Goal: Transaction & Acquisition: Purchase product/service

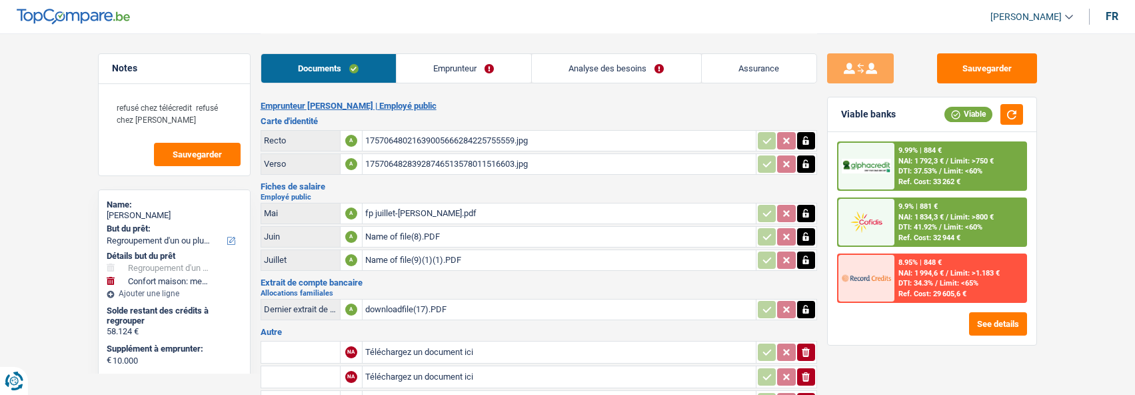
select select "refinancing"
select select "household"
select select "120"
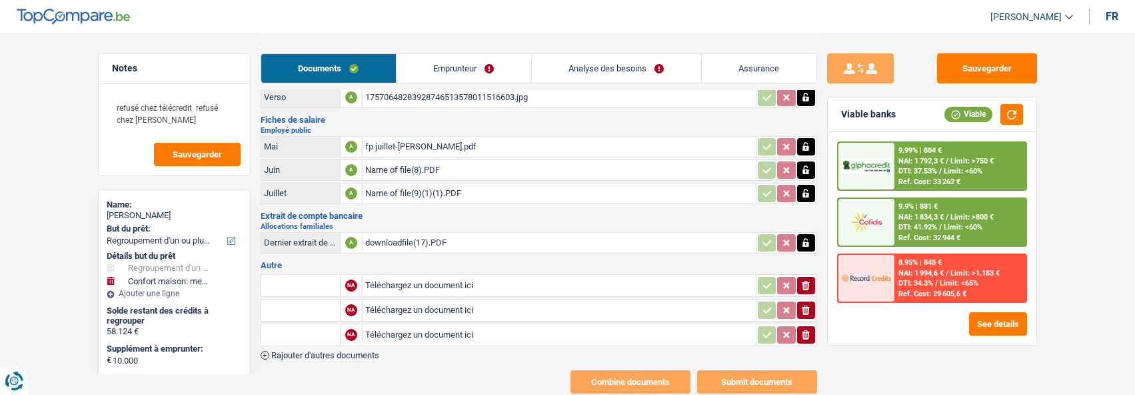
click at [409, 281] on input "Téléchargez un document ici" at bounding box center [559, 285] width 388 height 20
type input "C:\fakepath\ext-salaire08.png"
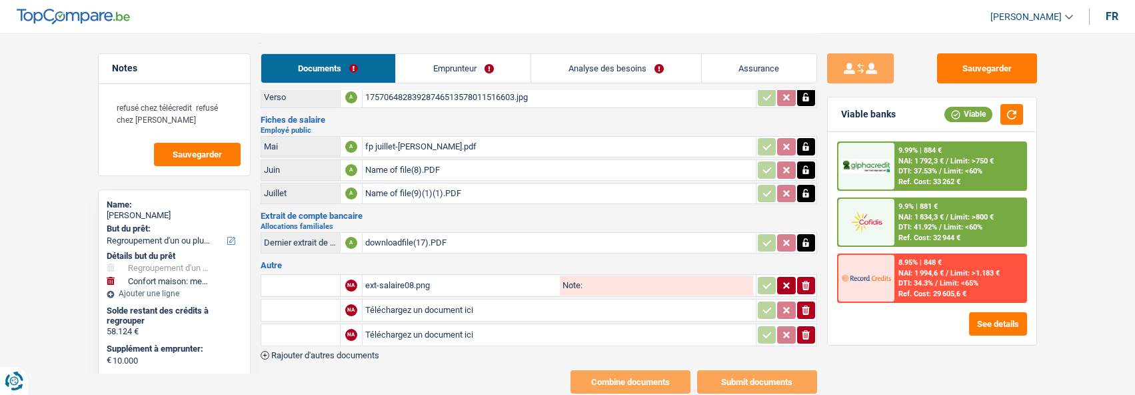
click at [428, 277] on div "ext-salaire08.png" at bounding box center [461, 285] width 192 height 20
click at [310, 277] on input "text" at bounding box center [300, 285] width 73 height 21
click at [352, 303] on li "Extrait de compte de vos revenus Août" at bounding box center [346, 311] width 157 height 17
type input "Extrait de compte de vos revenus Août"
click at [765, 279] on icon "button" at bounding box center [767, 285] width 11 height 13
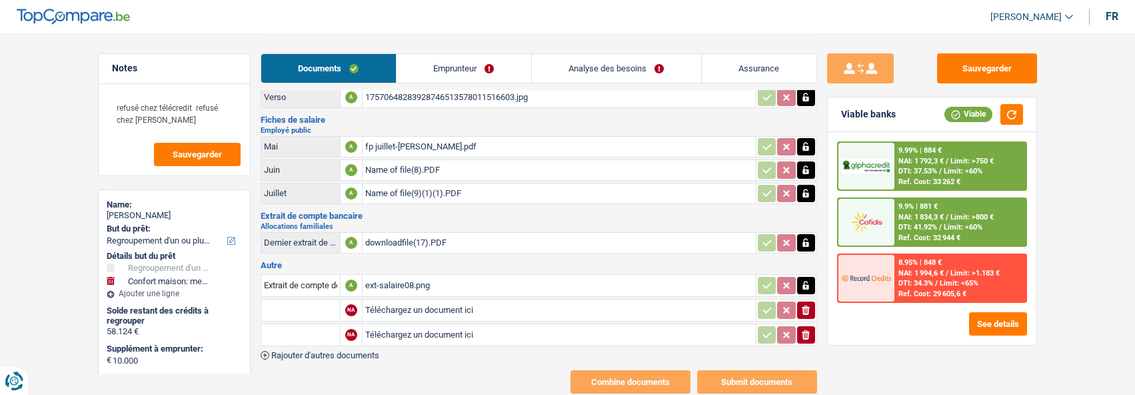
click at [322, 307] on input "text" at bounding box center [300, 309] width 73 height 21
click at [343, 328] on li "Extrait de compte de vos revenus Juillet" at bounding box center [349, 336] width 162 height 17
type input "Extrait de compte de vos revenus Juillet"
click at [313, 329] on input "text" at bounding box center [300, 334] width 73 height 21
click at [407, 371] on li "Extrait de compte de vos revenus Juin" at bounding box center [349, 377] width 162 height 17
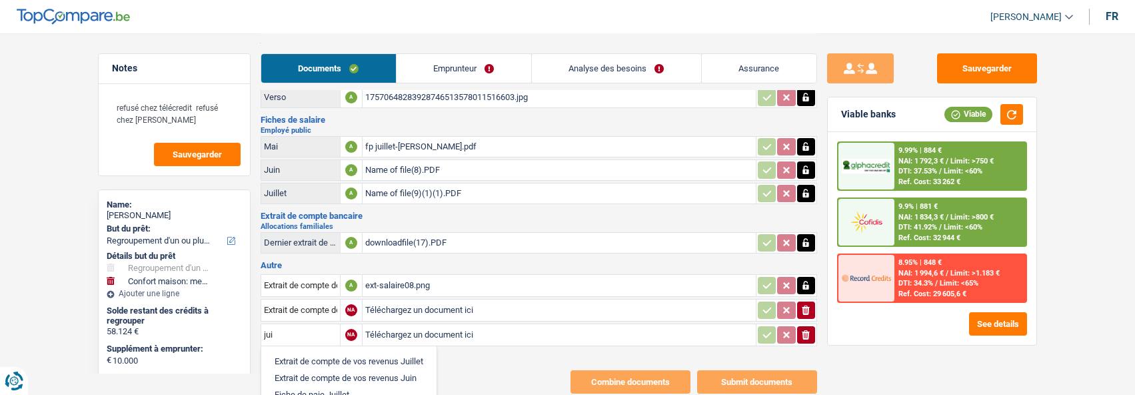
type input "Extrait de compte de vos revenus Juin"
click at [460, 300] on input "Téléchargez un document ici" at bounding box center [559, 310] width 388 height 20
type input "C:\fakepath\ext-salaire07.png"
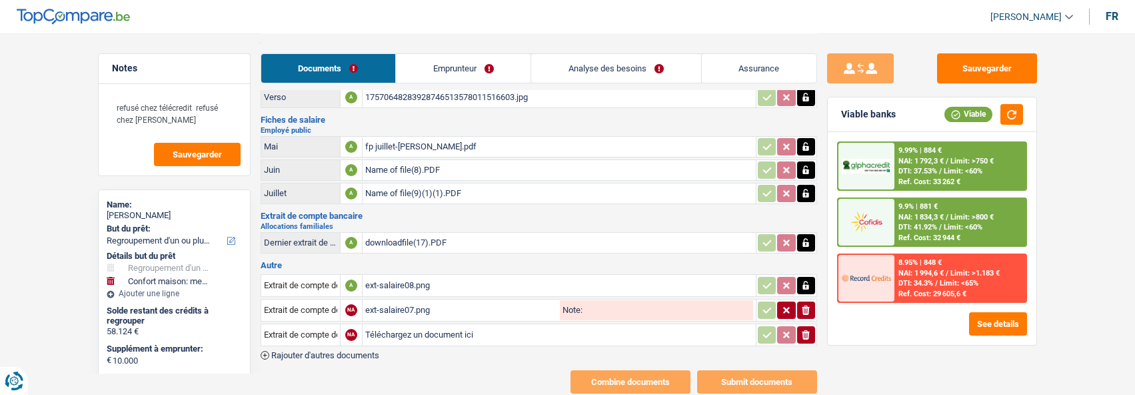
drag, startPoint x: 431, startPoint y: 301, endPoint x: 441, endPoint y: 300, distance: 10.0
click at [439, 300] on div "ext-salaire07.png" at bounding box center [461, 310] width 192 height 20
click at [812, 329] on button "ionicons-v5-e" at bounding box center [806, 334] width 18 height 17
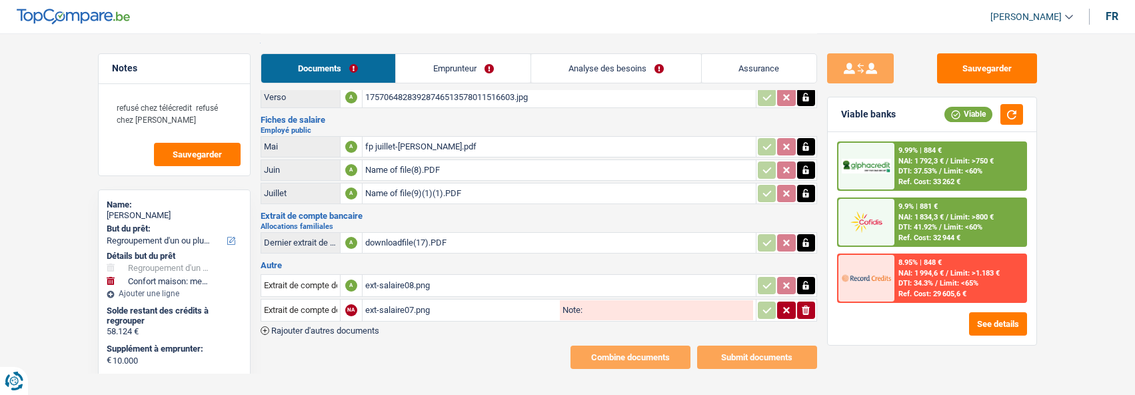
click at [797, 302] on button "ionicons-v5-e" at bounding box center [806, 309] width 18 height 17
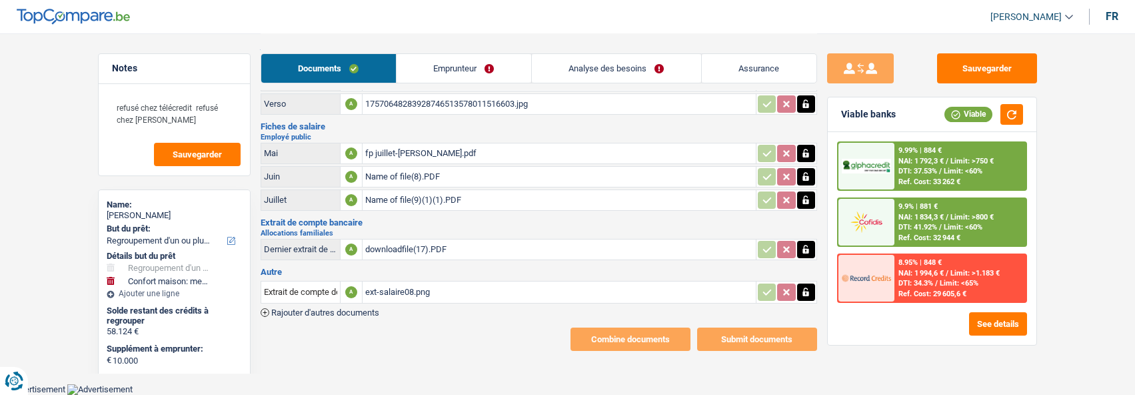
scroll to position [49, 0]
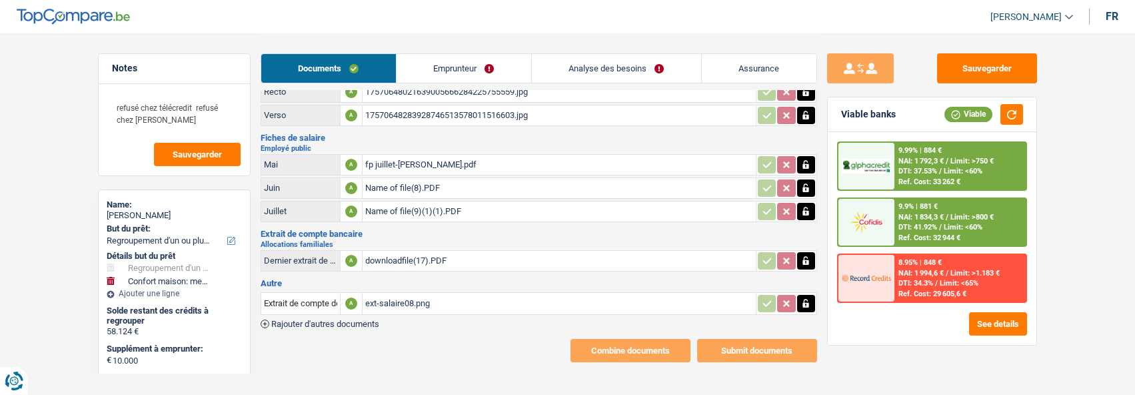
click at [264, 319] on icon "button" at bounding box center [265, 323] width 9 height 9
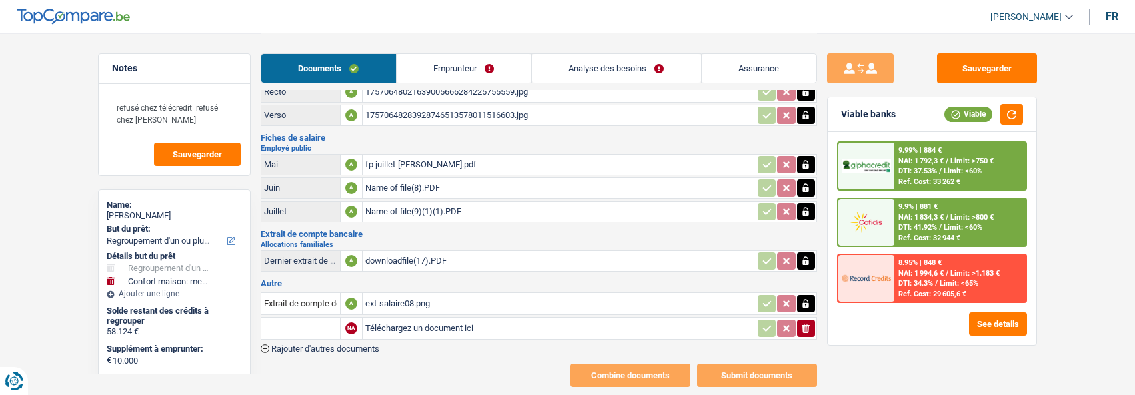
click at [269, 344] on button "Rajouter d'autres documents" at bounding box center [320, 348] width 119 height 9
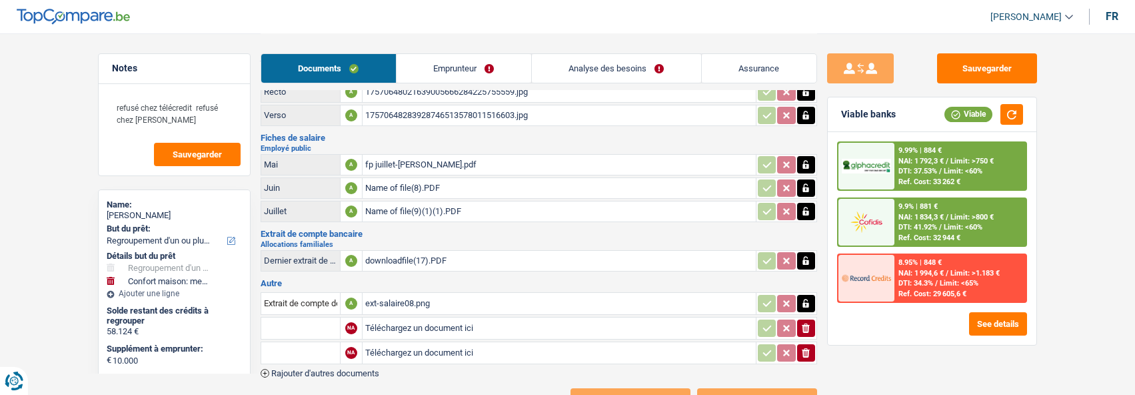
click at [285, 323] on input "text" at bounding box center [300, 327] width 73 height 21
click at [380, 346] on li "Extrait de compte de vos revenus Juillet" at bounding box center [349, 354] width 162 height 17
type input "Extrait de compte de vos revenus Juillet"
click at [293, 344] on input "text" at bounding box center [300, 352] width 73 height 21
type input "e"
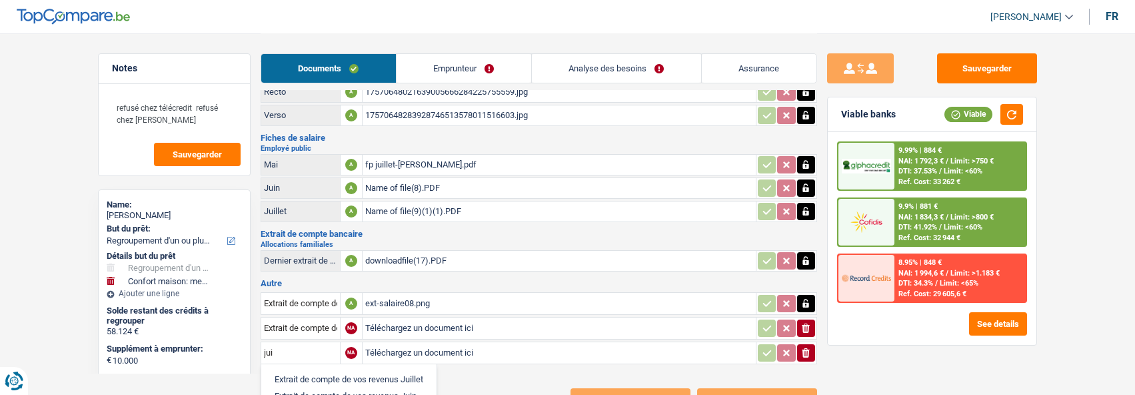
click at [341, 390] on li "Extrait de compte de vos revenus Juin" at bounding box center [349, 395] width 162 height 17
type input "Extrait de compte de vos revenus Juin"
click at [443, 321] on input "Téléchargez un document ici" at bounding box center [559, 328] width 388 height 20
type input "C:\fakepath\ext-salaire07.png"
click at [476, 343] on input "Téléchargez un document ici" at bounding box center [559, 353] width 388 height 20
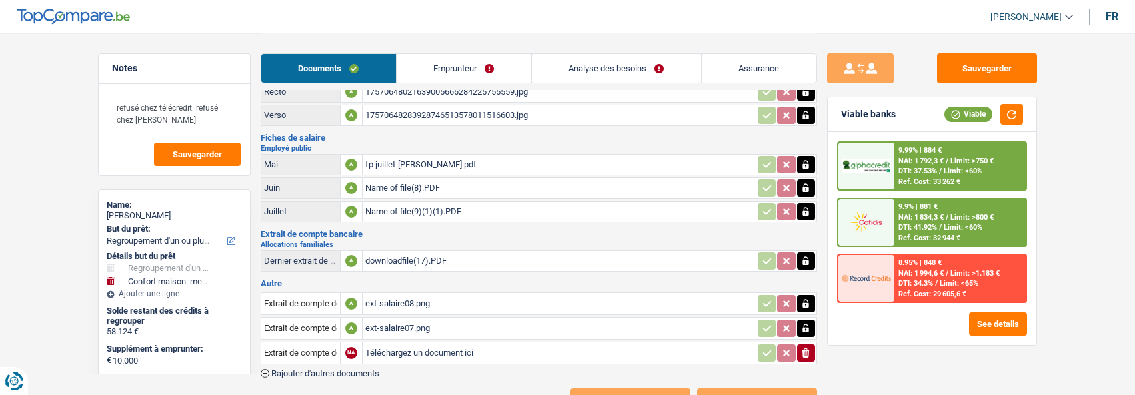
type input "C:\fakepath\ext-salaire06.png"
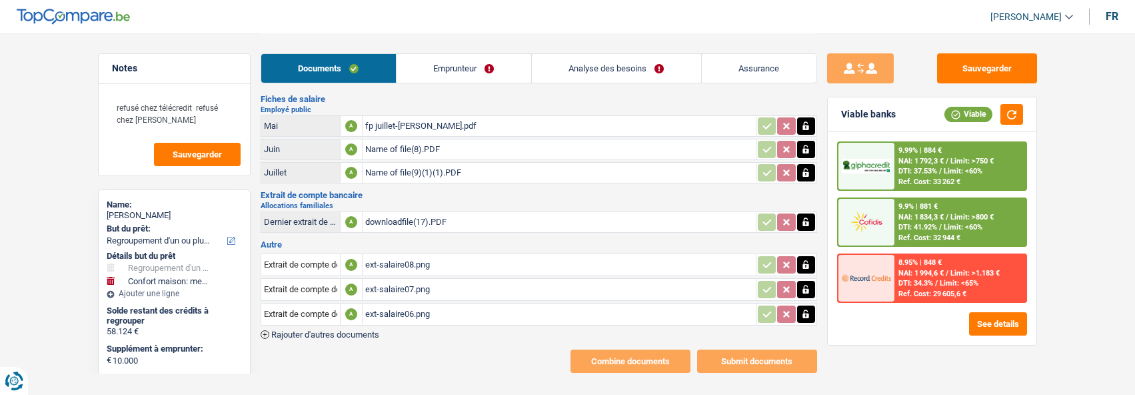
scroll to position [98, 0]
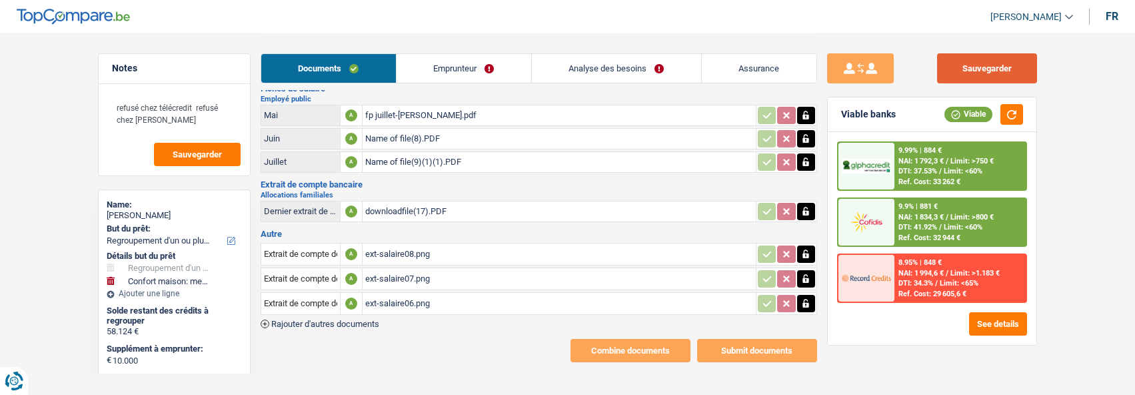
click at [976, 66] on button "Sauvegarder" at bounding box center [987, 68] width 100 height 30
click at [480, 71] on link "Emprunteur" at bounding box center [464, 68] width 135 height 29
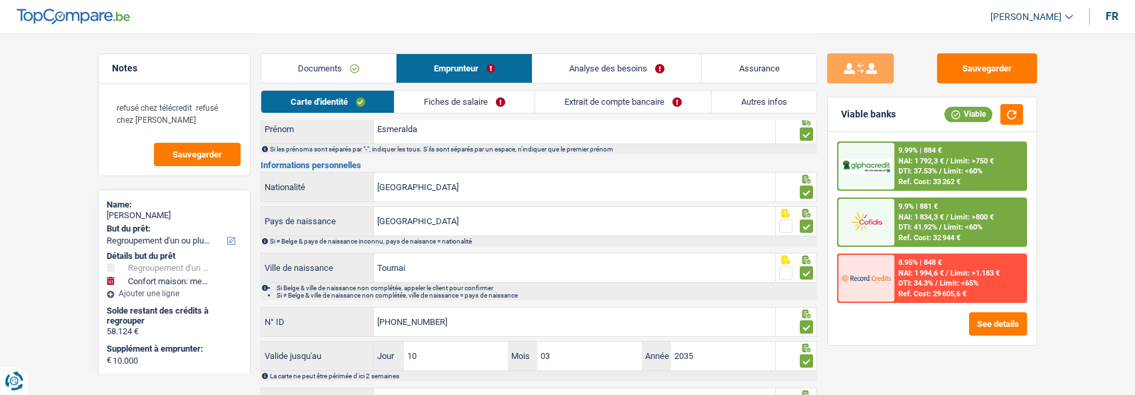
click at [455, 101] on link "Fiches de salaire" at bounding box center [465, 102] width 140 height 22
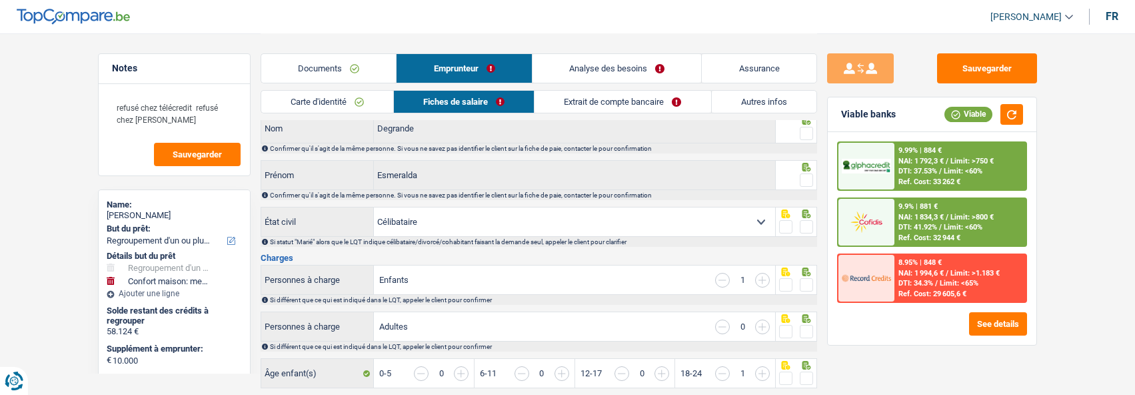
scroll to position [0, 0]
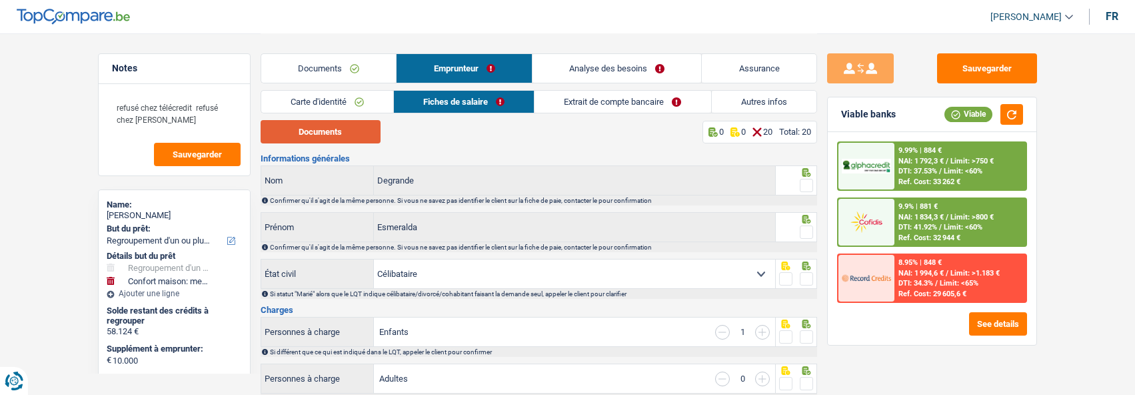
click at [343, 125] on button "Documents" at bounding box center [321, 131] width 120 height 23
click at [583, 259] on select "Célibataire Marié(e) Cohabitant(e) légal(e) Divorcé(e) Veuf(ve) Séparé (de fait…" at bounding box center [574, 273] width 401 height 29
click at [858, 346] on div "Sauvegarder Viable banks Viable 9.99% | 884 € NAI: 1 792,3 € / Limit: >750 € DT…" at bounding box center [932, 213] width 230 height 320
click at [329, 131] on button "Documents" at bounding box center [321, 131] width 120 height 23
click at [810, 183] on span at bounding box center [806, 185] width 13 height 13
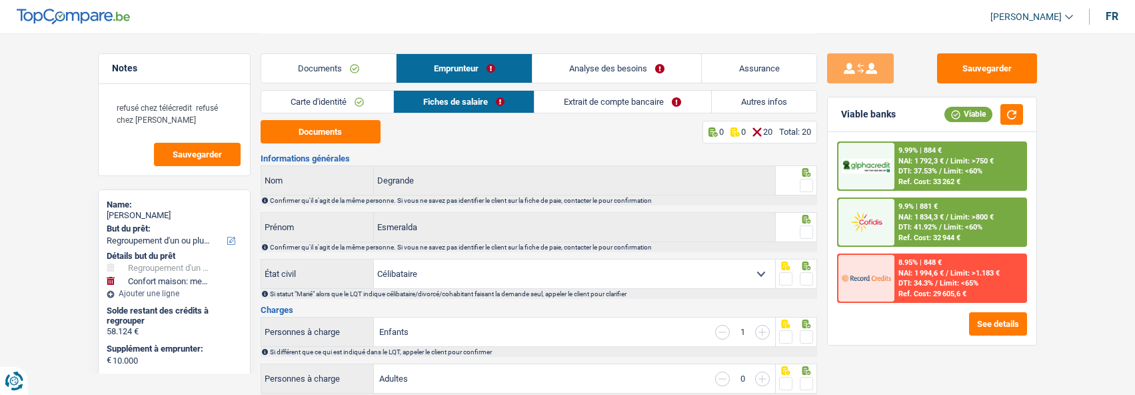
click at [0, 0] on input "radio" at bounding box center [0, 0] width 0 height 0
click at [808, 225] on span at bounding box center [806, 231] width 13 height 13
click at [0, 0] on input "radio" at bounding box center [0, 0] width 0 height 0
click at [812, 279] on span at bounding box center [806, 278] width 13 height 13
click at [0, 0] on input "radio" at bounding box center [0, 0] width 0 height 0
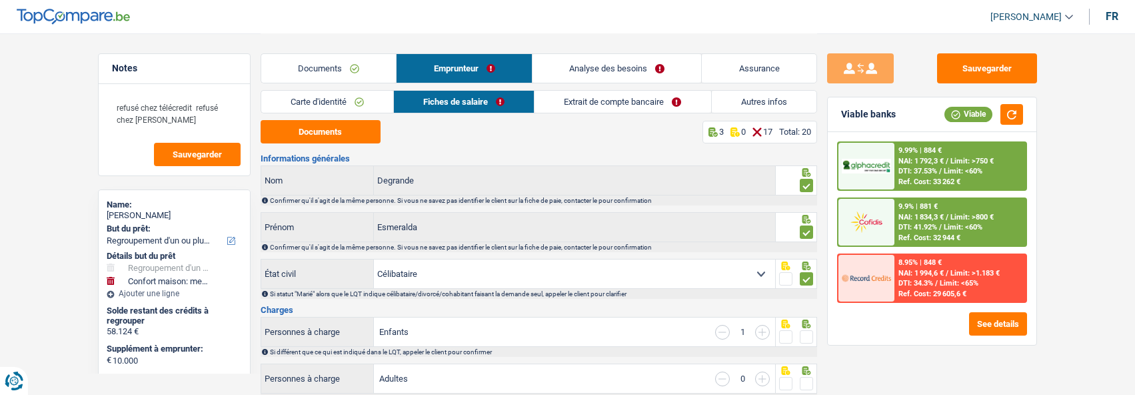
click at [804, 331] on span at bounding box center [806, 336] width 13 height 13
click at [0, 0] on input "radio" at bounding box center [0, 0] width 0 height 0
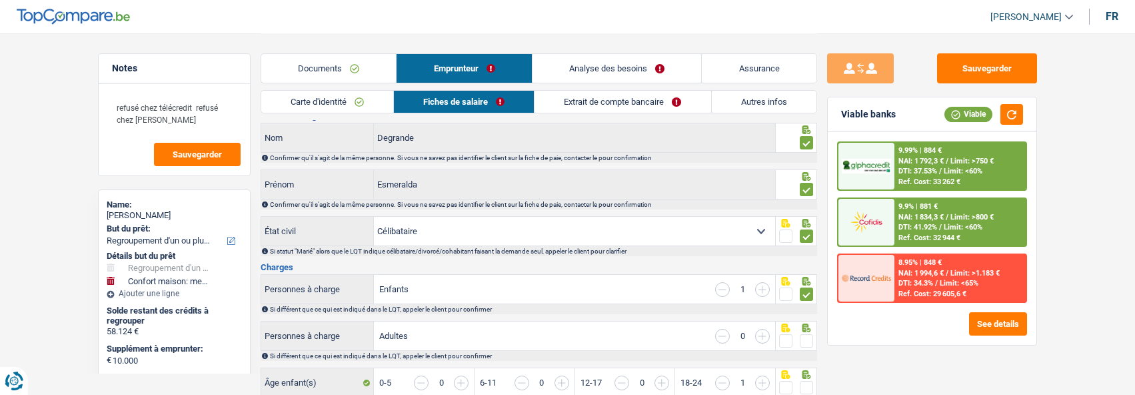
scroll to position [67, 0]
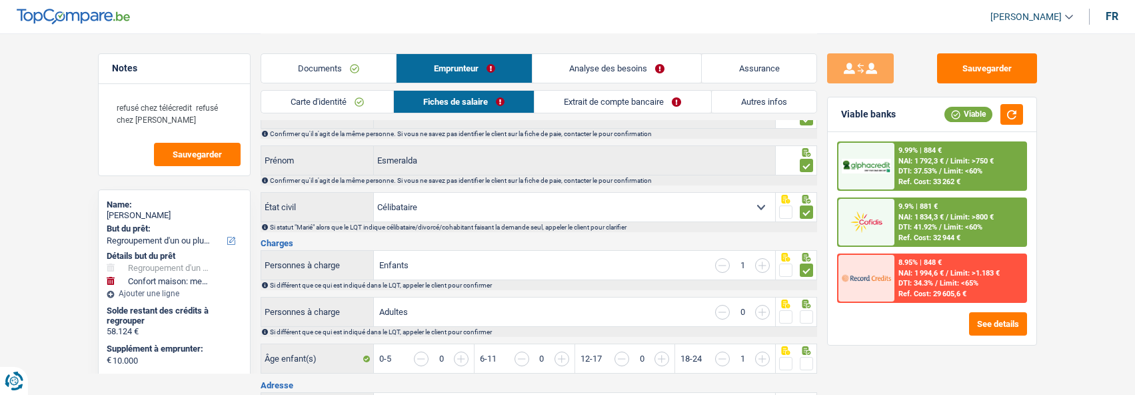
click at [808, 319] on span at bounding box center [806, 316] width 13 height 13
click at [0, 0] on input "radio" at bounding box center [0, 0] width 0 height 0
click at [809, 357] on span at bounding box center [806, 363] width 13 height 13
click at [0, 0] on input "radio" at bounding box center [0, 0] width 0 height 0
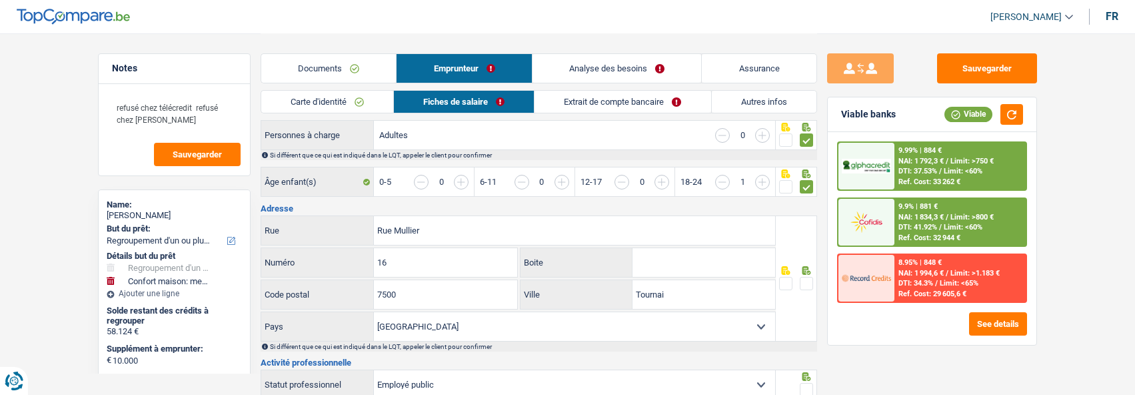
scroll to position [267, 0]
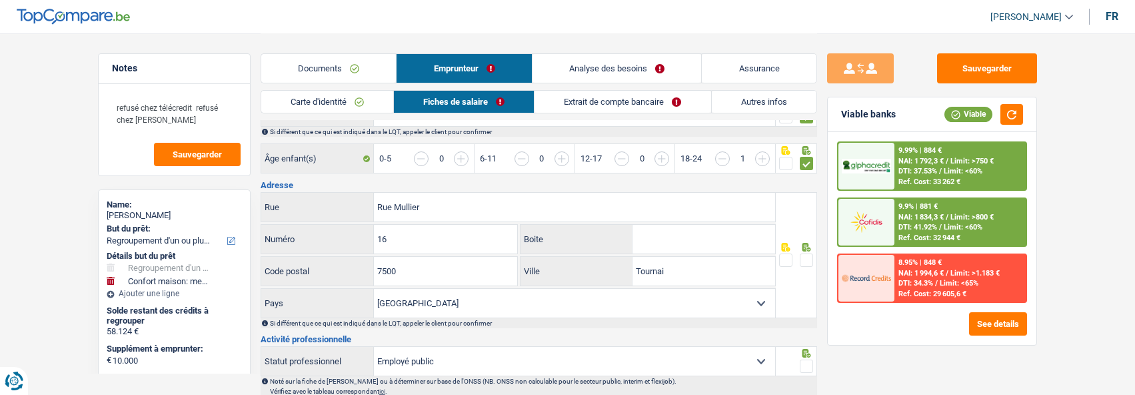
click at [807, 254] on span at bounding box center [806, 259] width 13 height 13
click at [0, 0] on input "radio" at bounding box center [0, 0] width 0 height 0
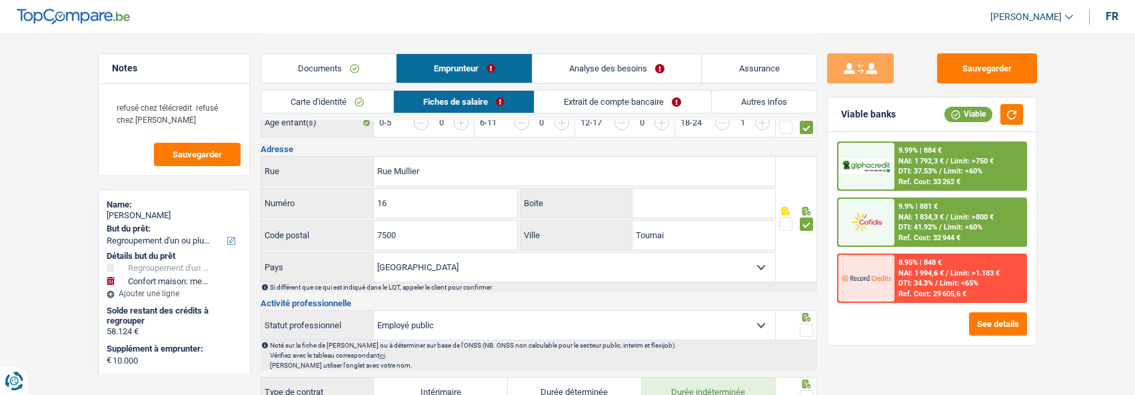
scroll to position [333, 0]
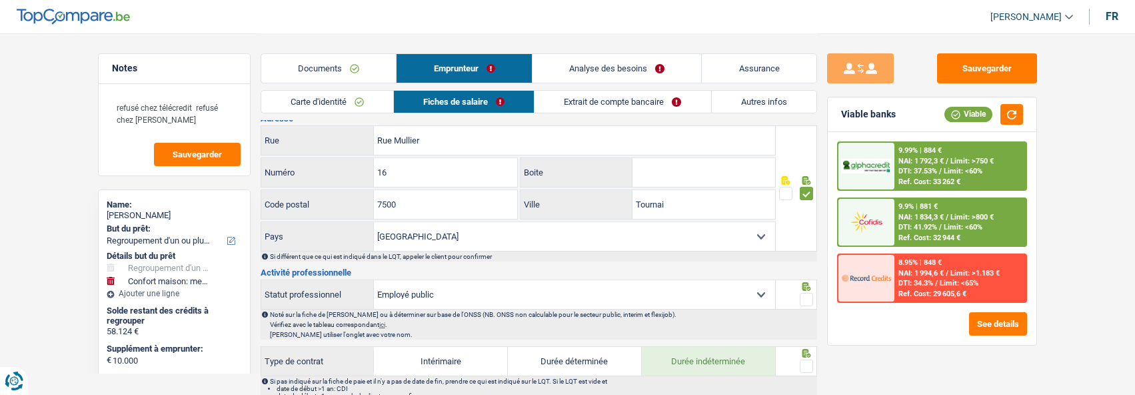
drag, startPoint x: 804, startPoint y: 292, endPoint x: 801, endPoint y: 309, distance: 17.0
click at [806, 293] on span at bounding box center [806, 299] width 13 height 13
click at [0, 0] on input "radio" at bounding box center [0, 0] width 0 height 0
click at [806, 361] on span at bounding box center [806, 365] width 13 height 13
click at [0, 0] on input "radio" at bounding box center [0, 0] width 0 height 0
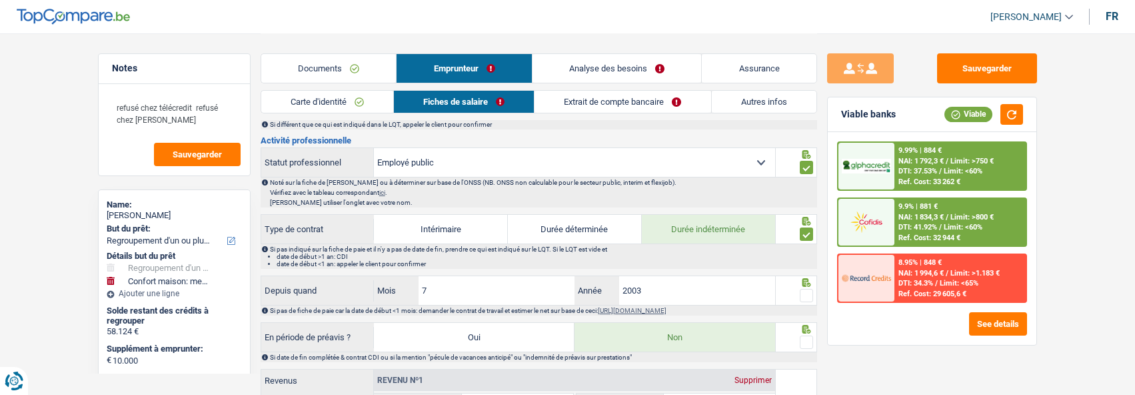
scroll to position [467, 0]
click at [805, 290] on span at bounding box center [806, 293] width 13 height 13
click at [0, 0] on input "radio" at bounding box center [0, 0] width 0 height 0
click at [804, 334] on span at bounding box center [806, 340] width 13 height 13
click at [0, 0] on input "radio" at bounding box center [0, 0] width 0 height 0
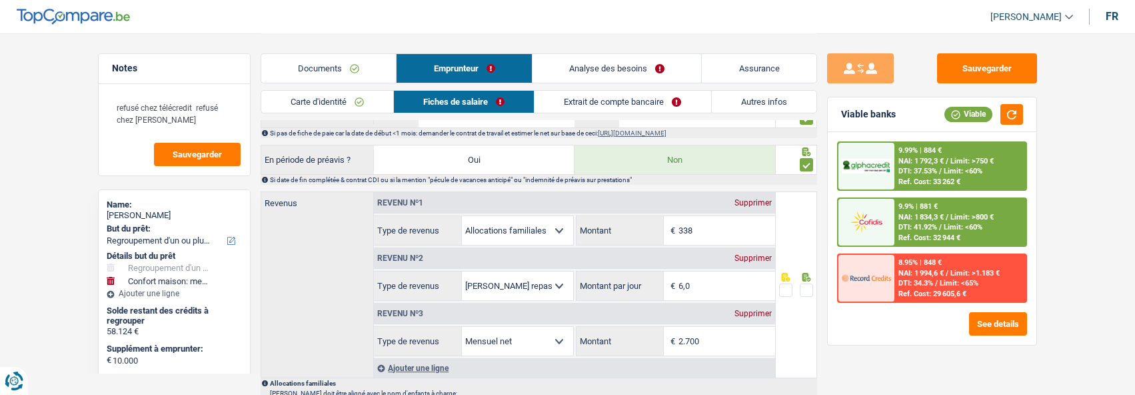
scroll to position [667, 0]
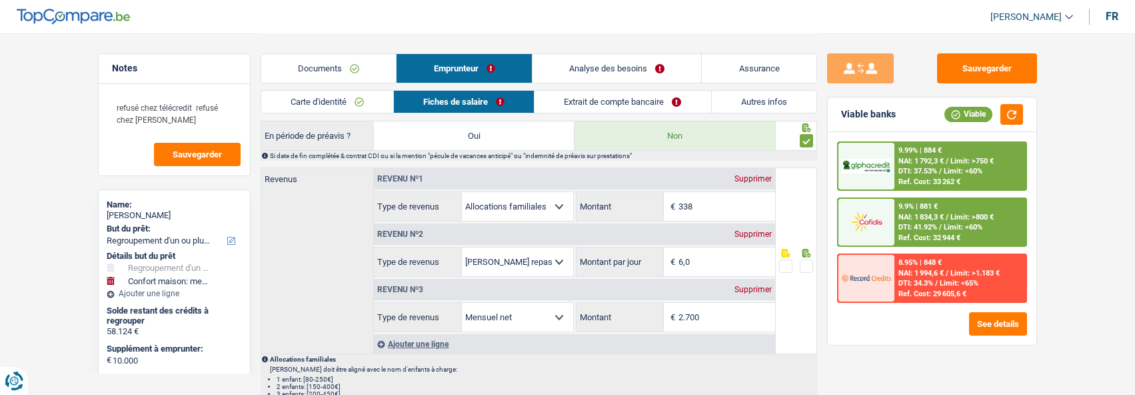
click at [802, 261] on span at bounding box center [806, 265] width 13 height 13
click at [0, 0] on input "radio" at bounding box center [0, 0] width 0 height 0
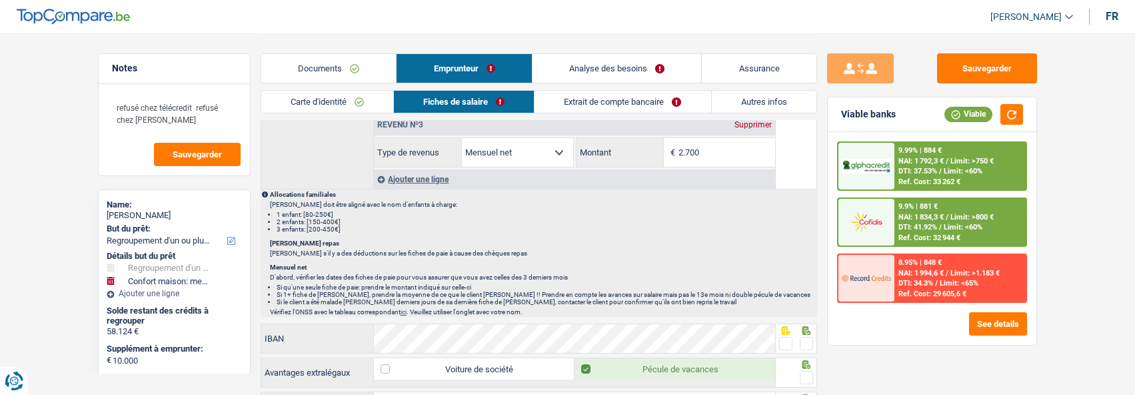
scroll to position [800, 0]
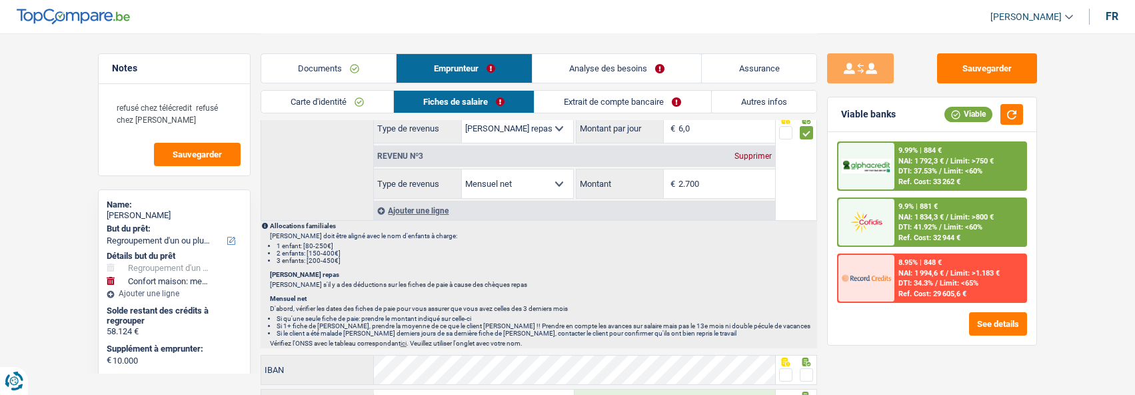
click at [780, 368] on span at bounding box center [785, 374] width 13 height 13
click at [0, 0] on input "radio" at bounding box center [0, 0] width 0 height 0
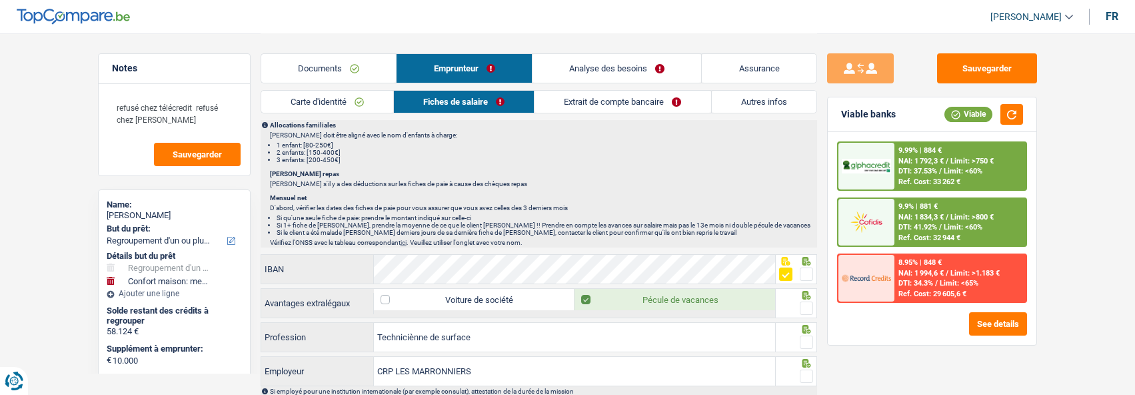
scroll to position [933, 0]
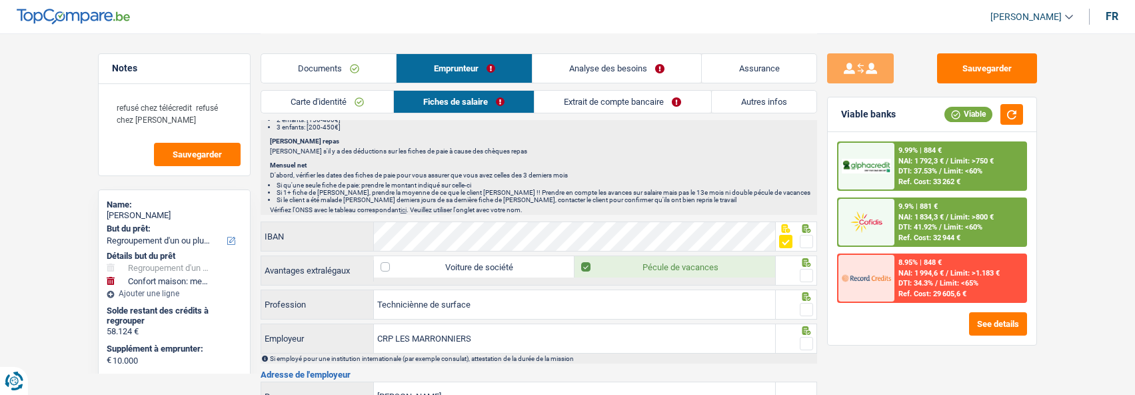
click at [804, 273] on span at bounding box center [806, 275] width 13 height 13
click at [0, 0] on input "radio" at bounding box center [0, 0] width 0 height 0
click at [807, 303] on span at bounding box center [806, 309] width 13 height 13
click at [0, 0] on input "radio" at bounding box center [0, 0] width 0 height 0
click at [804, 339] on span at bounding box center [806, 343] width 13 height 13
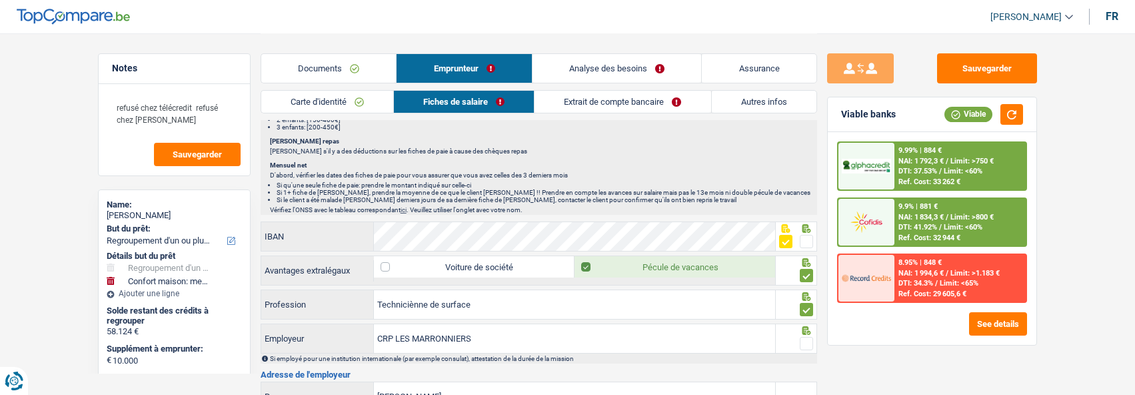
click at [0, 0] on input "radio" at bounding box center [0, 0] width 0 height 0
click at [401, 333] on input "CRP LES MARRONNIERS" at bounding box center [574, 338] width 401 height 29
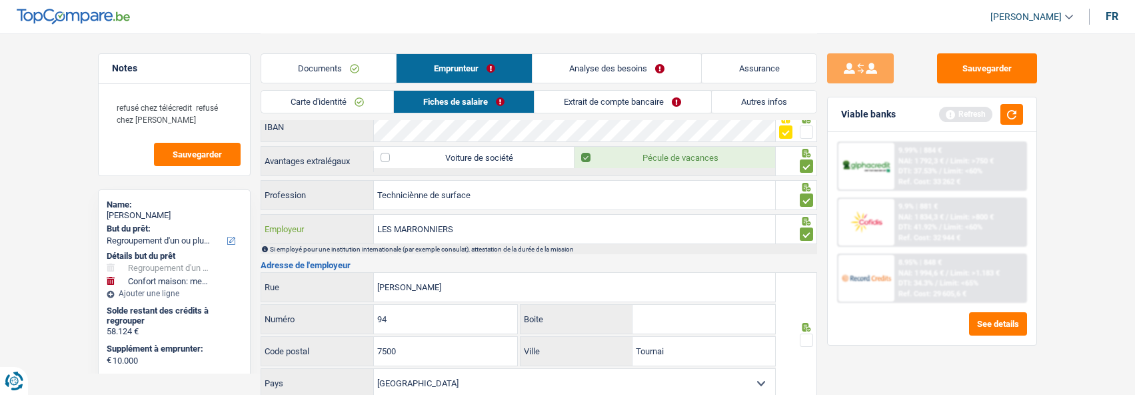
scroll to position [1066, 0]
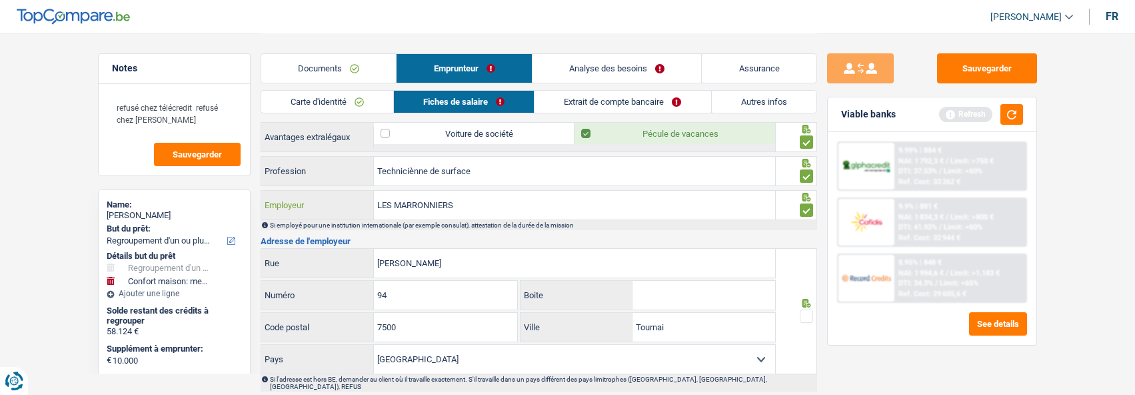
type input "LES MARRONNIERS"
drag, startPoint x: 429, startPoint y: 251, endPoint x: 232, endPoint y: 251, distance: 197.3
type input "Rue Despars"
click at [802, 309] on span at bounding box center [806, 315] width 13 height 13
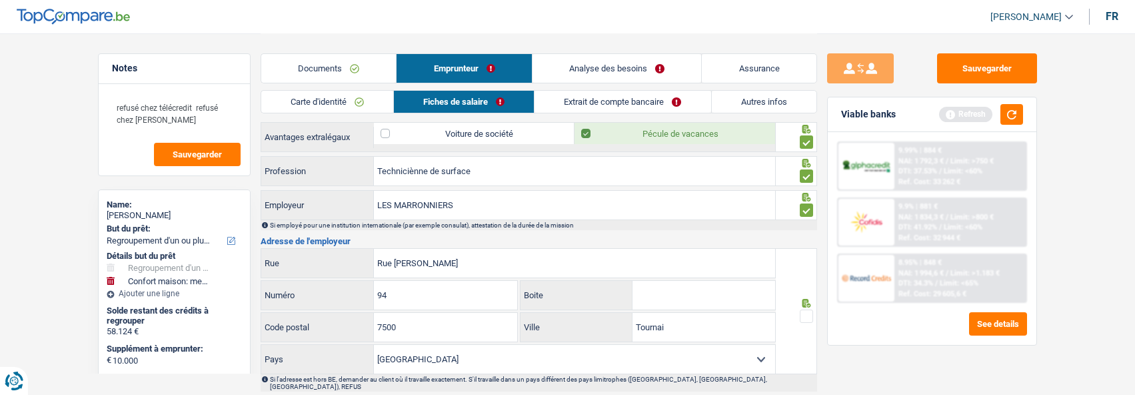
click at [0, 0] on input "radio" at bounding box center [0, 0] width 0 height 0
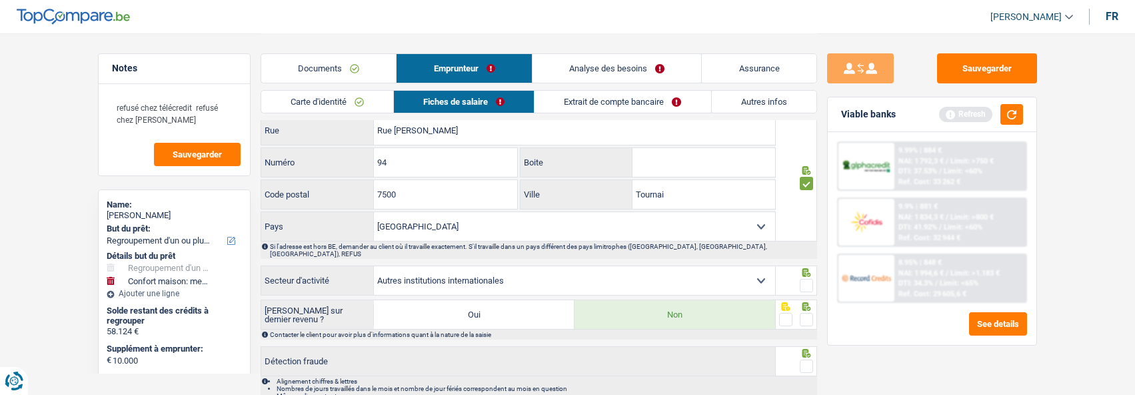
scroll to position [1200, 0]
click at [804, 278] on span at bounding box center [806, 284] width 13 height 13
click at [0, 0] on input "radio" at bounding box center [0, 0] width 0 height 0
click at [806, 312] on span at bounding box center [806, 318] width 13 height 13
click at [0, 0] on input "radio" at bounding box center [0, 0] width 0 height 0
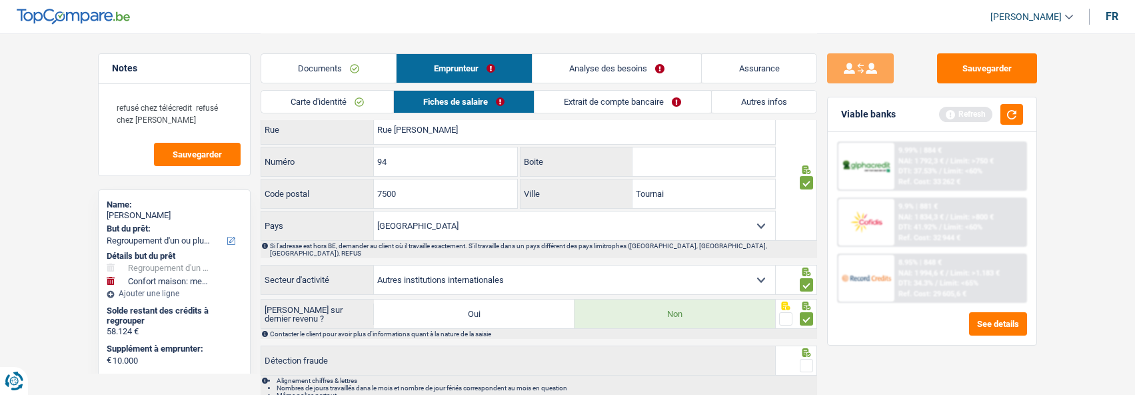
click at [805, 359] on span at bounding box center [806, 365] width 13 height 13
click at [0, 0] on input "radio" at bounding box center [0, 0] width 0 height 0
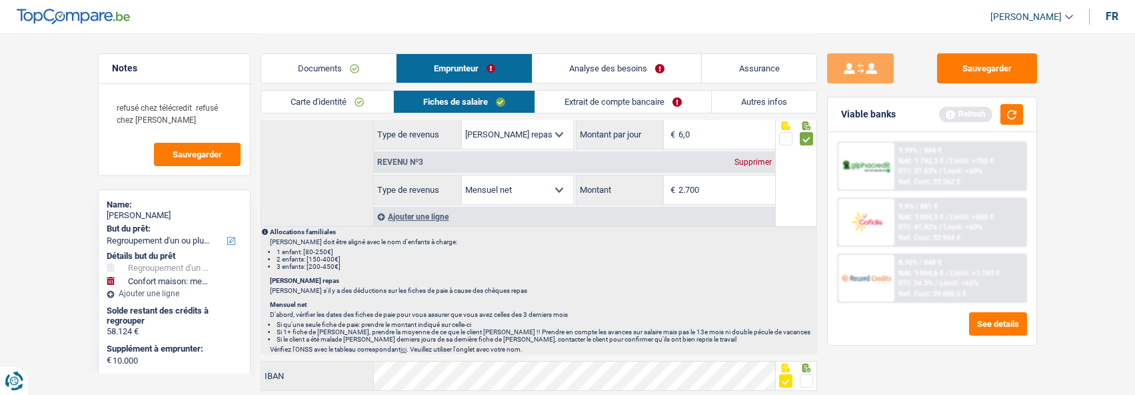
scroll to position [800, 0]
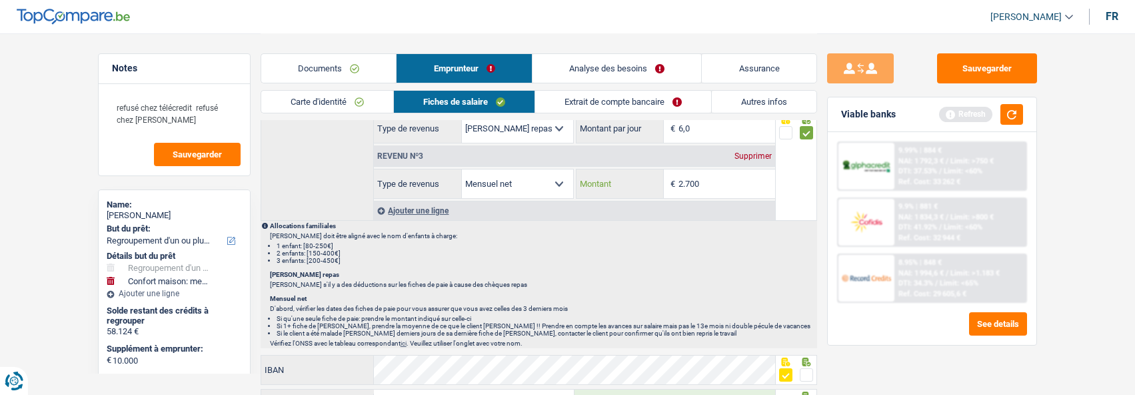
drag, startPoint x: 710, startPoint y: 187, endPoint x: 686, endPoint y: 191, distance: 24.4
click at [686, 191] on input "2.700" at bounding box center [727, 183] width 97 height 29
drag, startPoint x: 706, startPoint y: 179, endPoint x: 686, endPoint y: 178, distance: 20.0
click at [686, 178] on input "2.413" at bounding box center [727, 183] width 97 height 29
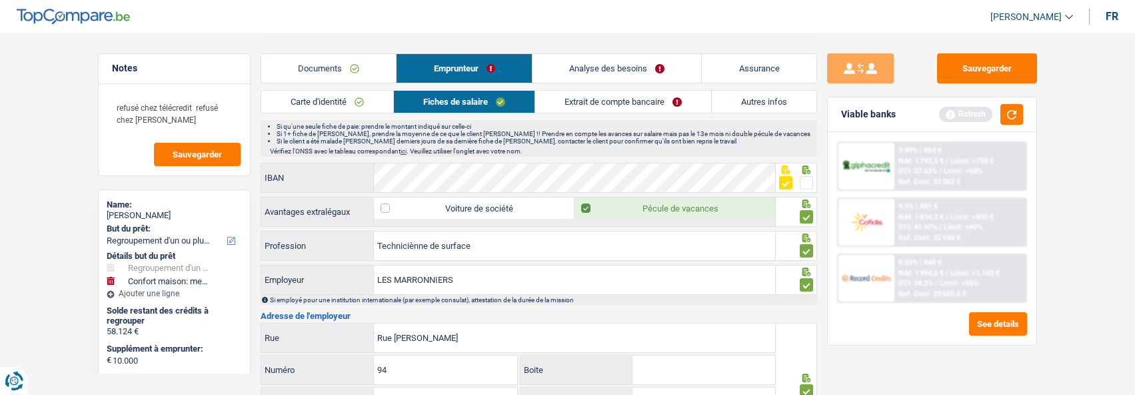
type input "2.697"
click at [649, 91] on link "Extrait de compte bancaire" at bounding box center [623, 102] width 176 height 22
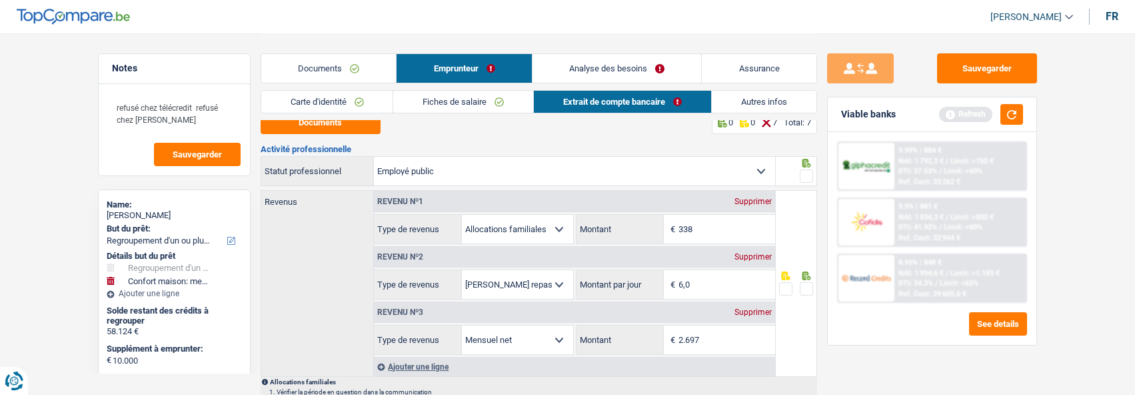
scroll to position [0, 0]
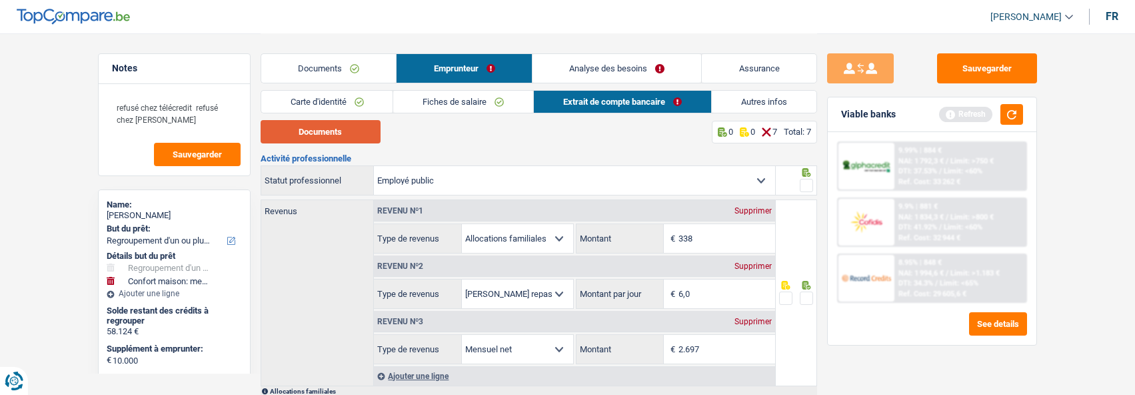
click at [339, 130] on button "Documents" at bounding box center [321, 131] width 120 height 23
click at [808, 179] on span at bounding box center [806, 185] width 13 height 13
click at [0, 0] on input "radio" at bounding box center [0, 0] width 0 height 0
click at [804, 295] on span at bounding box center [806, 297] width 13 height 13
click at [0, 0] on input "radio" at bounding box center [0, 0] width 0 height 0
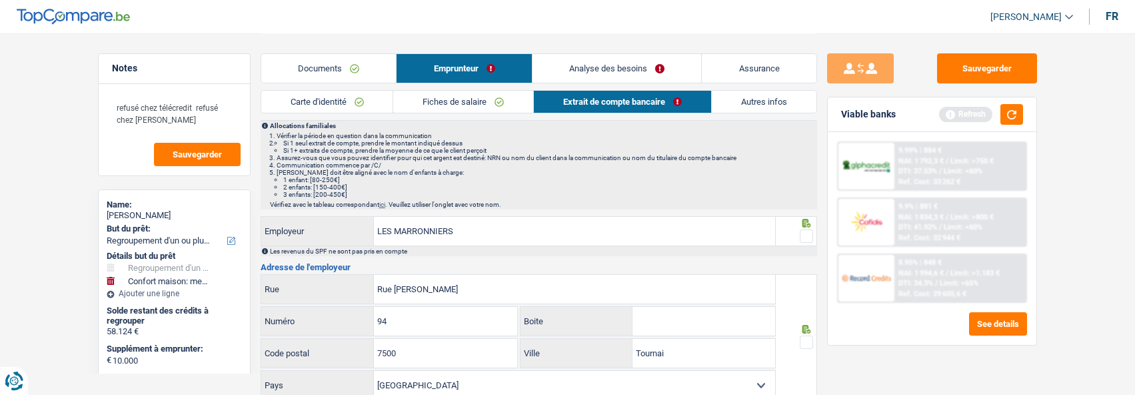
scroll to position [267, 0]
click at [808, 228] on span at bounding box center [806, 234] width 13 height 13
click at [0, 0] on input "radio" at bounding box center [0, 0] width 0 height 0
click at [806, 339] on span at bounding box center [806, 340] width 13 height 13
click at [0, 0] on input "radio" at bounding box center [0, 0] width 0 height 0
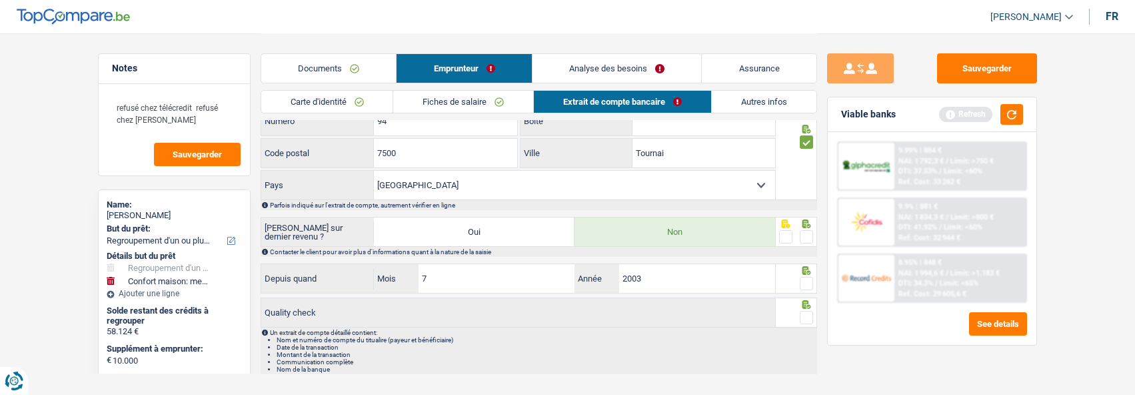
scroll to position [467, 0]
click at [807, 230] on span at bounding box center [806, 235] width 13 height 13
click at [0, 0] on input "radio" at bounding box center [0, 0] width 0 height 0
click at [810, 283] on span at bounding box center [806, 281] width 13 height 13
click at [0, 0] on input "radio" at bounding box center [0, 0] width 0 height 0
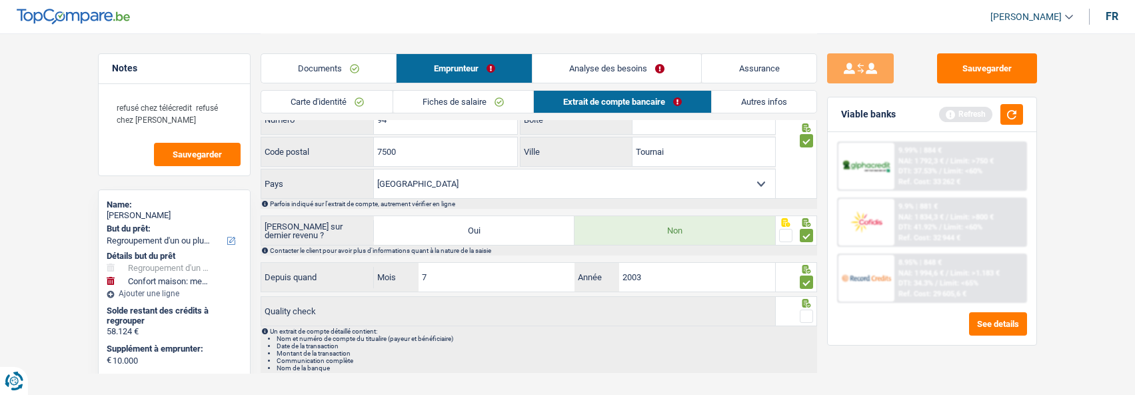
click at [805, 316] on span at bounding box center [806, 315] width 13 height 13
click at [0, 0] on input "radio" at bounding box center [0, 0] width 0 height 0
click at [756, 103] on link "Autres infos" at bounding box center [764, 102] width 105 height 22
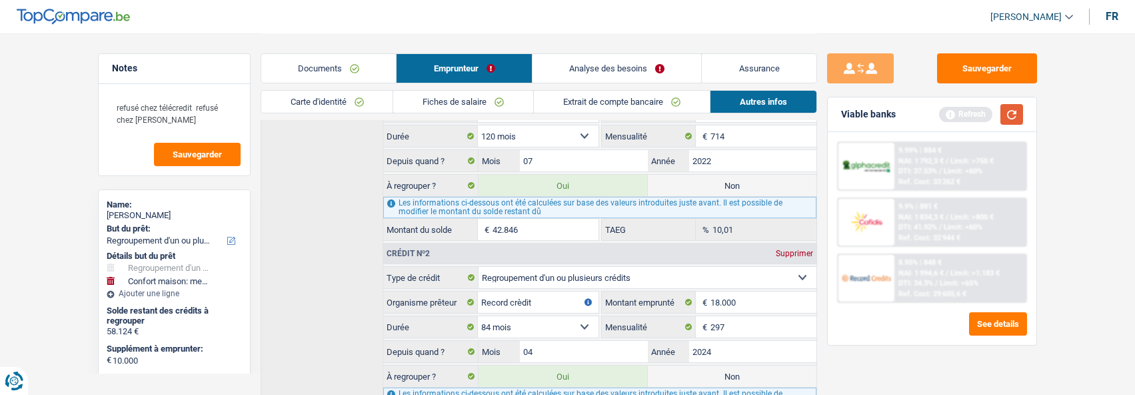
click at [1012, 109] on button "button" at bounding box center [1011, 114] width 23 height 21
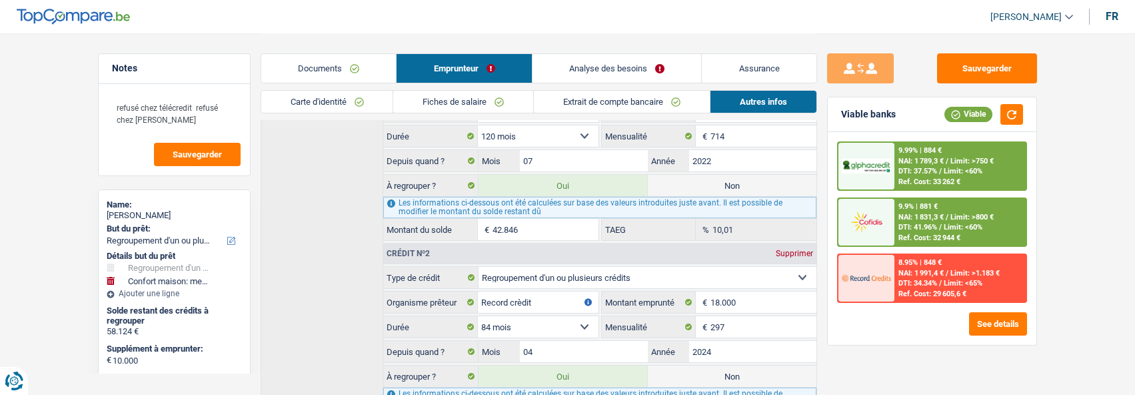
click at [649, 66] on link "Analyse des besoins" at bounding box center [617, 68] width 169 height 29
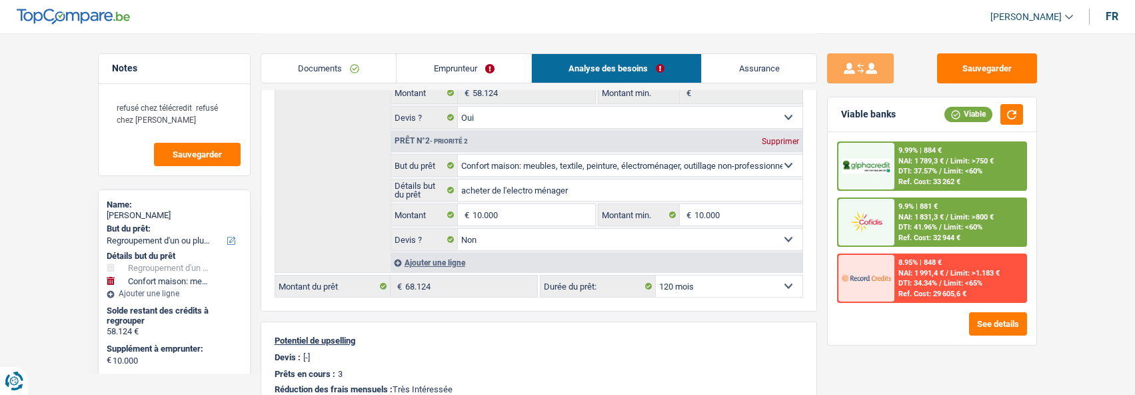
scroll to position [267, 0]
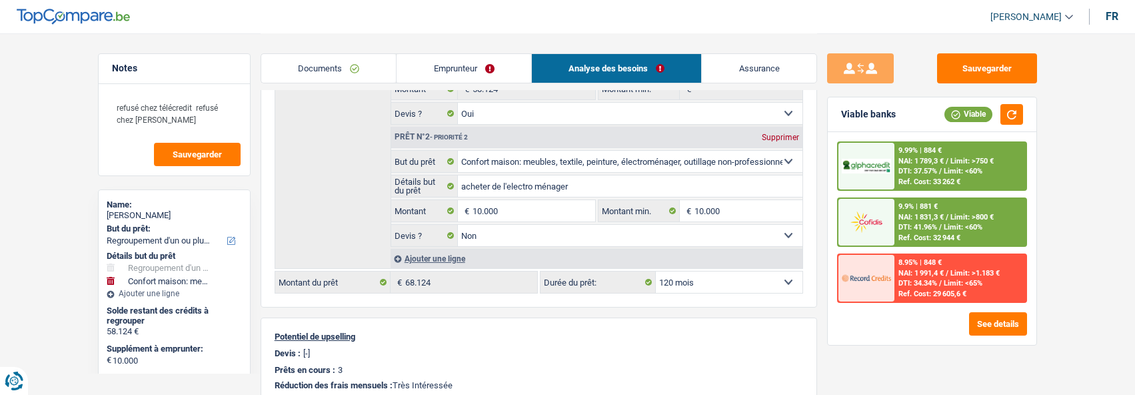
click at [758, 283] on select "12 mois 18 mois 24 mois 30 mois 36 mois 42 mois 48 mois 60 mois 72 mois 84 mois…" at bounding box center [729, 281] width 147 height 21
select select "84"
click at [656, 271] on select "12 mois 18 mois 24 mois 30 mois 36 mois 42 mois 48 mois 60 mois 72 mois 84 mois…" at bounding box center [729, 281] width 147 height 21
select select "84"
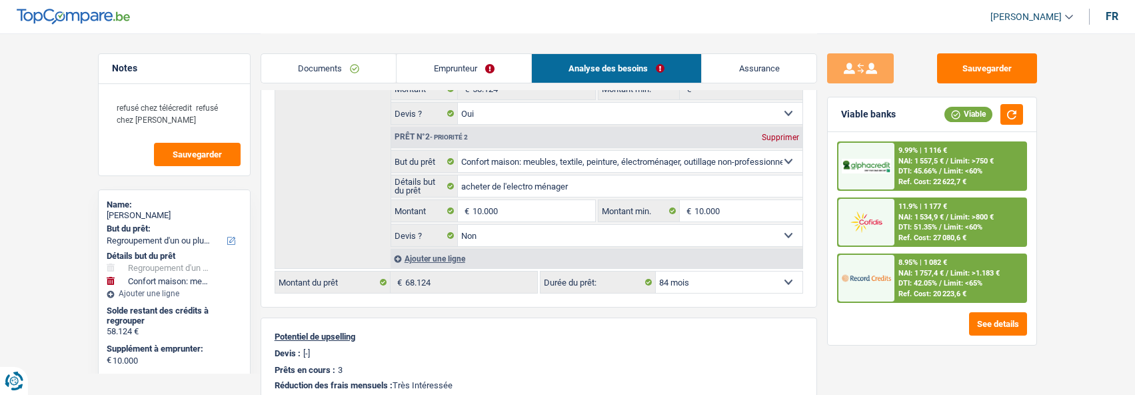
click at [920, 265] on div "8.95% | 1 082 €" at bounding box center [922, 262] width 49 height 9
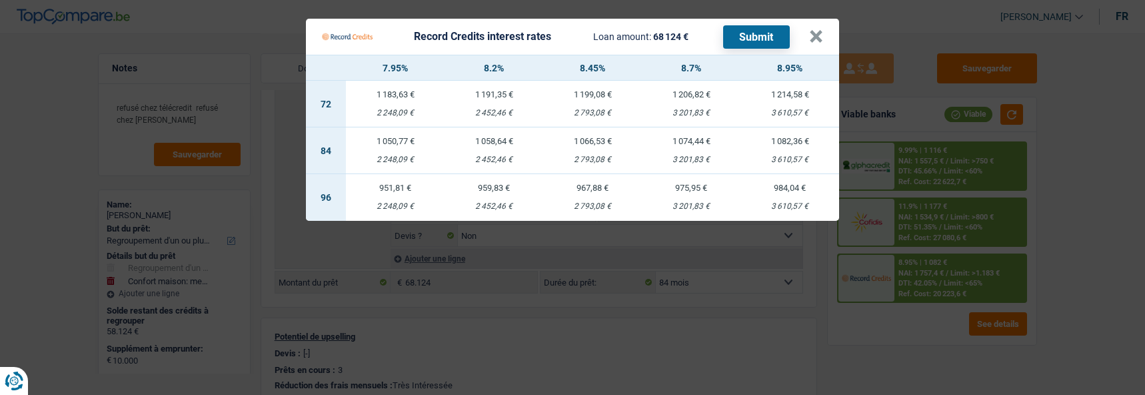
click at [595, 145] on td "1 066,53 € 2 793,08 €" at bounding box center [592, 150] width 99 height 47
select select "record credits"
type input "8,45"
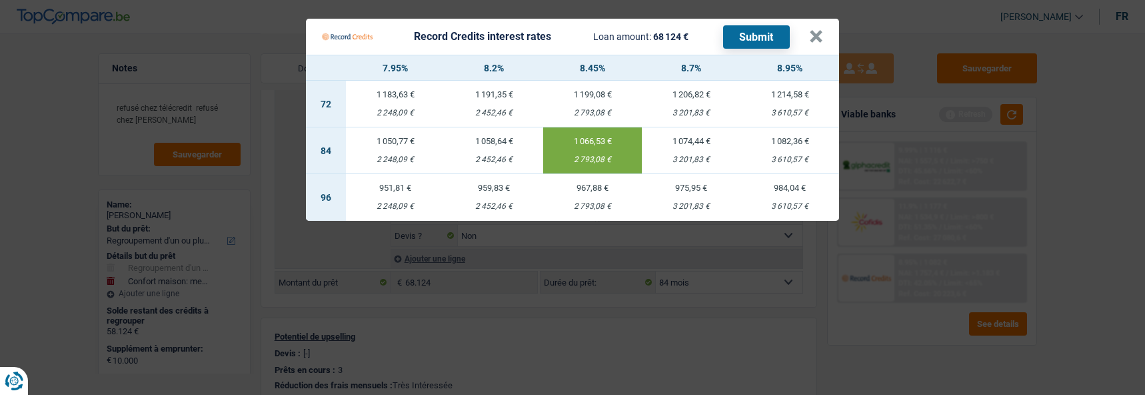
click at [740, 34] on button "Submit" at bounding box center [756, 36] width 67 height 23
click at [827, 32] on Credits___BV_modal_header_ "Record Credits interest rates Loan amount: 68 124 € Submit ×" at bounding box center [572, 37] width 533 height 36
click at [655, 55] on th "8.7%" at bounding box center [691, 67] width 99 height 25
click at [820, 30] on button "×" at bounding box center [816, 36] width 14 height 13
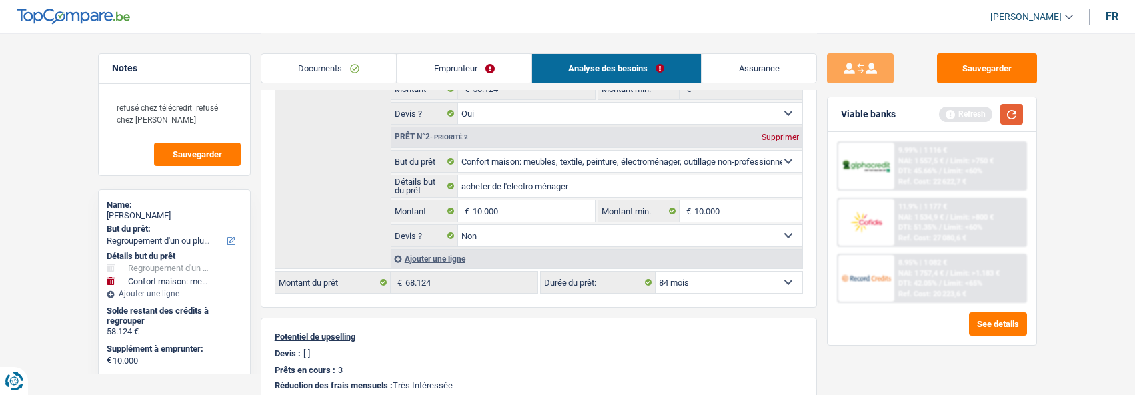
click at [1012, 119] on button "button" at bounding box center [1011, 114] width 23 height 21
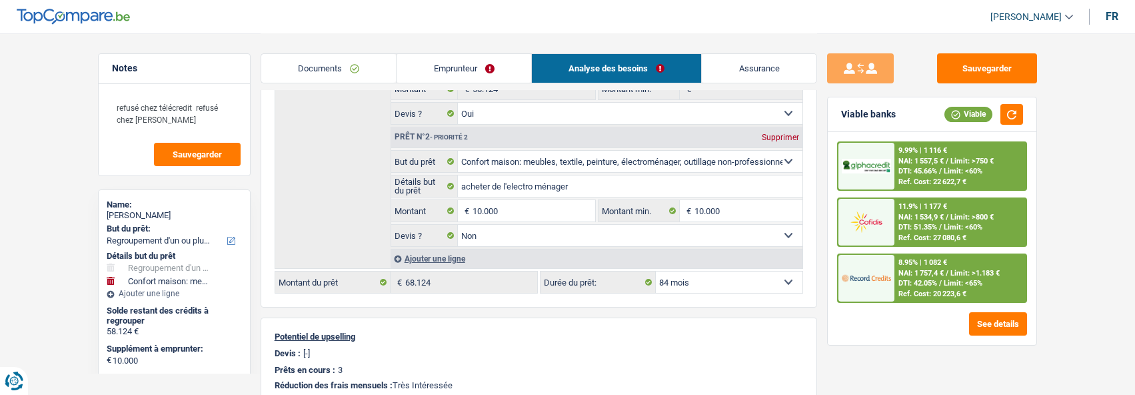
click at [956, 219] on span "Limit: >800 €" at bounding box center [971, 217] width 43 height 9
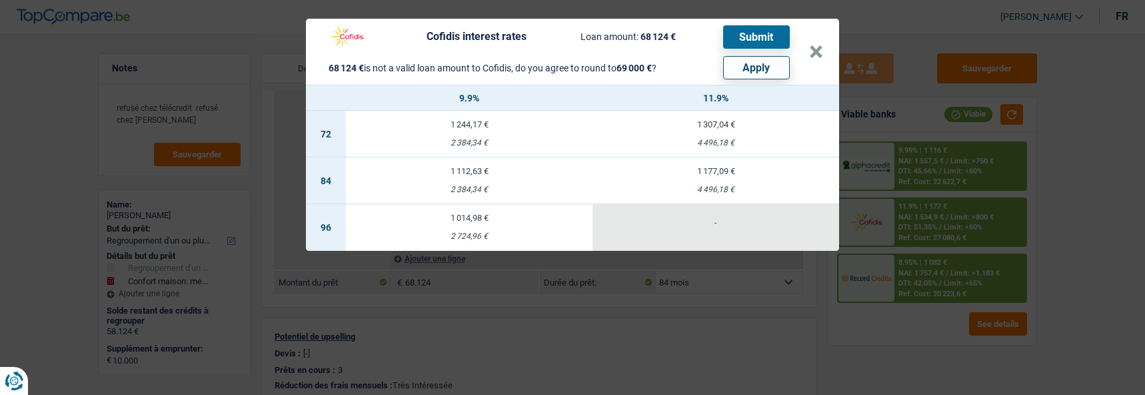
click at [770, 64] on button "Apply" at bounding box center [756, 67] width 67 height 23
type input "10.876"
type input "69.000"
select select "144"
type input "69.000"
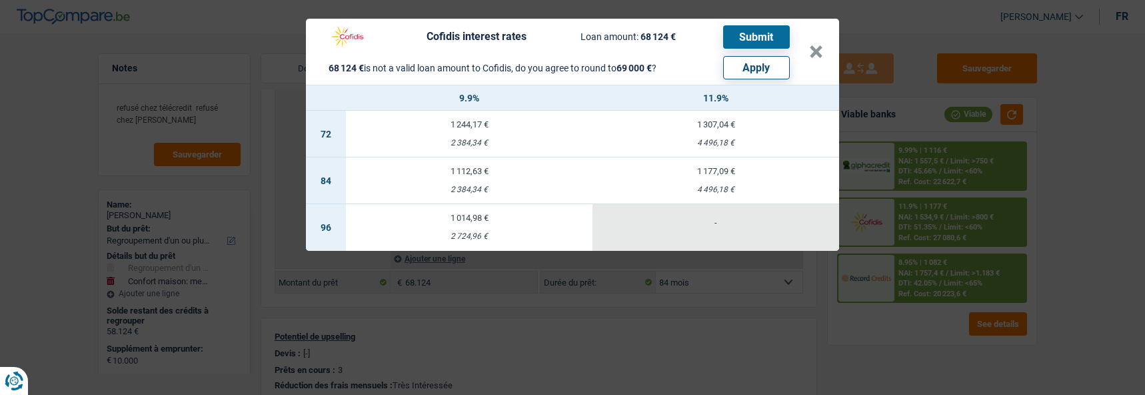
select select "144"
type input "69.000"
select select "144"
select select "other"
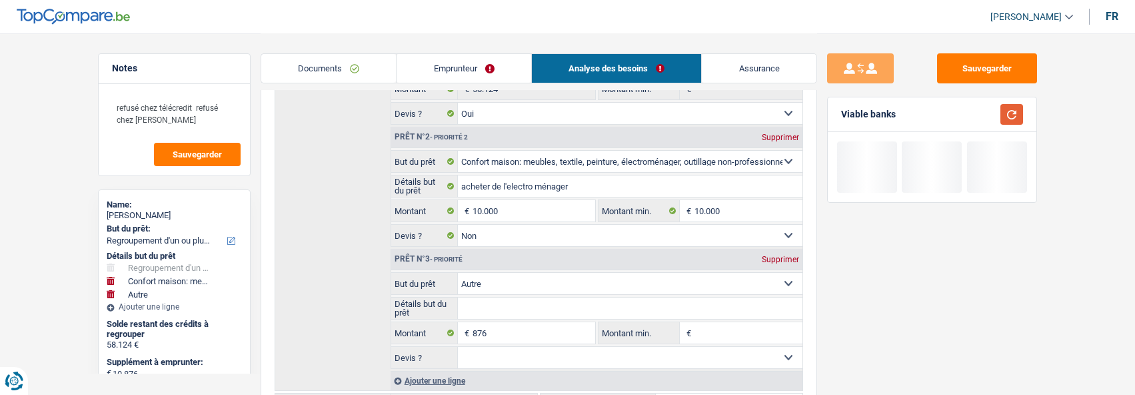
click at [1002, 118] on button "button" at bounding box center [1011, 114] width 23 height 21
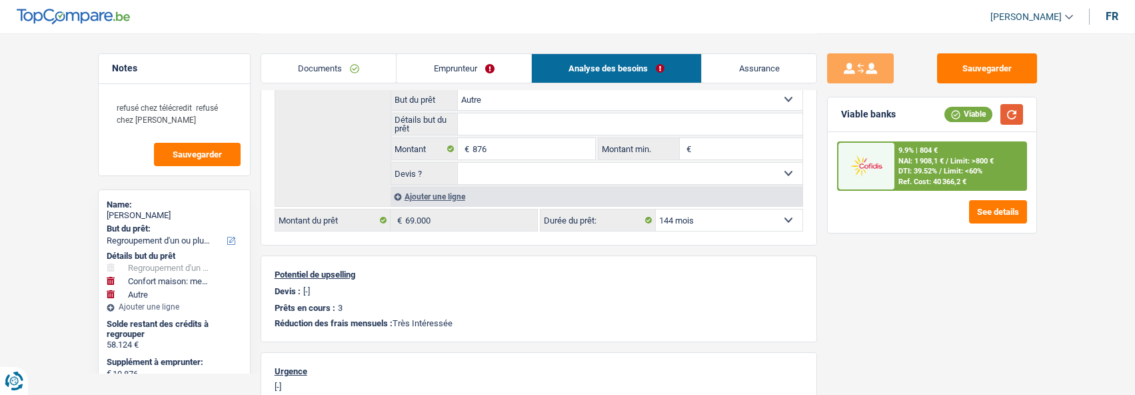
scroll to position [467, 0]
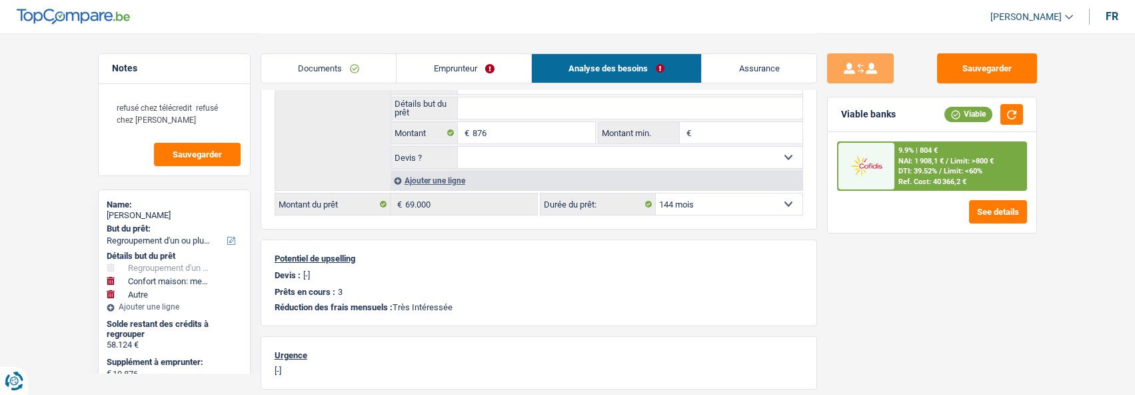
click at [742, 201] on select "12 mois 18 mois 24 mois 30 mois 36 mois 42 mois 48 mois 60 mois 72 mois 84 mois…" at bounding box center [729, 203] width 147 height 21
select select "120"
click at [656, 193] on select "12 mois 18 mois 24 mois 30 mois 36 mois 42 mois 48 mois 60 mois 72 mois 84 mois…" at bounding box center [729, 203] width 147 height 21
select select "120"
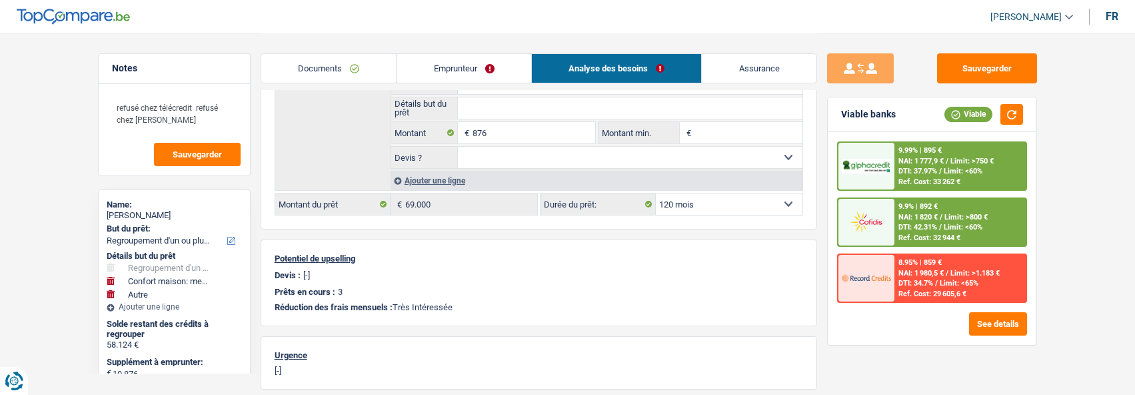
click at [947, 227] on span "Limit: <60%" at bounding box center [963, 227] width 39 height 9
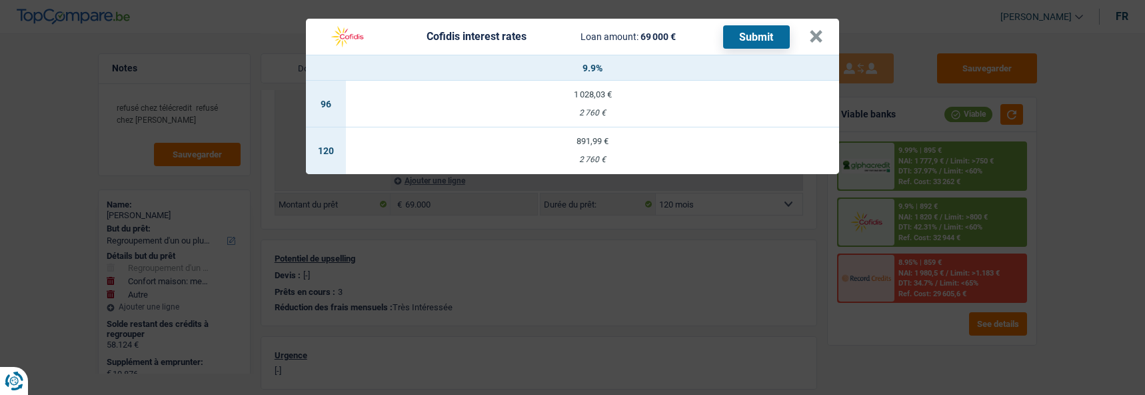
click at [570, 138] on div "891,99 €" at bounding box center [592, 141] width 493 height 9
select select "cofidis"
type input "9,90"
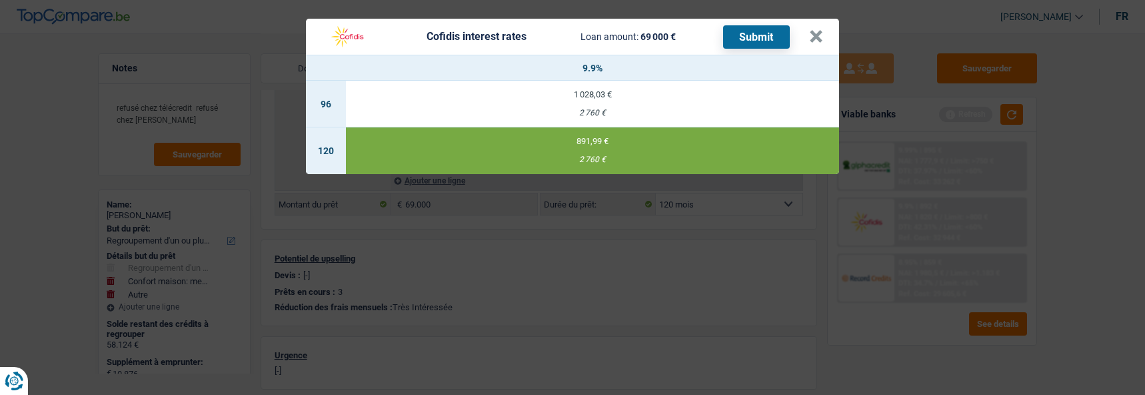
click at [752, 34] on button "Submit" at bounding box center [756, 36] width 67 height 23
click at [823, 35] on button "×" at bounding box center [816, 36] width 14 height 13
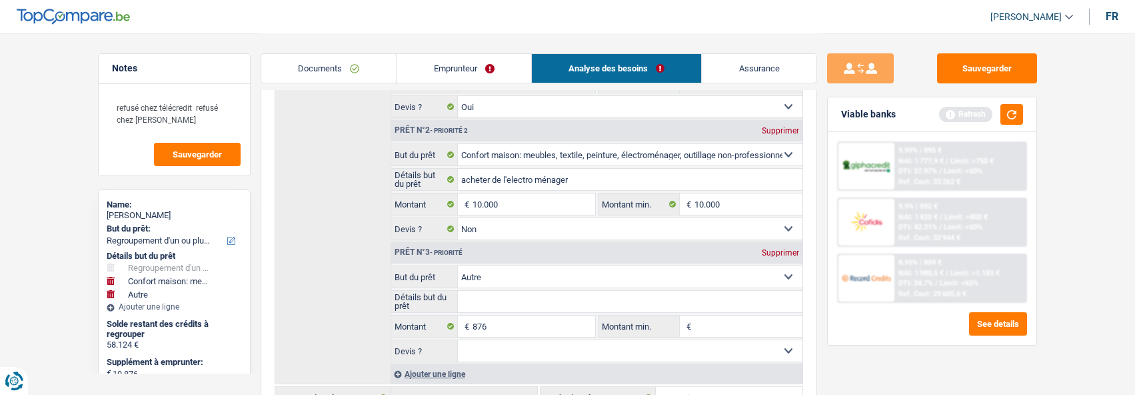
scroll to position [267, 0]
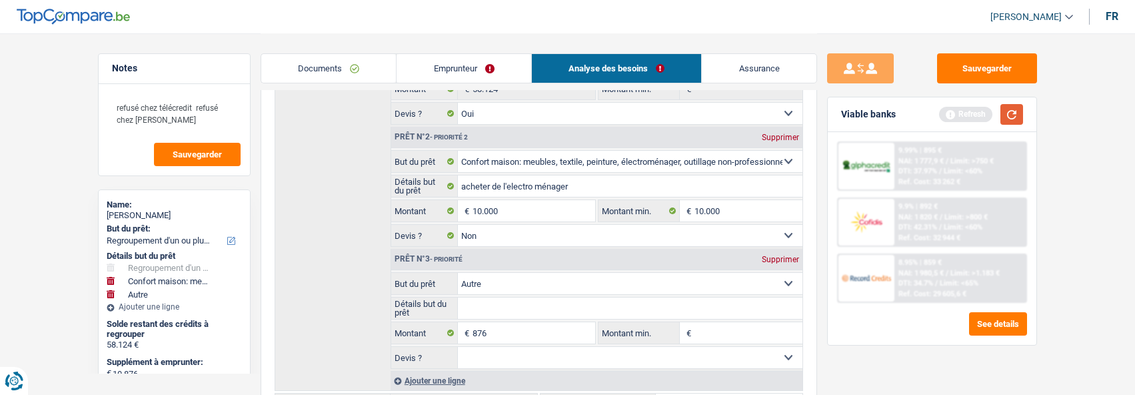
click at [1018, 111] on button "button" at bounding box center [1011, 114] width 23 height 21
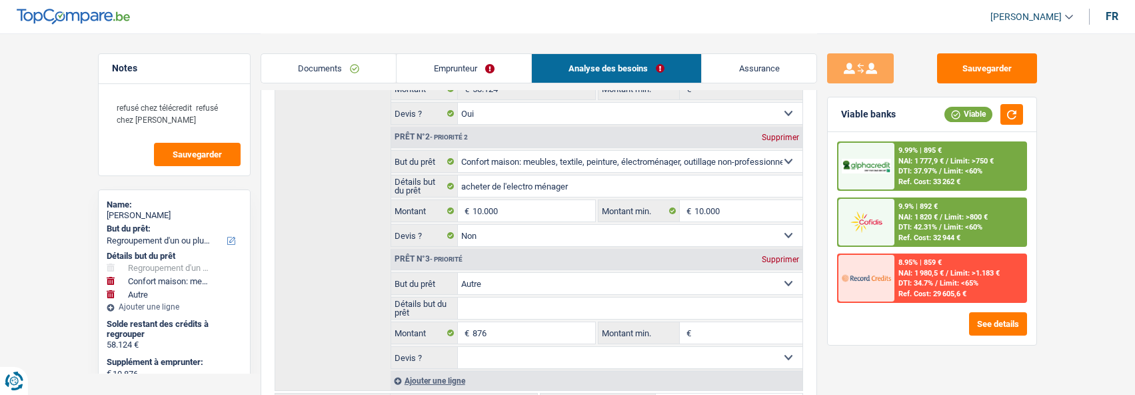
click at [918, 165] on div "9.99% | 895 € NAI: 1 777,9 € / Limit: >750 € DTI: 37.97% / Limit: <60% Ref. Cos…" at bounding box center [959, 166] width 131 height 47
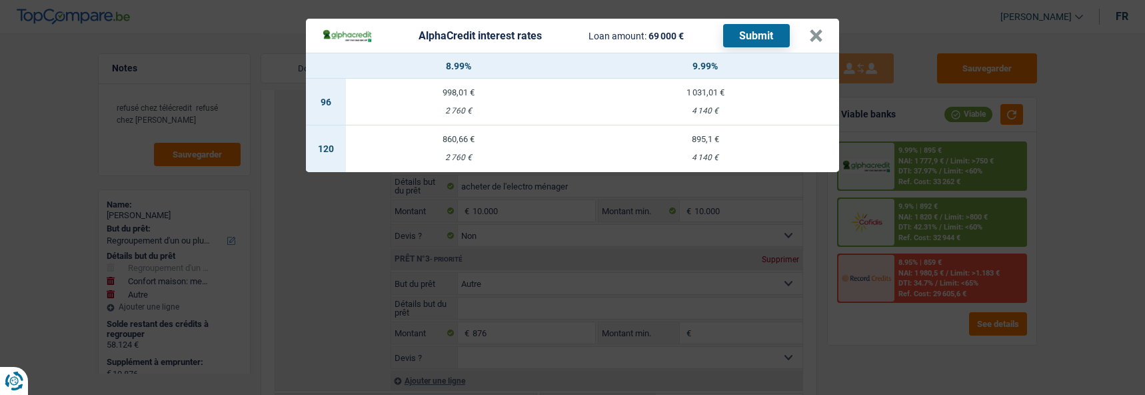
click at [832, 34] on header "AlphaCredit interest rates Loan amount: 69 000 € Submit ×" at bounding box center [572, 36] width 533 height 34
click at [821, 34] on button "×" at bounding box center [816, 35] width 14 height 13
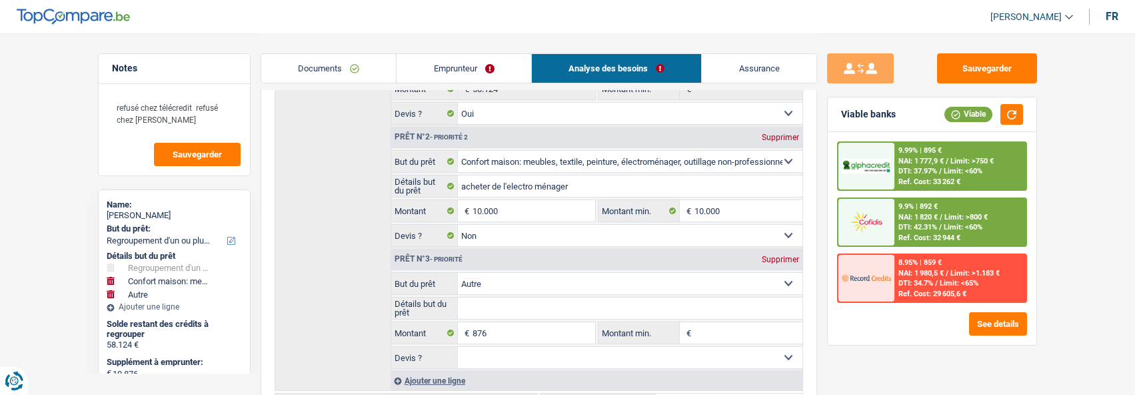
click at [786, 249] on div "Prêt n°3 - Priorité Supprimer" at bounding box center [596, 259] width 411 height 21
click at [784, 255] on div "Supprimer" at bounding box center [780, 259] width 44 height 8
type input "10.000"
type input "68.124"
select select "144"
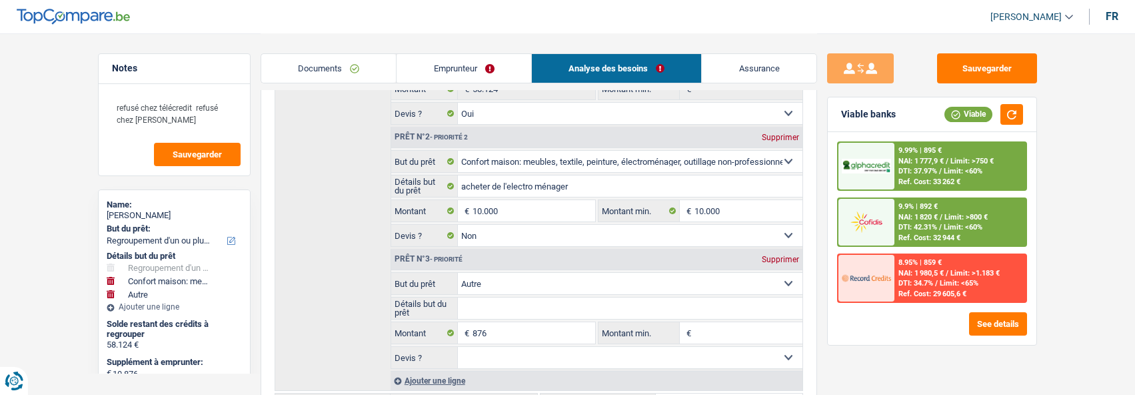
type input "68.124"
select select "144"
type input "68.124"
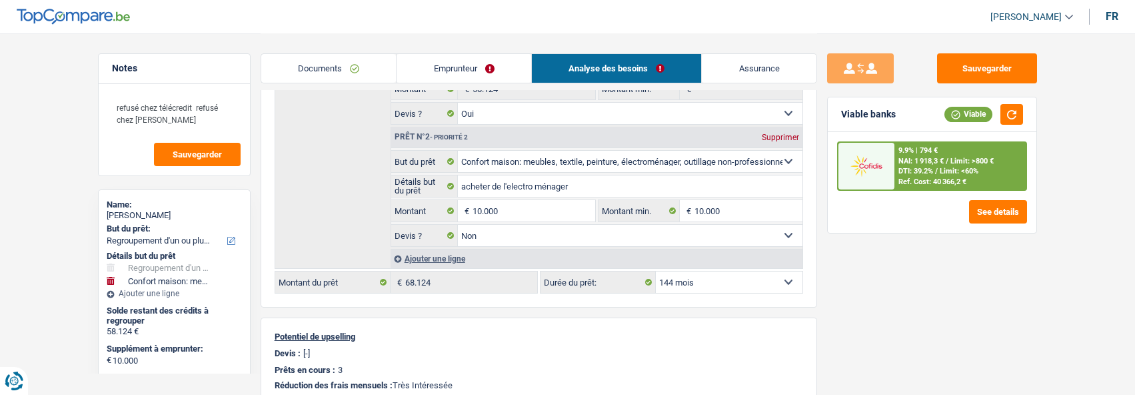
click at [728, 277] on select "12 mois 18 mois 24 mois 30 mois 36 mois 42 mois 48 mois 60 mois 72 mois 84 mois…" at bounding box center [729, 281] width 147 height 21
select select "120"
click at [656, 271] on select "12 mois 18 mois 24 mois 30 mois 36 mois 42 mois 48 mois 60 mois 72 mois 84 mois…" at bounding box center [729, 281] width 147 height 21
select select "120"
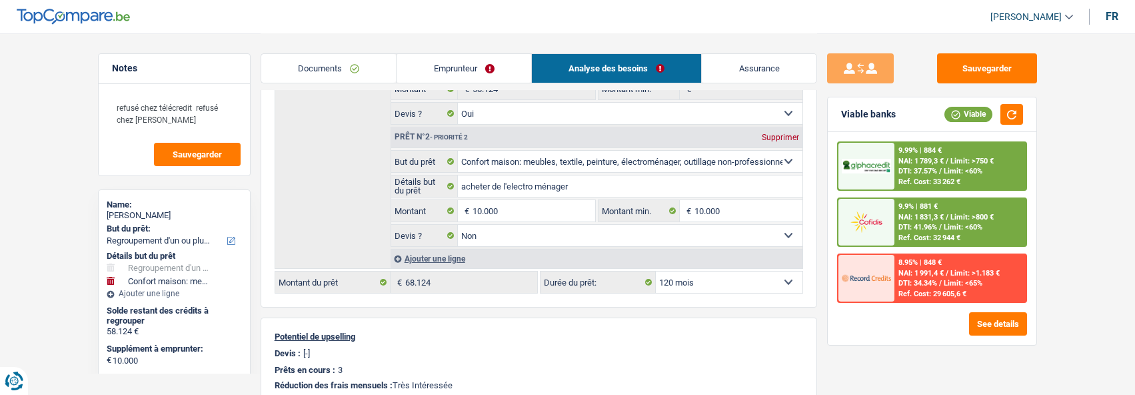
click at [922, 172] on span "DTI: 37.57%" at bounding box center [917, 171] width 39 height 9
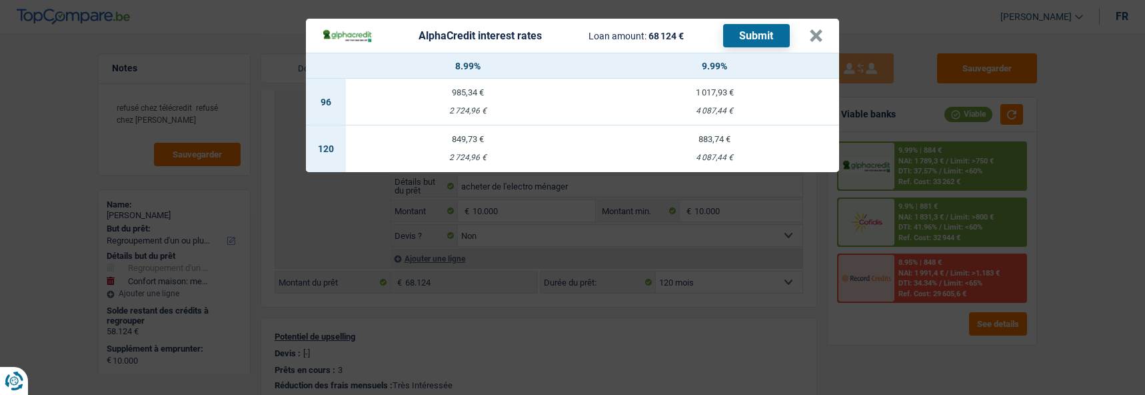
click at [463, 135] on div "849,73 €" at bounding box center [468, 139] width 245 height 9
select select "alphacredit"
type input "8,99"
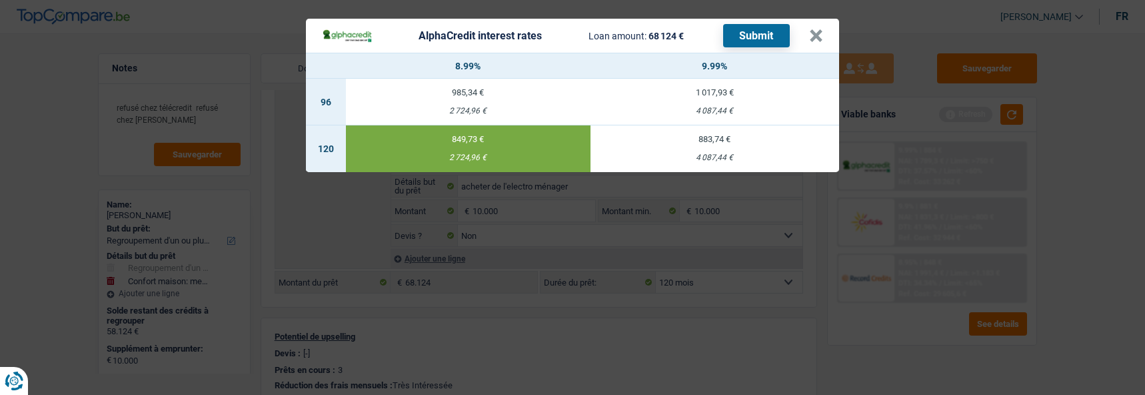
click at [758, 29] on button "Submit" at bounding box center [756, 35] width 67 height 23
click at [823, 31] on button "×" at bounding box center [816, 35] width 14 height 13
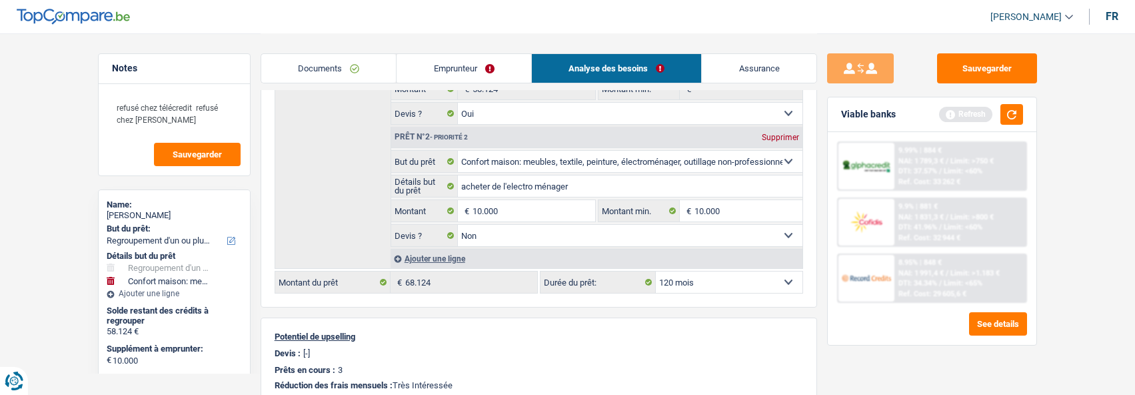
drag, startPoint x: 461, startPoint y: 70, endPoint x: 451, endPoint y: 71, distance: 10.0
click at [460, 71] on link "Emprunteur" at bounding box center [464, 68] width 135 height 29
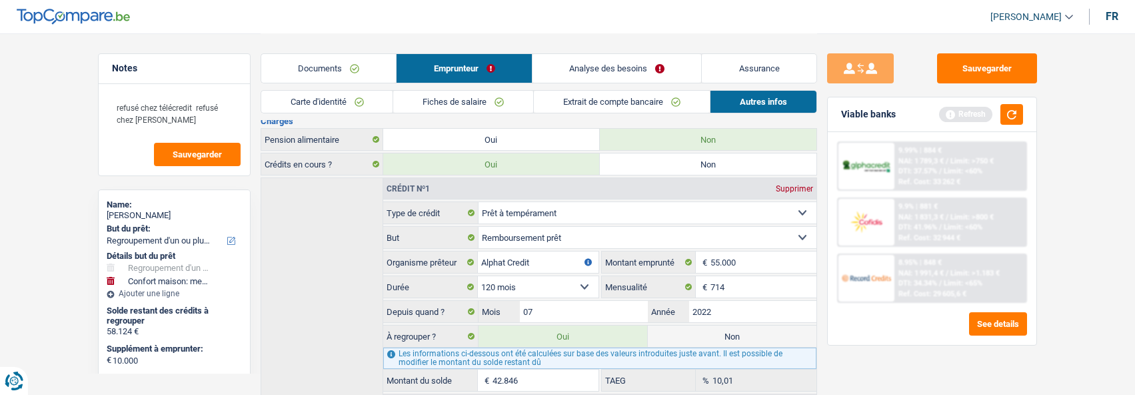
scroll to position [314, 0]
click at [631, 71] on link "Analyse des besoins" at bounding box center [617, 68] width 169 height 29
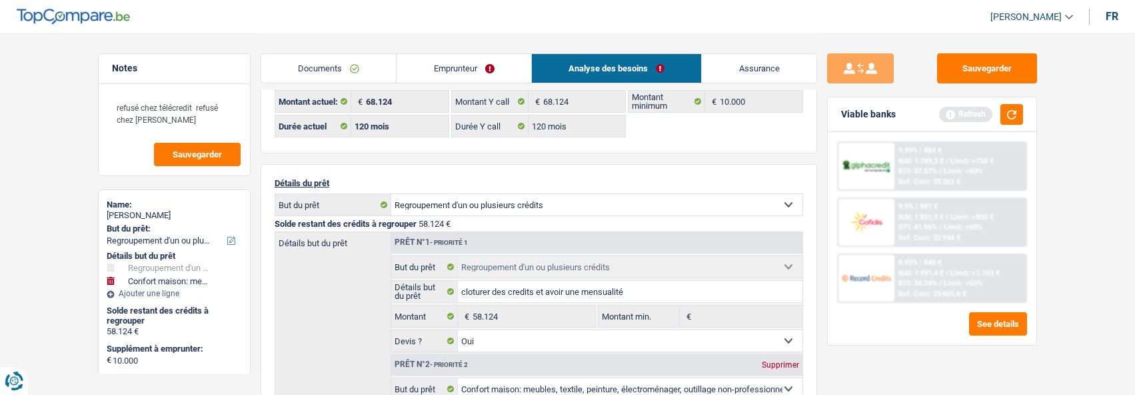
scroll to position [0, 0]
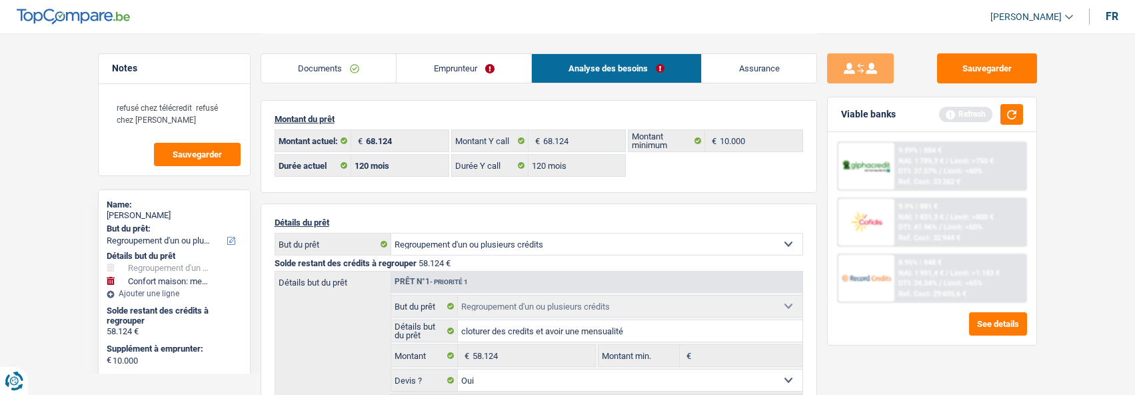
click at [492, 77] on link "Emprunteur" at bounding box center [464, 68] width 135 height 29
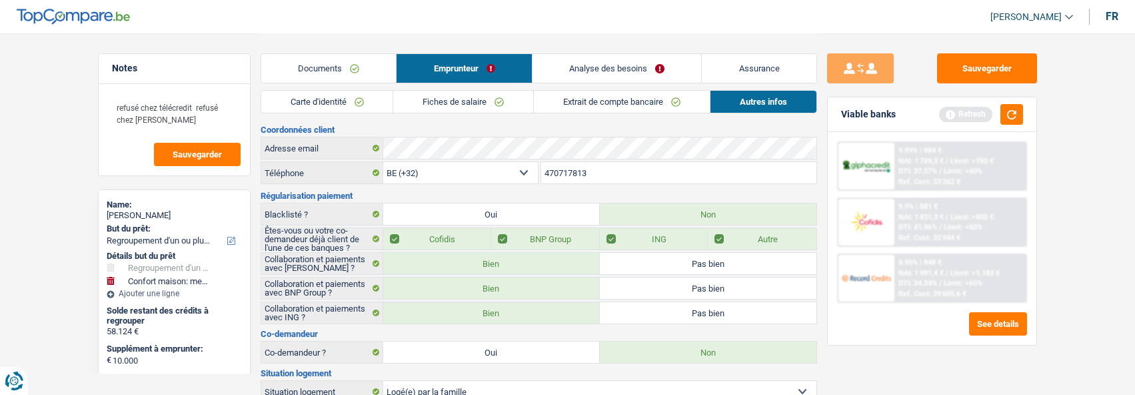
click at [486, 100] on link "Fiches de salaire" at bounding box center [463, 102] width 140 height 22
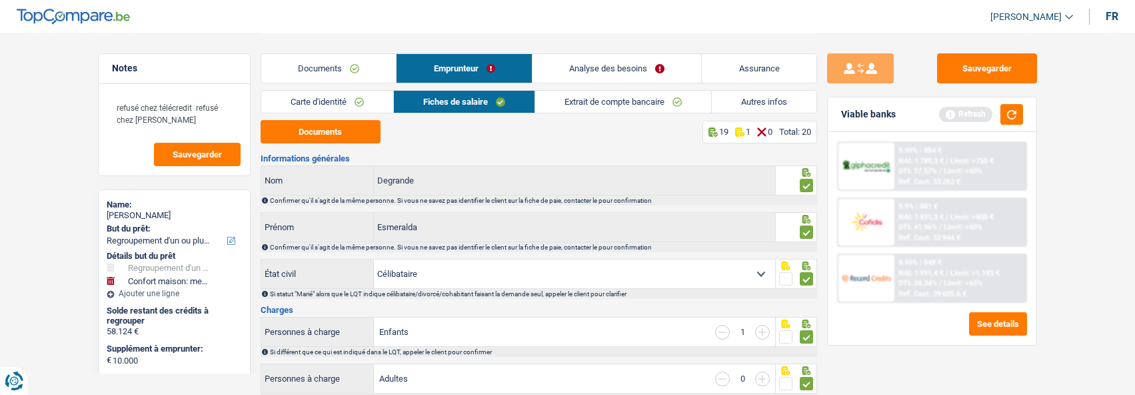
click at [645, 75] on link "Analyse des besoins" at bounding box center [617, 68] width 169 height 29
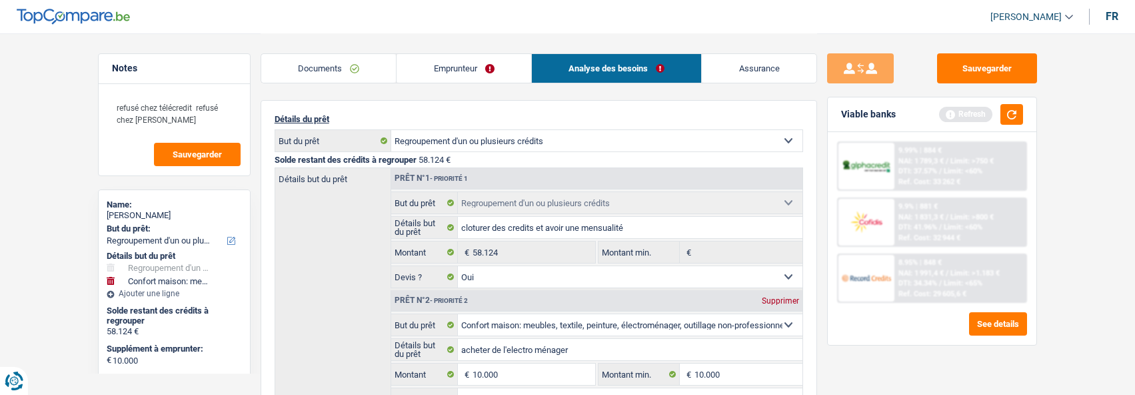
scroll to position [133, 0]
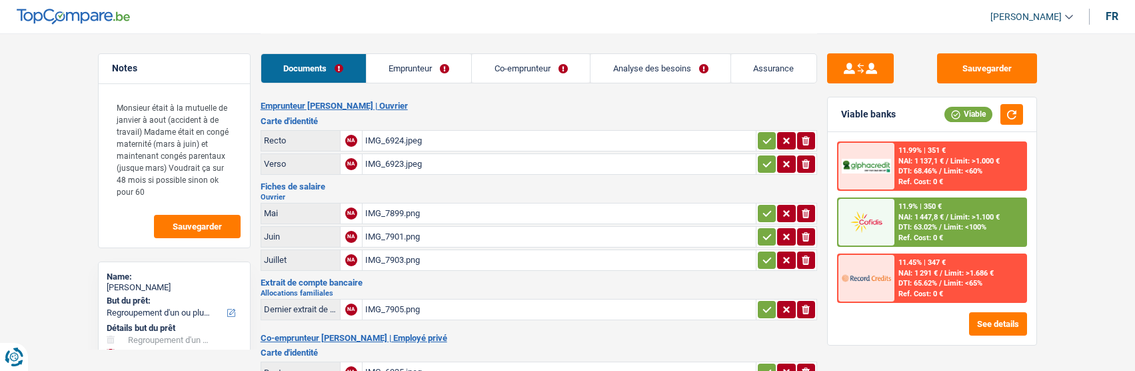
select select "refinancing"
select select "familyEvent"
select select "60"
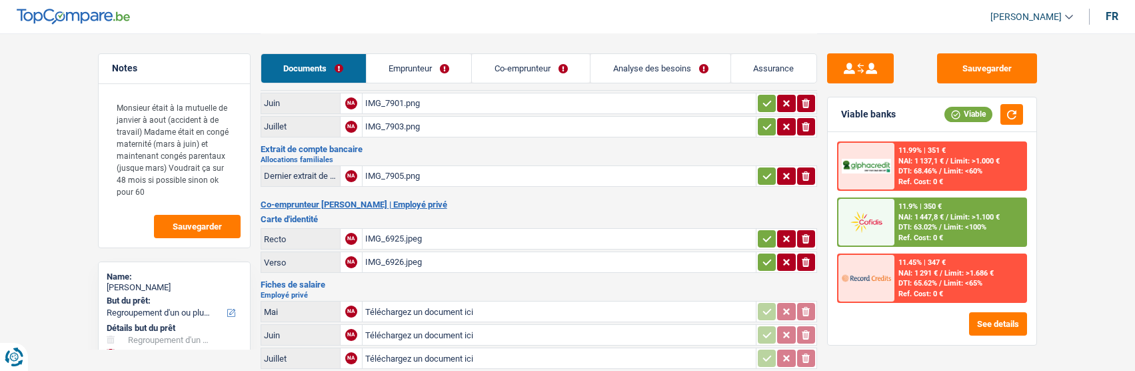
scroll to position [133, 0]
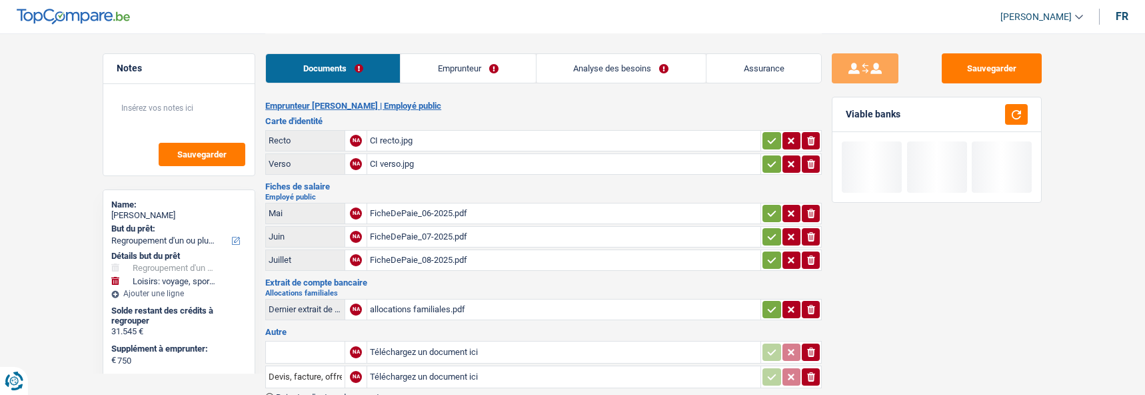
select select "refinancing"
select select "hobbies"
select select "84"
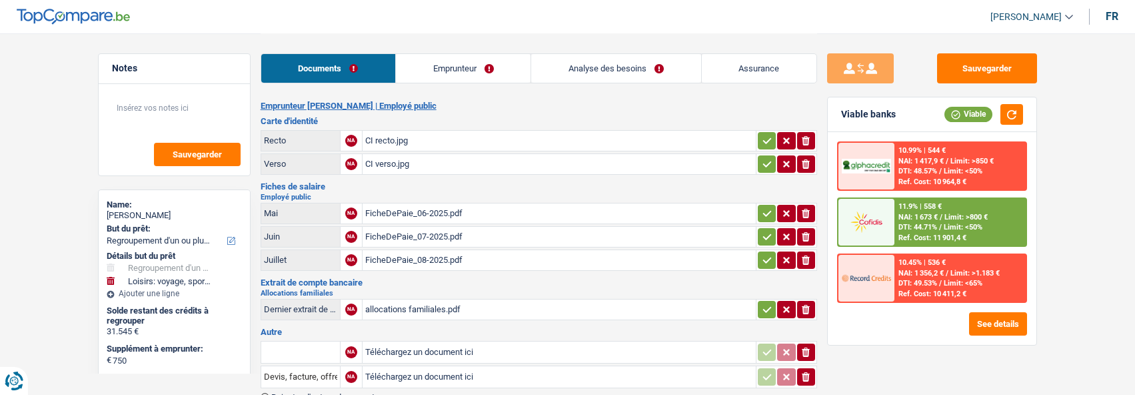
click at [472, 71] on link "Emprunteur" at bounding box center [463, 68] width 135 height 29
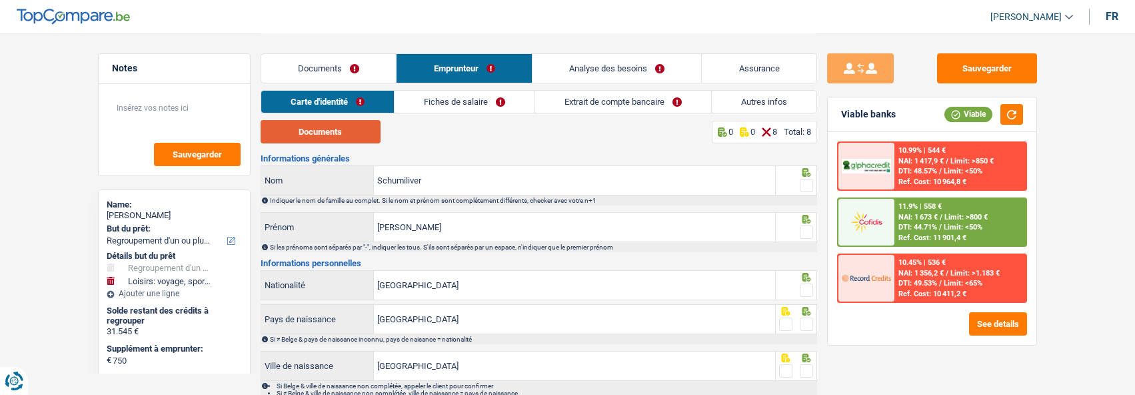
click at [330, 129] on button "Documents" at bounding box center [321, 131] width 120 height 23
click at [810, 181] on span at bounding box center [806, 185] width 13 height 13
click at [0, 0] on input "radio" at bounding box center [0, 0] width 0 height 0
click at [804, 227] on span at bounding box center [806, 231] width 13 height 13
click at [0, 0] on input "radio" at bounding box center [0, 0] width 0 height 0
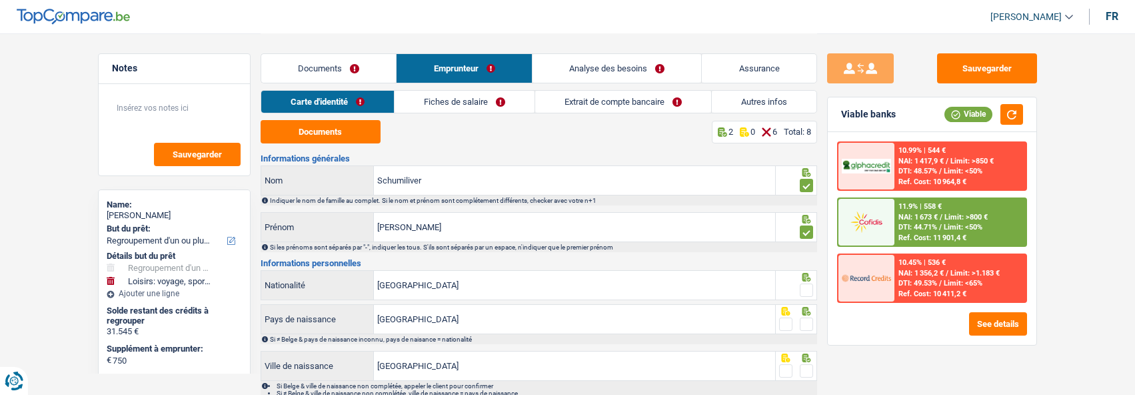
click at [811, 282] on div at bounding box center [806, 290] width 13 height 17
click at [806, 287] on span at bounding box center [806, 289] width 13 height 13
click at [0, 0] on input "radio" at bounding box center [0, 0] width 0 height 0
click at [805, 321] on span at bounding box center [806, 323] width 13 height 13
click at [0, 0] on input "radio" at bounding box center [0, 0] width 0 height 0
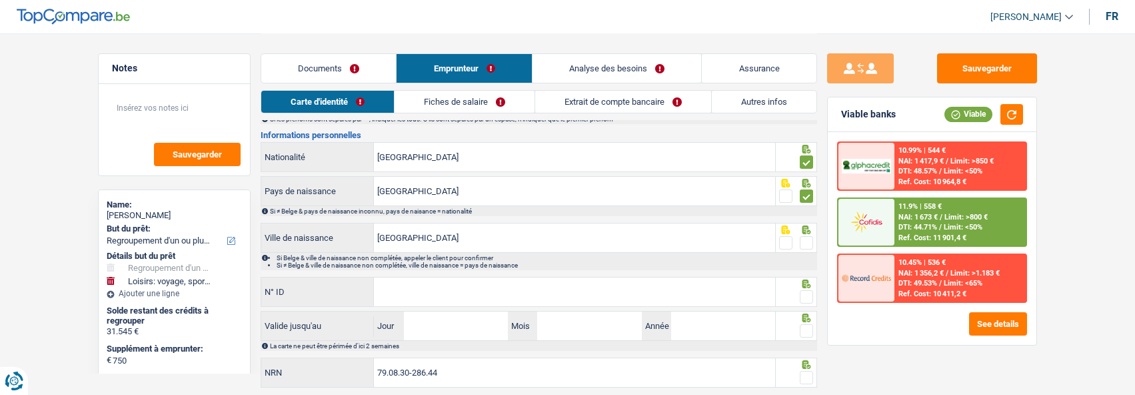
scroll to position [133, 0]
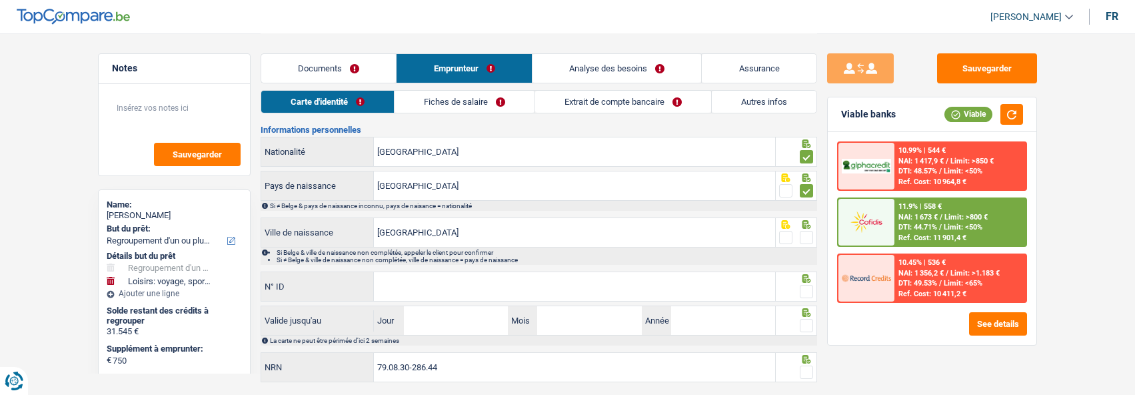
click at [812, 234] on span at bounding box center [806, 237] width 13 height 13
click at [0, 0] on input "radio" at bounding box center [0, 0] width 0 height 0
click at [666, 292] on input "N° ID" at bounding box center [574, 286] width 401 height 29
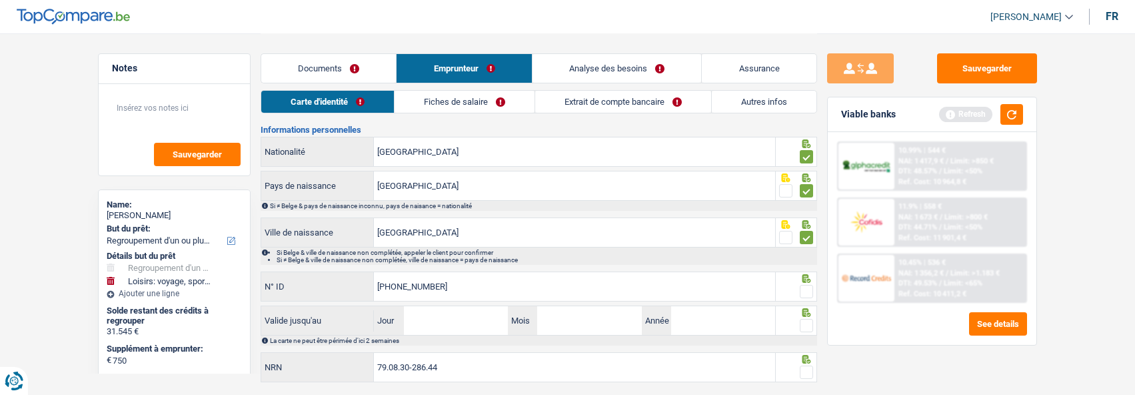
type input "592-8758742-14"
click at [808, 285] on span at bounding box center [806, 291] width 13 height 13
click at [0, 0] on input "radio" at bounding box center [0, 0] width 0 height 0
click at [462, 318] on input "Jour" at bounding box center [456, 320] width 104 height 29
type input "06"
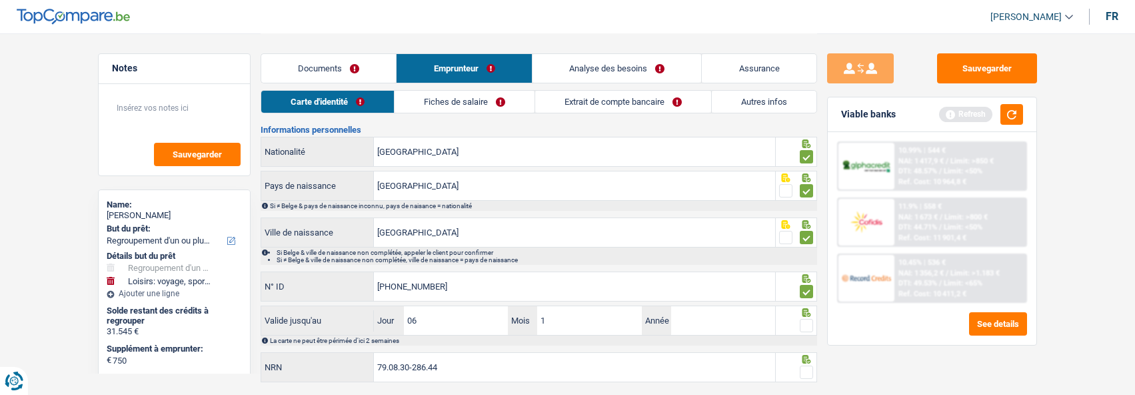
type input "10"
type input "2028"
click at [812, 321] on span at bounding box center [806, 325] width 13 height 13
click at [0, 0] on input "radio" at bounding box center [0, 0] width 0 height 0
click at [802, 365] on span at bounding box center [806, 371] width 13 height 13
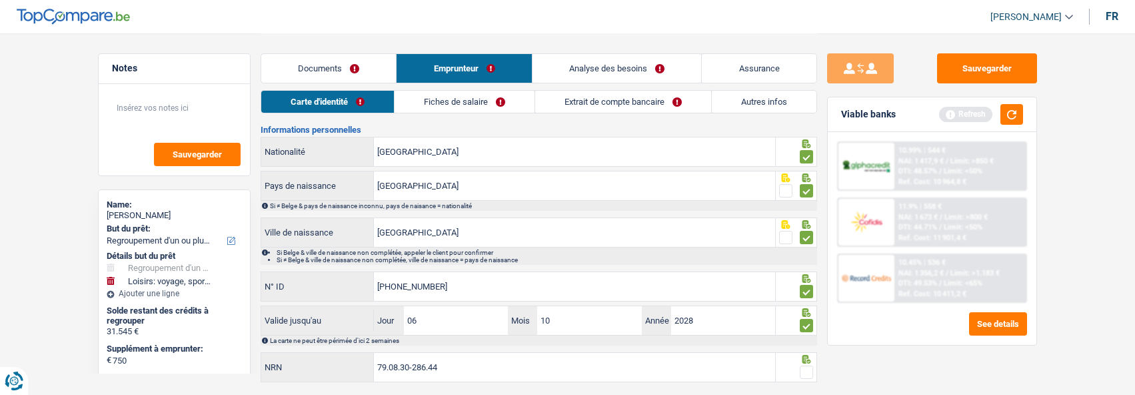
click at [0, 0] on input "radio" at bounding box center [0, 0] width 0 height 0
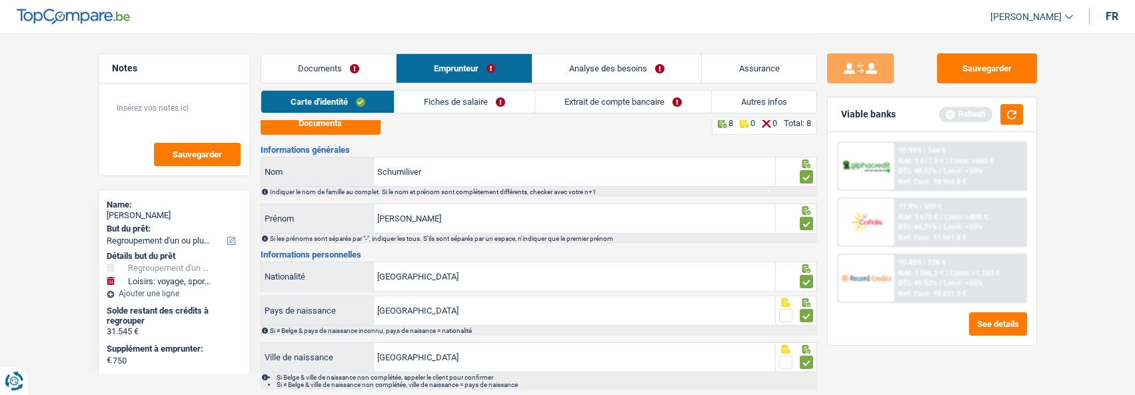
scroll to position [0, 0]
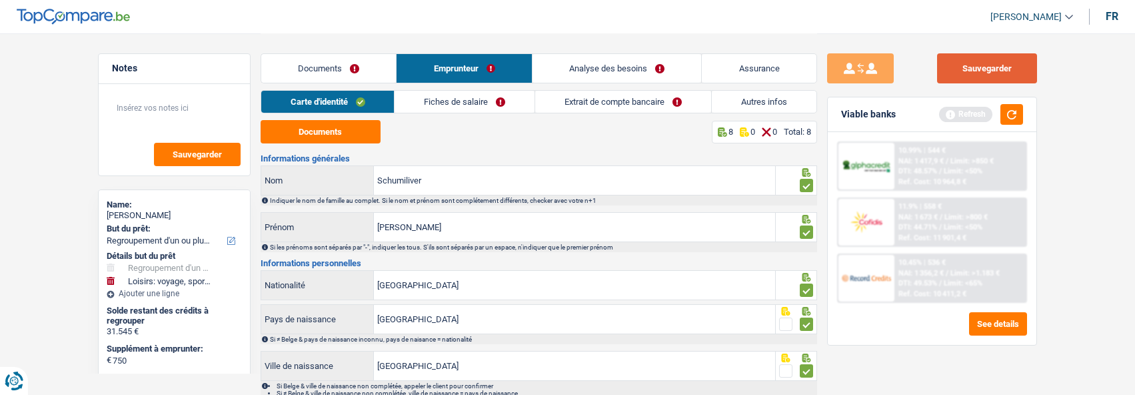
click at [986, 67] on button "Sauvegarder" at bounding box center [987, 68] width 100 height 30
click at [493, 94] on link "Fiches de salaire" at bounding box center [465, 102] width 140 height 22
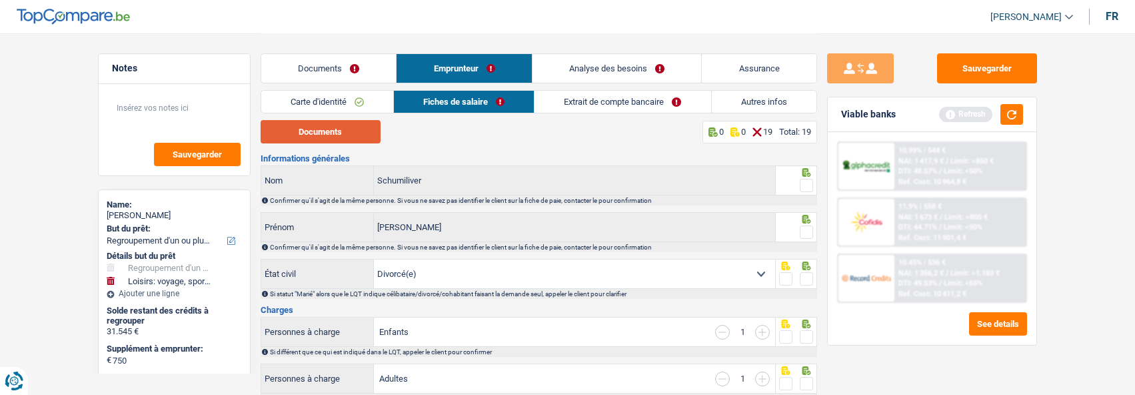
click at [333, 130] on button "Documents" at bounding box center [321, 131] width 120 height 23
click at [809, 185] on span at bounding box center [806, 185] width 13 height 13
click at [0, 0] on input "radio" at bounding box center [0, 0] width 0 height 0
click at [802, 231] on span at bounding box center [806, 231] width 13 height 13
click at [0, 0] on input "radio" at bounding box center [0, 0] width 0 height 0
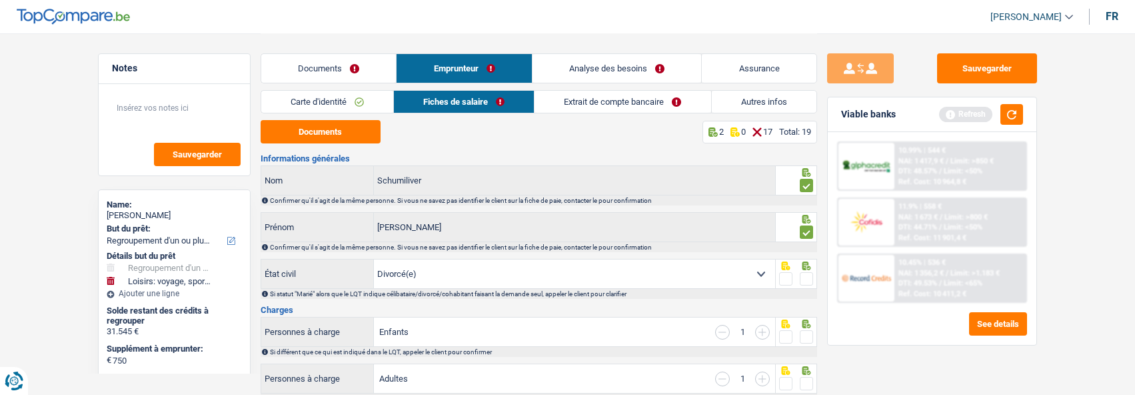
click at [804, 277] on span at bounding box center [806, 278] width 13 height 13
click at [0, 0] on input "radio" at bounding box center [0, 0] width 0 height 0
click at [806, 337] on span at bounding box center [806, 336] width 13 height 13
click at [0, 0] on input "radio" at bounding box center [0, 0] width 0 height 0
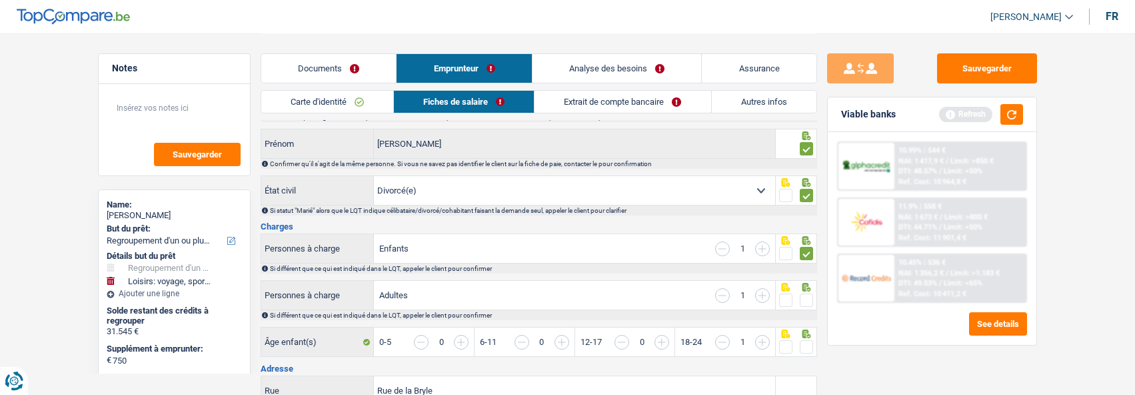
scroll to position [133, 0]
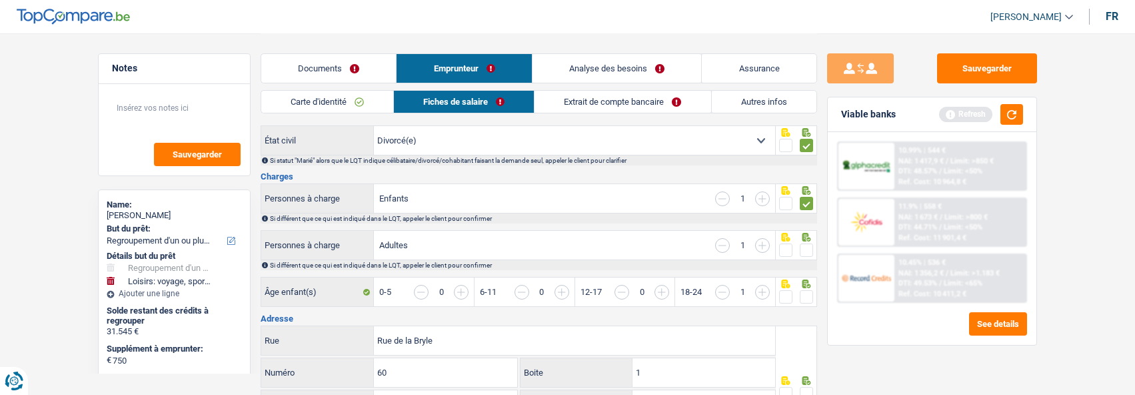
click at [805, 253] on span at bounding box center [806, 249] width 13 height 13
click at [0, 0] on input "radio" at bounding box center [0, 0] width 0 height 0
click at [727, 242] on input "button" at bounding box center [722, 245] width 15 height 15
click at [800, 295] on span at bounding box center [806, 296] width 13 height 13
click at [0, 0] on input "radio" at bounding box center [0, 0] width 0 height 0
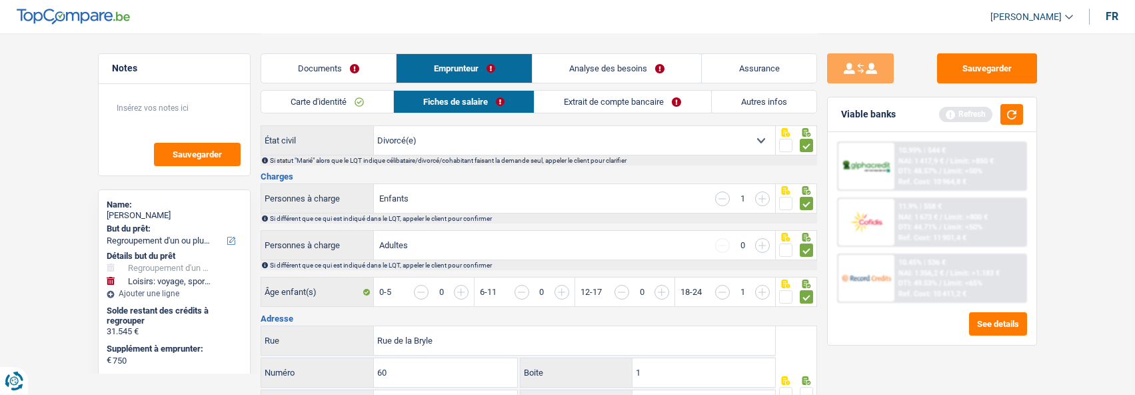
drag, startPoint x: 758, startPoint y: 196, endPoint x: 756, endPoint y: 261, distance: 65.4
click at [756, 197] on input "button" at bounding box center [762, 198] width 15 height 15
click at [764, 290] on input "button" at bounding box center [1012, 299] width 515 height 29
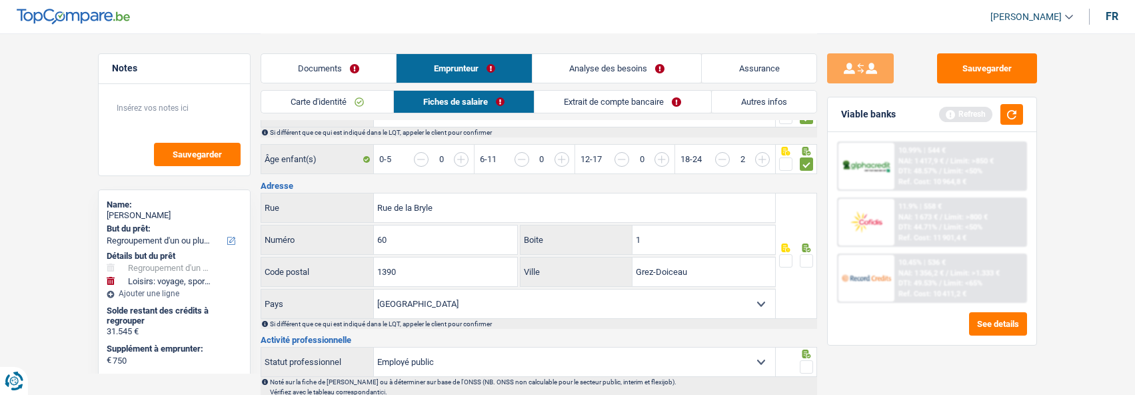
scroll to position [267, 0]
click at [806, 255] on span at bounding box center [806, 259] width 13 height 13
click at [0, 0] on input "radio" at bounding box center [0, 0] width 0 height 0
drag, startPoint x: 704, startPoint y: 267, endPoint x: 605, endPoint y: 265, distance: 99.3
click at [605, 265] on div "Grez-Doiceau Ville" at bounding box center [648, 271] width 255 height 29
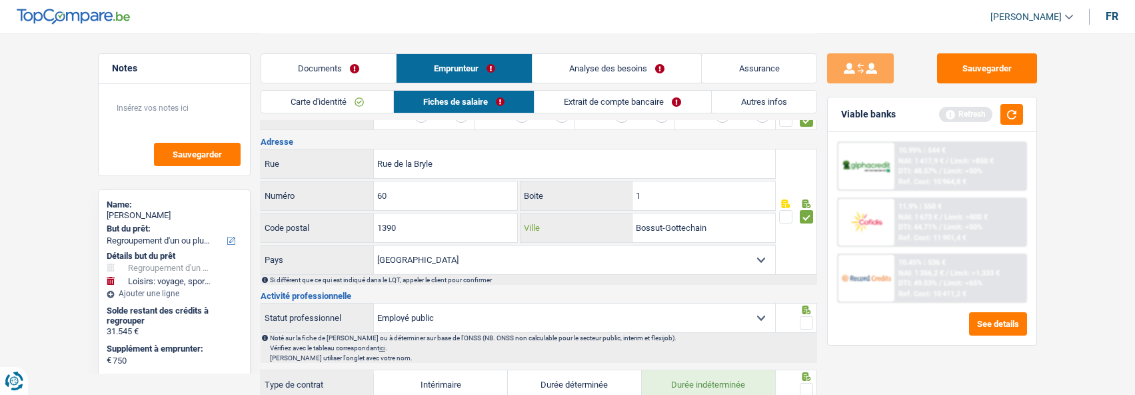
scroll to position [333, 0]
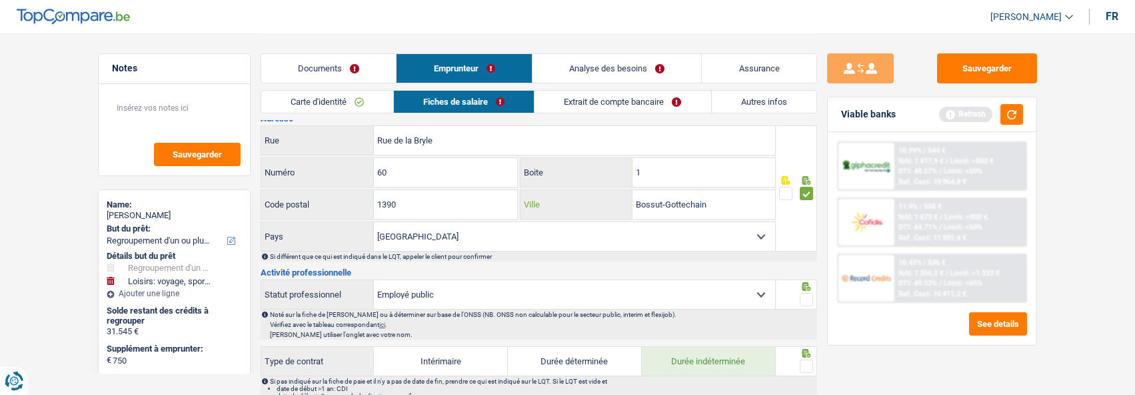
type input "Bossut-Gottechain"
click at [804, 297] on span at bounding box center [806, 299] width 13 height 13
click at [0, 0] on input "radio" at bounding box center [0, 0] width 0 height 0
click at [804, 363] on span at bounding box center [806, 365] width 13 height 13
click at [0, 0] on input "radio" at bounding box center [0, 0] width 0 height 0
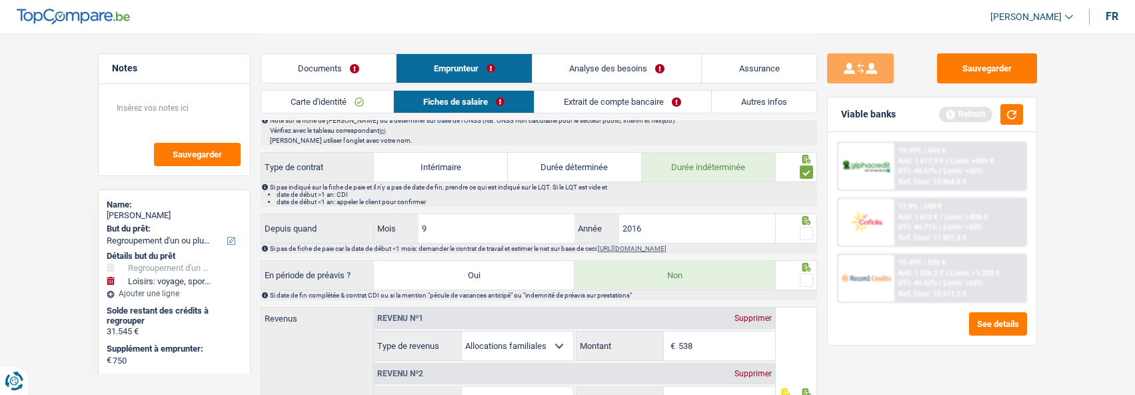
scroll to position [533, 0]
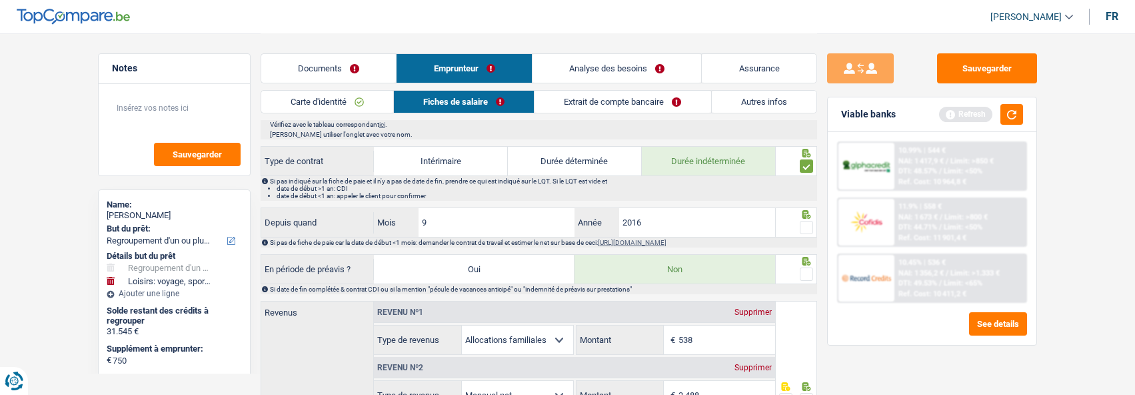
click at [802, 222] on span at bounding box center [806, 227] width 13 height 13
click at [0, 0] on input "radio" at bounding box center [0, 0] width 0 height 0
click at [805, 267] on span at bounding box center [806, 273] width 13 height 13
click at [0, 0] on input "radio" at bounding box center [0, 0] width 0 height 0
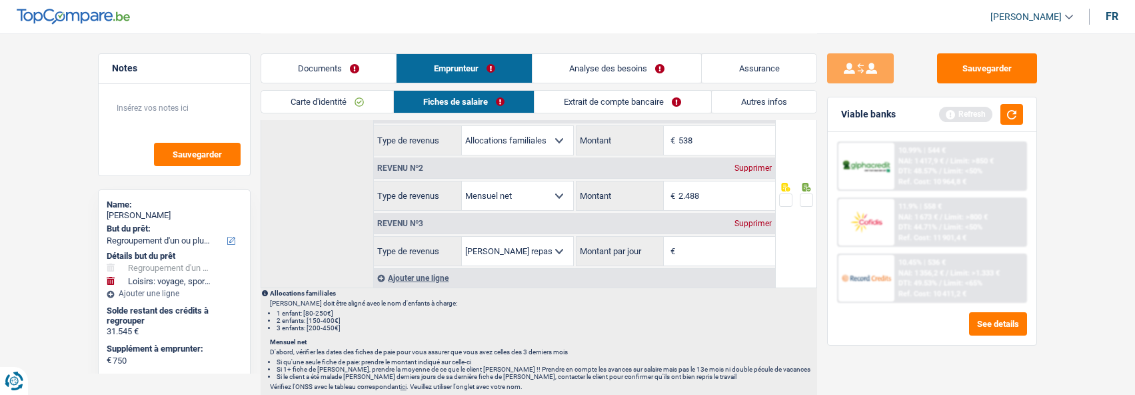
scroll to position [733, 0]
click at [754, 219] on div "Supprimer" at bounding box center [753, 223] width 44 height 8
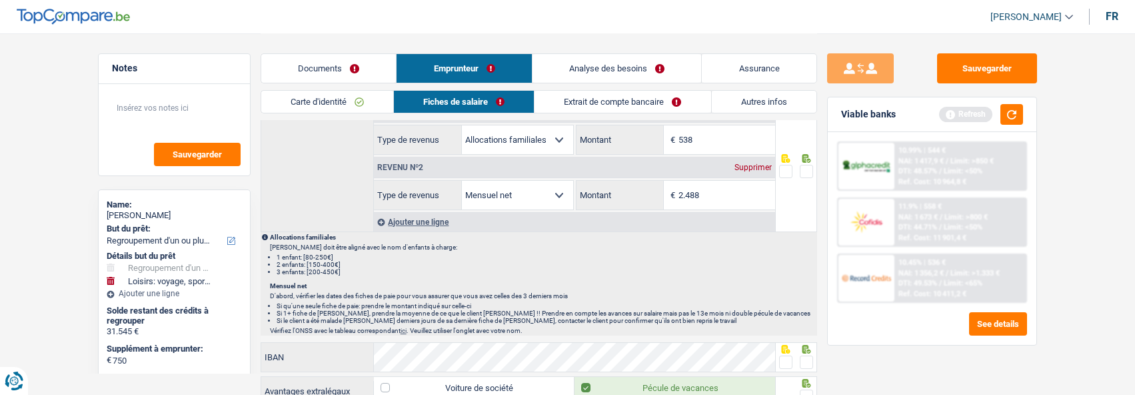
click at [807, 165] on span at bounding box center [806, 171] width 13 height 13
click at [0, 0] on input "radio" at bounding box center [0, 0] width 0 height 0
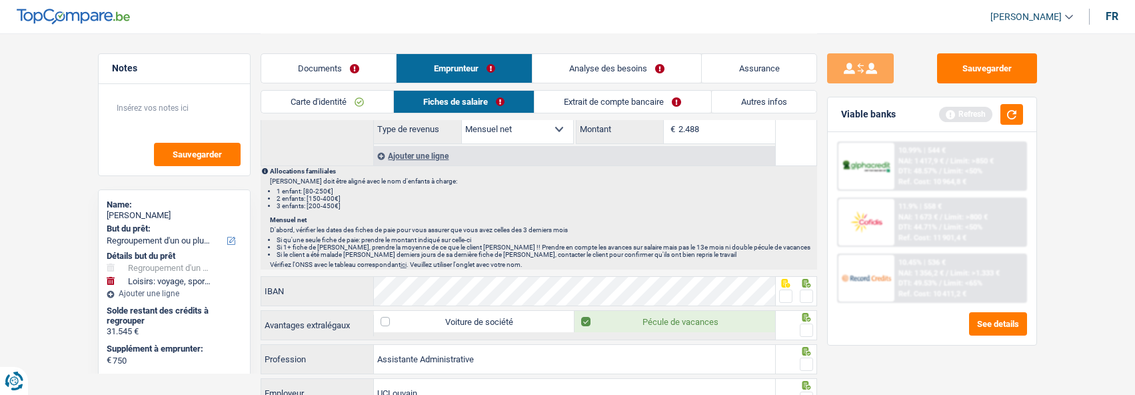
scroll to position [800, 0]
click at [319, 278] on div "IBAN" at bounding box center [518, 290] width 515 height 29
click at [808, 293] on span at bounding box center [806, 295] width 13 height 13
click at [0, 0] on input "radio" at bounding box center [0, 0] width 0 height 0
drag, startPoint x: 808, startPoint y: 323, endPoint x: 806, endPoint y: 333, distance: 9.5
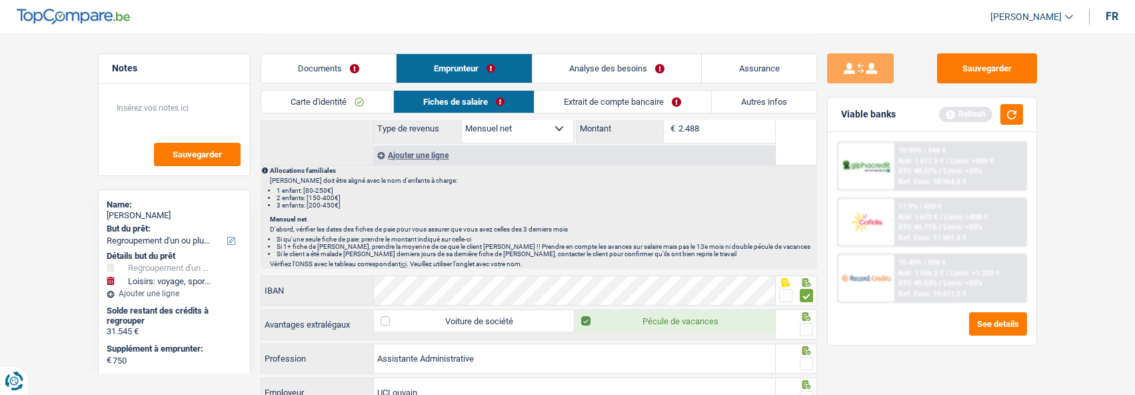
click at [808, 325] on span at bounding box center [806, 329] width 13 height 13
click at [0, 0] on input "radio" at bounding box center [0, 0] width 0 height 0
click at [803, 357] on span at bounding box center [806, 363] width 13 height 13
click at [0, 0] on input "radio" at bounding box center [0, 0] width 0 height 0
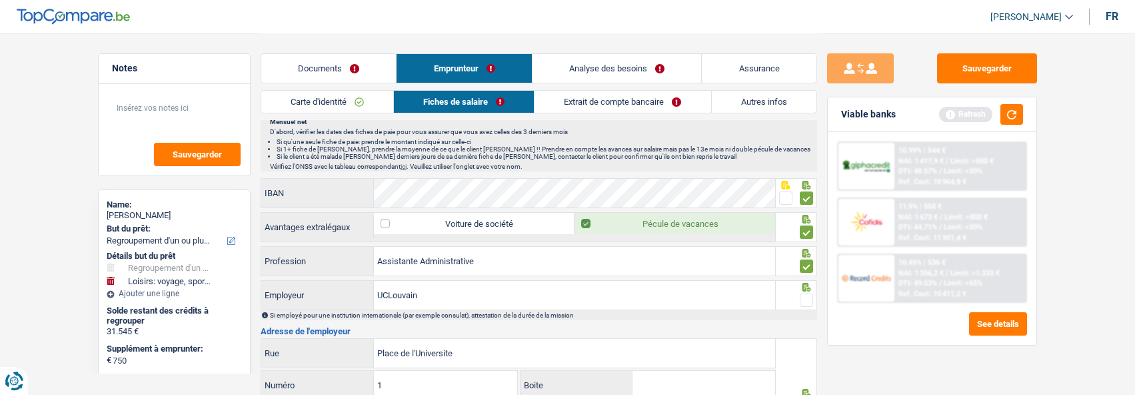
scroll to position [933, 0]
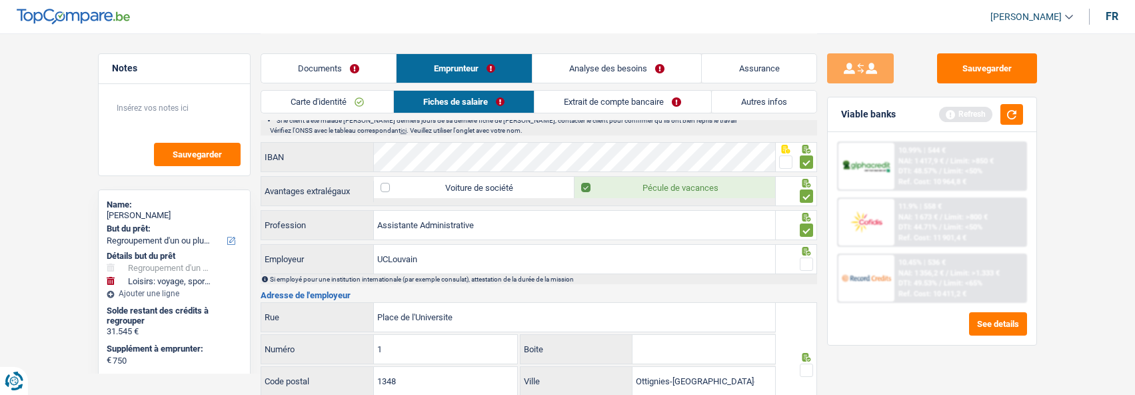
click at [802, 261] on span at bounding box center [806, 263] width 13 height 13
click at [0, 0] on input "radio" at bounding box center [0, 0] width 0 height 0
click at [806, 367] on span at bounding box center [806, 369] width 13 height 13
click at [0, 0] on input "radio" at bounding box center [0, 0] width 0 height 0
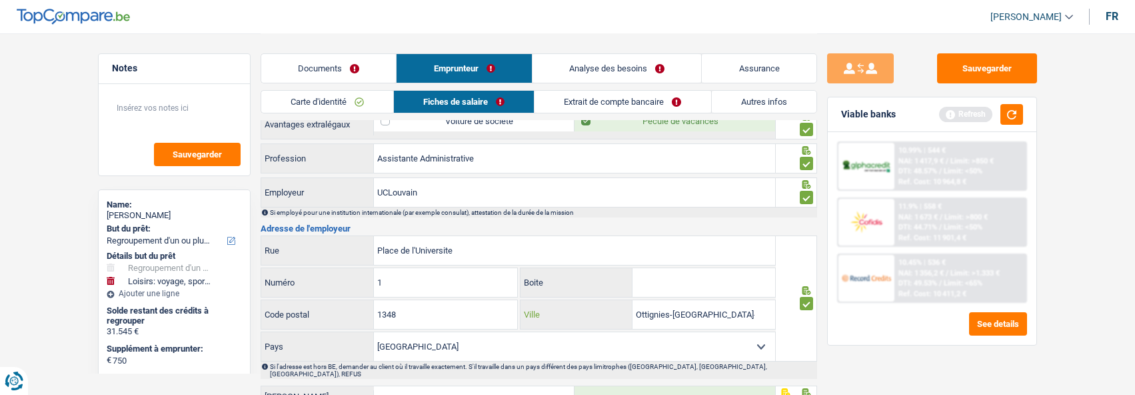
drag, startPoint x: 673, startPoint y: 308, endPoint x: 604, endPoint y: 310, distance: 68.7
click at [604, 310] on div "Ottignies-Louvain-la-Neuve Ville" at bounding box center [648, 314] width 255 height 29
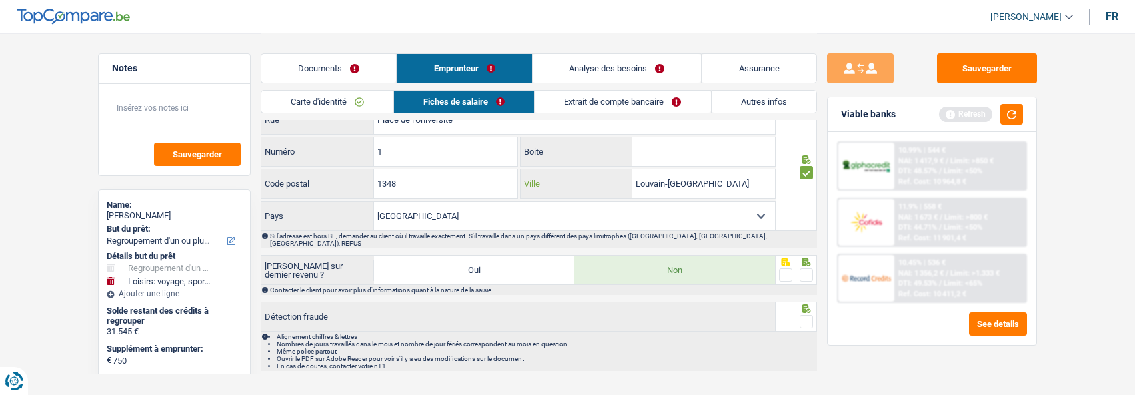
scroll to position [1133, 0]
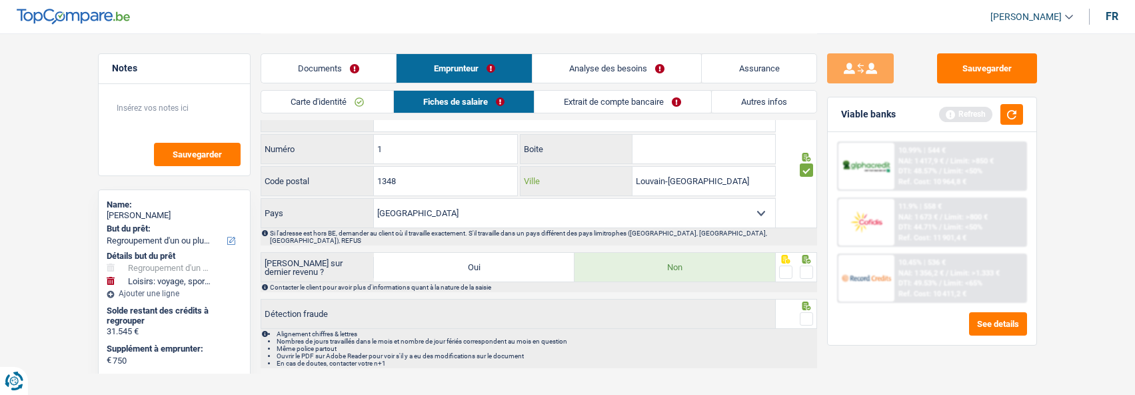
type input "Louvain-la-Neuve"
click at [802, 265] on span at bounding box center [806, 271] width 13 height 13
click at [0, 0] on input "radio" at bounding box center [0, 0] width 0 height 0
click at [800, 312] on label at bounding box center [806, 318] width 13 height 13
click at [0, 0] on input "radio" at bounding box center [0, 0] width 0 height 0
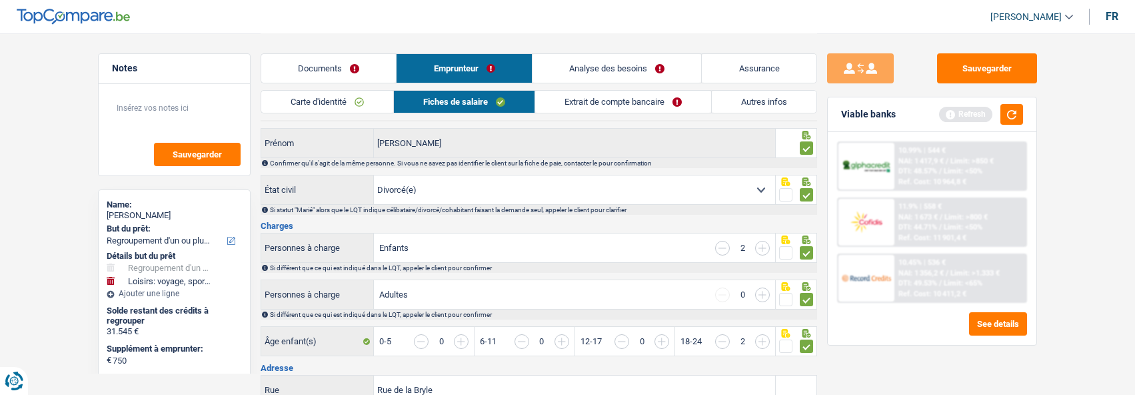
scroll to position [0, 0]
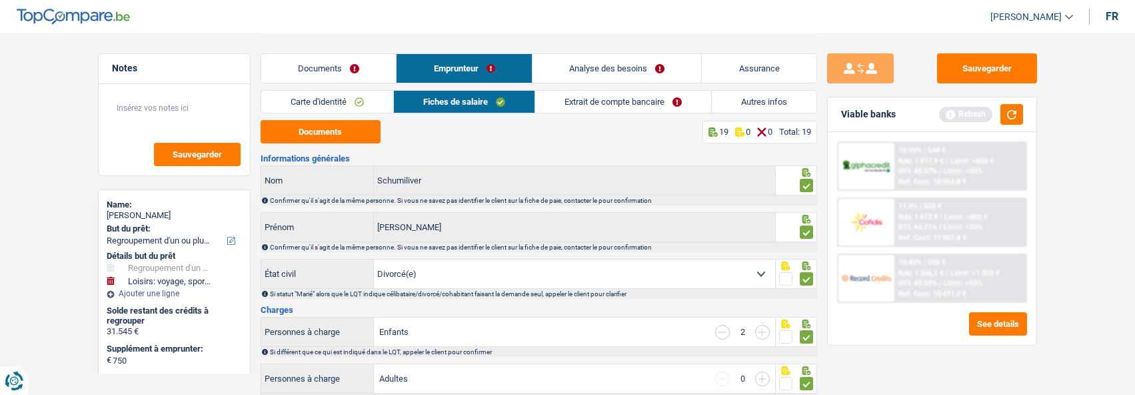
click at [650, 101] on link "Extrait de compte bancaire" at bounding box center [623, 102] width 176 height 22
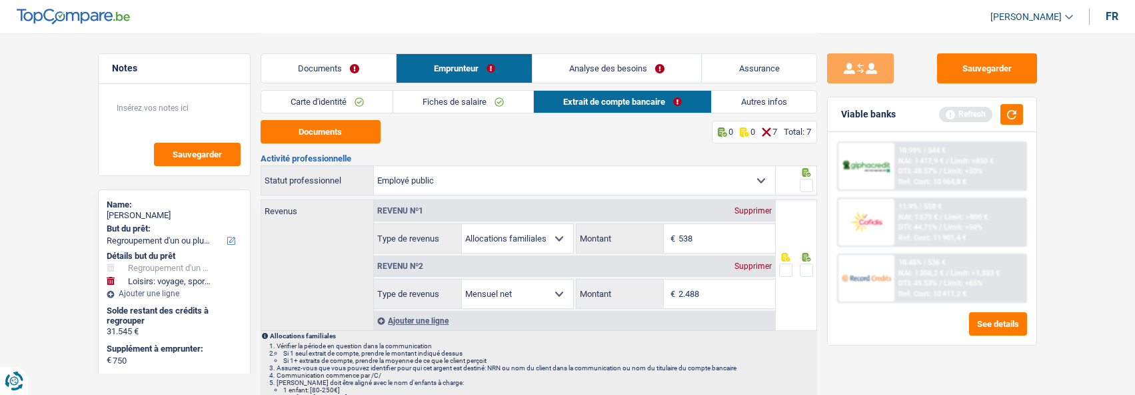
click at [802, 179] on span at bounding box center [806, 185] width 13 height 13
click at [0, 0] on input "radio" at bounding box center [0, 0] width 0 height 0
click at [726, 293] on input "2.488" at bounding box center [727, 293] width 97 height 29
type input "2.488"
click at [339, 132] on button "Documents" at bounding box center [321, 131] width 120 height 23
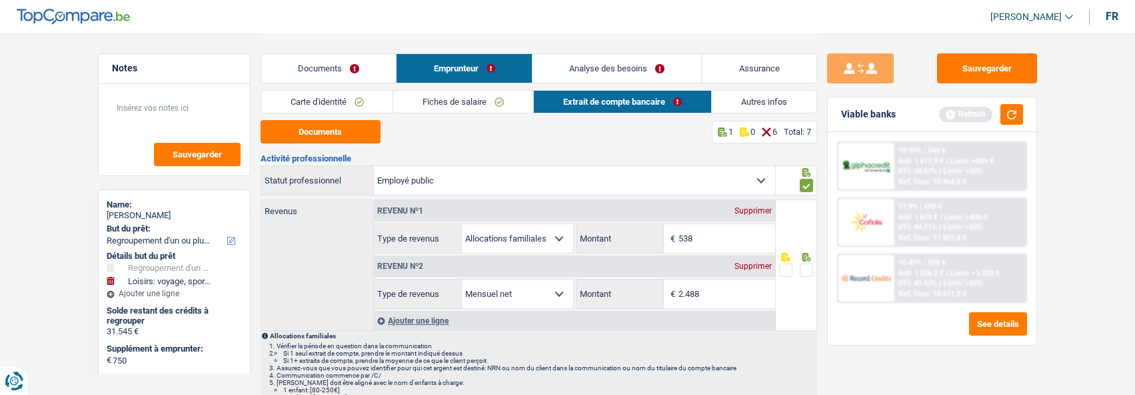
click at [808, 264] on span at bounding box center [806, 269] width 13 height 13
click at [0, 0] on input "radio" at bounding box center [0, 0] width 0 height 0
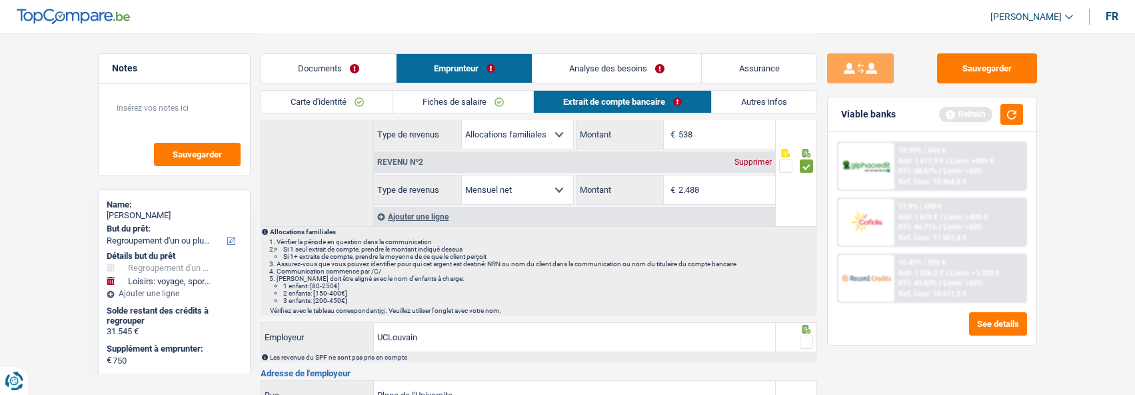
scroll to position [133, 0]
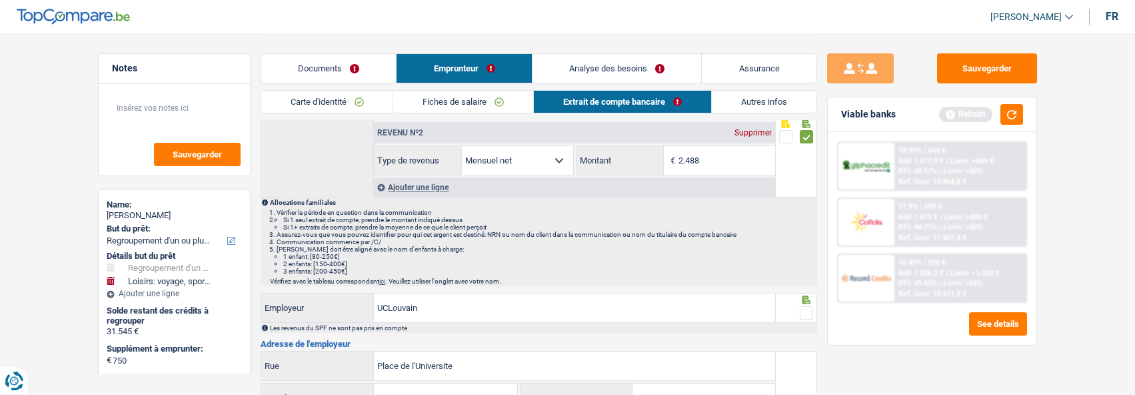
click at [806, 311] on span at bounding box center [806, 312] width 13 height 13
click at [0, 0] on input "radio" at bounding box center [0, 0] width 0 height 0
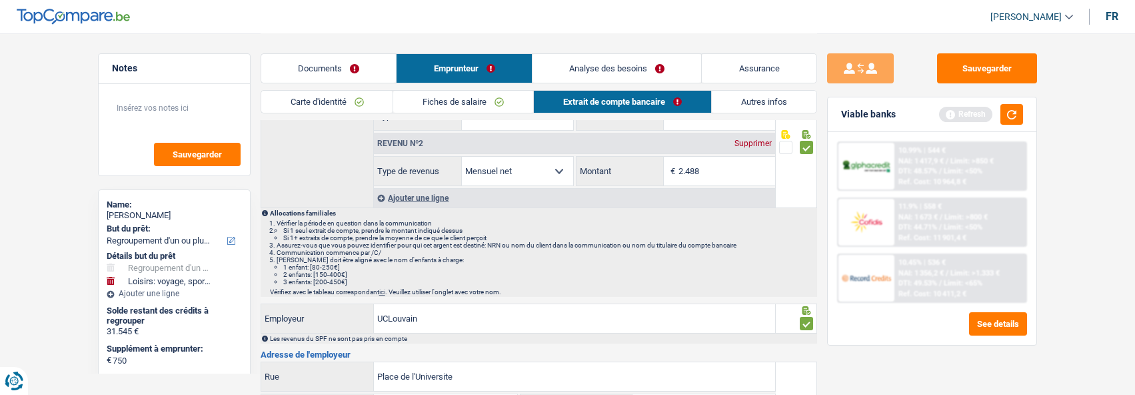
scroll to position [200, 0]
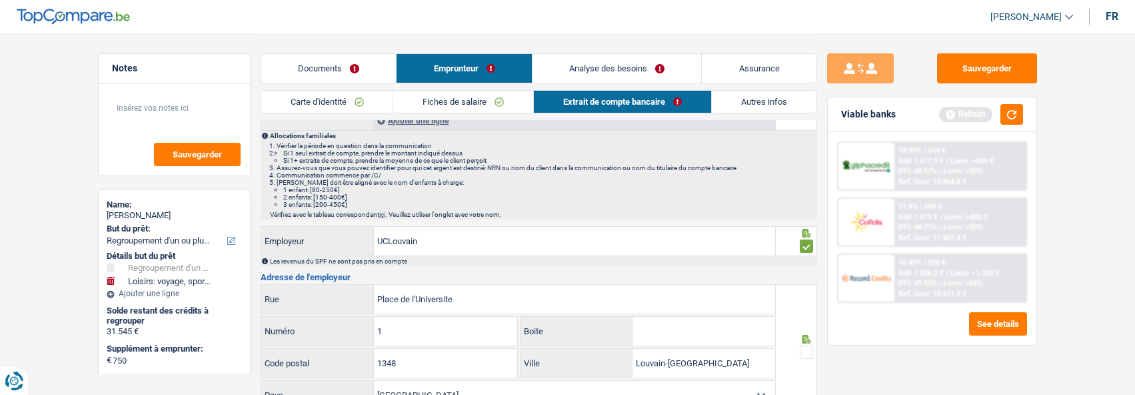
click at [806, 351] on span at bounding box center [806, 351] width 13 height 13
click at [0, 0] on input "radio" at bounding box center [0, 0] width 0 height 0
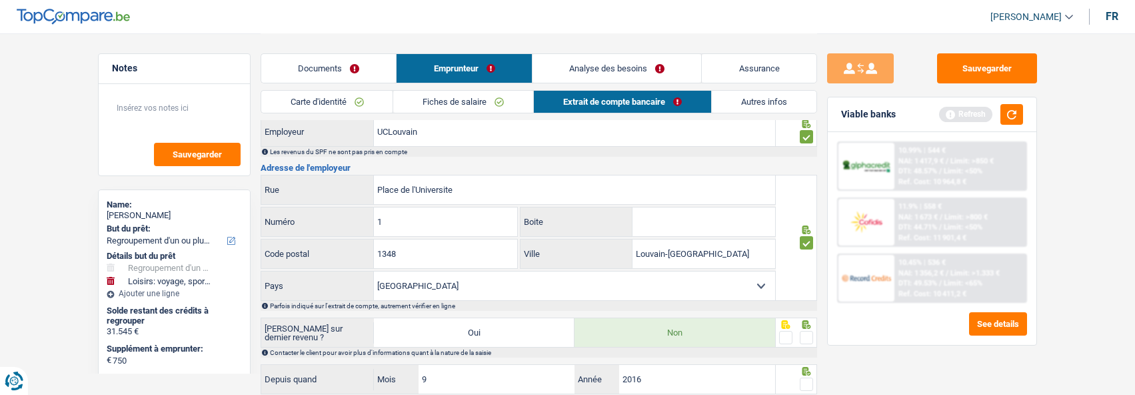
scroll to position [333, 0]
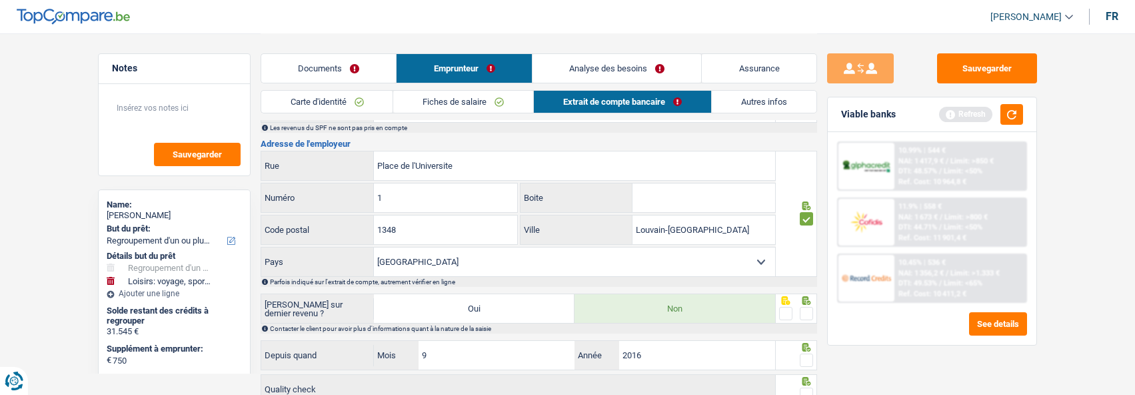
click at [804, 311] on span at bounding box center [806, 313] width 13 height 13
click at [0, 0] on input "radio" at bounding box center [0, 0] width 0 height 0
click at [805, 359] on span at bounding box center [806, 359] width 13 height 13
click at [0, 0] on input "radio" at bounding box center [0, 0] width 0 height 0
click at [803, 387] on span at bounding box center [806, 393] width 13 height 13
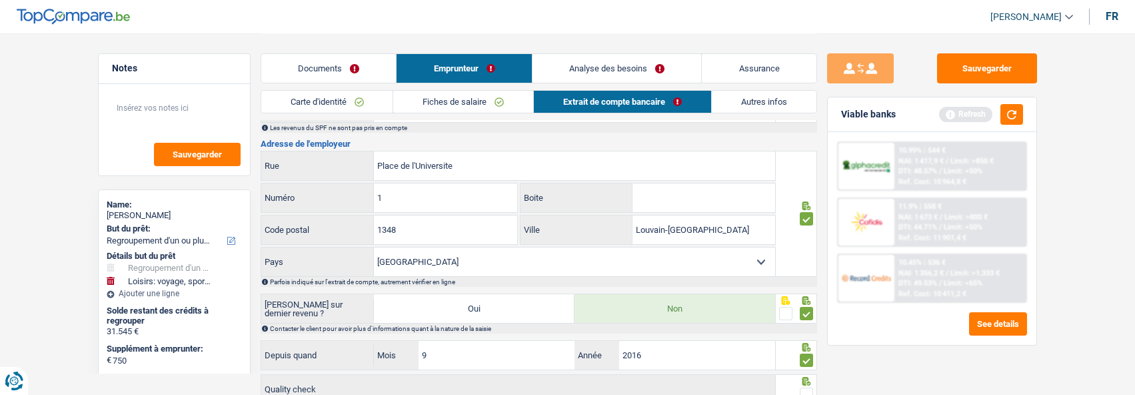
click at [0, 0] on input "radio" at bounding box center [0, 0] width 0 height 0
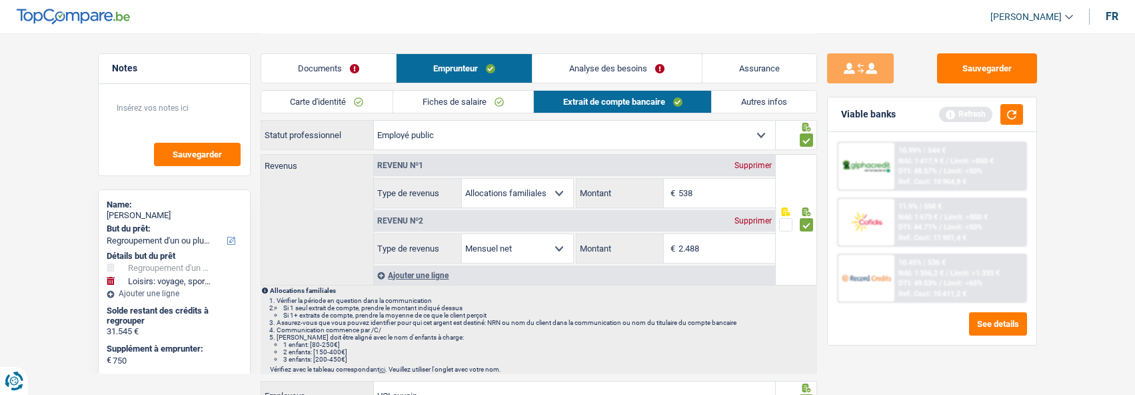
scroll to position [0, 0]
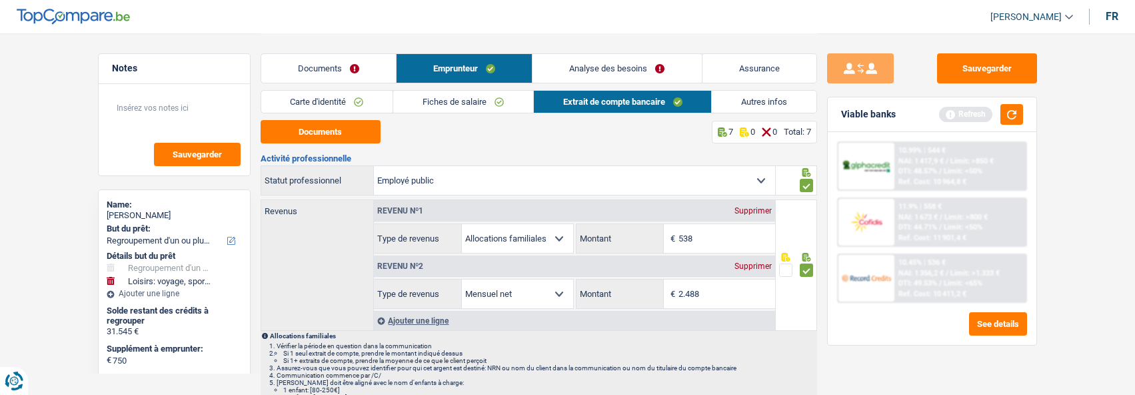
click at [477, 111] on link "Fiches de salaire" at bounding box center [463, 102] width 140 height 22
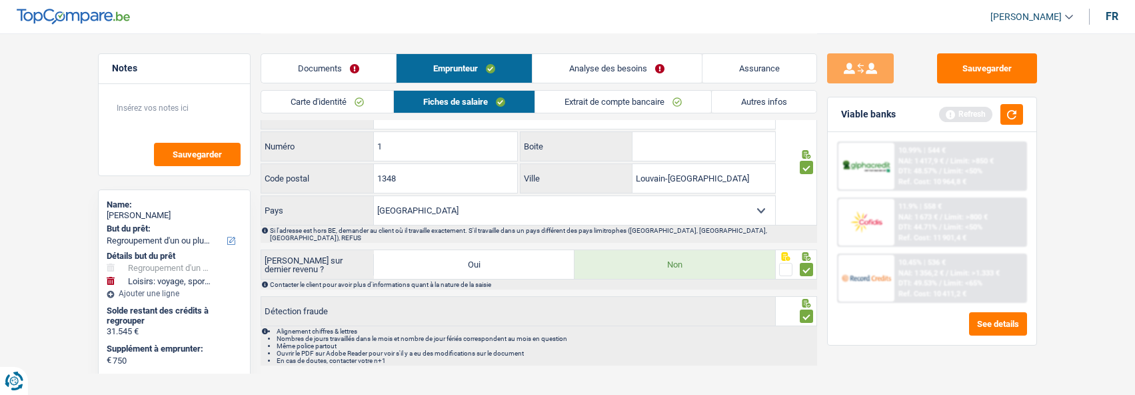
scroll to position [1145, 0]
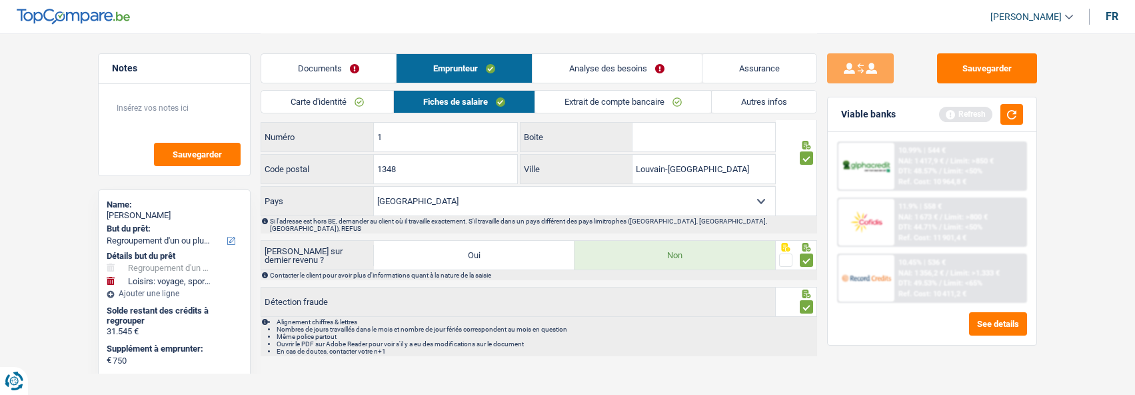
click at [763, 92] on link "Autres infos" at bounding box center [764, 102] width 105 height 22
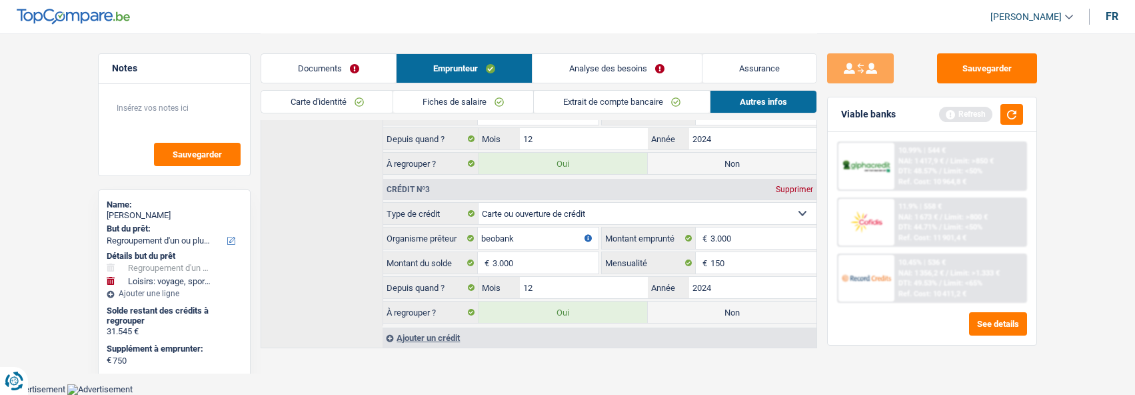
scroll to position [647, 0]
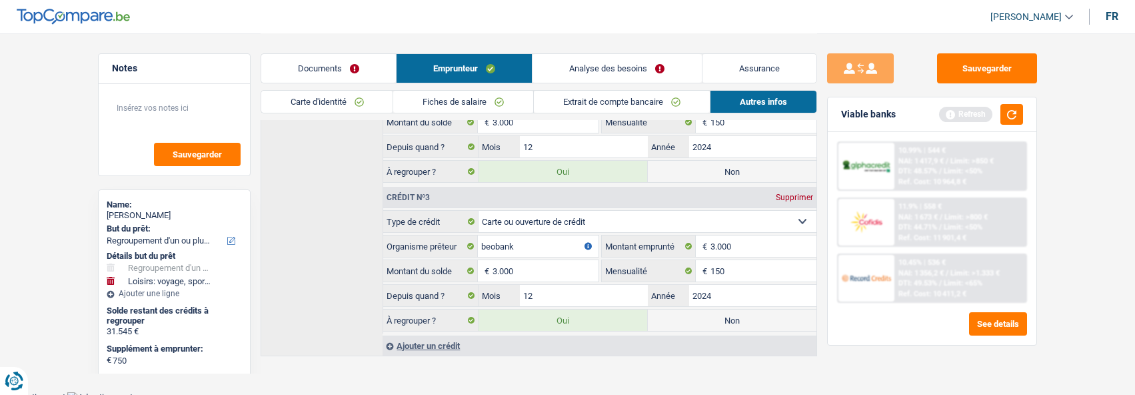
click at [1025, 117] on div "Viable banks Refresh" at bounding box center [932, 114] width 209 height 35
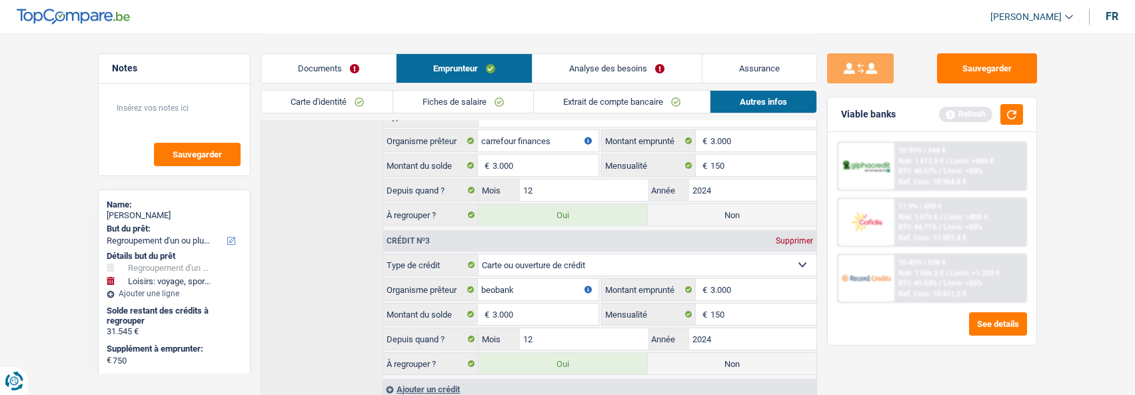
scroll to position [580, 0]
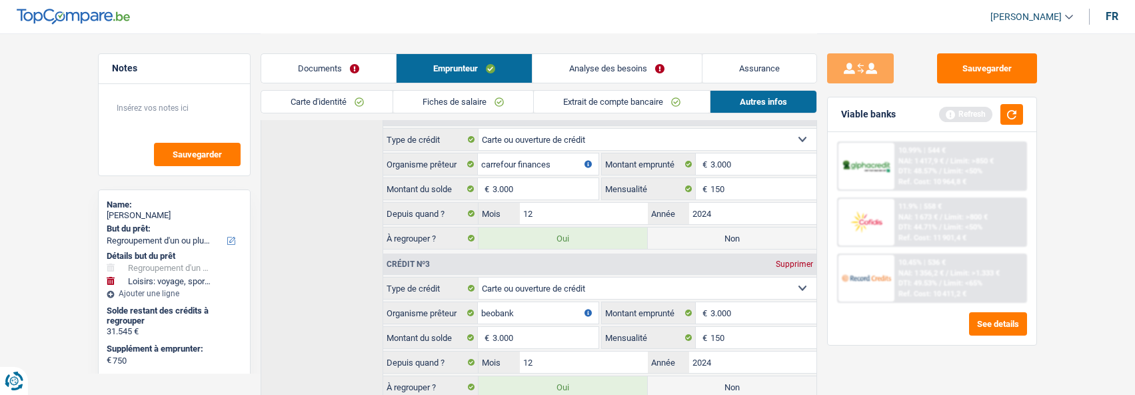
click at [725, 385] on label "Non" at bounding box center [732, 386] width 169 height 21
click at [725, 385] on input "Non" at bounding box center [732, 386] width 169 height 21
radio input "true"
type input "29.295"
select select "120"
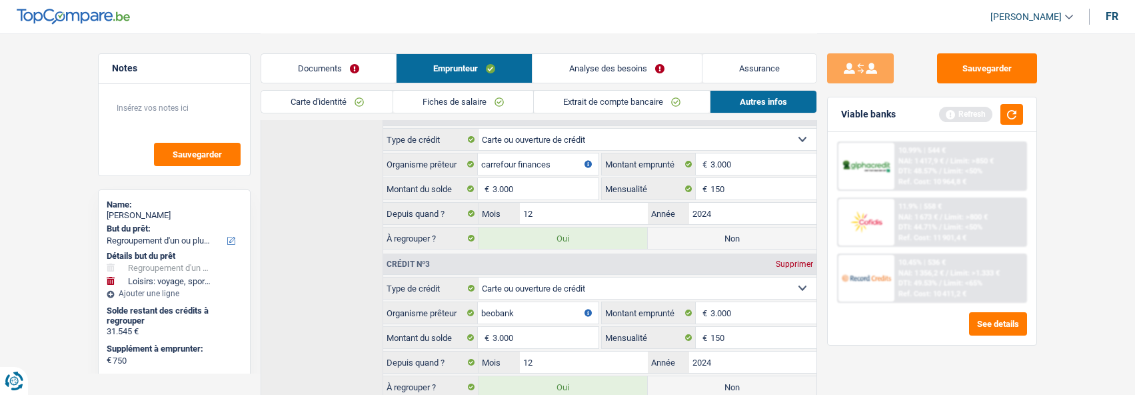
radio input "false"
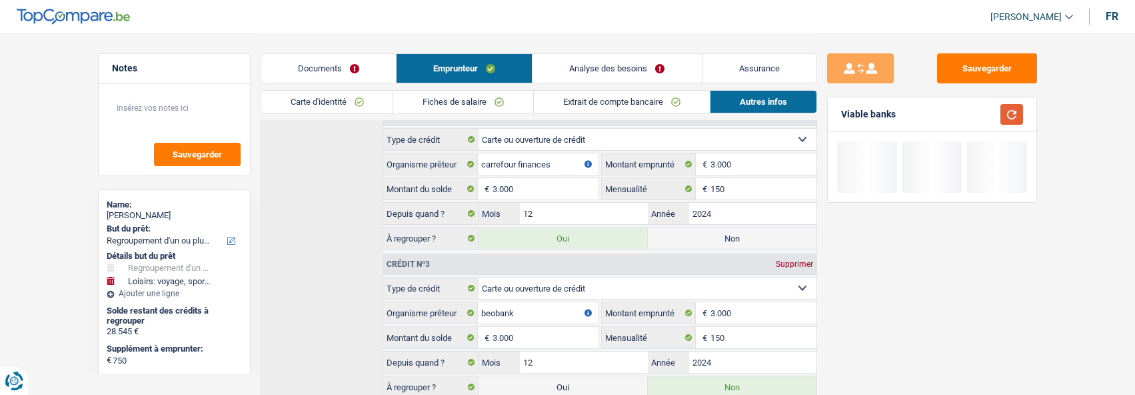
click at [1006, 113] on button "button" at bounding box center [1011, 114] width 23 height 21
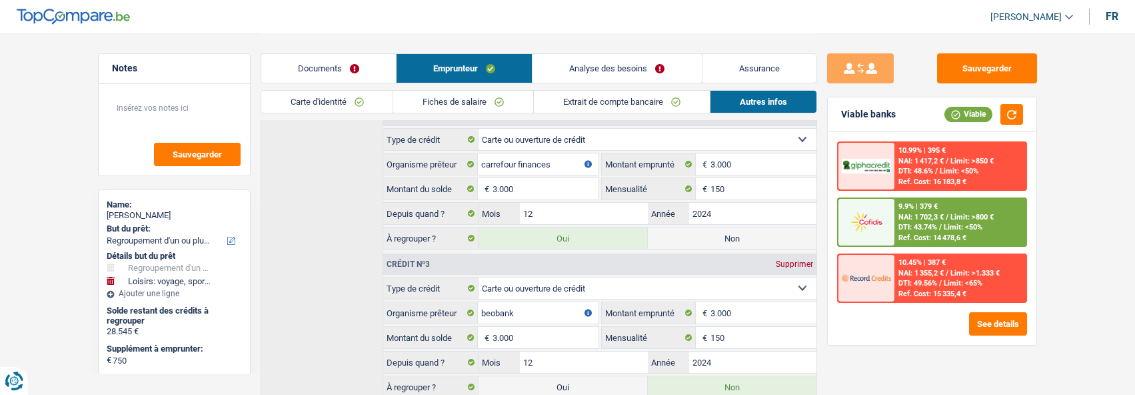
click at [752, 233] on label "Non" at bounding box center [732, 237] width 169 height 21
click at [752, 233] on input "Non" at bounding box center [732, 237] width 169 height 21
radio input "true"
type input "26.295"
radio input "false"
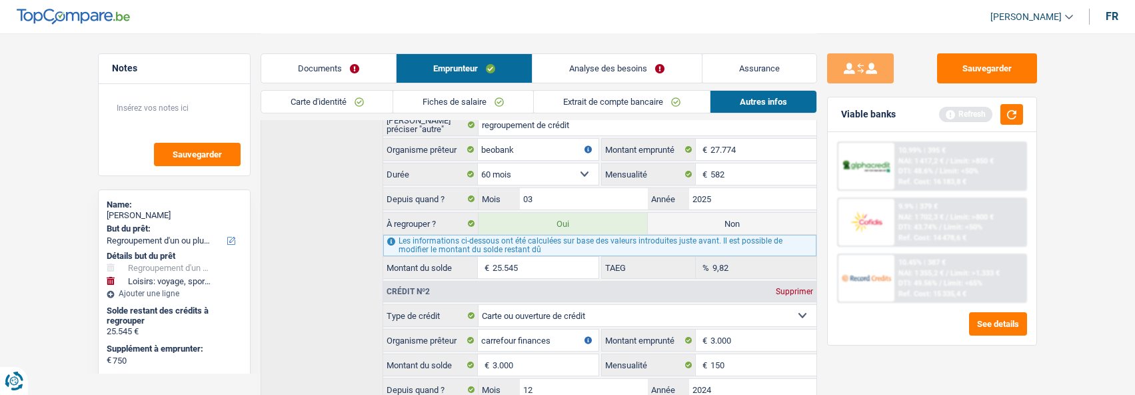
scroll to position [380, 0]
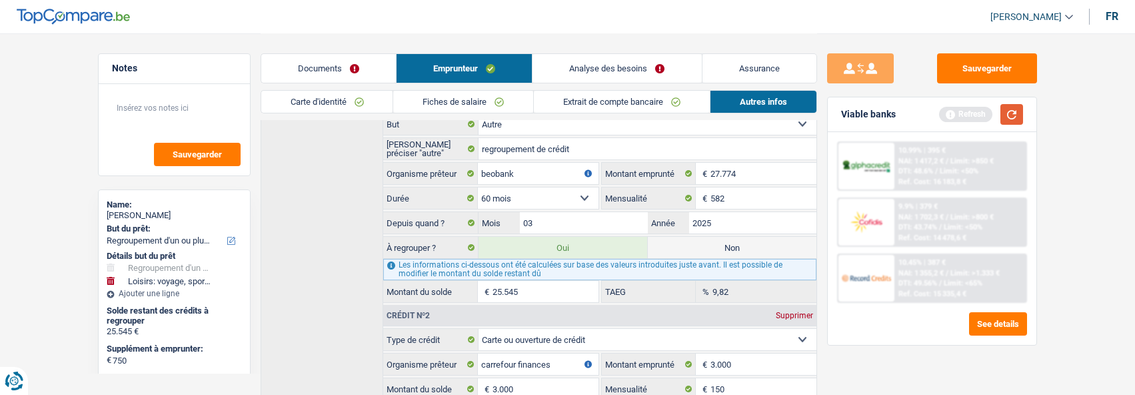
click at [1011, 112] on button "button" at bounding box center [1011, 114] width 23 height 21
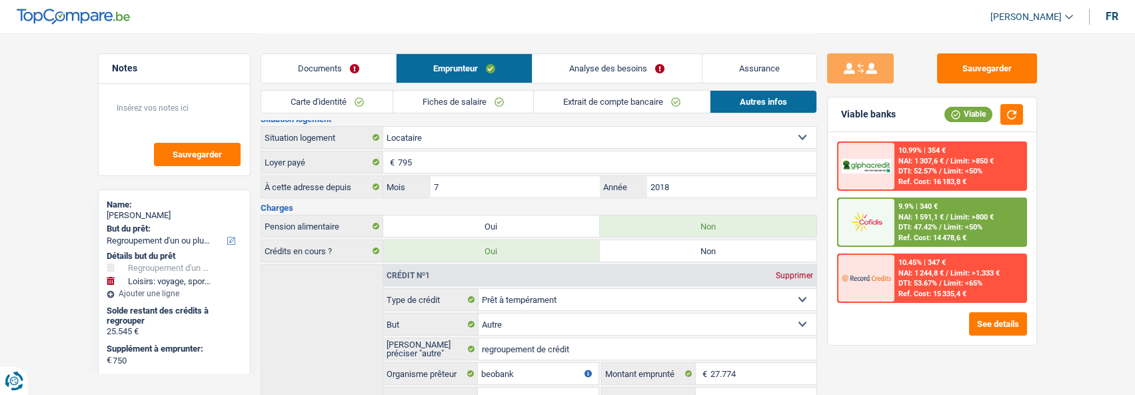
scroll to position [247, 0]
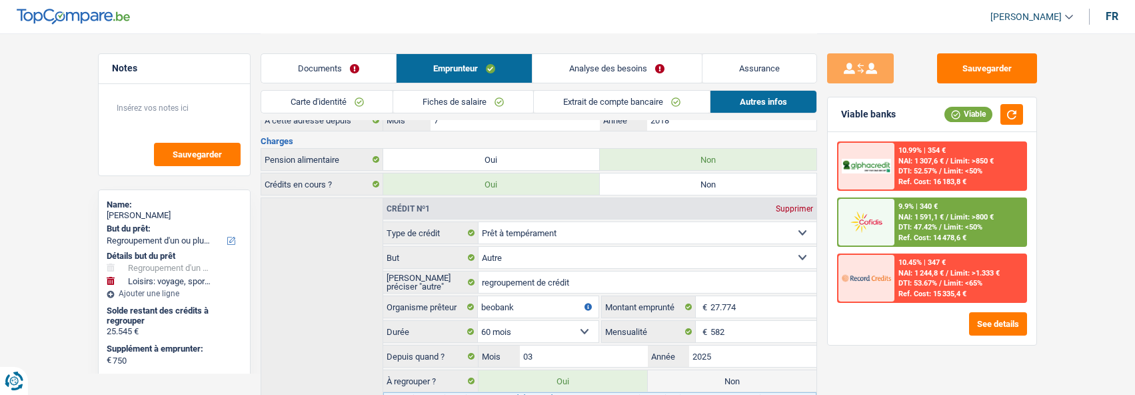
click at [655, 73] on link "Analyse des besoins" at bounding box center [617, 68] width 169 height 29
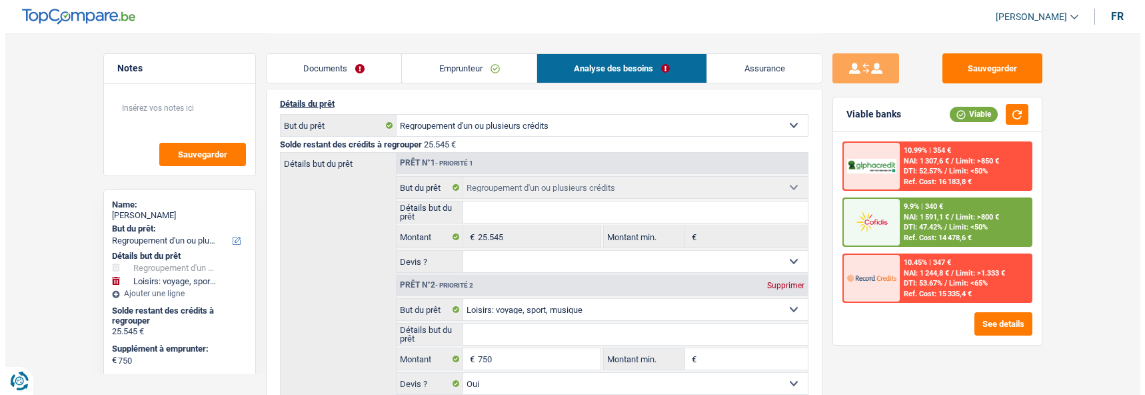
scroll to position [113, 0]
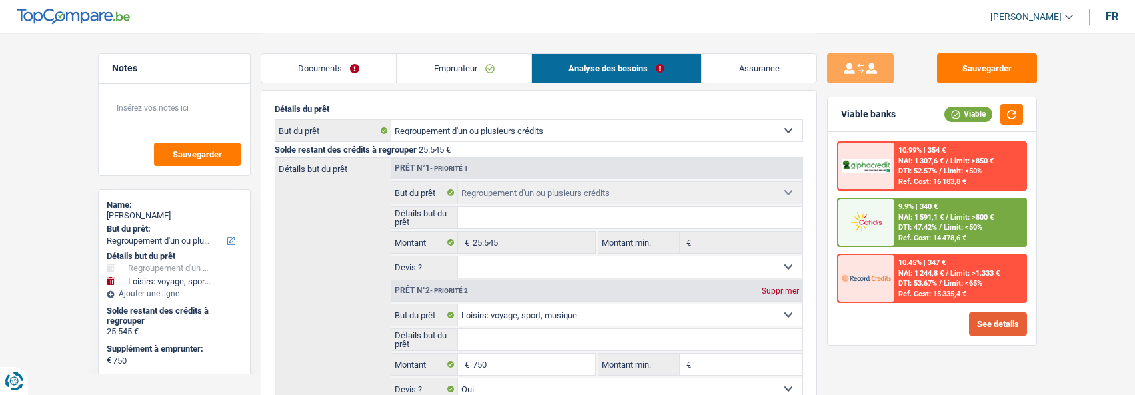
click at [985, 332] on button "See details" at bounding box center [998, 323] width 58 height 23
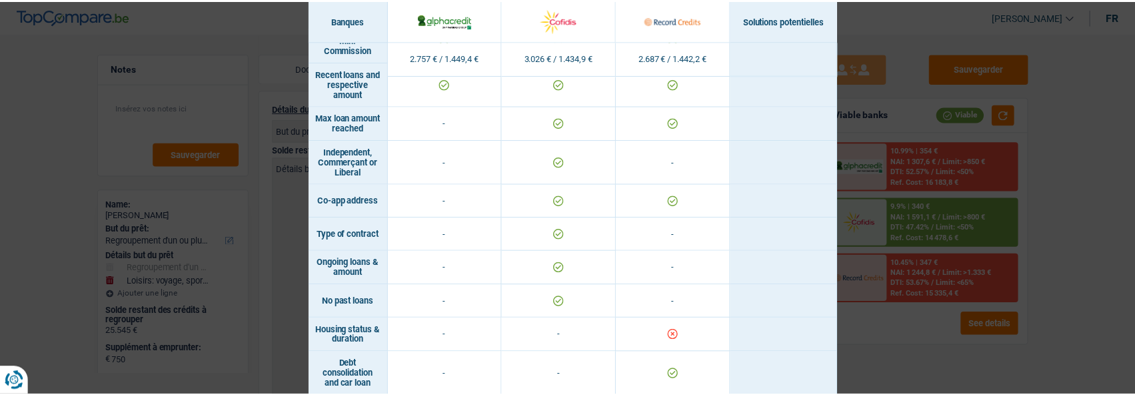
scroll to position [1119, 0]
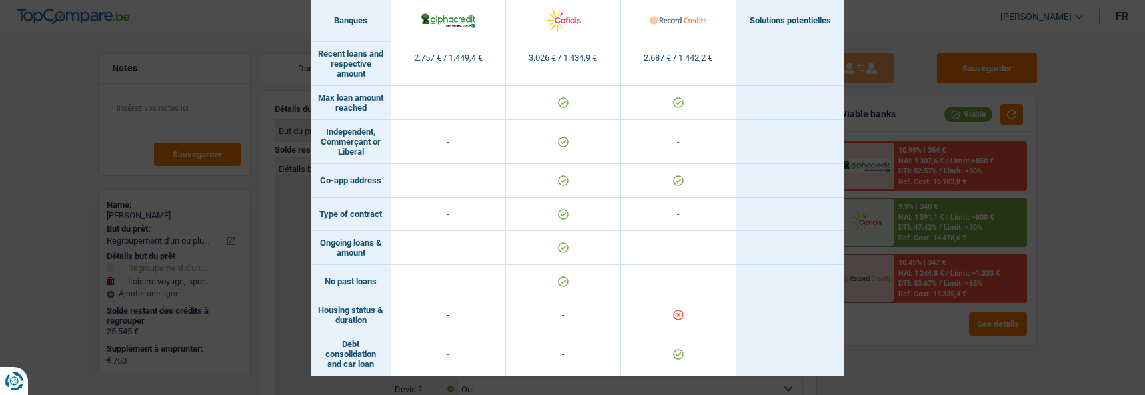
click at [906, 348] on div "Banks conditions × Banques Solutions potentielles Revenus / Charges 2.757 € / 1…" at bounding box center [572, 197] width 1145 height 395
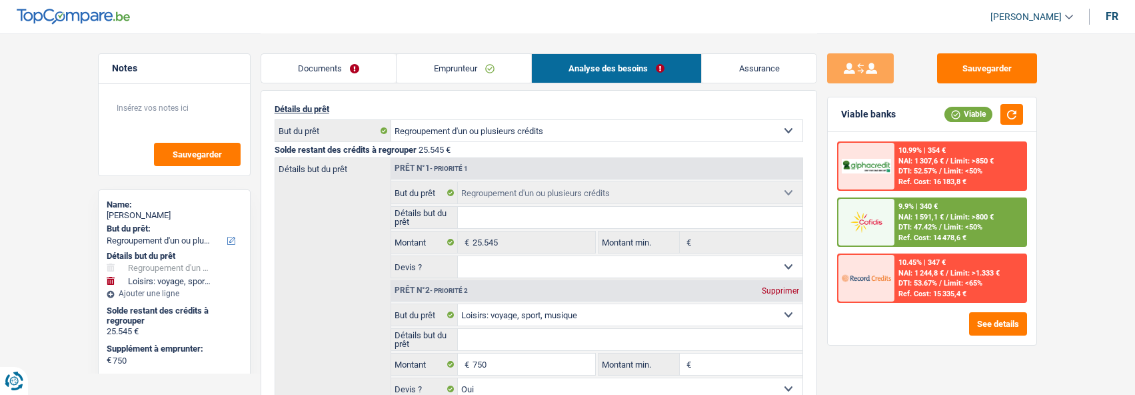
click at [939, 227] on span "/" at bounding box center [940, 227] width 3 height 9
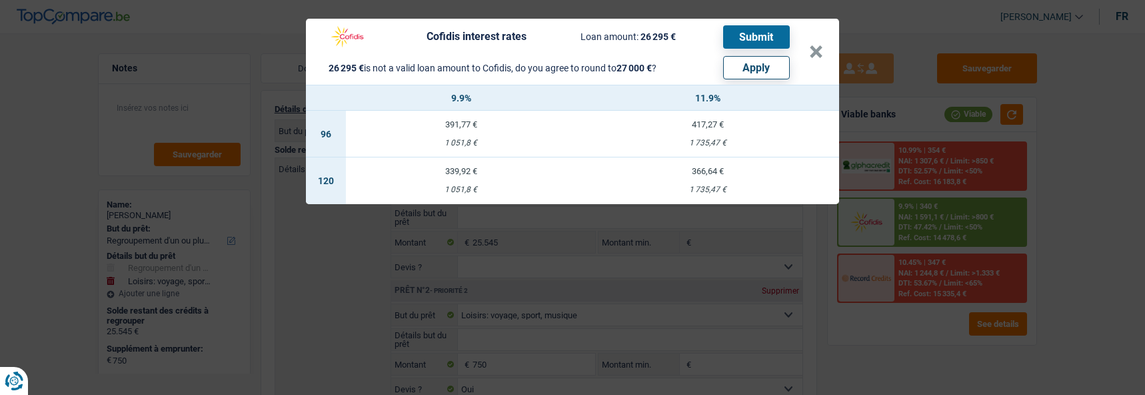
click at [763, 57] on button "Apply" at bounding box center [756, 67] width 67 height 23
type input "1.455"
type input "27.000"
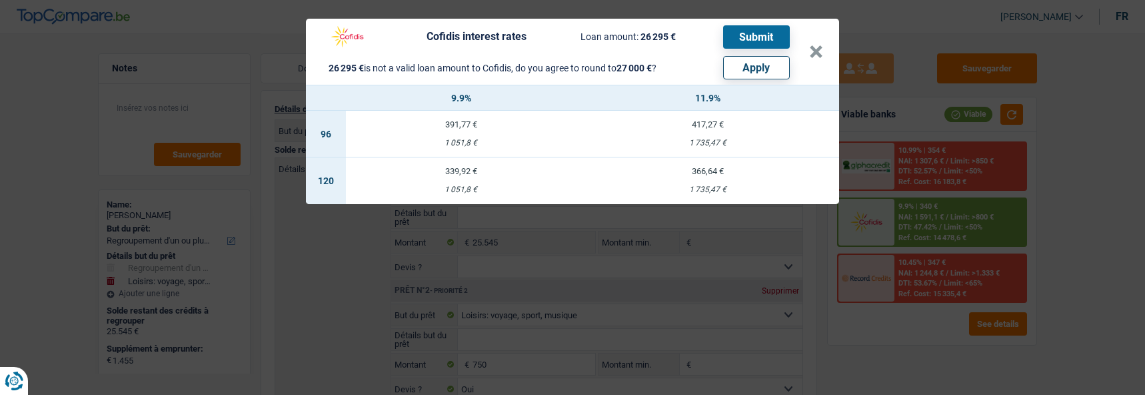
select select "other"
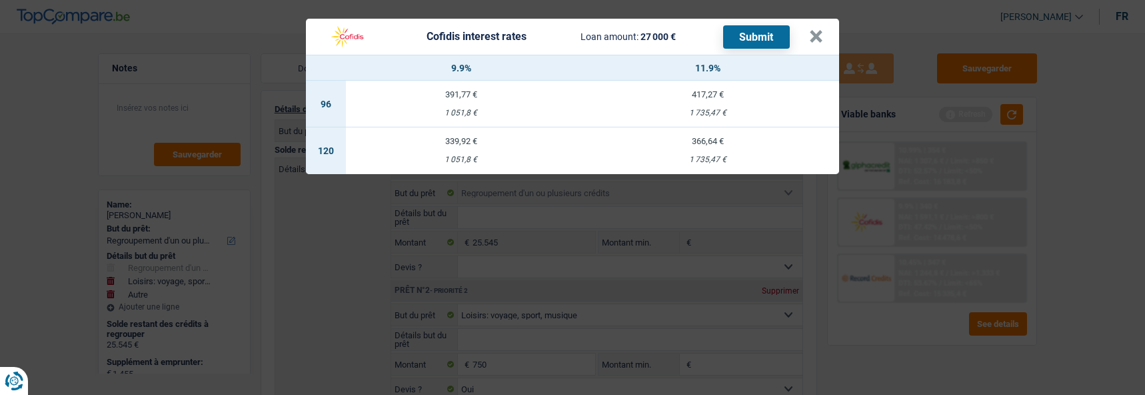
click at [484, 137] on div "339,92 €" at bounding box center [461, 141] width 230 height 9
select select "cofidis"
type input "9,90"
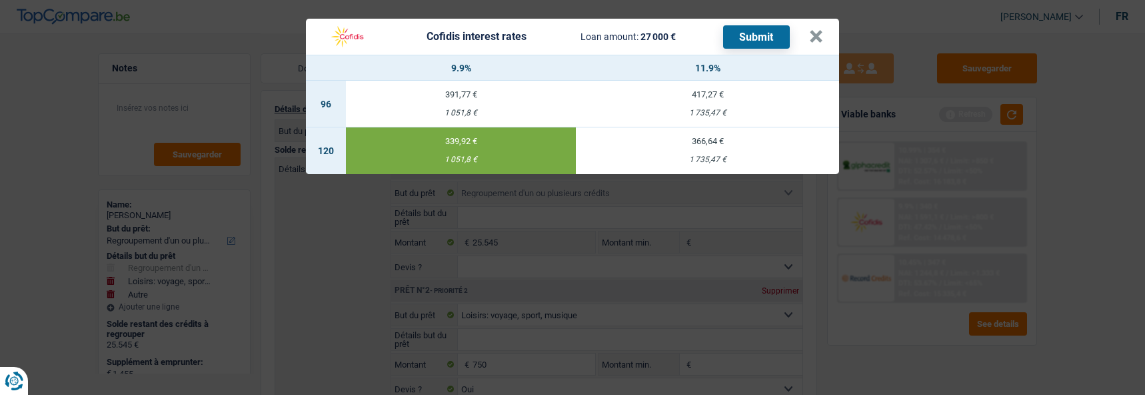
click at [768, 35] on button "Submit" at bounding box center [756, 36] width 67 height 23
click at [823, 30] on button "×" at bounding box center [816, 36] width 14 height 13
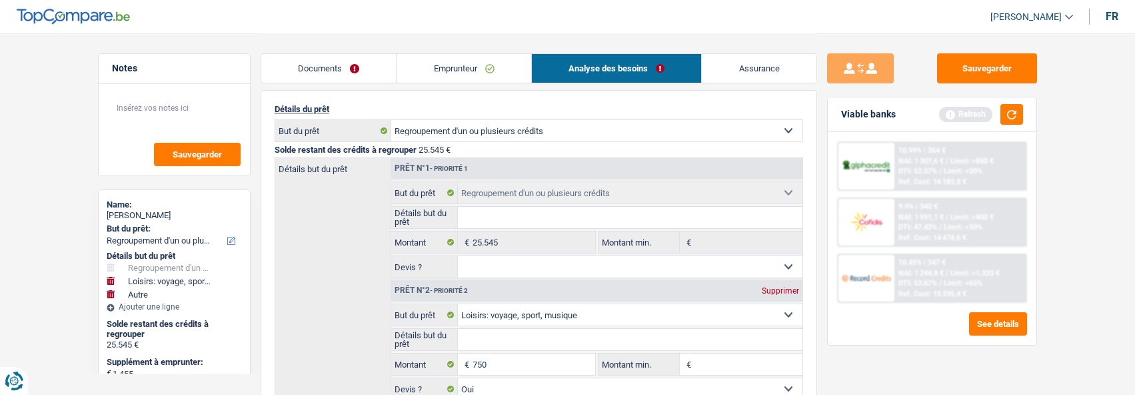
click at [345, 65] on link "Documents" at bounding box center [328, 68] width 135 height 29
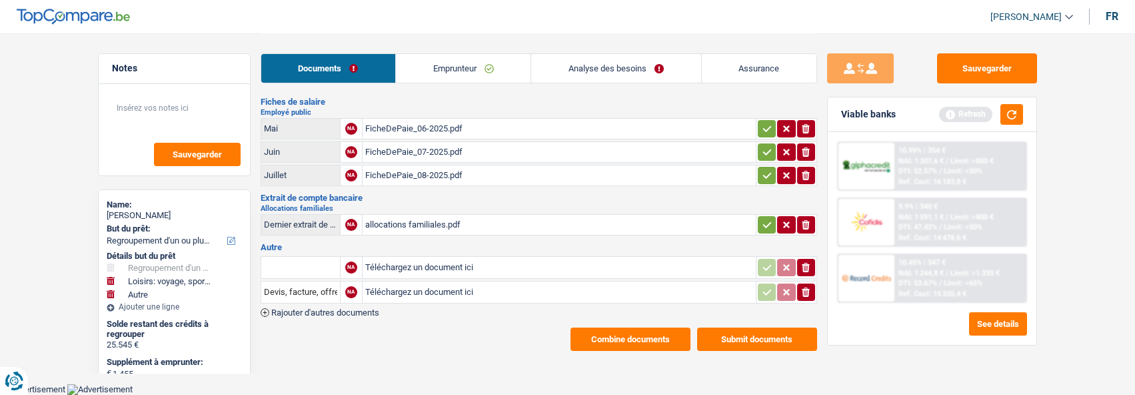
scroll to position [73, 0]
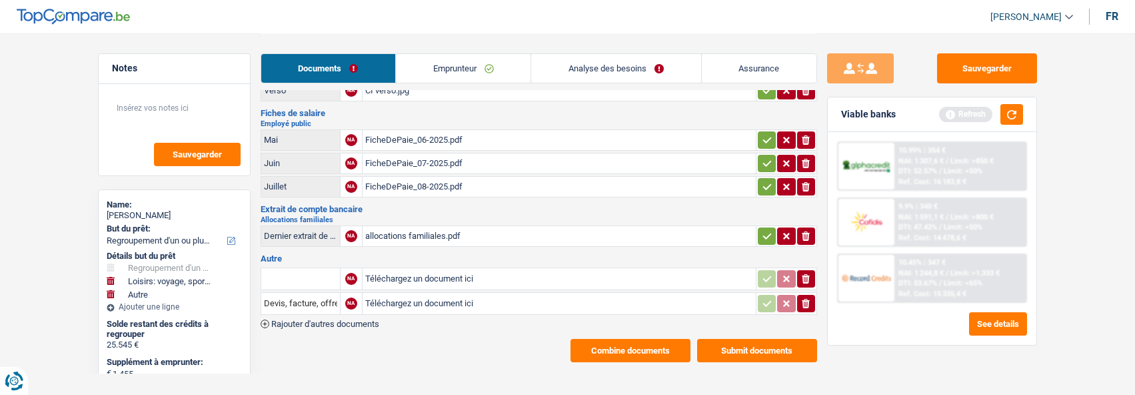
click at [767, 229] on icon "button" at bounding box center [767, 235] width 11 height 13
click at [762, 183] on icon "button" at bounding box center [767, 186] width 11 height 13
click at [762, 161] on icon "button" at bounding box center [767, 163] width 11 height 13
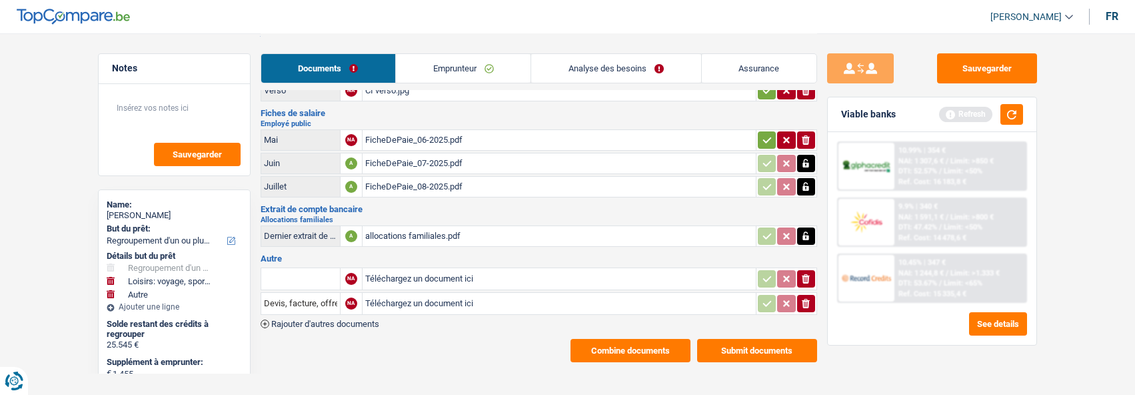
click at [764, 137] on icon "button" at bounding box center [766, 140] width 9 height 6
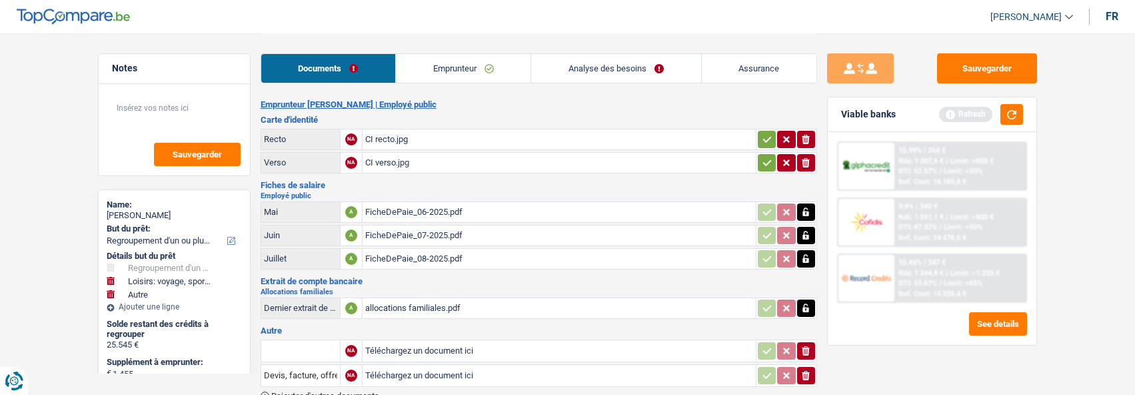
scroll to position [0, 0]
click at [765, 161] on icon "button" at bounding box center [766, 164] width 9 height 6
click at [765, 136] on icon "button" at bounding box center [767, 140] width 11 height 13
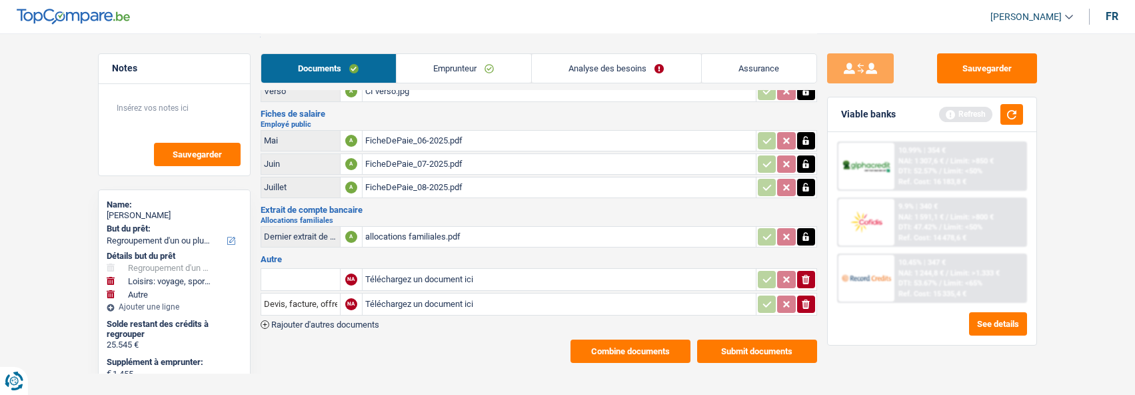
scroll to position [73, 0]
click at [755, 342] on button "Submit documents" at bounding box center [757, 350] width 120 height 23
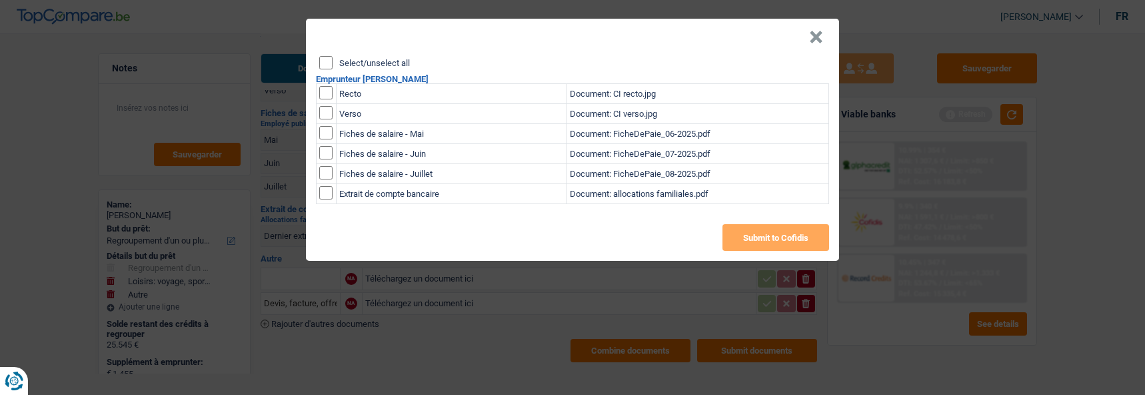
drag, startPoint x: 326, startPoint y: 53, endPoint x: 373, endPoint y: 77, distance: 53.4
click at [330, 57] on input "Select/unselect all" at bounding box center [325, 62] width 13 height 13
checkbox input "true"
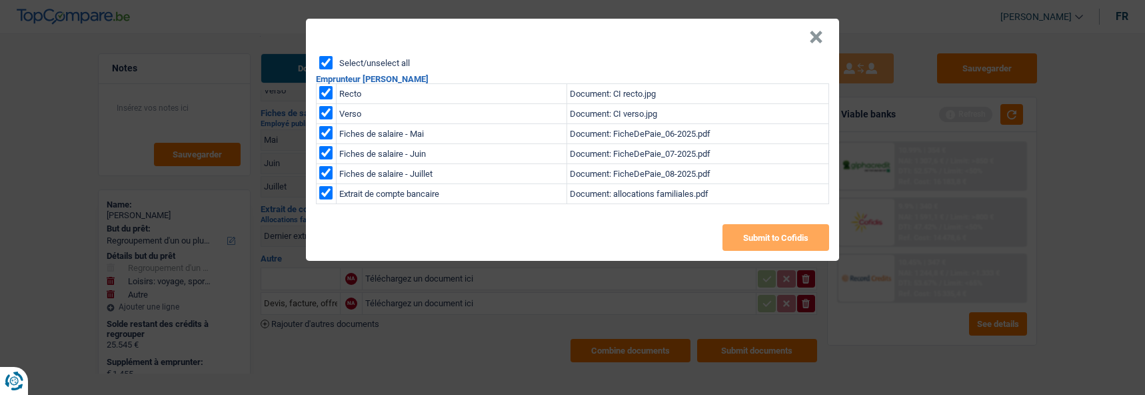
checkbox input "true"
click at [769, 235] on button "Submit to Cofidis" at bounding box center [775, 237] width 107 height 27
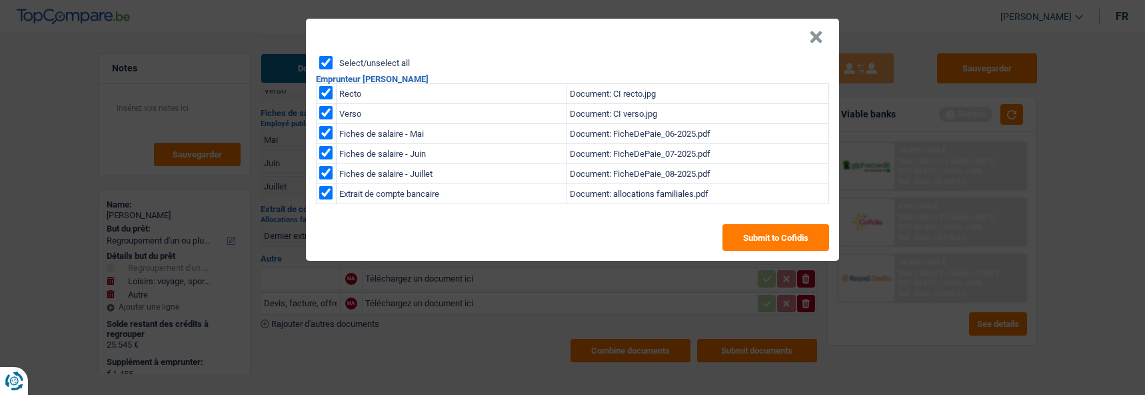
click at [827, 24] on header "×" at bounding box center [572, 37] width 533 height 37
click at [822, 31] on button "×" at bounding box center [816, 37] width 14 height 13
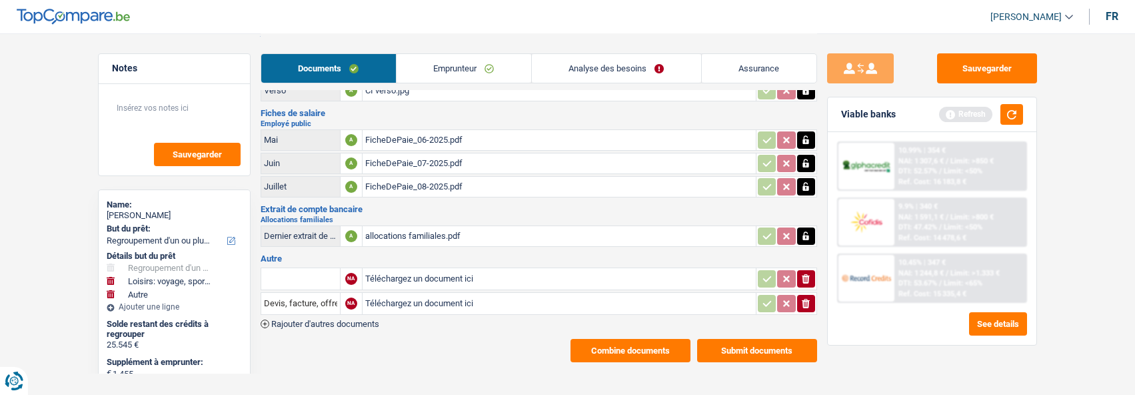
click at [399, 373] on main "Notes Sauvegarder Name: Sarah Schumiliver But du prêt: Confort maison: meubles,…" at bounding box center [567, 161] width 1135 height 469
click at [1018, 115] on button "button" at bounding box center [1011, 114] width 23 height 21
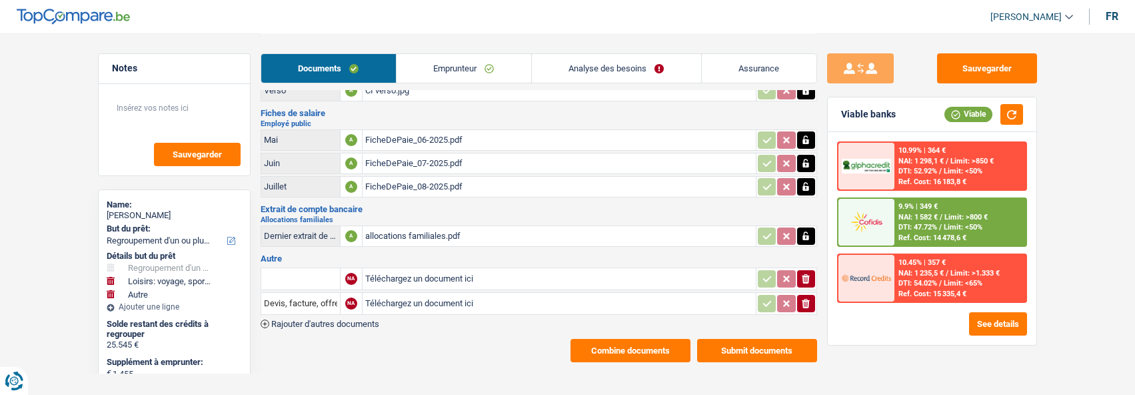
click at [806, 274] on icon "button" at bounding box center [806, 278] width 8 height 9
click at [802, 297] on icon "ionicons-v5-e" at bounding box center [805, 303] width 11 height 13
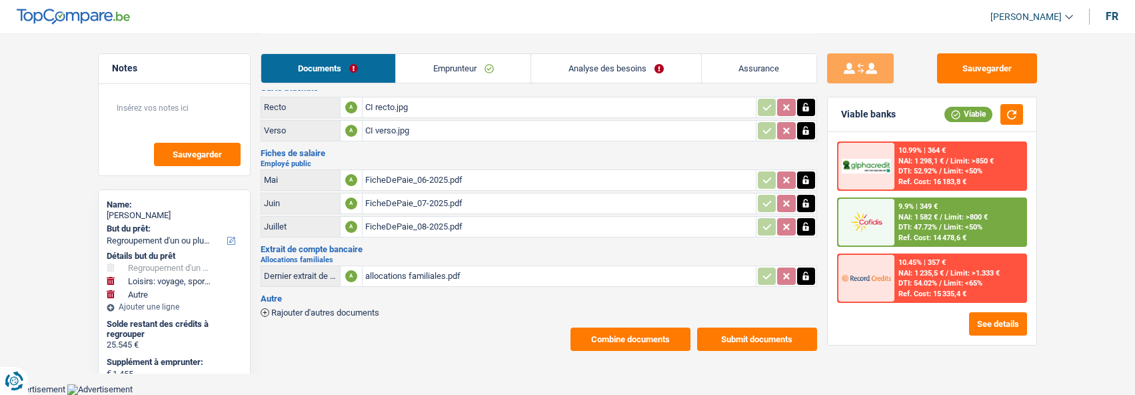
scroll to position [22, 0]
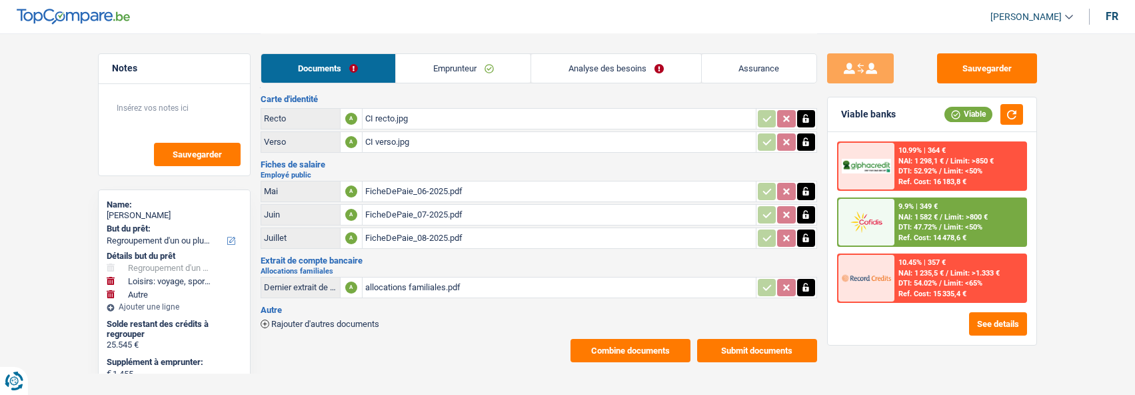
click at [633, 73] on link "Analyse des besoins" at bounding box center [615, 68] width 169 height 29
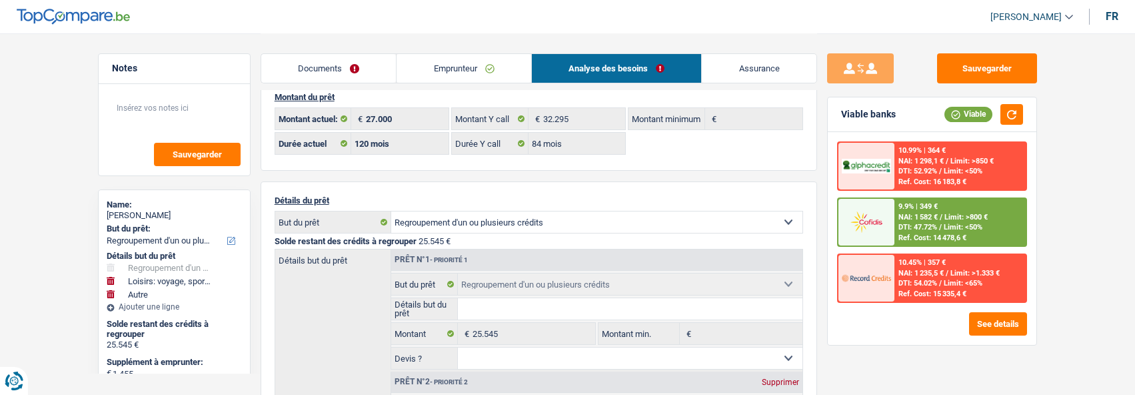
click at [475, 75] on link "Emprunteur" at bounding box center [464, 68] width 135 height 29
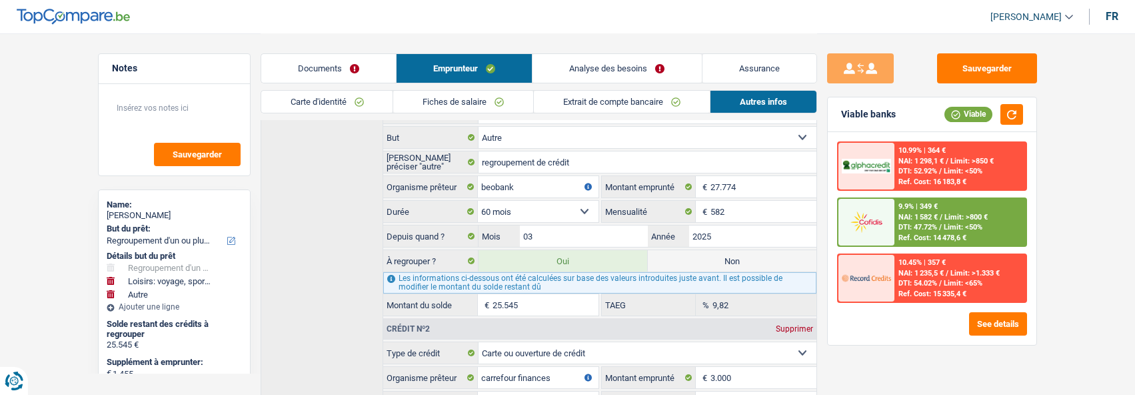
scroll to position [555, 0]
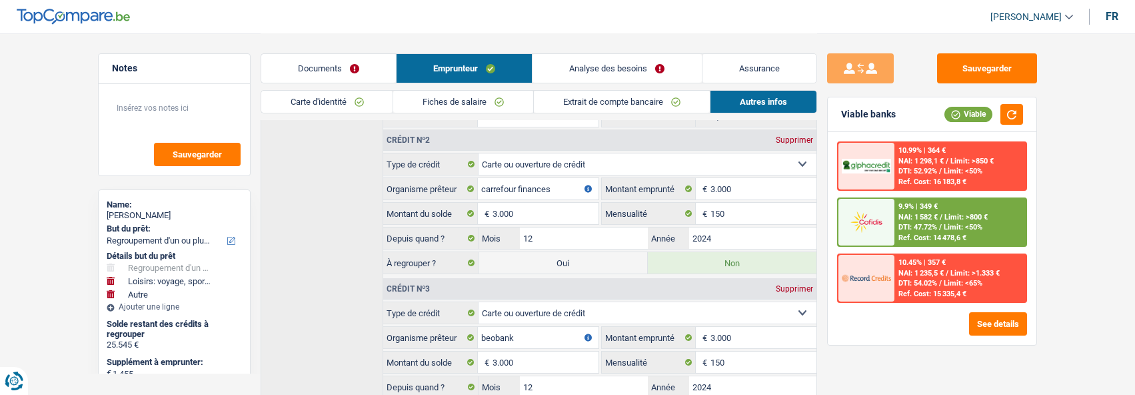
click at [718, 257] on label "Non" at bounding box center [732, 262] width 169 height 21
click at [718, 257] on input "Non" at bounding box center [732, 262] width 169 height 21
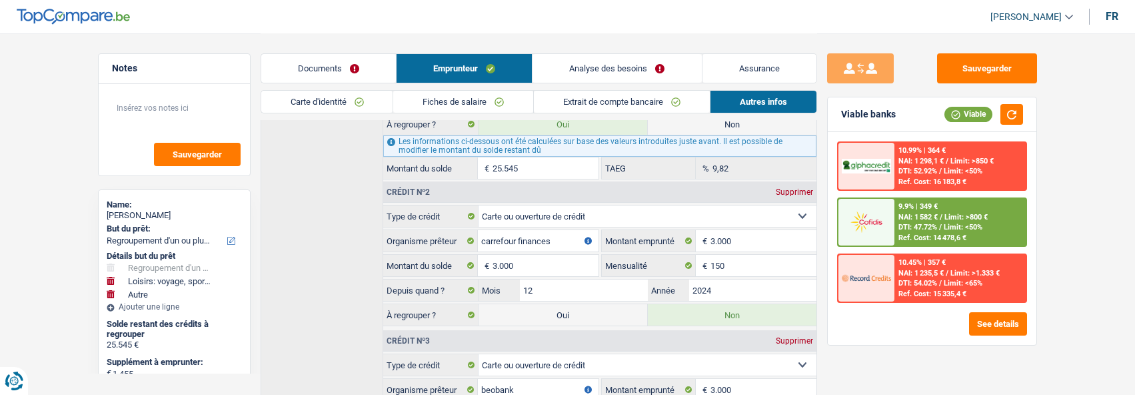
scroll to position [422, 0]
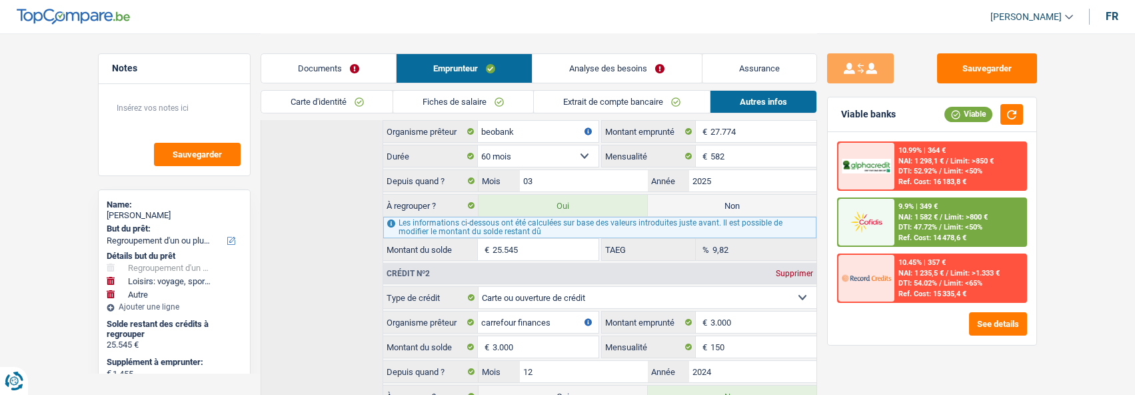
click at [722, 195] on label "Non" at bounding box center [732, 205] width 169 height 21
click at [722, 195] on input "Non" at bounding box center [732, 205] width 169 height 21
radio input "true"
select select "hobbies"
select select
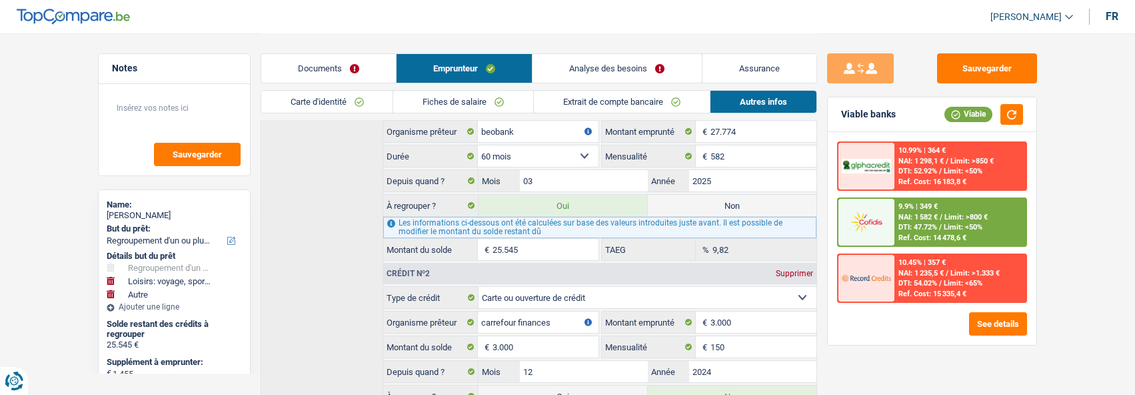
select select "24"
radio input "false"
select select "other"
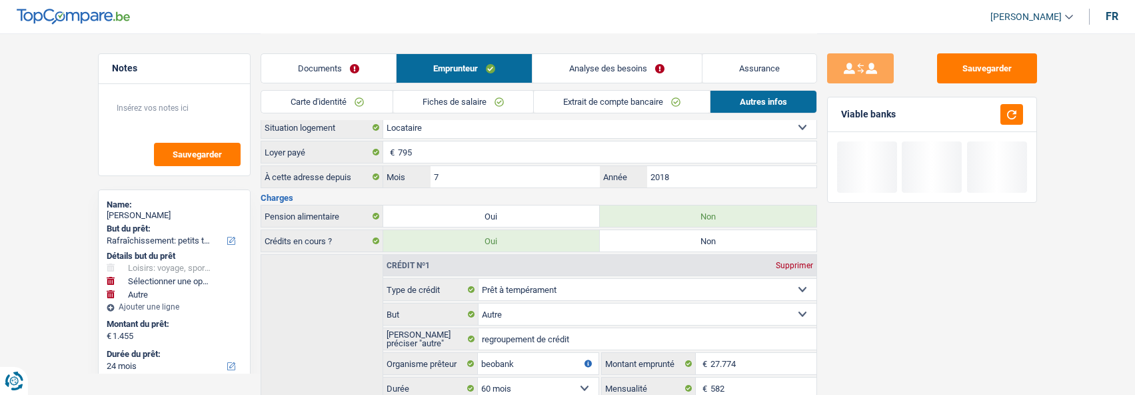
scroll to position [155, 0]
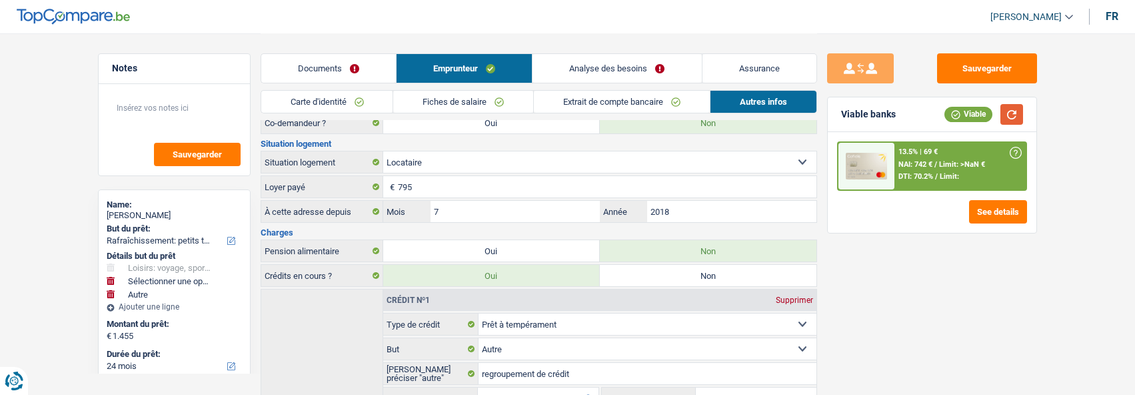
click at [1008, 118] on button "button" at bounding box center [1011, 114] width 23 height 21
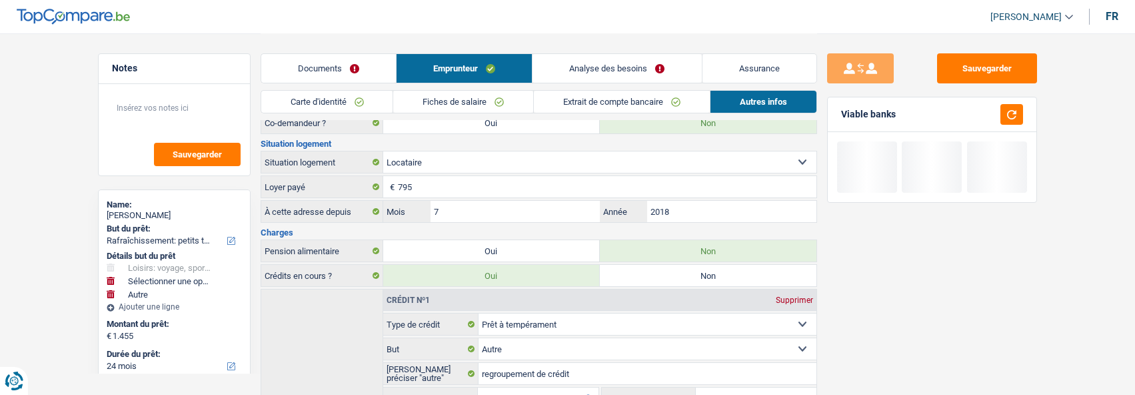
click at [657, 71] on link "Analyse des besoins" at bounding box center [617, 68] width 169 height 29
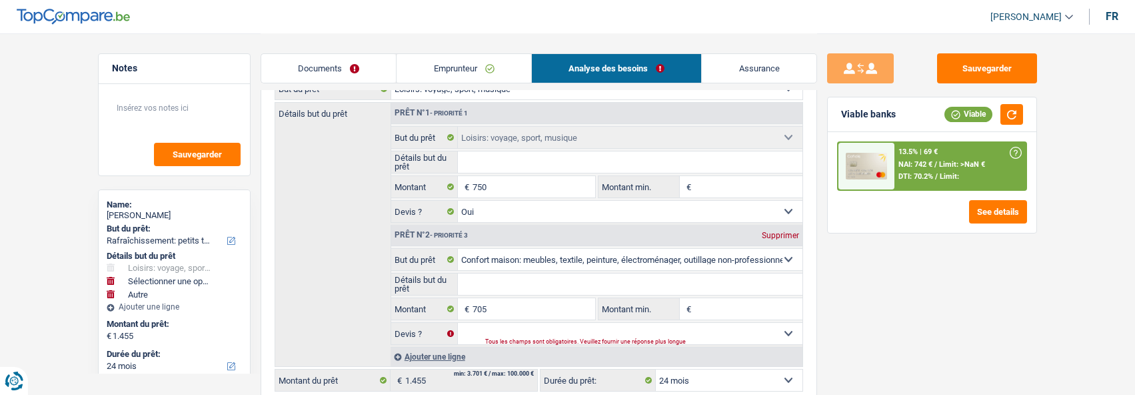
click at [782, 255] on select "Confort maison: meubles, textile, peinture, électroménager, outillage non-profe…" at bounding box center [630, 259] width 345 height 21
click at [458, 249] on select "Confort maison: meubles, textile, peinture, électroménager, outillage non-profe…" at bounding box center [630, 259] width 345 height 21
select select
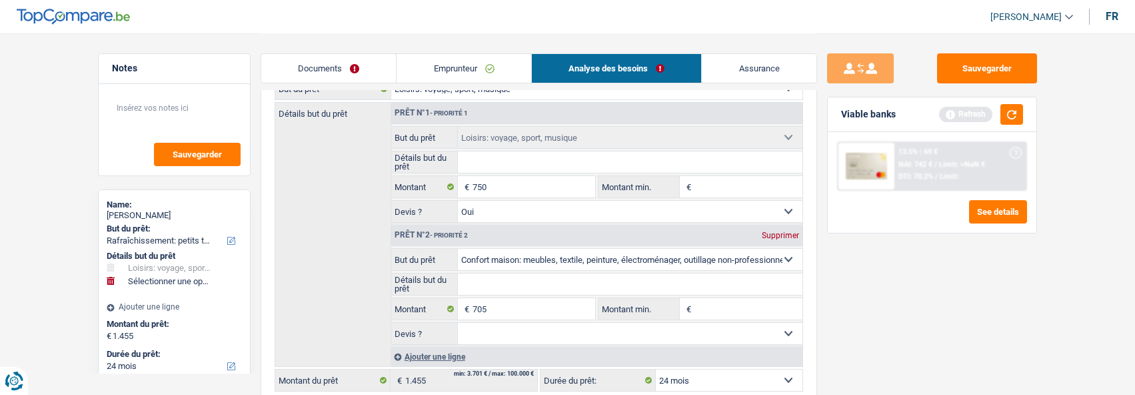
select select "other"
select select
type input "r"
select select
type input "ra"
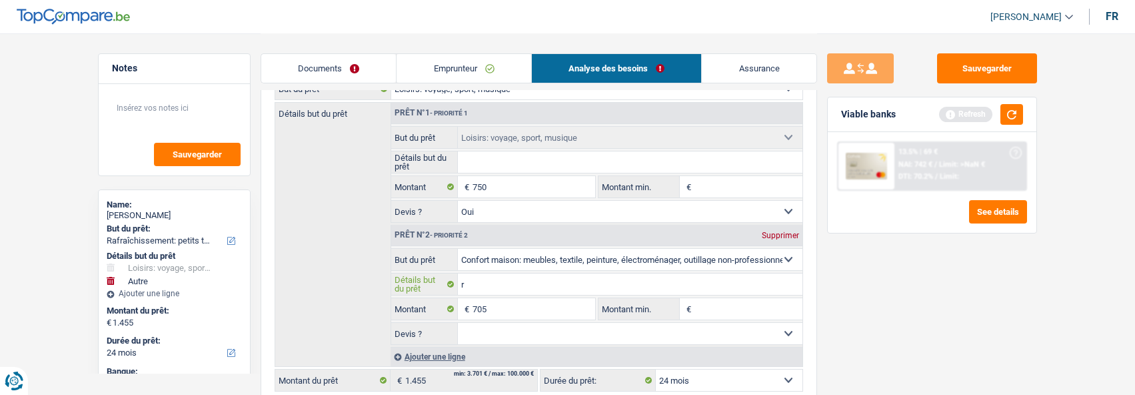
select select
type input "rac"
select select
type input "rach"
select select
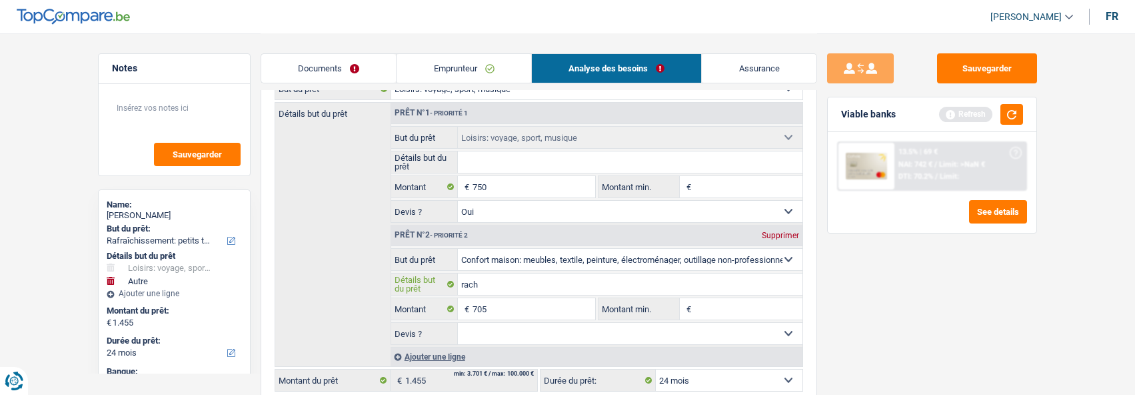
type input "racha"
select select
type input "rachat"
select select
type input "rachat"
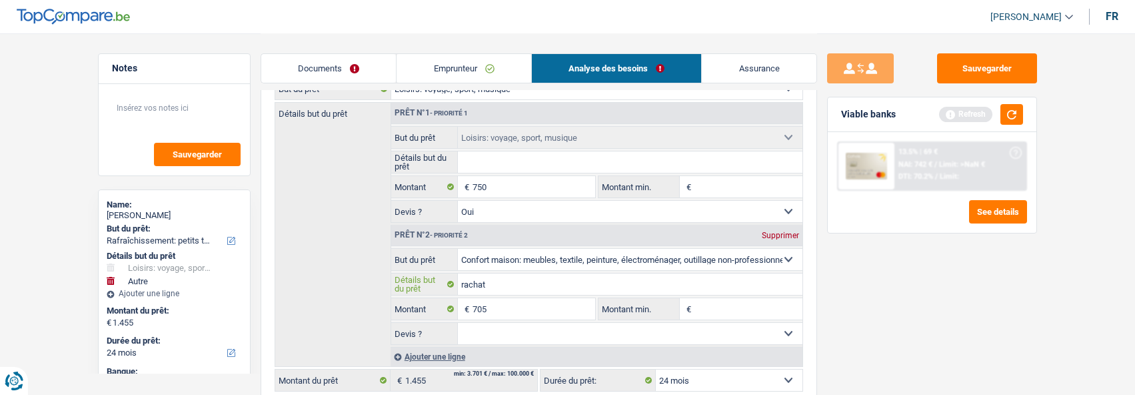
select select
type input "rachat c"
select select
type input "rachat cr"
select select
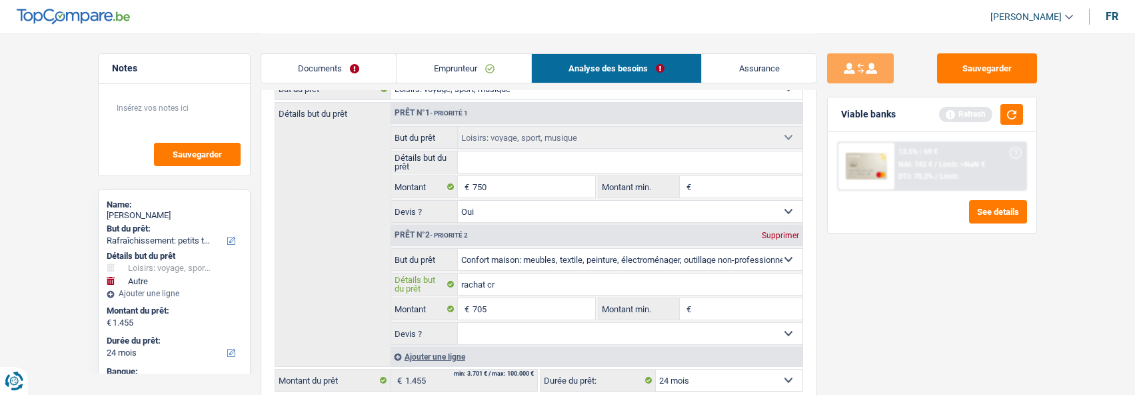
type input "rachat cré"
select select
type input "rachat créd"
select select
type input "rachat crédi"
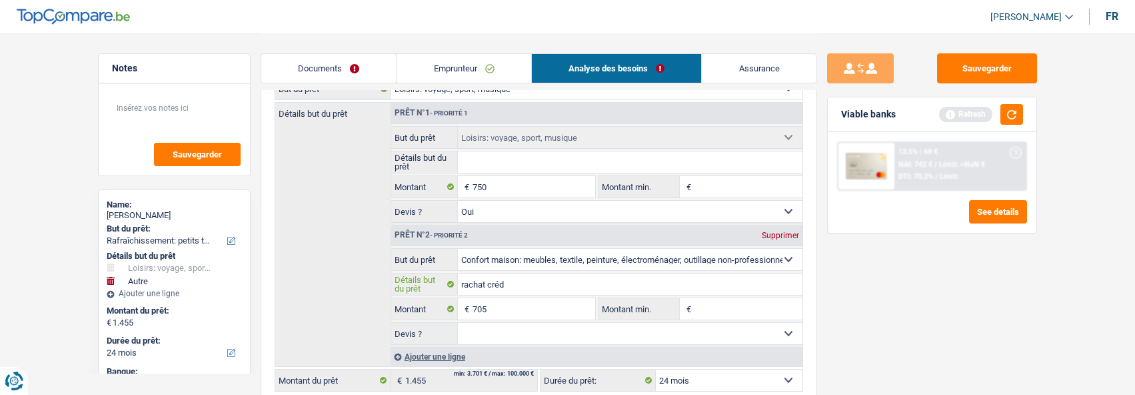
select select
type input "rachat crédit"
select select
type input "rachat crédit"
select select
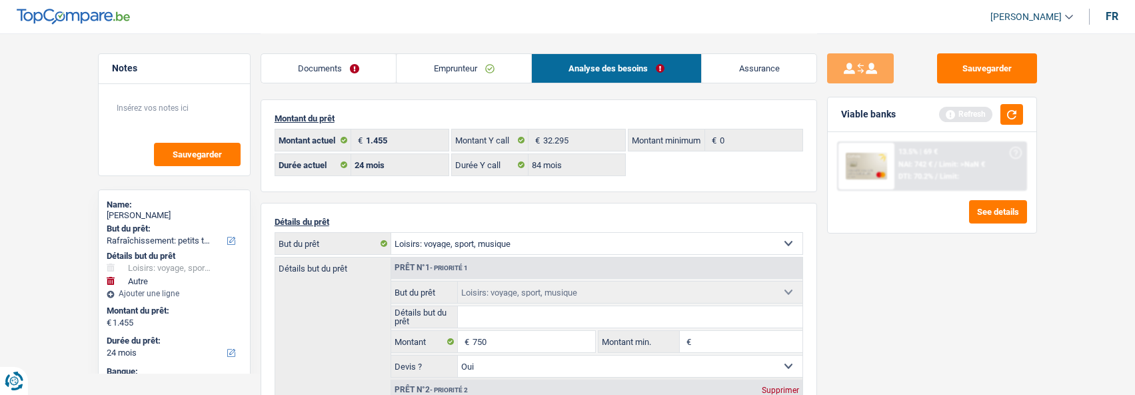
scroll to position [0, 0]
type input "rachat crédit"
click at [473, 71] on link "Emprunteur" at bounding box center [464, 68] width 135 height 29
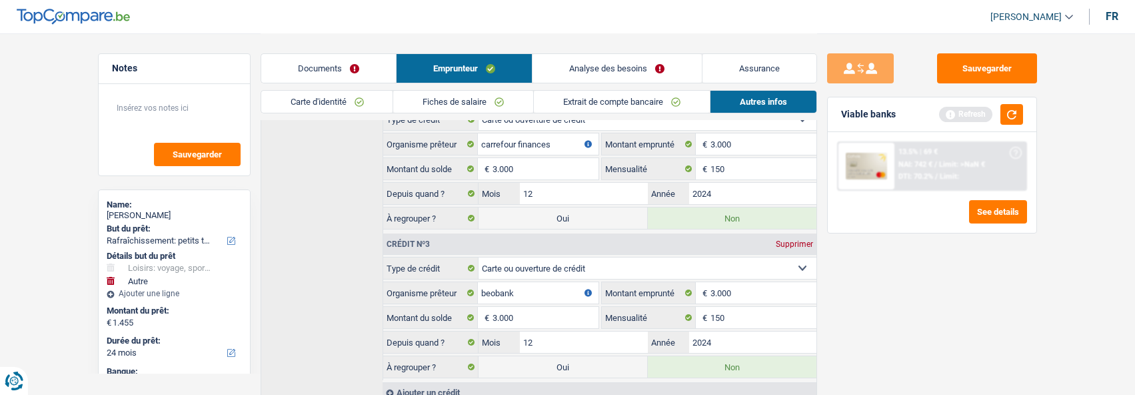
scroll to position [647, 0]
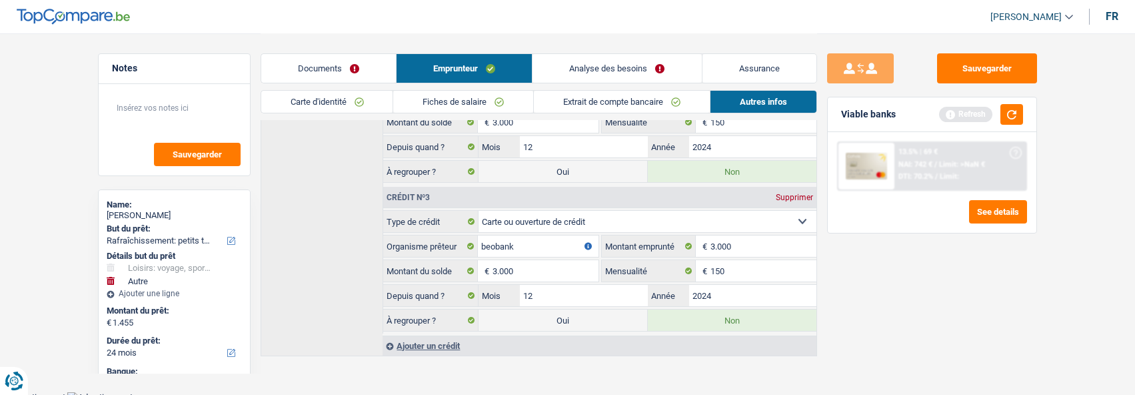
click at [623, 73] on link "Analyse des besoins" at bounding box center [617, 68] width 169 height 29
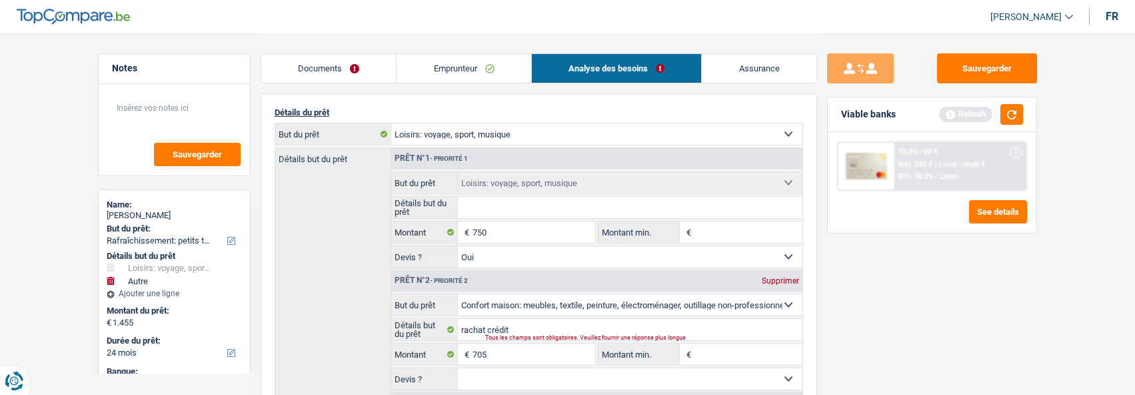
scroll to position [133, 0]
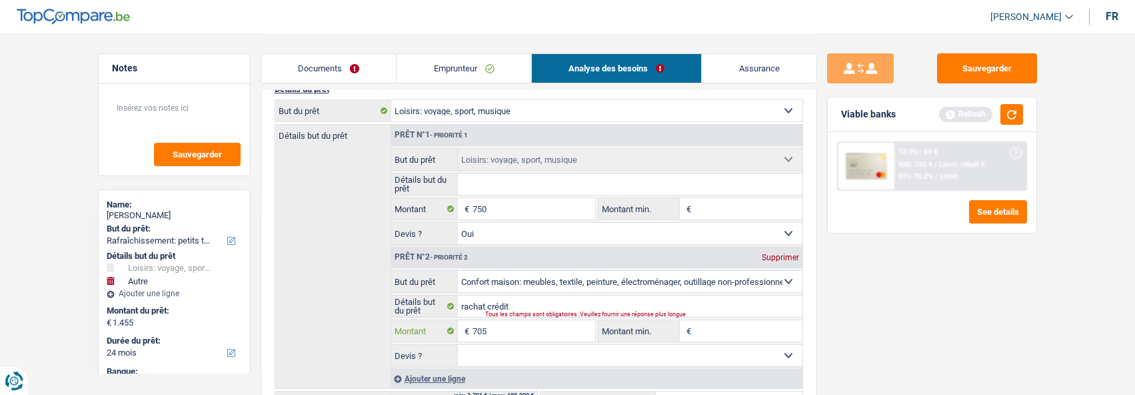
select select
type input "70"
select select
type input "7"
select select
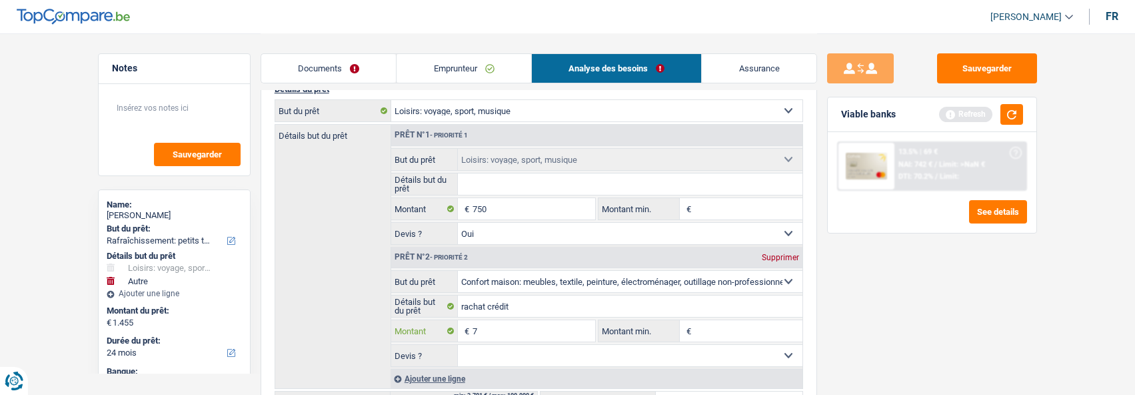
select select
type input "3"
select select
type input "32"
select select
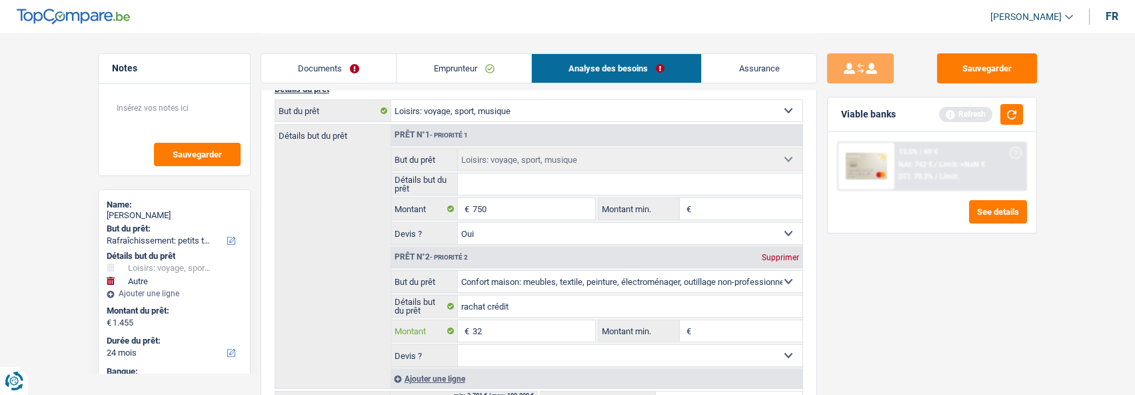
type input "329"
select select
type input "32"
select select
type input "322"
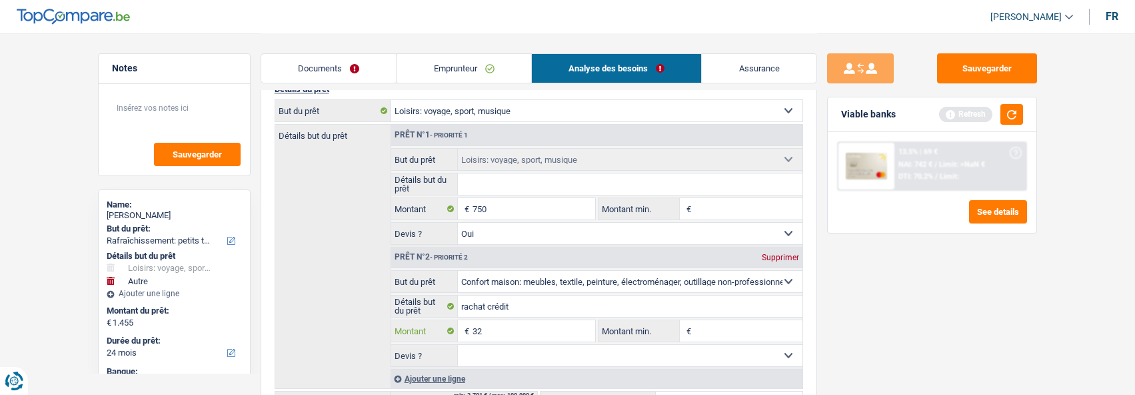
select select
type input "3.229"
select select
type input "32.295"
select select
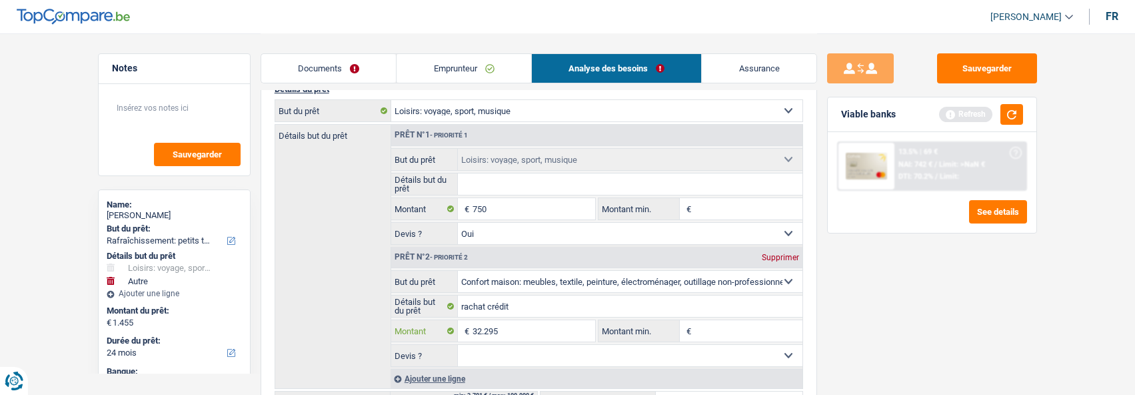
type input "32.295"
type input "33.045"
select select "120"
type input "33.045"
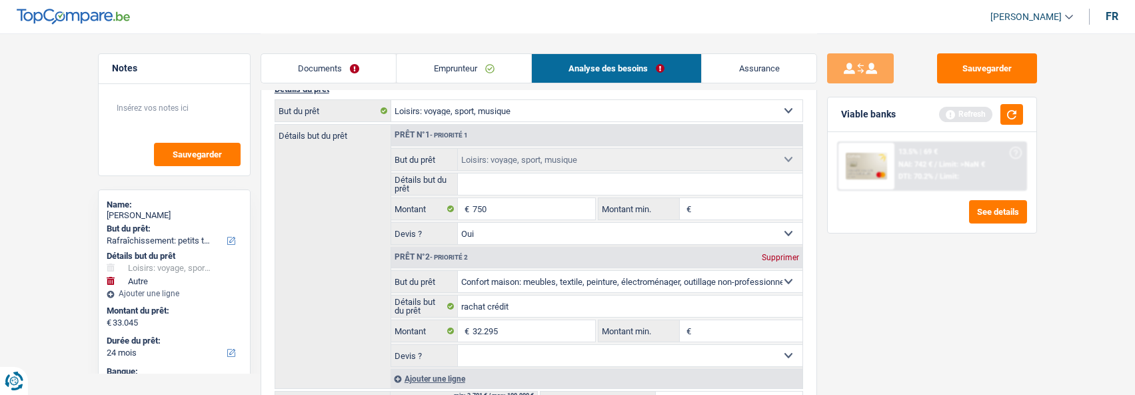
click at [702, 346] on select "Oui Non Non répondu Sélectionner une option" at bounding box center [630, 355] width 345 height 21
select select "120"
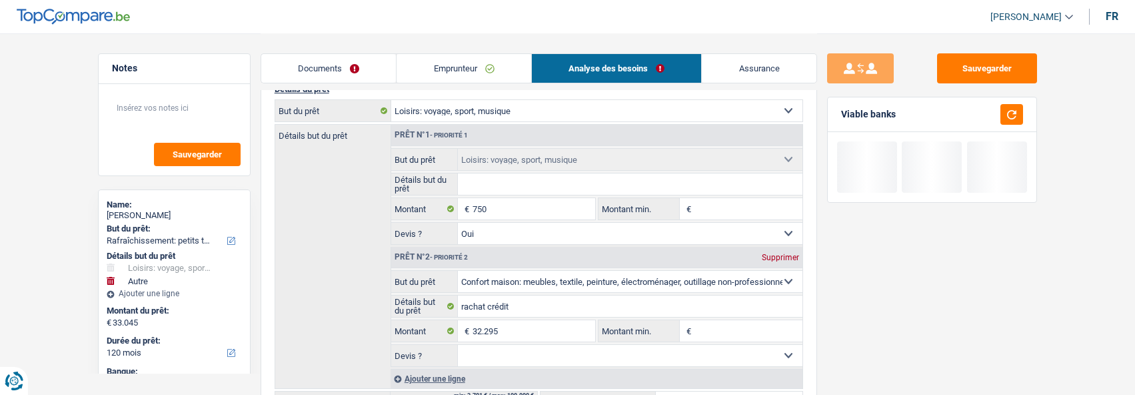
select select "yes"
click at [458, 345] on select "Oui Non Non répondu Sélectionner une option" at bounding box center [630, 355] width 345 height 21
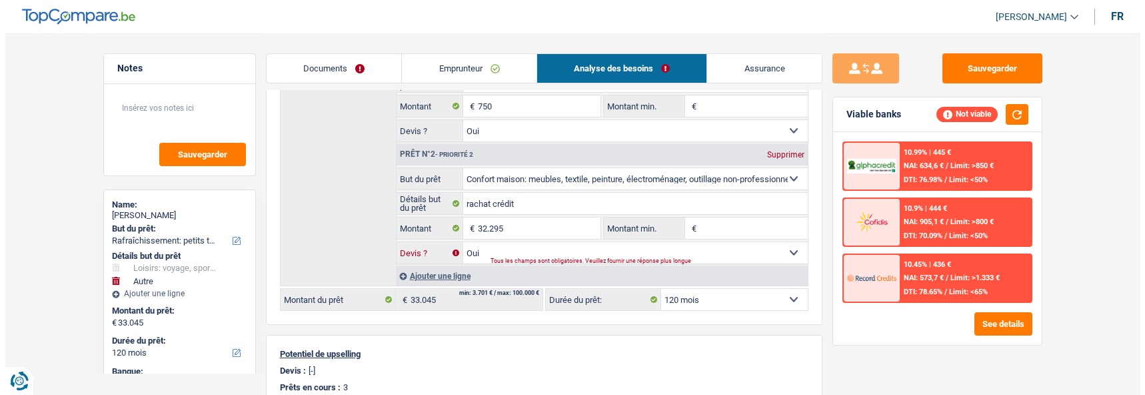
scroll to position [267, 0]
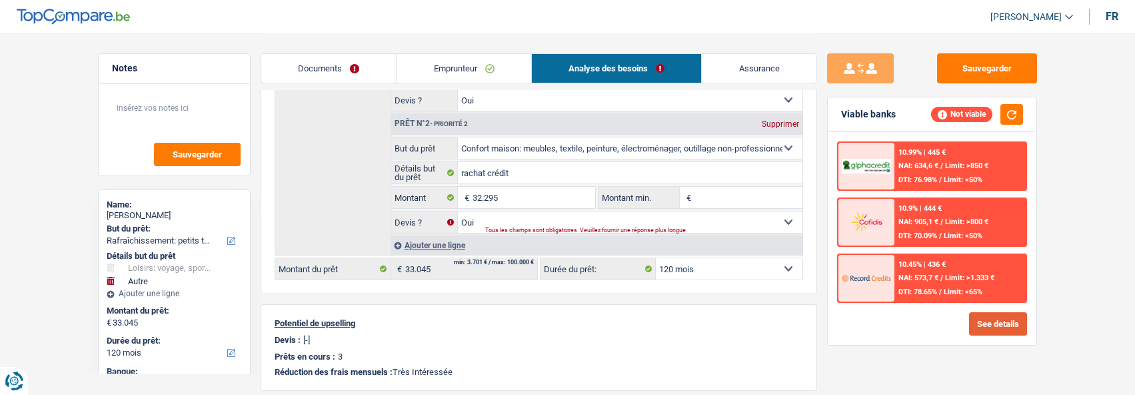
click at [989, 317] on button "See details" at bounding box center [998, 323] width 58 height 23
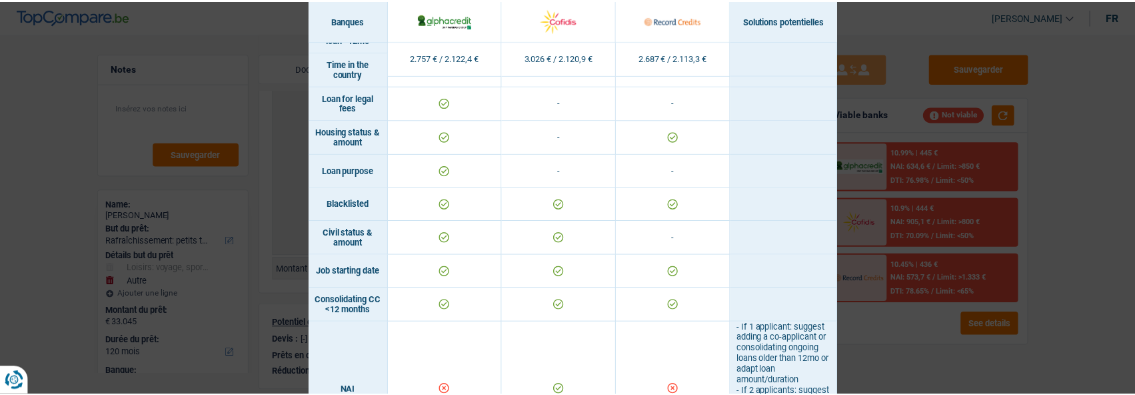
scroll to position [281, 0]
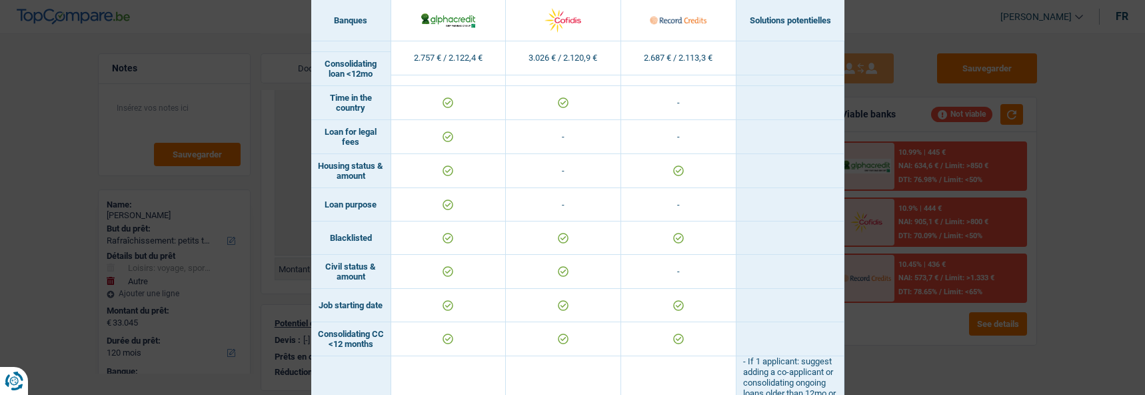
drag, startPoint x: 890, startPoint y: 325, endPoint x: 825, endPoint y: 314, distance: 66.3
click at [890, 327] on div "Banks conditions × Banques Solutions potentielles Revenus / Charges 2.757 € / 2…" at bounding box center [572, 197] width 1145 height 395
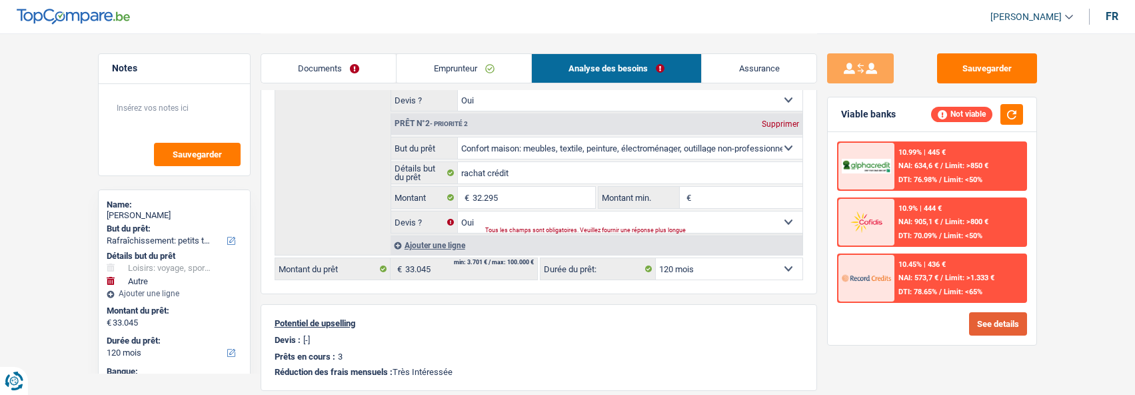
scroll to position [0, 0]
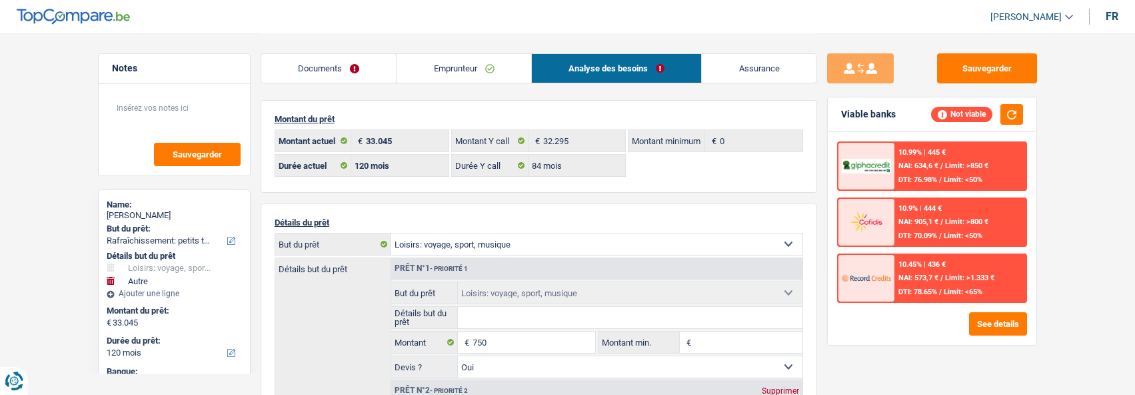
click at [501, 67] on link "Emprunteur" at bounding box center [464, 68] width 135 height 29
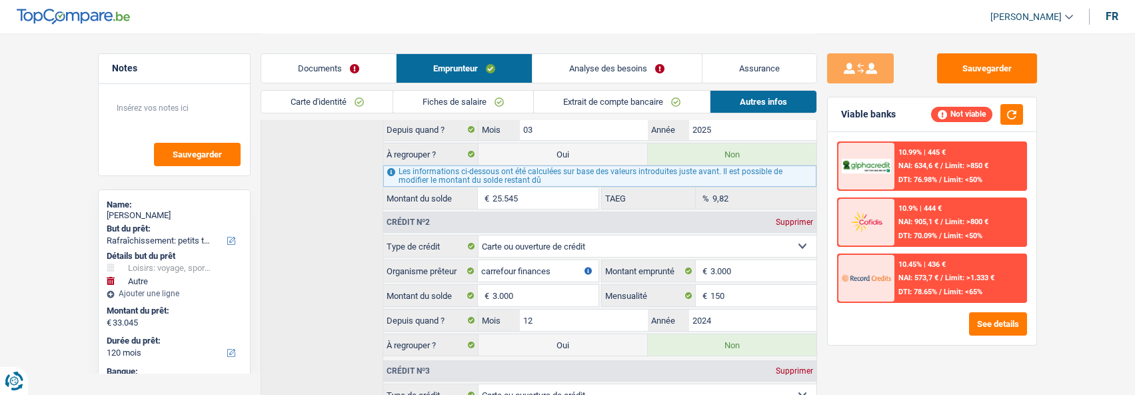
scroll to position [400, 0]
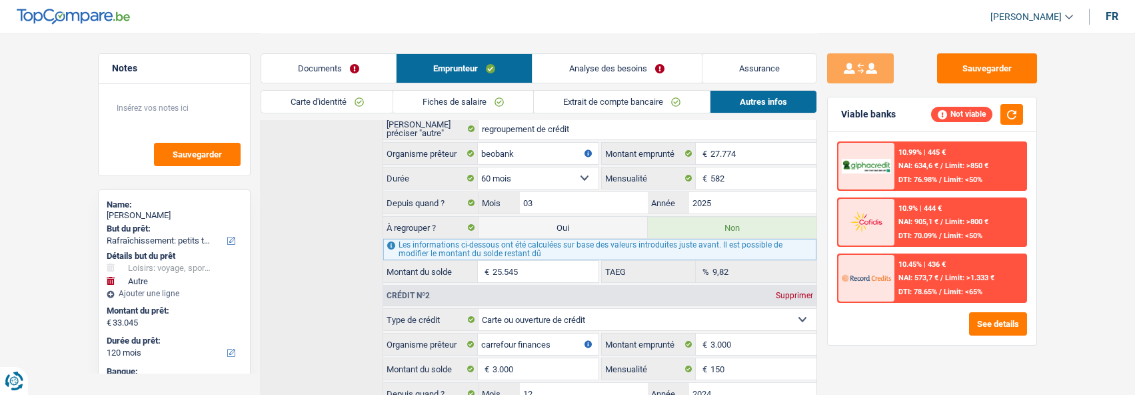
click at [628, 73] on link "Analyse des besoins" at bounding box center [617, 68] width 169 height 29
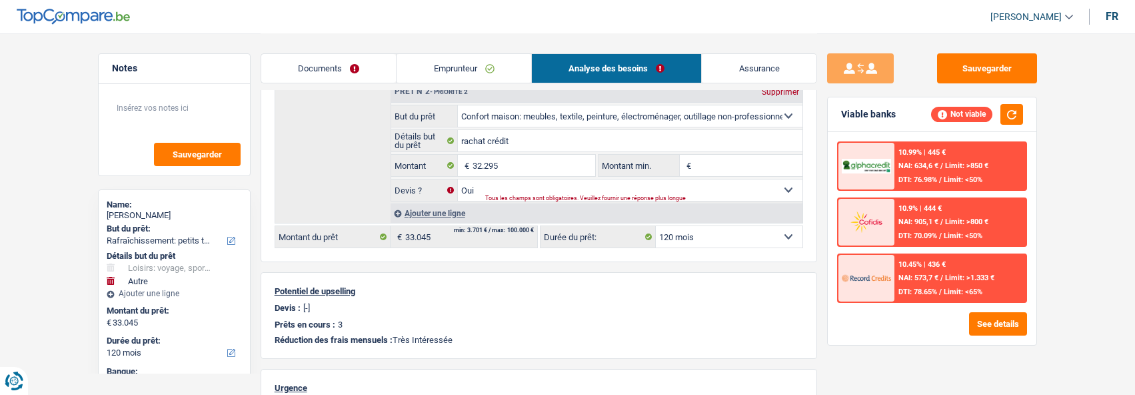
scroll to position [133, 0]
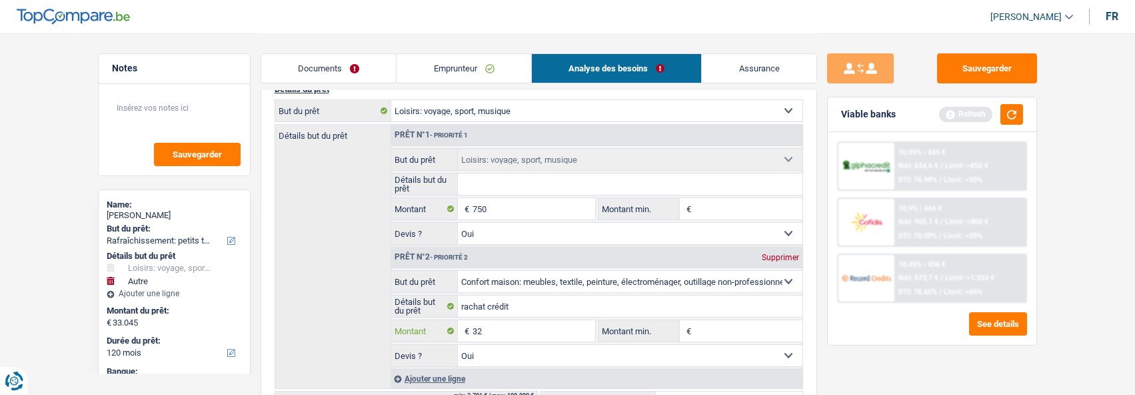
type input "3"
type input "25.545"
type input "26.295"
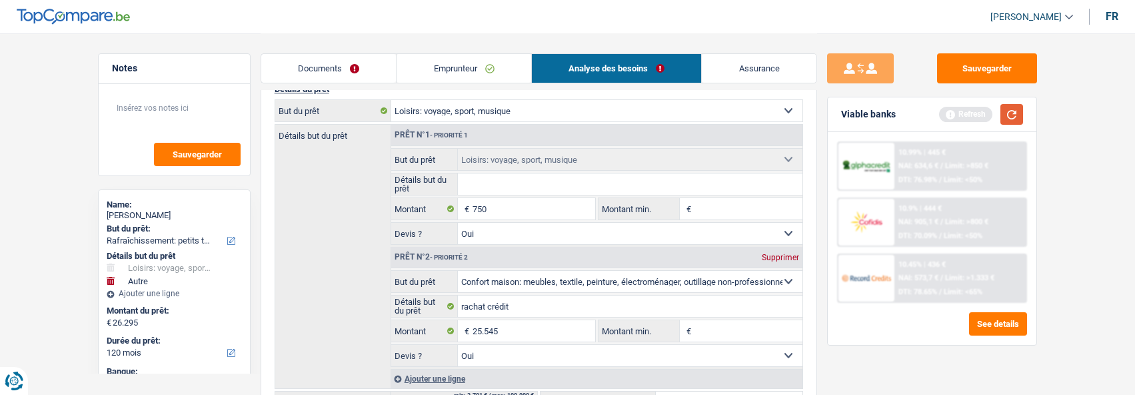
click at [1008, 119] on button "button" at bounding box center [1011, 114] width 23 height 21
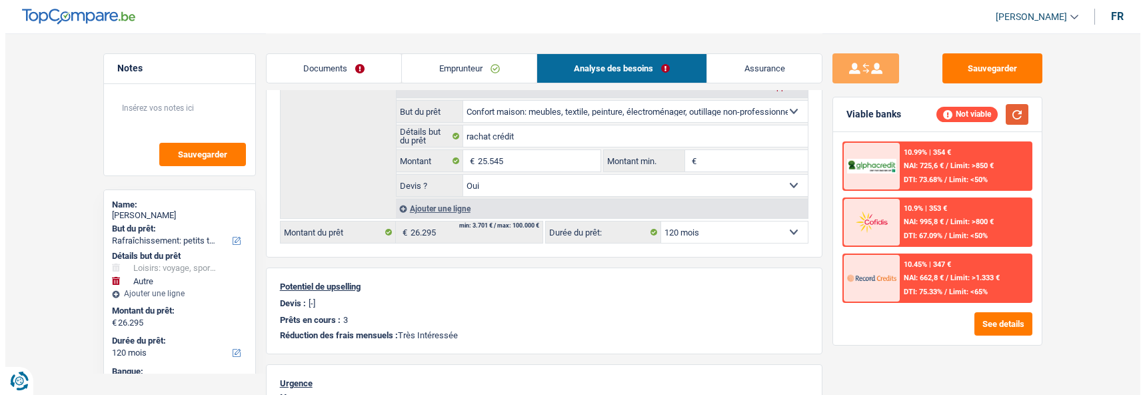
scroll to position [333, 0]
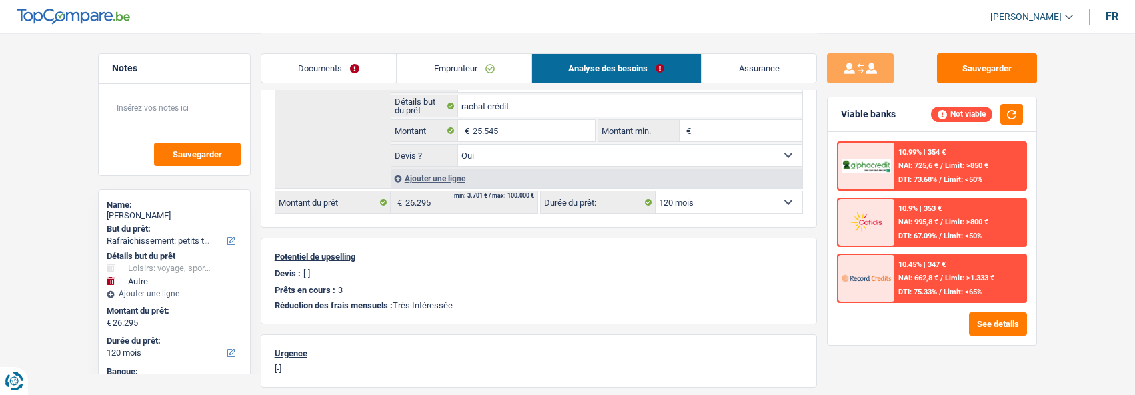
click at [756, 204] on select "12 mois 18 mois 24 mois 30 mois 36 mois 42 mois 48 mois 60 mois 72 mois 84 mois…" at bounding box center [729, 201] width 147 height 21
select select "84"
click at [656, 191] on select "12 mois 18 mois 24 mois 30 mois 36 mois 42 mois 48 mois 60 mois 72 mois 84 mois…" at bounding box center [729, 201] width 147 height 21
select select "84"
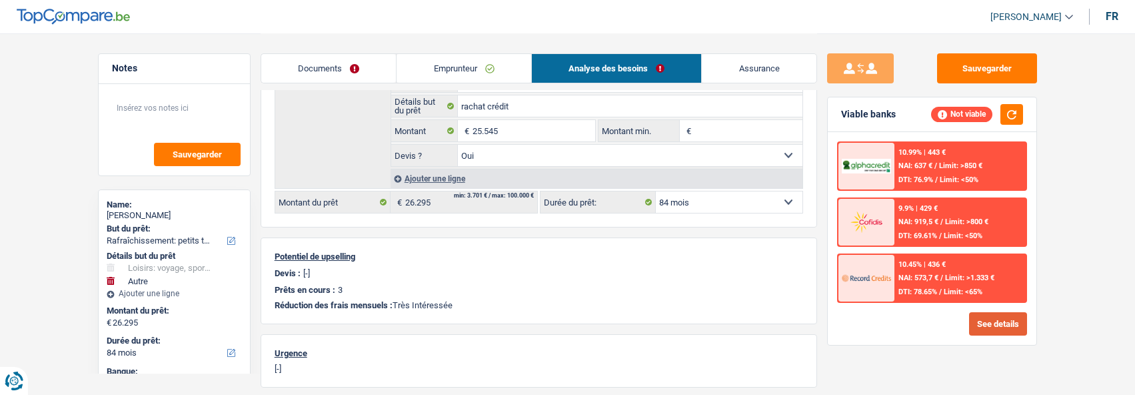
click at [1002, 319] on button "See details" at bounding box center [998, 323] width 58 height 23
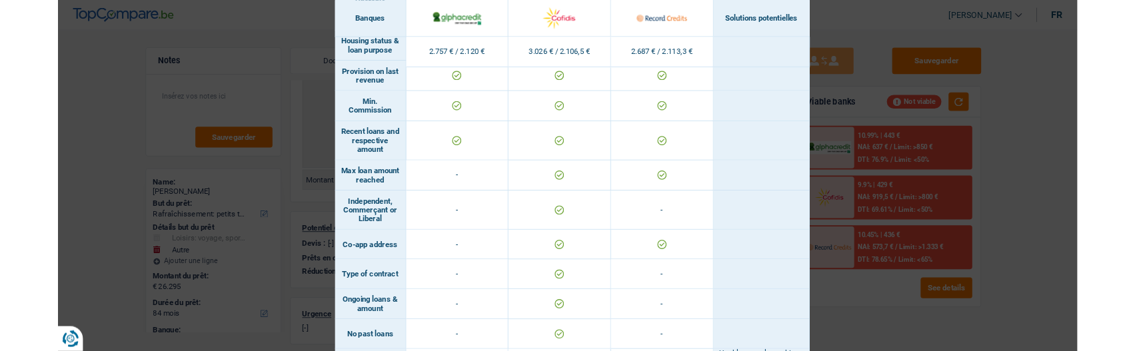
scroll to position [1132, 0]
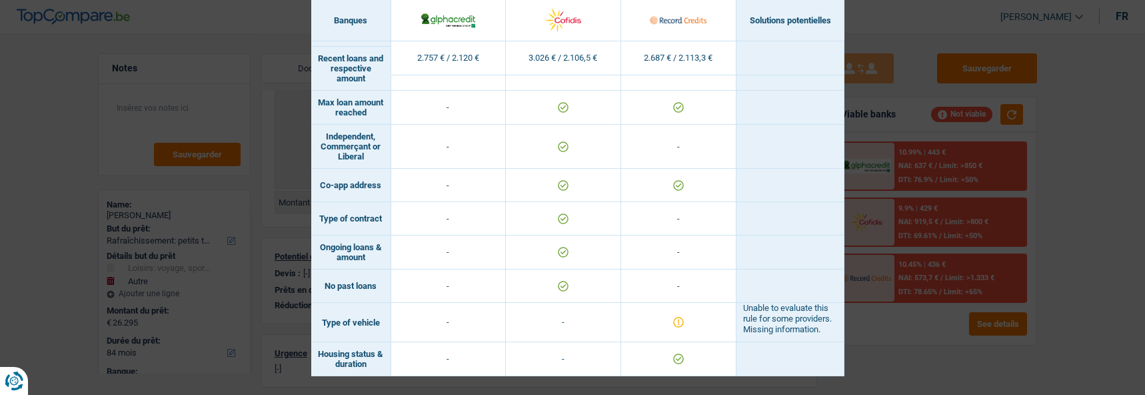
click at [986, 299] on div "Banks conditions × Banques Solutions potentielles Revenus / Charges 2.757 € / 2…" at bounding box center [572, 197] width 1145 height 395
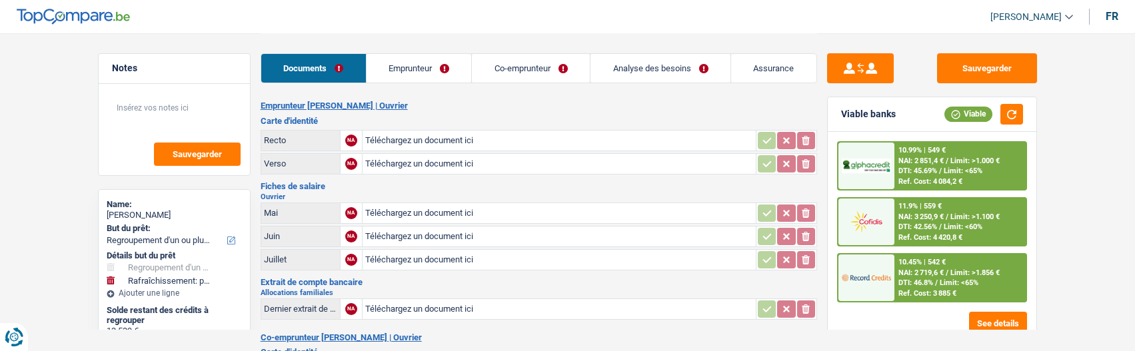
select select "refinancing"
select select "houseOrGarden"
select select "60"
click at [392, 206] on input "Téléchargez un document ici" at bounding box center [559, 213] width 388 height 20
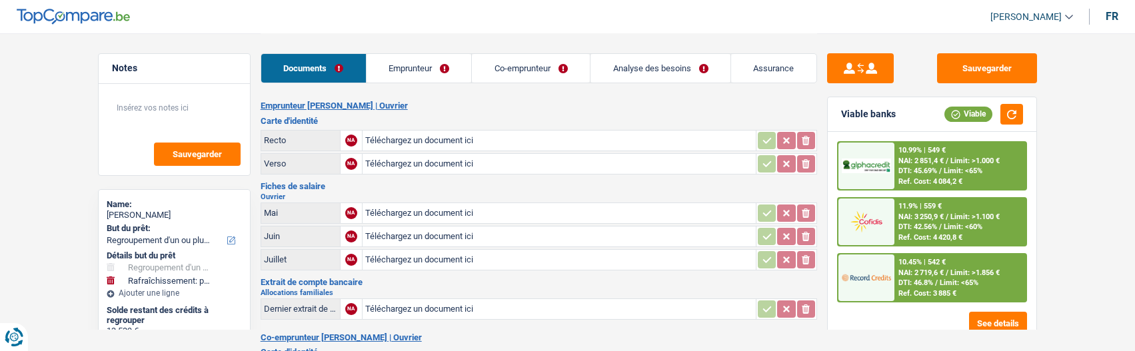
type input "C:\fakepath\Brief-erkenning-arbeidsongeschiktheid_13-08-2025 (1).PDF"
click at [434, 227] on input "Téléchargez un document ici" at bounding box center [559, 237] width 388 height 20
type input "C:\fakepath\Betalingen (1).pdf"
click at [421, 257] on input "Téléchargez un document ici" at bounding box center [559, 260] width 388 height 20
type input "C:\fakepath\LOONBON---BIJKOMEND-2025-07-31---gewone-berekening_[DATE] (2).pdf"
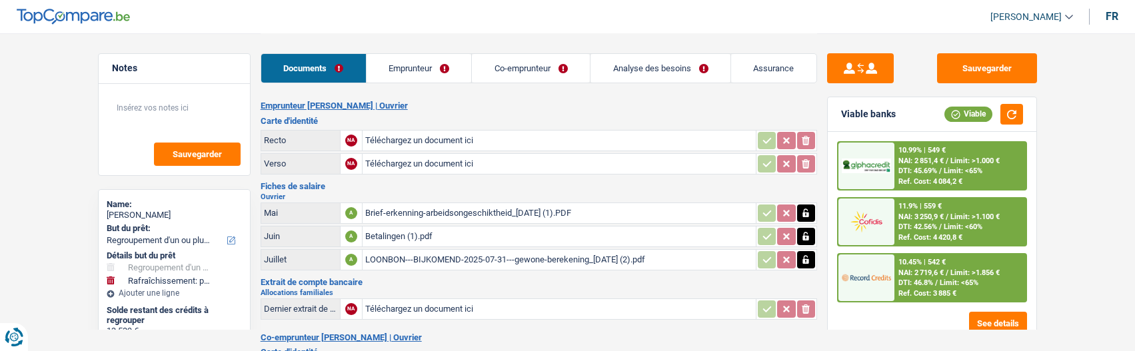
click at [812, 211] on button "button" at bounding box center [806, 213] width 18 height 17
click at [804, 230] on icon "button" at bounding box center [805, 236] width 11 height 13
click at [808, 253] on icon "button" at bounding box center [805, 259] width 11 height 13
click at [804, 207] on icon "ionicons-v5-e" at bounding box center [805, 213] width 11 height 13
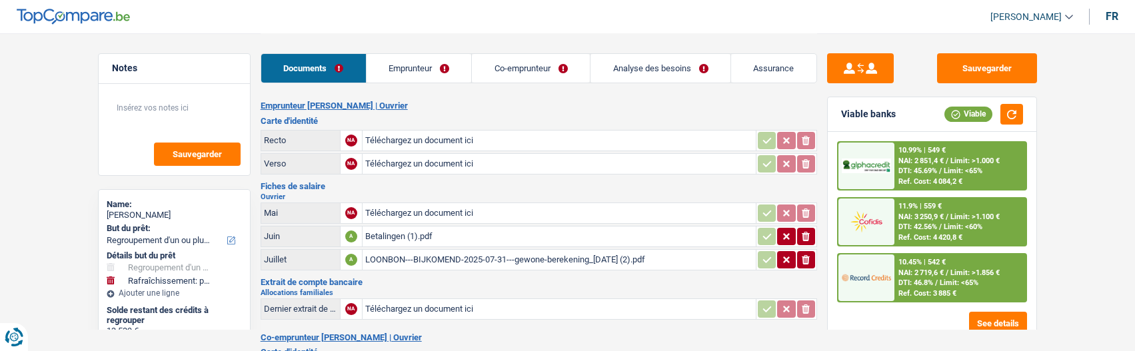
drag, startPoint x: 810, startPoint y: 225, endPoint x: 808, endPoint y: 235, distance: 9.4
click at [810, 230] on icon "ionicons-v5-e" at bounding box center [805, 236] width 11 height 13
click at [804, 255] on icon "button" at bounding box center [806, 259] width 8 height 9
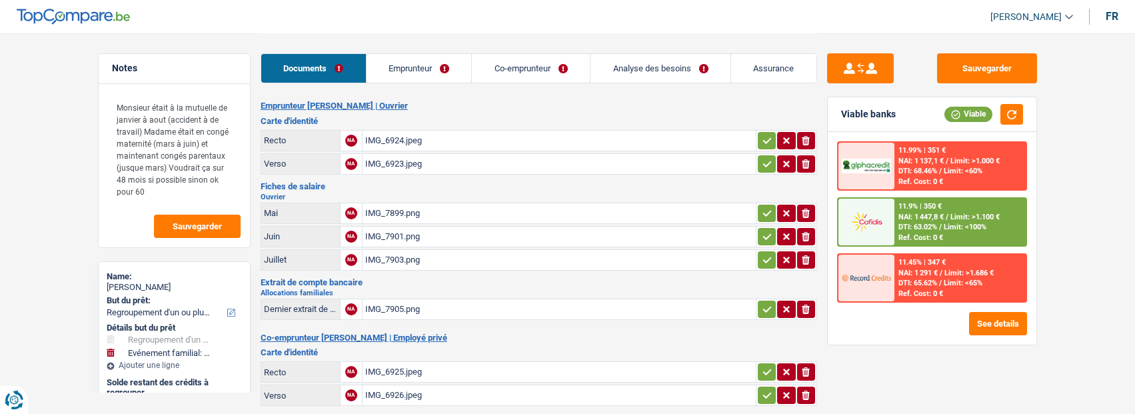
select select "refinancing"
select select "familyEvent"
select select "60"
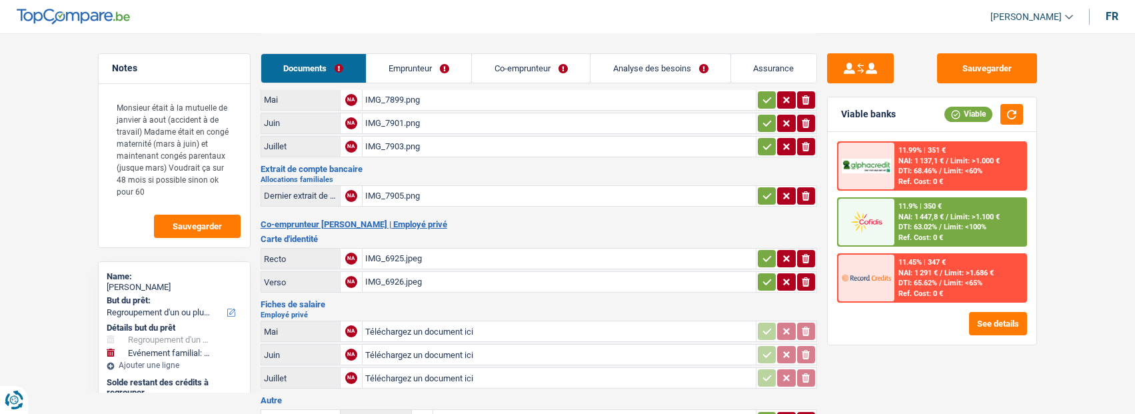
scroll to position [67, 0]
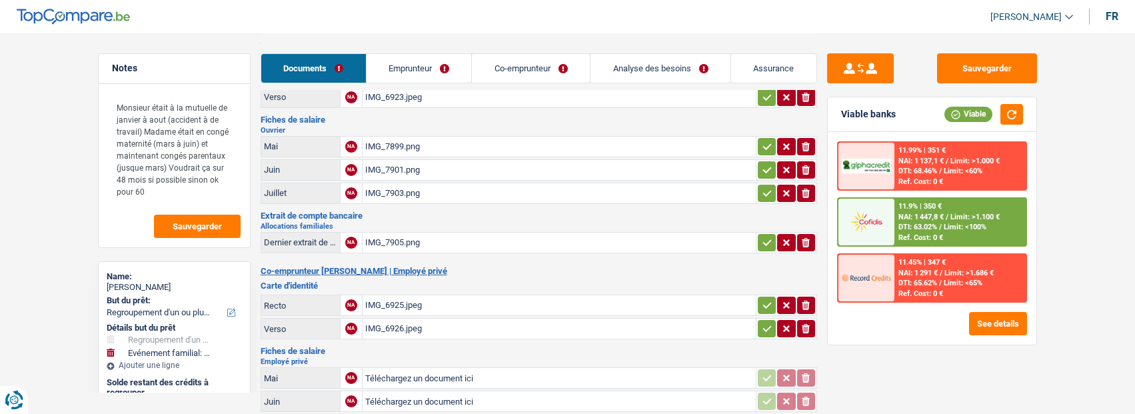
click at [389, 142] on div "IMG_7899.png" at bounding box center [559, 147] width 388 height 20
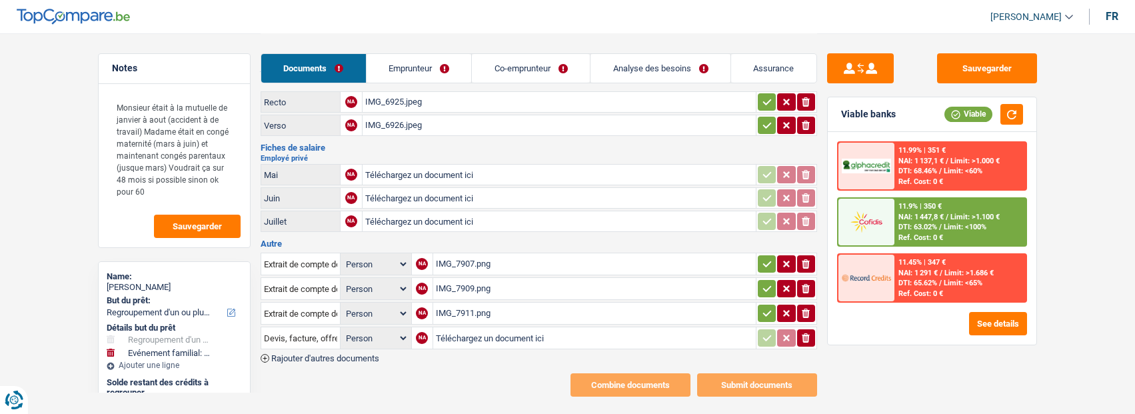
scroll to position [280, 0]
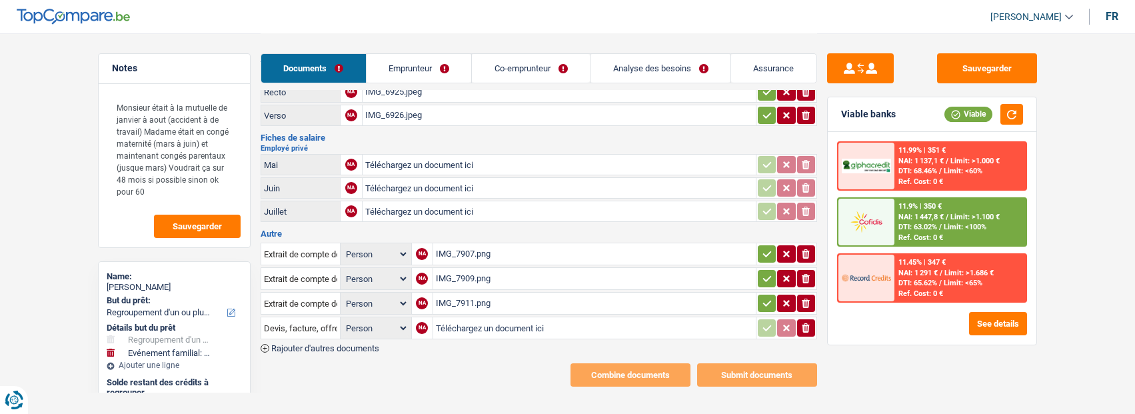
click at [487, 244] on div "IMG_7907.png" at bounding box center [594, 254] width 317 height 20
click at [471, 269] on div "IMG_7909.png" at bounding box center [594, 279] width 317 height 20
click at [469, 298] on div "IMG_7911.png" at bounding box center [594, 303] width 317 height 20
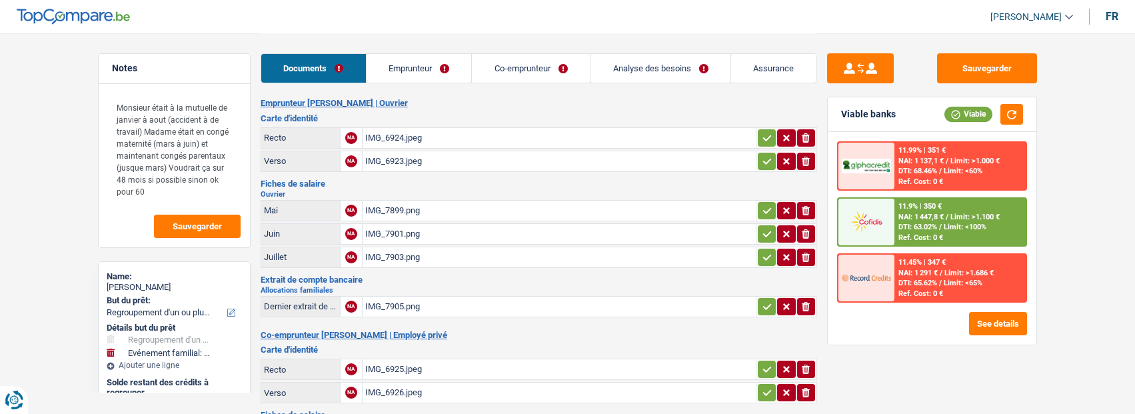
scroll to position [0, 0]
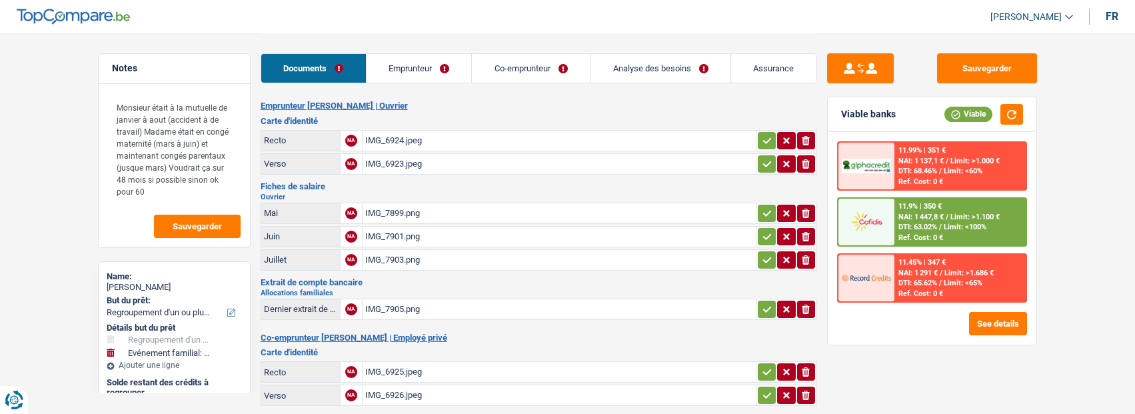
click at [400, 213] on div "IMG_7899.png" at bounding box center [559, 213] width 388 height 20
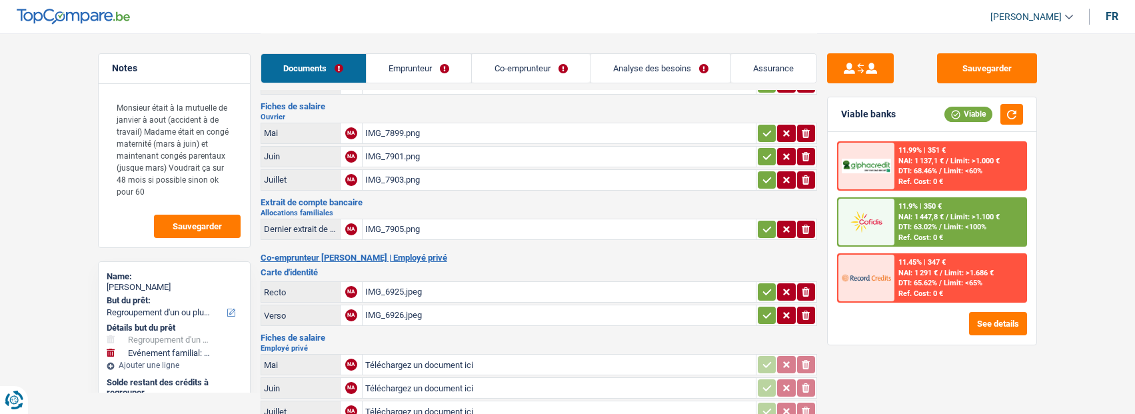
scroll to position [13, 0]
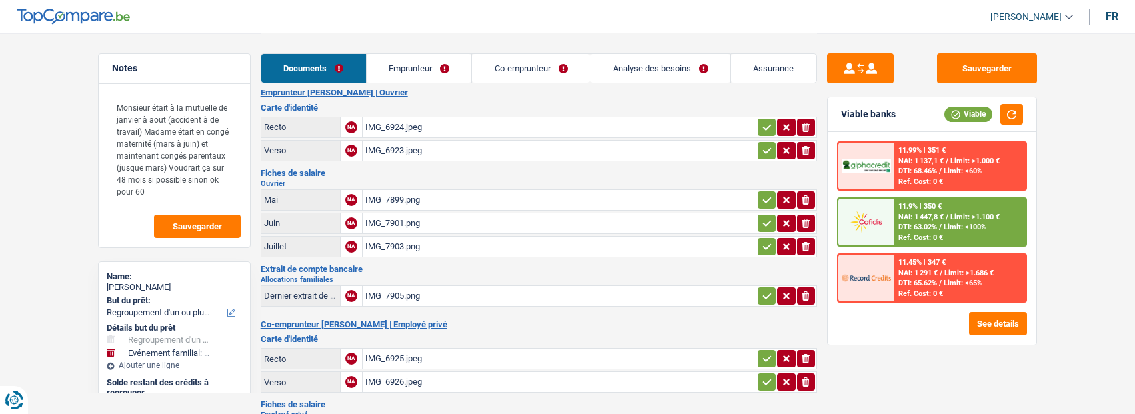
click at [412, 135] on table "Recto NA IMG_6924.jpeg ionicons-v5-e Verso NA IMG_6923.jpeg ionicons-v5-e" at bounding box center [539, 139] width 557 height 49
click at [408, 191] on div "IMG_7899.png" at bounding box center [559, 200] width 388 height 20
click at [414, 220] on div "IMG_7901.png" at bounding box center [559, 223] width 388 height 20
click at [407, 240] on div "IMG_7903.png" at bounding box center [559, 247] width 388 height 20
click at [804, 195] on icon "button" at bounding box center [806, 199] width 8 height 9
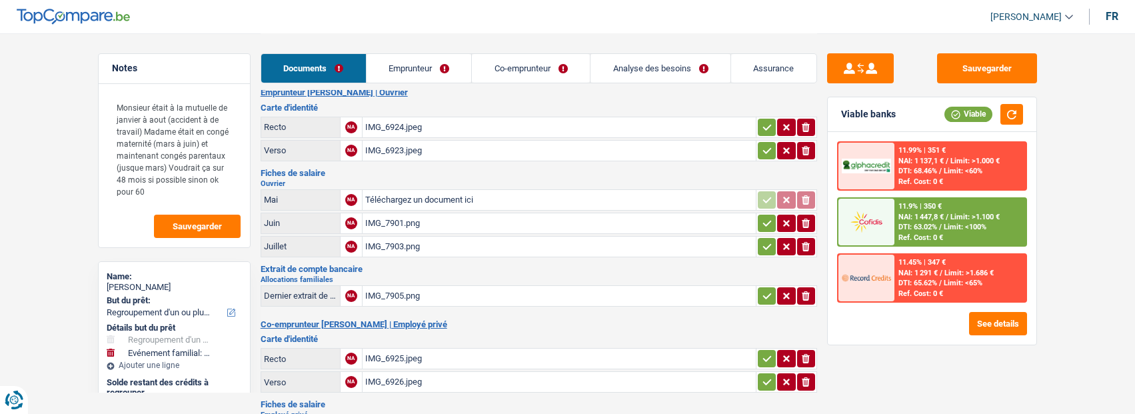
click at [805, 219] on icon "button" at bounding box center [806, 223] width 8 height 9
click at [810, 240] on icon "ionicons-v5-e" at bounding box center [805, 246] width 11 height 13
click at [377, 192] on input "Téléchargez un document ici" at bounding box center [559, 200] width 388 height 20
type input "C:\fakepath\Brief-erkenning-arbeidsongeschiktheid_13-08-2025 (1).PDF"
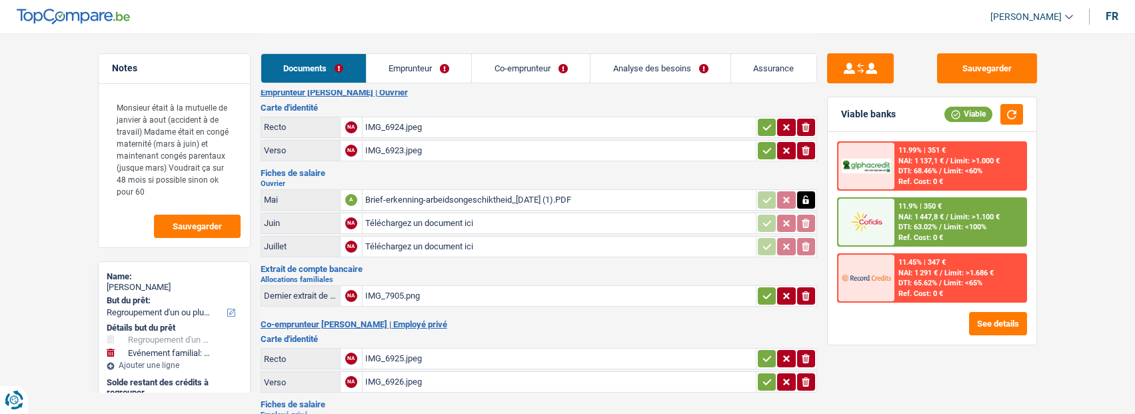
click at [416, 219] on input "Téléchargez un document ici" at bounding box center [559, 223] width 388 height 20
type input "C:\fakepath\Betalingen (1).pdf"
click at [418, 240] on input "Téléchargez un document ici" at bounding box center [559, 247] width 388 height 20
type input "C:\fakepath\LOONBON---BIJKOMEND-2025-07-31---gewone-berekening_21-08-2025 (2).p…"
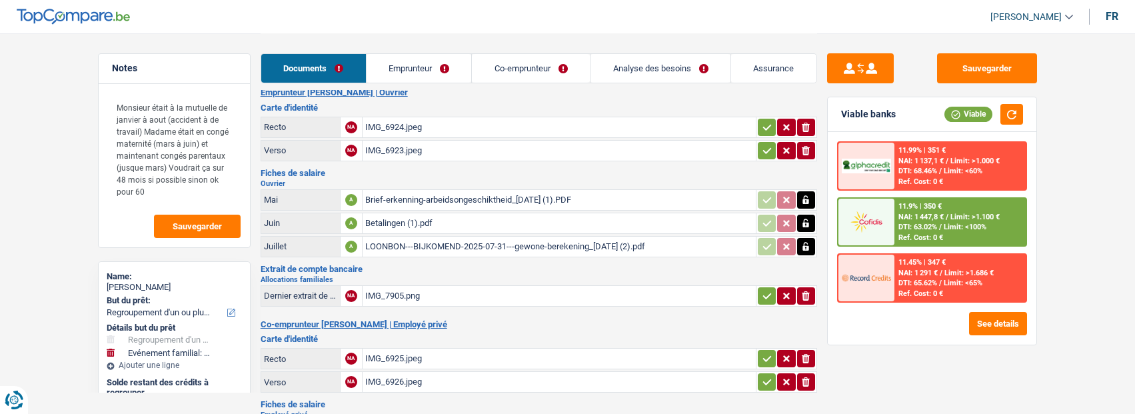
drag, startPoint x: 762, startPoint y: 123, endPoint x: 762, endPoint y: 141, distance: 17.3
click at [762, 127] on icon "button" at bounding box center [767, 127] width 11 height 13
drag, startPoint x: 762, startPoint y: 146, endPoint x: 752, endPoint y: 171, distance: 26.9
click at [762, 148] on icon "button" at bounding box center [767, 150] width 11 height 13
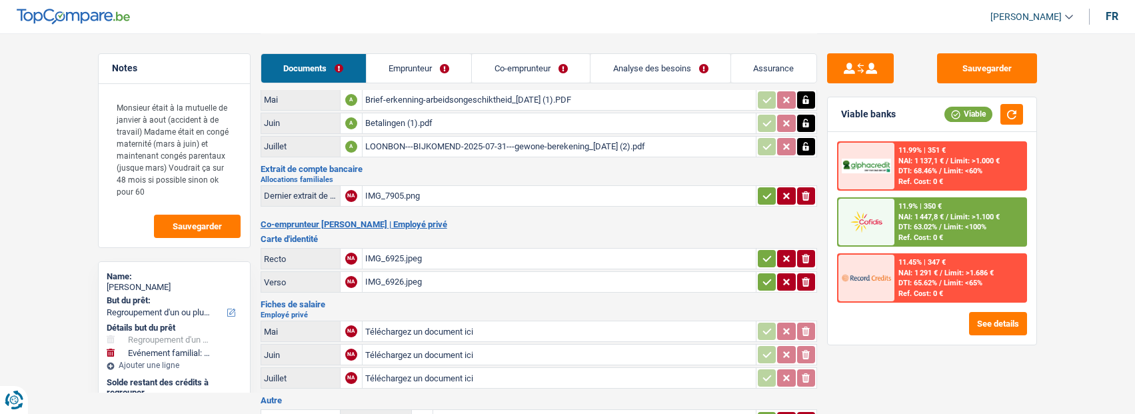
scroll to position [147, 0]
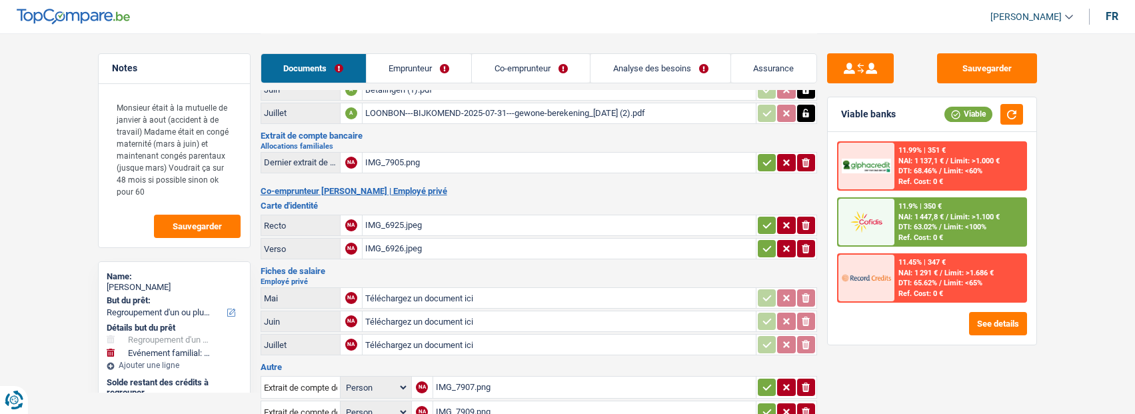
click at [772, 159] on button "button" at bounding box center [767, 162] width 18 height 17
click at [766, 219] on icon "button" at bounding box center [767, 225] width 11 height 13
click at [765, 242] on icon "button" at bounding box center [767, 248] width 11 height 13
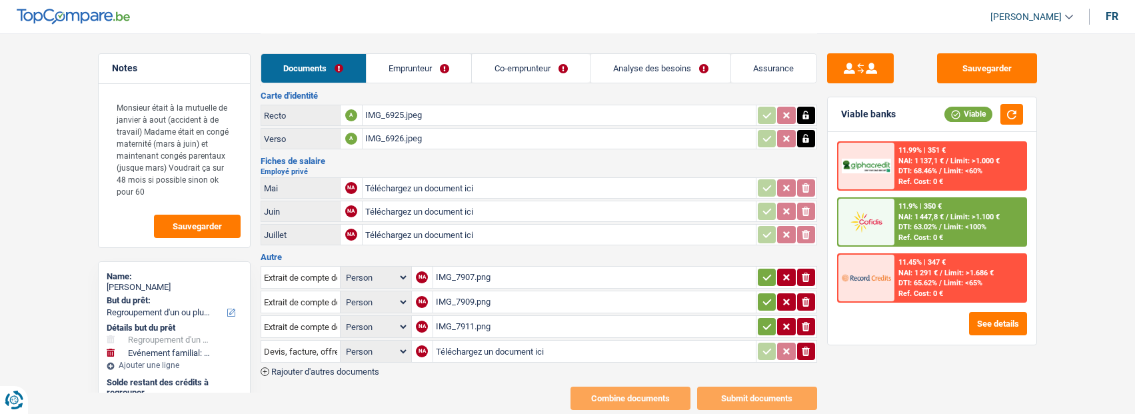
scroll to position [280, 0]
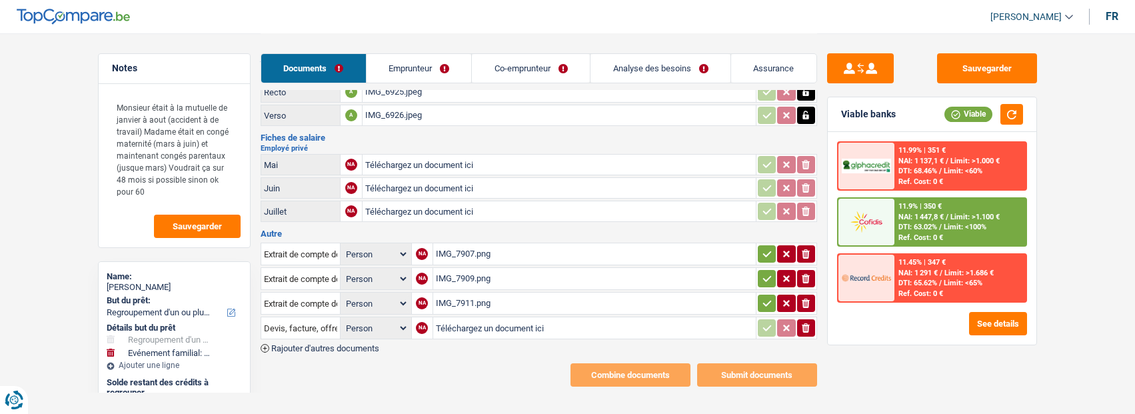
click at [456, 244] on div "IMG_7907.png" at bounding box center [594, 254] width 317 height 20
click at [768, 247] on icon "button" at bounding box center [767, 253] width 11 height 13
click at [768, 272] on icon "button" at bounding box center [767, 278] width 11 height 13
click at [765, 297] on icon "button" at bounding box center [767, 303] width 11 height 13
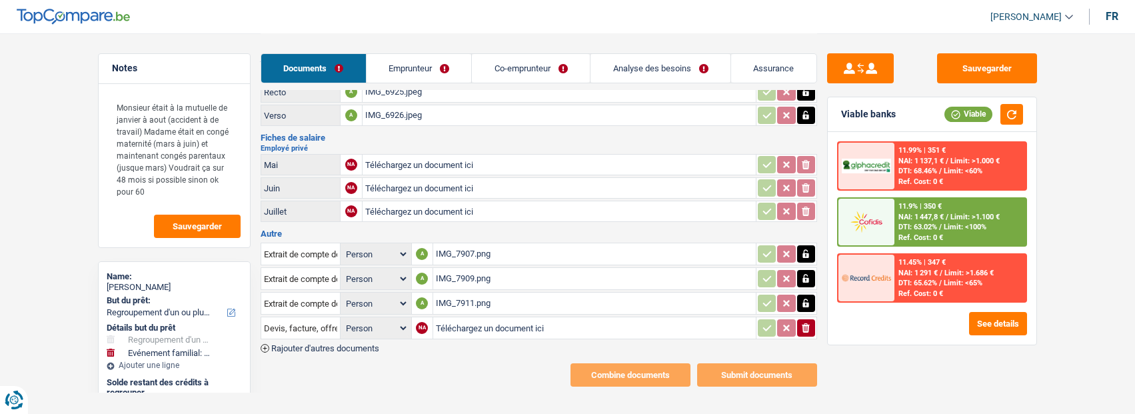
click at [808, 323] on icon "button" at bounding box center [806, 327] width 8 height 9
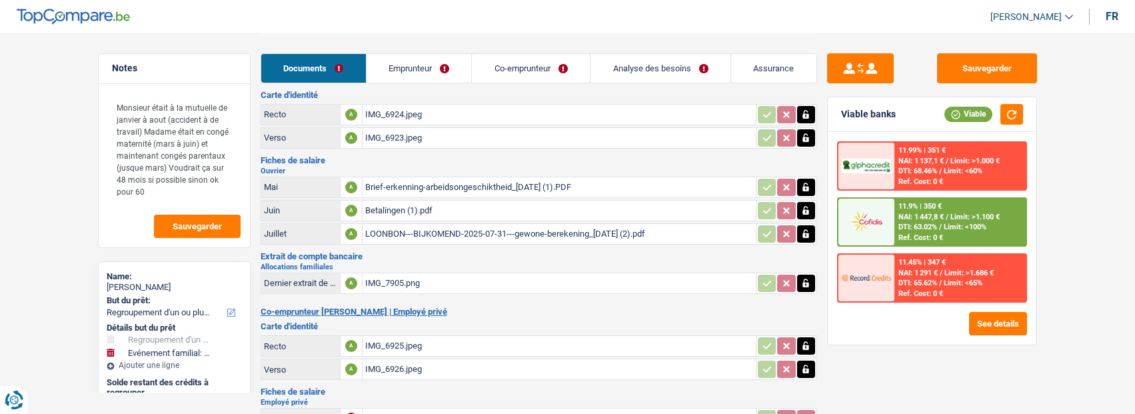
scroll to position [0, 0]
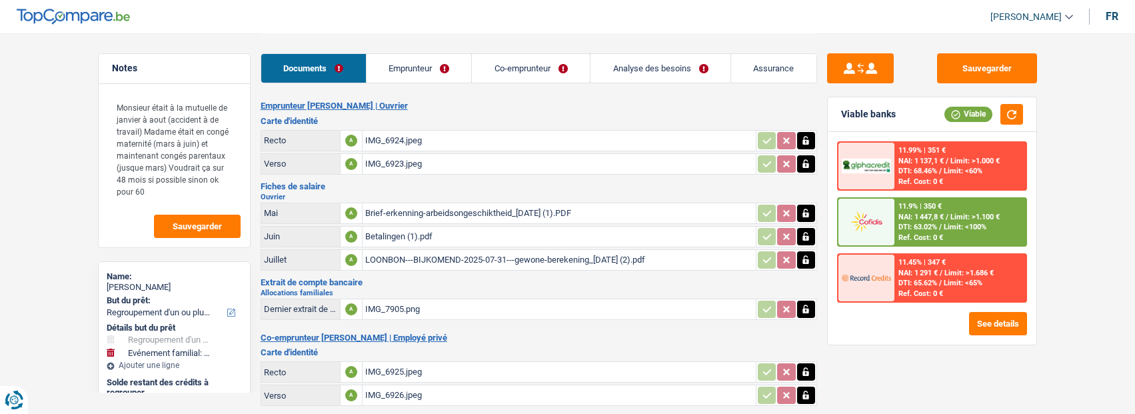
click at [407, 59] on link "Emprunteur" at bounding box center [419, 68] width 105 height 29
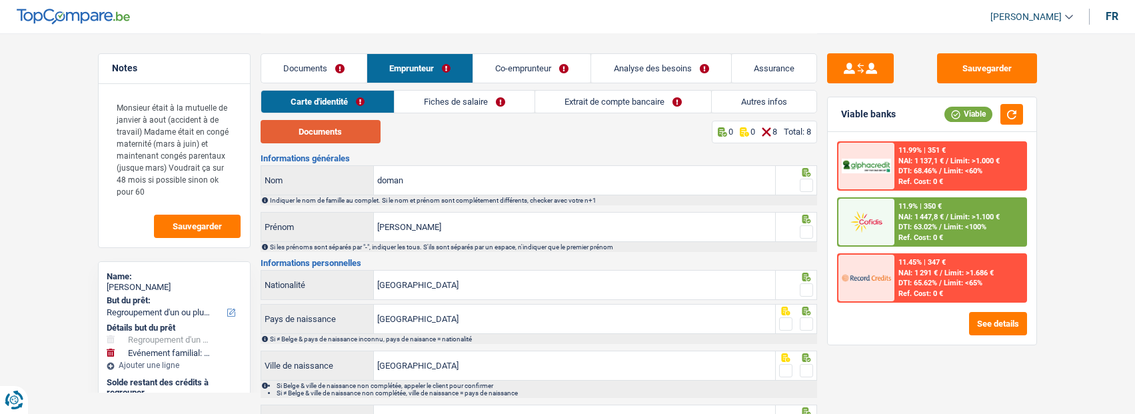
click at [347, 122] on button "Documents" at bounding box center [321, 131] width 120 height 23
click at [811, 191] on div at bounding box center [806, 185] width 13 height 17
click at [808, 186] on span at bounding box center [806, 185] width 13 height 13
click at [0, 0] on input "radio" at bounding box center [0, 0] width 0 height 0
click at [810, 232] on span at bounding box center [806, 231] width 13 height 13
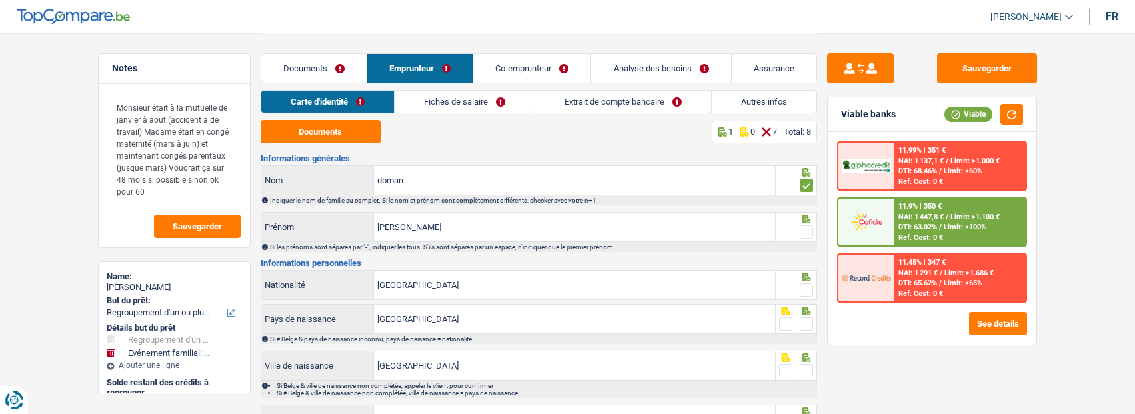
click at [0, 0] on input "radio" at bounding box center [0, 0] width 0 height 0
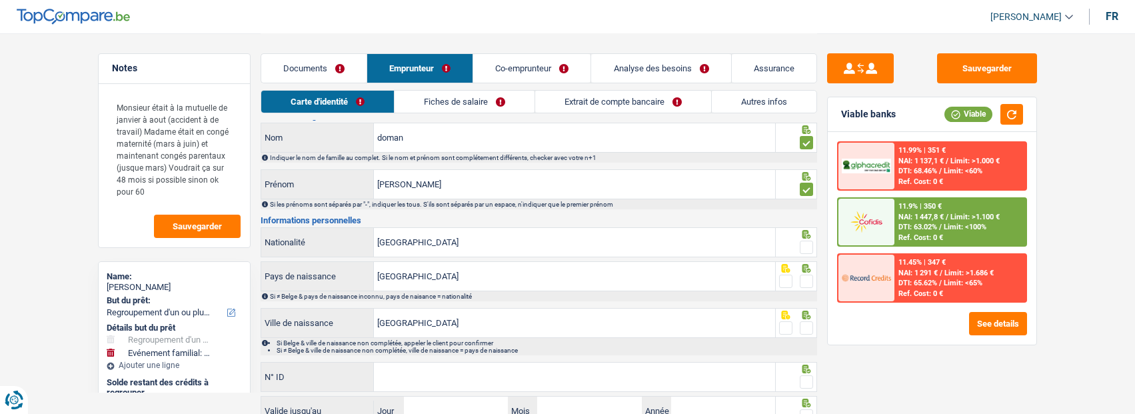
scroll to position [67, 0]
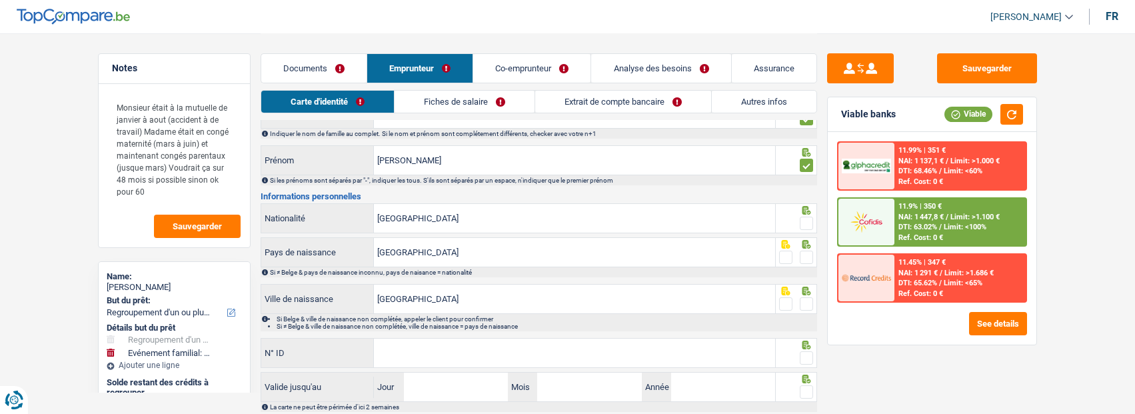
drag, startPoint x: 802, startPoint y: 215, endPoint x: 803, endPoint y: 233, distance: 18.0
click at [802, 218] on span at bounding box center [806, 223] width 13 height 13
click at [0, 0] on input "radio" at bounding box center [0, 0] width 0 height 0
click at [804, 256] on span at bounding box center [806, 257] width 13 height 13
click at [0, 0] on input "radio" at bounding box center [0, 0] width 0 height 0
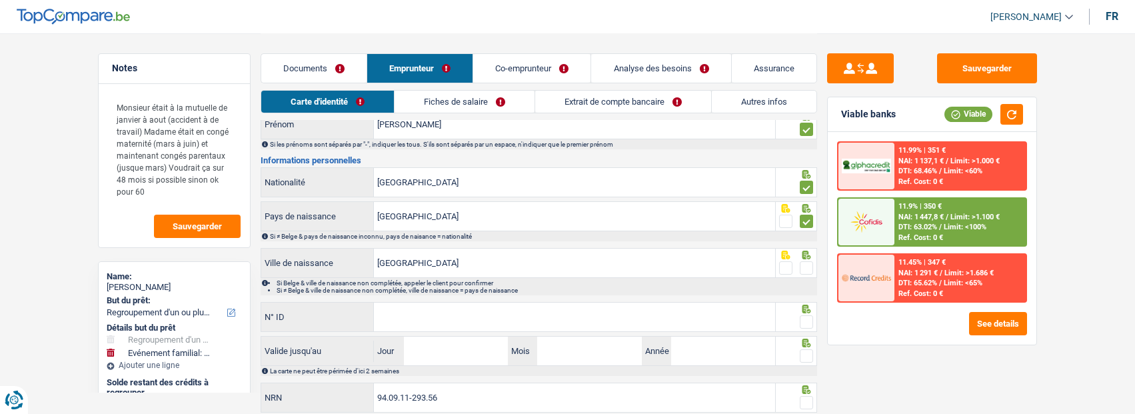
scroll to position [133, 0]
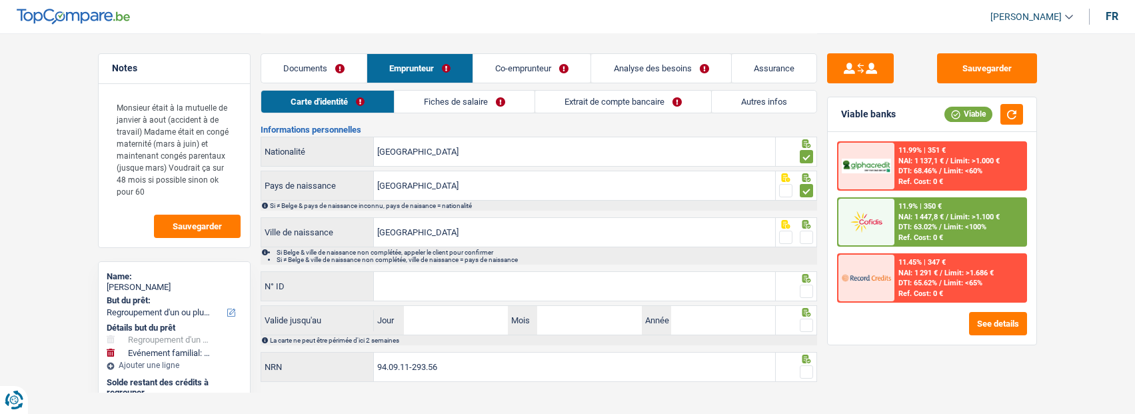
drag, startPoint x: 806, startPoint y: 231, endPoint x: 722, endPoint y: 287, distance: 100.9
click at [800, 240] on span at bounding box center [806, 237] width 13 height 13
click at [0, 0] on input "radio" at bounding box center [0, 0] width 0 height 0
click at [716, 279] on input "N° ID" at bounding box center [574, 286] width 401 height 29
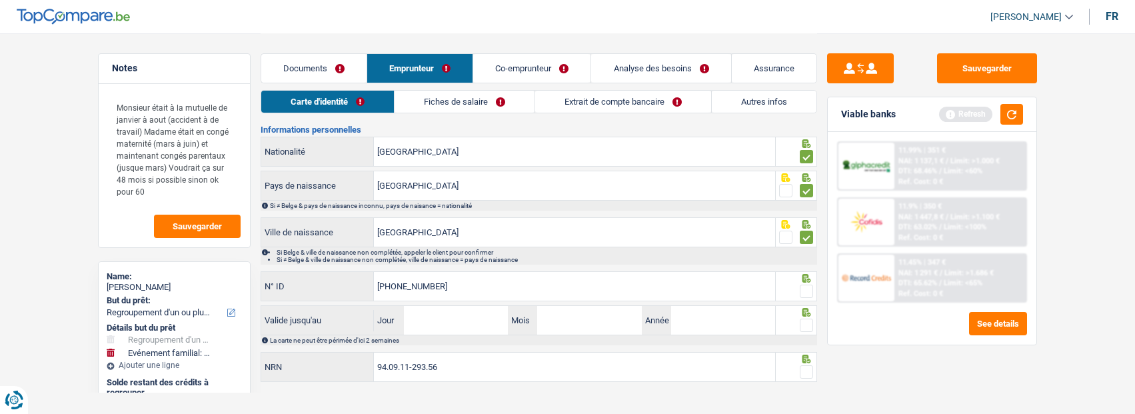
type input "592-8890698-50"
click at [800, 285] on span at bounding box center [806, 291] width 13 height 13
click at [0, 0] on input "radio" at bounding box center [0, 0] width 0 height 0
click at [474, 313] on input "Jour" at bounding box center [456, 320] width 104 height 29
type input "08"
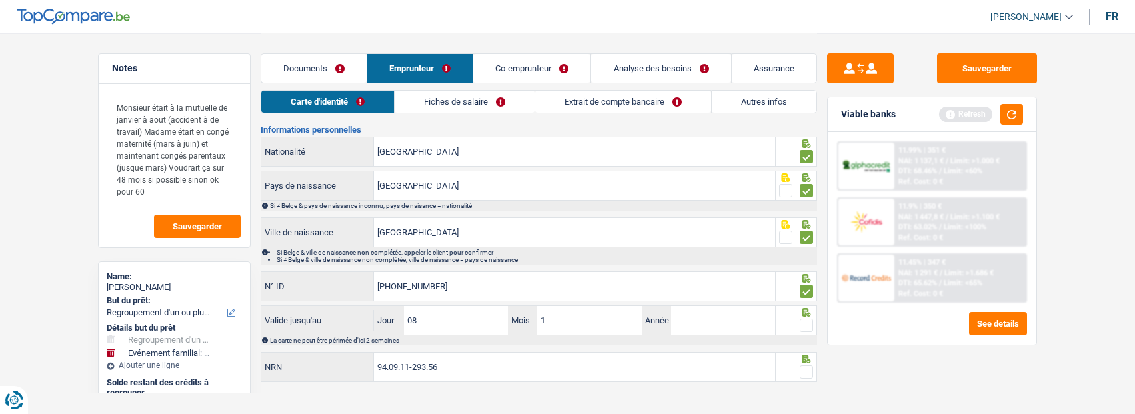
type input "11"
type input "2028"
drag, startPoint x: 804, startPoint y: 325, endPoint x: 806, endPoint y: 353, distance: 28.0
click at [804, 325] on span at bounding box center [806, 325] width 13 height 13
click at [0, 0] on input "radio" at bounding box center [0, 0] width 0 height 0
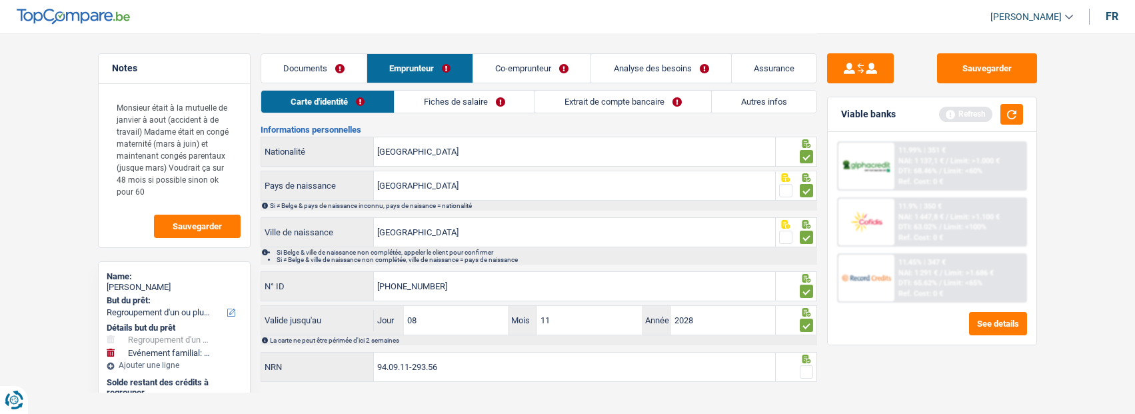
drag, startPoint x: 806, startPoint y: 357, endPoint x: 800, endPoint y: 371, distance: 15.0
click at [800, 371] on div at bounding box center [796, 367] width 41 height 30
click at [800, 371] on span at bounding box center [806, 371] width 13 height 13
click at [0, 0] on input "radio" at bounding box center [0, 0] width 0 height 0
click at [478, 107] on link "Fiches de salaire" at bounding box center [465, 102] width 140 height 22
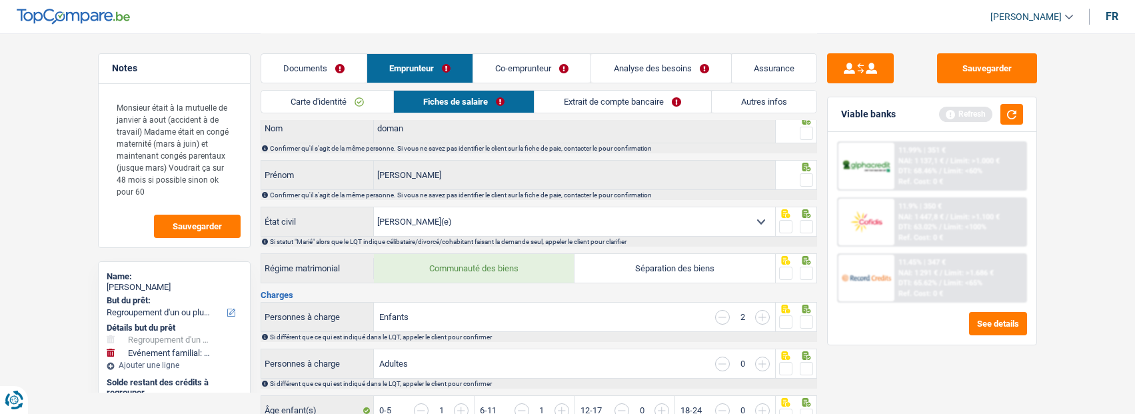
scroll to position [0, 0]
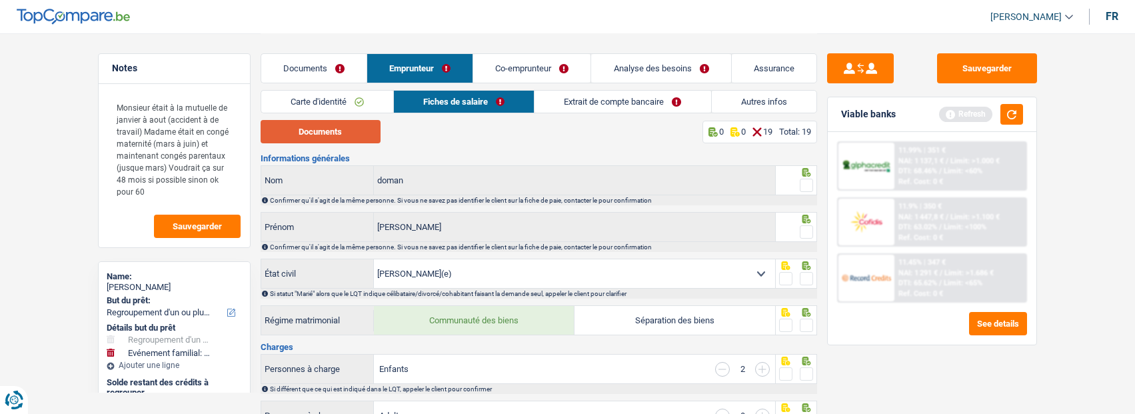
click at [336, 136] on button "Documents" at bounding box center [321, 131] width 120 height 23
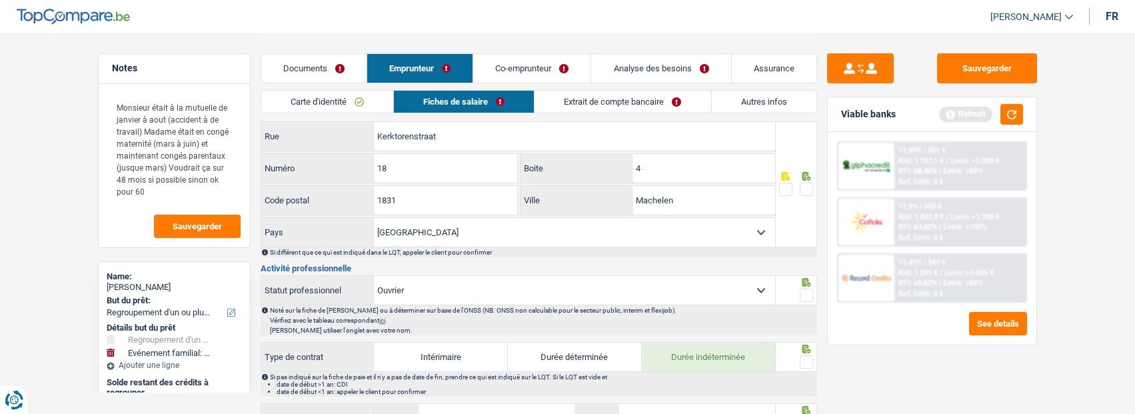
scroll to position [400, 0]
click at [590, 295] on select "Ouvrier Employé privé Employé public Invalide Indépendant Pensionné Chômeur Mut…" at bounding box center [574, 289] width 401 height 29
select select "mutuality"
checkbox input "false"
select select
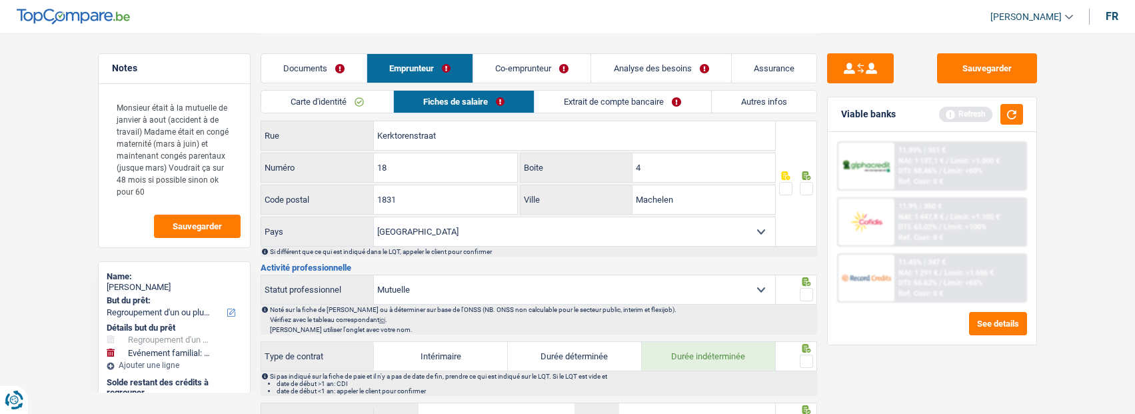
select select "mutuality"
select select
select select "married"
select select "BE"
select select "mutuality"
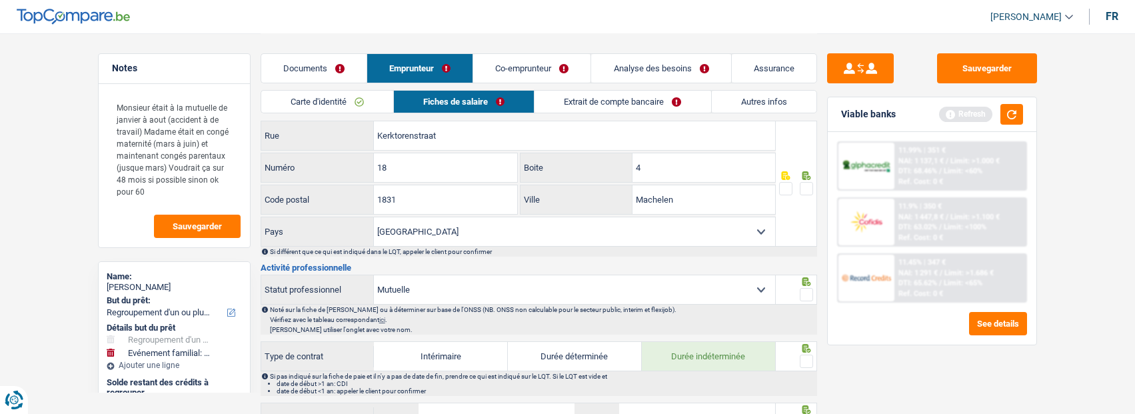
select select "familyAllowances"
select select "netSalary"
select select "mealVouchers"
select select "mutualityIndemnity"
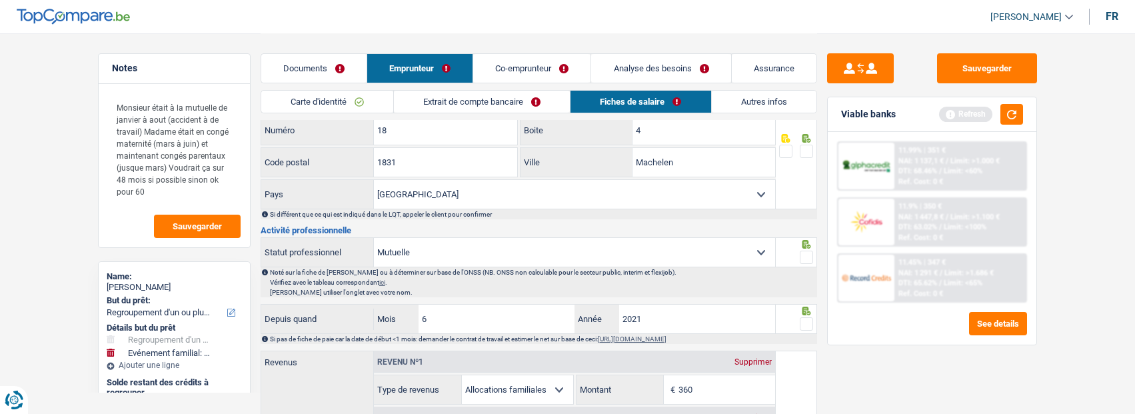
click at [496, 103] on link "Extrait de compte bancaire" at bounding box center [482, 102] width 176 height 22
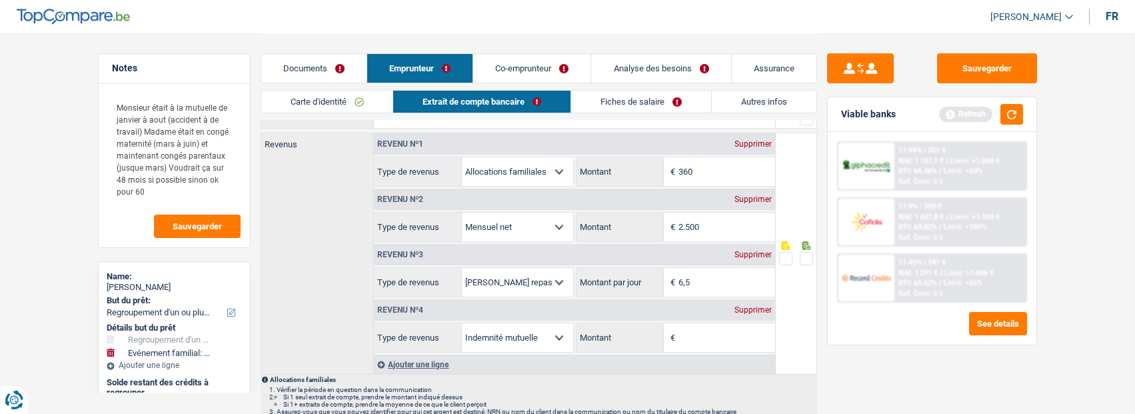
scroll to position [0, 0]
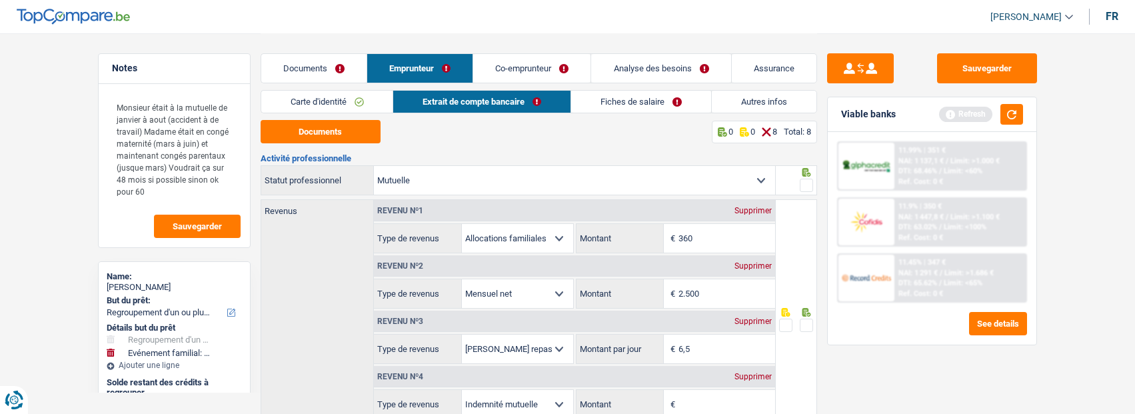
click at [808, 180] on span at bounding box center [806, 185] width 13 height 13
click at [0, 0] on input "radio" at bounding box center [0, 0] width 0 height 0
drag, startPoint x: 732, startPoint y: 294, endPoint x: 524, endPoint y: 268, distance: 209.6
click at [524, 268] on div "Revenu nº2 Supprimer Allocation d'handicap Allocations chômage Allocations fami…" at bounding box center [574, 280] width 401 height 55
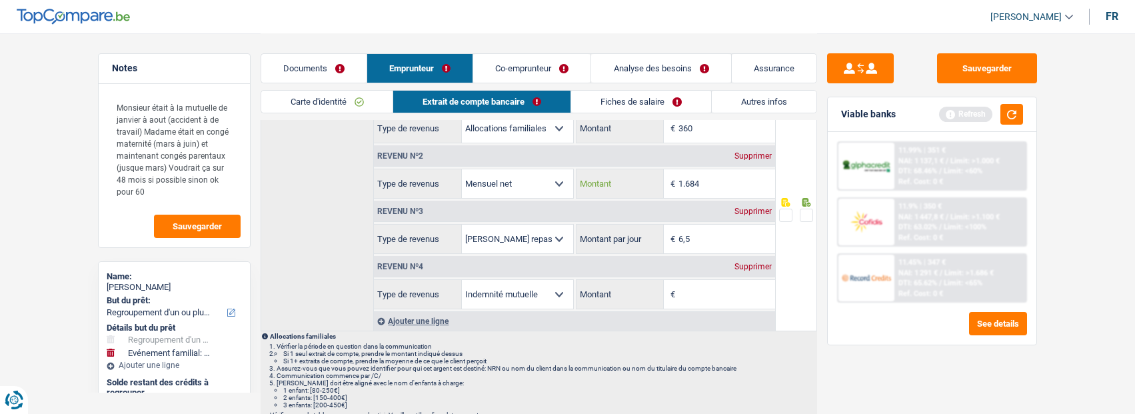
scroll to position [133, 0]
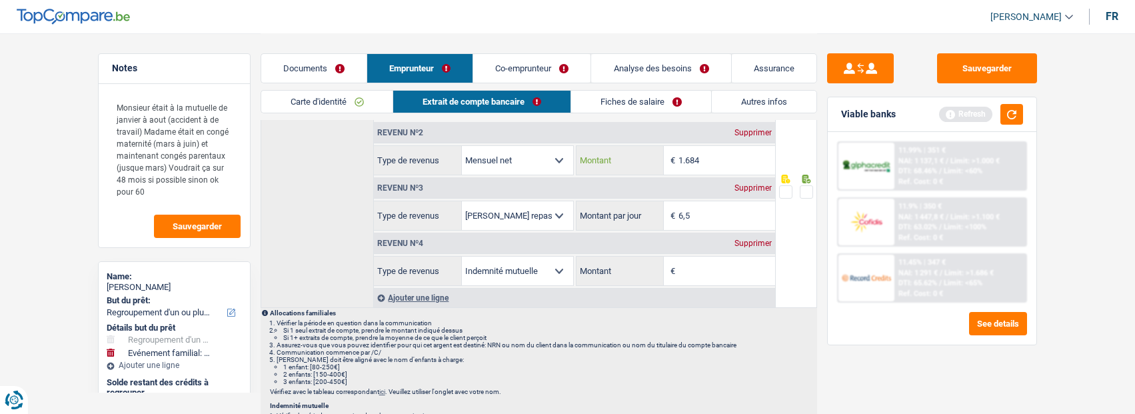
type input "1.684"
click at [537, 160] on select "Allocation d'handicap Allocations chômage Allocations familiales Chèques repas …" at bounding box center [517, 160] width 111 height 29
select select "mutualityIndemnity"
click at [462, 146] on select "Allocation d'handicap Allocations chômage Allocations familiales Chèques repas …" at bounding box center [517, 160] width 111 height 29
click at [758, 239] on div "Supprimer" at bounding box center [753, 243] width 44 height 8
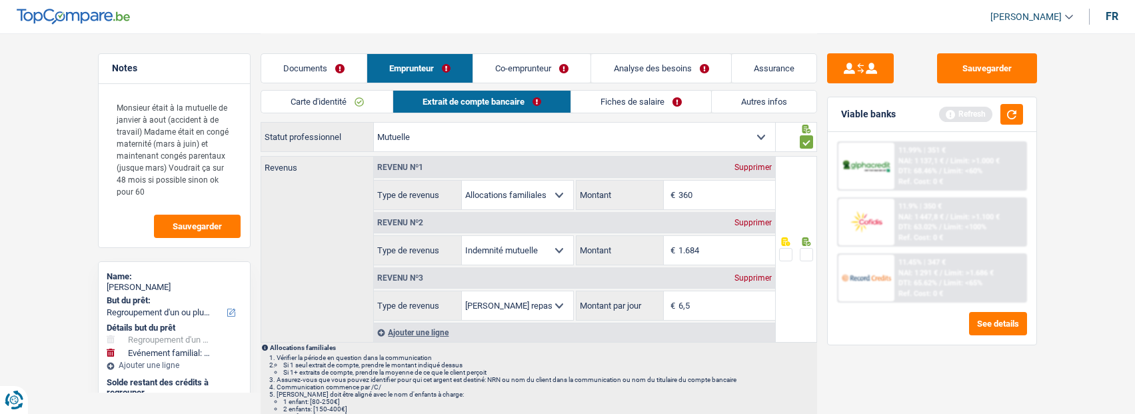
scroll to position [67, 0]
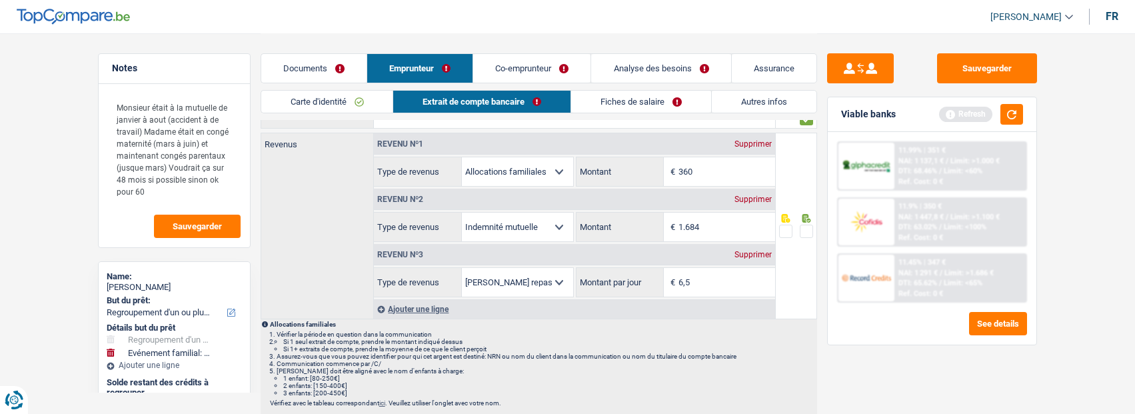
click at [807, 225] on span at bounding box center [806, 231] width 13 height 13
click at [0, 0] on input "radio" at bounding box center [0, 0] width 0 height 0
click at [1019, 109] on button "button" at bounding box center [1011, 114] width 23 height 21
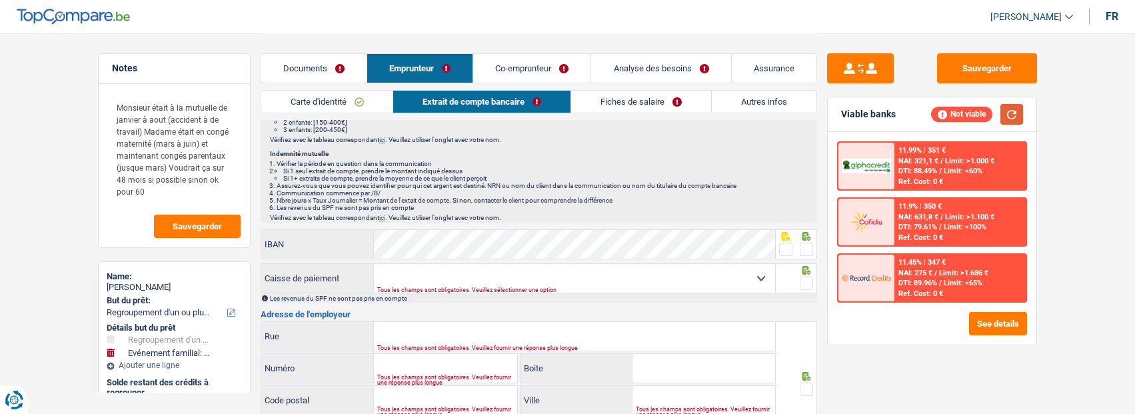
scroll to position [333, 0]
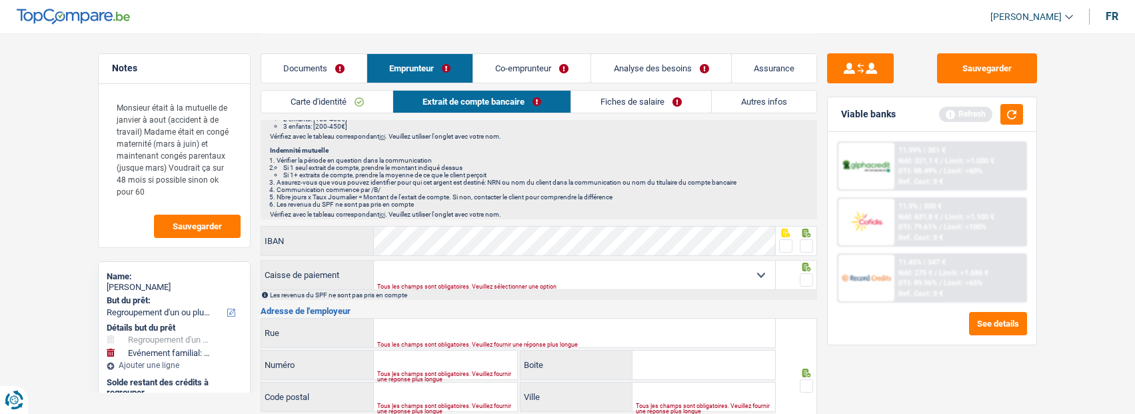
click at [800, 240] on span at bounding box center [806, 245] width 13 height 13
click at [0, 0] on input "radio" at bounding box center [0, 0] width 0 height 0
click at [725, 274] on select "Mutualité Chrétienne Mutualité Socialiste (Solidaris) SPF Sécurité Sociale Unio…" at bounding box center [574, 275] width 401 height 29
select select "chretienne"
click at [374, 261] on select "Mutualité Chrétienne Mutualité Socialiste (Solidaris) SPF Sécurité Sociale Unio…" at bounding box center [574, 275] width 401 height 29
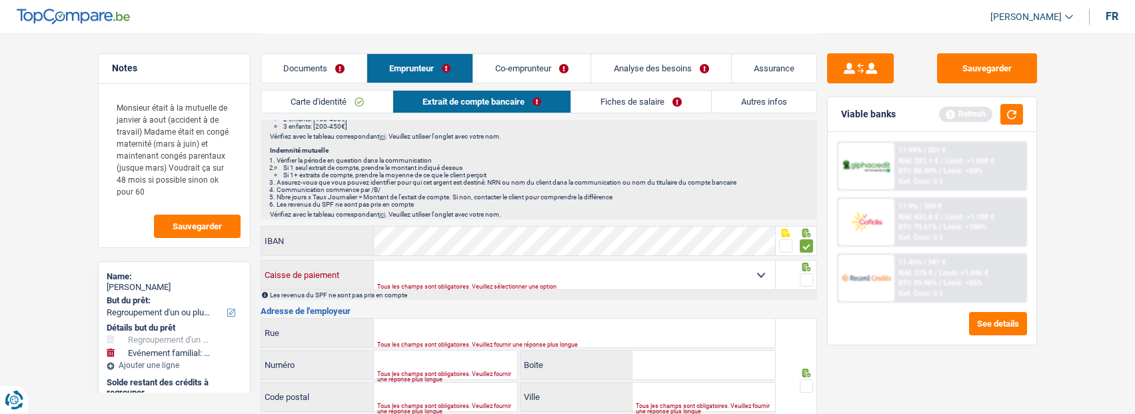
type input "Chaussée de Haecht"
type input "579"
type input "1030"
type input "Schaerbeek"
select select "BE"
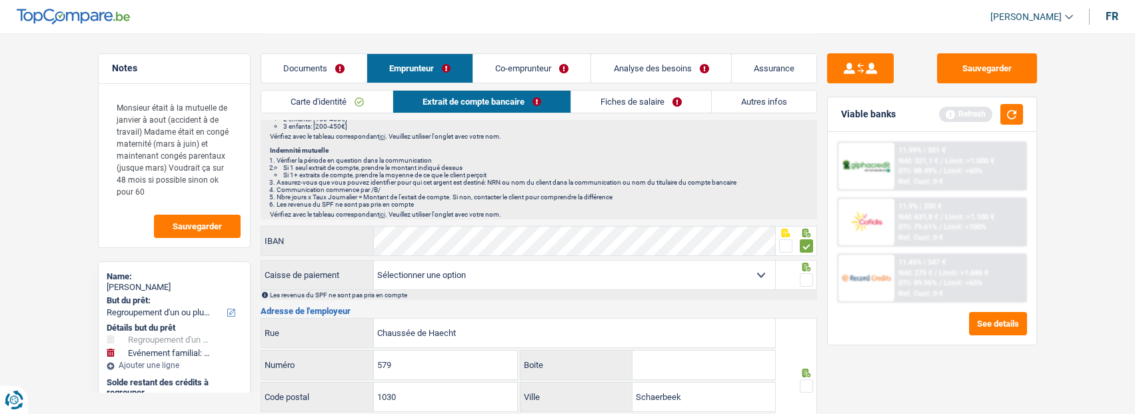
click at [806, 273] on span at bounding box center [806, 279] width 13 height 13
click at [0, 0] on input "radio" at bounding box center [0, 0] width 0 height 0
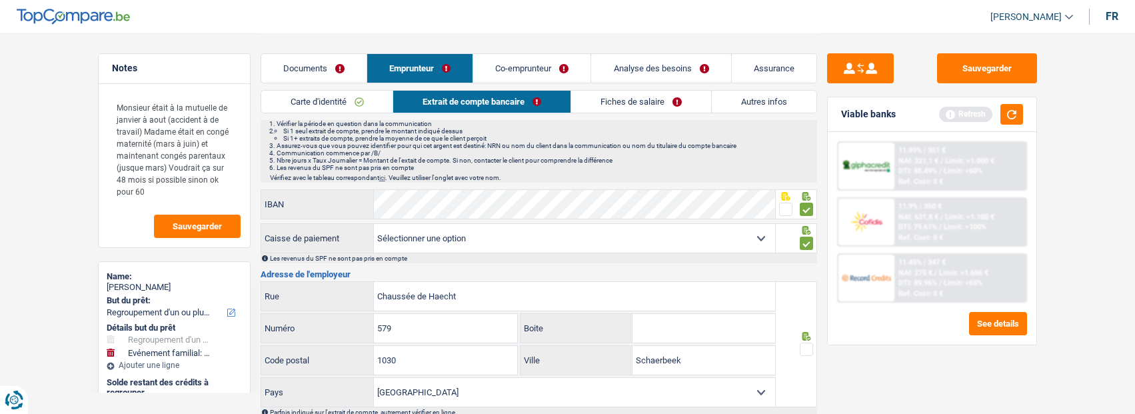
scroll to position [467, 0]
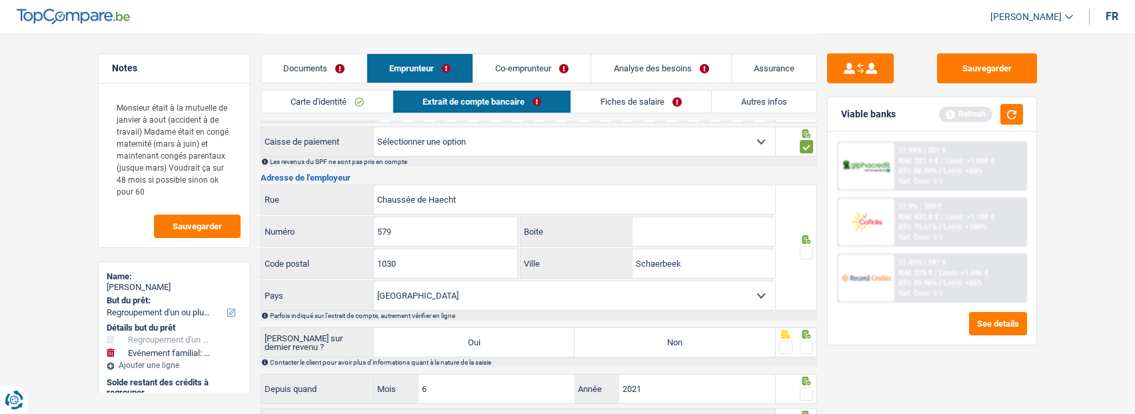
drag, startPoint x: 805, startPoint y: 249, endPoint x: 796, endPoint y: 271, distance: 24.5
click at [802, 252] on span at bounding box center [806, 252] width 13 height 13
click at [0, 0] on input "radio" at bounding box center [0, 0] width 0 height 0
click at [807, 343] on span at bounding box center [806, 347] width 13 height 13
click at [0, 0] on input "radio" at bounding box center [0, 0] width 0 height 0
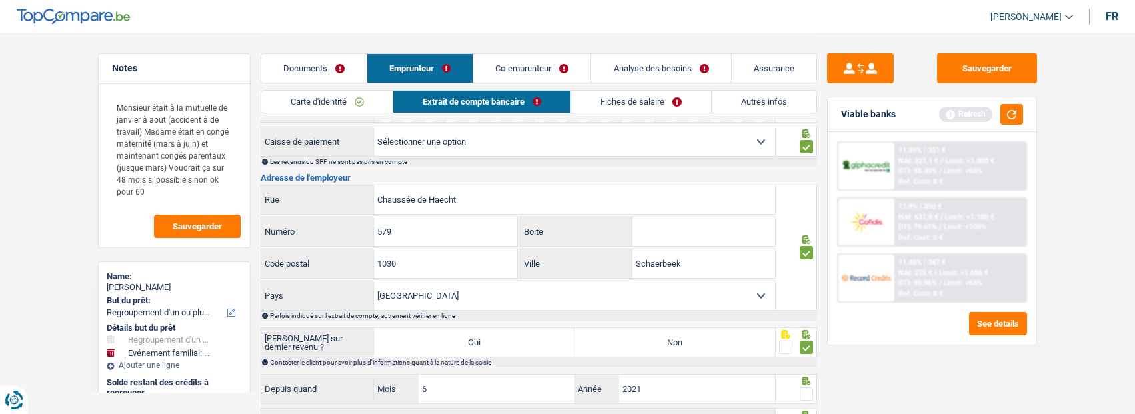
click at [698, 346] on label "Non" at bounding box center [675, 342] width 201 height 29
click at [698, 346] on input "Non" at bounding box center [675, 342] width 201 height 29
radio input "true"
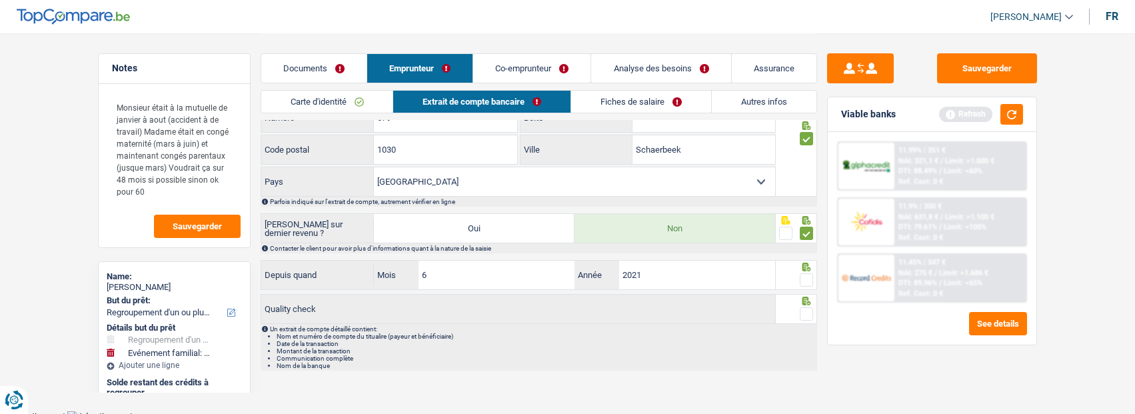
scroll to position [585, 0]
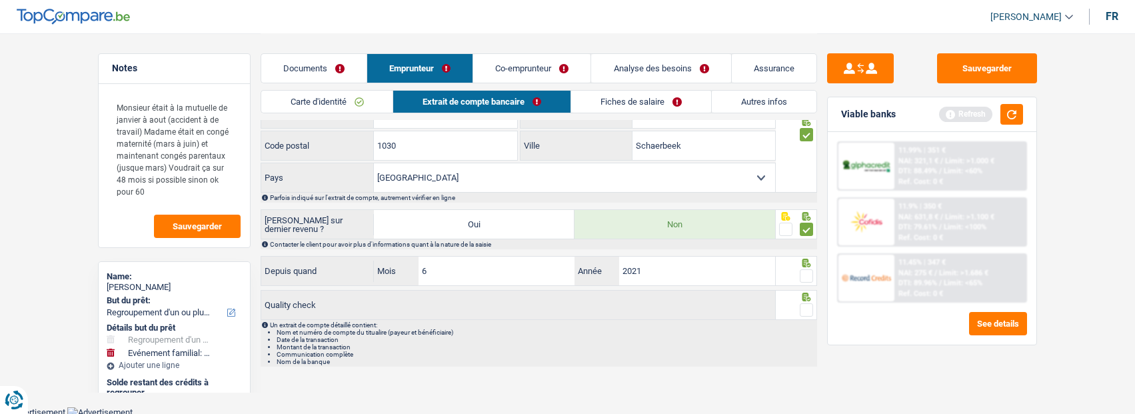
click at [804, 270] on span at bounding box center [806, 275] width 13 height 13
click at [0, 0] on input "radio" at bounding box center [0, 0] width 0 height 0
click at [808, 303] on span at bounding box center [806, 309] width 13 height 13
click at [0, 0] on input "radio" at bounding box center [0, 0] width 0 height 0
click at [665, 271] on input "2021" at bounding box center [697, 271] width 157 height 29
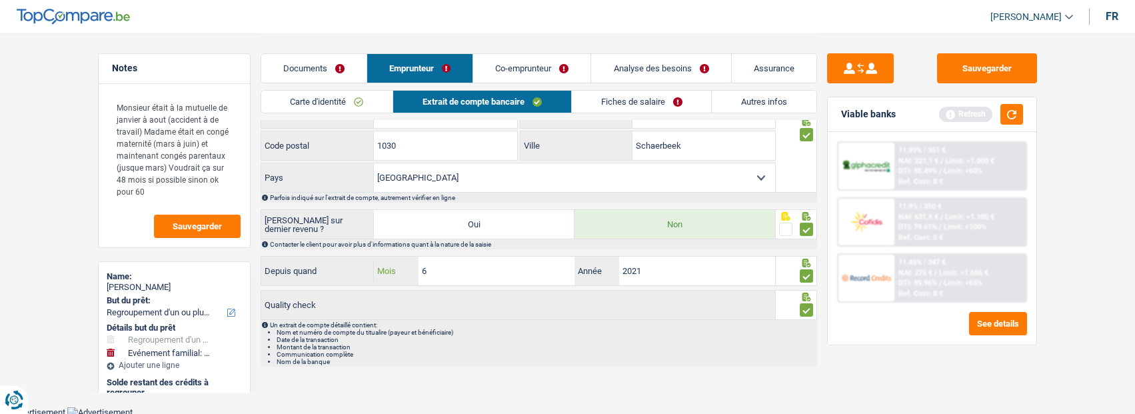
click at [473, 268] on input "6" at bounding box center [497, 271] width 157 height 29
type input "1"
click at [645, 265] on input "2021" at bounding box center [697, 271] width 157 height 29
type input "2025"
click at [641, 97] on link "Fiches de salaire" at bounding box center [642, 102] width 140 height 22
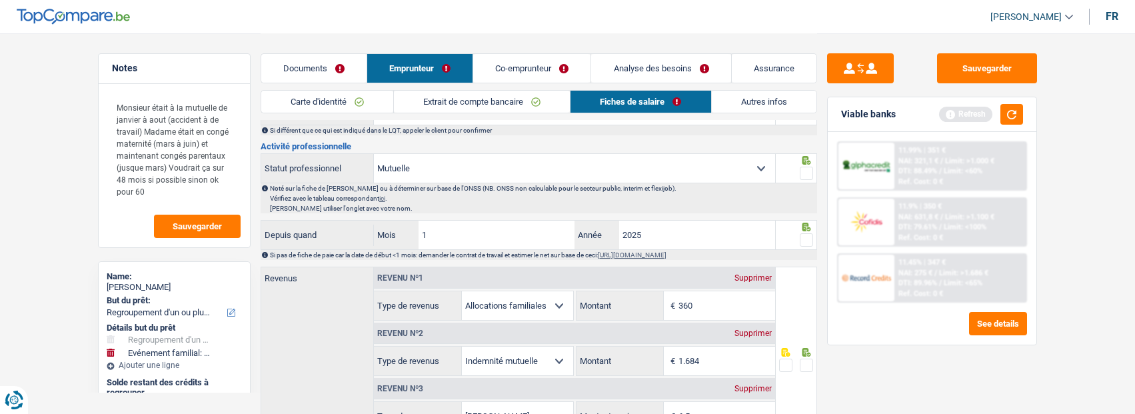
scroll to position [451, 0]
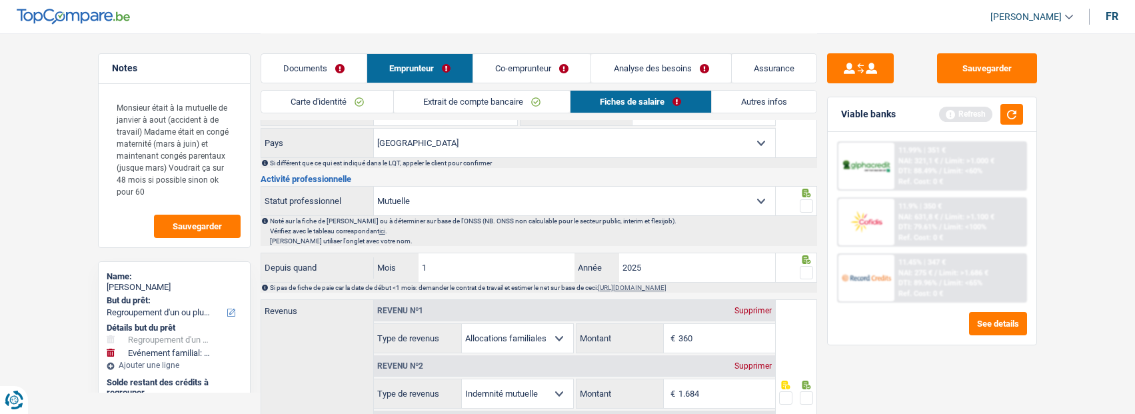
click at [802, 265] on div at bounding box center [806, 273] width 13 height 17
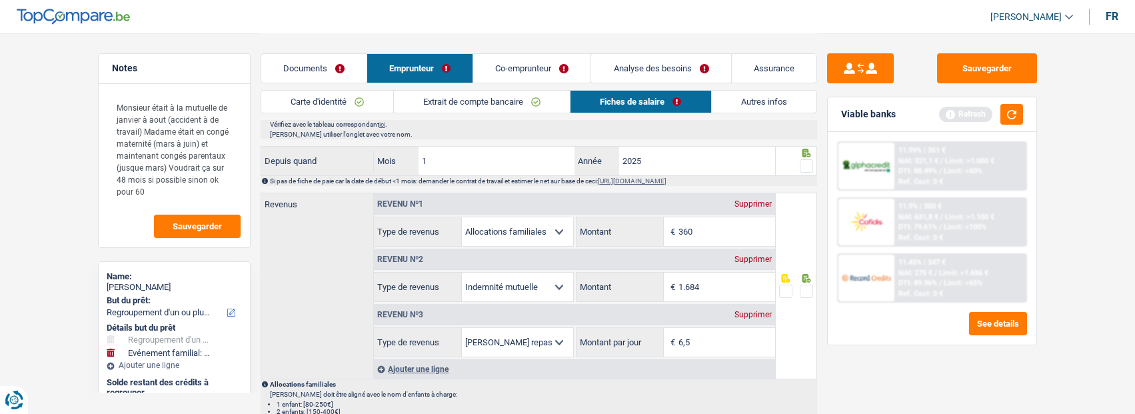
scroll to position [585, 0]
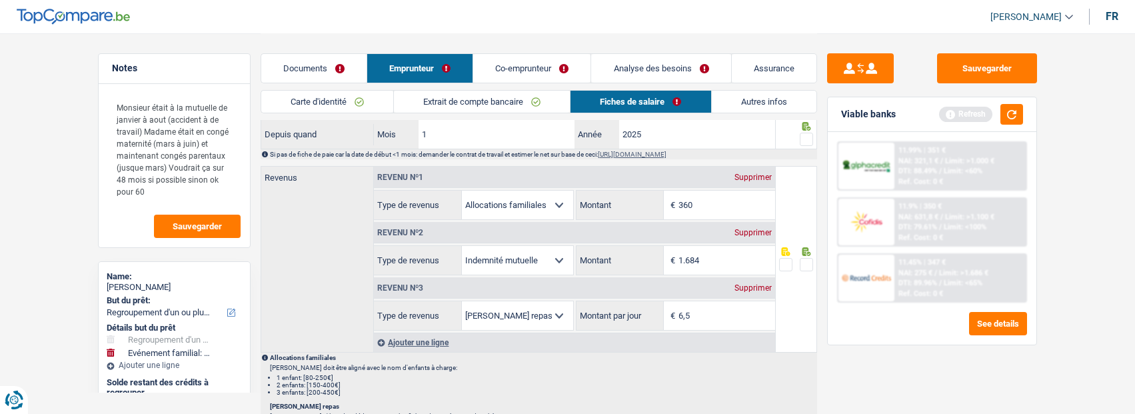
click at [809, 258] on span at bounding box center [806, 264] width 13 height 13
click at [0, 0] on input "radio" at bounding box center [0, 0] width 0 height 0
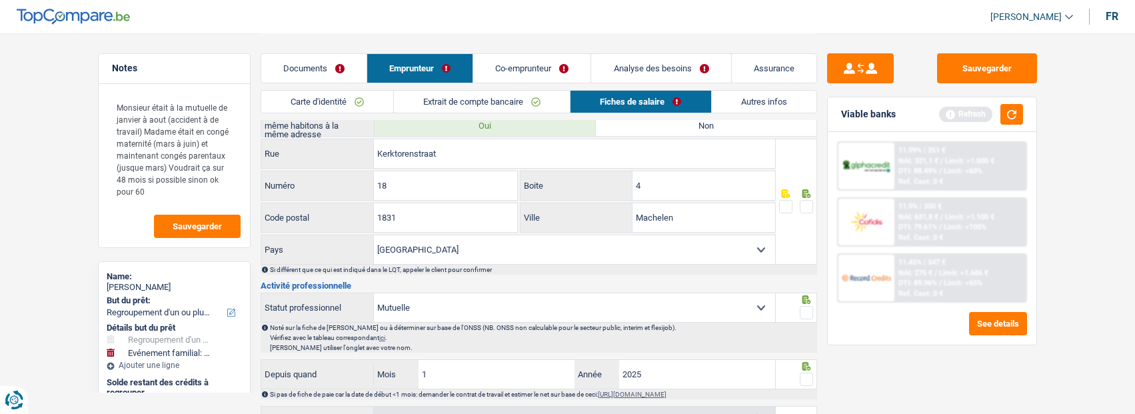
scroll to position [318, 0]
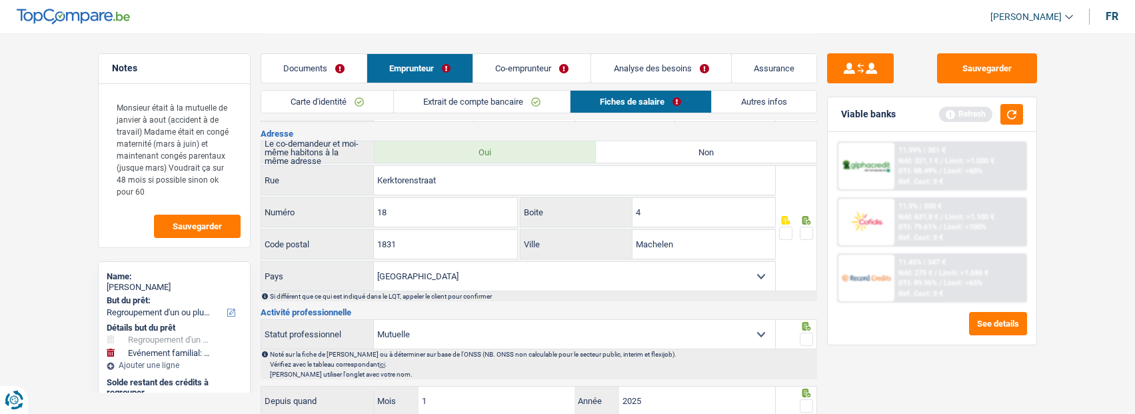
click at [808, 333] on span at bounding box center [806, 339] width 13 height 13
click at [0, 0] on input "radio" at bounding box center [0, 0] width 0 height 0
click at [804, 233] on span at bounding box center [806, 233] width 13 height 13
click at [0, 0] on input "radio" at bounding box center [0, 0] width 0 height 0
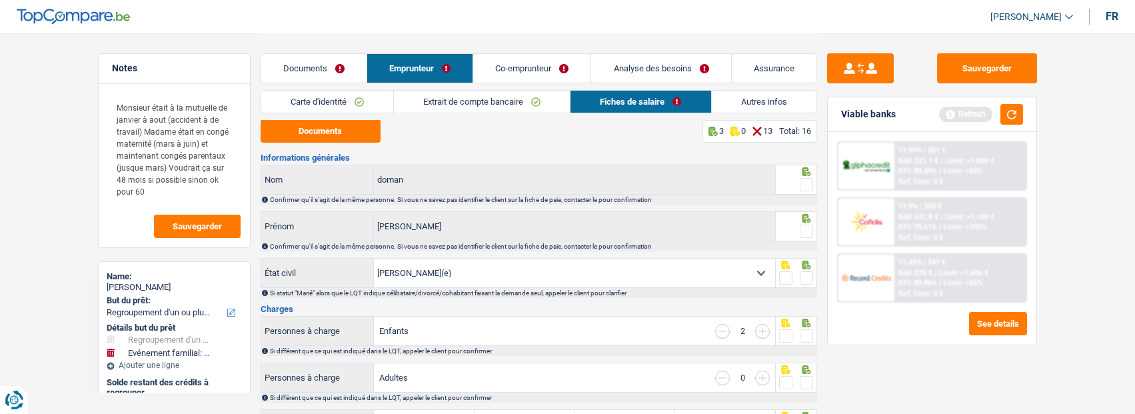
scroll to position [0, 0]
click at [303, 135] on button "Documents" at bounding box center [321, 131] width 120 height 23
drag, startPoint x: 798, startPoint y: 181, endPoint x: 798, endPoint y: 199, distance: 18.0
click at [798, 189] on fieldset at bounding box center [796, 185] width 34 height 17
drag, startPoint x: 801, startPoint y: 177, endPoint x: 802, endPoint y: 204, distance: 26.7
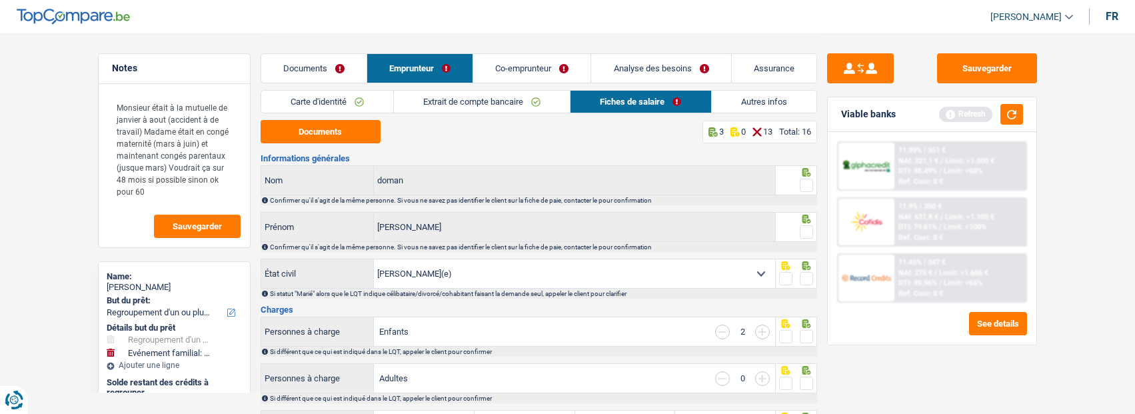
click at [801, 191] on div at bounding box center [796, 180] width 41 height 30
drag, startPoint x: 808, startPoint y: 181, endPoint x: 816, endPoint y: 216, distance: 35.6
click at [807, 185] on span at bounding box center [806, 185] width 13 height 13
click at [0, 0] on input "radio" at bounding box center [0, 0] width 0 height 0
click at [808, 232] on span at bounding box center [806, 231] width 13 height 13
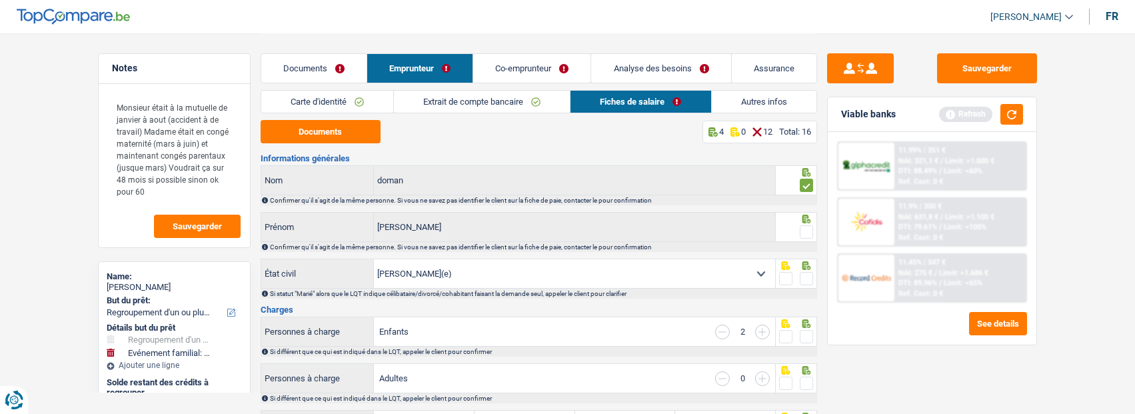
click at [0, 0] on input "radio" at bounding box center [0, 0] width 0 height 0
click at [810, 274] on span at bounding box center [806, 278] width 13 height 13
click at [0, 0] on input "radio" at bounding box center [0, 0] width 0 height 0
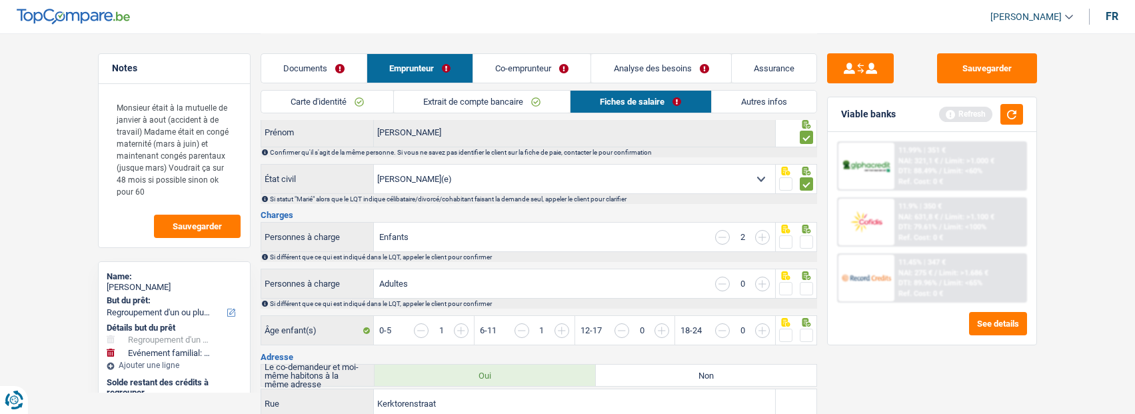
scroll to position [133, 0]
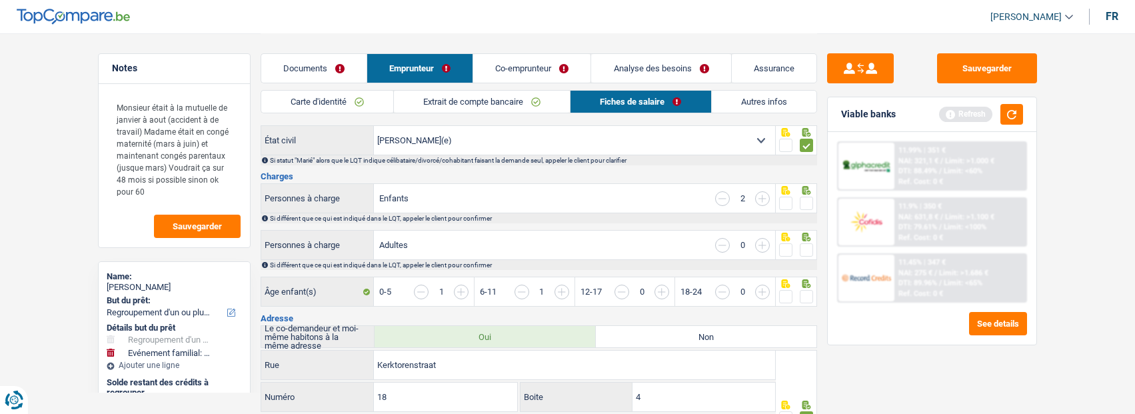
drag, startPoint x: 804, startPoint y: 195, endPoint x: 806, endPoint y: 209, distance: 14.1
click at [804, 202] on span at bounding box center [806, 203] width 13 height 13
click at [0, 0] on input "radio" at bounding box center [0, 0] width 0 height 0
click at [808, 244] on span at bounding box center [806, 249] width 13 height 13
click at [0, 0] on input "radio" at bounding box center [0, 0] width 0 height 0
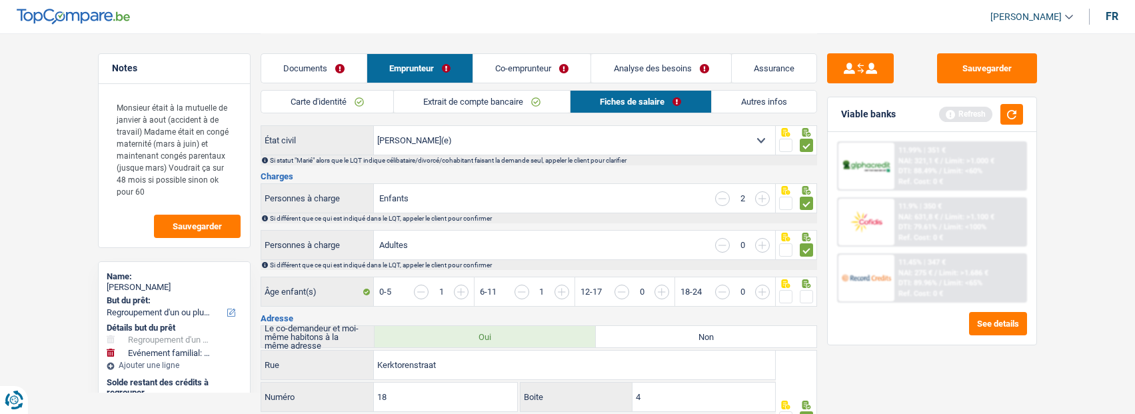
click at [807, 285] on input "button" at bounding box center [1012, 299] width 515 height 29
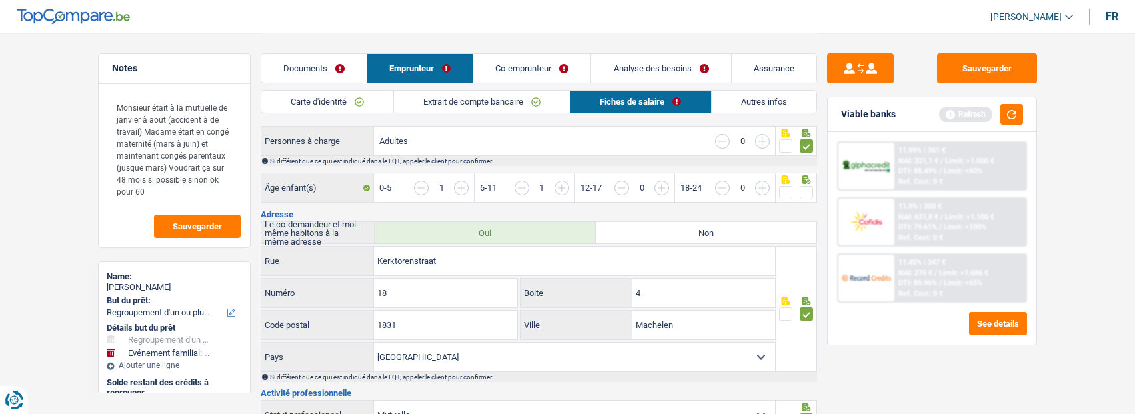
scroll to position [267, 0]
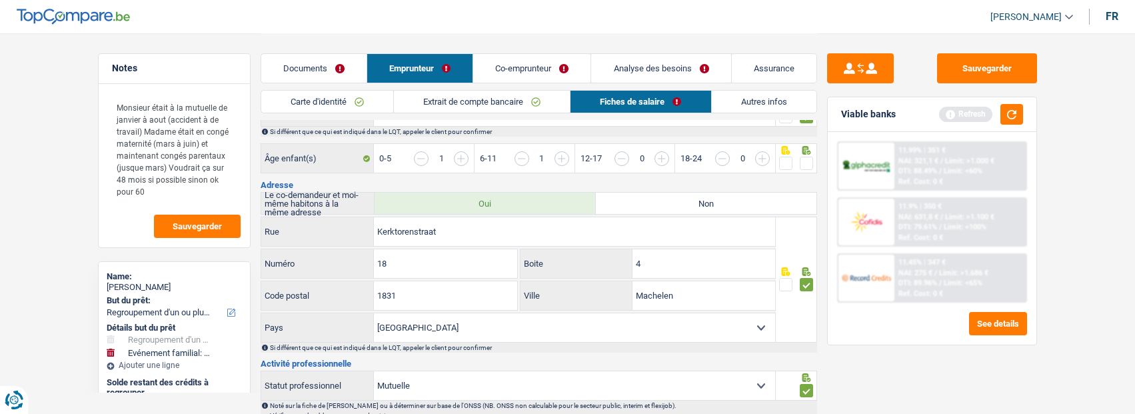
click at [804, 160] on span at bounding box center [806, 163] width 13 height 13
click at [0, 0] on input "radio" at bounding box center [0, 0] width 0 height 0
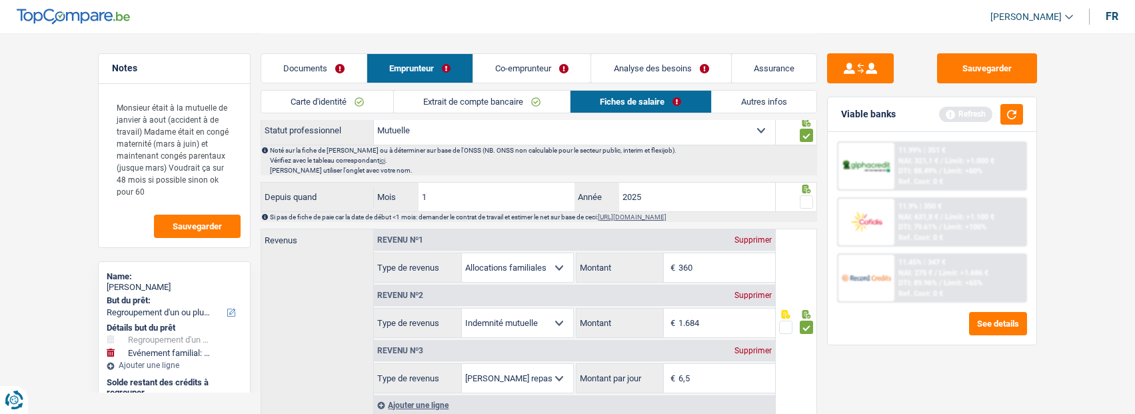
scroll to position [533, 0]
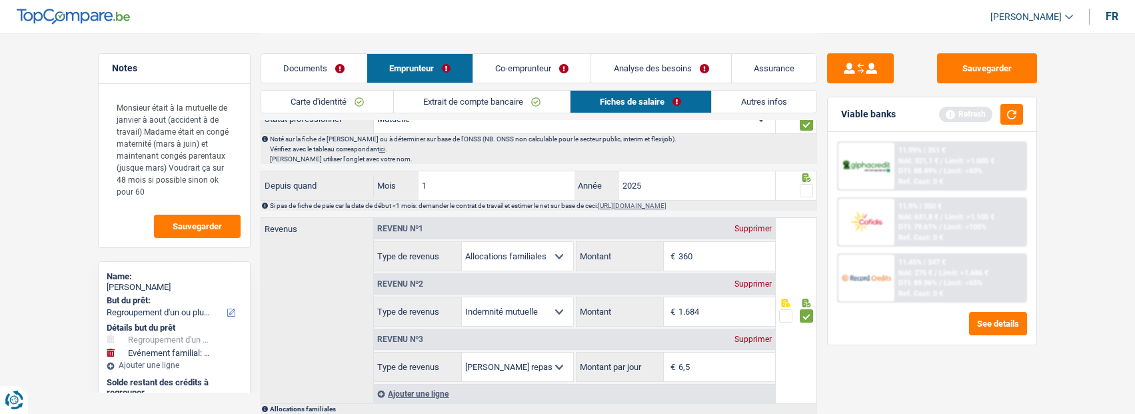
click at [807, 184] on span at bounding box center [806, 190] width 13 height 13
click at [0, 0] on input "radio" at bounding box center [0, 0] width 0 height 0
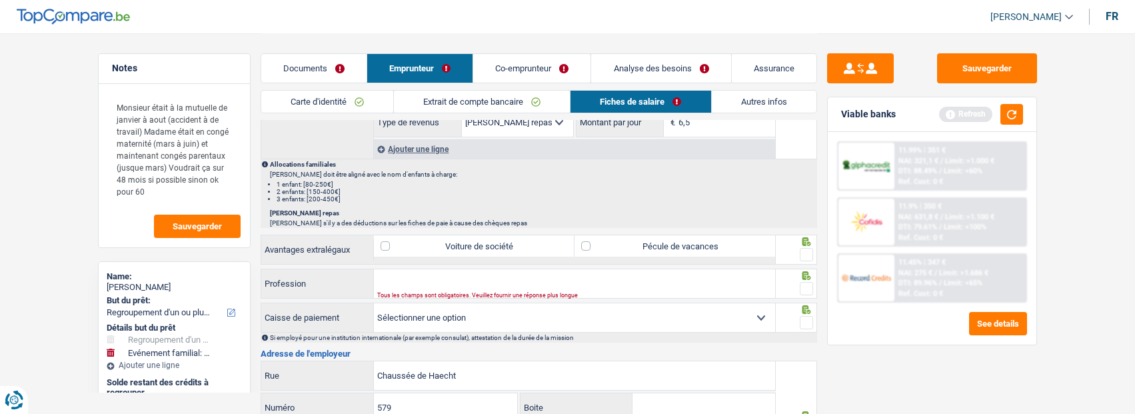
scroll to position [800, 0]
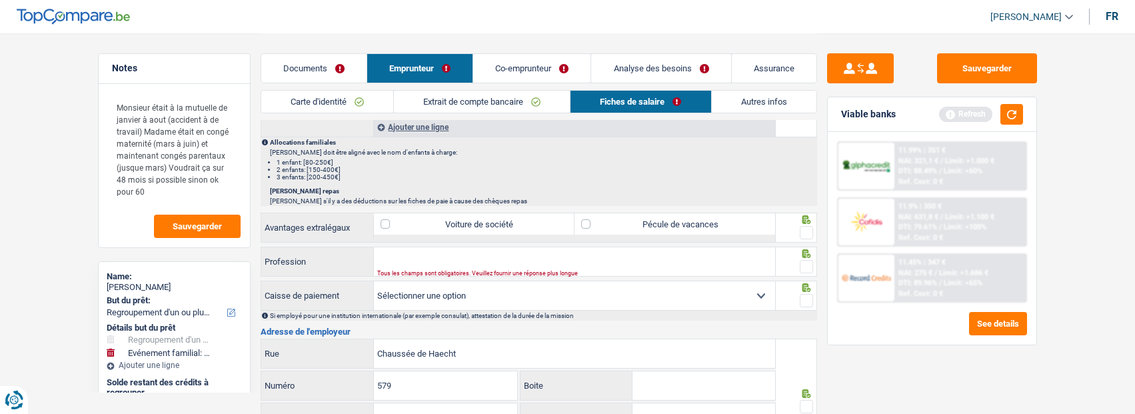
click at [810, 227] on span at bounding box center [806, 232] width 13 height 13
click at [0, 0] on input "radio" at bounding box center [0, 0] width 0 height 0
click at [638, 222] on label "Pécule de vacances" at bounding box center [675, 223] width 201 height 21
click at [638, 222] on input "Pécule de vacances" at bounding box center [675, 223] width 201 height 21
checkbox input "true"
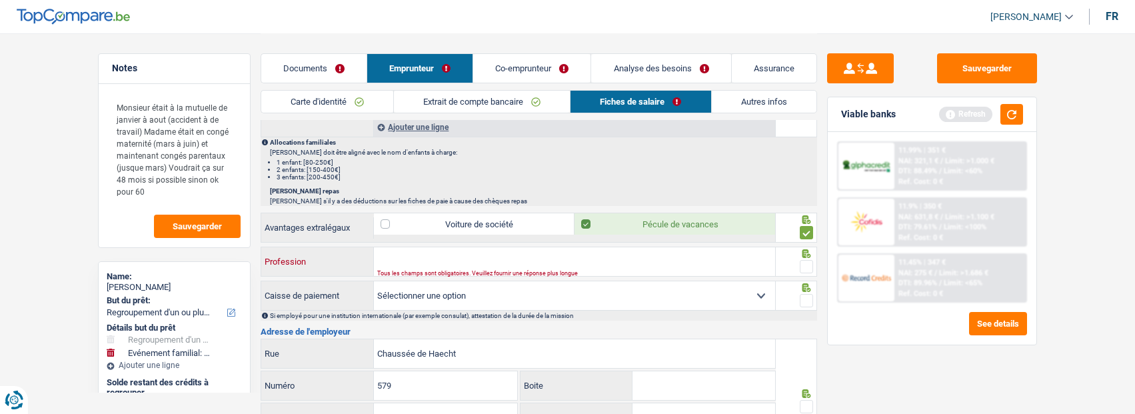
click at [563, 258] on input "Profession" at bounding box center [574, 261] width 401 height 29
type input "technicien"
drag, startPoint x: 804, startPoint y: 261, endPoint x: 798, endPoint y: 278, distance: 17.7
click at [803, 262] on span at bounding box center [806, 266] width 13 height 13
click at [0, 0] on input "radio" at bounding box center [0, 0] width 0 height 0
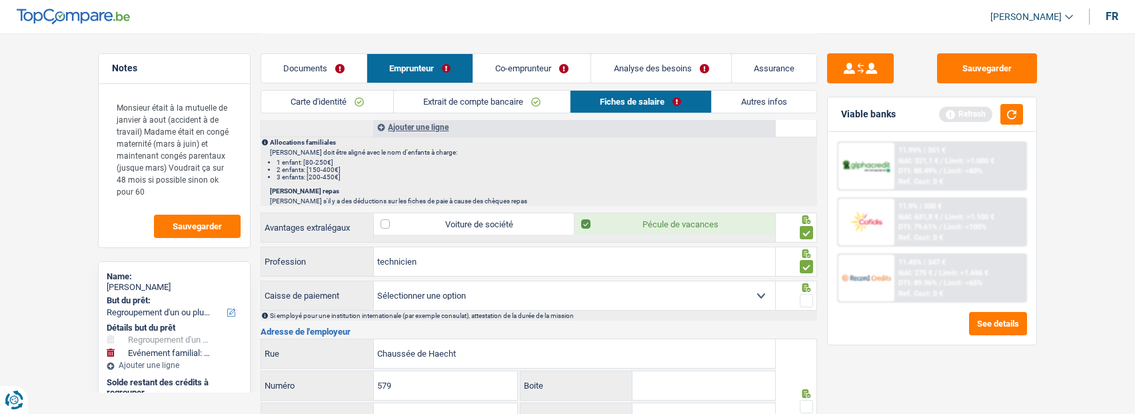
drag, startPoint x: 801, startPoint y: 293, endPoint x: 792, endPoint y: 321, distance: 28.7
click at [802, 297] on span at bounding box center [806, 300] width 13 height 13
click at [0, 0] on input "radio" at bounding box center [0, 0] width 0 height 0
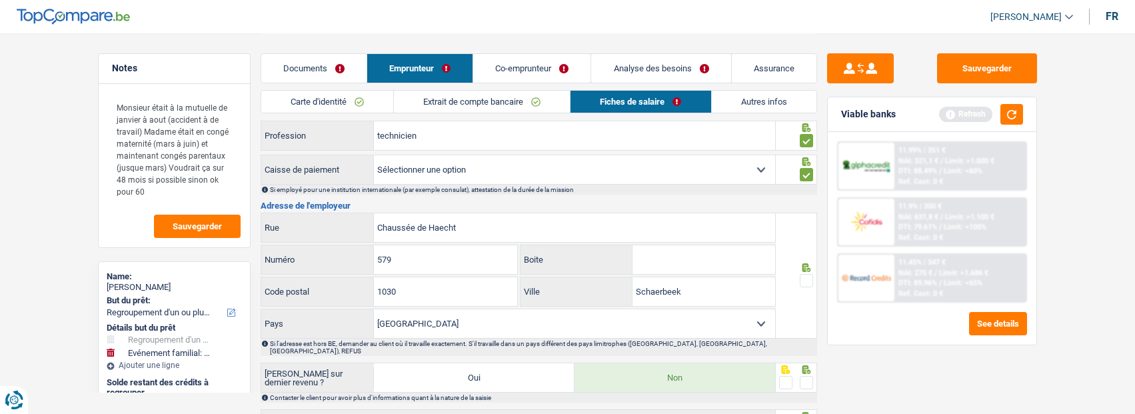
scroll to position [933, 0]
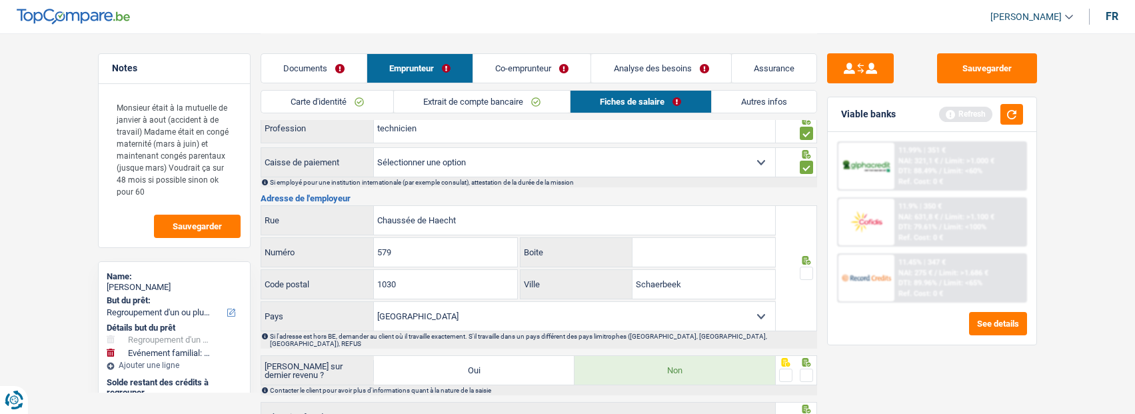
drag, startPoint x: 804, startPoint y: 271, endPoint x: 807, endPoint y: 300, distance: 28.8
click at [804, 276] on div at bounding box center [806, 273] width 13 height 17
drag, startPoint x: 804, startPoint y: 359, endPoint x: 812, endPoint y: 340, distance: 20.9
click at [804, 369] on span at bounding box center [806, 375] width 13 height 13
click at [0, 0] on input "radio" at bounding box center [0, 0] width 0 height 0
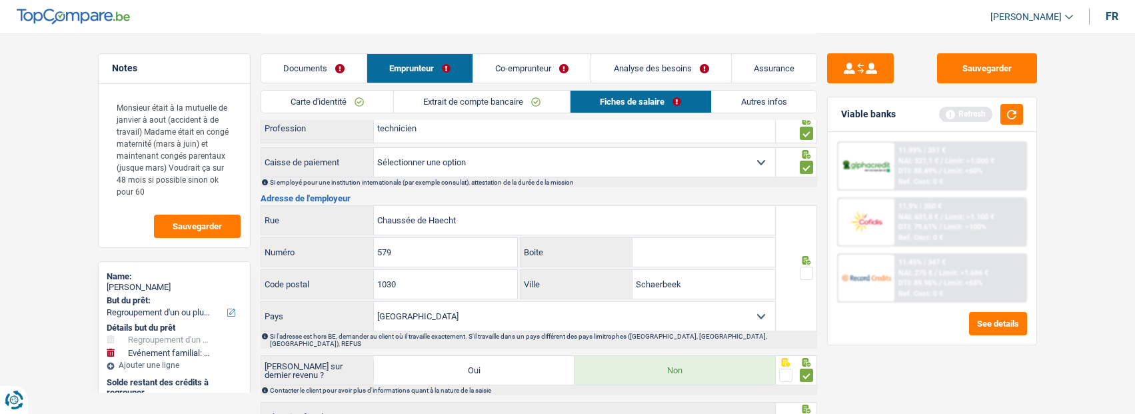
click at [810, 267] on span at bounding box center [806, 273] width 13 height 13
click at [0, 0] on input "radio" at bounding box center [0, 0] width 0 height 0
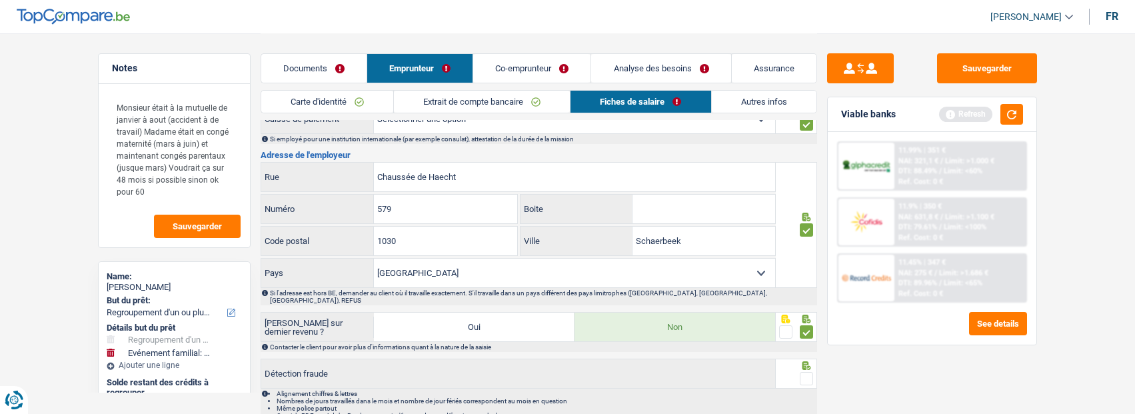
scroll to position [1029, 0]
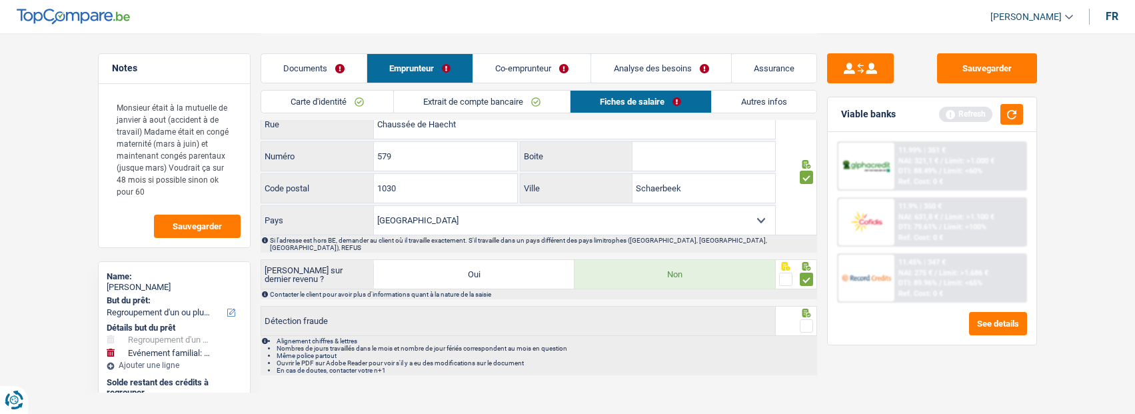
click at [798, 318] on fieldset at bounding box center [796, 326] width 34 height 17
click at [810, 319] on span at bounding box center [806, 325] width 13 height 13
click at [0, 0] on input "radio" at bounding box center [0, 0] width 0 height 0
click at [521, 72] on link "Co-emprunteur" at bounding box center [532, 68] width 117 height 29
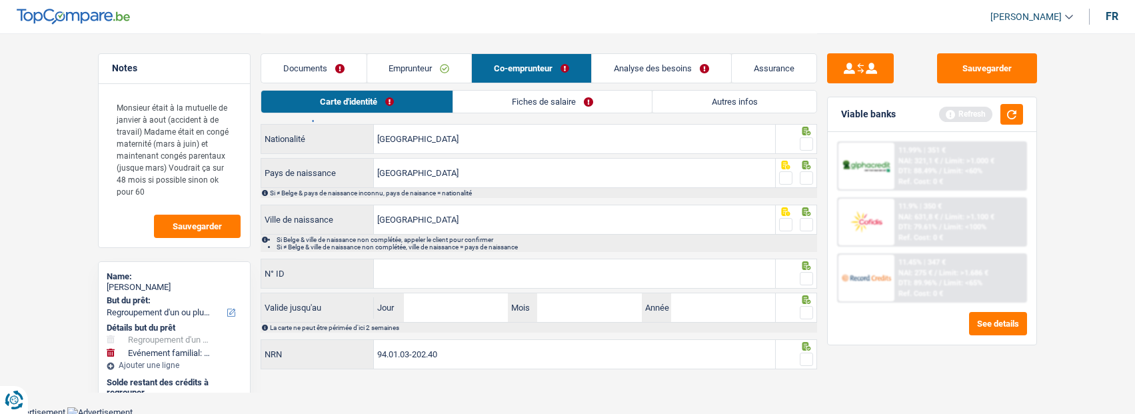
click at [421, 99] on link "Carte d'identité" at bounding box center [356, 102] width 191 height 22
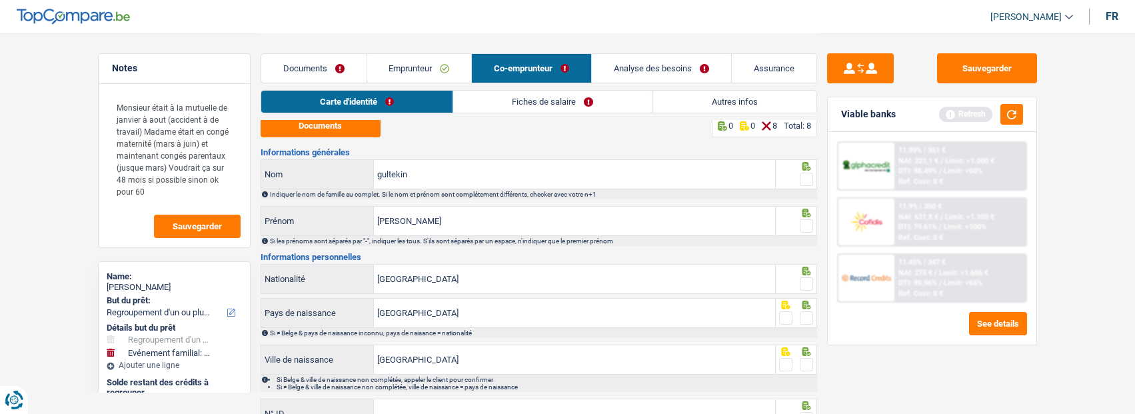
scroll to position [0, 0]
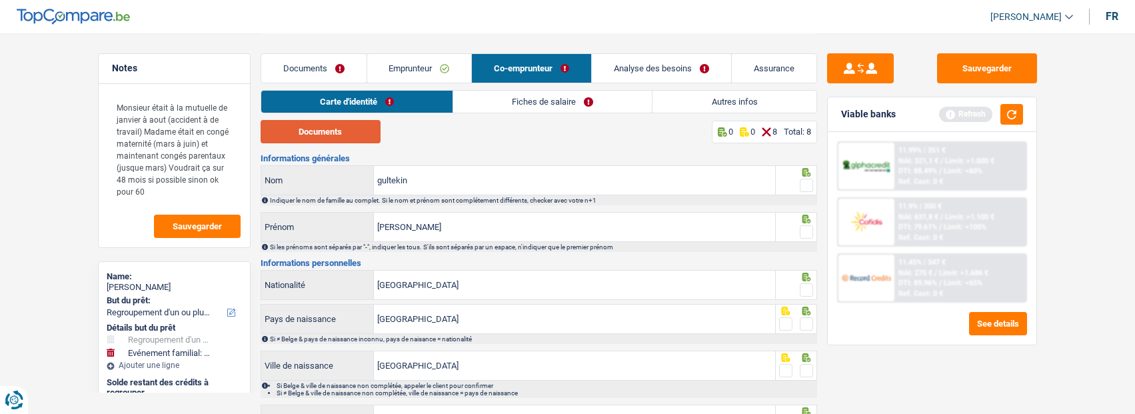
click at [355, 129] on button "Documents" at bounding box center [321, 131] width 120 height 23
click at [1009, 116] on button "button" at bounding box center [1011, 114] width 23 height 21
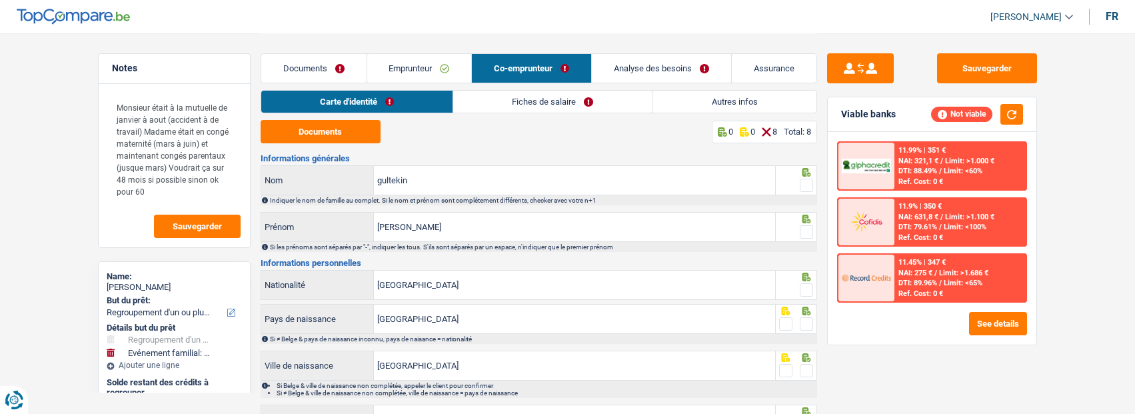
click at [535, 94] on link "Fiches de salaire" at bounding box center [552, 102] width 199 height 22
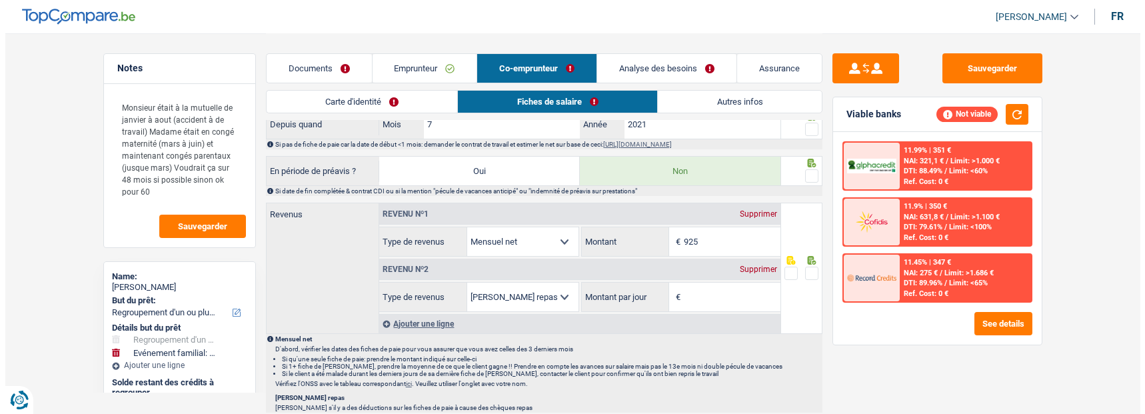
scroll to position [533, 0]
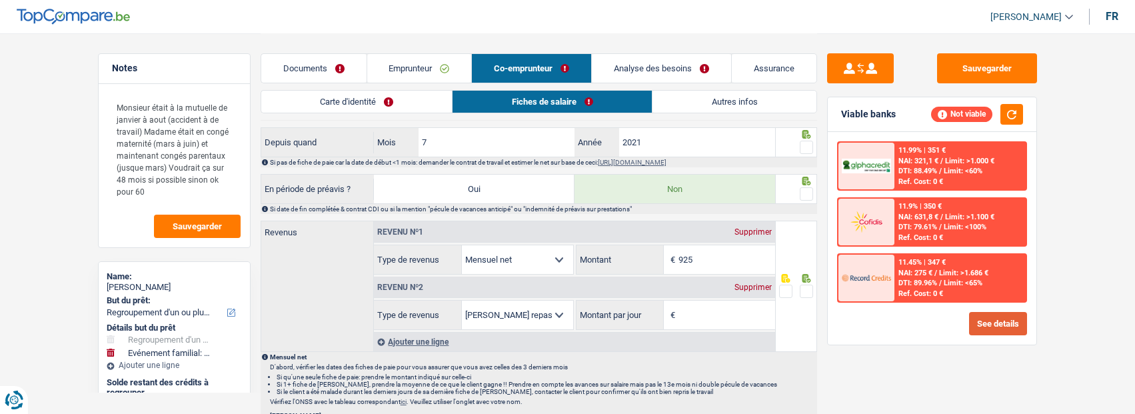
click at [1014, 313] on button "See details" at bounding box center [998, 323] width 58 height 23
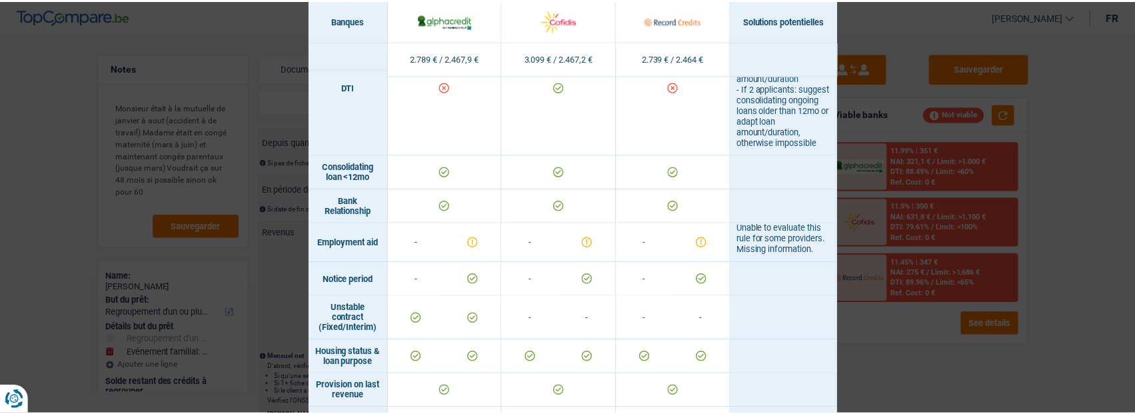
scroll to position [733, 0]
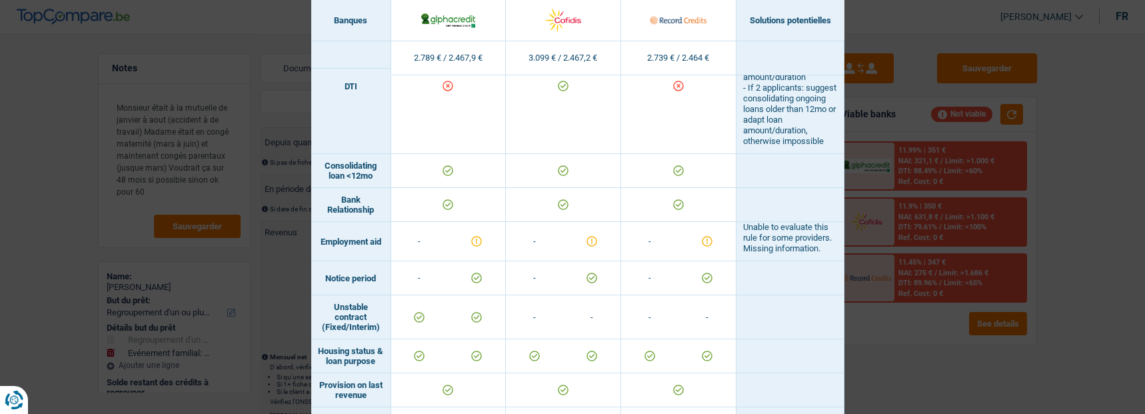
click at [965, 342] on div "Banks conditions × Banques Solutions potentielles Revenus / Charges 2.789 € / 2…" at bounding box center [572, 207] width 1145 height 414
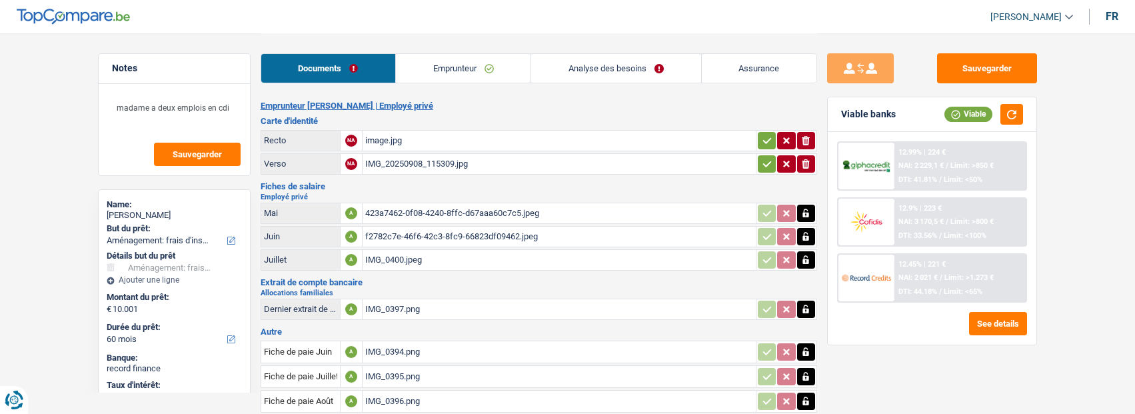
select select "movingOrInstallation"
select select "60"
click at [497, 73] on link "Emprunteur" at bounding box center [463, 68] width 135 height 29
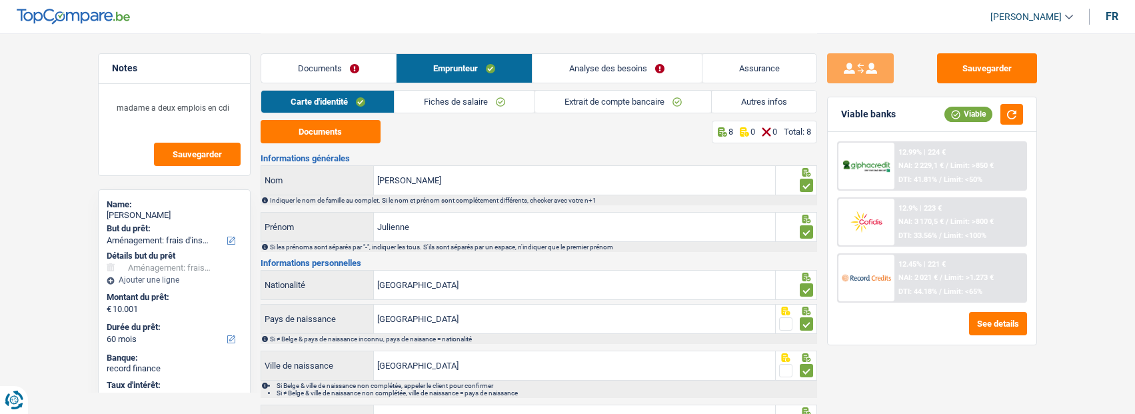
click at [460, 101] on link "Fiches de salaire" at bounding box center [465, 102] width 140 height 22
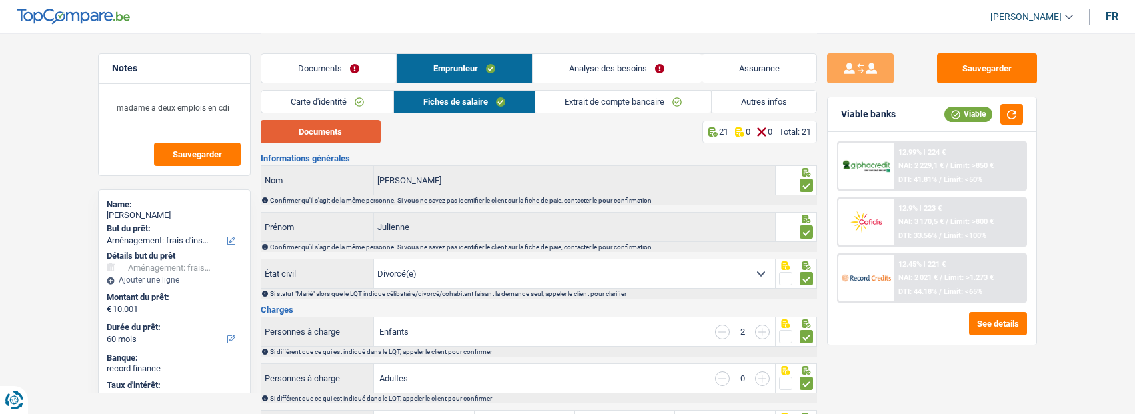
click at [327, 130] on button "Documents" at bounding box center [321, 131] width 120 height 23
click at [609, 105] on link "Extrait de compte bancaire" at bounding box center [623, 102] width 176 height 22
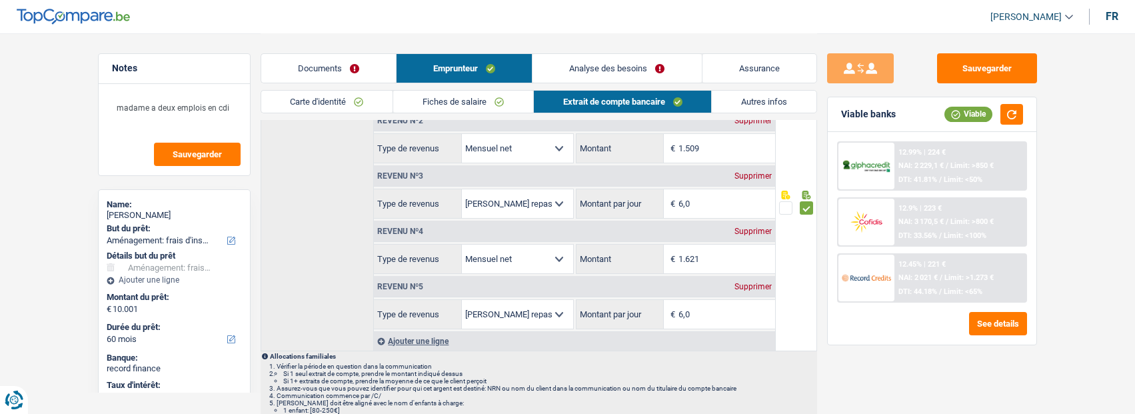
scroll to position [133, 0]
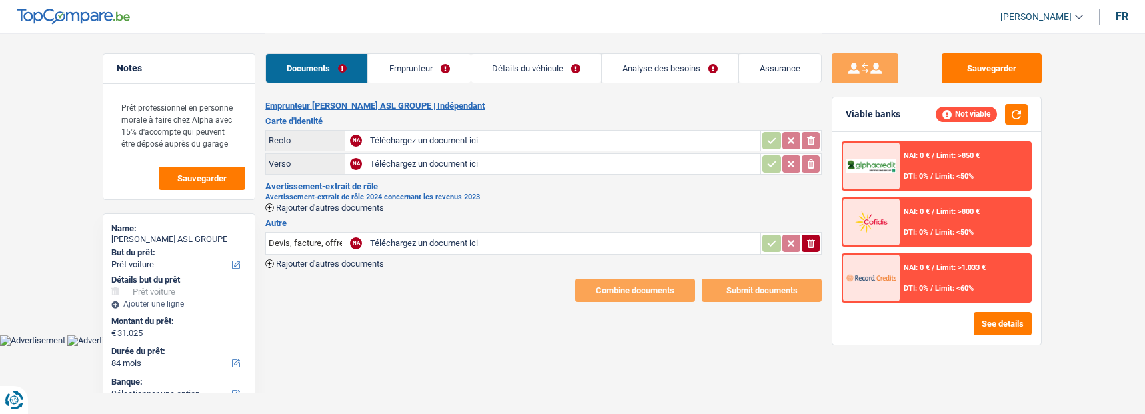
select select "car"
select select "84"
click at [431, 67] on link "Emprunteur" at bounding box center [419, 68] width 102 height 29
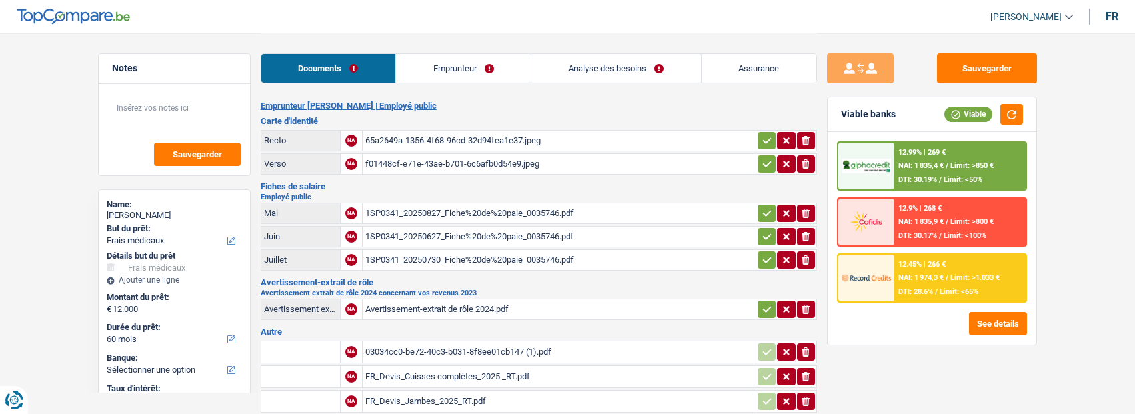
select select "medical"
select select "60"
click at [597, 64] on link "Analyse des besoins" at bounding box center [615, 68] width 169 height 29
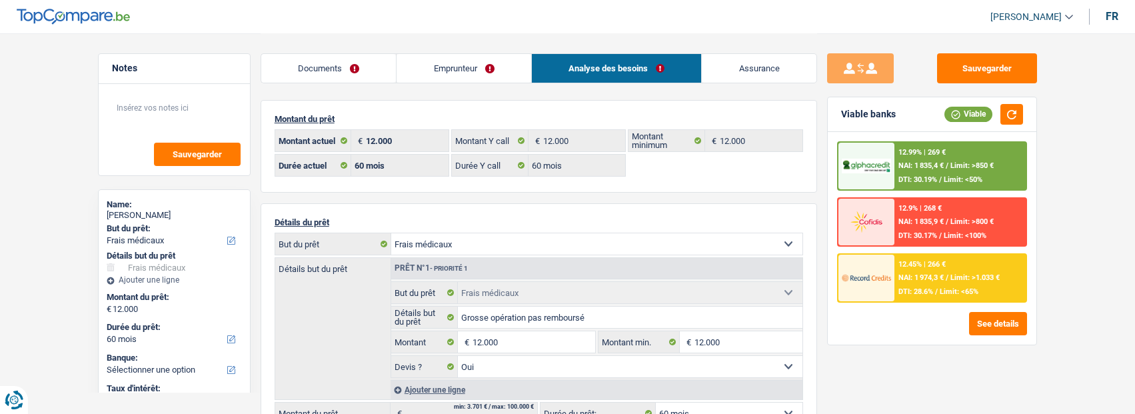
click at [467, 75] on link "Emprunteur" at bounding box center [464, 68] width 135 height 29
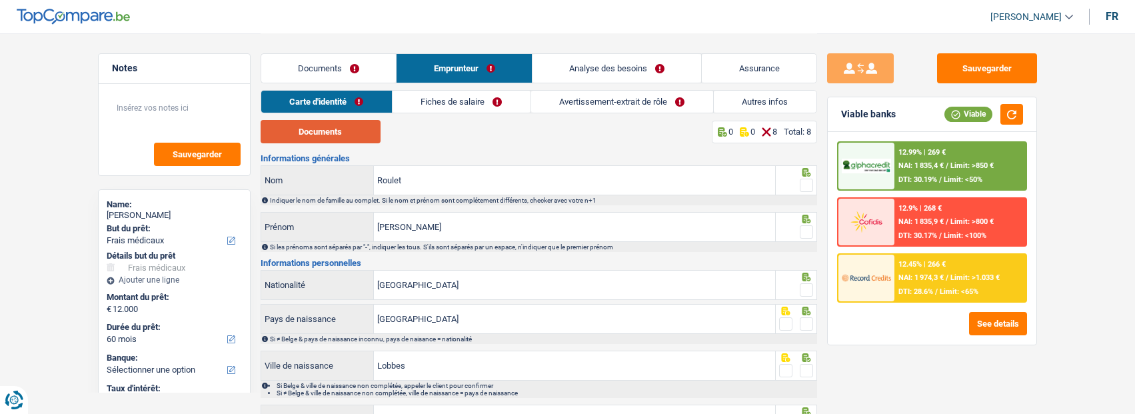
click at [352, 136] on button "Documents" at bounding box center [321, 131] width 120 height 23
click at [801, 186] on span at bounding box center [806, 185] width 13 height 13
click at [0, 0] on input "radio" at bounding box center [0, 0] width 0 height 0
click at [803, 224] on div at bounding box center [806, 232] width 13 height 17
click at [802, 228] on span at bounding box center [806, 231] width 13 height 13
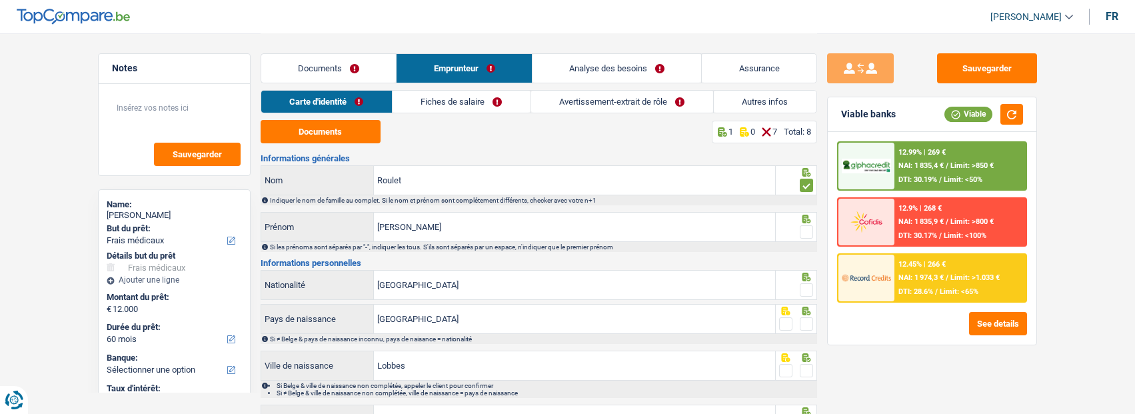
click at [0, 0] on input "radio" at bounding box center [0, 0] width 0 height 0
click at [804, 285] on span at bounding box center [806, 289] width 13 height 13
click at [0, 0] on input "radio" at bounding box center [0, 0] width 0 height 0
click at [808, 321] on span at bounding box center [806, 323] width 13 height 13
click at [0, 0] on input "radio" at bounding box center [0, 0] width 0 height 0
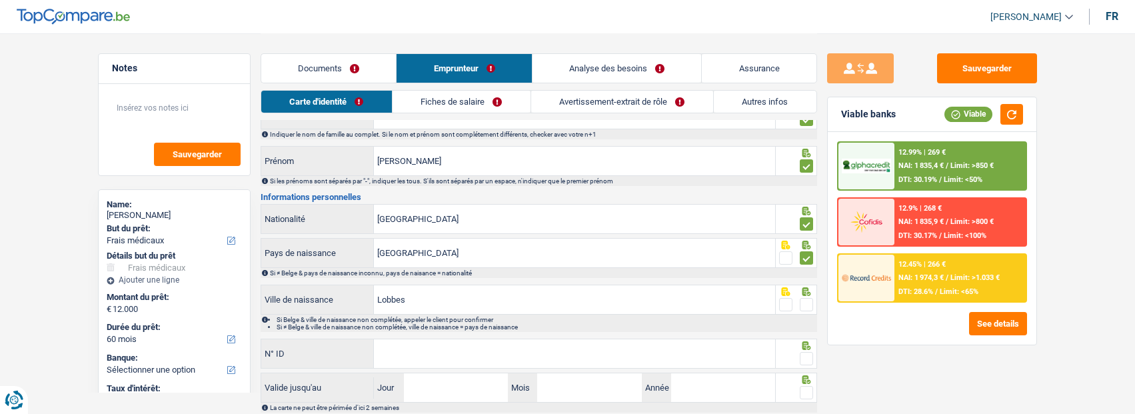
scroll to position [146, 0]
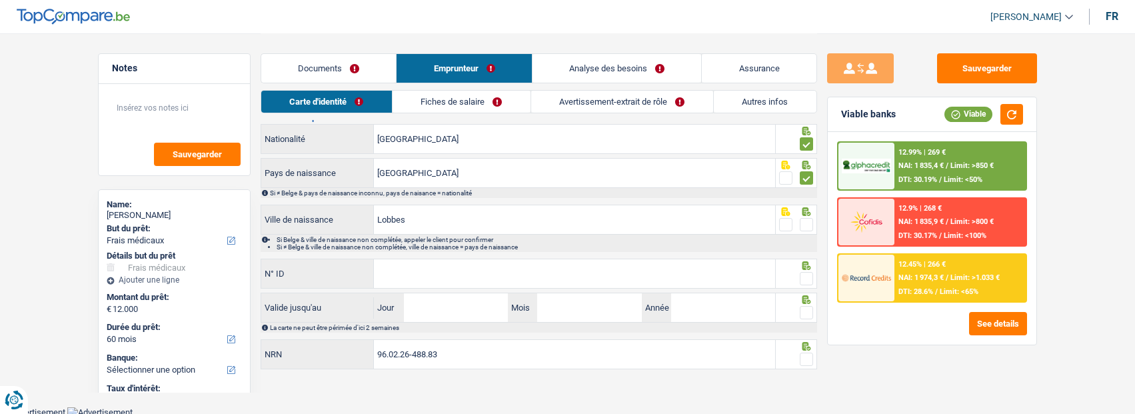
click at [806, 224] on span at bounding box center [806, 224] width 13 height 13
click at [0, 0] on input "radio" at bounding box center [0, 0] width 0 height 0
drag, startPoint x: 503, startPoint y: 277, endPoint x: 496, endPoint y: 278, distance: 6.7
click at [500, 278] on input "N° ID" at bounding box center [574, 273] width 401 height 29
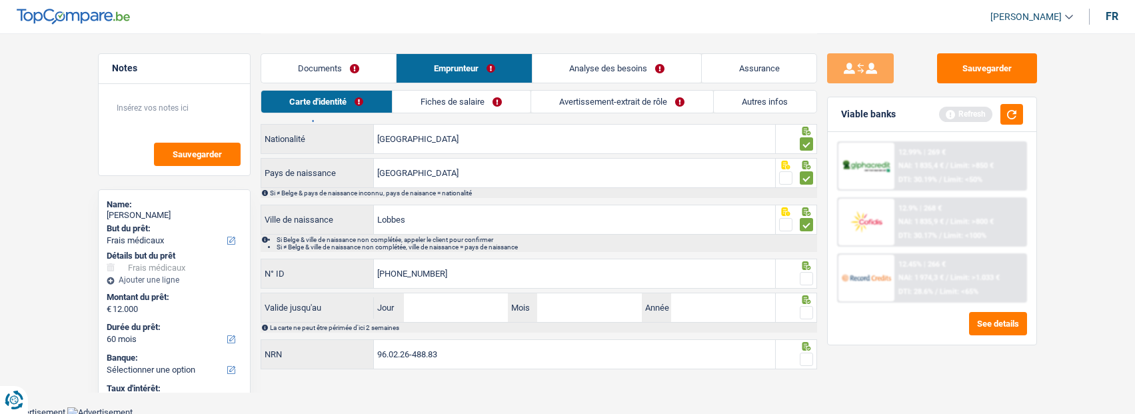
type input "[PHONE_NUMBER]"
click at [806, 277] on span at bounding box center [806, 278] width 13 height 13
click at [0, 0] on input "radio" at bounding box center [0, 0] width 0 height 0
click at [461, 305] on input "Jour" at bounding box center [456, 307] width 104 height 29
type input "08"
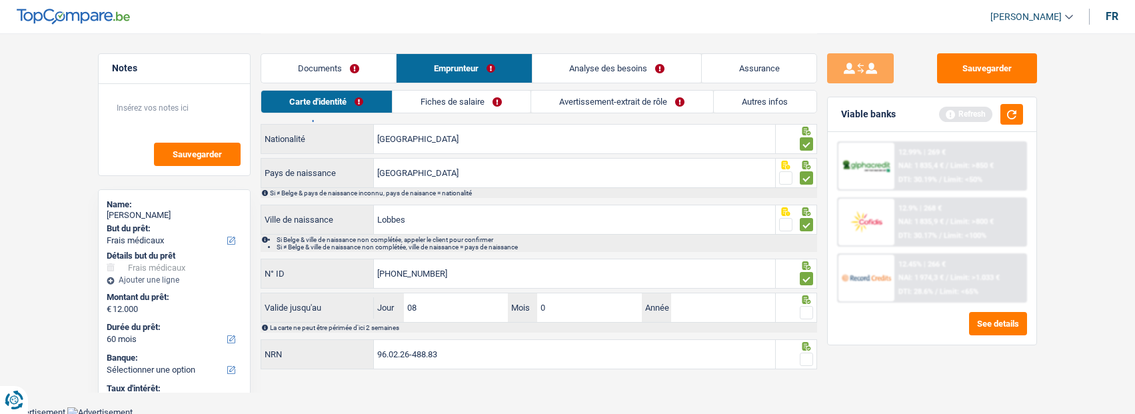
type input "03"
type input "2034"
click at [808, 313] on span at bounding box center [806, 312] width 13 height 13
click at [0, 0] on input "radio" at bounding box center [0, 0] width 0 height 0
click at [807, 357] on span at bounding box center [806, 359] width 13 height 13
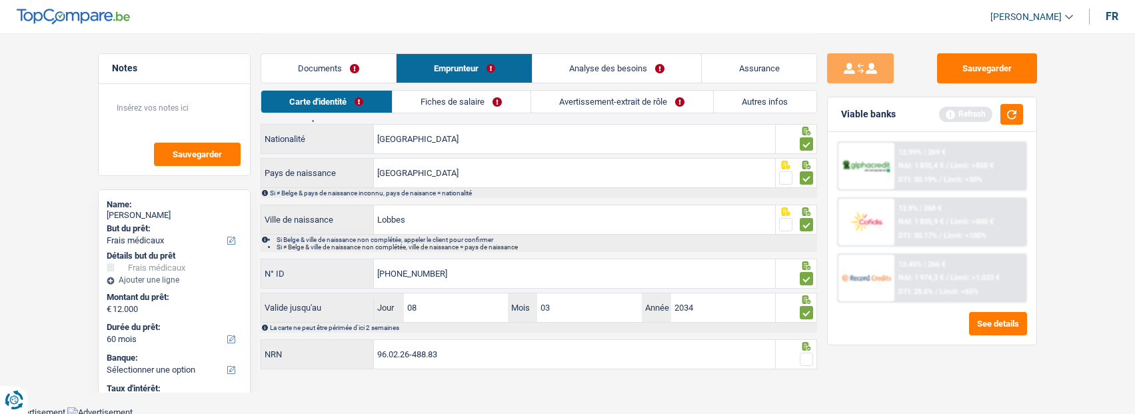
click at [0, 0] on input "radio" at bounding box center [0, 0] width 0 height 0
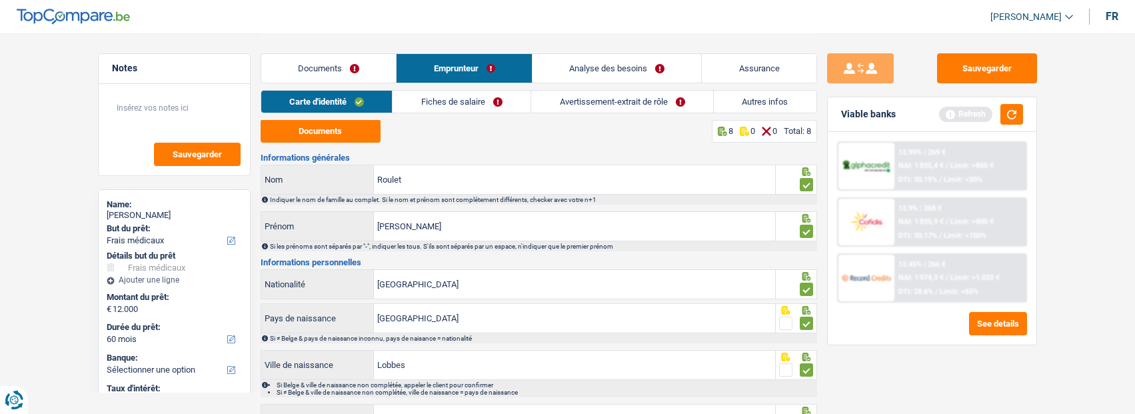
scroll to position [0, 0]
drag, startPoint x: 966, startPoint y: 64, endPoint x: 947, endPoint y: 64, distance: 18.7
click at [965, 64] on button "Sauvegarder" at bounding box center [987, 68] width 100 height 30
click at [486, 103] on link "Fiches de salaire" at bounding box center [462, 102] width 138 height 22
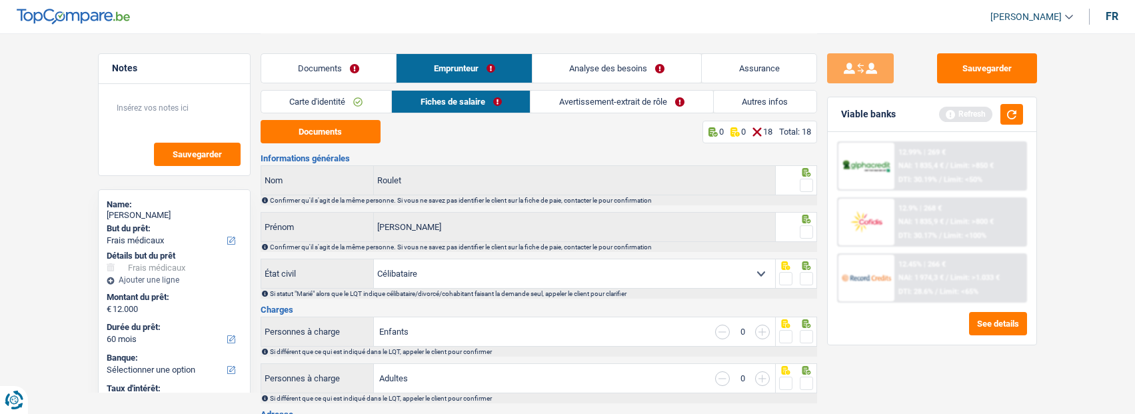
click at [812, 179] on span at bounding box center [806, 185] width 13 height 13
click at [0, 0] on input "radio" at bounding box center [0, 0] width 0 height 0
click at [806, 232] on span at bounding box center [806, 231] width 13 height 13
click at [0, 0] on input "radio" at bounding box center [0, 0] width 0 height 0
click at [313, 128] on button "Documents" at bounding box center [321, 131] width 120 height 23
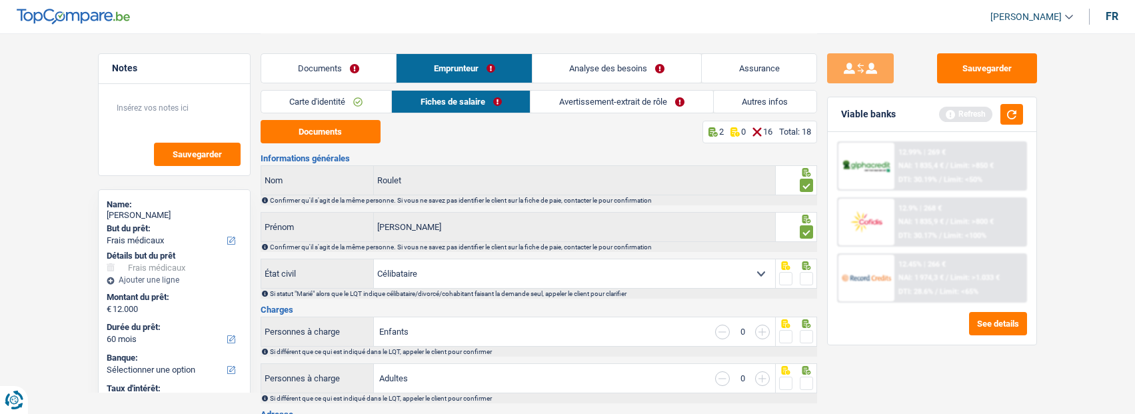
click at [804, 275] on span at bounding box center [806, 278] width 13 height 13
click at [0, 0] on input "radio" at bounding box center [0, 0] width 0 height 0
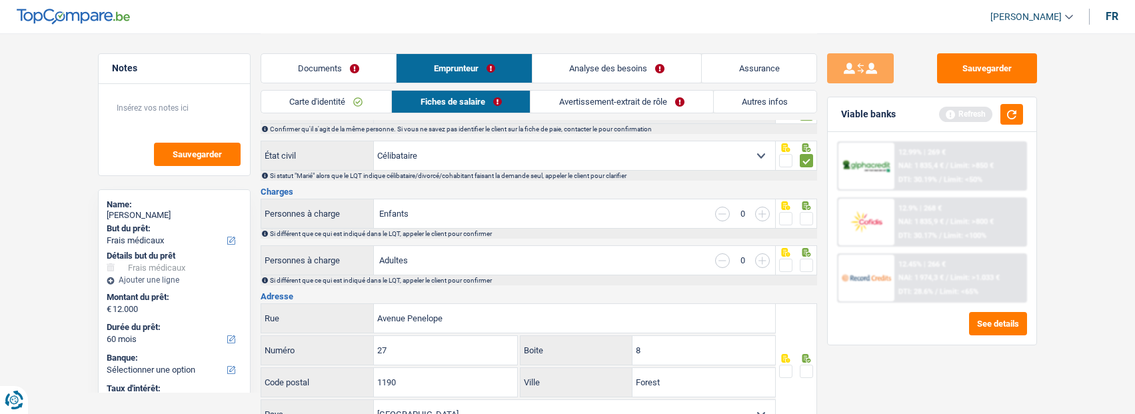
scroll to position [133, 0]
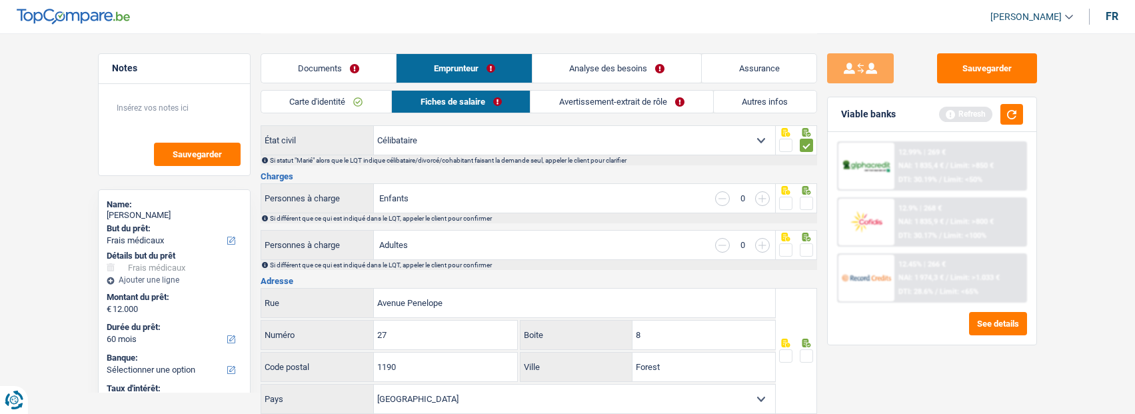
click at [810, 199] on span at bounding box center [806, 203] width 13 height 13
click at [0, 0] on input "radio" at bounding box center [0, 0] width 0 height 0
click at [813, 245] on div at bounding box center [796, 245] width 41 height 30
click at [808, 244] on span at bounding box center [806, 249] width 13 height 13
click at [0, 0] on input "radio" at bounding box center [0, 0] width 0 height 0
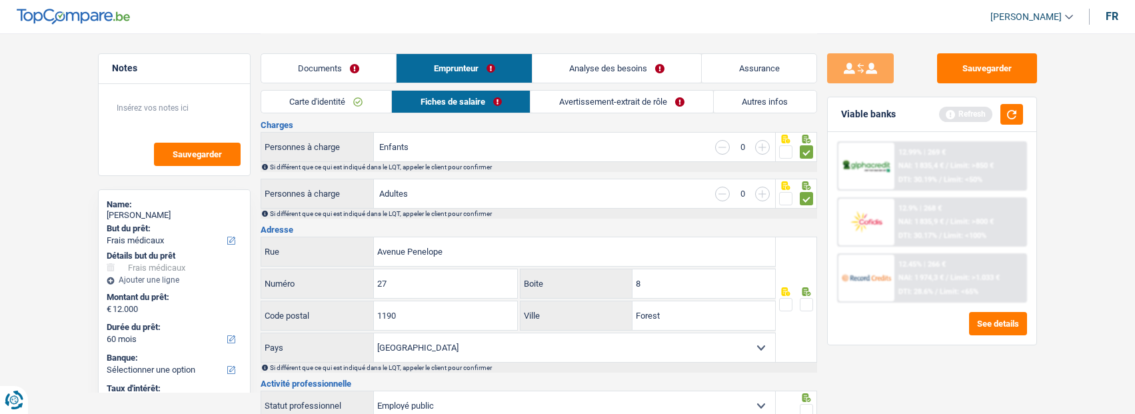
scroll to position [200, 0]
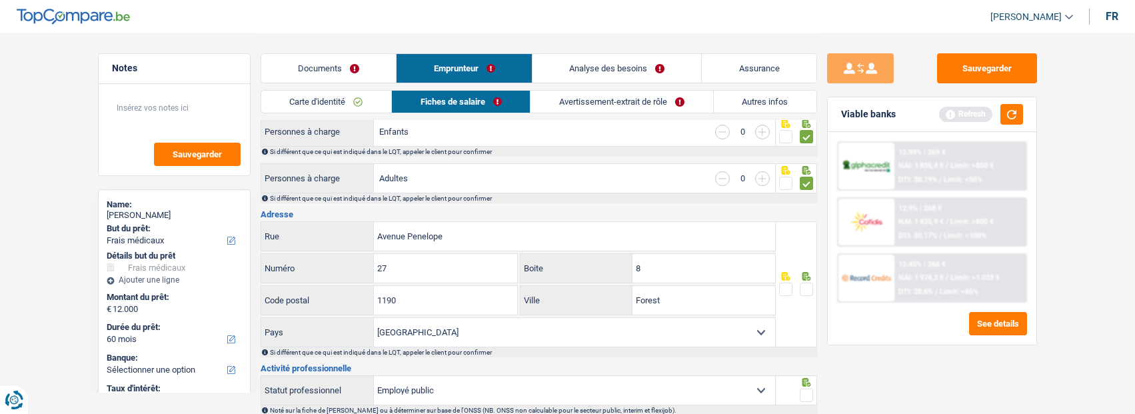
click at [800, 289] on span at bounding box center [806, 289] width 13 height 13
click at [0, 0] on input "radio" at bounding box center [0, 0] width 0 height 0
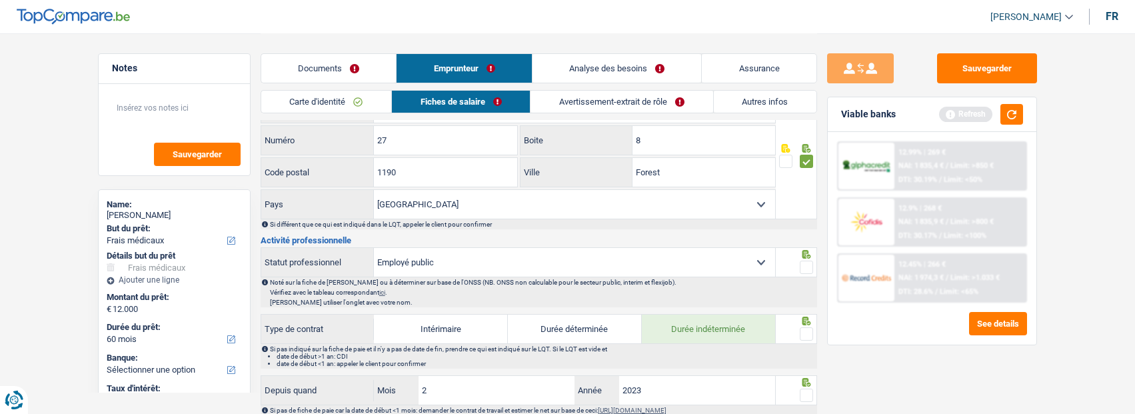
scroll to position [333, 0]
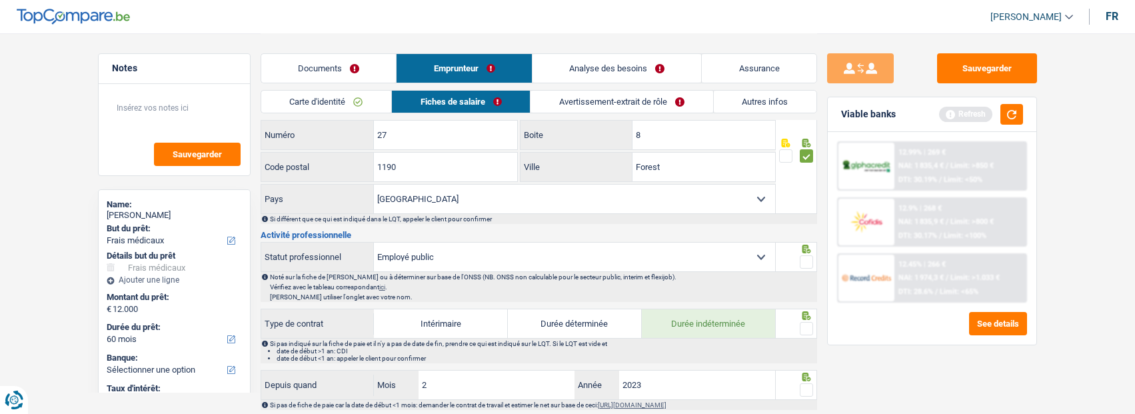
click at [806, 260] on span at bounding box center [806, 261] width 13 height 13
click at [0, 0] on input "radio" at bounding box center [0, 0] width 0 height 0
click at [800, 322] on span at bounding box center [806, 328] width 13 height 13
click at [0, 0] on input "radio" at bounding box center [0, 0] width 0 height 0
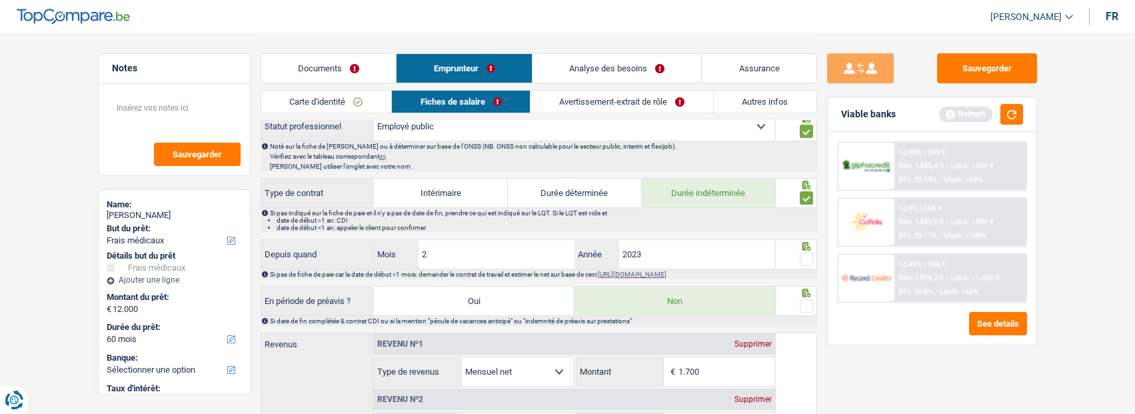
scroll to position [467, 0]
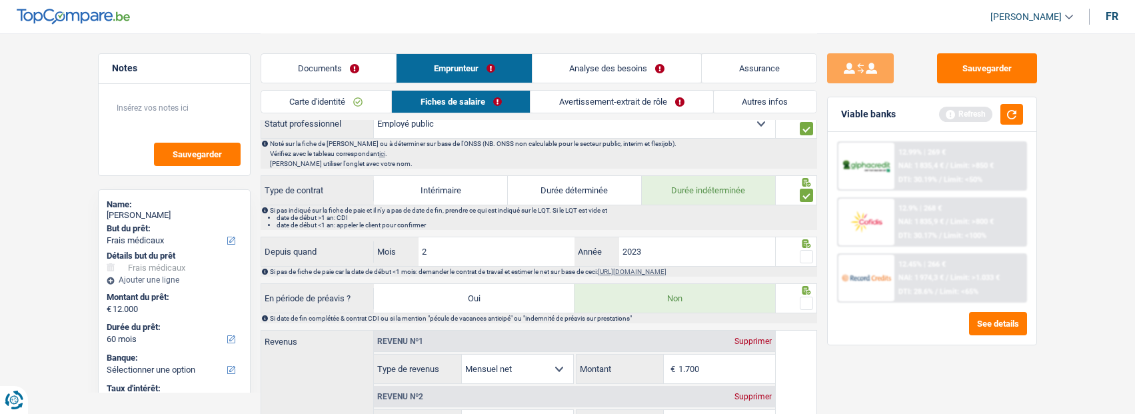
drag, startPoint x: 802, startPoint y: 247, endPoint x: 807, endPoint y: 257, distance: 11.9
click at [802, 249] on div at bounding box center [806, 257] width 13 height 17
click at [808, 259] on span at bounding box center [806, 256] width 13 height 13
click at [0, 0] on input "radio" at bounding box center [0, 0] width 0 height 0
click at [807, 299] on span at bounding box center [806, 303] width 13 height 13
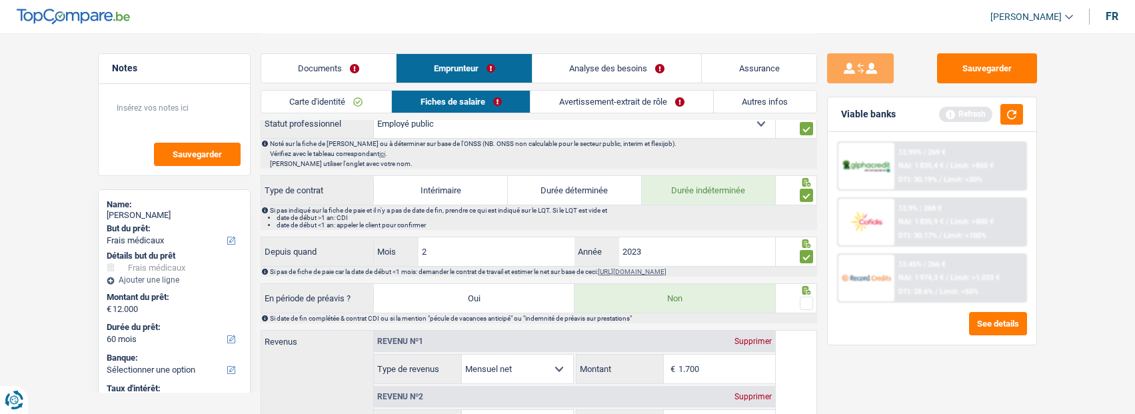
click at [0, 0] on input "radio" at bounding box center [0, 0] width 0 height 0
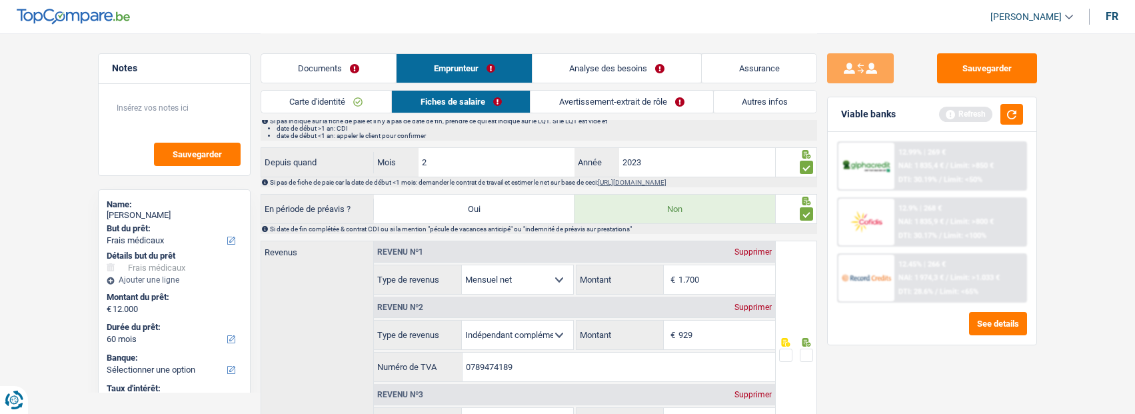
scroll to position [600, 0]
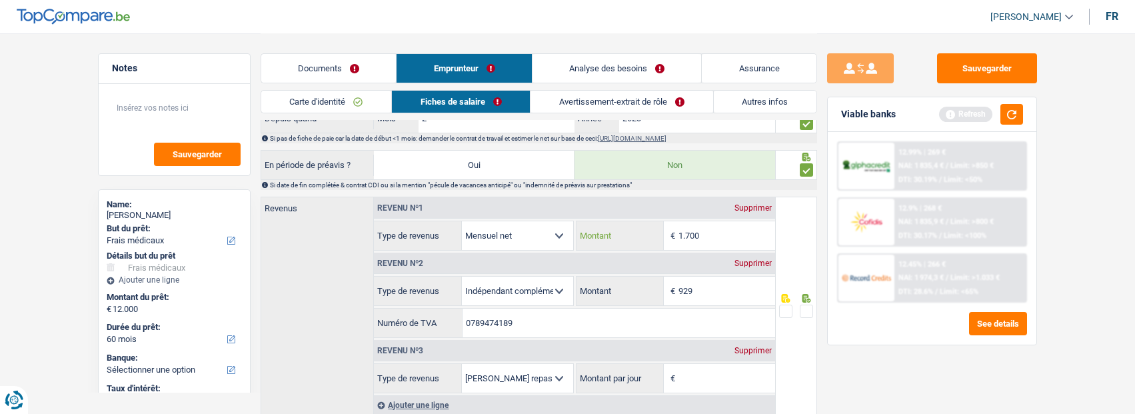
click at [716, 230] on input "1.700" at bounding box center [727, 235] width 97 height 29
type input "1.744"
click at [804, 311] on span at bounding box center [806, 311] width 13 height 13
click at [0, 0] on input "radio" at bounding box center [0, 0] width 0 height 0
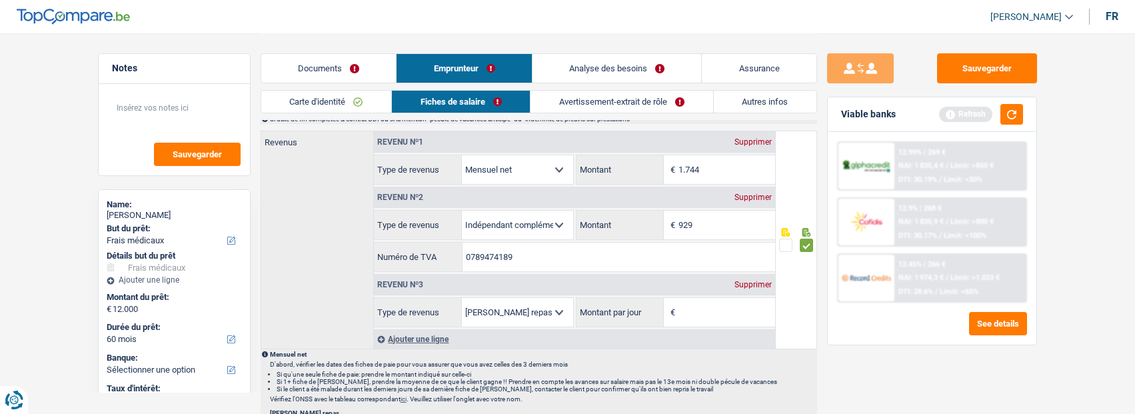
scroll to position [667, 0]
click at [758, 282] on div "Supprimer" at bounding box center [753, 284] width 44 height 8
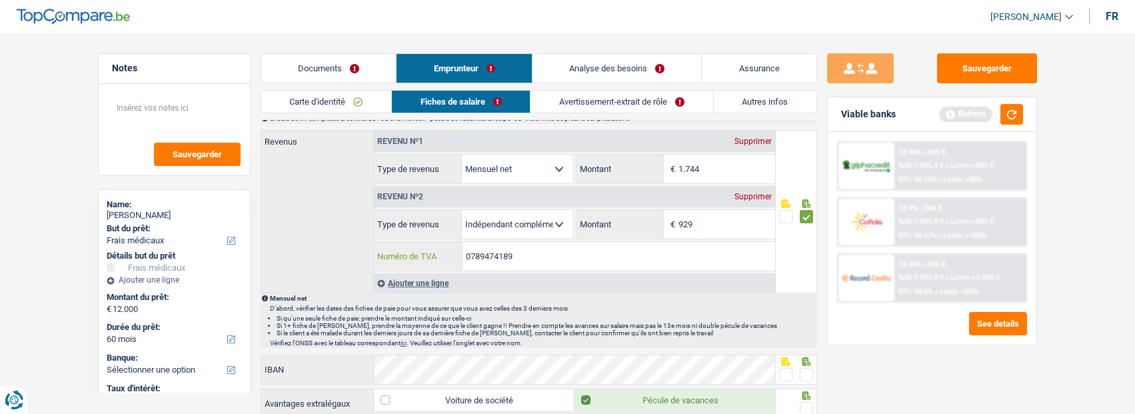
click at [513, 253] on input "0789474189" at bounding box center [619, 256] width 313 height 29
click at [811, 371] on span at bounding box center [806, 374] width 13 height 13
click at [0, 0] on input "radio" at bounding box center [0, 0] width 0 height 0
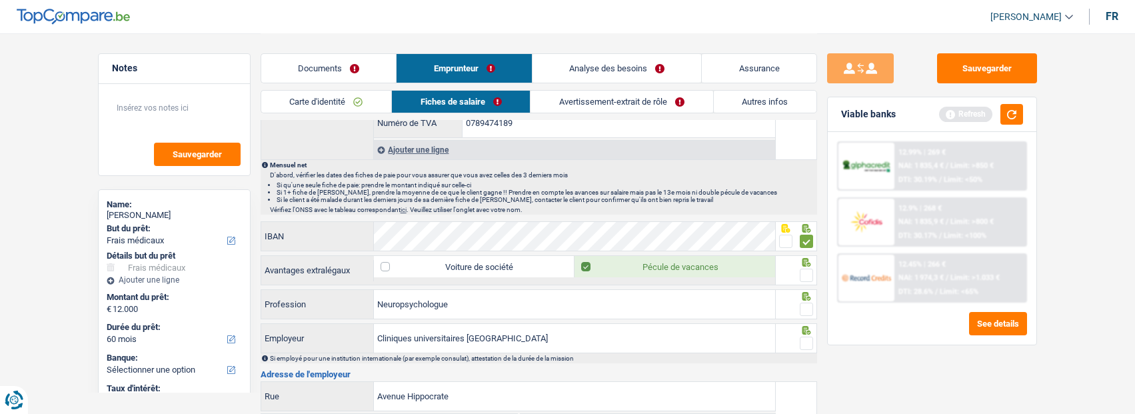
click at [804, 276] on span at bounding box center [806, 275] width 13 height 13
click at [0, 0] on input "radio" at bounding box center [0, 0] width 0 height 0
click at [800, 307] on span at bounding box center [806, 309] width 13 height 13
click at [0, 0] on input "radio" at bounding box center [0, 0] width 0 height 0
click at [811, 340] on span at bounding box center [806, 343] width 13 height 13
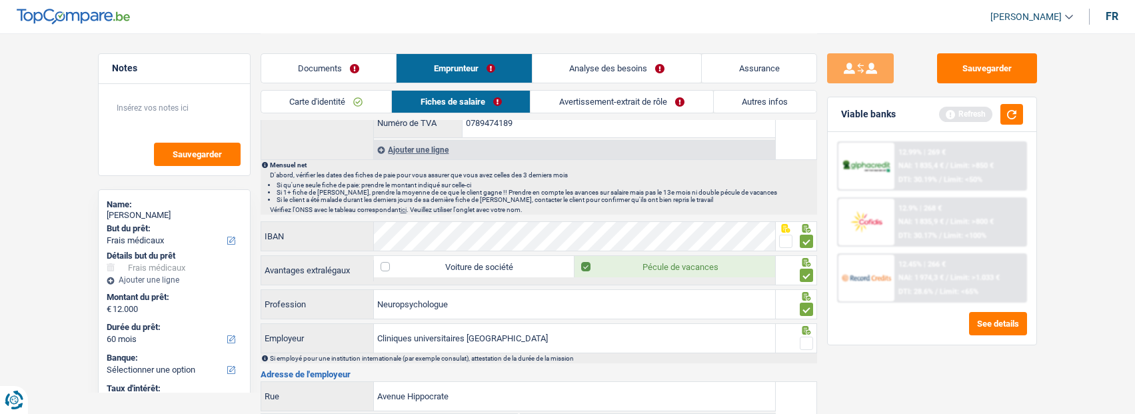
click at [0, 0] on input "radio" at bounding box center [0, 0] width 0 height 0
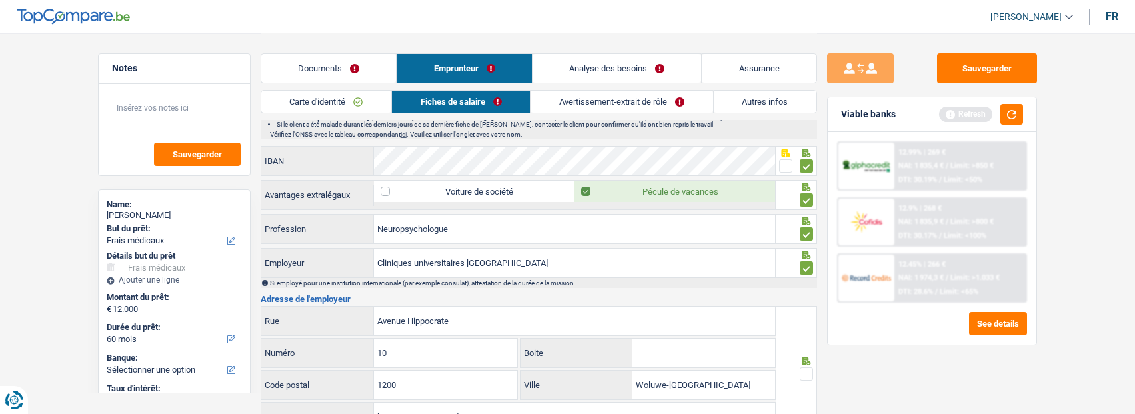
scroll to position [933, 0]
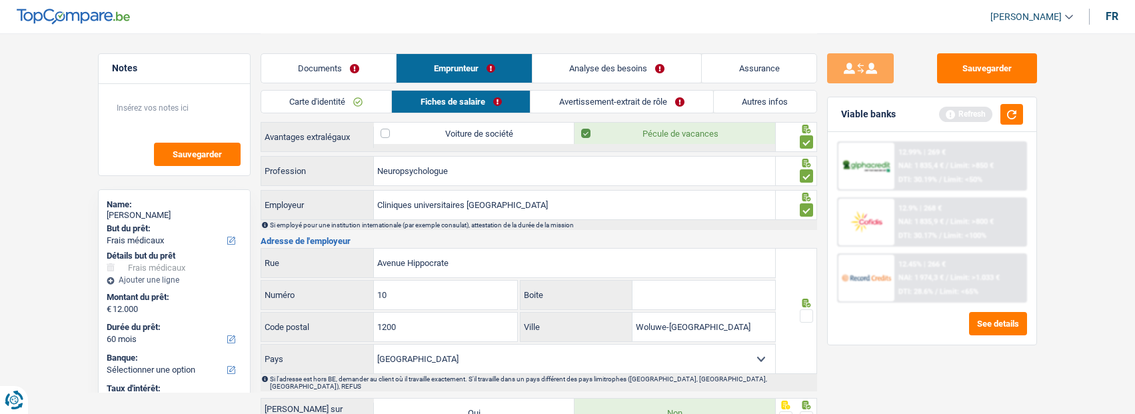
click at [802, 311] on span at bounding box center [806, 315] width 13 height 13
click at [0, 0] on input "radio" at bounding box center [0, 0] width 0 height 0
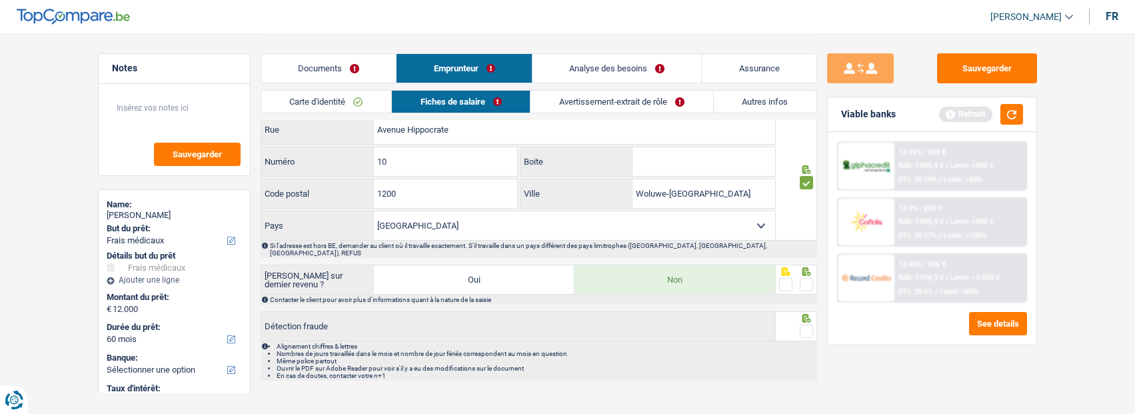
scroll to position [1073, 0]
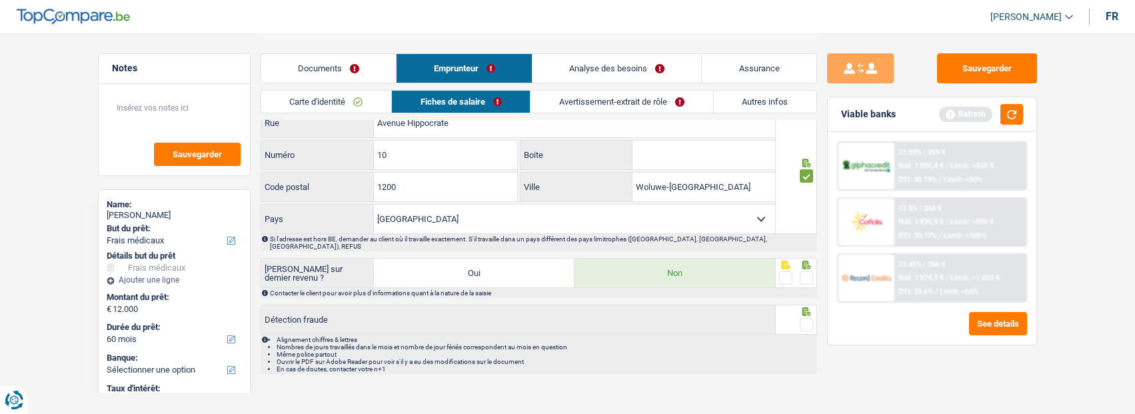
drag, startPoint x: 803, startPoint y: 267, endPoint x: 806, endPoint y: 285, distance: 18.9
click at [803, 271] on span at bounding box center [806, 277] width 13 height 13
click at [0, 0] on input "radio" at bounding box center [0, 0] width 0 height 0
click at [807, 318] on span at bounding box center [806, 324] width 13 height 13
click at [0, 0] on input "radio" at bounding box center [0, 0] width 0 height 0
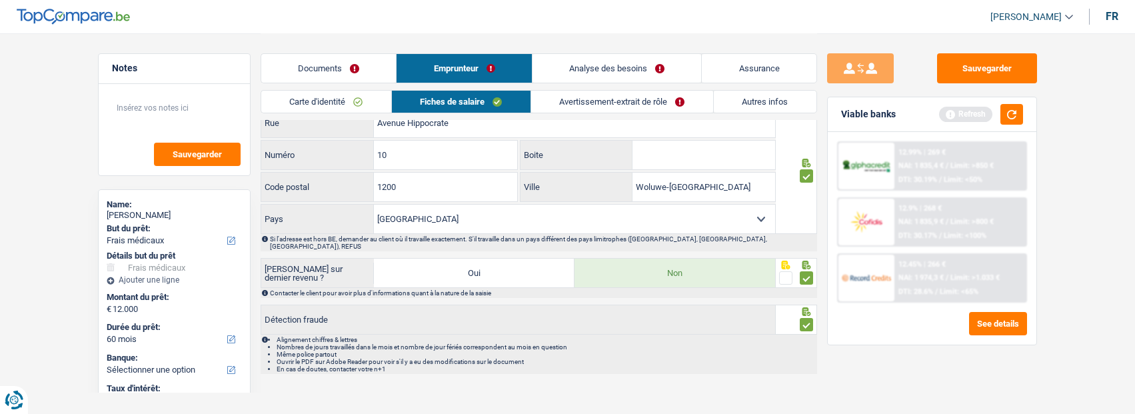
click at [601, 99] on link "Avertissement-extrait de rôle" at bounding box center [622, 102] width 182 height 22
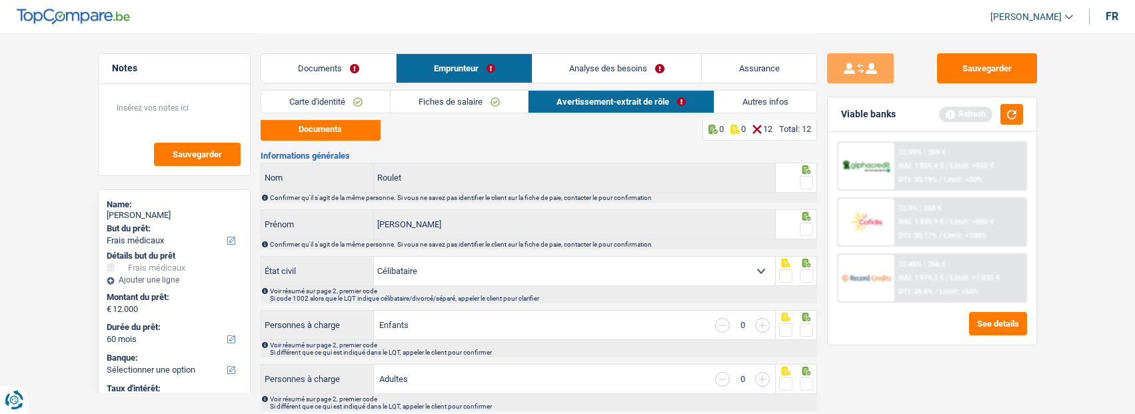
scroll to position [0, 0]
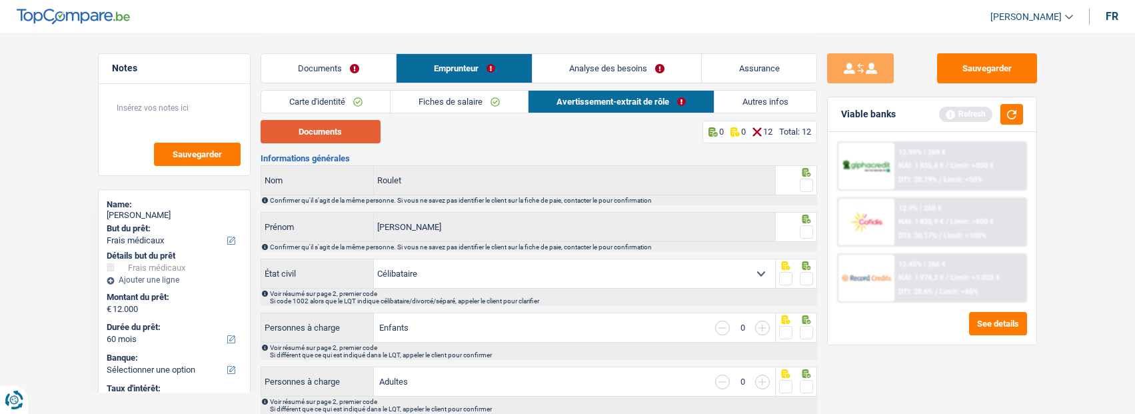
click at [321, 135] on button "Documents" at bounding box center [321, 131] width 120 height 23
click at [808, 183] on span at bounding box center [806, 185] width 13 height 13
click at [0, 0] on input "radio" at bounding box center [0, 0] width 0 height 0
click at [807, 233] on span at bounding box center [806, 231] width 13 height 13
click at [0, 0] on input "radio" at bounding box center [0, 0] width 0 height 0
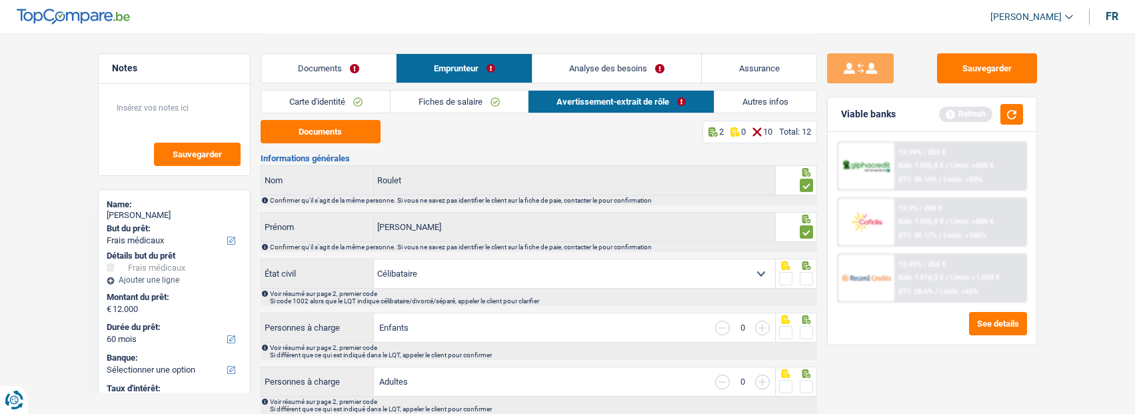
click at [801, 273] on span at bounding box center [806, 278] width 13 height 13
click at [0, 0] on input "radio" at bounding box center [0, 0] width 0 height 0
click at [802, 331] on span at bounding box center [806, 332] width 13 height 13
click at [0, 0] on input "radio" at bounding box center [0, 0] width 0 height 0
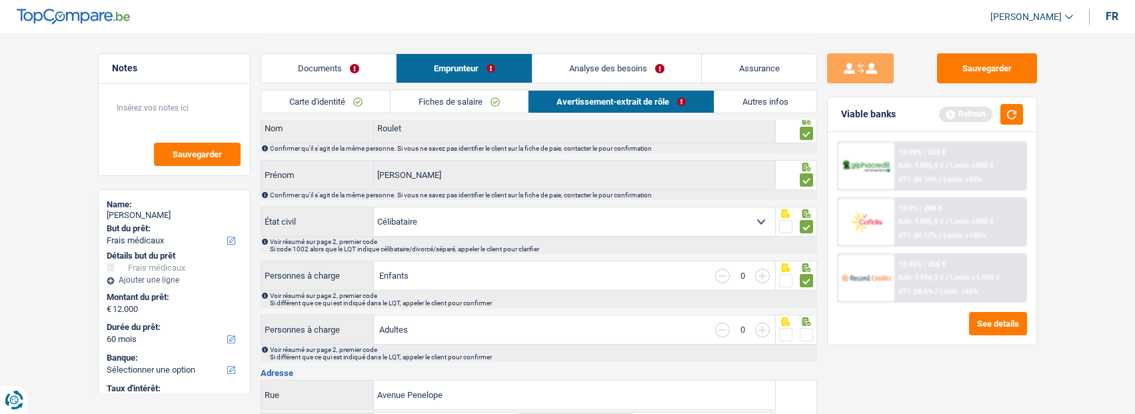
scroll to position [133, 0]
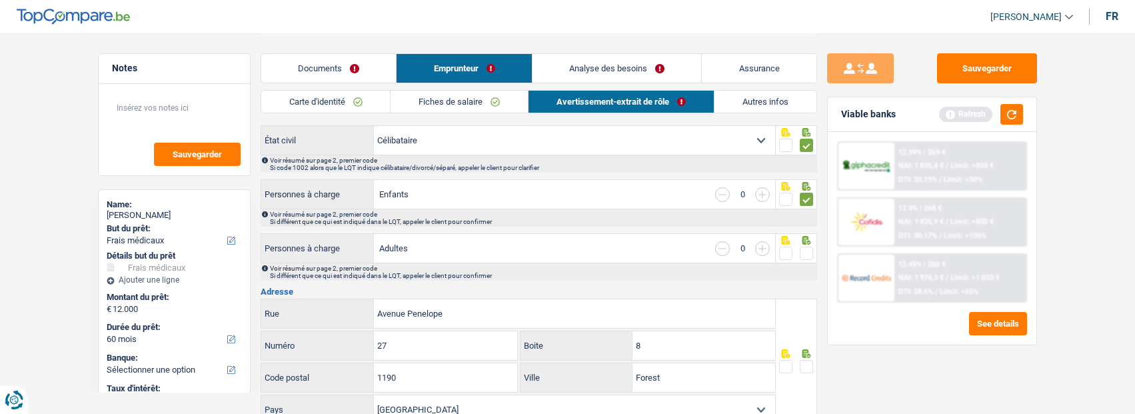
click at [803, 249] on span at bounding box center [806, 253] width 13 height 13
click at [0, 0] on input "radio" at bounding box center [0, 0] width 0 height 0
click at [807, 365] on span at bounding box center [806, 366] width 13 height 13
click at [0, 0] on input "radio" at bounding box center [0, 0] width 0 height 0
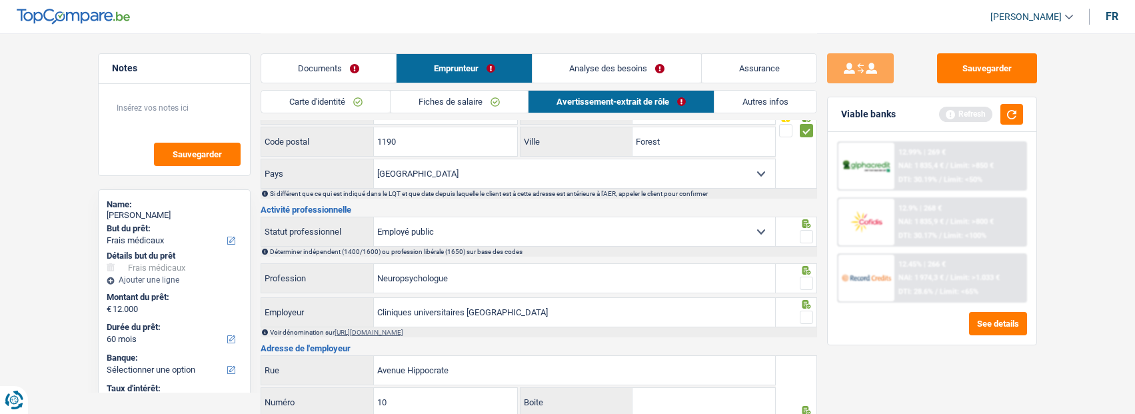
scroll to position [400, 0]
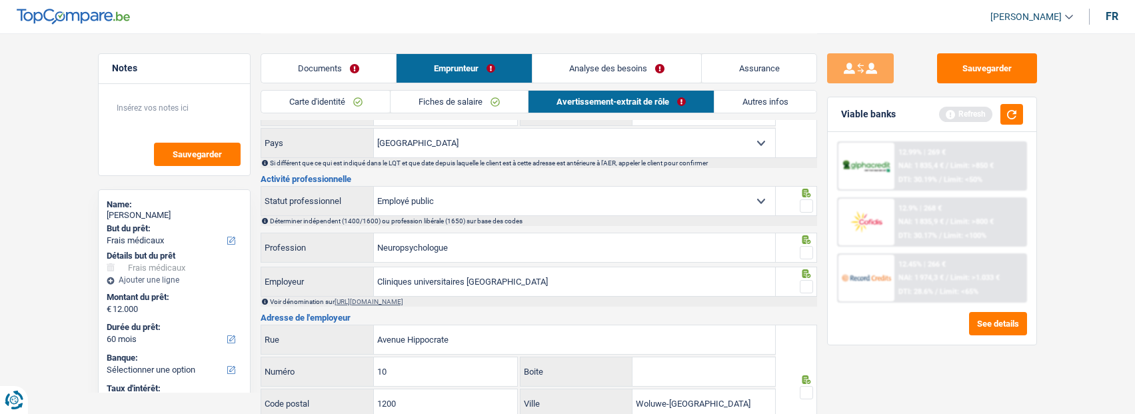
click at [807, 203] on span at bounding box center [806, 205] width 13 height 13
click at [0, 0] on input "radio" at bounding box center [0, 0] width 0 height 0
click at [808, 248] on span at bounding box center [806, 252] width 13 height 13
click at [0, 0] on input "radio" at bounding box center [0, 0] width 0 height 0
click at [804, 283] on span at bounding box center [806, 286] width 13 height 13
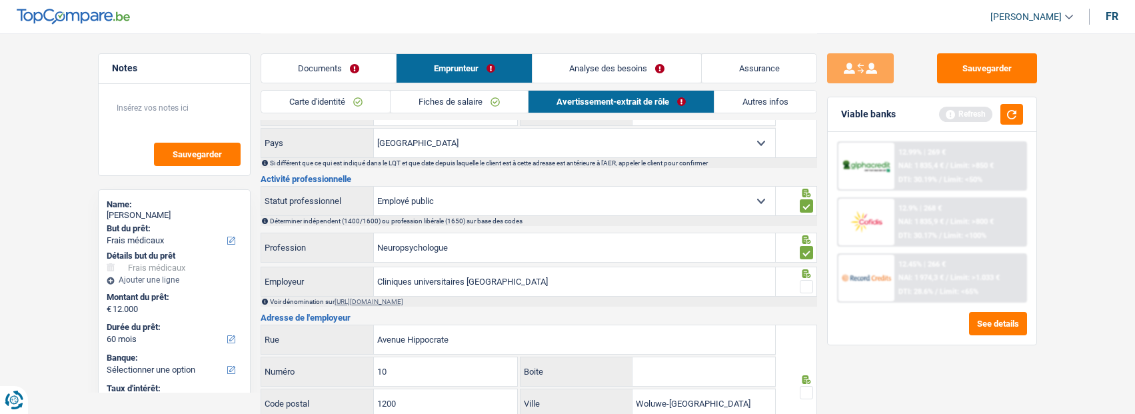
click at [0, 0] on input "radio" at bounding box center [0, 0] width 0 height 0
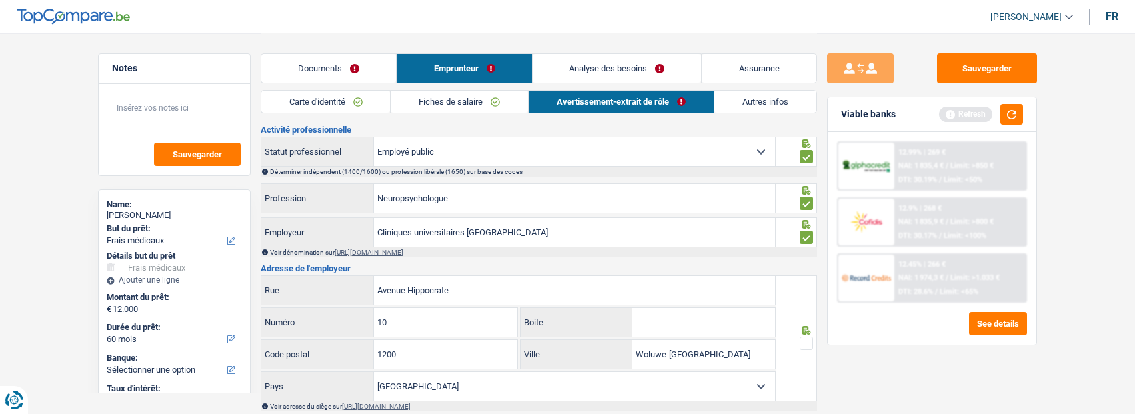
scroll to position [533, 0]
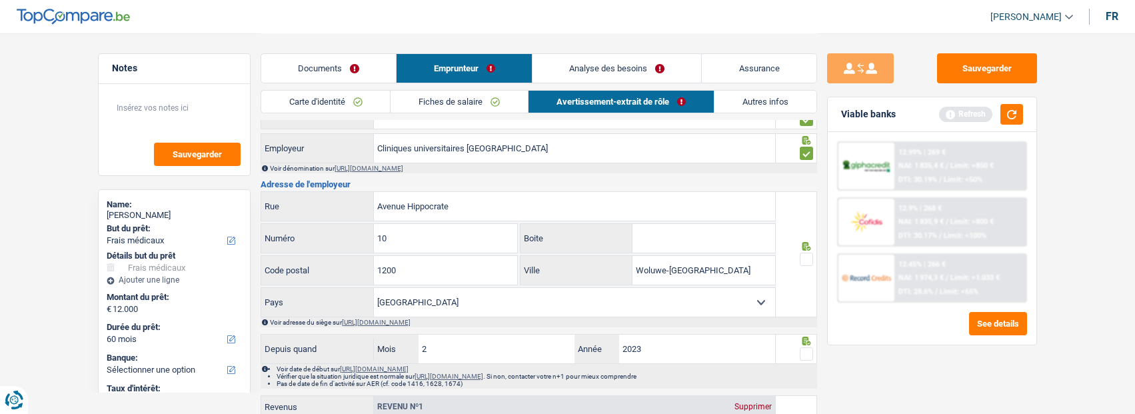
click at [806, 256] on span at bounding box center [806, 259] width 13 height 13
click at [0, 0] on input "radio" at bounding box center [0, 0] width 0 height 0
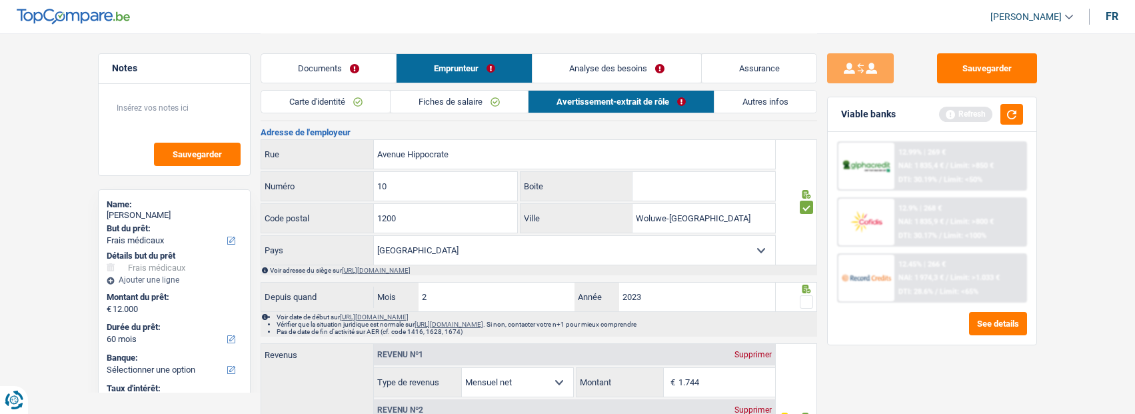
scroll to position [667, 0]
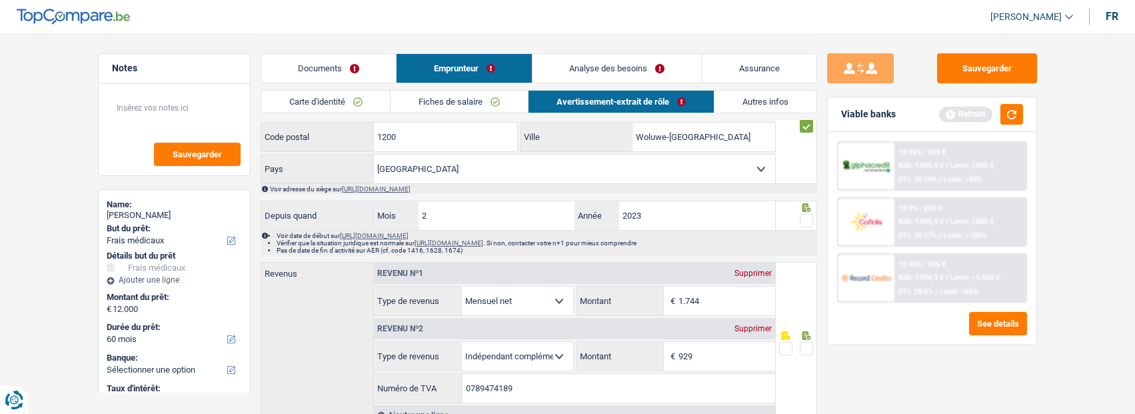
click at [806, 220] on span at bounding box center [806, 220] width 13 height 13
click at [0, 0] on input "radio" at bounding box center [0, 0] width 0 height 0
click at [805, 343] on span at bounding box center [806, 348] width 13 height 13
click at [0, 0] on input "radio" at bounding box center [0, 0] width 0 height 0
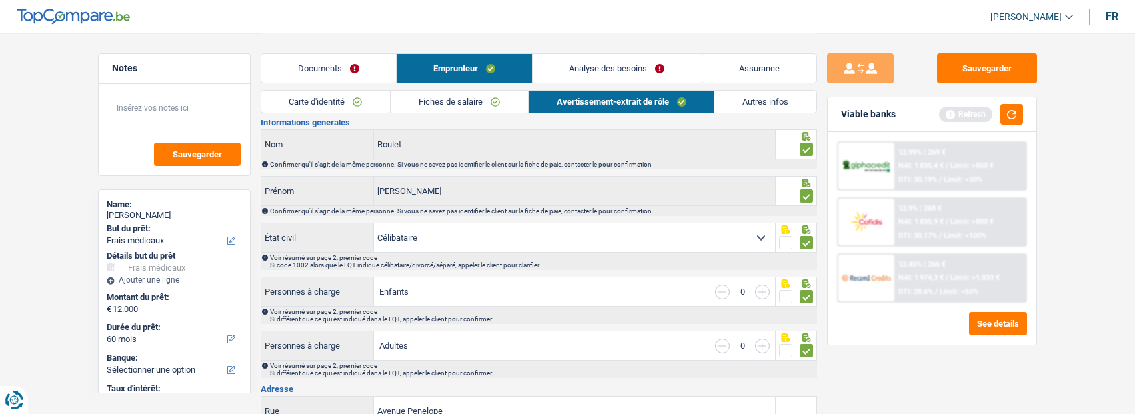
scroll to position [2, 0]
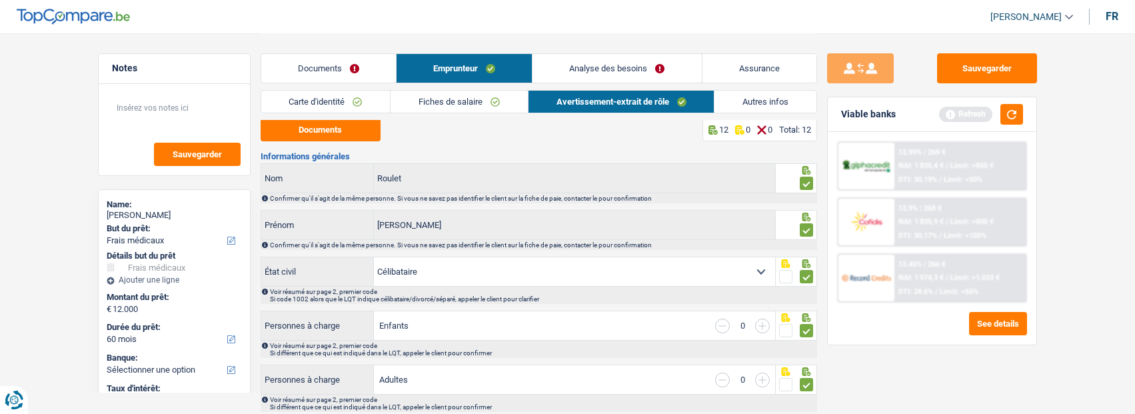
click at [353, 69] on link "Documents" at bounding box center [328, 68] width 135 height 29
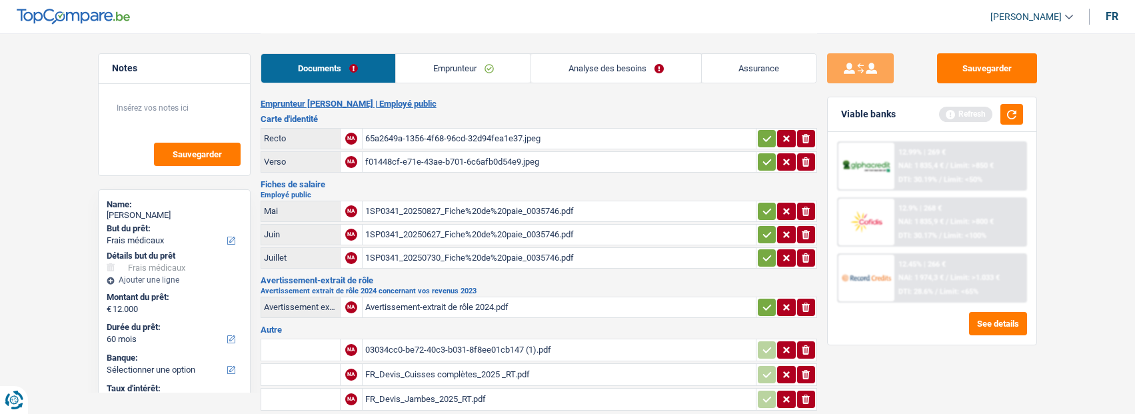
drag, startPoint x: 766, startPoint y: 133, endPoint x: 763, endPoint y: 143, distance: 9.7
click at [764, 135] on icon "button" at bounding box center [767, 138] width 11 height 13
click at [767, 160] on icon "button" at bounding box center [767, 161] width 11 height 13
click at [769, 205] on icon "button" at bounding box center [767, 211] width 11 height 13
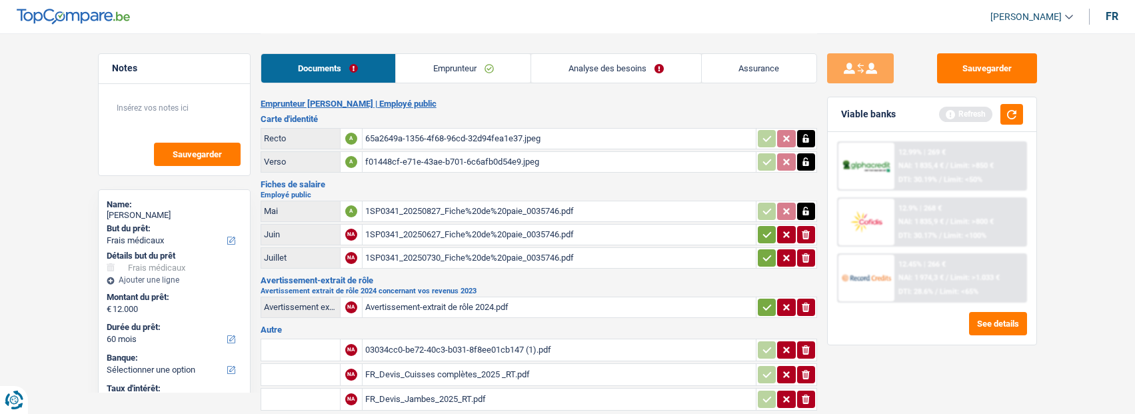
click at [759, 226] on button "button" at bounding box center [767, 234] width 18 height 17
click at [766, 251] on icon "button" at bounding box center [767, 257] width 11 height 13
click at [762, 303] on icon "button" at bounding box center [767, 307] width 11 height 13
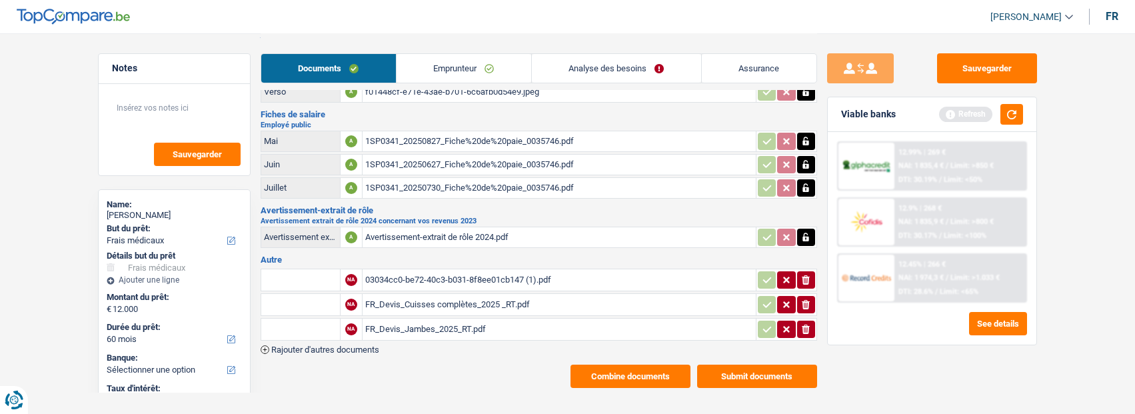
scroll to position [79, 0]
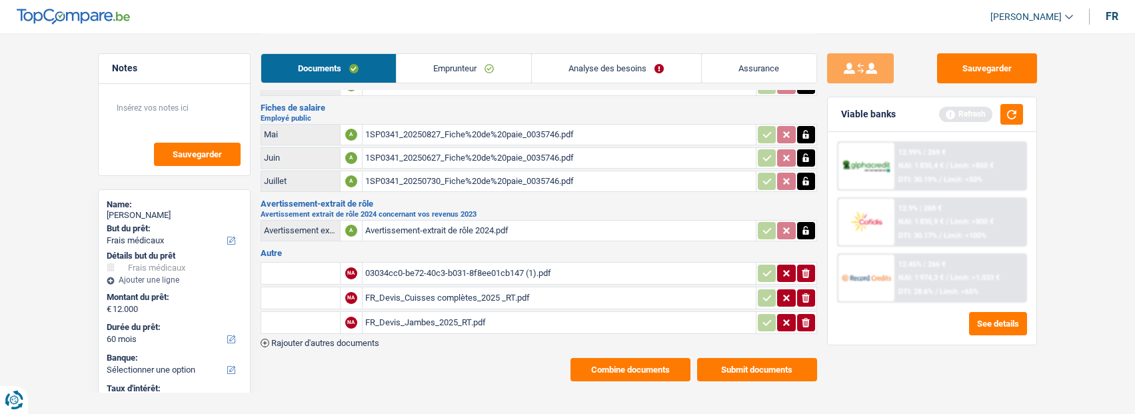
click at [660, 63] on link "Analyse des besoins" at bounding box center [616, 68] width 169 height 29
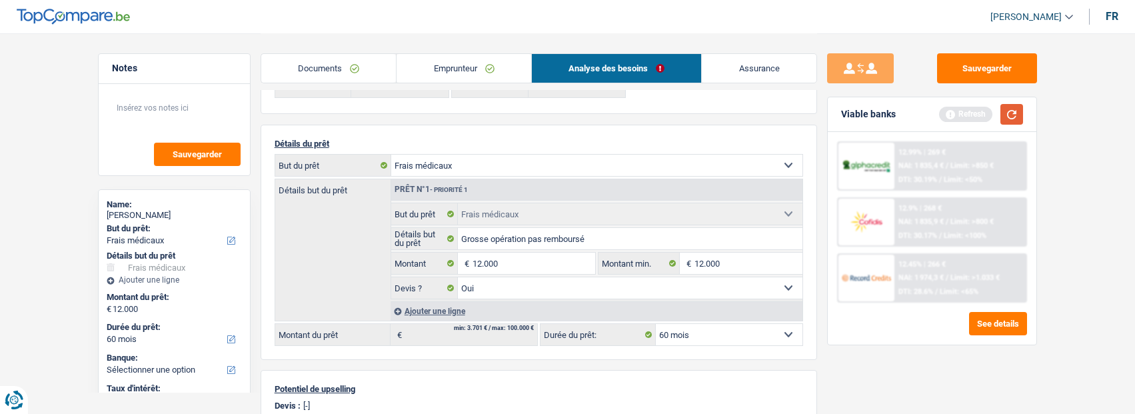
click at [1006, 115] on button "button" at bounding box center [1011, 114] width 23 height 21
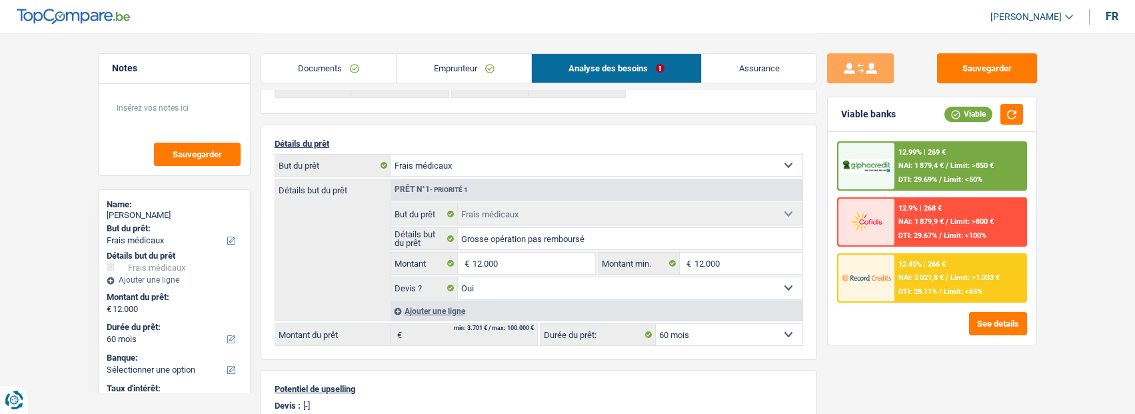
click at [1009, 386] on div "Sauvegarder Viable banks Viable 12.99% | 269 € NAI: 1 879,4 € / Limit: >850 € D…" at bounding box center [932, 222] width 230 height 339
click at [535, 163] on select "Confort maison: meubles, textile, peinture, électroménager, outillage non-profe…" at bounding box center [596, 165] width 411 height 21
select select "household"
click at [391, 155] on select "Confort maison: meubles, textile, peinture, électroménager, outillage non-profe…" at bounding box center [596, 165] width 411 height 21
select select "household"
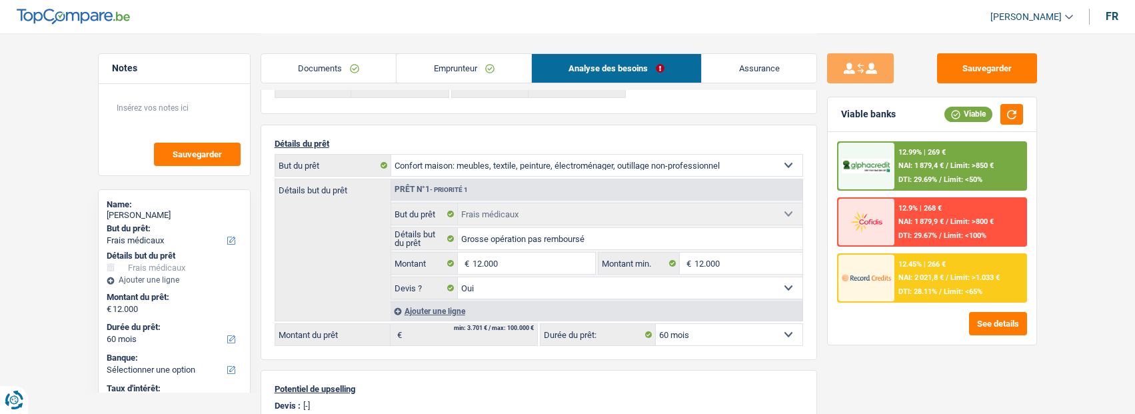
select select "household"
select select
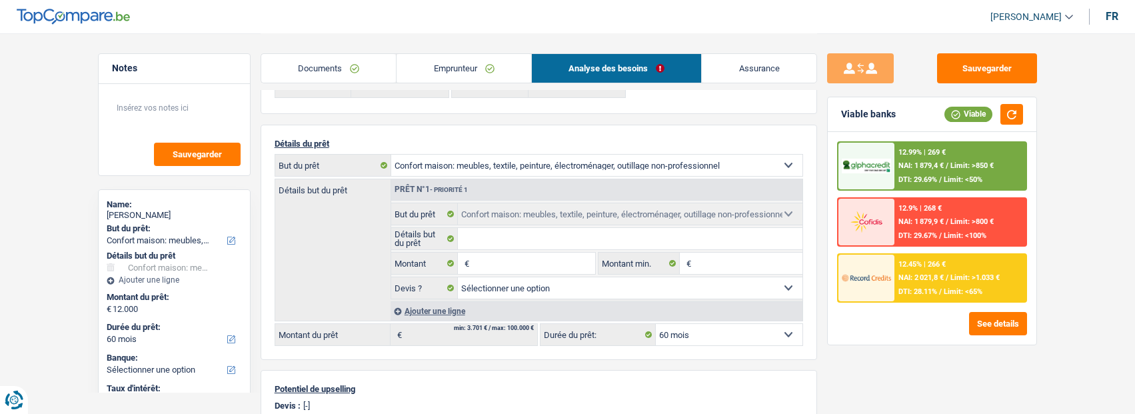
select select "medical"
select select "yes"
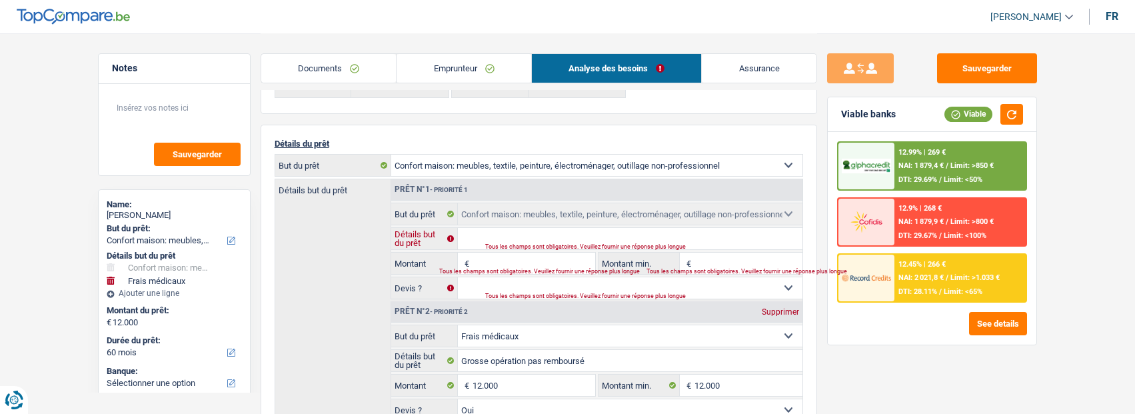
click at [549, 231] on input "Détails but du prêt" at bounding box center [630, 238] width 345 height 21
type input "ameublement, electroménager"
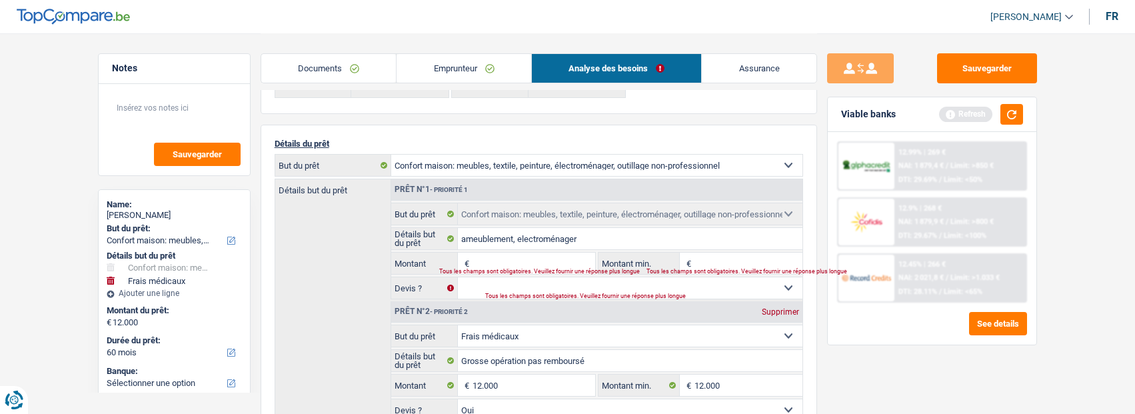
click at [506, 264] on input "Montant" at bounding box center [534, 263] width 122 height 21
type input "12.000"
type input "24.000"
select select "120"
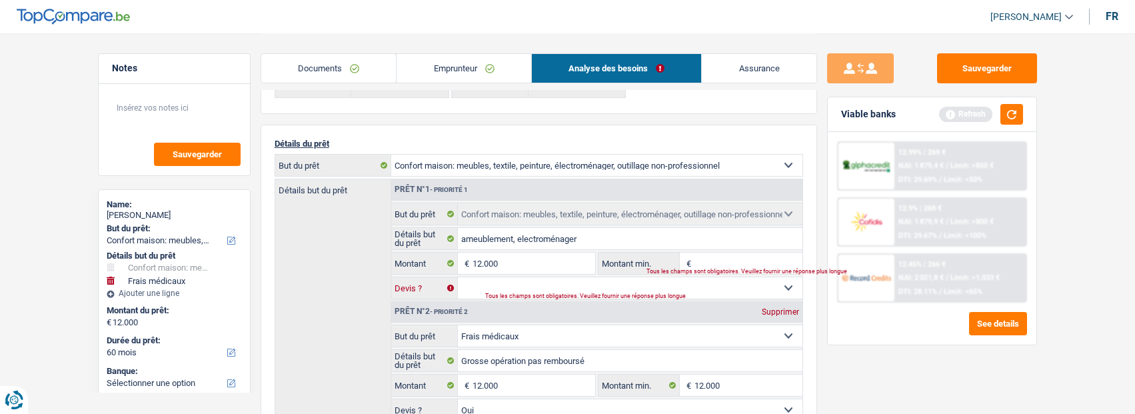
type input "24.000"
click at [553, 282] on select "Oui Non Non répondu Sélectionner une option" at bounding box center [630, 287] width 345 height 21
select select "120"
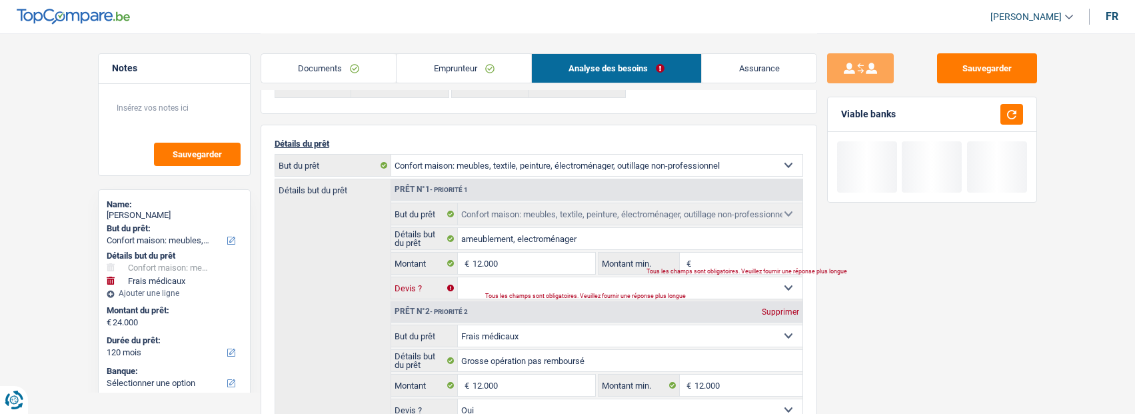
select select "false"
click at [458, 277] on select "Oui Non Non répondu Sélectionner une option" at bounding box center [630, 287] width 345 height 21
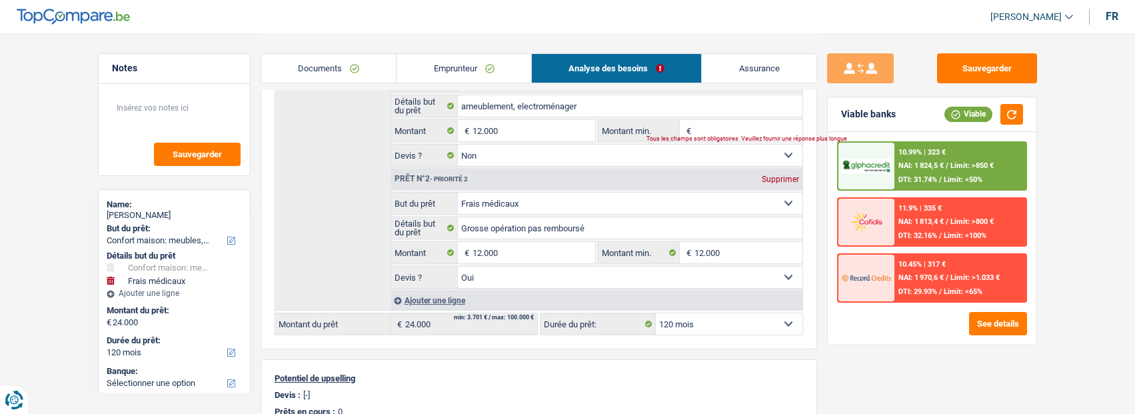
scroll to position [212, 0]
click at [784, 177] on div "Supprimer" at bounding box center [780, 179] width 44 height 8
type input "12.000"
select select "60"
type input "12.000"
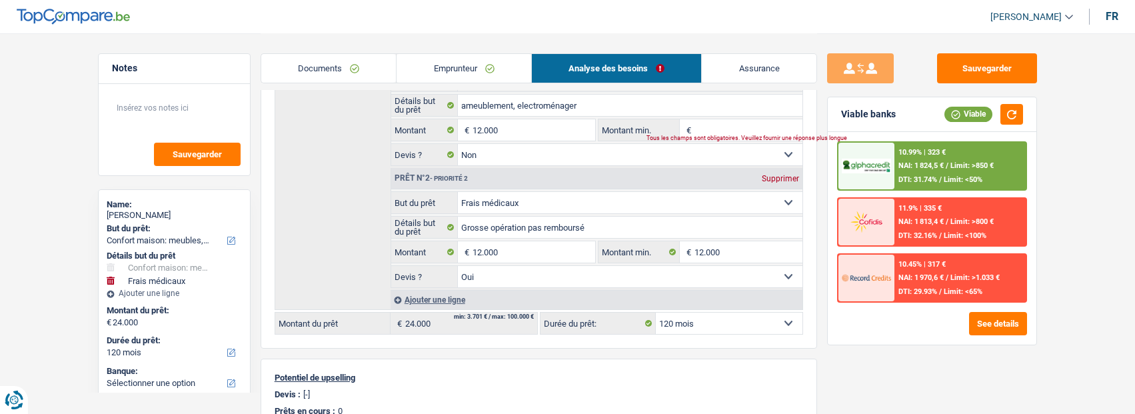
select select "60"
type input "12.000"
select select "60"
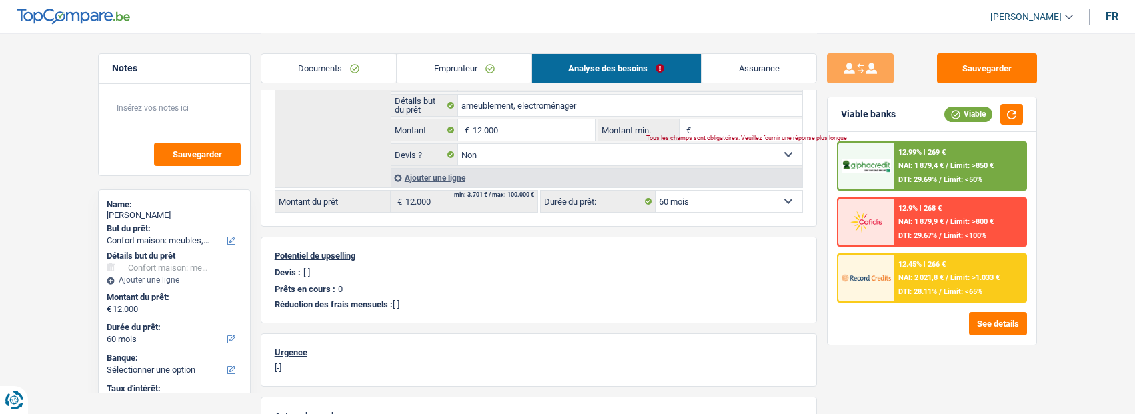
click at [920, 277] on span "NAI: 2 021,8 €" at bounding box center [920, 277] width 45 height 9
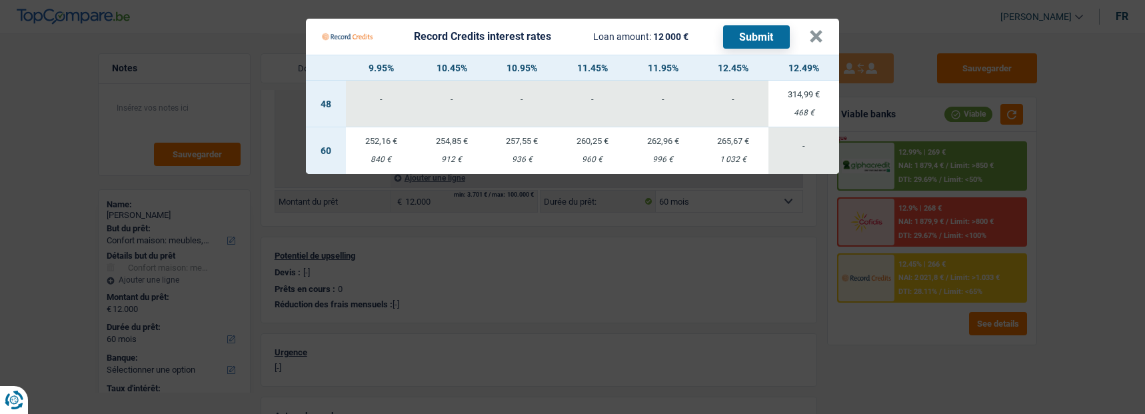
click at [465, 143] on td "254,85 € 912 €" at bounding box center [452, 150] width 71 height 47
select select "record credits"
type input "10,45"
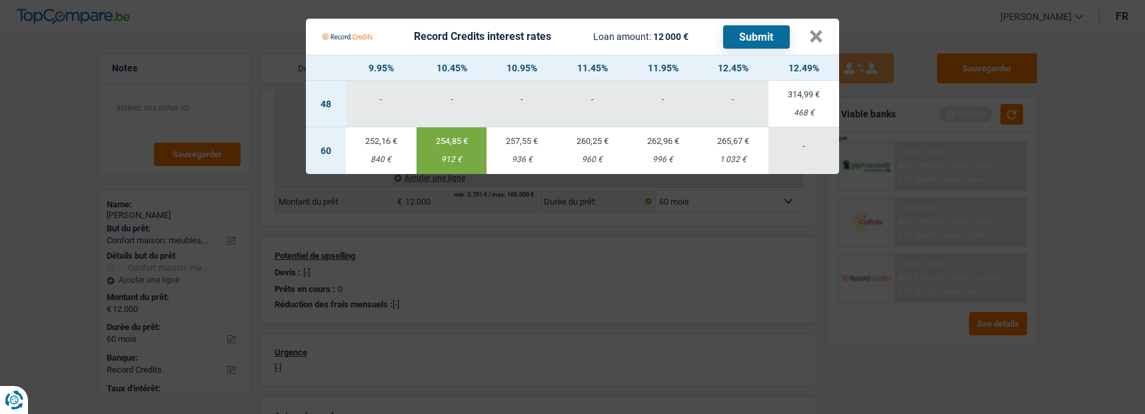
click at [758, 27] on button "Submit" at bounding box center [756, 36] width 67 height 23
click at [823, 33] on button "×" at bounding box center [816, 36] width 14 height 13
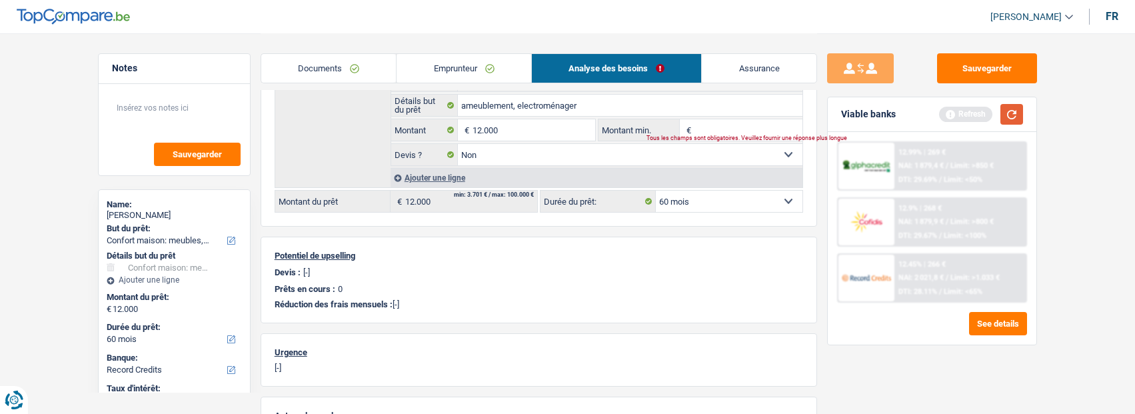
click at [1019, 108] on button "button" at bounding box center [1011, 114] width 23 height 21
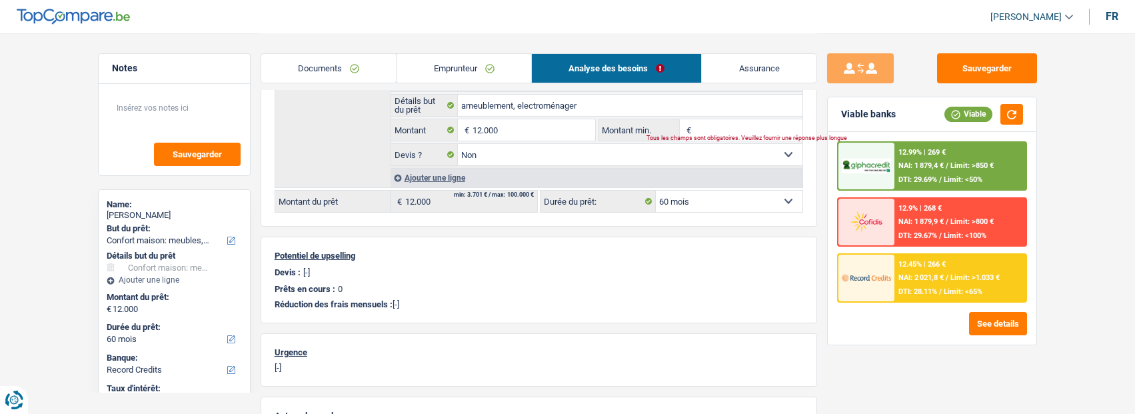
click at [923, 159] on div "12.99% | 269 € NAI: 1 879,4 € / Limit: >850 € DTI: 29.69% / Limit: <50%" at bounding box center [959, 166] width 131 height 47
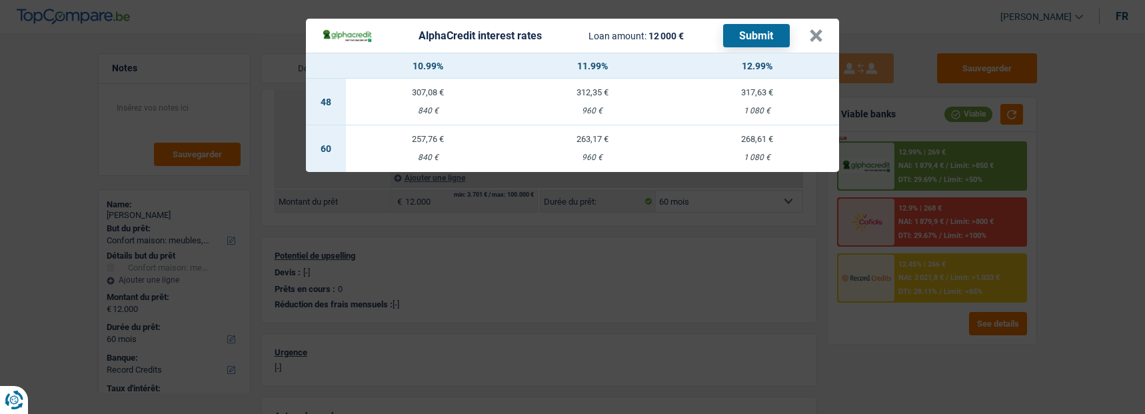
click at [448, 138] on td "257,76 € 840 €" at bounding box center [428, 148] width 165 height 47
select select "alphacredit"
type input "10,99"
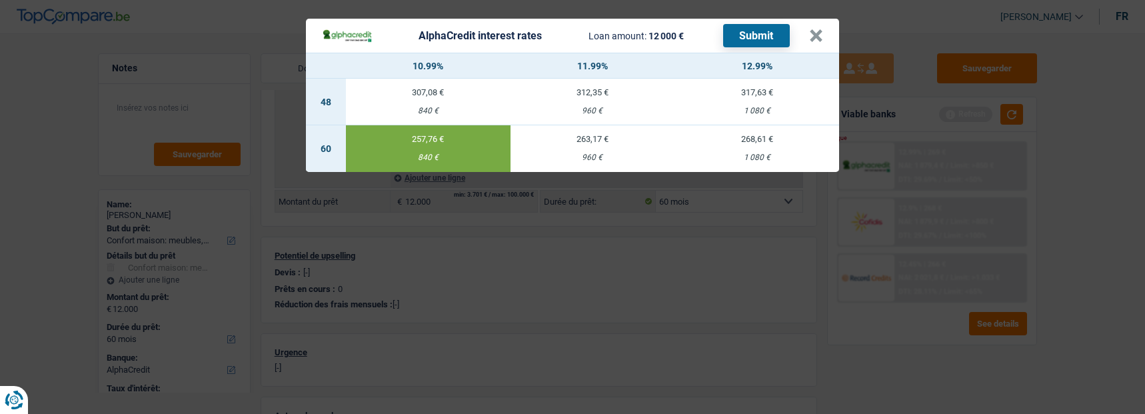
click at [740, 31] on button "Submit" at bounding box center [756, 35] width 67 height 23
click at [812, 31] on button "×" at bounding box center [816, 35] width 14 height 13
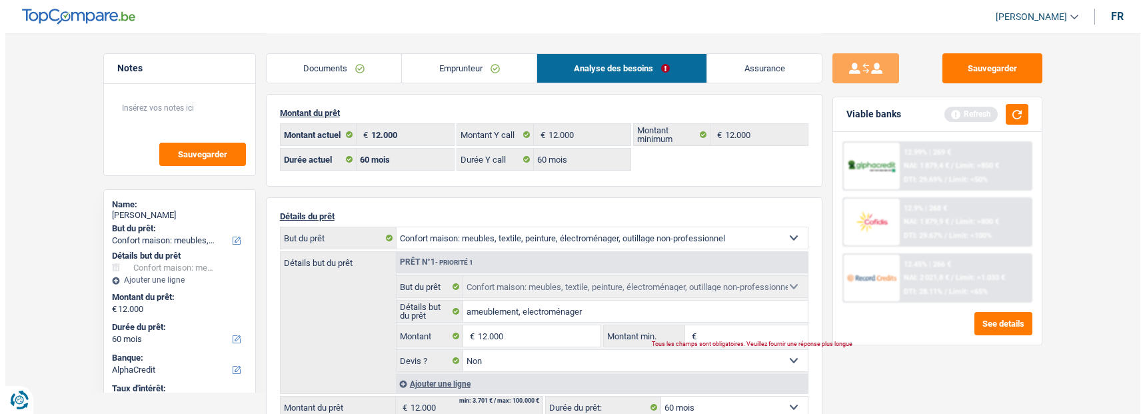
scroll to position [0, 0]
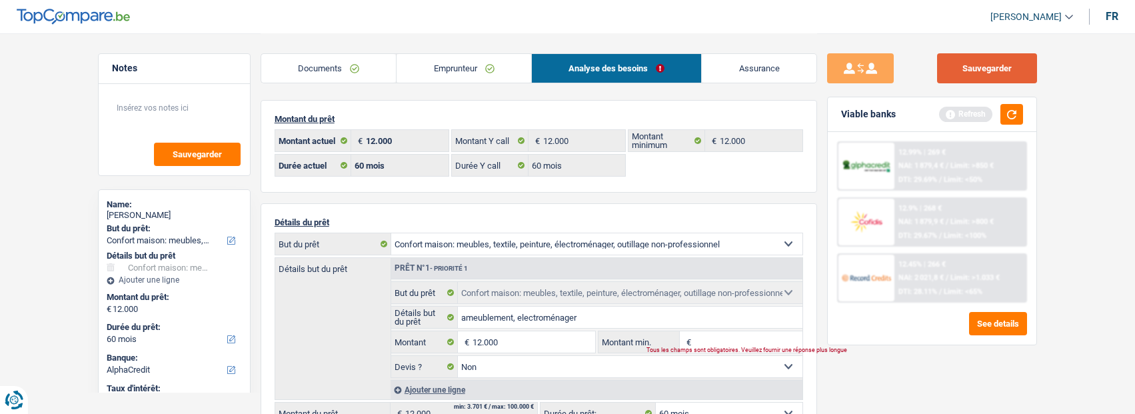
click at [974, 68] on button "Sauvegarder" at bounding box center [987, 68] width 100 height 30
click at [435, 25] on header "[PERSON_NAME] Se déconnecter fr" at bounding box center [567, 17] width 1135 height 34
click at [1015, 118] on button "button" at bounding box center [1011, 114] width 23 height 21
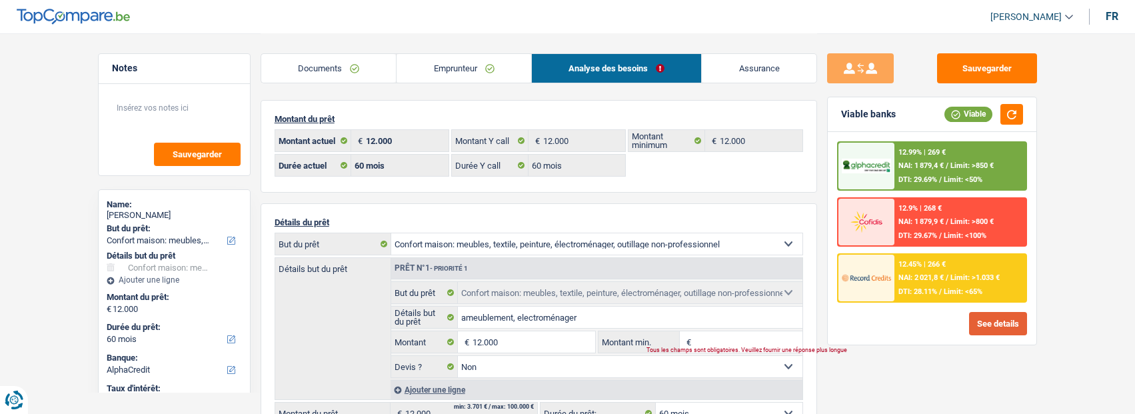
click at [988, 321] on button "See details" at bounding box center [998, 323] width 58 height 23
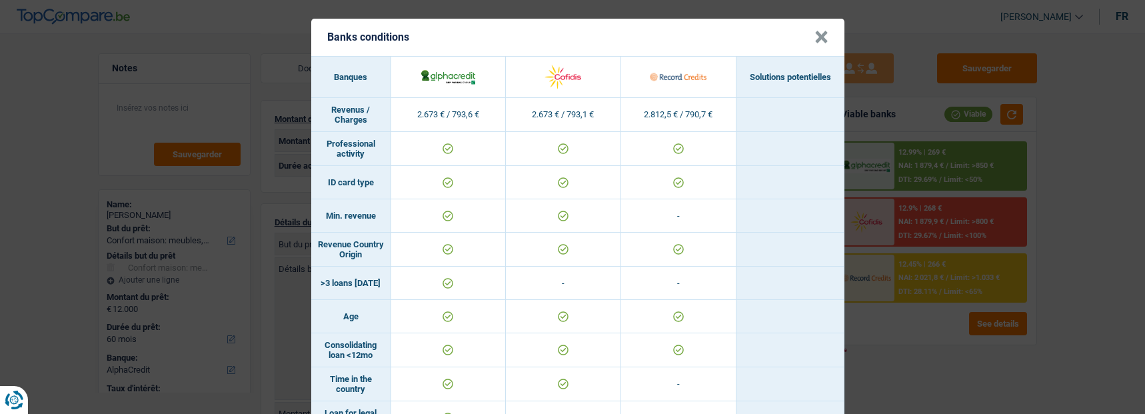
click at [817, 31] on button "×" at bounding box center [821, 37] width 14 height 13
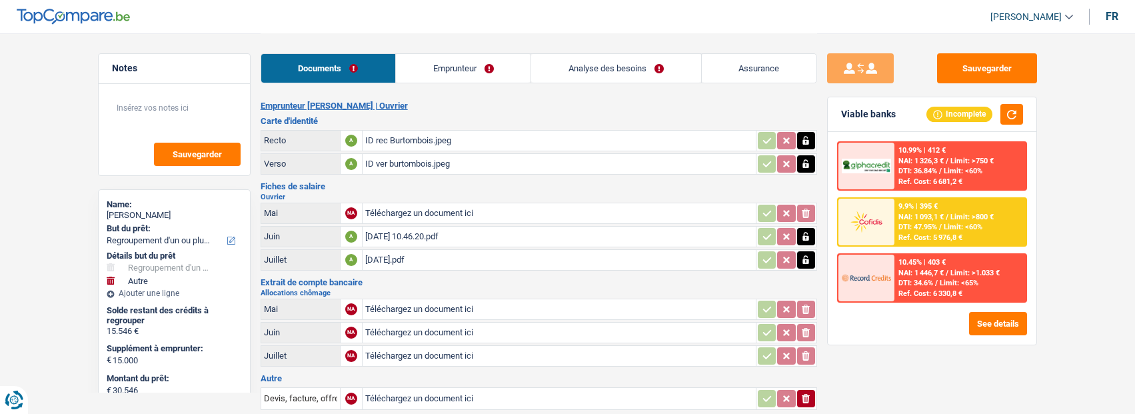
select select "refinancing"
select select "other"
select select "120"
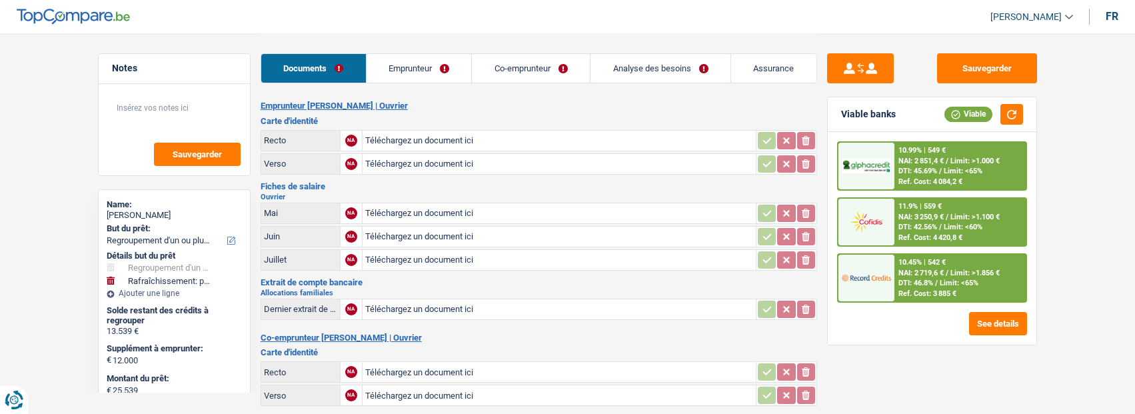
select select "refinancing"
select select "houseOrGarden"
select select "60"
click at [409, 133] on input "Téléchargez un document ici" at bounding box center [559, 141] width 388 height 20
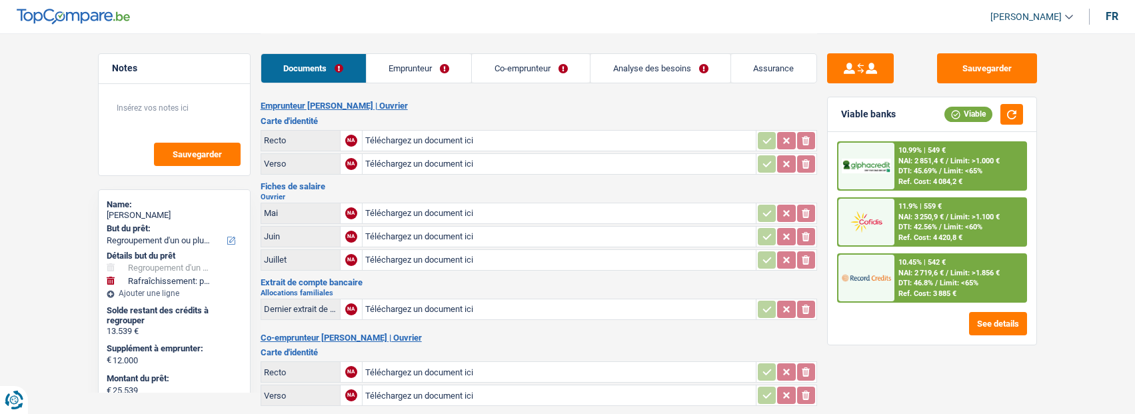
type input "C:\fakepath\IMG_2828.jpg"
click at [1007, 75] on button "Sauvegarder" at bounding box center [987, 68] width 100 height 30
click at [393, 164] on input "Téléchargez un document ici" at bounding box center [559, 164] width 388 height 20
type input "C:\fakepath\IMG_2829.jpg"
click at [391, 257] on input "Téléchargez un document ici" at bounding box center [559, 260] width 388 height 20
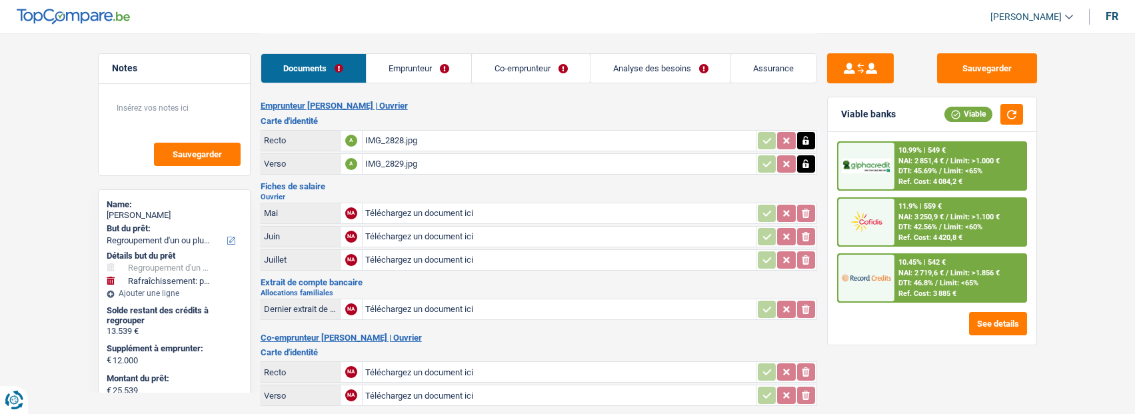
type input "C:\fakepath\Scanner_20250731_142329.pdf"
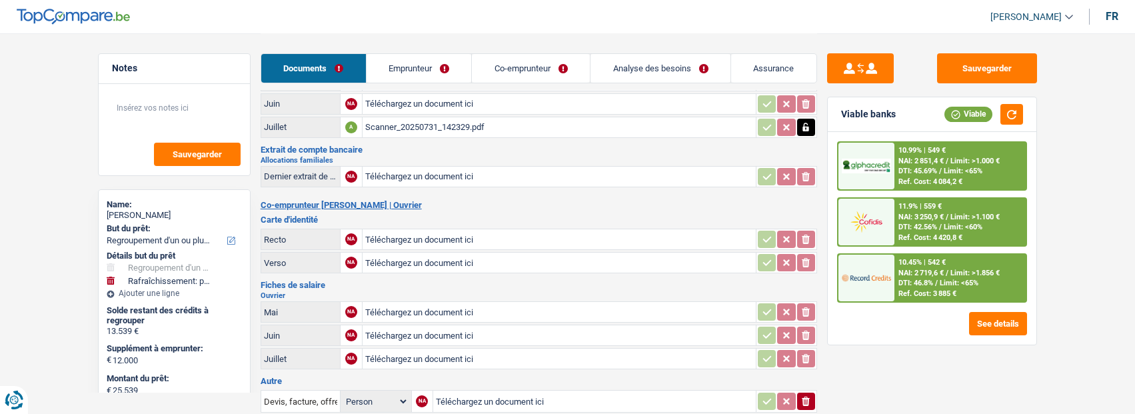
scroll to position [133, 0]
click at [454, 168] on input "Téléchargez un document ici" at bounding box center [559, 176] width 388 height 20
type input "C:\fakepath\ING_Extract_2025090913105408959508236245715638.pdf"
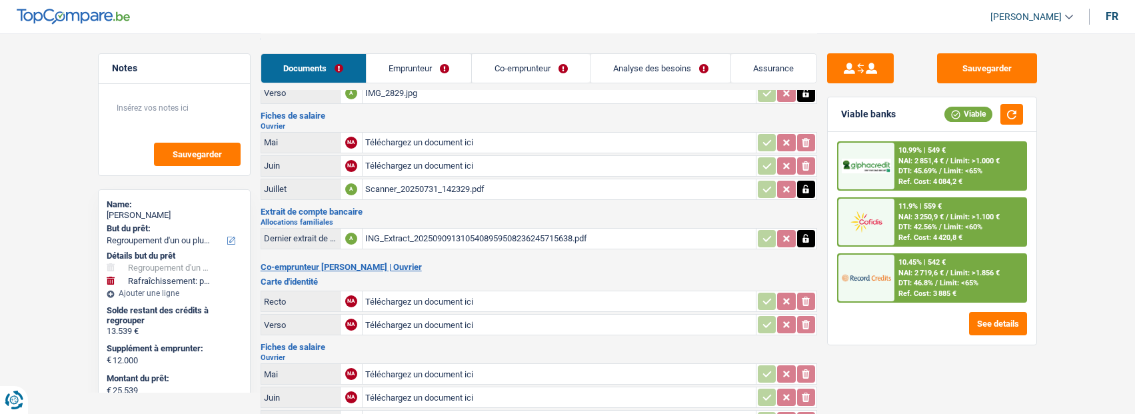
scroll to position [0, 0]
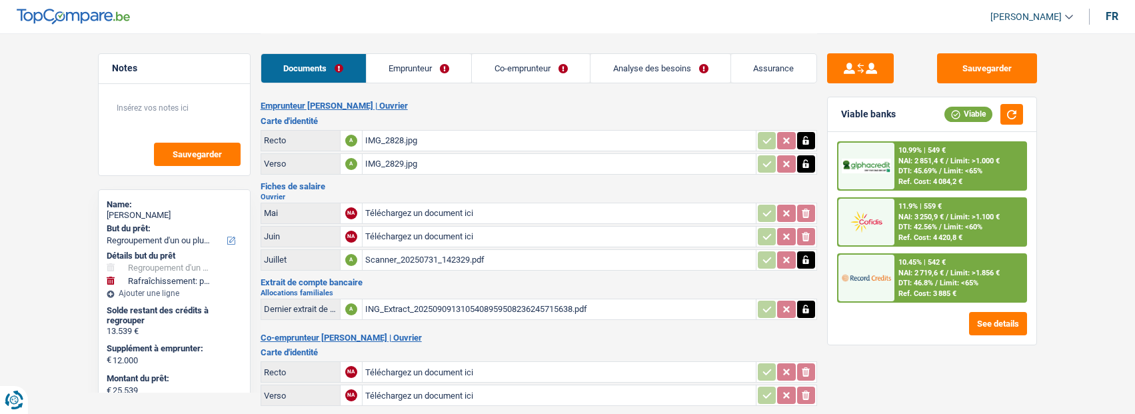
click at [457, 251] on div "Scanner_20250731_142329.pdf" at bounding box center [559, 260] width 388 height 20
click at [806, 253] on icon "button" at bounding box center [805, 259] width 11 height 13
click at [804, 257] on icon "ionicons-v5-e" at bounding box center [805, 259] width 11 height 13
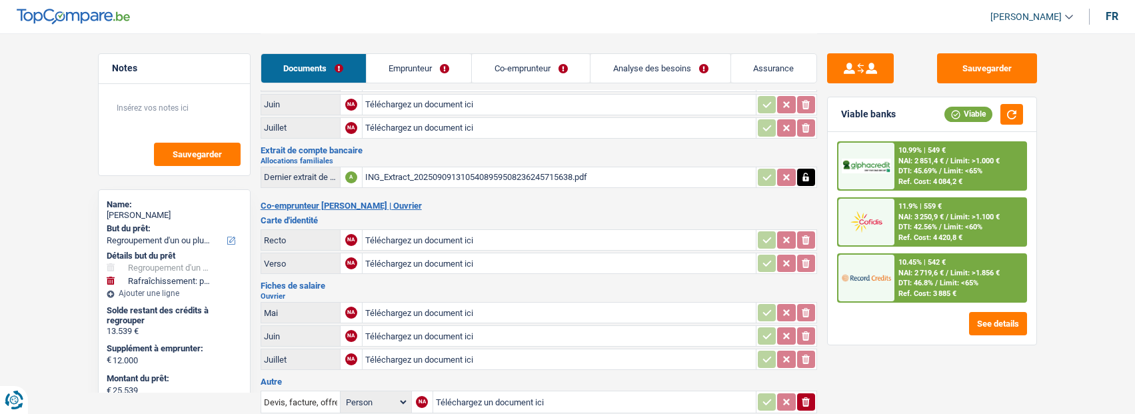
scroll to position [133, 0]
click at [405, 348] on input "Téléchargez un document ici" at bounding box center [559, 358] width 388 height 20
type input "C:\fakepath\Scanner_20250731_142329.pdf"
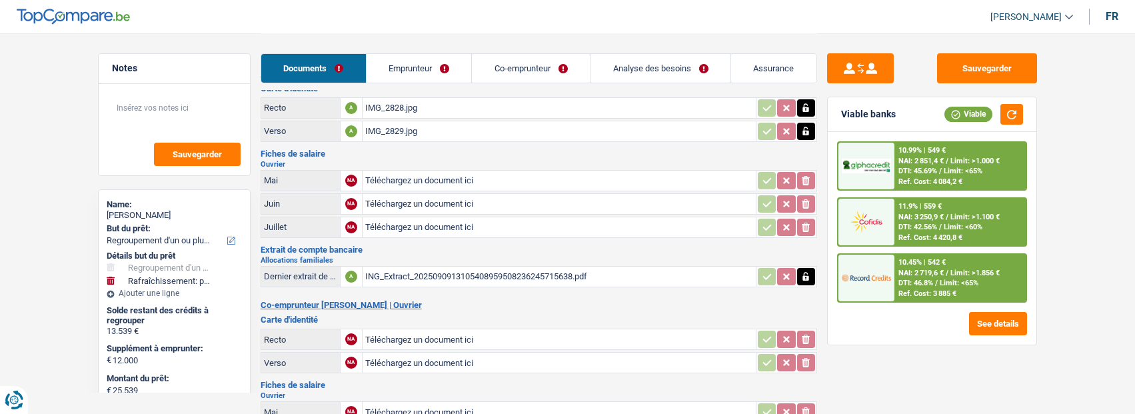
scroll to position [0, 0]
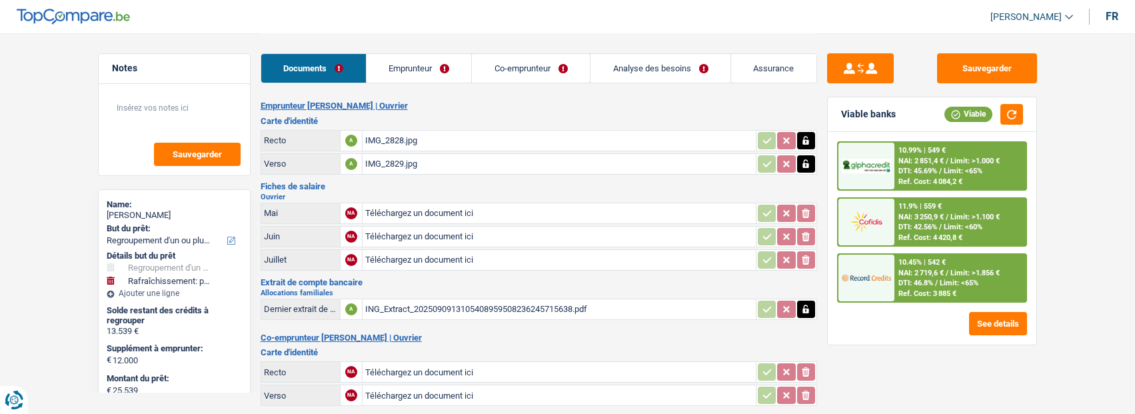
click at [429, 254] on input "Téléchargez un document ici" at bounding box center [559, 260] width 388 height 20
click at [415, 207] on input "Téléchargez un document ici" at bounding box center [559, 213] width 388 height 20
type input "C:\fakepath\BON_DE_PAIE_RAZAFINDRANORO_K_MARIE-AGNèS_2025-06-30_RO0731_11_20250…"
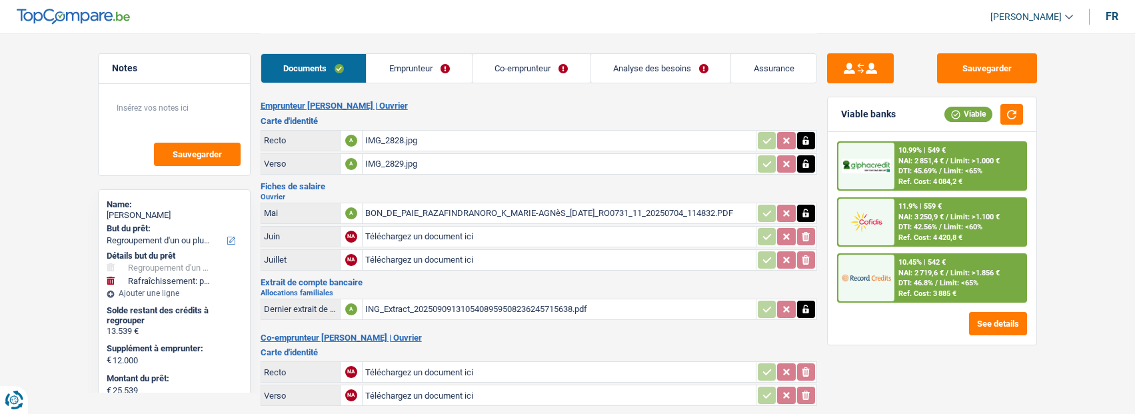
click at [407, 227] on input "Téléchargez un document ici" at bounding box center [559, 237] width 388 height 20
type input "C:\fakepath\BON_DE_PAIE_RAZAFINDRANORO_K_MARIE-AGNèS_2025-07-31_RO0731_11_20250…"
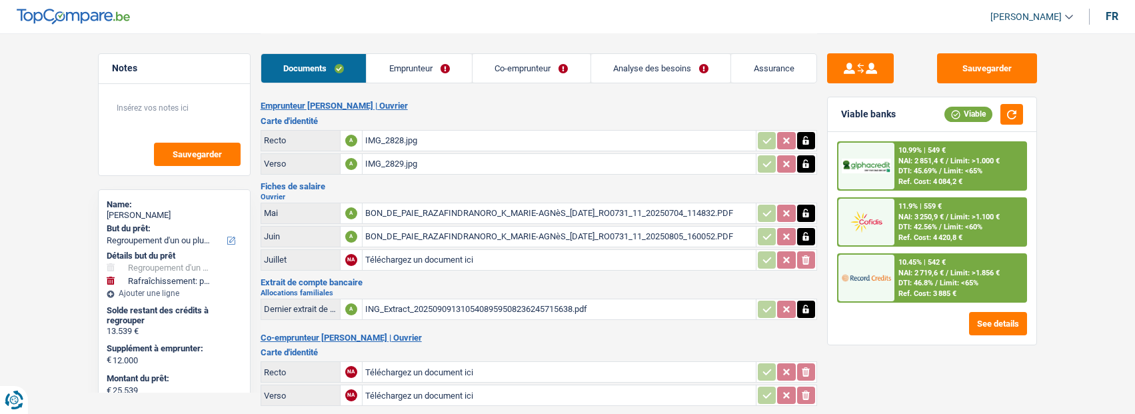
click at [405, 260] on input "Téléchargez un document ici" at bounding box center [559, 260] width 388 height 20
type input "C:\fakepath\BON_DE_PAIE_RAZAFINDRANORO_K_MARIE-AGNèS_2025-08-31_RO0731_11_20250…"
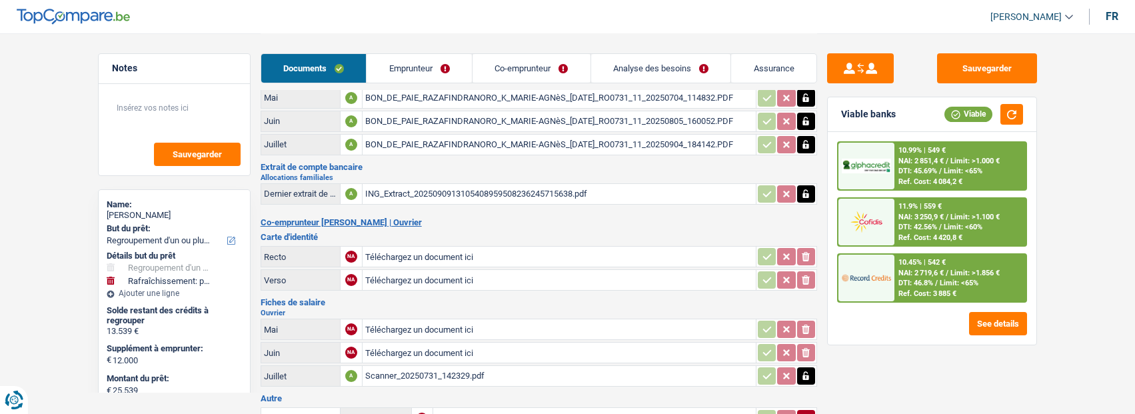
scroll to position [133, 0]
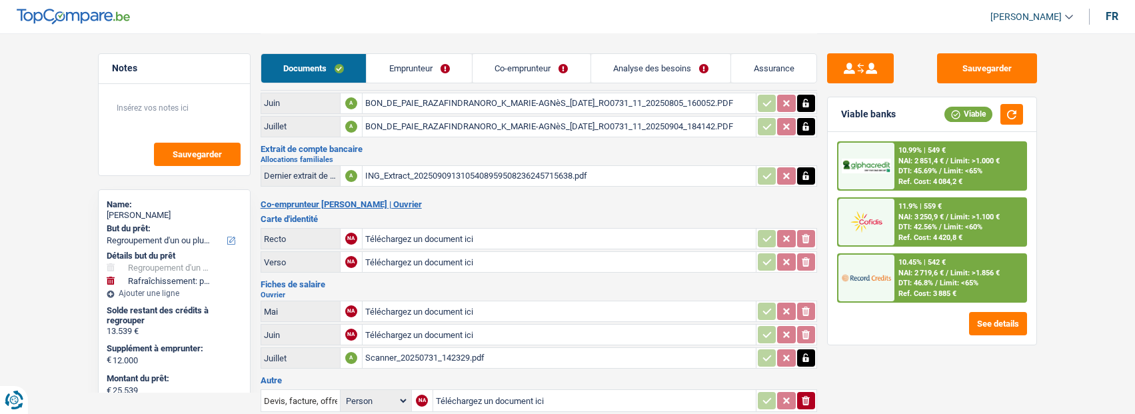
click at [364, 301] on td "Téléchargez un document ici" at bounding box center [559, 311] width 394 height 21
click at [410, 301] on input "Téléchargez un document ici" at bounding box center [559, 311] width 388 height 20
type input "C:\fakepath\FP juin mazy.pdf"
click at [443, 348] on div "Scanner_20250731_142329.pdf" at bounding box center [559, 358] width 388 height 20
click at [447, 350] on div "Scanner_20250731_142329.pdf" at bounding box center [559, 358] width 388 height 20
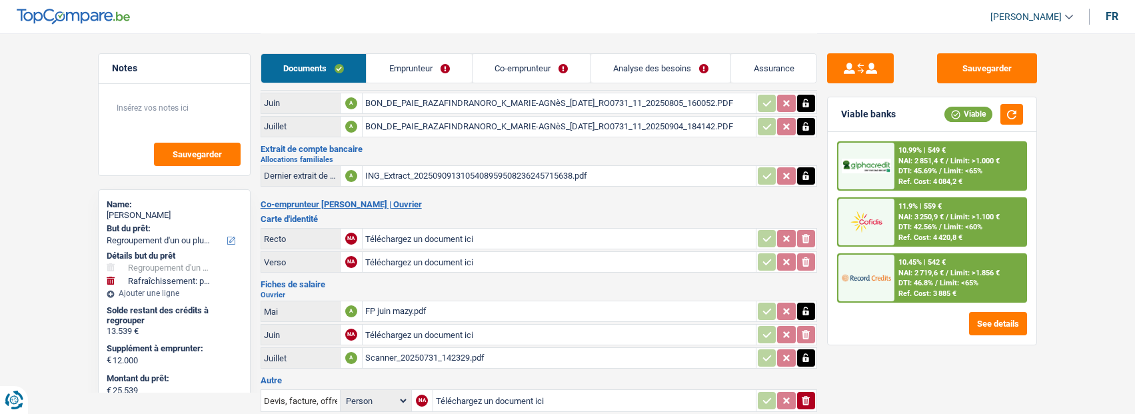
click at [461, 325] on input "Téléchargez un document ici" at bounding box center [559, 335] width 388 height 20
type input "C:\fakepath\FP Aout mazy.pdf"
click at [988, 63] on button "Sauvegarder" at bounding box center [987, 68] width 100 height 30
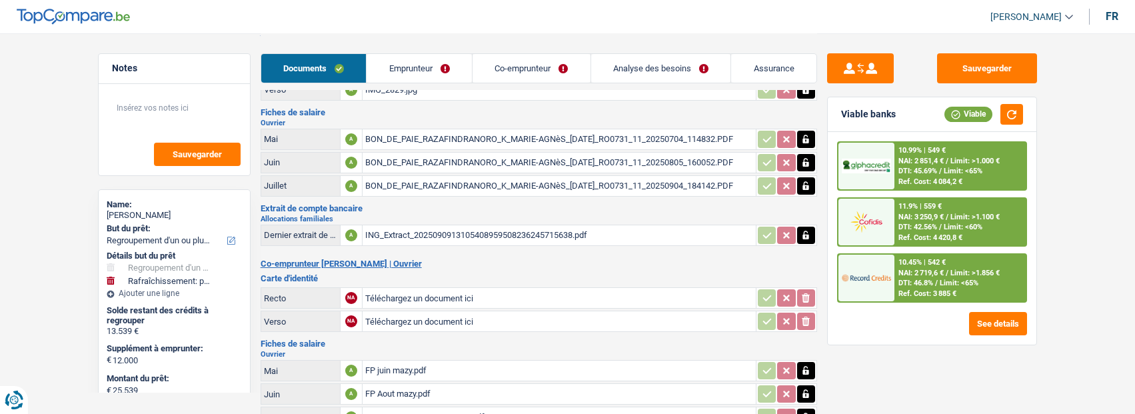
scroll to position [0, 0]
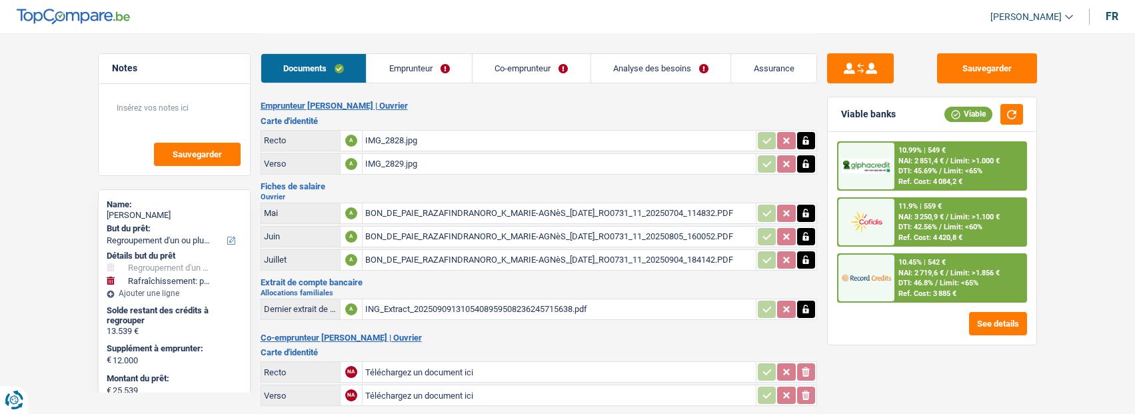
click at [428, 252] on div "BON_DE_PAIE_RAZAFINDRANORO_K_MARIE-AGNèS_2025-08-31_RO0731_11_20250904_184142.P…" at bounding box center [559, 260] width 388 height 20
click at [467, 211] on div "BON_DE_PAIE_RAZAFINDRANORO_K_MARIE-AGNèS_2025-06-30_RO0731_11_20250704_114832.P…" at bounding box center [559, 213] width 388 height 20
click at [401, 157] on div "IMG_2829.jpg" at bounding box center [559, 164] width 388 height 20
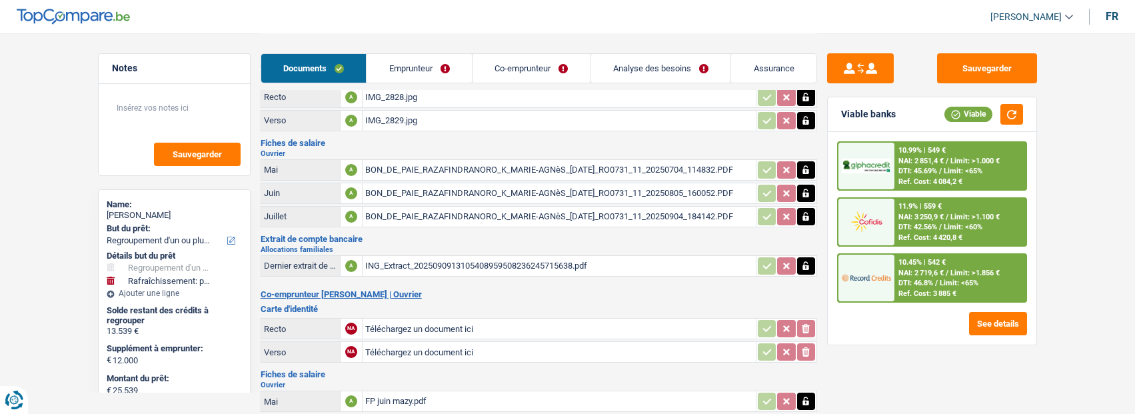
scroll to position [67, 0]
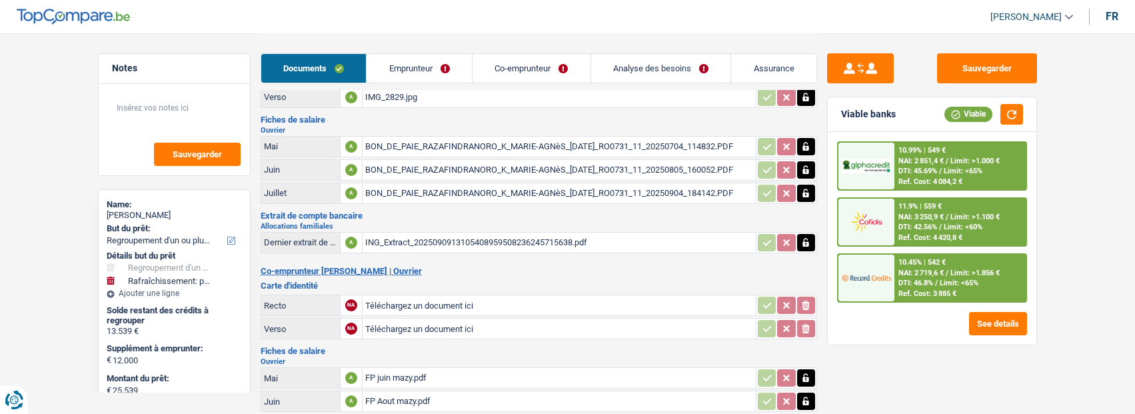
click at [393, 295] on input "Téléchargez un document ici" at bounding box center [559, 305] width 388 height 20
type input "C:\fakepath\IMG_2828.jpg"
click at [435, 319] on input "Téléchargez un document ici" at bounding box center [559, 329] width 388 height 20
type input "C:\fakepath\IMG_2829.jpg"
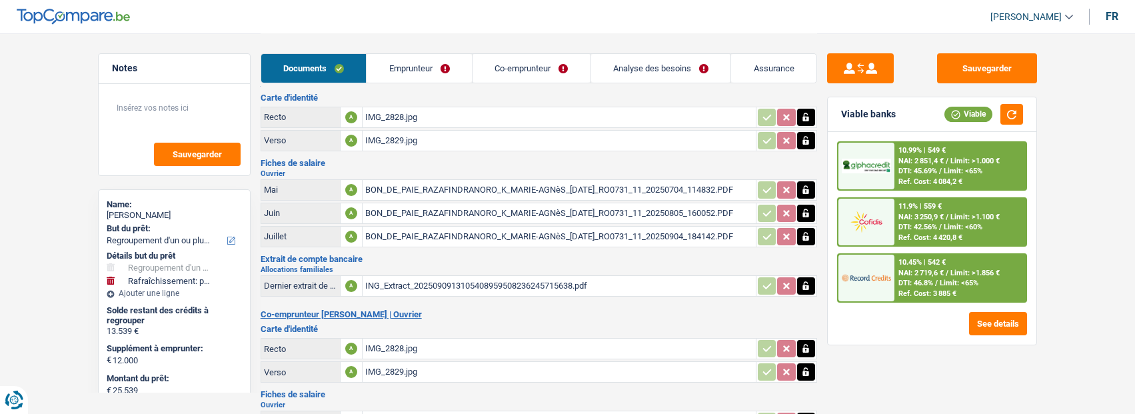
scroll to position [0, 0]
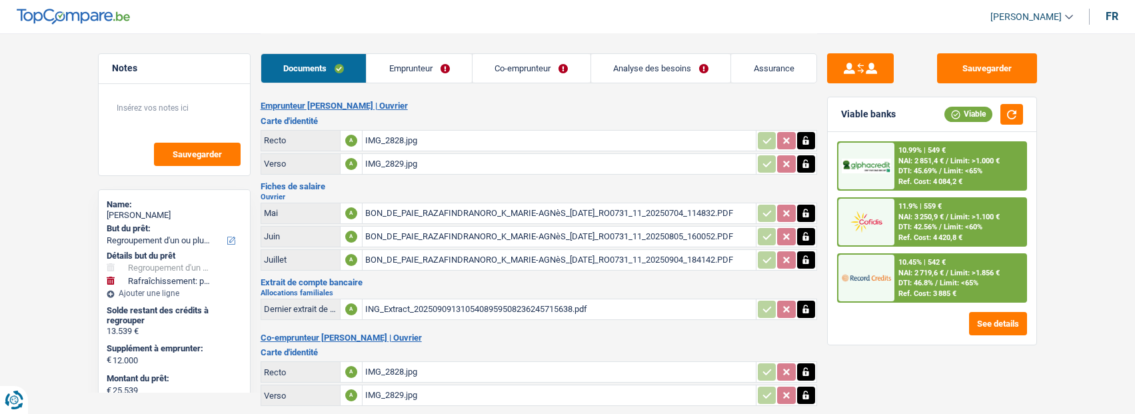
click at [810, 134] on icon "button" at bounding box center [805, 140] width 11 height 13
click at [809, 157] on icon "button" at bounding box center [805, 163] width 11 height 13
click at [808, 134] on icon "ionicons-v5-e" at bounding box center [805, 140] width 11 height 13
click at [808, 159] on icon "button" at bounding box center [806, 163] width 8 height 9
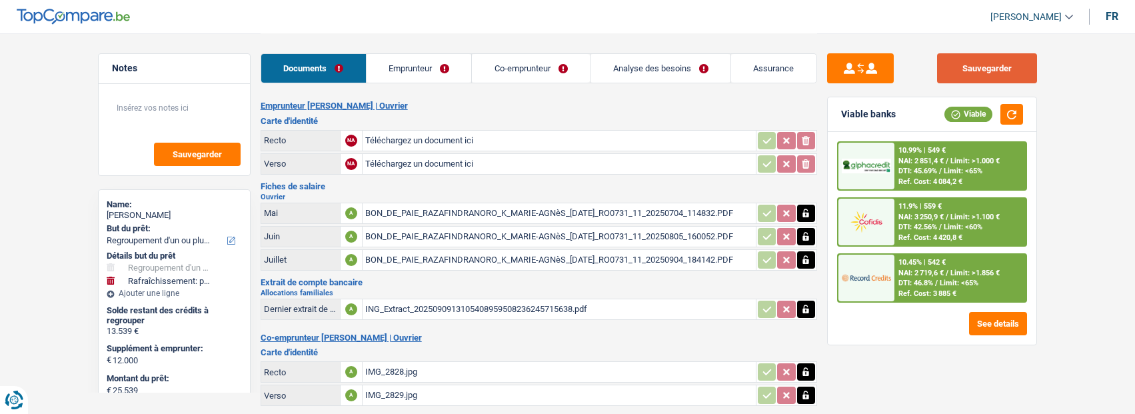
click at [1021, 69] on button "Sauvegarder" at bounding box center [987, 68] width 100 height 30
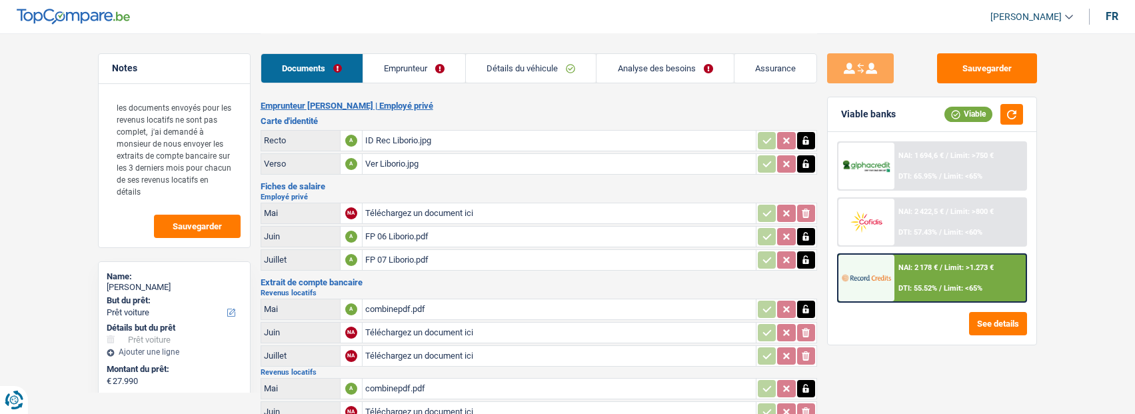
select select "car"
select select "60"
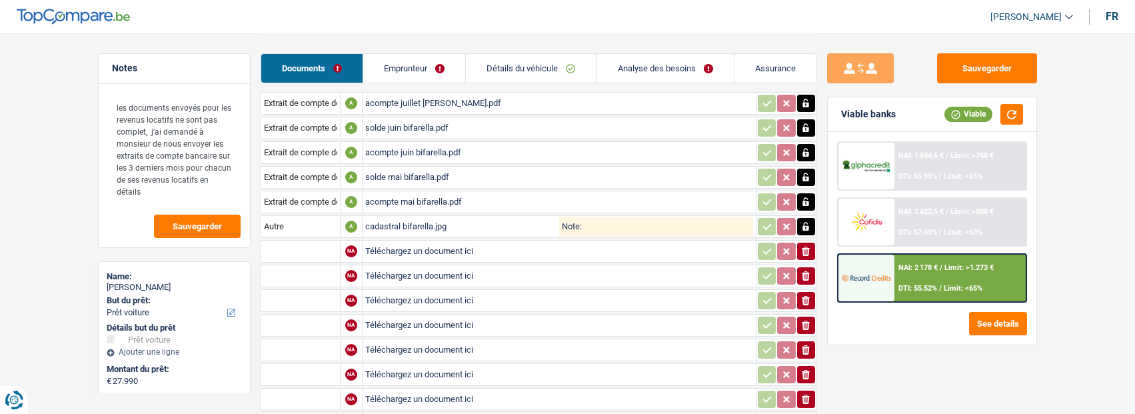
scroll to position [816, 0]
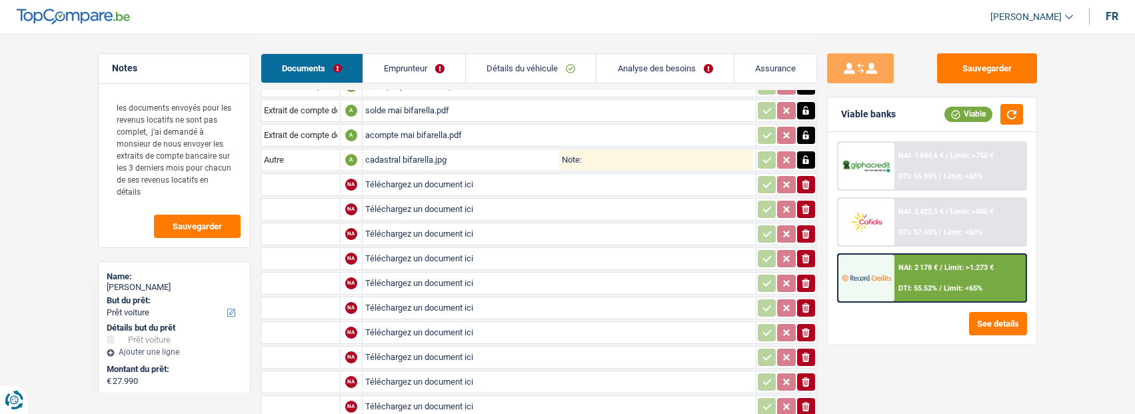
click at [411, 178] on input "Téléchargez un document ici" at bounding box center [559, 185] width 388 height 20
type input "C:\fakepath\combinepdf (1).pdf"
click at [304, 177] on input "text" at bounding box center [300, 184] width 73 height 21
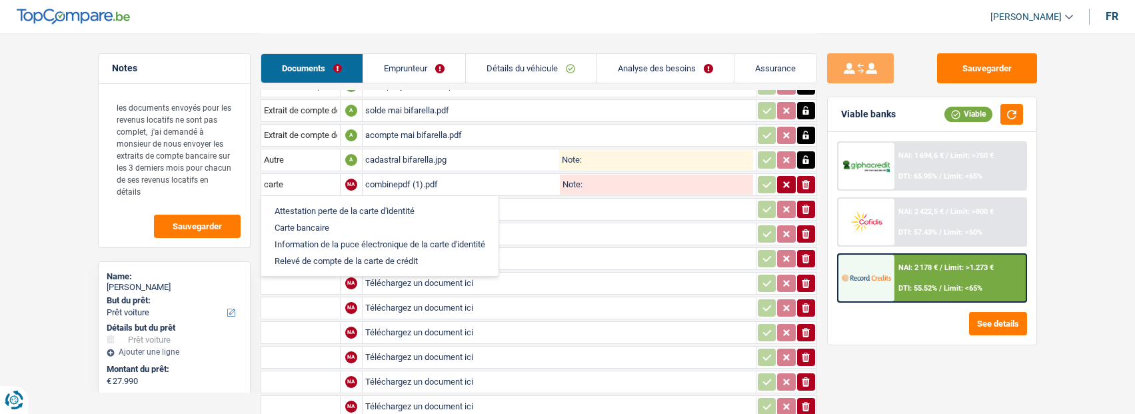
click at [329, 219] on li "Carte bancaire" at bounding box center [380, 227] width 224 height 17
type input "Carte bancaire"
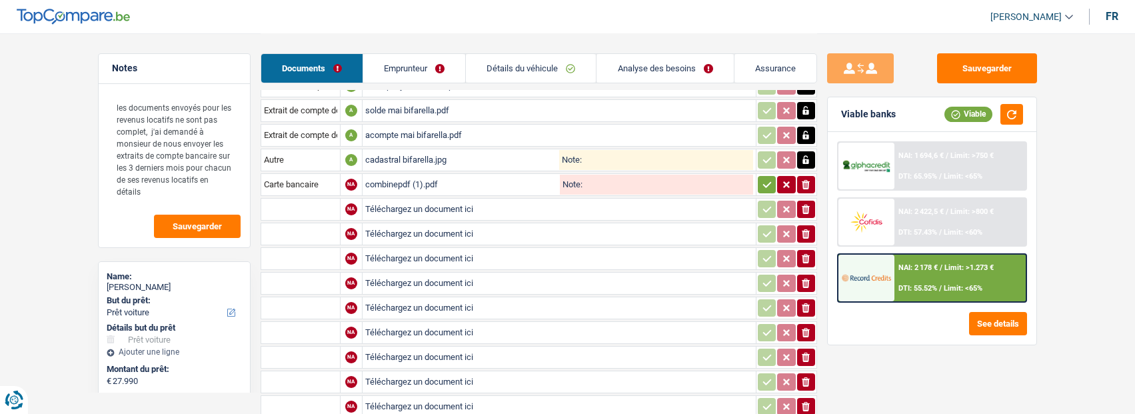
click at [762, 178] on icon "button" at bounding box center [767, 184] width 11 height 13
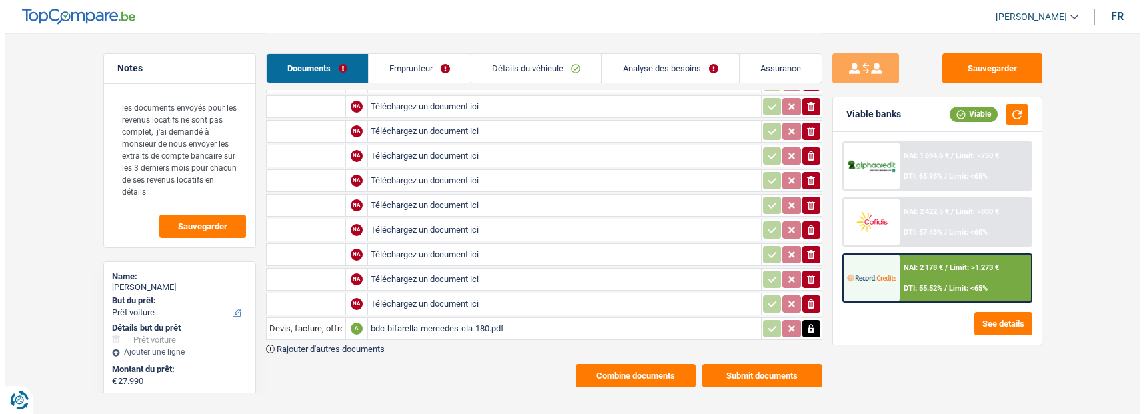
scroll to position [949, 0]
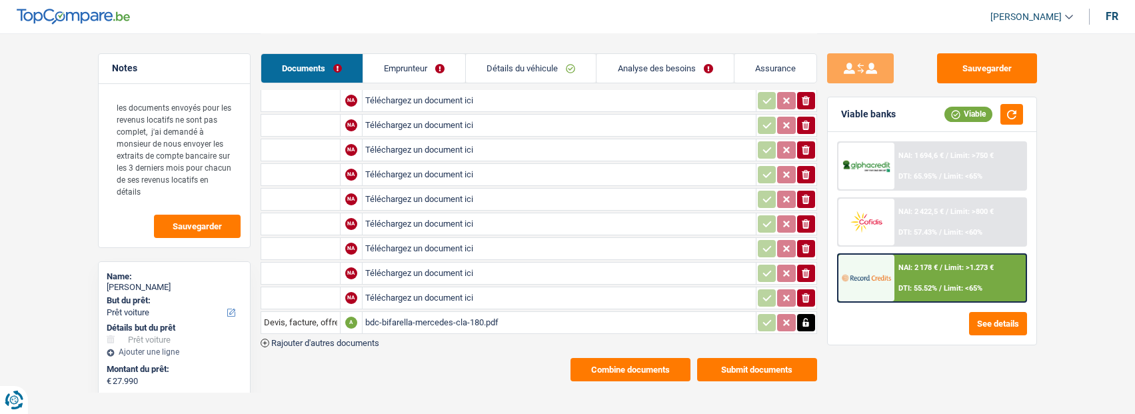
click at [665, 360] on button "Combine documents" at bounding box center [631, 369] width 120 height 23
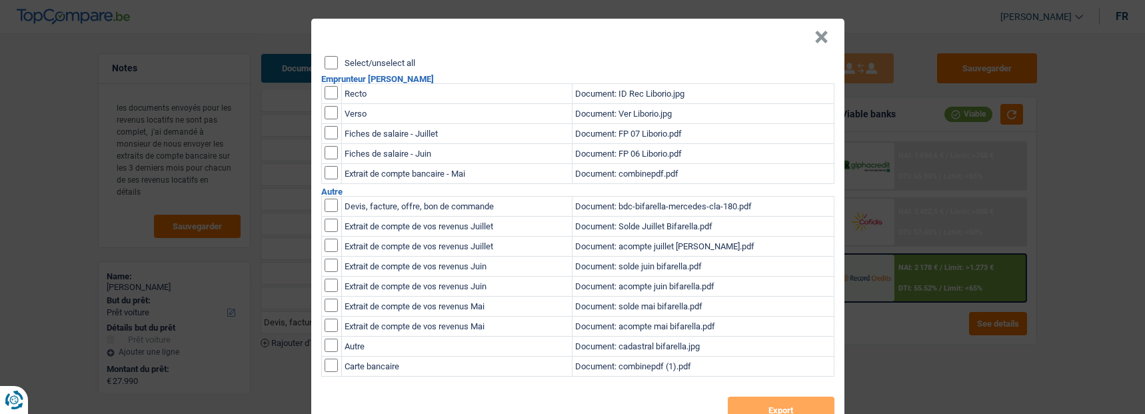
scroll to position [0, 0]
click at [326, 361] on input "checkbox" at bounding box center [331, 365] width 13 height 13
checkbox input "true"
click at [764, 390] on div "Select/unselect all Emprunteur LIBORIO BIFARELLA Recto Document: ID Rec Liborio…" at bounding box center [577, 244] width 533 height 377
click at [769, 400] on button "Export" at bounding box center [781, 410] width 107 height 27
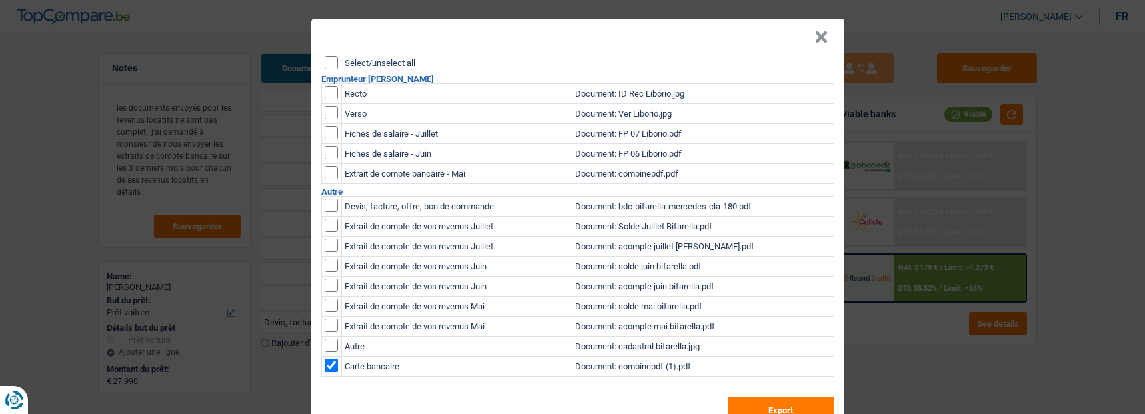
click at [239, 123] on div "× Select/unselect all Emprunteur LIBORIO BIFARELLA Recto Document: ID Rec Libor…" at bounding box center [572, 207] width 1145 height 414
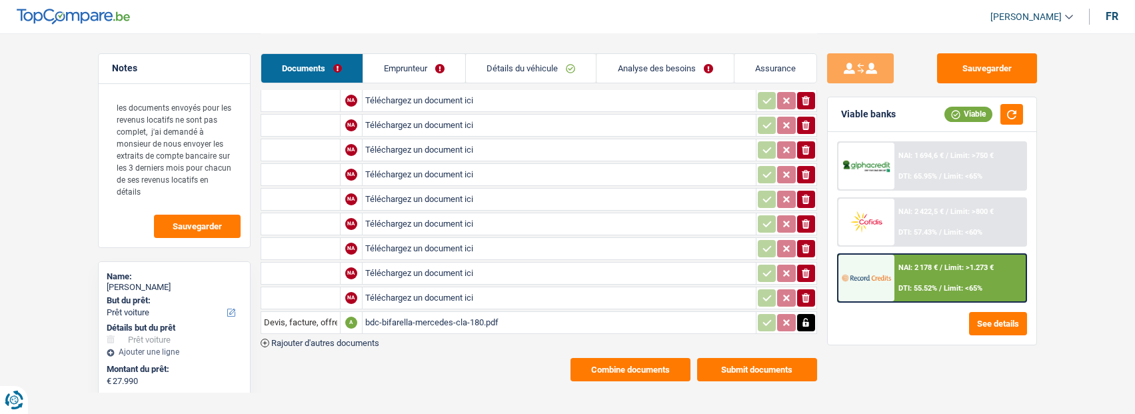
click at [760, 358] on button "Submit documents" at bounding box center [757, 369] width 120 height 23
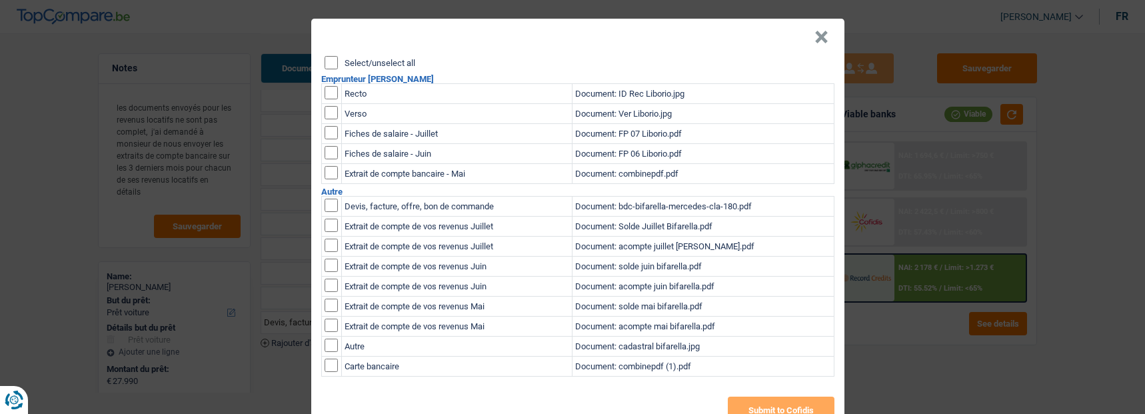
click at [325, 359] on input "checkbox" at bounding box center [331, 365] width 13 height 13
checkbox input "true"
click at [806, 405] on button "Submit to Cofidis" at bounding box center [781, 410] width 107 height 27
click at [821, 31] on button "×" at bounding box center [821, 37] width 14 height 13
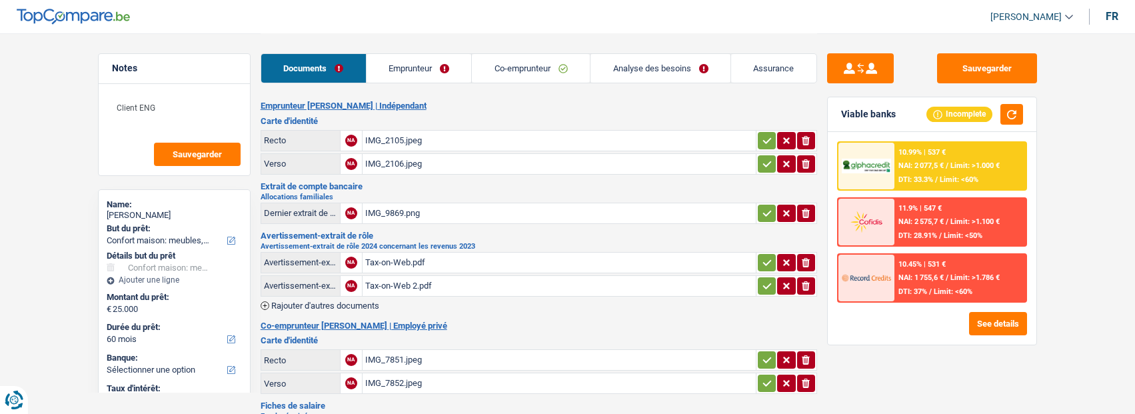
select select "household"
select select "60"
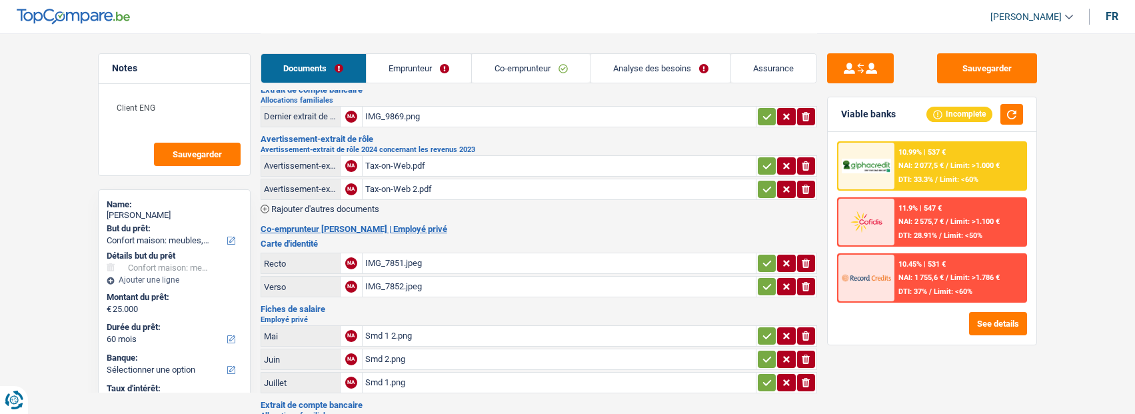
scroll to position [133, 0]
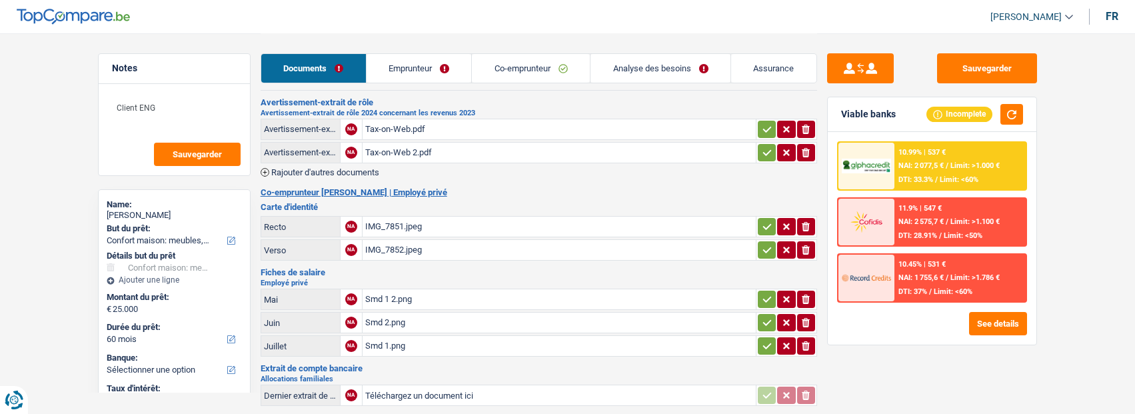
click at [763, 293] on icon "button" at bounding box center [767, 299] width 11 height 13
click at [762, 316] on icon "button" at bounding box center [767, 322] width 11 height 13
click at [764, 337] on button "button" at bounding box center [767, 345] width 18 height 17
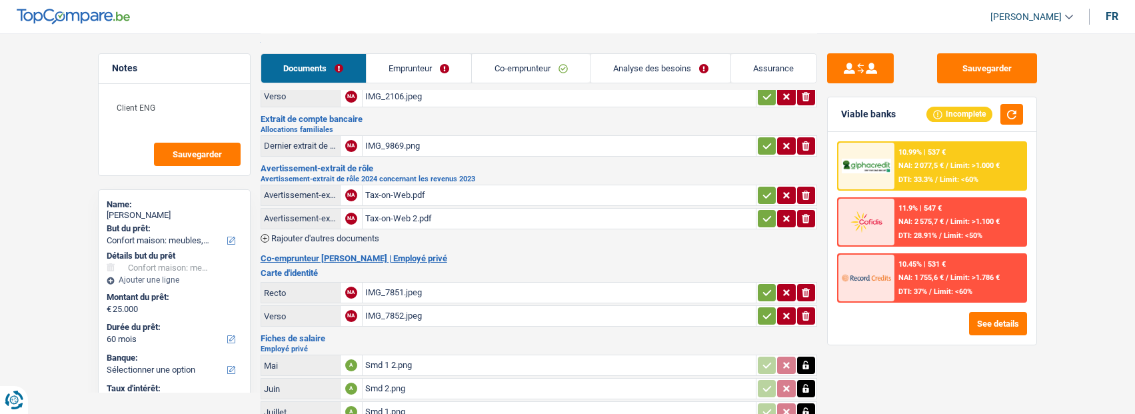
scroll to position [67, 0]
click at [483, 186] on div "Tax-on-Web.pdf" at bounding box center [559, 196] width 388 height 20
click at [804, 189] on icon "ionicons-v5-e" at bounding box center [805, 195] width 11 height 13
click at [473, 213] on div "Tax-on-Web 2.pdf" at bounding box center [559, 219] width 388 height 20
click at [807, 215] on icon "button" at bounding box center [806, 219] width 8 height 9
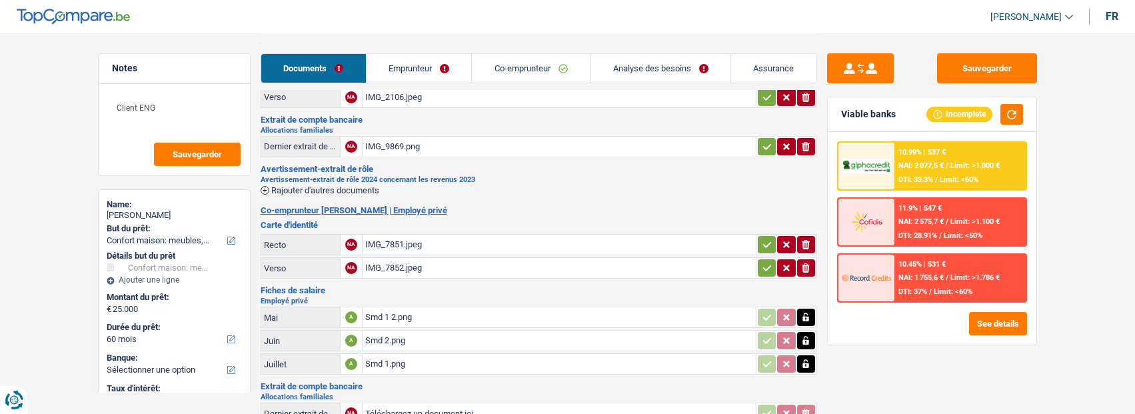
click at [263, 186] on icon "button" at bounding box center [265, 190] width 9 height 9
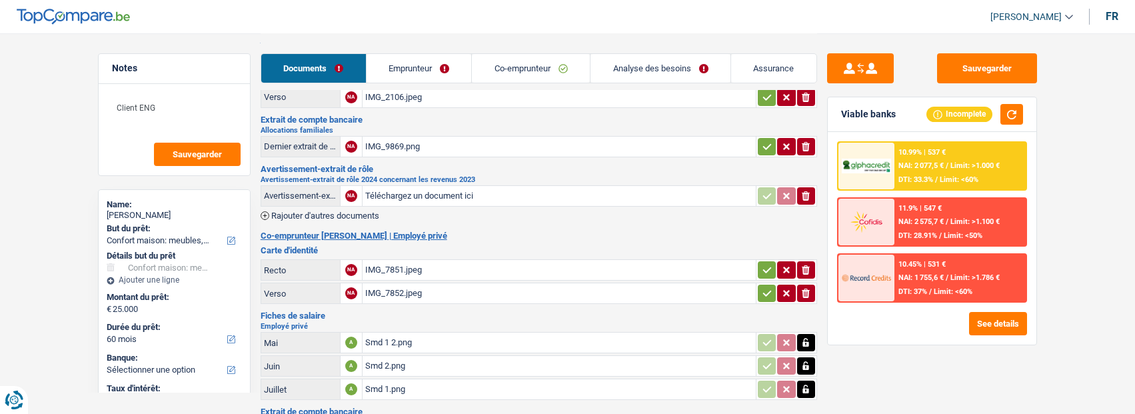
click at [436, 187] on input "Téléchargez un document ici" at bounding box center [559, 196] width 388 height 20
type input "C:\fakepath\Avertissement-extrait de rôle 2024.pdf"
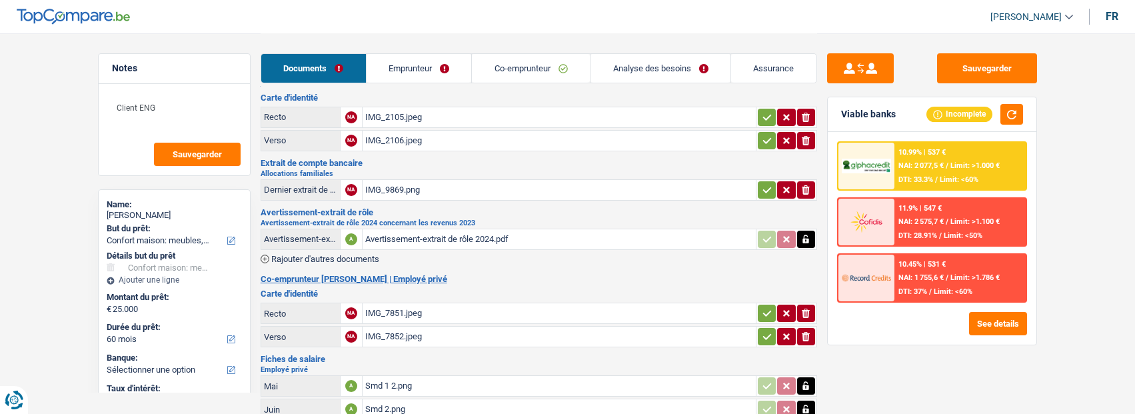
scroll to position [0, 0]
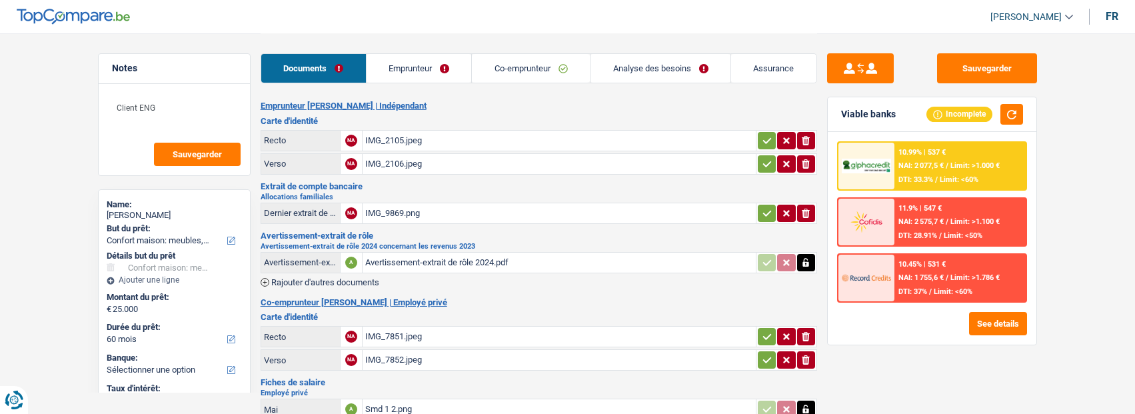
click at [764, 207] on icon "button" at bounding box center [767, 213] width 11 height 13
click at [762, 159] on icon "button" at bounding box center [767, 163] width 11 height 13
click at [758, 139] on button "button" at bounding box center [767, 140] width 18 height 17
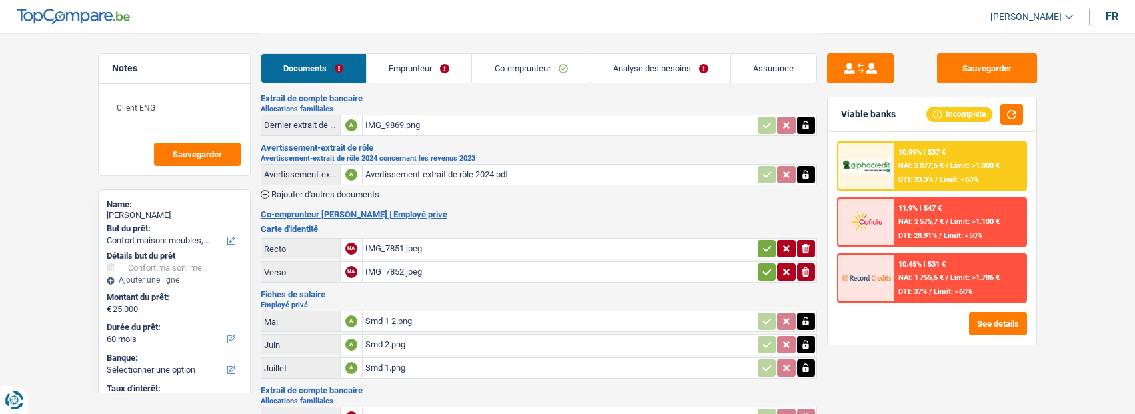
scroll to position [133, 0]
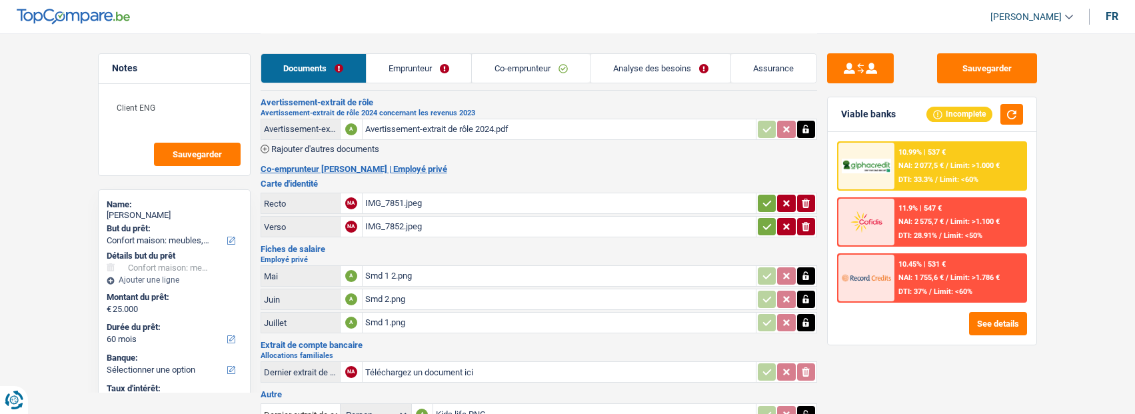
click at [762, 197] on icon "button" at bounding box center [767, 203] width 11 height 13
click at [771, 218] on button "button" at bounding box center [767, 226] width 18 height 17
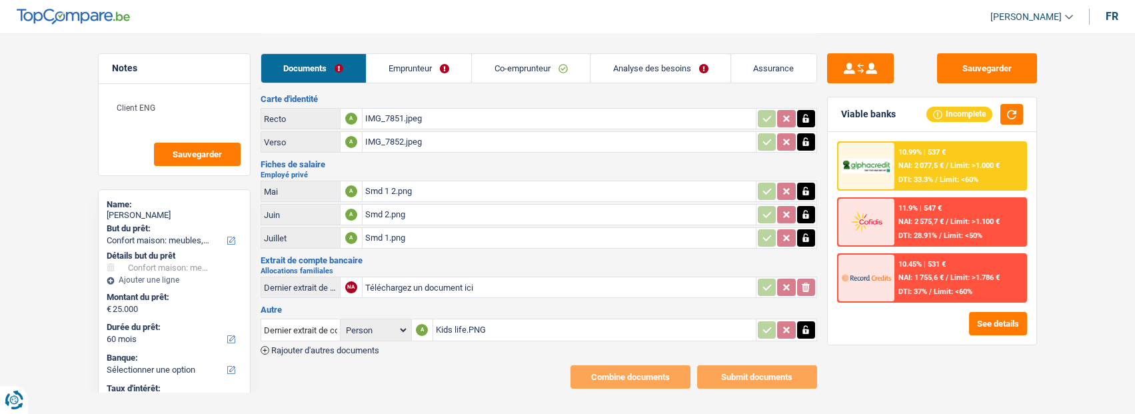
scroll to position [219, 0]
click at [976, 59] on button "Sauvegarder" at bounding box center [987, 68] width 100 height 30
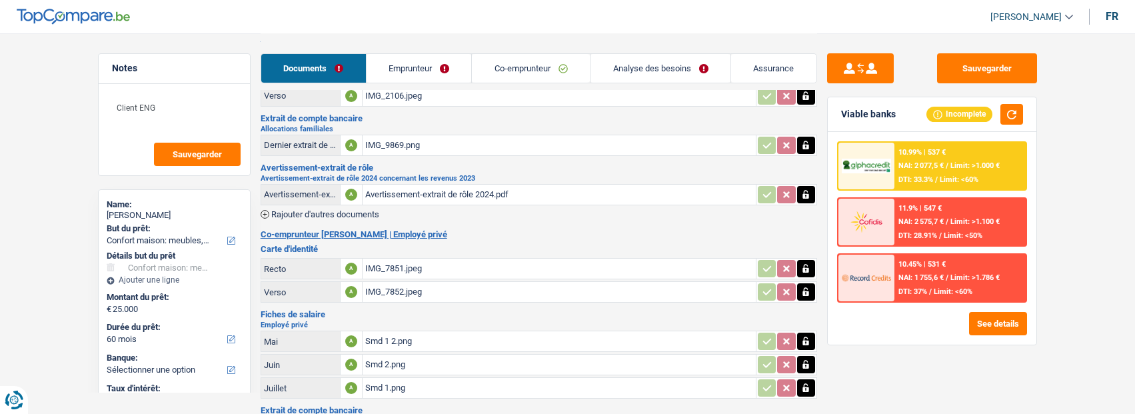
scroll to position [0, 0]
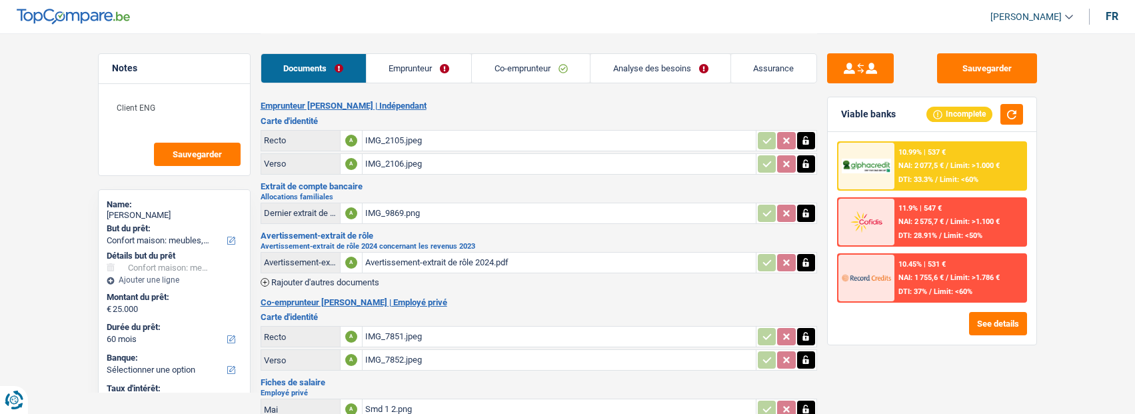
click at [437, 67] on link "Emprunteur" at bounding box center [419, 68] width 105 height 29
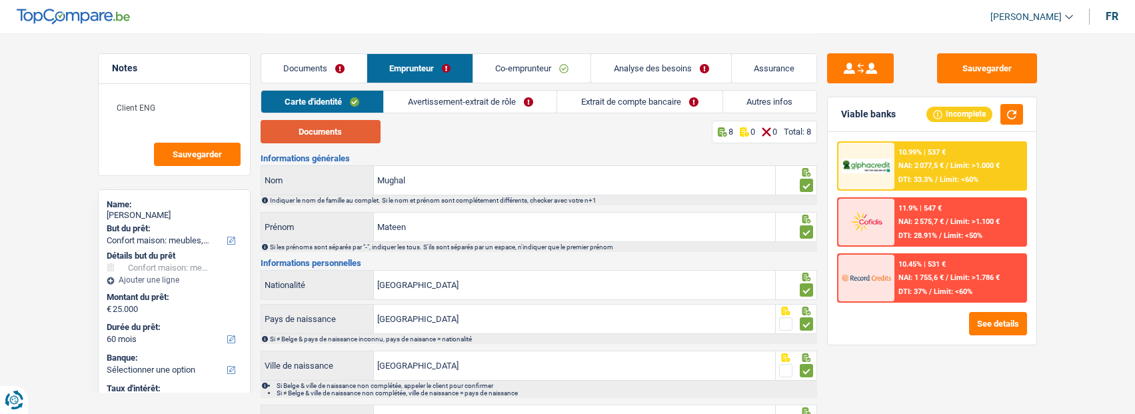
click at [342, 129] on button "Documents" at bounding box center [321, 131] width 120 height 23
click at [455, 94] on link "Avertissement-extrait de rôle" at bounding box center [470, 102] width 173 height 22
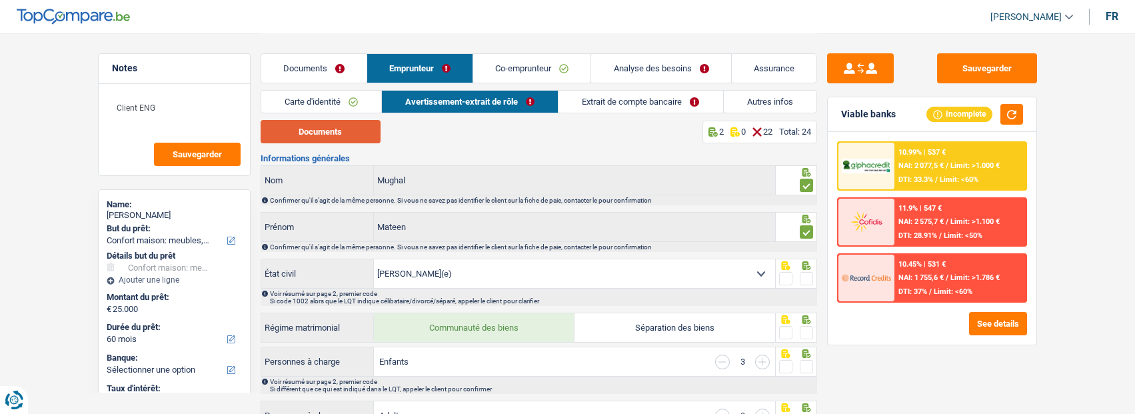
click at [339, 129] on button "Documents" at bounding box center [321, 131] width 120 height 23
click at [527, 61] on link "Co-emprunteur" at bounding box center [531, 68] width 117 height 29
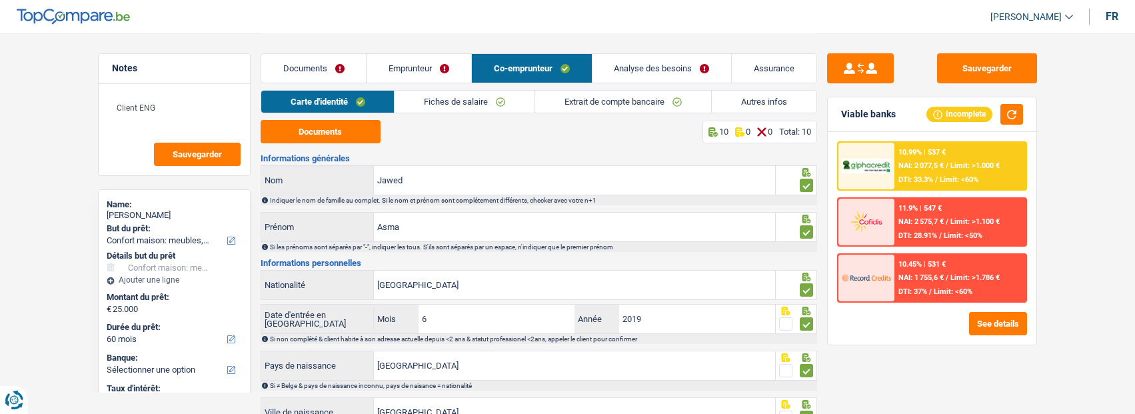
click at [423, 63] on link "Emprunteur" at bounding box center [419, 68] width 105 height 29
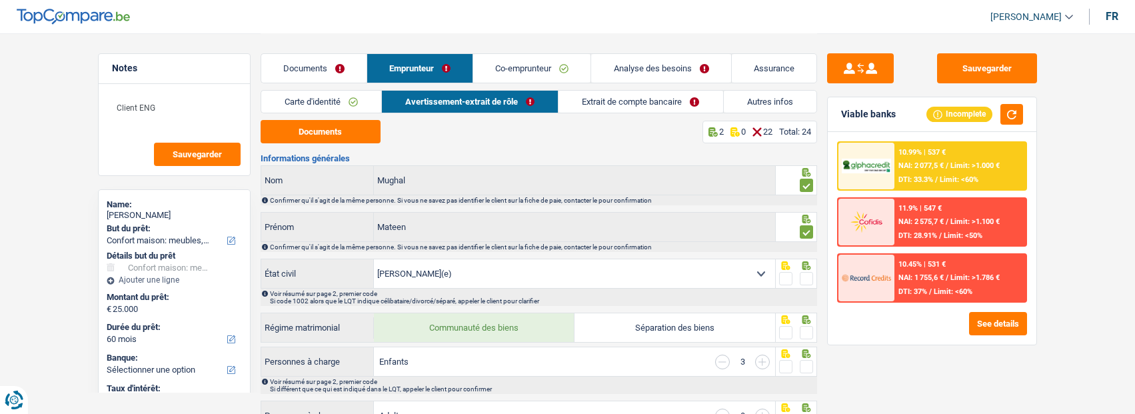
click at [805, 271] on div at bounding box center [806, 279] width 13 height 17
click at [801, 277] on span at bounding box center [806, 278] width 13 height 13
click at [0, 0] on input "radio" at bounding box center [0, 0] width 0 height 0
click at [803, 329] on span at bounding box center [806, 332] width 13 height 13
click at [0, 0] on input "radio" at bounding box center [0, 0] width 0 height 0
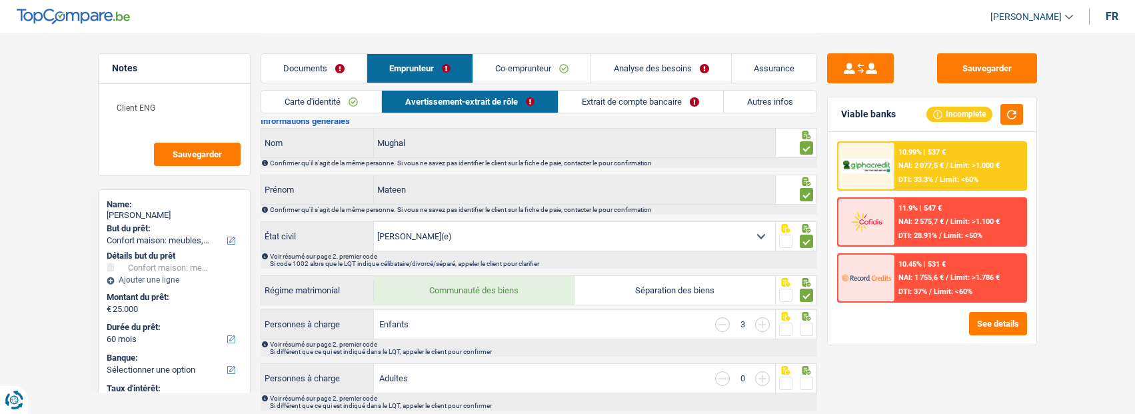
scroll to position [67, 0]
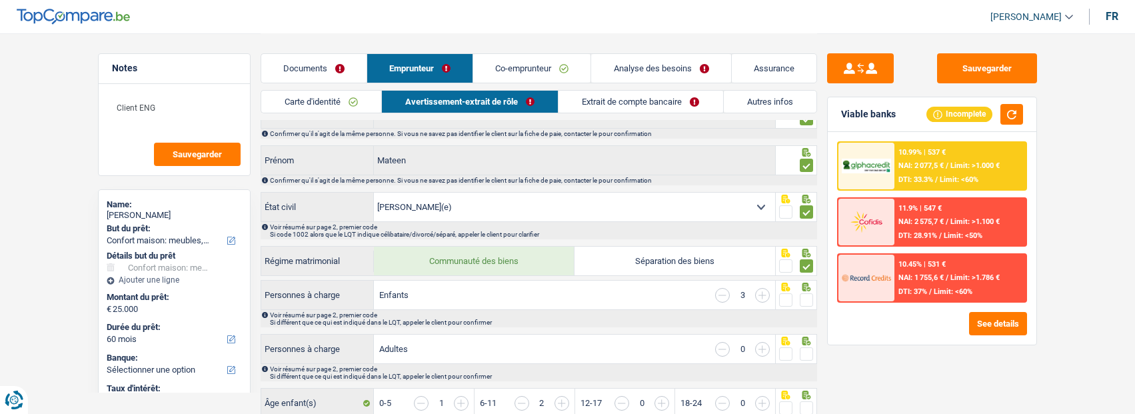
click at [804, 293] on span at bounding box center [806, 299] width 13 height 13
click at [0, 0] on input "radio" at bounding box center [0, 0] width 0 height 0
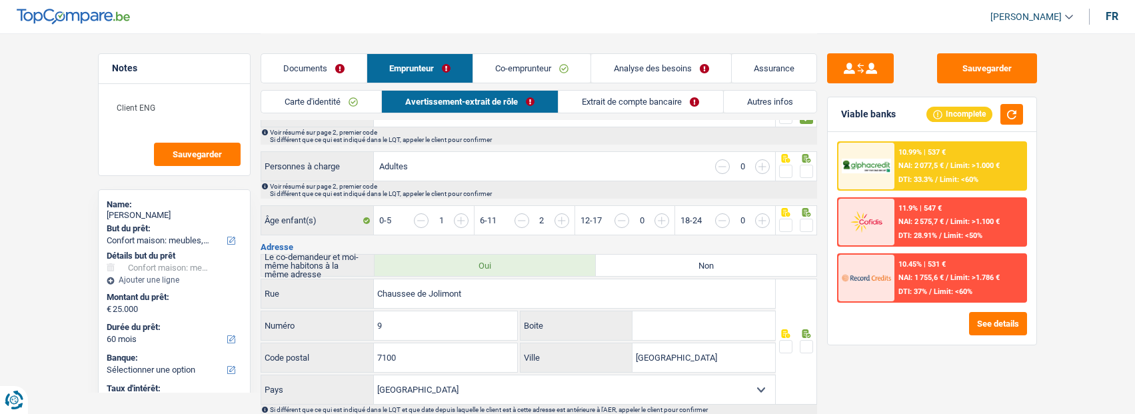
scroll to position [267, 0]
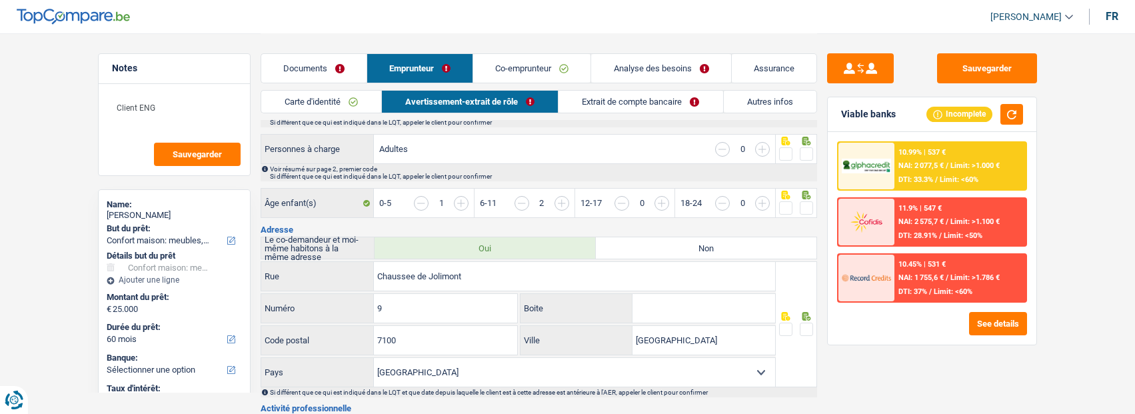
drag, startPoint x: 803, startPoint y: 149, endPoint x: 804, endPoint y: 159, distance: 10.7
click at [803, 151] on span at bounding box center [806, 153] width 13 height 13
click at [0, 0] on input "radio" at bounding box center [0, 0] width 0 height 0
click at [809, 202] on span at bounding box center [806, 207] width 13 height 13
click at [0, 0] on input "radio" at bounding box center [0, 0] width 0 height 0
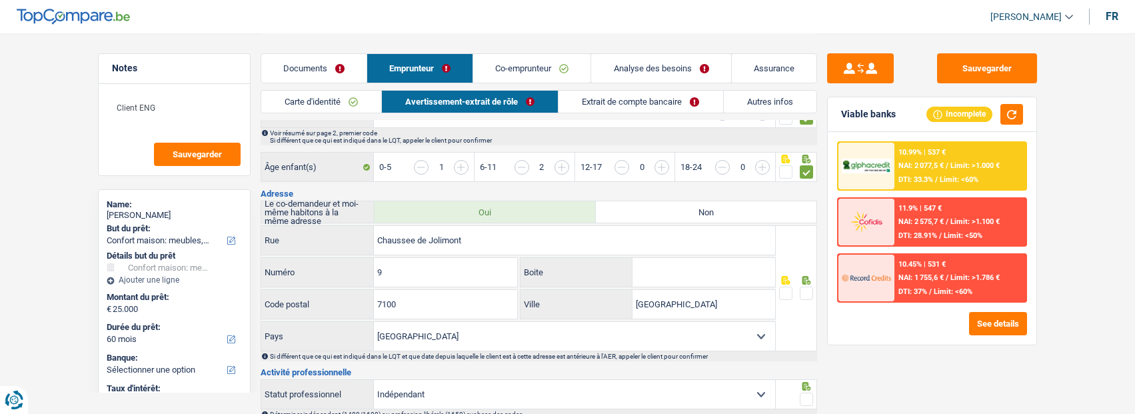
scroll to position [333, 0]
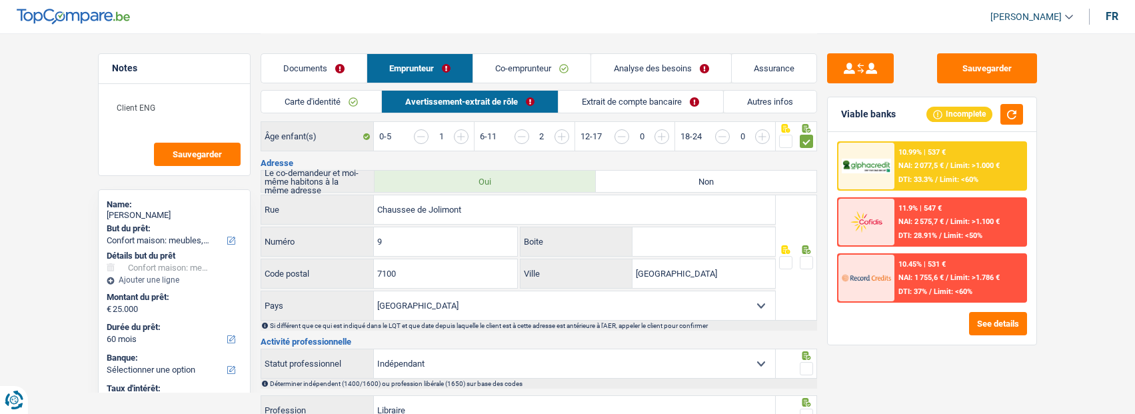
click at [804, 256] on span at bounding box center [806, 262] width 13 height 13
click at [0, 0] on input "radio" at bounding box center [0, 0] width 0 height 0
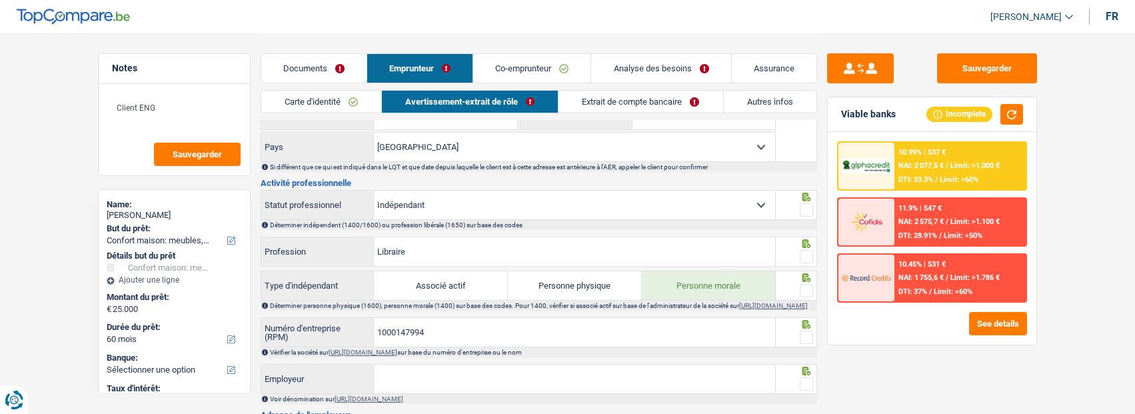
scroll to position [533, 0]
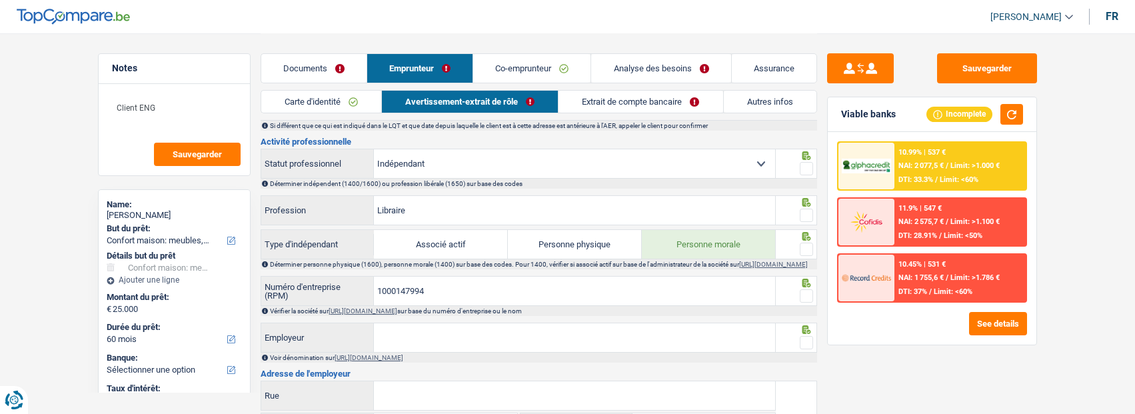
click at [808, 167] on span at bounding box center [806, 168] width 13 height 13
click at [0, 0] on input "radio" at bounding box center [0, 0] width 0 height 0
click at [804, 211] on span at bounding box center [806, 215] width 13 height 13
click at [0, 0] on input "radio" at bounding box center [0, 0] width 0 height 0
click at [800, 243] on span at bounding box center [806, 249] width 13 height 13
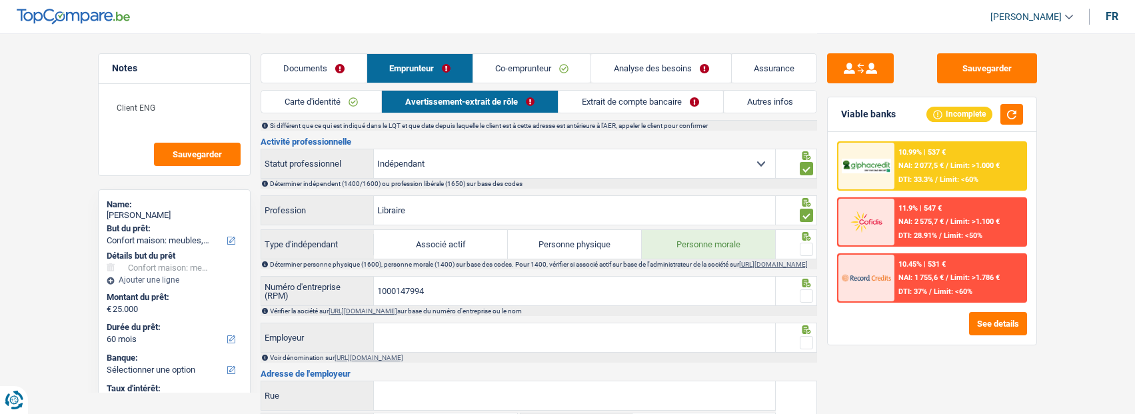
click at [0, 0] on input "radio" at bounding box center [0, 0] width 0 height 0
drag, startPoint x: 803, startPoint y: 297, endPoint x: 601, endPoint y: 297, distance: 202.6
click at [801, 297] on span at bounding box center [806, 295] width 13 height 13
click at [0, 0] on input "radio" at bounding box center [0, 0] width 0 height 0
click at [409, 291] on input "1000147994" at bounding box center [574, 291] width 401 height 29
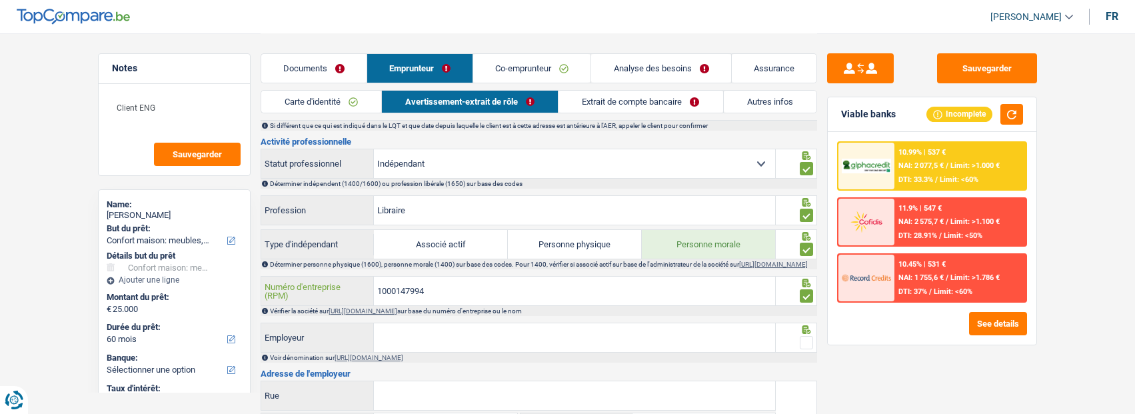
click at [409, 291] on input "1000147994" at bounding box center [574, 291] width 401 height 29
click at [421, 343] on input "Employeur" at bounding box center [574, 337] width 401 height 29
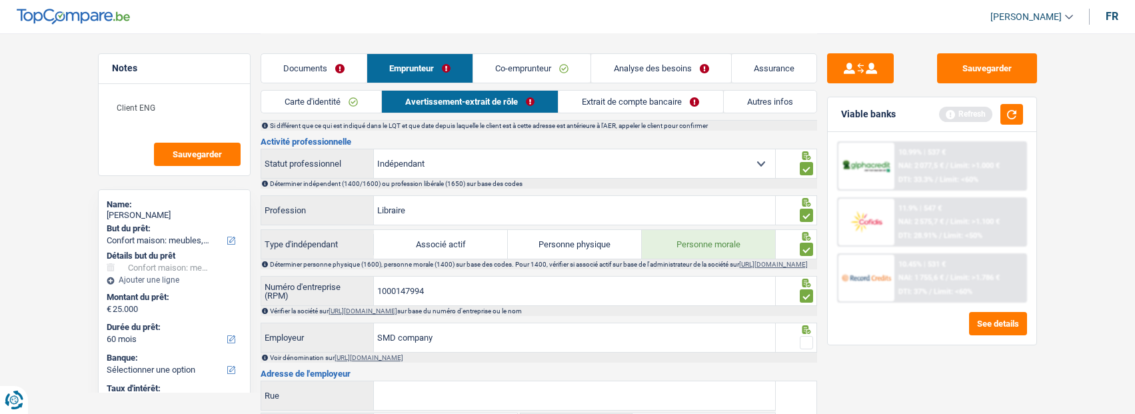
type input "SMD company"
click at [801, 339] on span at bounding box center [806, 342] width 13 height 13
click at [0, 0] on input "radio" at bounding box center [0, 0] width 0 height 0
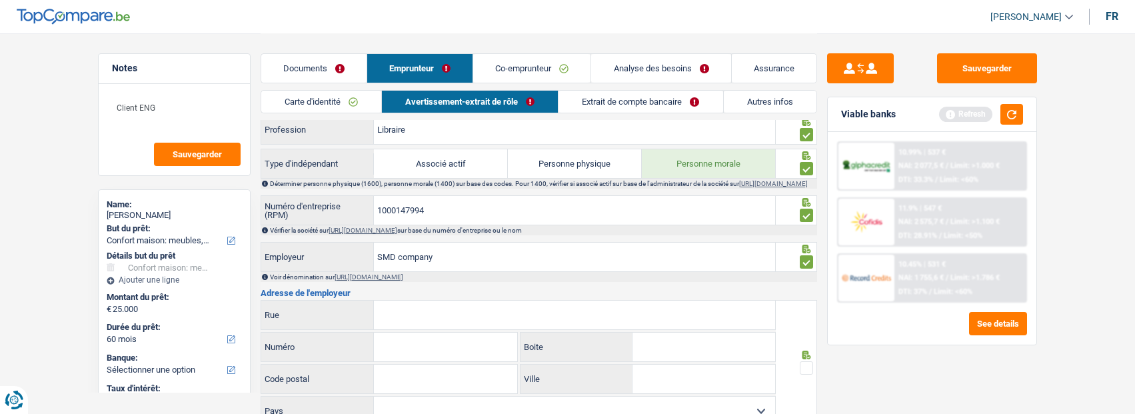
scroll to position [667, 0]
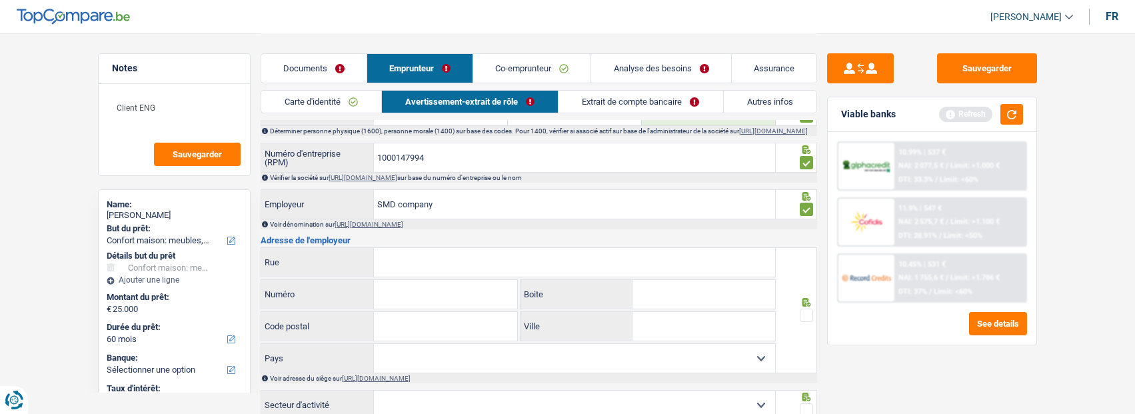
click at [413, 261] on input "Rue" at bounding box center [574, 262] width 401 height 29
type input "Rue de bouvy"
click at [432, 291] on input "Numéro" at bounding box center [445, 294] width 143 height 29
type input "106"
click at [433, 335] on input "Code postal" at bounding box center [445, 326] width 143 height 29
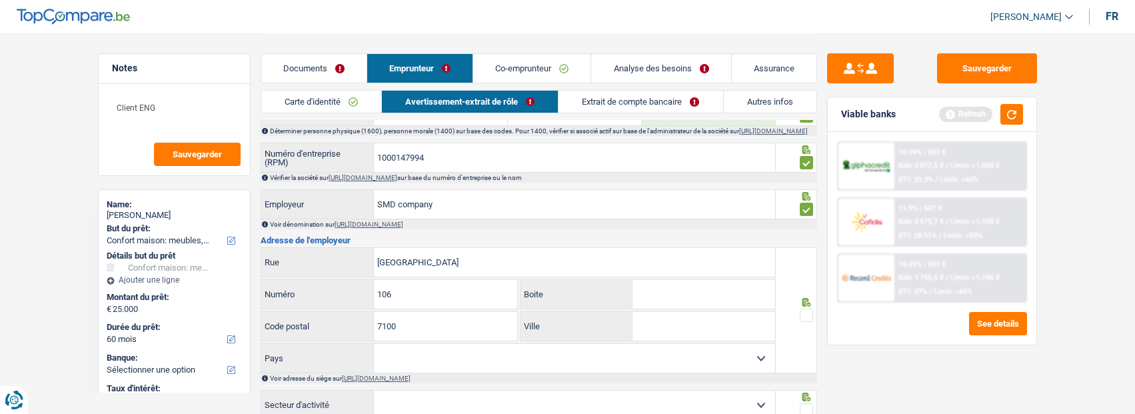
type input "7100"
click at [665, 341] on input "Ville" at bounding box center [704, 326] width 143 height 29
type input "la louvière"
click at [809, 314] on span at bounding box center [806, 315] width 13 height 13
click at [0, 0] on input "radio" at bounding box center [0, 0] width 0 height 0
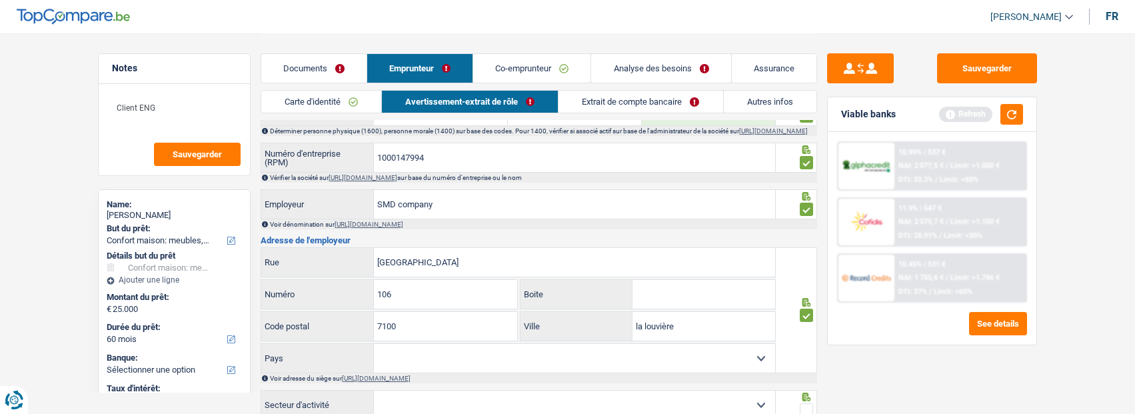
click at [759, 361] on select "Belgique Luxembourg Sélectionner une option" at bounding box center [574, 358] width 401 height 29
select select "BE"
click at [374, 347] on select "Belgique Luxembourg Sélectionner une option" at bounding box center [574, 358] width 401 height 29
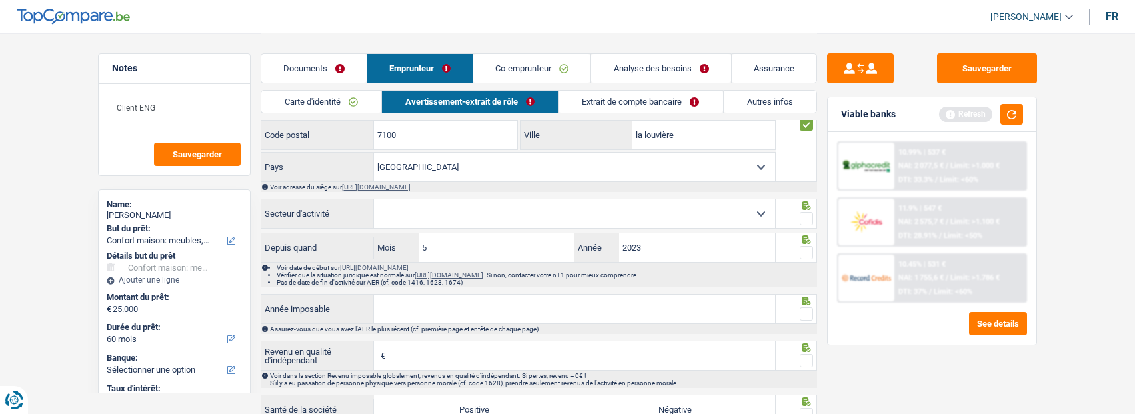
scroll to position [866, 0]
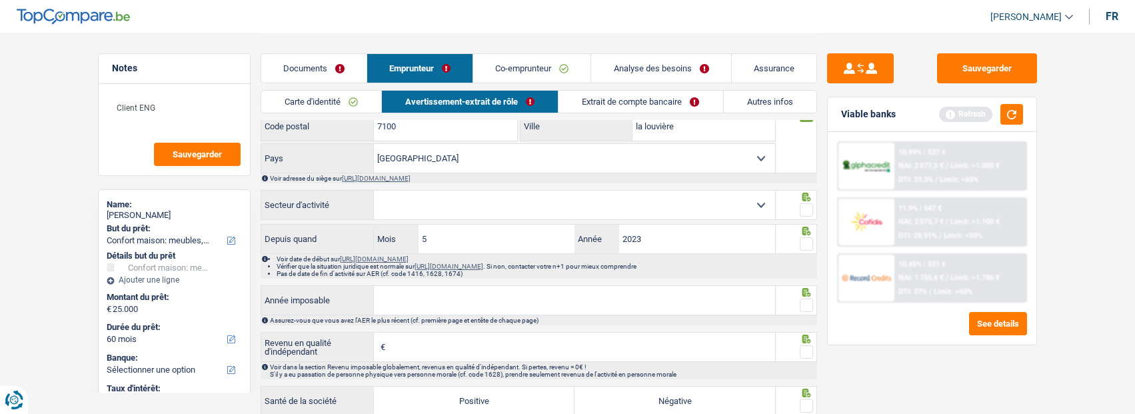
click at [466, 213] on select "Agriculture/Pêche Industrie Horeca Courier/Fitness/Taxi Construction Banques/As…" at bounding box center [574, 205] width 401 height 29
click at [756, 208] on select "Agriculture/Pêche Industrie Horeca Courier/Fitness/Taxi Construction Banques/As…" at bounding box center [574, 205] width 401 height 29
select select "smallCompanies"
click at [374, 194] on select "Agriculture/Pêche Industrie Horeca Courier/Fitness/Taxi Construction Banques/As…" at bounding box center [574, 205] width 401 height 29
click at [811, 211] on span at bounding box center [806, 209] width 13 height 13
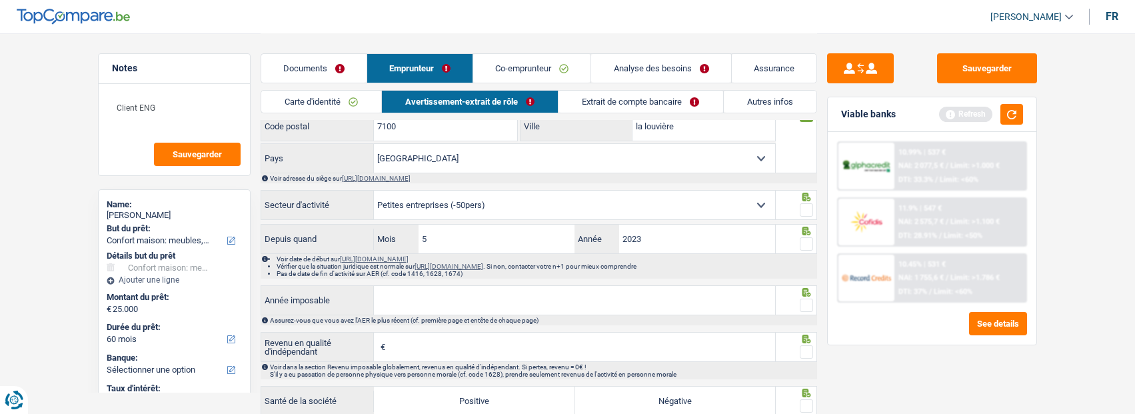
click at [0, 0] on input "radio" at bounding box center [0, 0] width 0 height 0
drag, startPoint x: 464, startPoint y: 243, endPoint x: 304, endPoint y: 247, distance: 160.0
click at [305, 247] on div "Depuis quand 5 Mois / 2023 Année" at bounding box center [518, 239] width 515 height 29
type input "10"
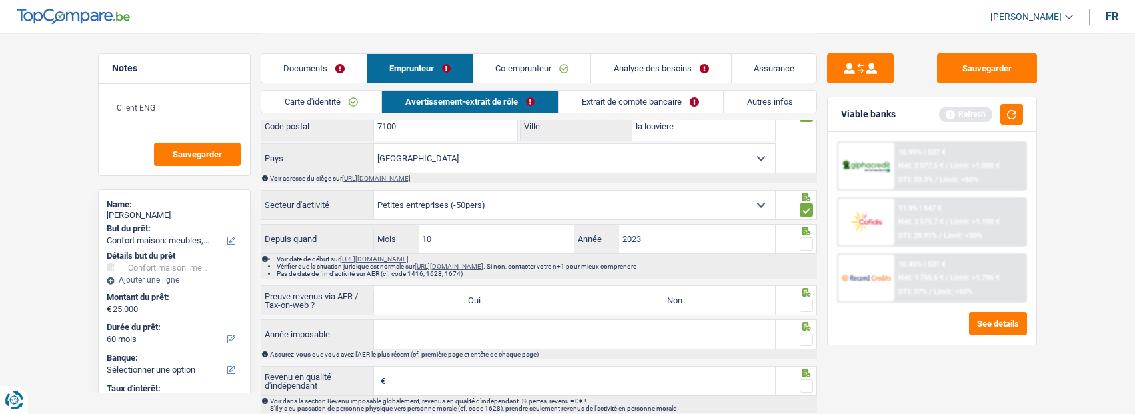
click at [801, 243] on span at bounding box center [806, 243] width 13 height 13
click at [0, 0] on input "radio" at bounding box center [0, 0] width 0 height 0
click at [517, 306] on label "Oui" at bounding box center [474, 300] width 201 height 29
click at [517, 306] on input "Oui" at bounding box center [474, 300] width 201 height 29
radio input "true"
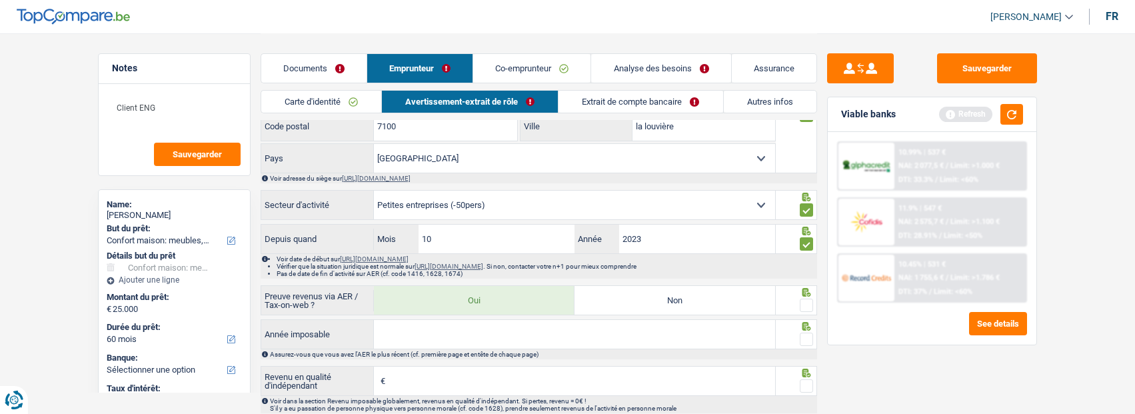
click at [808, 303] on span at bounding box center [806, 305] width 13 height 13
click at [0, 0] on input "radio" at bounding box center [0, 0] width 0 height 0
click at [667, 337] on input "Année imposable" at bounding box center [574, 334] width 401 height 29
type input "2023"
click at [800, 341] on span at bounding box center [806, 339] width 13 height 13
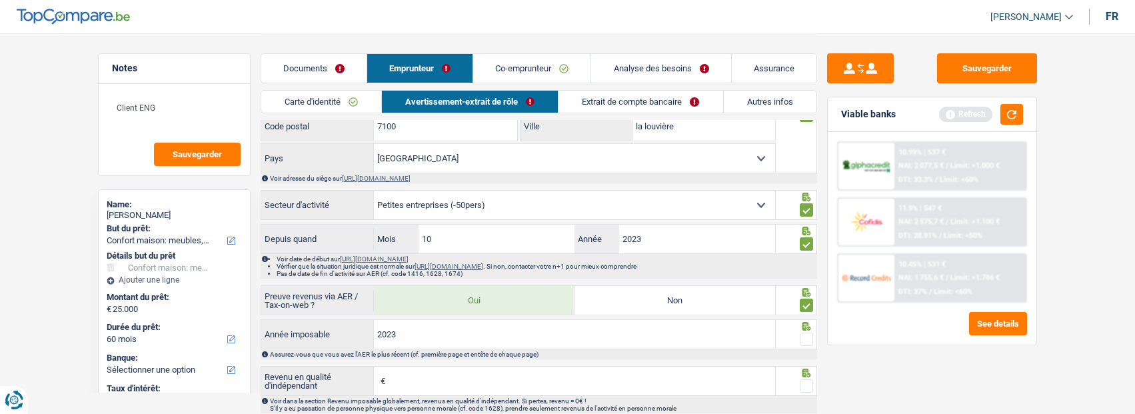
click at [0, 0] on input "radio" at bounding box center [0, 0] width 0 height 0
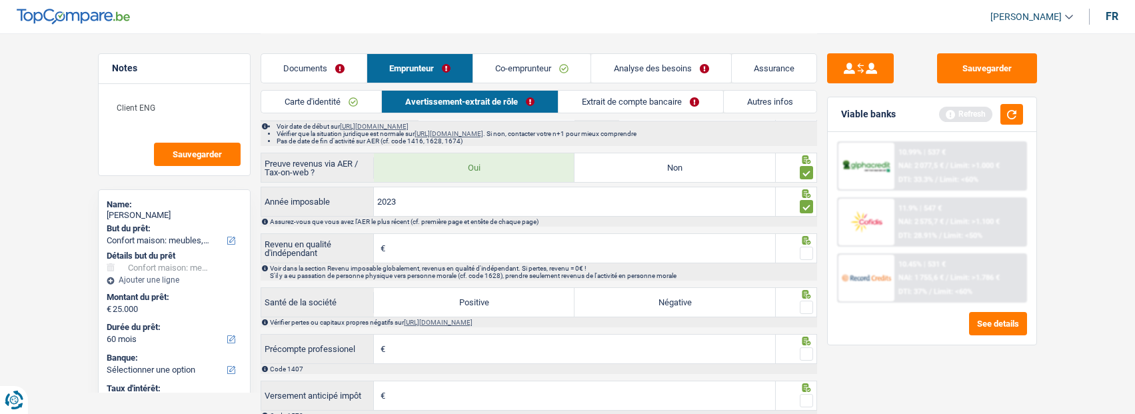
scroll to position [1000, 0]
click at [429, 246] on input "Revenu en qualité d'indépendant" at bounding box center [582, 247] width 387 height 29
click at [492, 249] on input "Revenu en qualité d'indépendant" at bounding box center [582, 247] width 387 height 29
type input "3.517"
drag, startPoint x: 804, startPoint y: 257, endPoint x: 770, endPoint y: 270, distance: 36.9
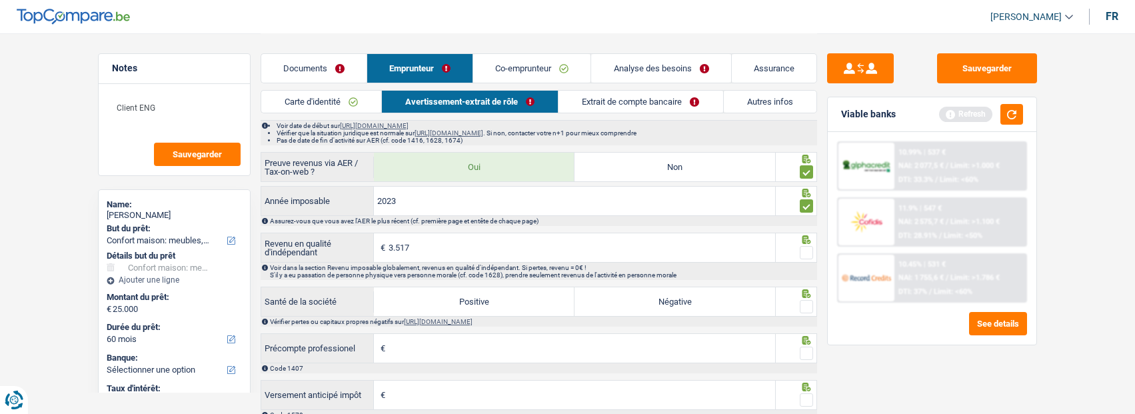
click at [802, 259] on span at bounding box center [806, 252] width 13 height 13
click at [0, 0] on input "radio" at bounding box center [0, 0] width 0 height 0
drag, startPoint x: 519, startPoint y: 306, endPoint x: 573, endPoint y: 321, distance: 55.9
click at [523, 308] on label "Positive" at bounding box center [474, 301] width 201 height 29
click at [523, 308] on input "Positive" at bounding box center [474, 301] width 201 height 29
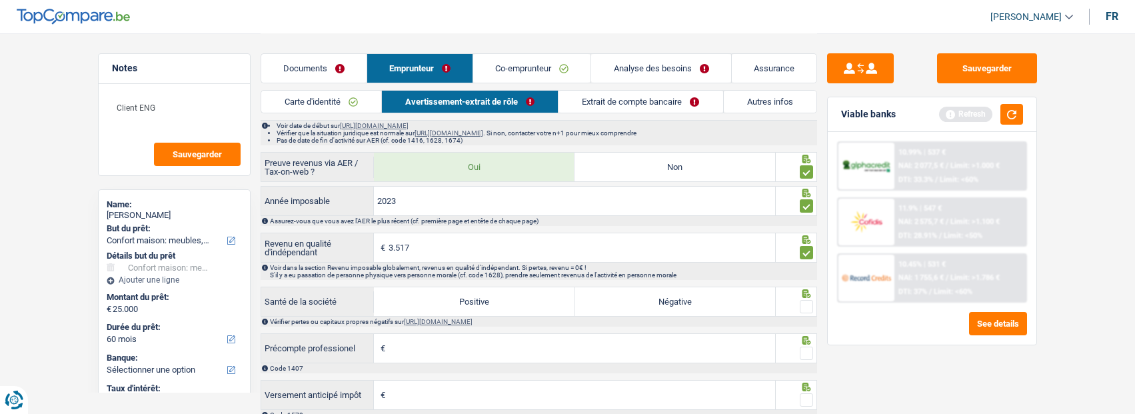
radio input "true"
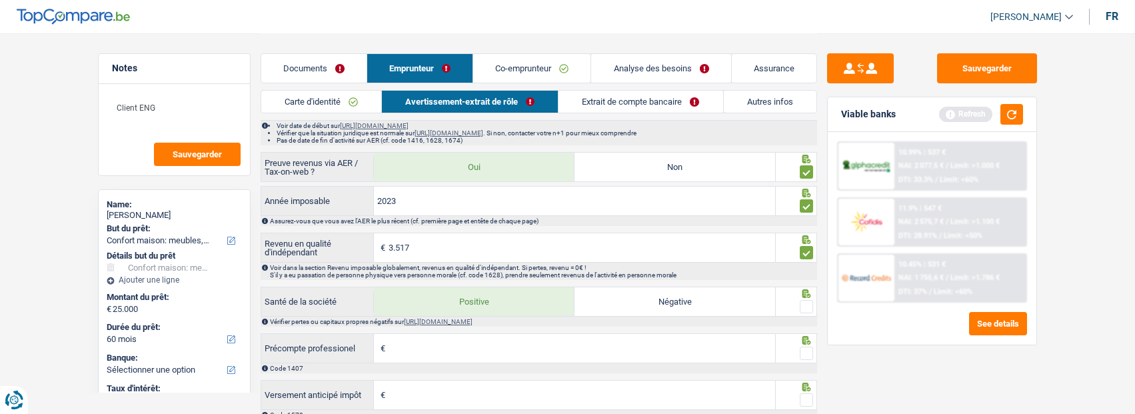
click at [806, 309] on span at bounding box center [806, 306] width 13 height 13
click at [0, 0] on input "radio" at bounding box center [0, 0] width 0 height 0
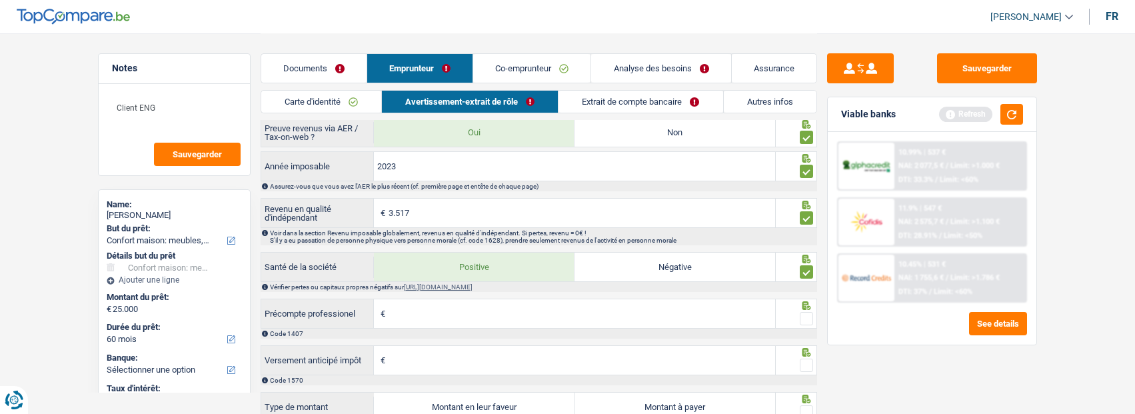
scroll to position [1066, 0]
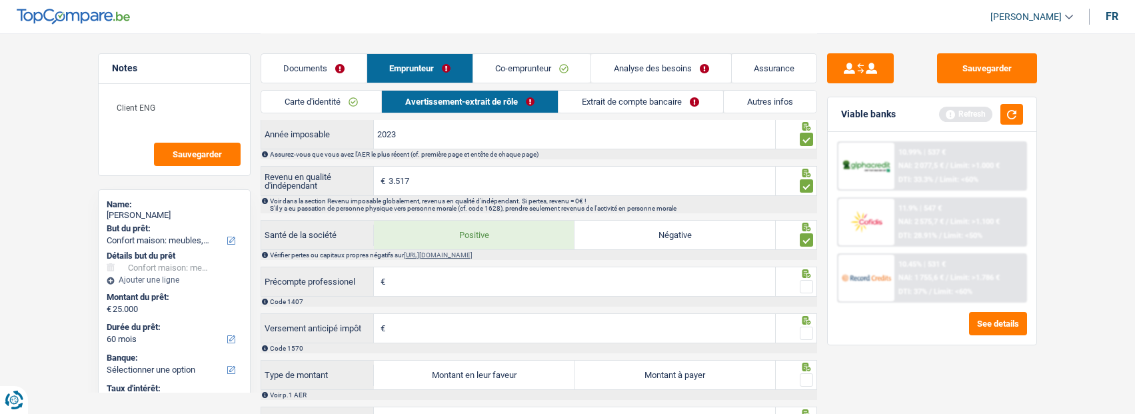
click at [808, 290] on span at bounding box center [806, 286] width 13 height 13
click at [0, 0] on input "radio" at bounding box center [0, 0] width 0 height 0
click at [808, 331] on span at bounding box center [806, 333] width 13 height 13
click at [0, 0] on input "radio" at bounding box center [0, 0] width 0 height 0
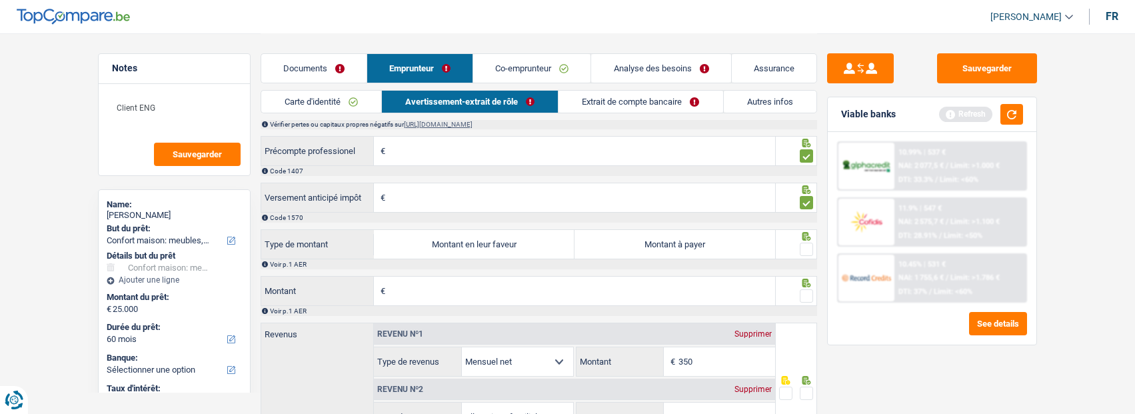
scroll to position [1200, 0]
click at [524, 239] on label "Montant en leur faveur" at bounding box center [474, 241] width 201 height 29
click at [524, 239] on input "Montant en leur faveur" at bounding box center [474, 241] width 201 height 29
radio input "true"
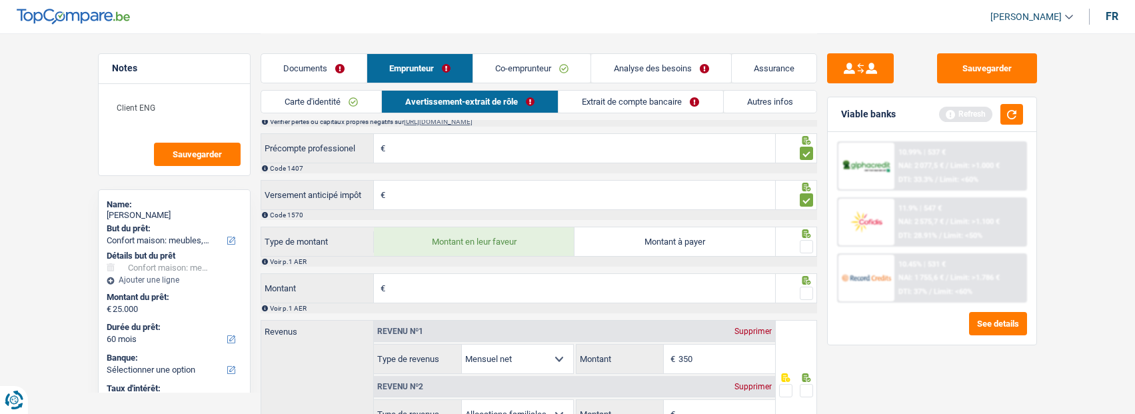
type input "1.172"
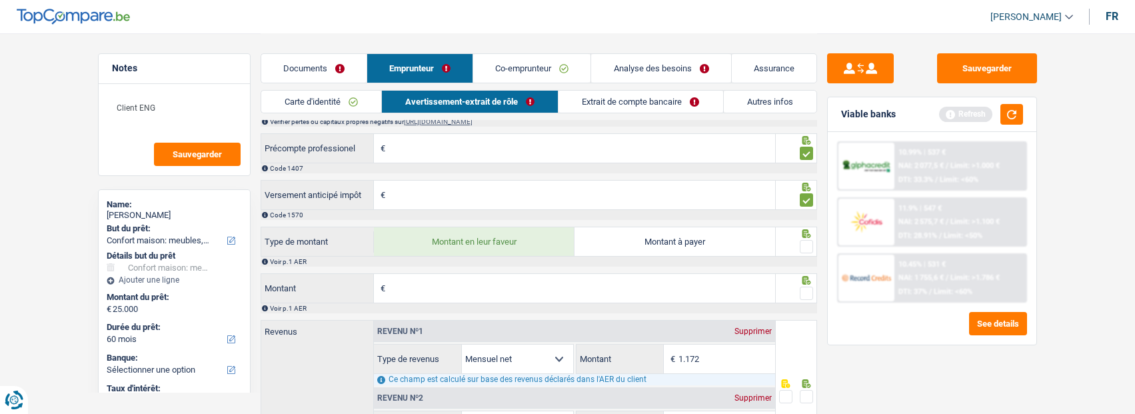
click at [808, 251] on span at bounding box center [806, 246] width 13 height 13
click at [0, 0] on input "radio" at bounding box center [0, 0] width 0 height 0
click at [491, 282] on input "Montant" at bounding box center [582, 288] width 387 height 29
type input "1.641"
type input "1.719"
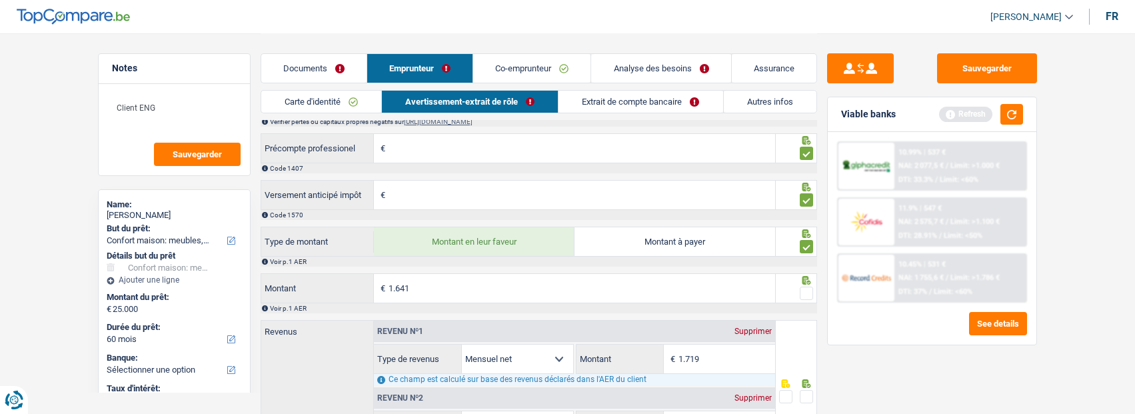
click at [812, 300] on span at bounding box center [806, 293] width 13 height 13
click at [0, 0] on input "radio" at bounding box center [0, 0] width 0 height 0
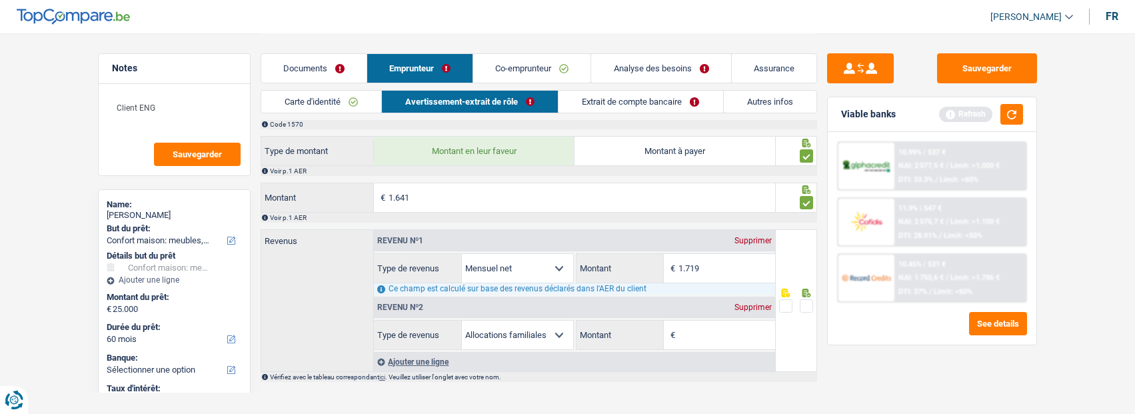
scroll to position [1312, 0]
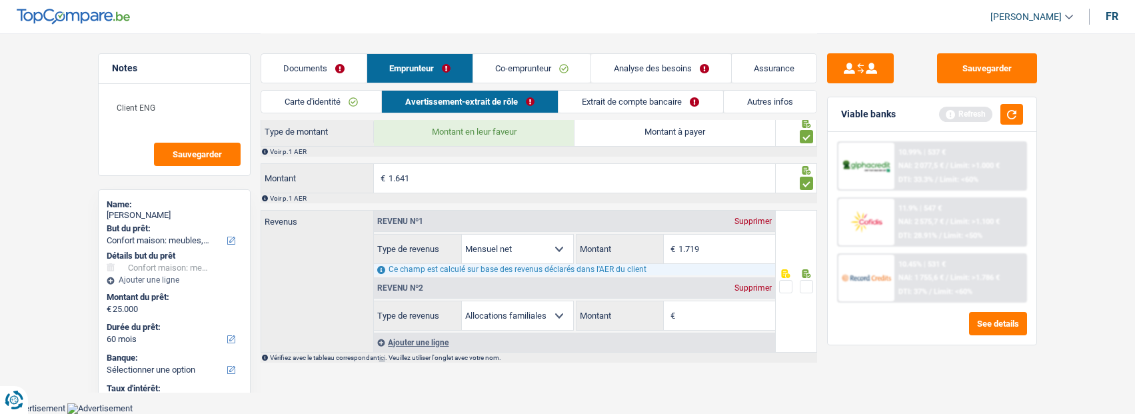
click at [807, 287] on span at bounding box center [806, 286] width 13 height 13
click at [0, 0] on input "radio" at bounding box center [0, 0] width 0 height 0
click at [648, 102] on link "Extrait de compte bancaire" at bounding box center [641, 102] width 164 height 22
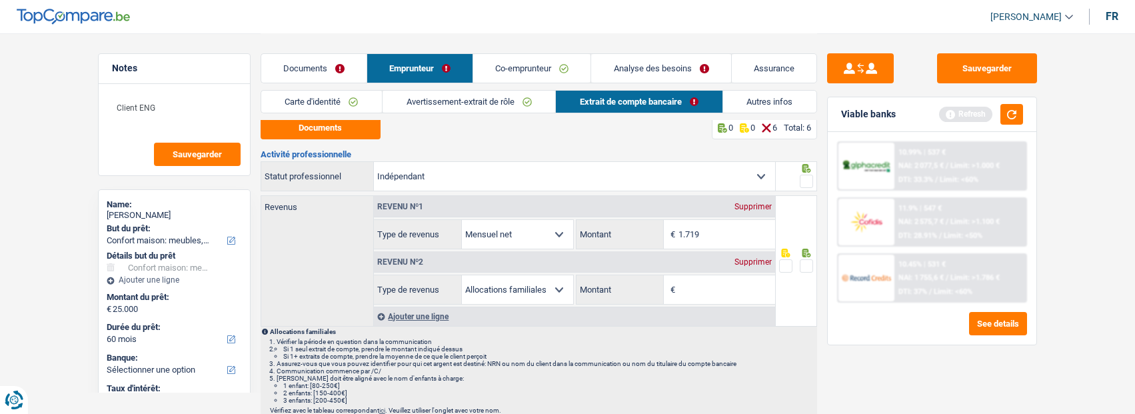
scroll to position [0, 0]
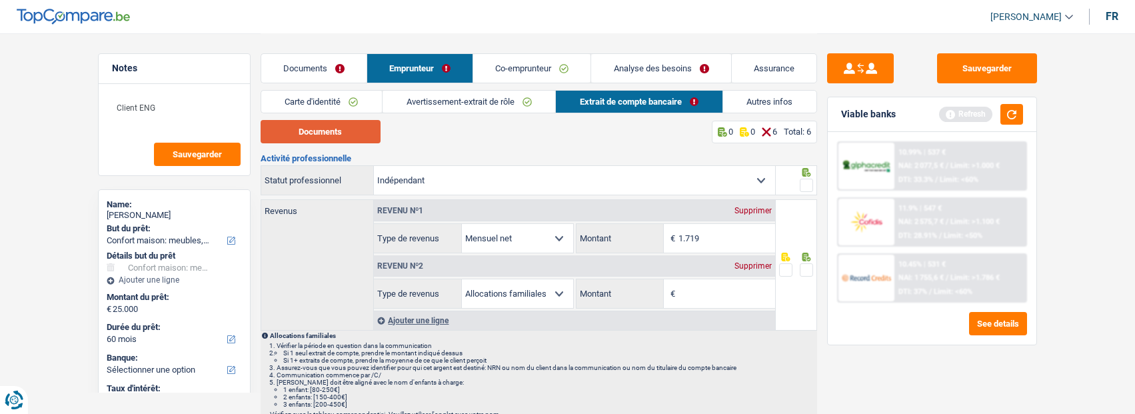
click at [337, 129] on button "Documents" at bounding box center [321, 131] width 120 height 23
click at [760, 258] on div "Revenu nº2 Supprimer" at bounding box center [574, 265] width 401 height 21
click at [760, 262] on div "Supprimer" at bounding box center [753, 266] width 44 height 8
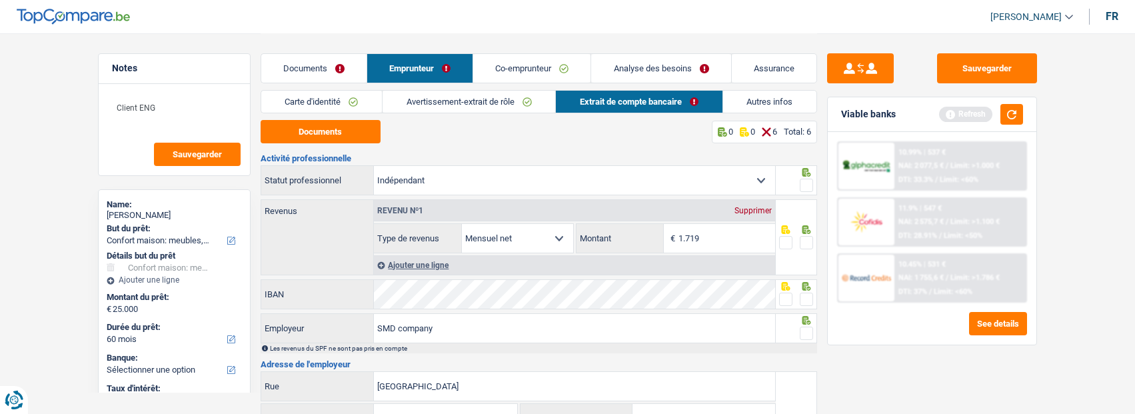
click at [500, 101] on link "Avertissement-extrait de rôle" at bounding box center [469, 102] width 173 height 22
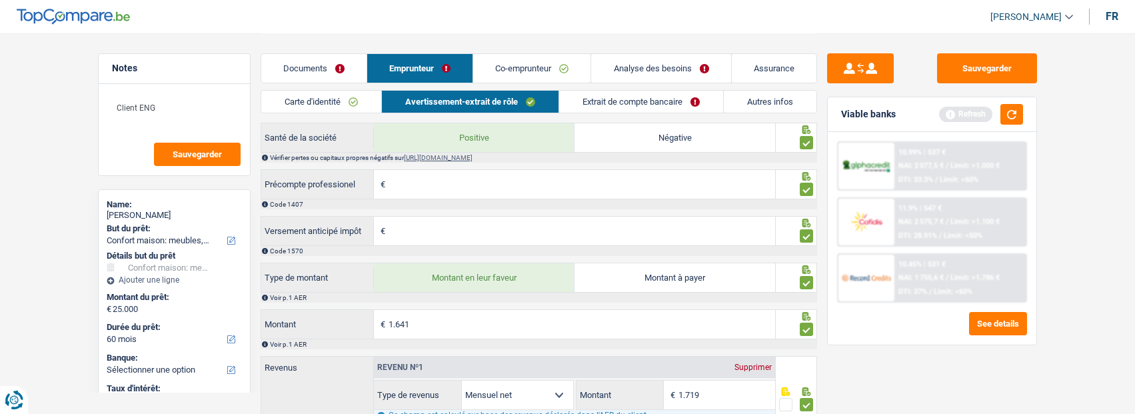
scroll to position [1256, 0]
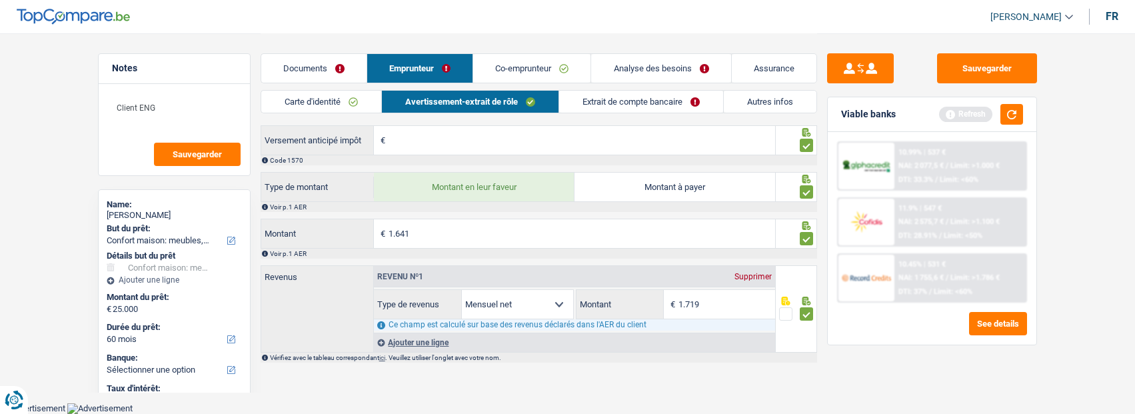
click at [625, 100] on link "Extrait de compte bancaire" at bounding box center [641, 102] width 164 height 22
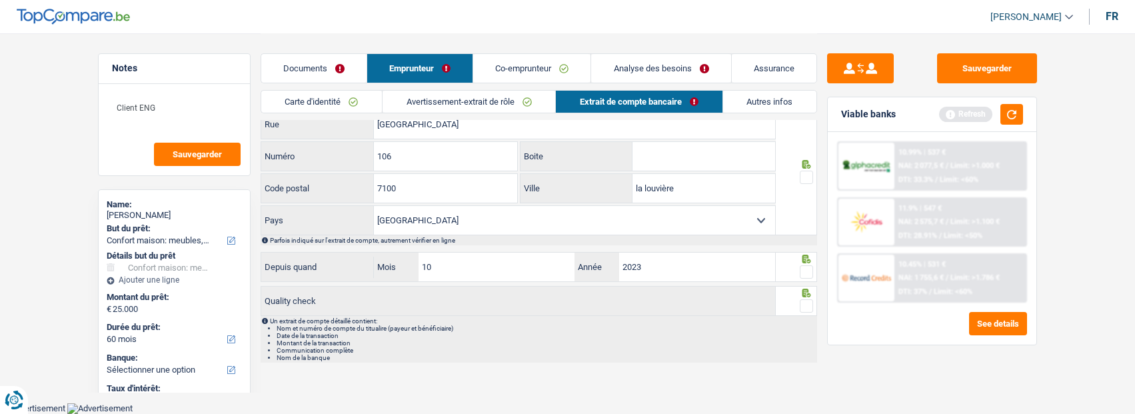
scroll to position [258, 0]
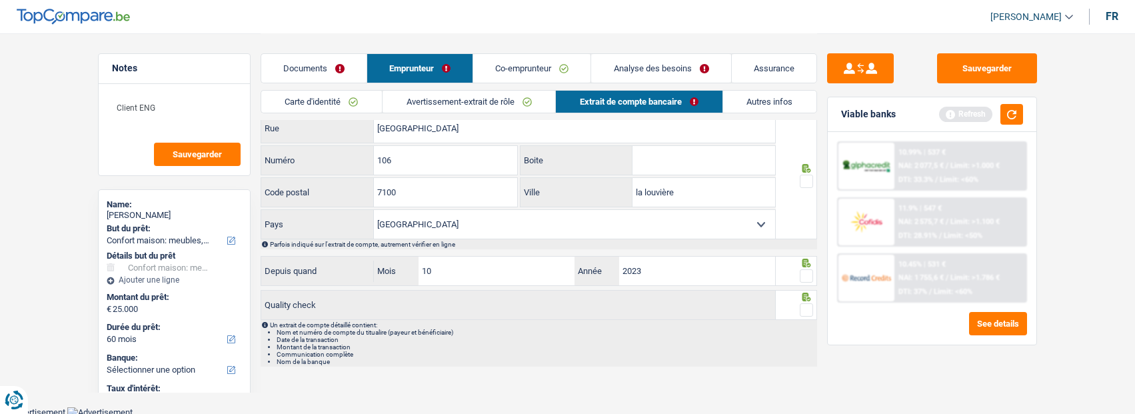
drag, startPoint x: 806, startPoint y: 179, endPoint x: 798, endPoint y: 233, distance: 54.6
click at [806, 179] on span at bounding box center [806, 181] width 13 height 13
click at [0, 0] on input "radio" at bounding box center [0, 0] width 0 height 0
drag, startPoint x: 802, startPoint y: 272, endPoint x: 799, endPoint y: 297, distance: 25.5
click at [802, 285] on div "Activité professionnelle Ouvrier Employé privé Employé public Invalide Indépend…" at bounding box center [539, 131] width 557 height 471
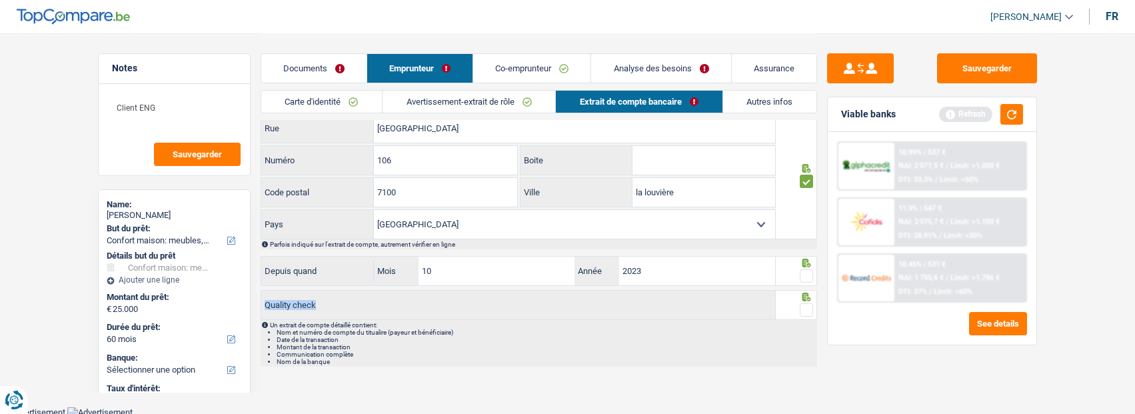
click at [804, 305] on span at bounding box center [806, 309] width 13 height 13
click at [0, 0] on input "radio" at bounding box center [0, 0] width 0 height 0
click at [808, 275] on span at bounding box center [806, 275] width 13 height 13
click at [0, 0] on input "radio" at bounding box center [0, 0] width 0 height 0
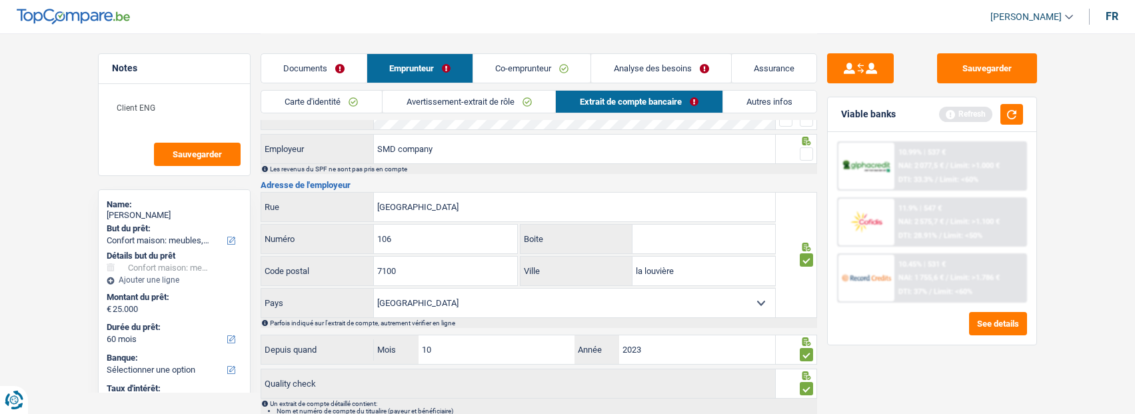
scroll to position [58, 0]
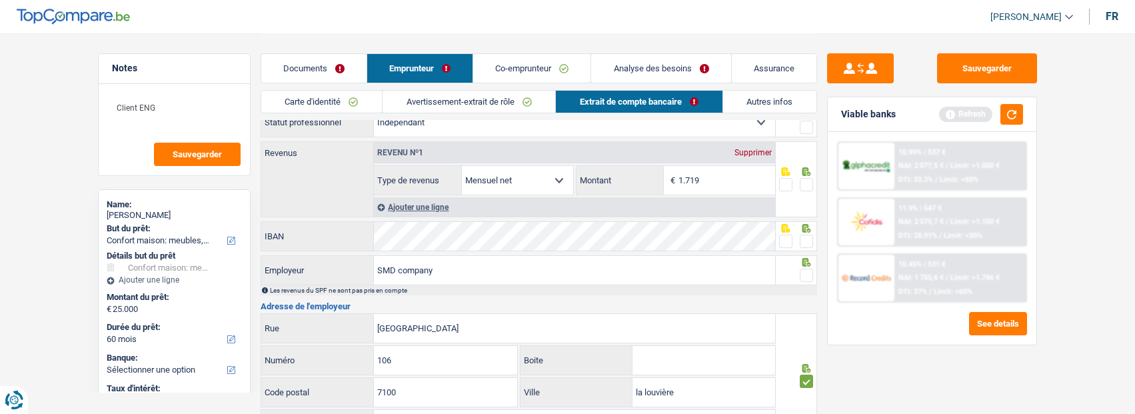
click at [802, 270] on span at bounding box center [806, 275] width 13 height 13
click at [0, 0] on input "radio" at bounding box center [0, 0] width 0 height 0
click at [784, 244] on span at bounding box center [785, 241] width 13 height 13
click at [0, 0] on input "radio" at bounding box center [0, 0] width 0 height 0
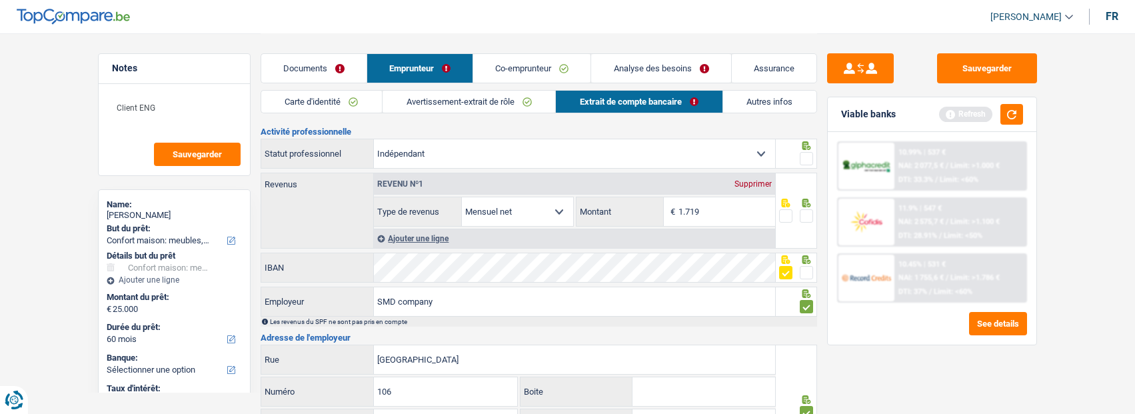
scroll to position [0, 0]
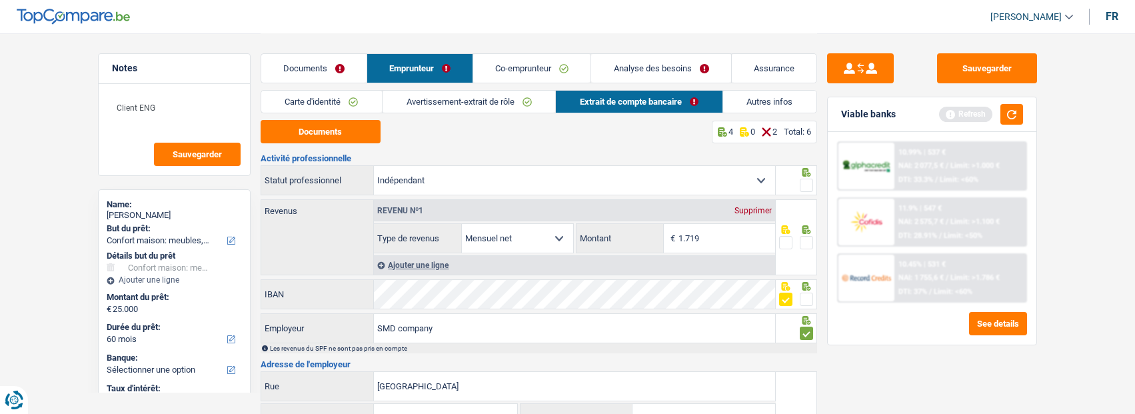
click at [804, 245] on span at bounding box center [806, 242] width 13 height 13
click at [0, 0] on input "radio" at bounding box center [0, 0] width 0 height 0
click at [808, 179] on span at bounding box center [806, 185] width 13 height 13
click at [0, 0] on input "radio" at bounding box center [0, 0] width 0 height 0
click at [775, 103] on link "Autres infos" at bounding box center [769, 102] width 93 height 22
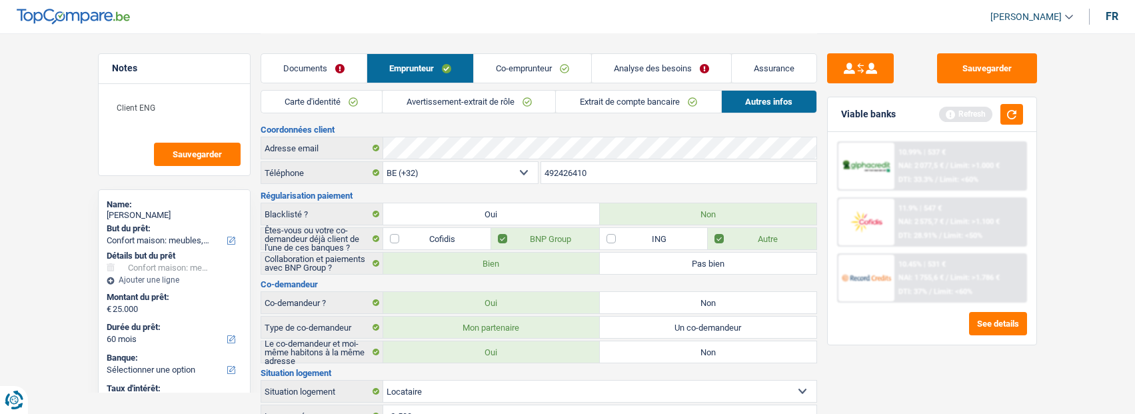
click at [557, 65] on link "Co-emprunteur" at bounding box center [532, 68] width 117 height 29
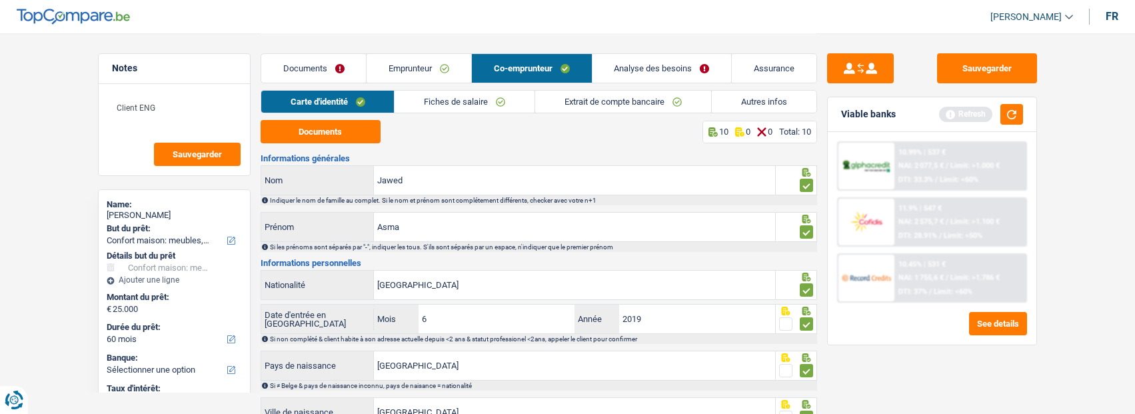
click at [629, 103] on link "Extrait de compte bancaire" at bounding box center [623, 102] width 176 height 22
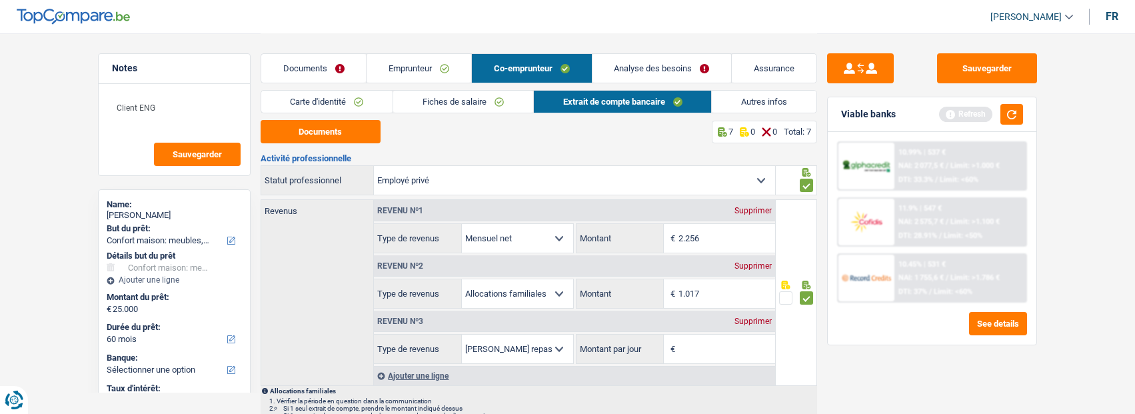
click at [754, 318] on div "Supprimer" at bounding box center [753, 321] width 44 height 8
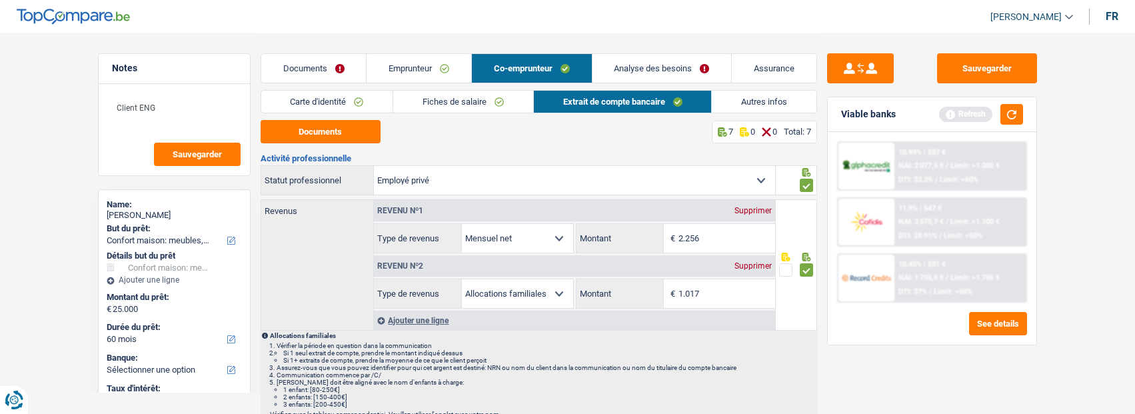
click at [691, 65] on link "Analyse des besoins" at bounding box center [662, 68] width 139 height 29
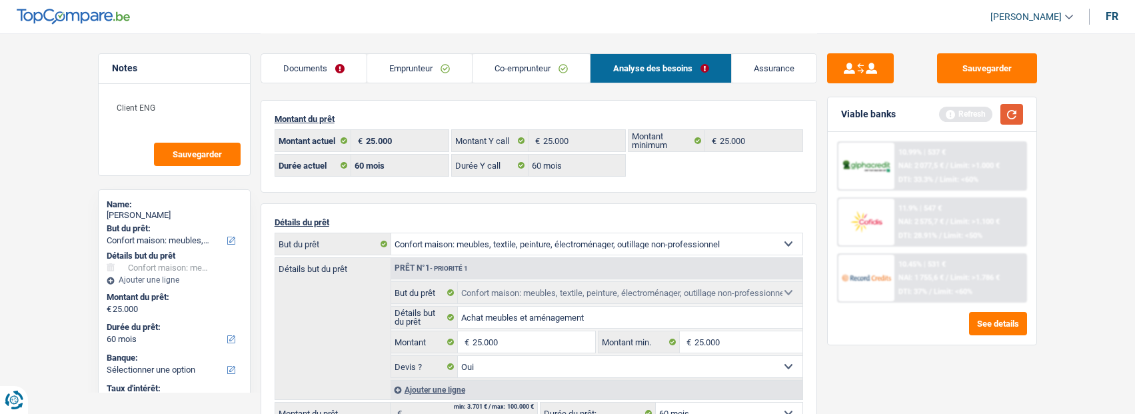
click at [1009, 113] on button "button" at bounding box center [1011, 114] width 23 height 21
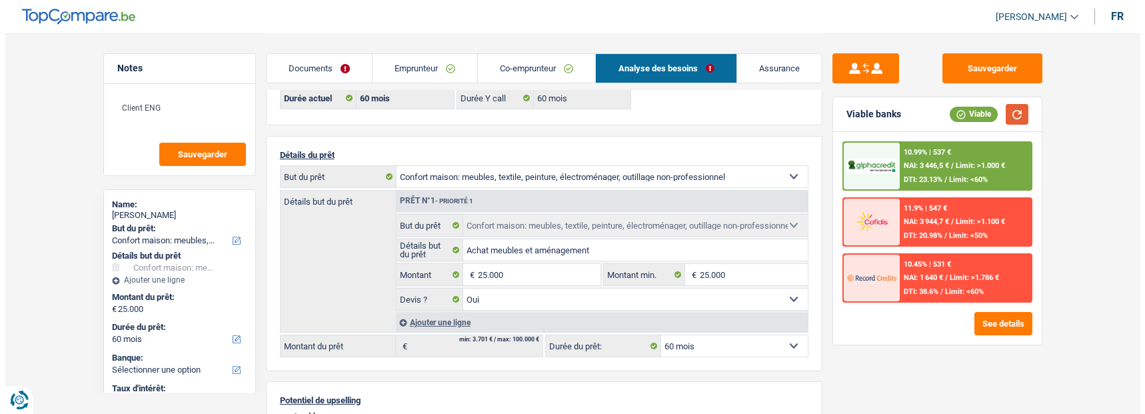
scroll to position [67, 0]
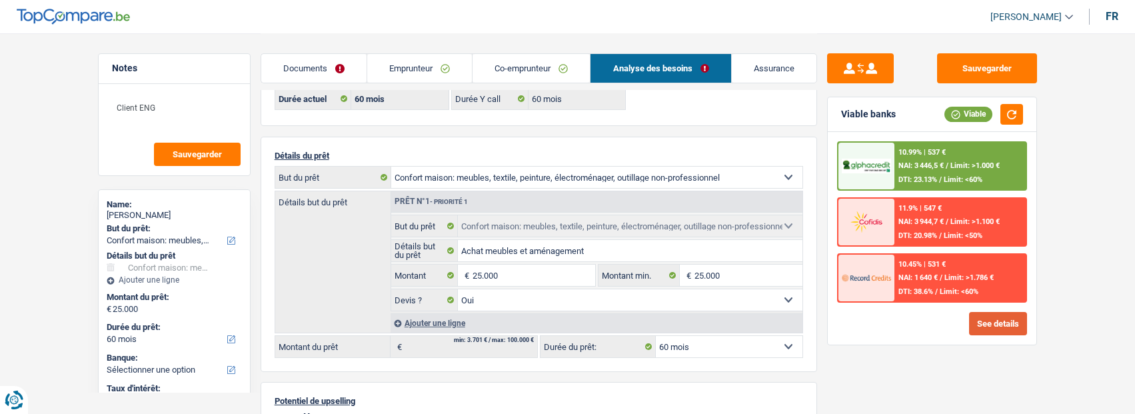
click at [998, 329] on button "See details" at bounding box center [998, 323] width 58 height 23
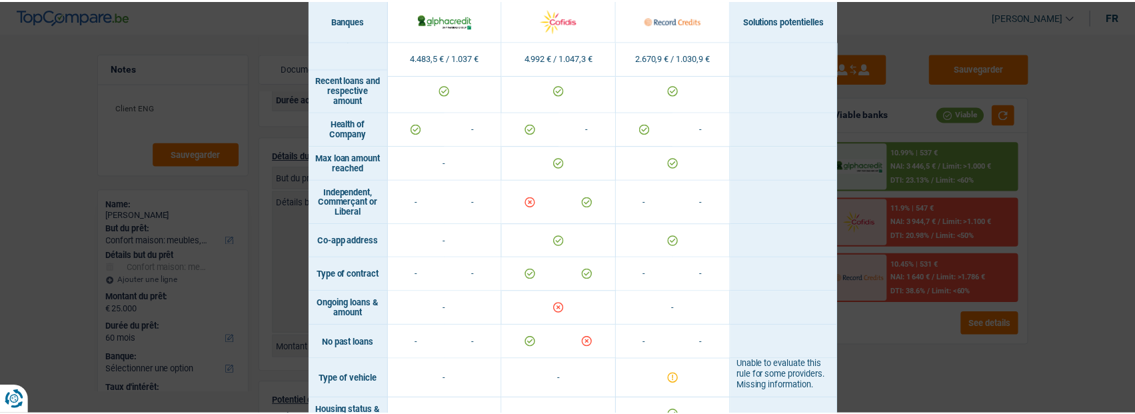
scroll to position [1032, 0]
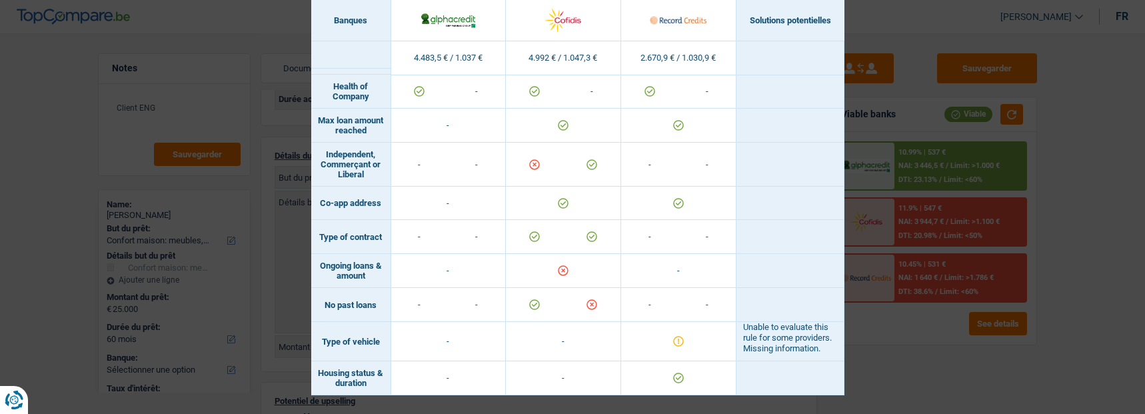
click at [959, 122] on div "Banks conditions × Banques Solutions potentielles Revenus / Charges 4.483,5 € /…" at bounding box center [572, 207] width 1145 height 414
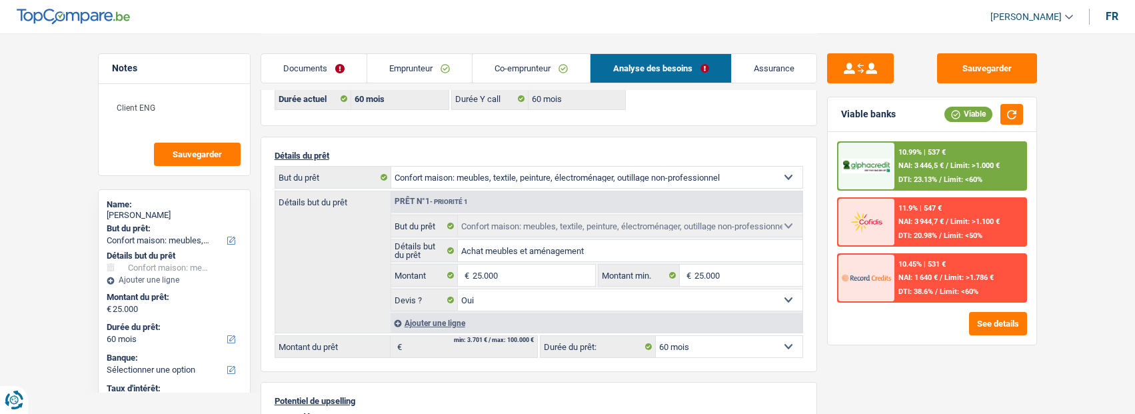
click at [942, 161] on div "10.99% | 537 € NAI: 3 446,5 € / Limit: >1.000 € DTI: 23.13% / Limit: <60%" at bounding box center [959, 166] width 131 height 47
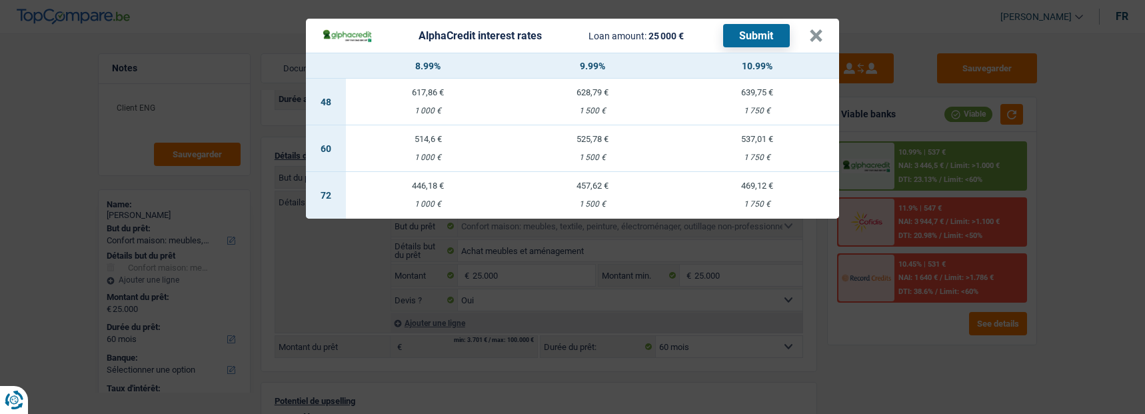
click at [432, 135] on div "514,6 €" at bounding box center [428, 139] width 165 height 9
select select "alphacredit"
type input "8,99"
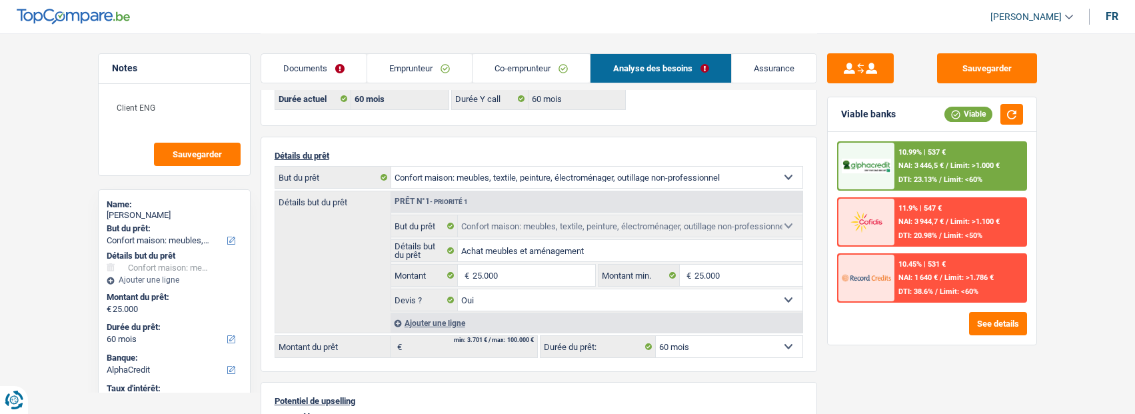
click at [958, 174] on div "10.99% | 537 € NAI: 3 446,5 € / Limit: >1.000 € DTI: 23.13% / Limit: <60%" at bounding box center [959, 166] width 131 height 47
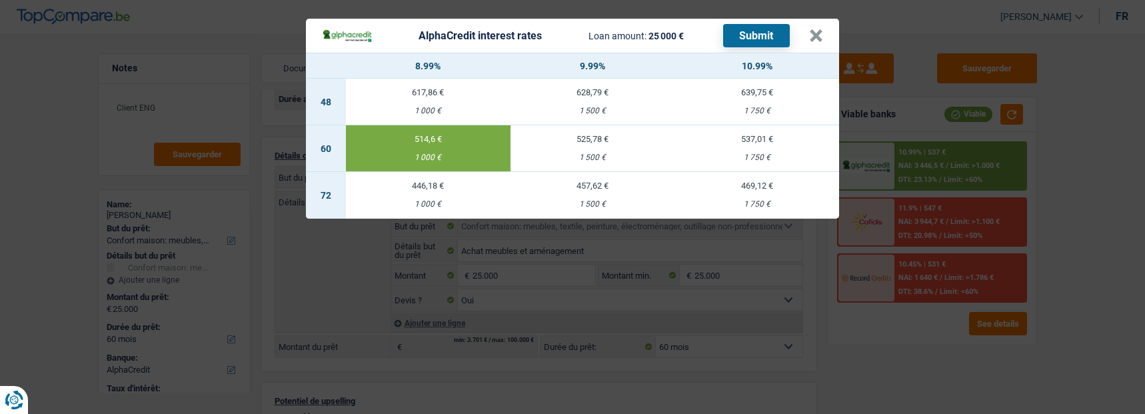
click at [753, 25] on button "Submit" at bounding box center [756, 35] width 67 height 23
click at [823, 33] on button "×" at bounding box center [816, 35] width 14 height 13
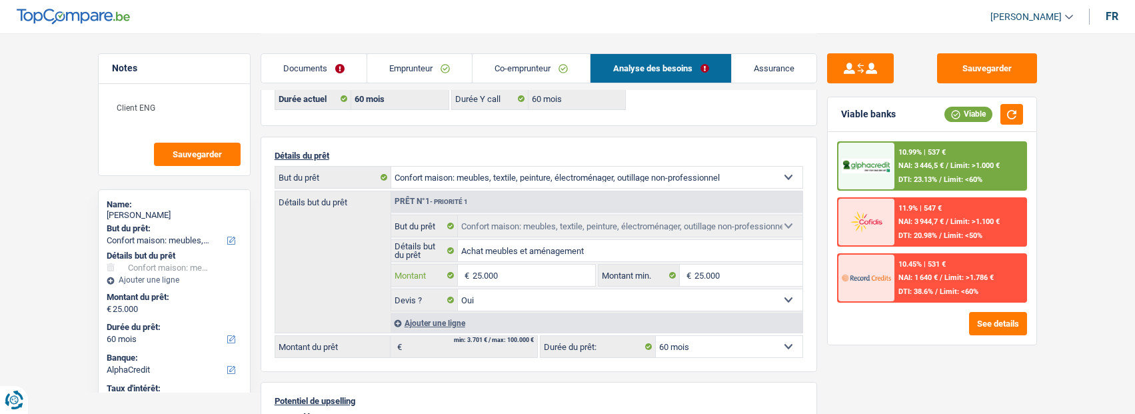
drag, startPoint x: 485, startPoint y: 274, endPoint x: 495, endPoint y: 275, distance: 9.4
click at [485, 273] on input "25.000" at bounding box center [534, 275] width 122 height 21
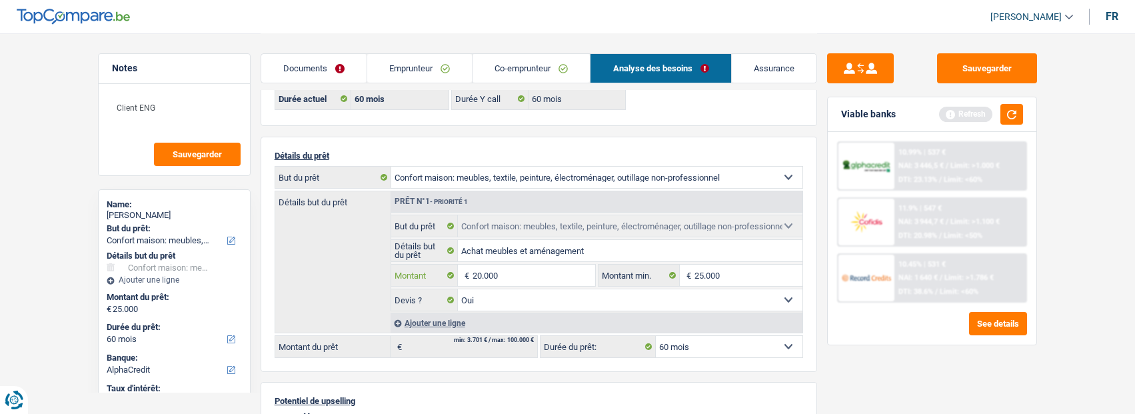
type input "20.000"
select select "84"
type input "20.000"
select select "84"
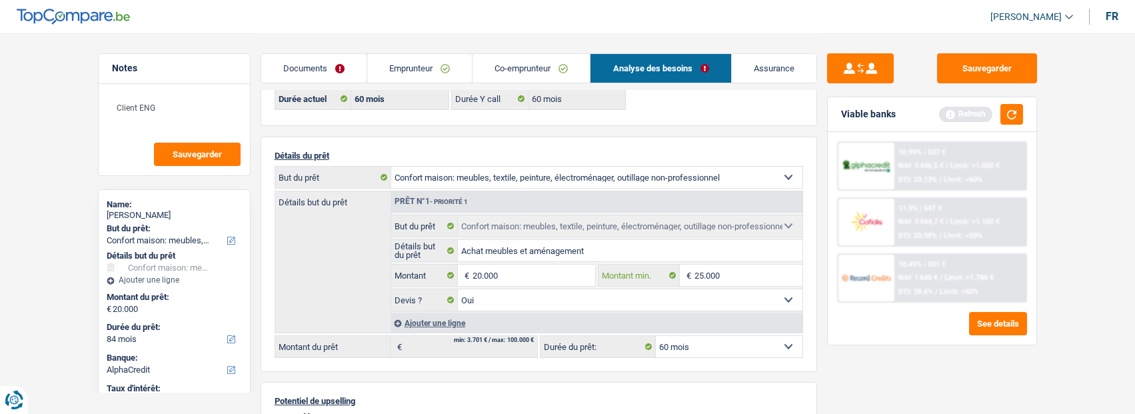
type input "20.000"
select select "84"
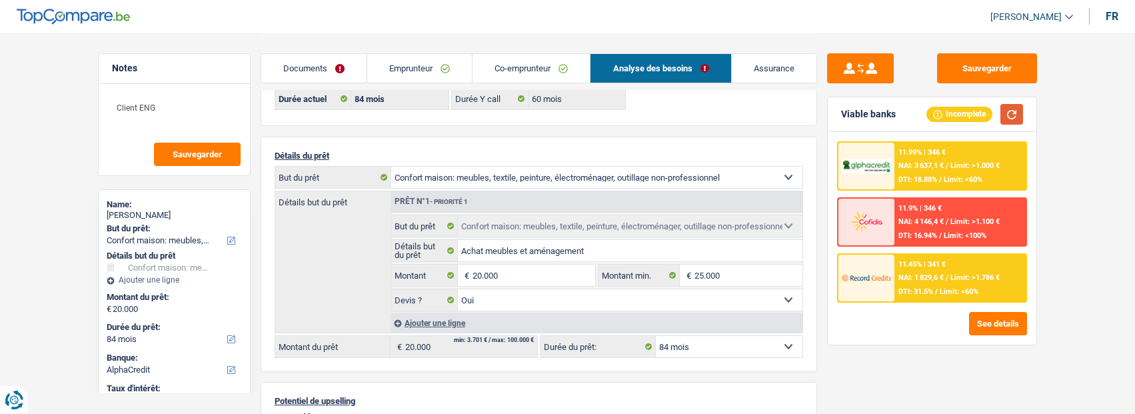
click at [1014, 119] on button "button" at bounding box center [1011, 114] width 23 height 21
click at [960, 279] on span "Limit: >1.786 €" at bounding box center [974, 277] width 49 height 9
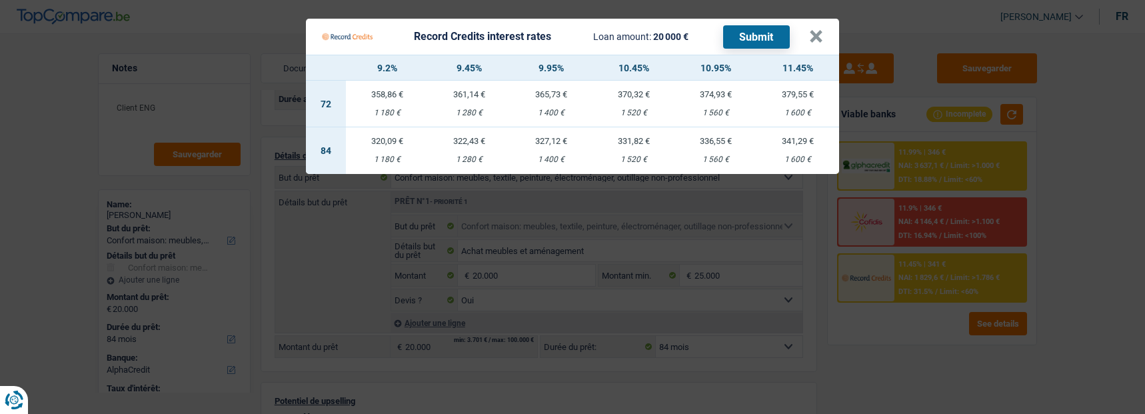
click at [752, 37] on button "Submit" at bounding box center [756, 36] width 67 height 23
drag, startPoint x: 391, startPoint y: 141, endPoint x: 409, endPoint y: 139, distance: 17.4
click at [392, 141] on td "320,09 € 1 180 €" at bounding box center [387, 150] width 82 height 47
select select "record credits"
type input "9,20"
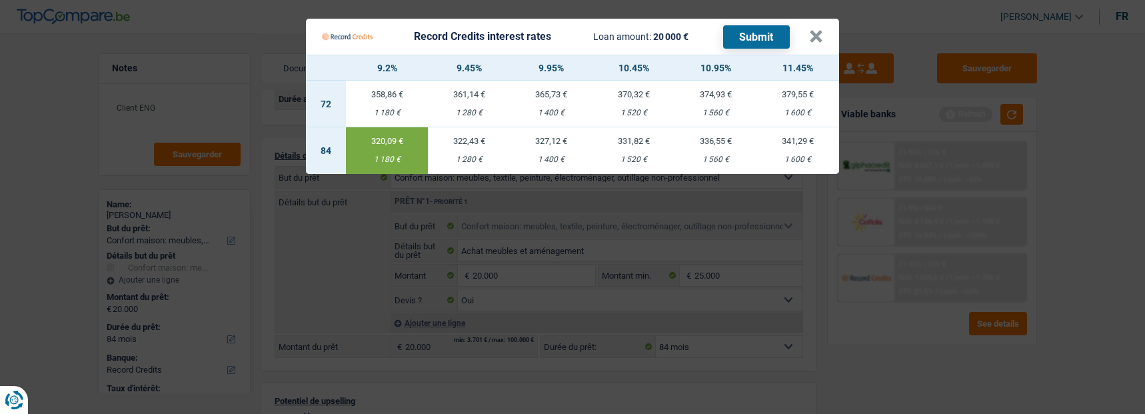
click at [745, 34] on button "Submit" at bounding box center [756, 36] width 67 height 23
click at [829, 27] on Credits___BV_modal_header_ "Record Credits interest rates Loan amount: 20 000 € Submit ×" at bounding box center [572, 37] width 533 height 36
click at [822, 30] on button "×" at bounding box center [816, 36] width 14 height 13
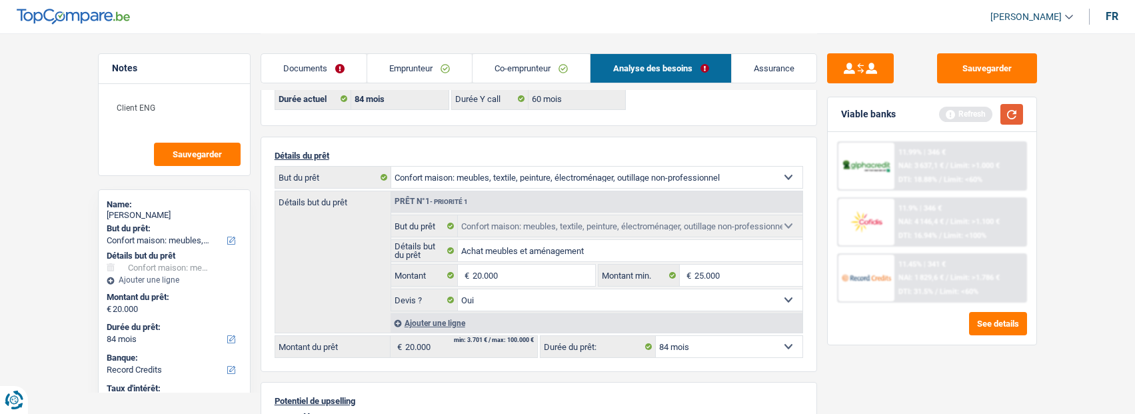
click at [1020, 113] on button "button" at bounding box center [1011, 114] width 23 height 21
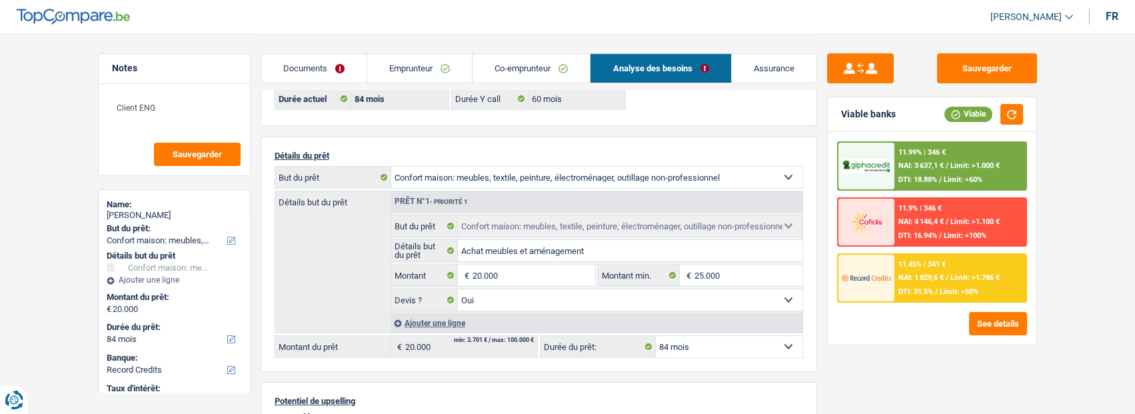
click at [897, 162] on div "11.99% | 346 € NAI: 3 637,1 € / Limit: >1.000 € DTI: 18.88% / Limit: <60%" at bounding box center [959, 166] width 131 height 47
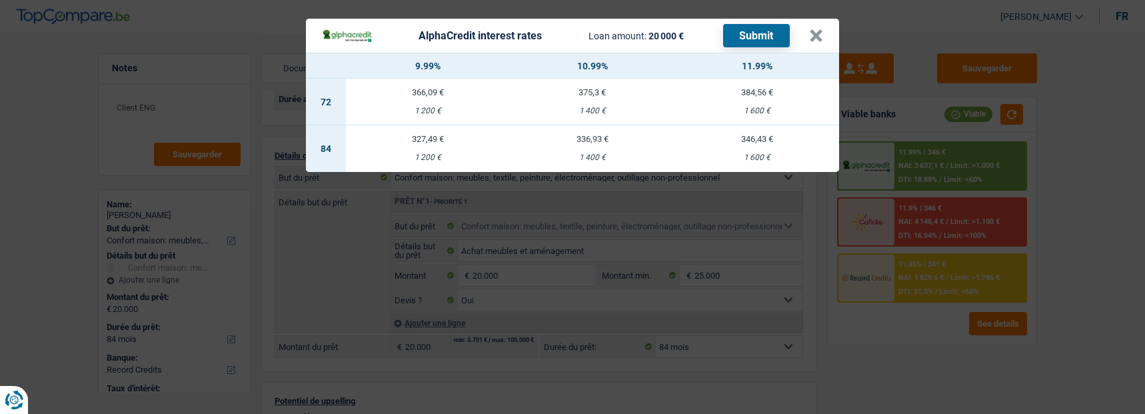
click at [440, 138] on td "327,49 € 1 200 €" at bounding box center [428, 148] width 165 height 47
select select "alphacredit"
type input "9,99"
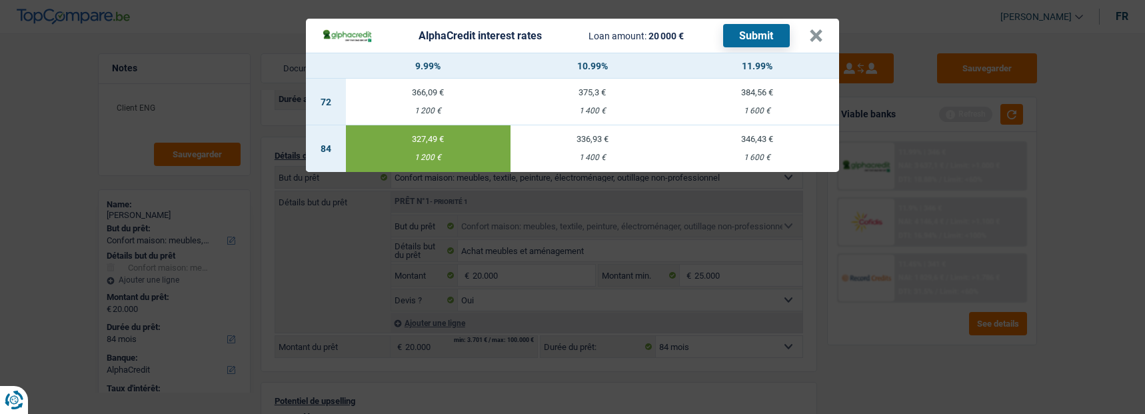
click at [772, 26] on button "Submit" at bounding box center [756, 35] width 67 height 23
click at [816, 29] on button "×" at bounding box center [816, 35] width 14 height 13
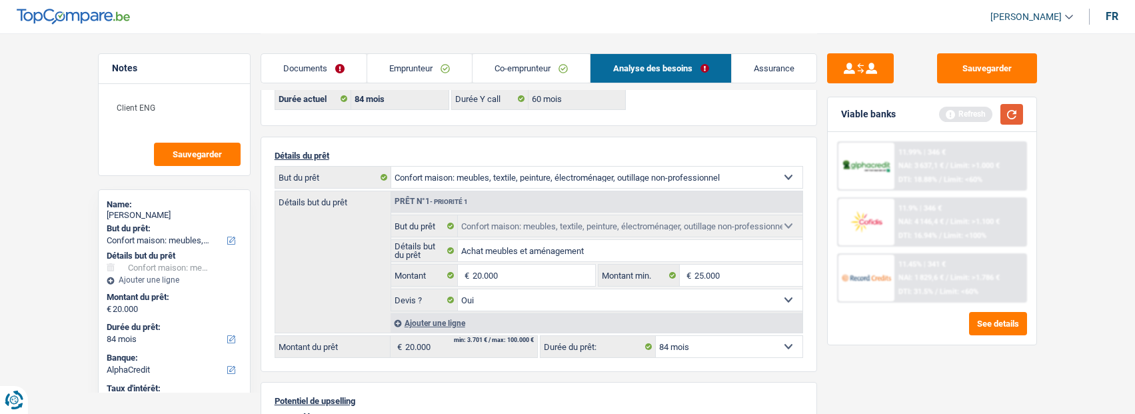
click at [1019, 117] on button "button" at bounding box center [1011, 114] width 23 height 21
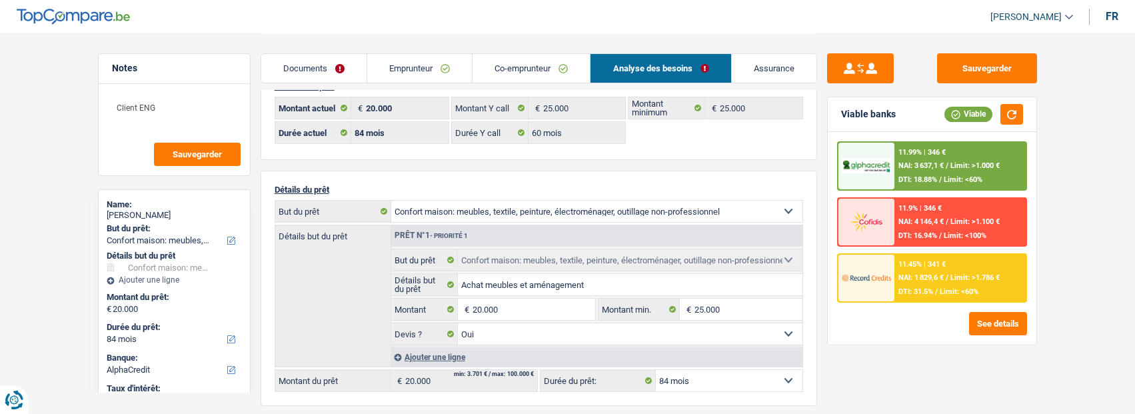
scroll to position [0, 0]
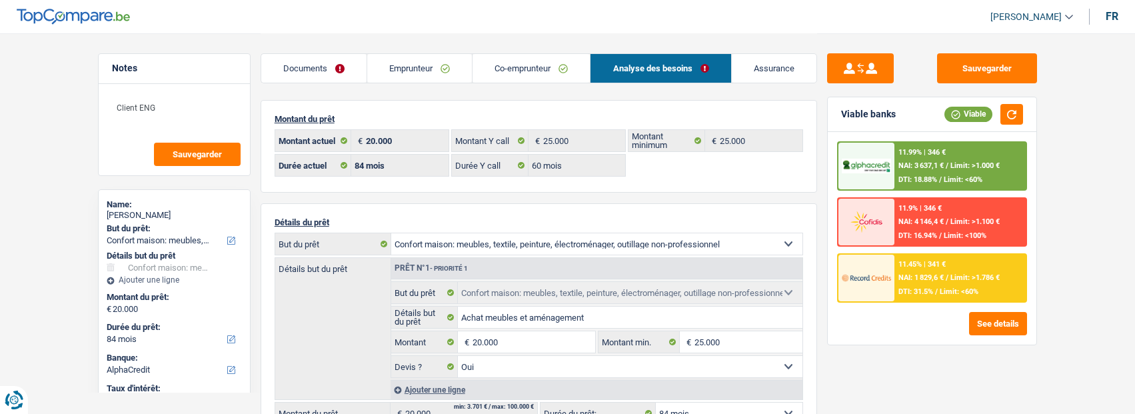
click at [312, 69] on link "Documents" at bounding box center [313, 68] width 105 height 29
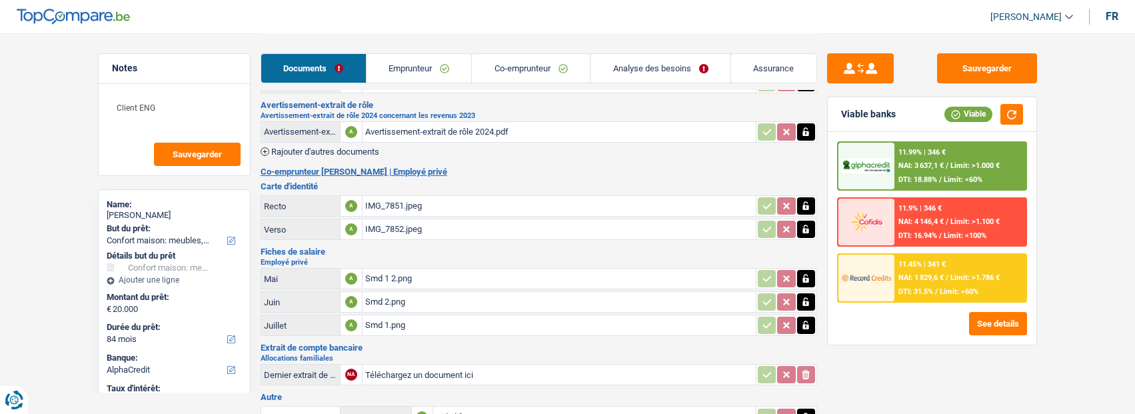
scroll to position [171, 0]
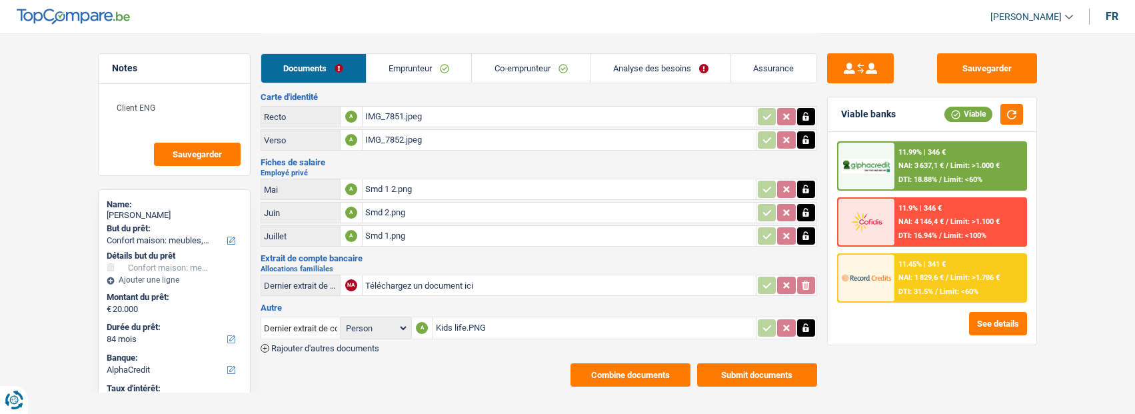
click at [661, 363] on button "Combine documents" at bounding box center [631, 374] width 120 height 23
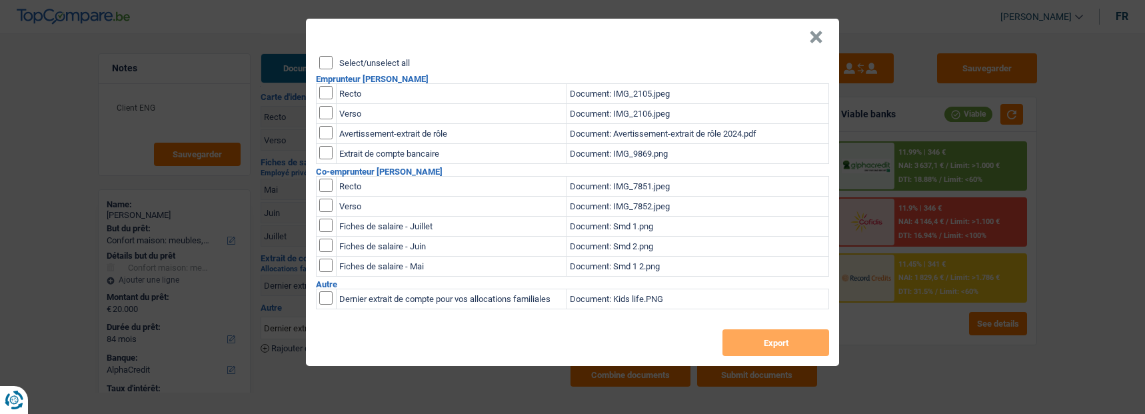
click at [324, 59] on input "Select/unselect all" at bounding box center [325, 62] width 13 height 13
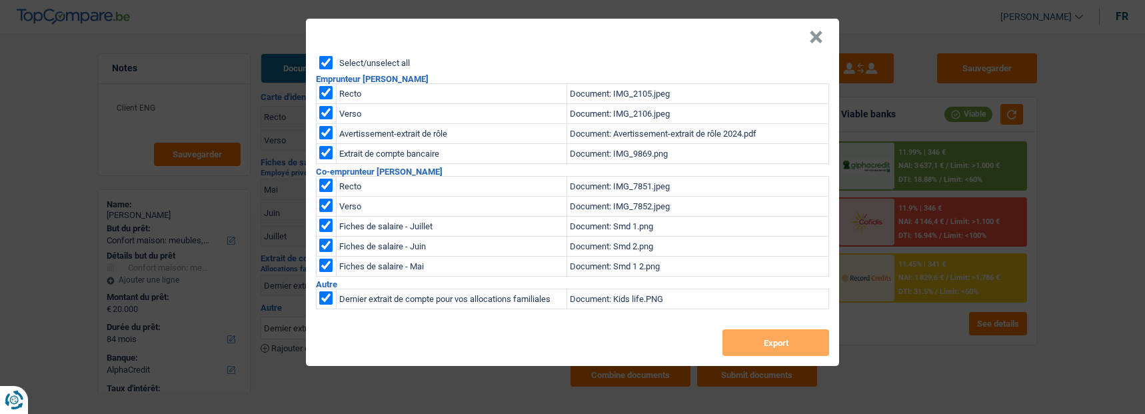
checkbox input "true"
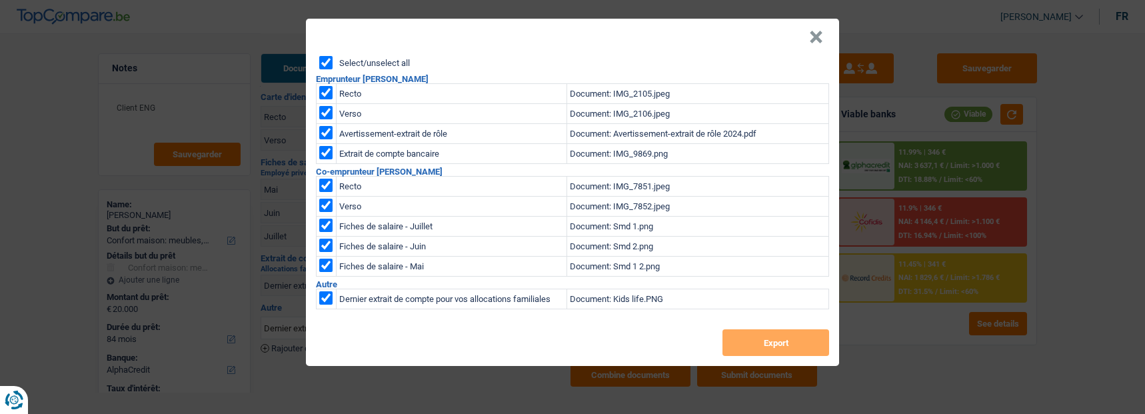
checkbox input "true"
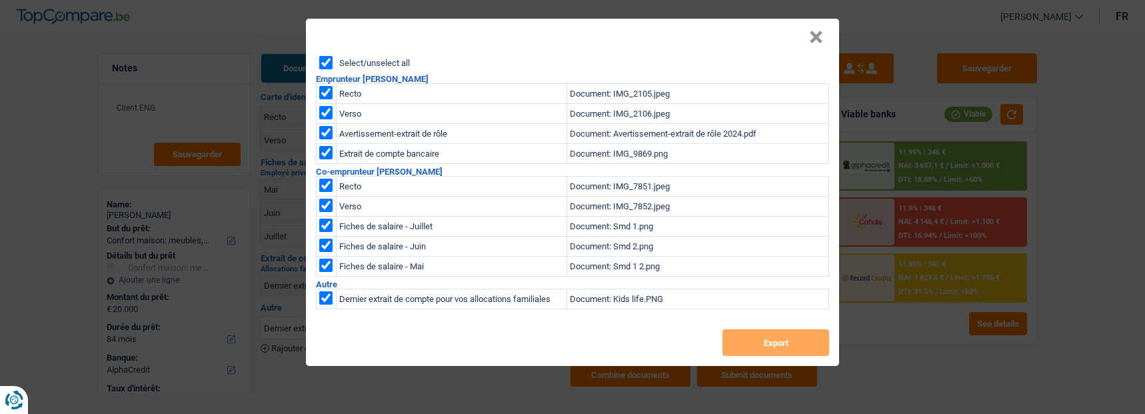
checkbox input "true"
click at [742, 329] on button "Export" at bounding box center [775, 342] width 107 height 27
click at [821, 36] on button "×" at bounding box center [816, 37] width 14 height 13
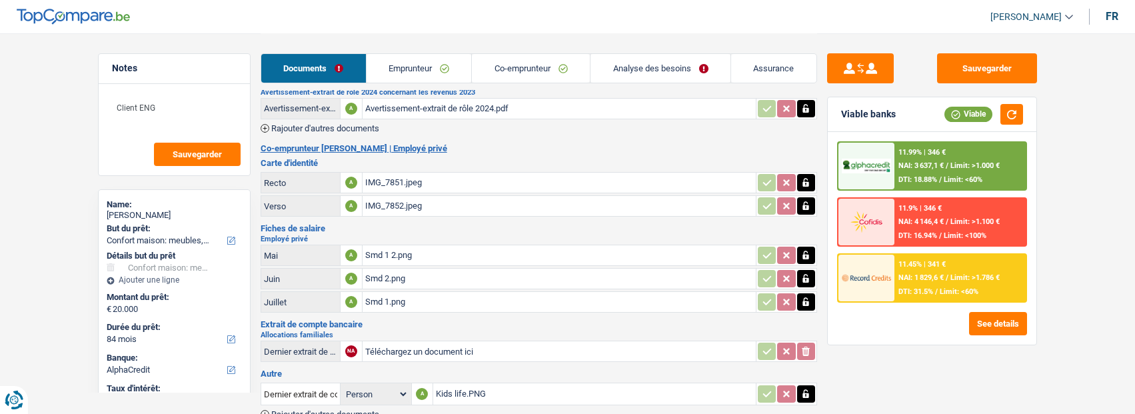
scroll to position [104, 0]
click at [441, 69] on link "Emprunteur" at bounding box center [419, 68] width 105 height 29
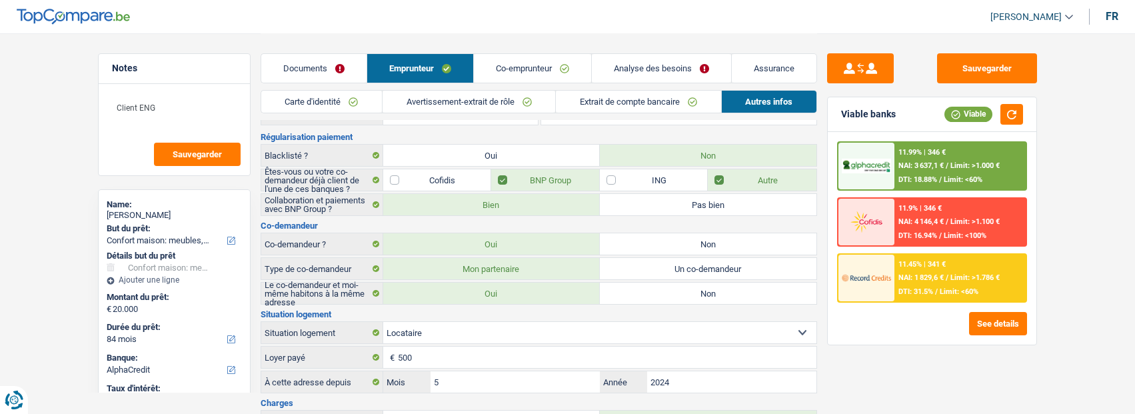
scroll to position [0, 0]
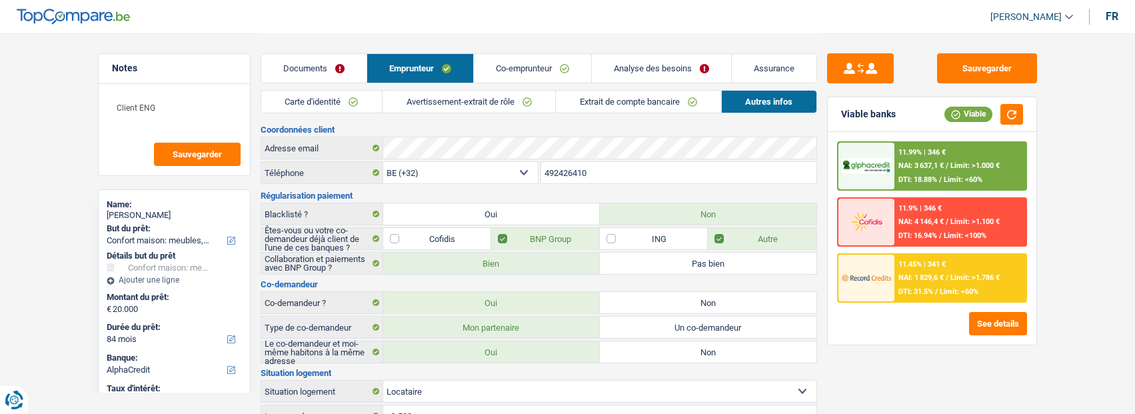
click at [521, 109] on link "Avertissement-extrait de rôle" at bounding box center [469, 102] width 173 height 22
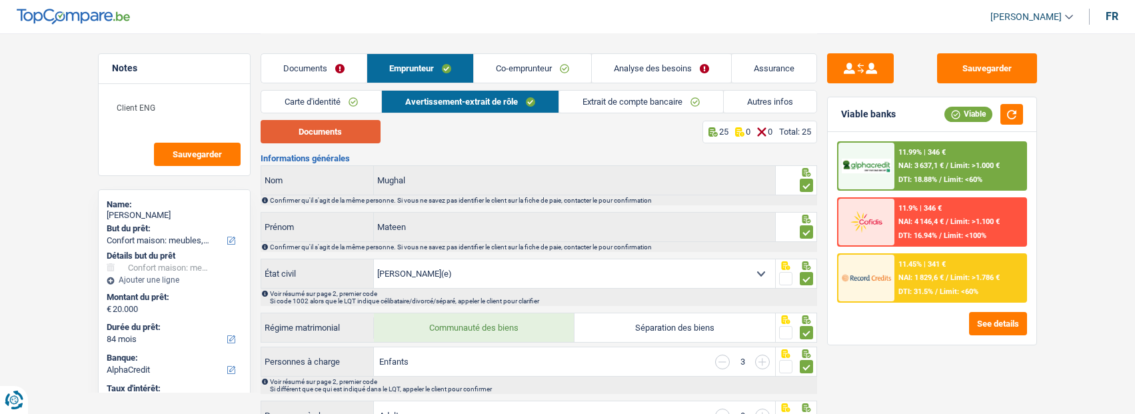
click at [358, 129] on button "Documents" at bounding box center [321, 131] width 120 height 23
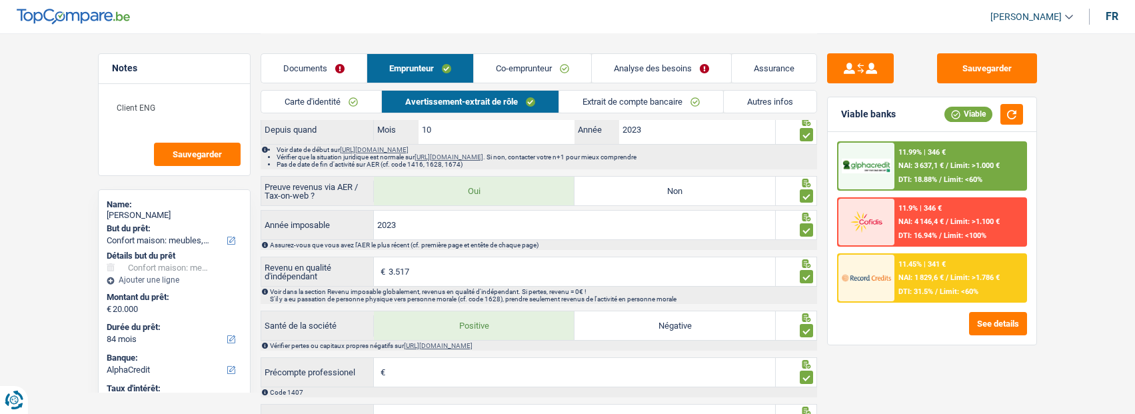
scroll to position [1000, 0]
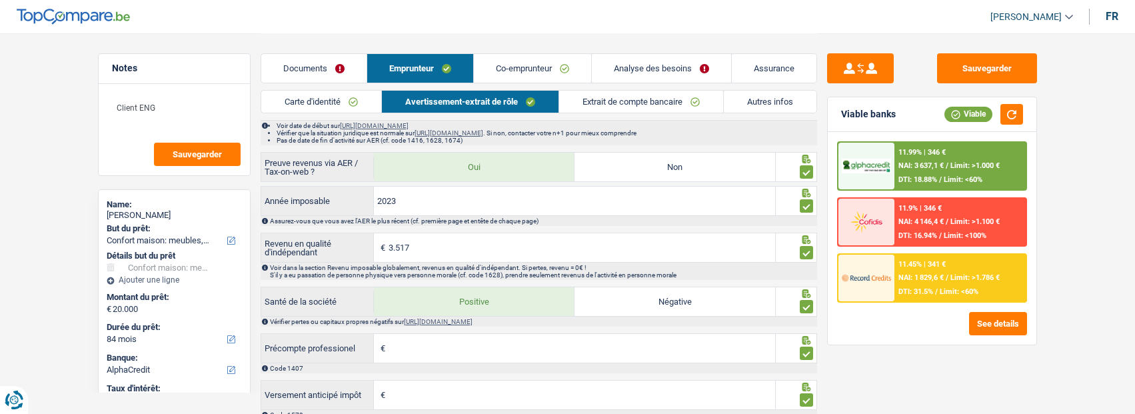
click at [557, 75] on link "Co-emprunteur" at bounding box center [532, 68] width 117 height 29
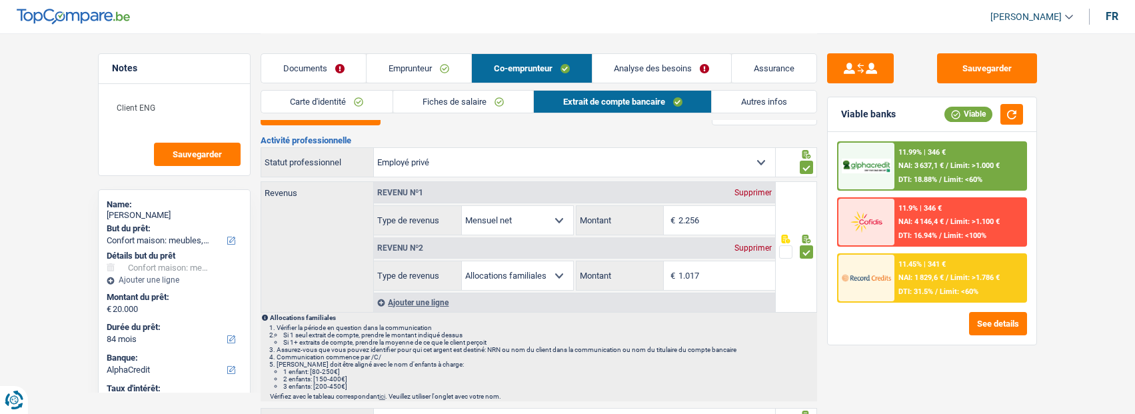
scroll to position [0, 0]
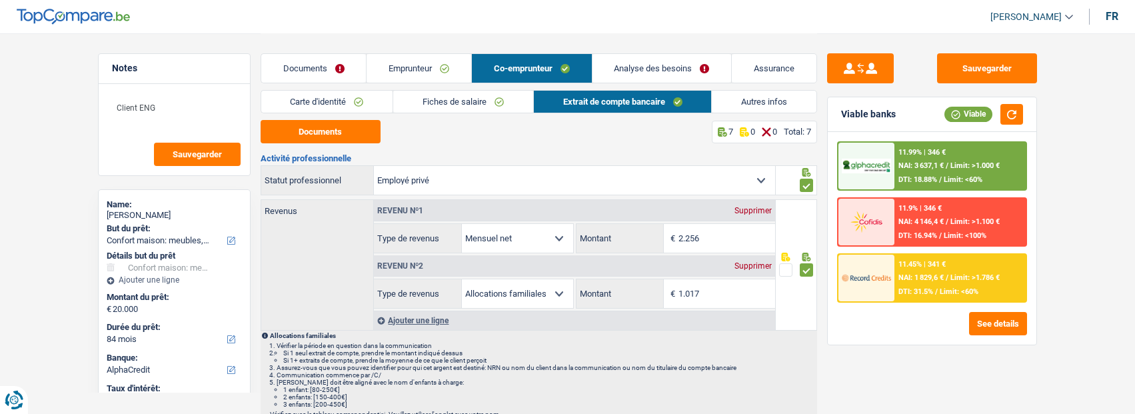
click at [311, 106] on link "Carte d'identité" at bounding box center [327, 102] width 132 height 22
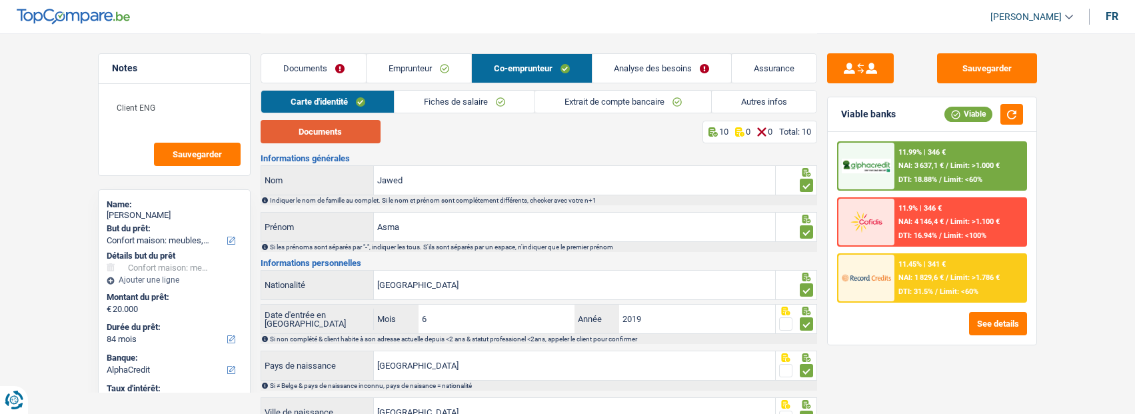
click at [325, 127] on button "Documents" at bounding box center [321, 131] width 120 height 23
click at [483, 99] on link "Fiches de salaire" at bounding box center [465, 102] width 140 height 22
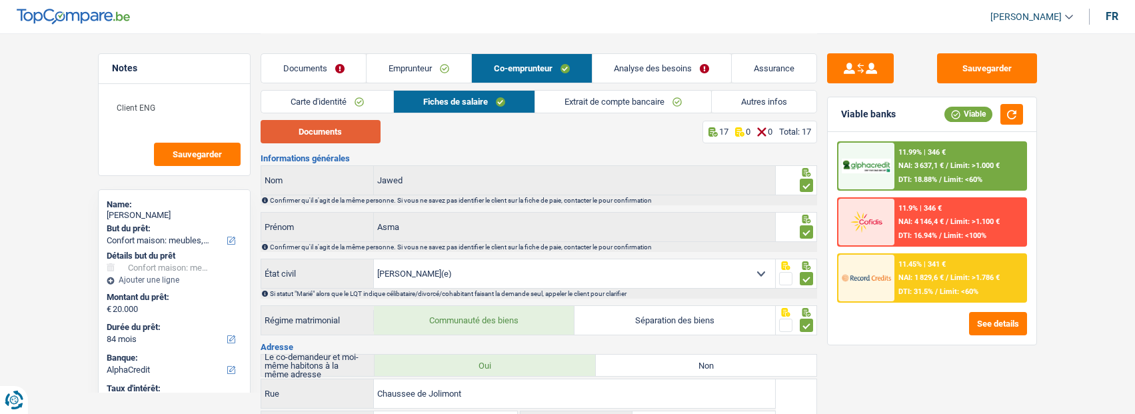
click at [353, 141] on button "Documents" at bounding box center [321, 131] width 120 height 23
click at [431, 73] on link "Emprunteur" at bounding box center [419, 68] width 105 height 29
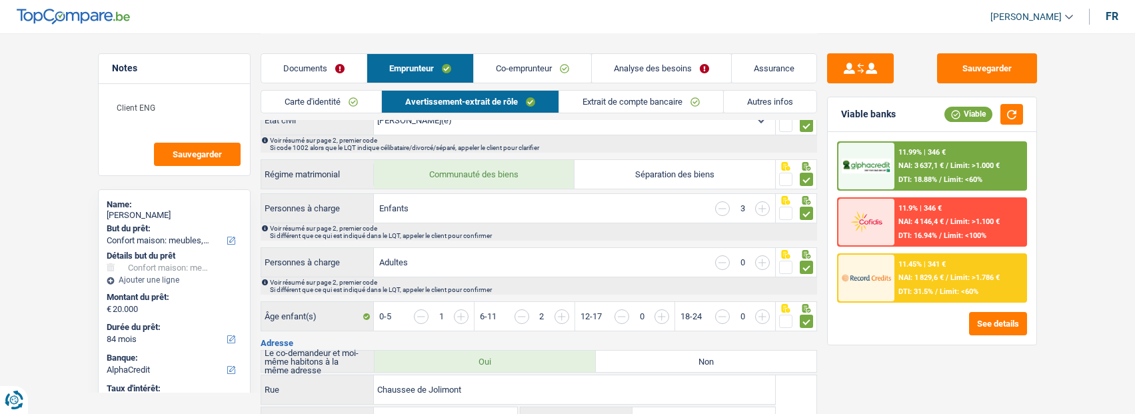
scroll to position [200, 0]
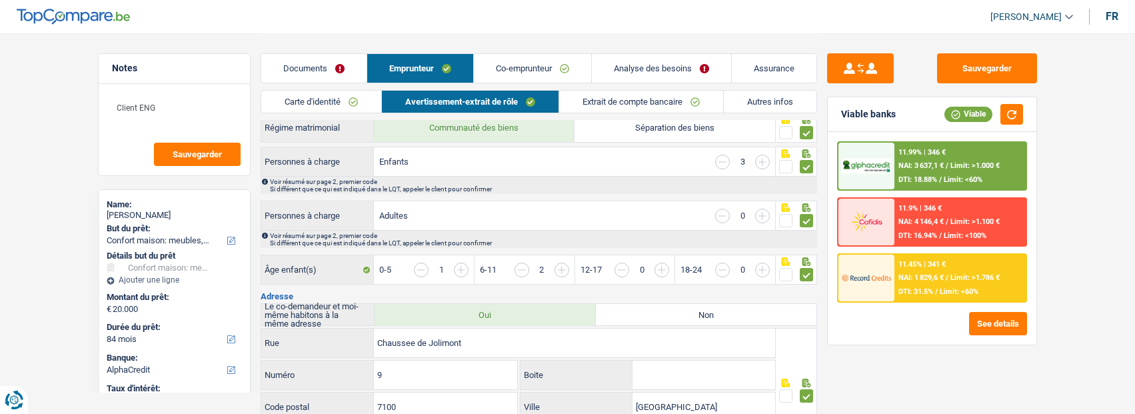
click at [666, 64] on link "Analyse des besoins" at bounding box center [661, 68] width 139 height 29
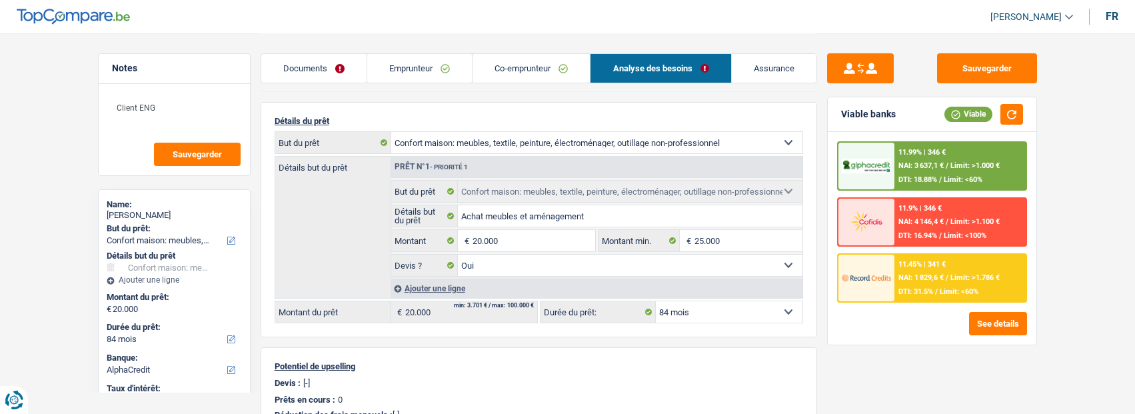
scroll to position [67, 0]
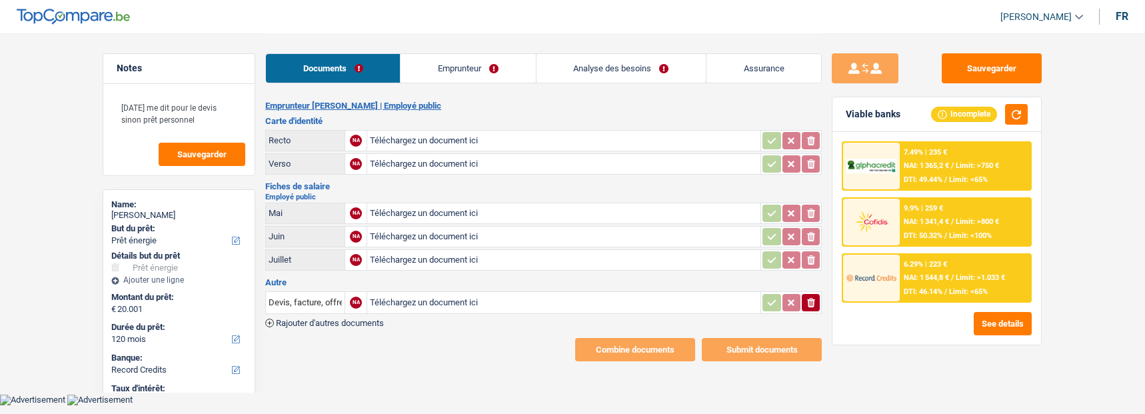
select select "energy"
select select "120"
select select "record credits"
click at [397, 299] on input "Téléchargez un document ici" at bounding box center [564, 303] width 388 height 20
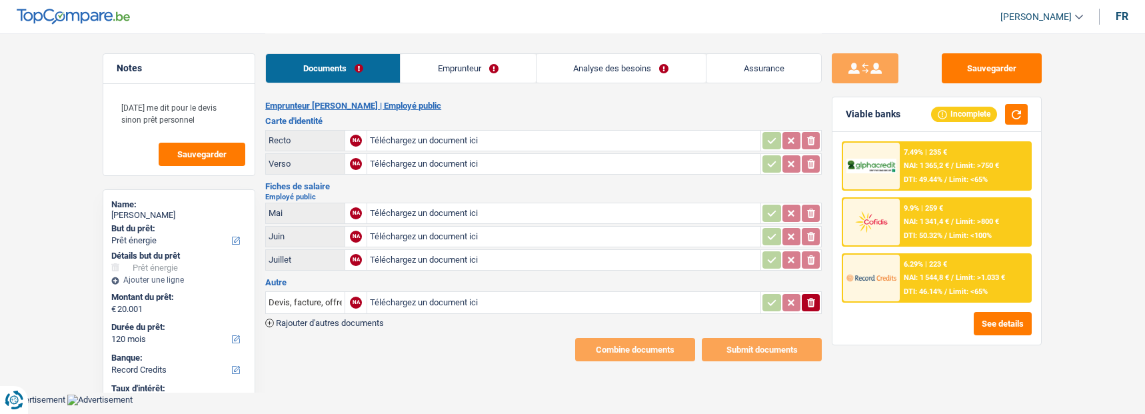
type input "C:\fakepath\[PERSON_NAME] PANNEAUX (1).pdf"
click at [486, 73] on link "Emprunteur" at bounding box center [468, 68] width 135 height 29
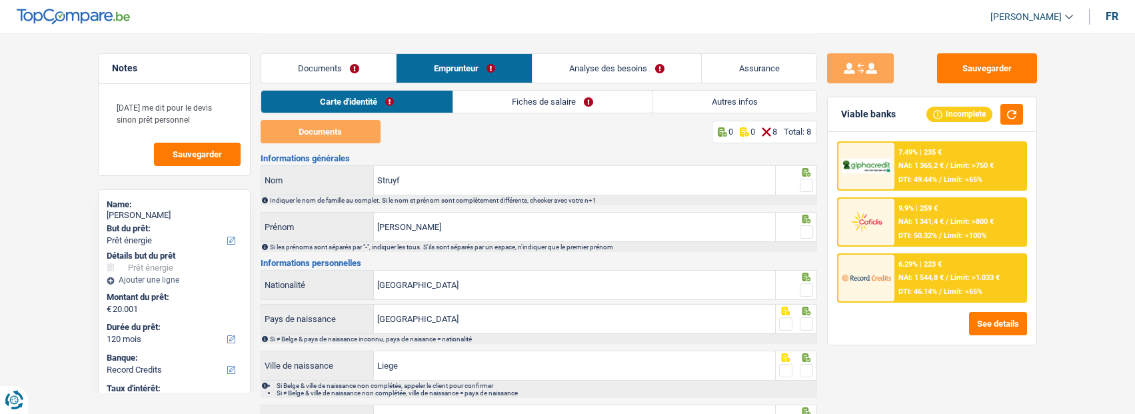
click at [545, 103] on link "Fiches de salaire" at bounding box center [552, 102] width 199 height 22
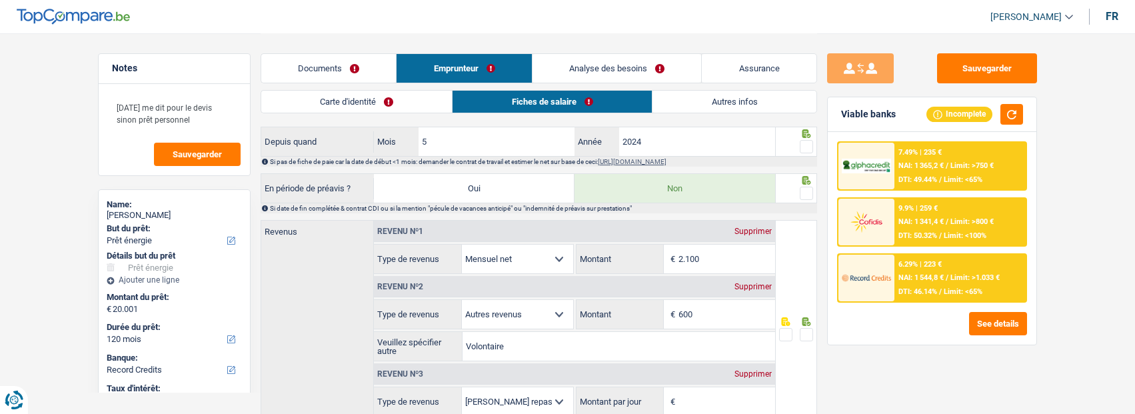
scroll to position [600, 0]
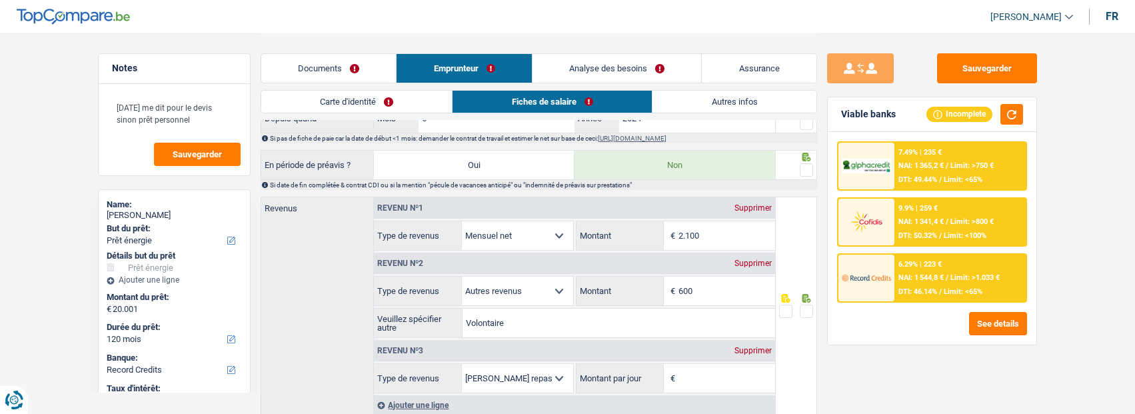
click at [351, 70] on link "Documents" at bounding box center [328, 68] width 135 height 29
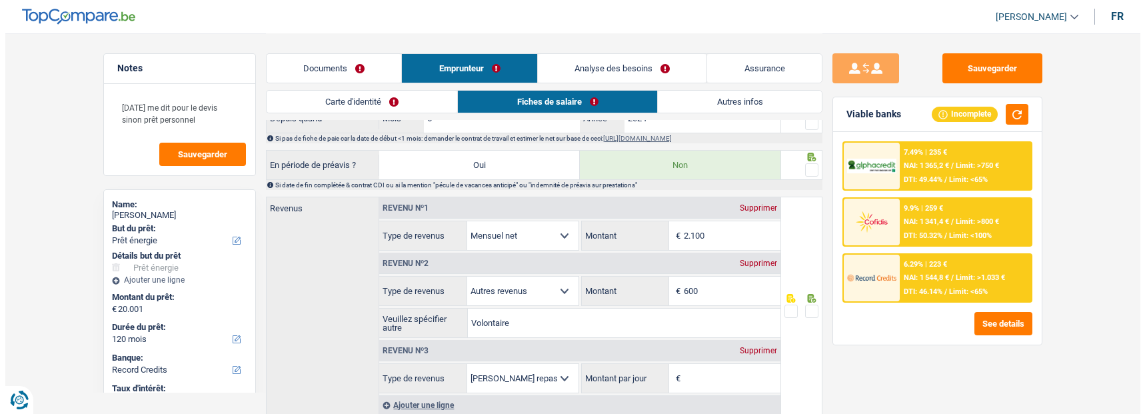
scroll to position [0, 0]
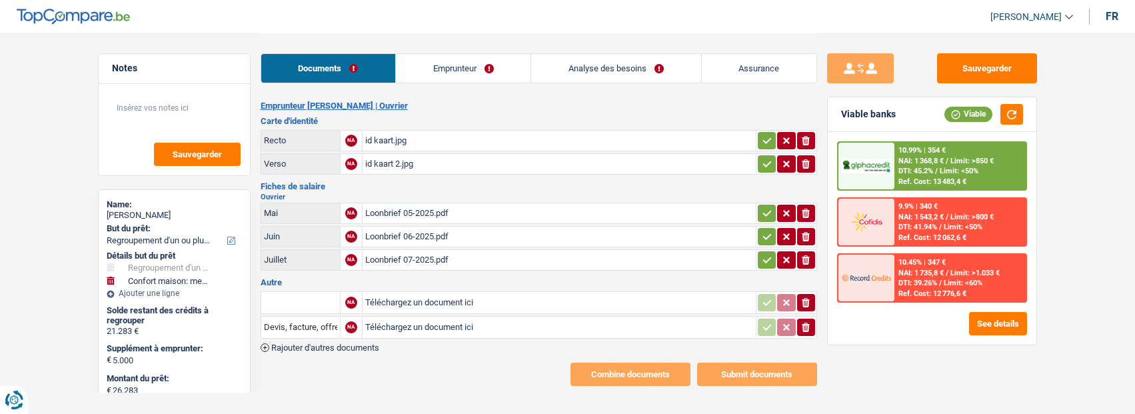
select select "refinancing"
select select "household"
select select "120"
select select "alphacredit"
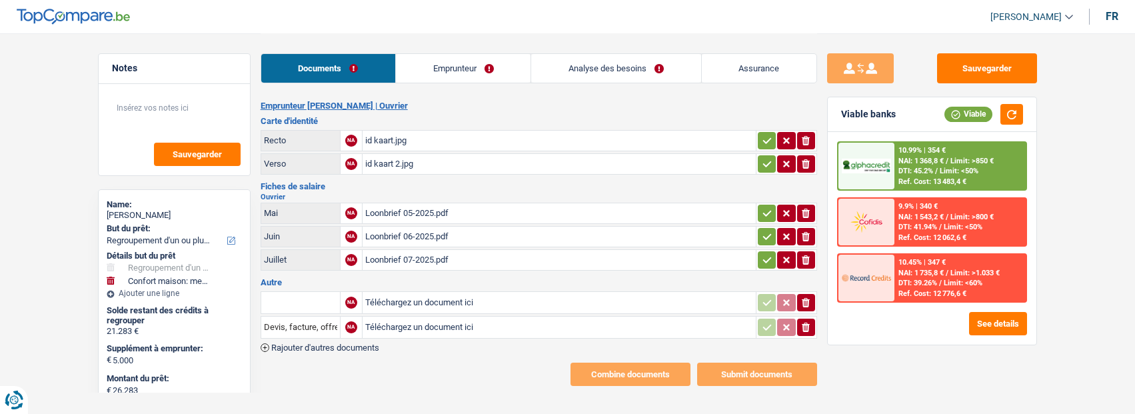
click at [427, 255] on div "Loonbrief 07-2025.pdf" at bounding box center [559, 260] width 388 height 20
click at [422, 233] on div "Loonbrief 06-2025.pdf" at bounding box center [559, 237] width 388 height 20
click at [770, 138] on icon "button" at bounding box center [767, 140] width 11 height 13
click at [762, 161] on icon "button" at bounding box center [767, 163] width 11 height 13
click at [441, 203] on div "Loonbrief 05-2025.pdf" at bounding box center [559, 213] width 388 height 20
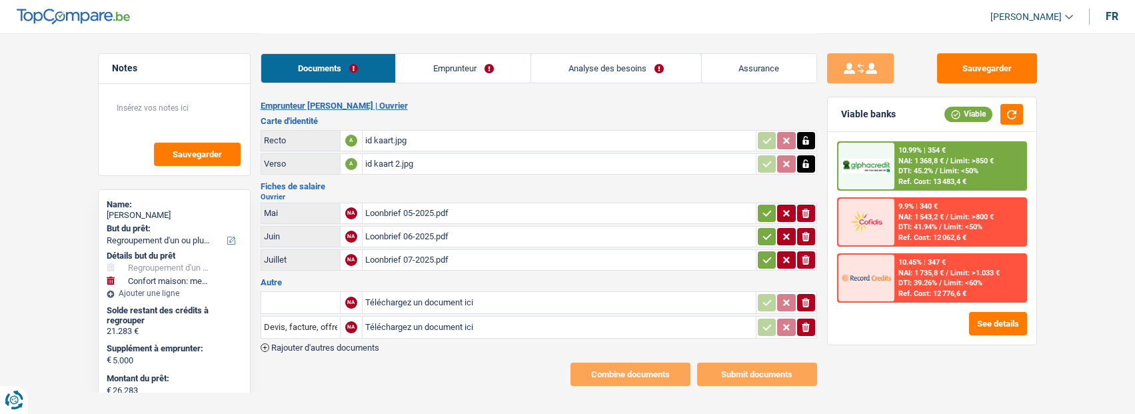
click at [770, 207] on icon "button" at bounding box center [767, 213] width 11 height 13
click at [764, 235] on icon "button" at bounding box center [767, 236] width 11 height 13
click at [768, 253] on icon "button" at bounding box center [767, 259] width 11 height 13
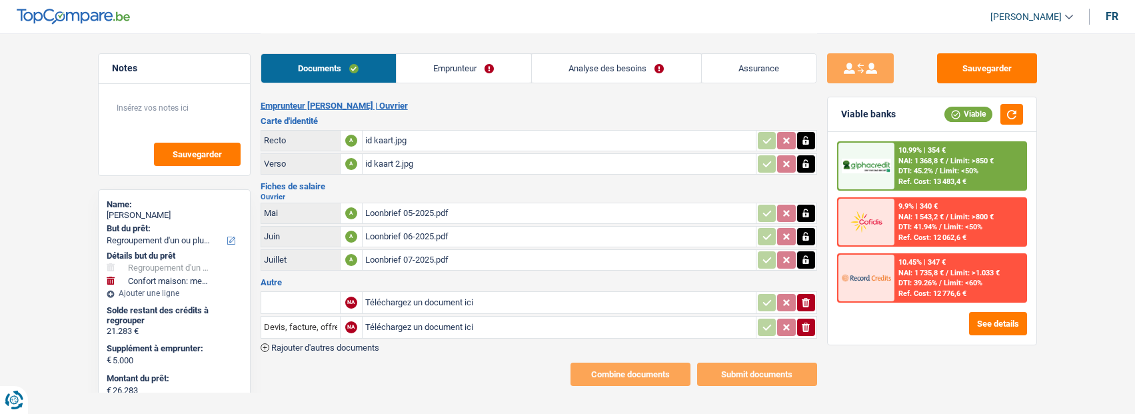
click at [806, 298] on icon "button" at bounding box center [806, 302] width 8 height 9
click at [804, 323] on icon "button" at bounding box center [806, 327] width 8 height 9
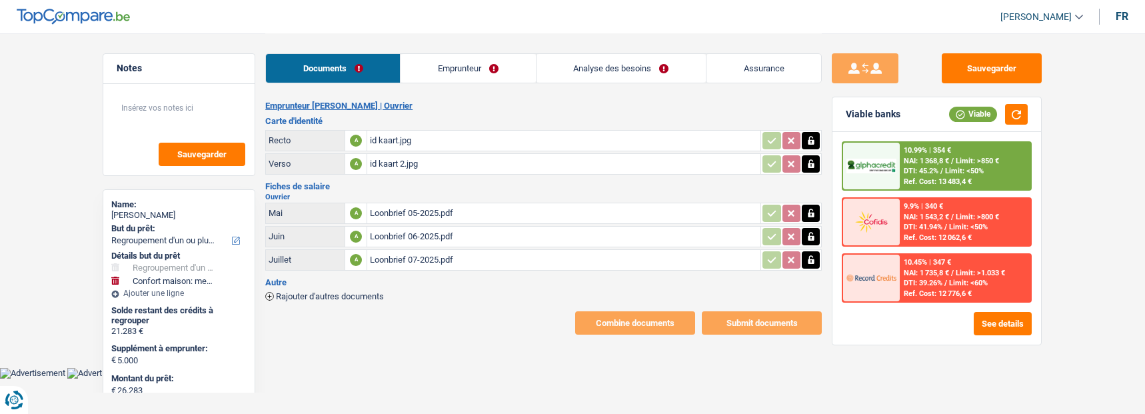
click at [461, 67] on link "Emprunteur" at bounding box center [468, 68] width 135 height 29
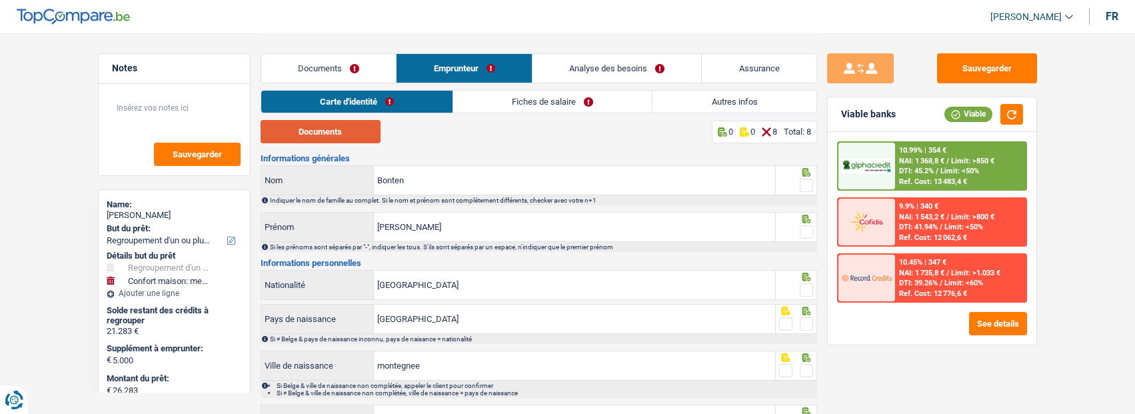
click at [353, 137] on button "Documents" at bounding box center [321, 131] width 120 height 23
click at [800, 179] on span at bounding box center [806, 185] width 13 height 13
click at [0, 0] on input "radio" at bounding box center [0, 0] width 0 height 0
click at [806, 226] on span at bounding box center [806, 231] width 13 height 13
click at [0, 0] on input "radio" at bounding box center [0, 0] width 0 height 0
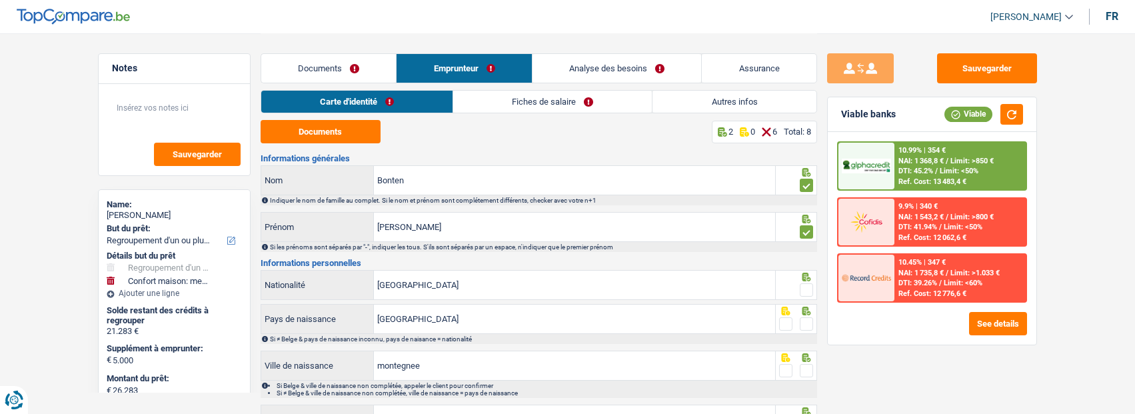
drag, startPoint x: 804, startPoint y: 285, endPoint x: 808, endPoint y: 299, distance: 15.2
click at [804, 288] on span at bounding box center [806, 289] width 13 height 13
click at [0, 0] on input "radio" at bounding box center [0, 0] width 0 height 0
click at [806, 319] on span at bounding box center [806, 323] width 13 height 13
click at [0, 0] on input "radio" at bounding box center [0, 0] width 0 height 0
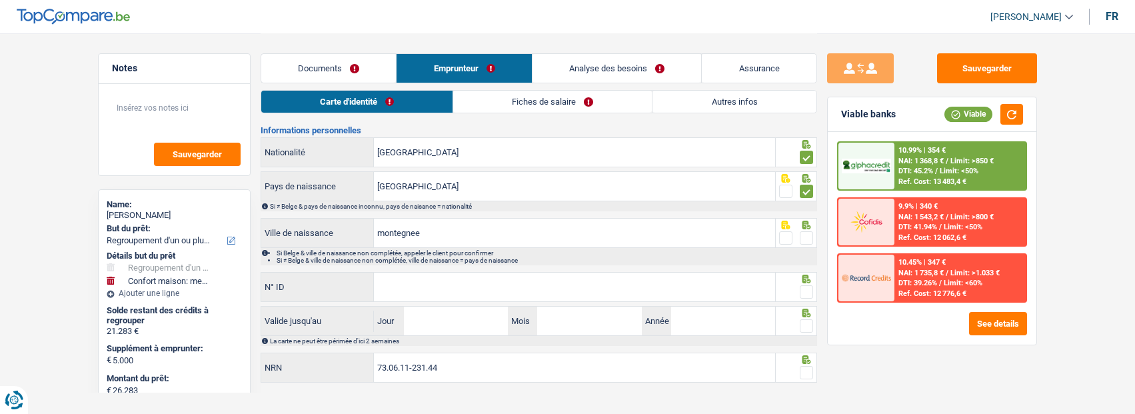
scroll to position [133, 0]
click at [804, 237] on span at bounding box center [806, 237] width 13 height 13
click at [0, 0] on input "radio" at bounding box center [0, 0] width 0 height 0
click at [438, 239] on input "montegnee" at bounding box center [574, 232] width 401 height 29
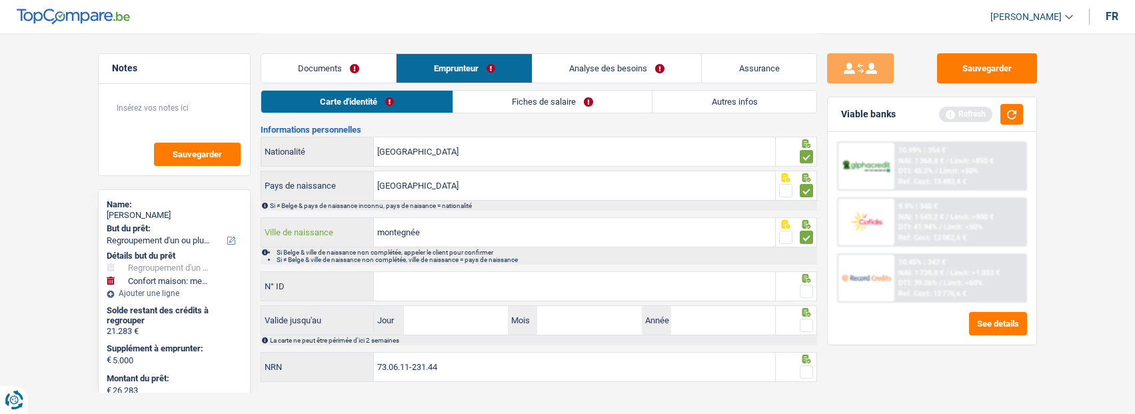
type input "montegnée"
click at [534, 285] on input "N° ID" at bounding box center [574, 286] width 401 height 29
type input "592-8096023-96"
click at [804, 287] on span at bounding box center [806, 291] width 13 height 13
click at [0, 0] on input "radio" at bounding box center [0, 0] width 0 height 0
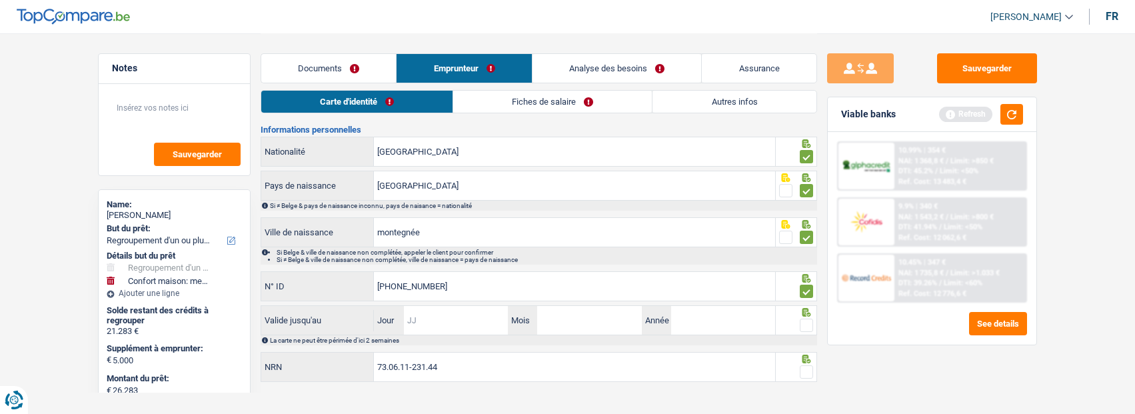
click at [481, 321] on input "Jour" at bounding box center [456, 320] width 104 height 29
type input "24"
type input "05"
type input "2028"
click at [806, 319] on span at bounding box center [806, 325] width 13 height 13
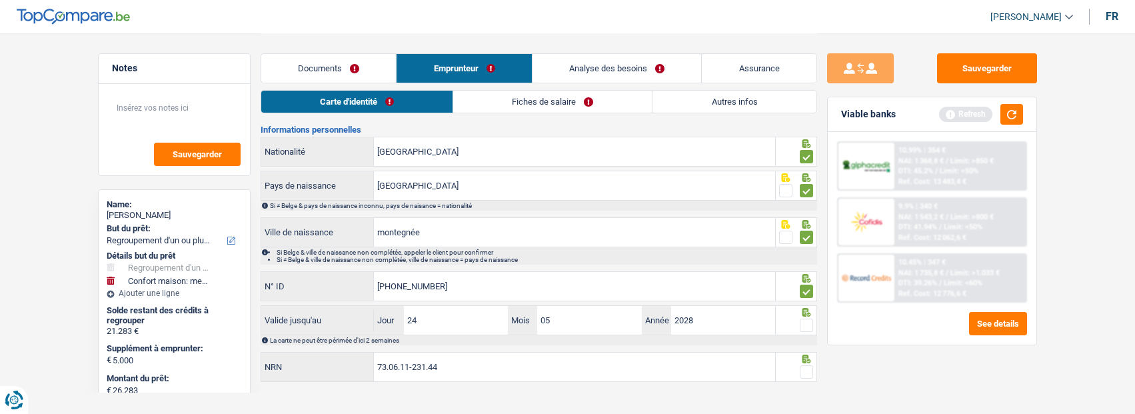
click at [0, 0] on input "radio" at bounding box center [0, 0] width 0 height 0
click at [808, 357] on icon at bounding box center [806, 359] width 9 height 9
click at [806, 365] on span at bounding box center [806, 371] width 13 height 13
click at [0, 0] on input "radio" at bounding box center [0, 0] width 0 height 0
click at [529, 108] on link "Fiches de salaire" at bounding box center [553, 102] width 199 height 22
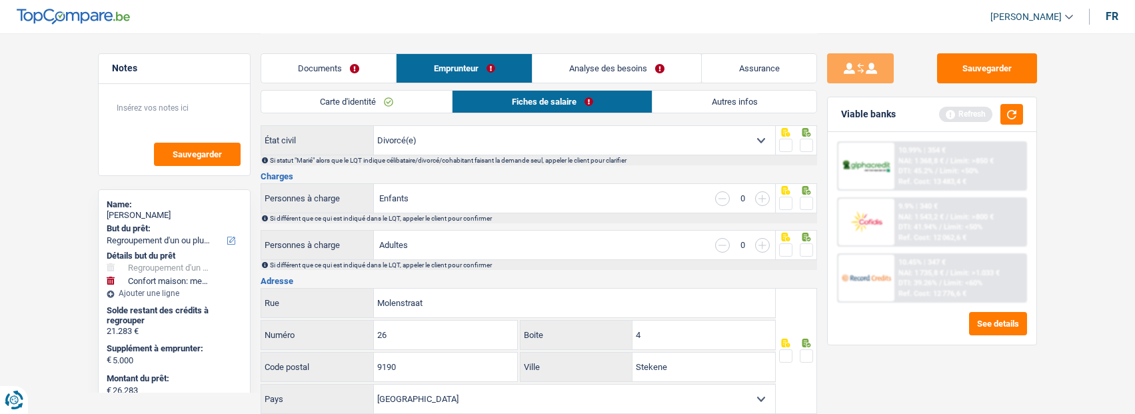
scroll to position [0, 0]
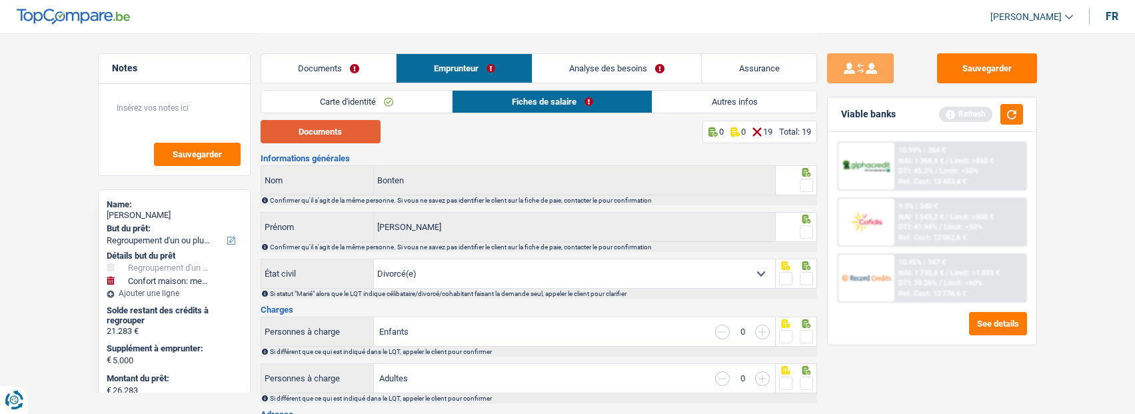
click at [357, 132] on button "Documents" at bounding box center [321, 131] width 120 height 23
click at [811, 179] on span at bounding box center [806, 185] width 13 height 13
click at [0, 0] on input "radio" at bounding box center [0, 0] width 0 height 0
click at [806, 229] on span at bounding box center [806, 231] width 13 height 13
click at [0, 0] on input "radio" at bounding box center [0, 0] width 0 height 0
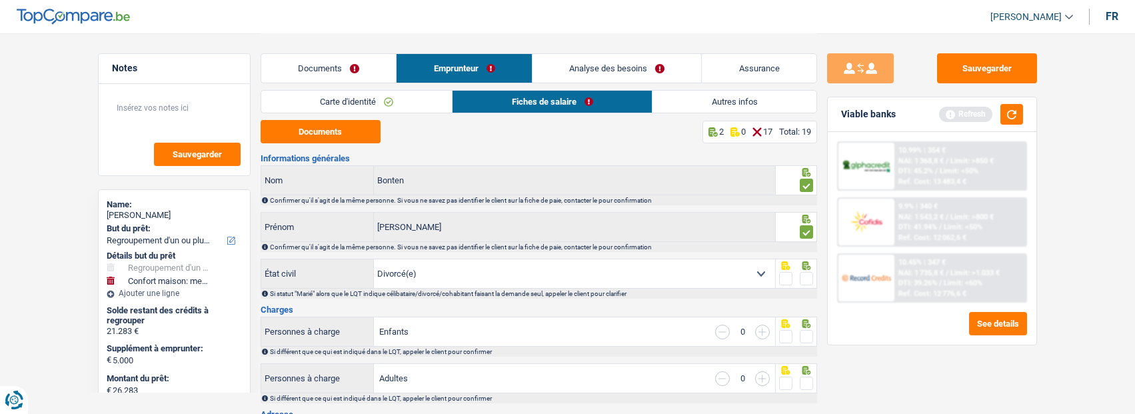
click at [806, 277] on span at bounding box center [806, 278] width 13 height 13
click at [0, 0] on input "radio" at bounding box center [0, 0] width 0 height 0
click at [802, 335] on span at bounding box center [806, 336] width 13 height 13
click at [0, 0] on input "radio" at bounding box center [0, 0] width 0 height 0
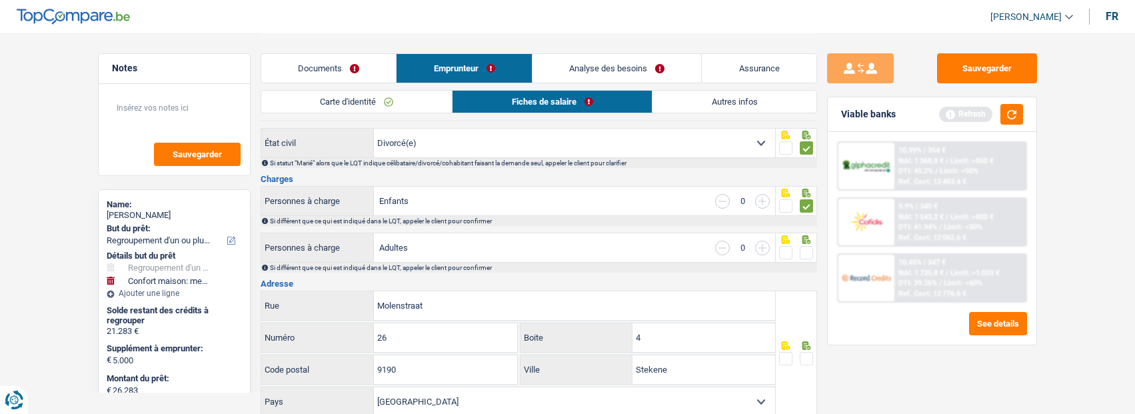
scroll to position [133, 0]
click at [802, 247] on span at bounding box center [806, 249] width 13 height 13
click at [0, 0] on input "radio" at bounding box center [0, 0] width 0 height 0
drag, startPoint x: 450, startPoint y: 308, endPoint x: 235, endPoint y: 298, distance: 215.5
click at [272, 294] on div "Molenstraat Rue" at bounding box center [518, 303] width 515 height 29
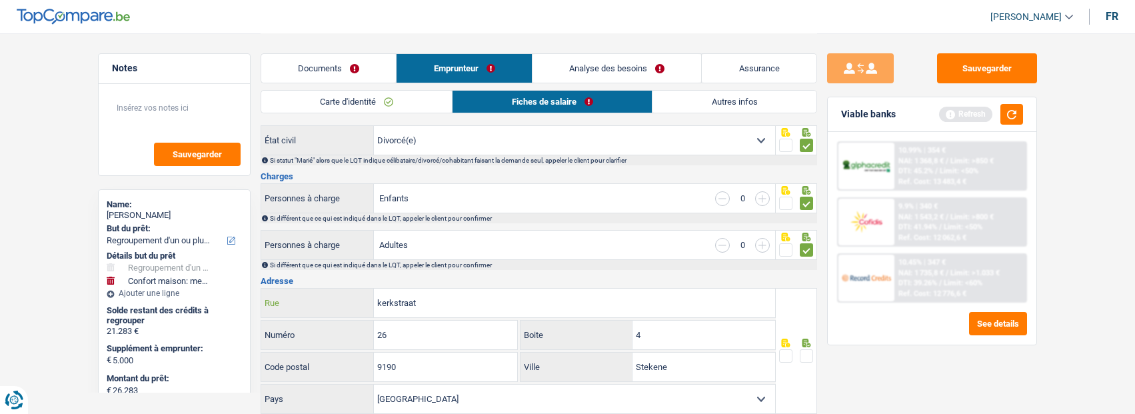
type input "kerkstraat"
drag, startPoint x: 432, startPoint y: 345, endPoint x: 327, endPoint y: 339, distance: 105.5
click at [327, 339] on div "26 Numéro" at bounding box center [389, 335] width 257 height 29
type input "133"
drag, startPoint x: 666, startPoint y: 325, endPoint x: 662, endPoint y: 332, distance: 8.4
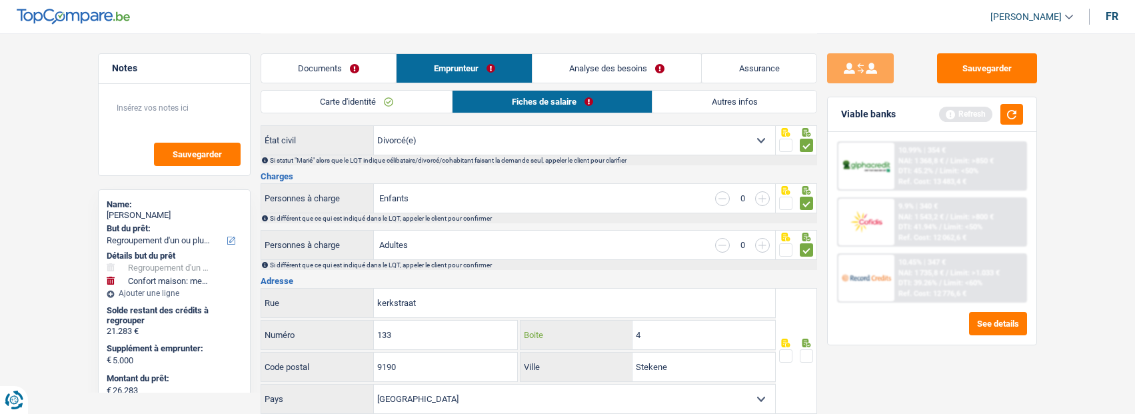
click at [662, 332] on input "4" at bounding box center [704, 335] width 143 height 29
type input "2"
click at [810, 349] on span at bounding box center [806, 355] width 13 height 13
click at [0, 0] on input "radio" at bounding box center [0, 0] width 0 height 0
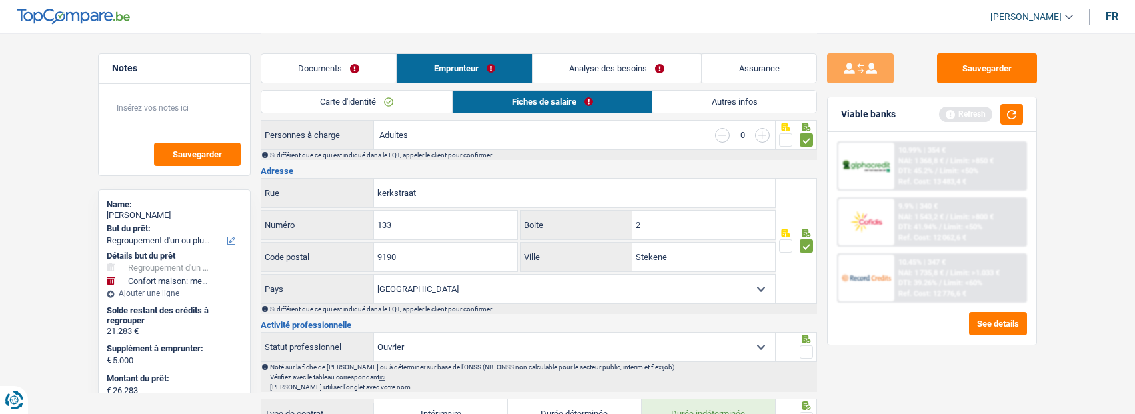
scroll to position [267, 0]
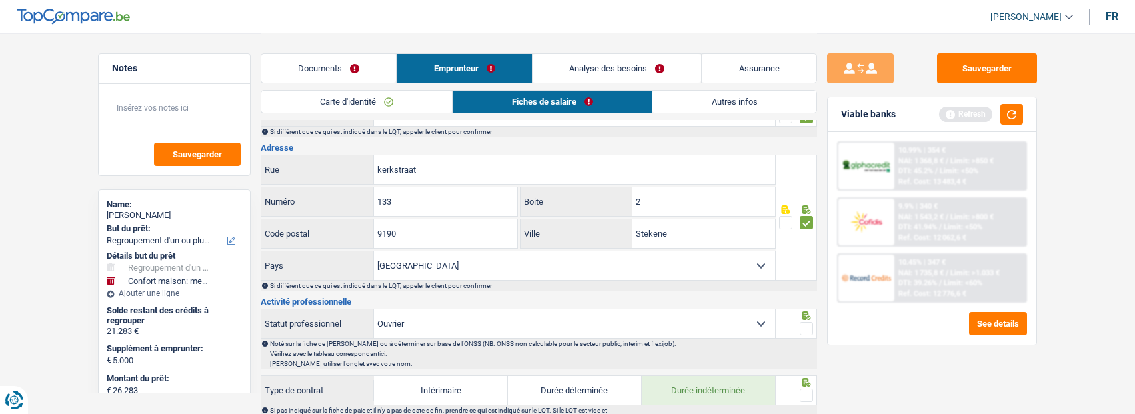
click at [807, 322] on span at bounding box center [806, 328] width 13 height 13
click at [0, 0] on input "radio" at bounding box center [0, 0] width 0 height 0
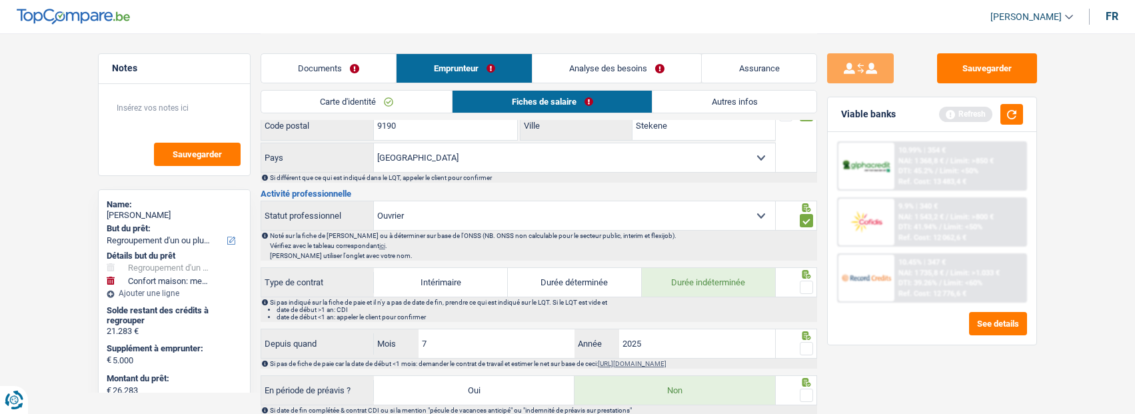
scroll to position [400, 0]
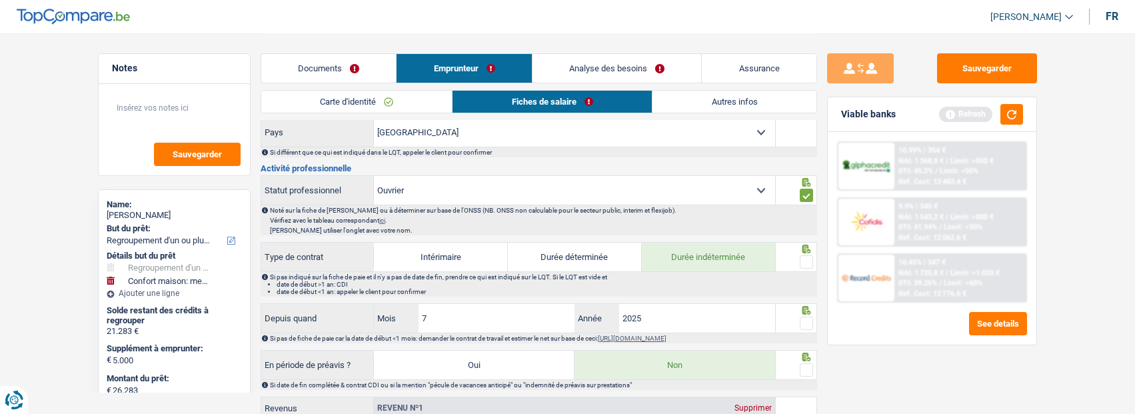
click at [812, 257] on span at bounding box center [806, 261] width 13 height 13
click at [0, 0] on input "radio" at bounding box center [0, 0] width 0 height 0
click at [1012, 59] on button "Sauvegarder" at bounding box center [987, 68] width 100 height 30
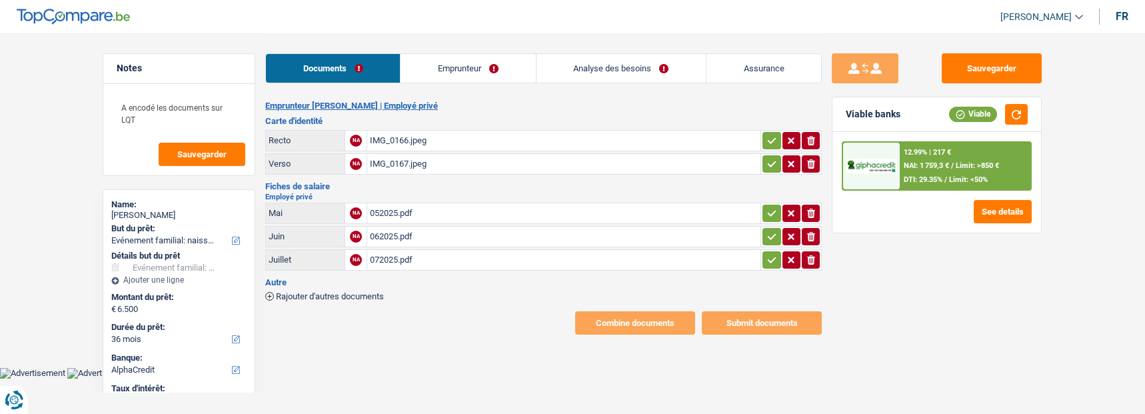
select select "familyEvent"
select select "36"
select select "alphacredit"
click at [475, 69] on link "Emprunteur" at bounding box center [468, 68] width 135 height 29
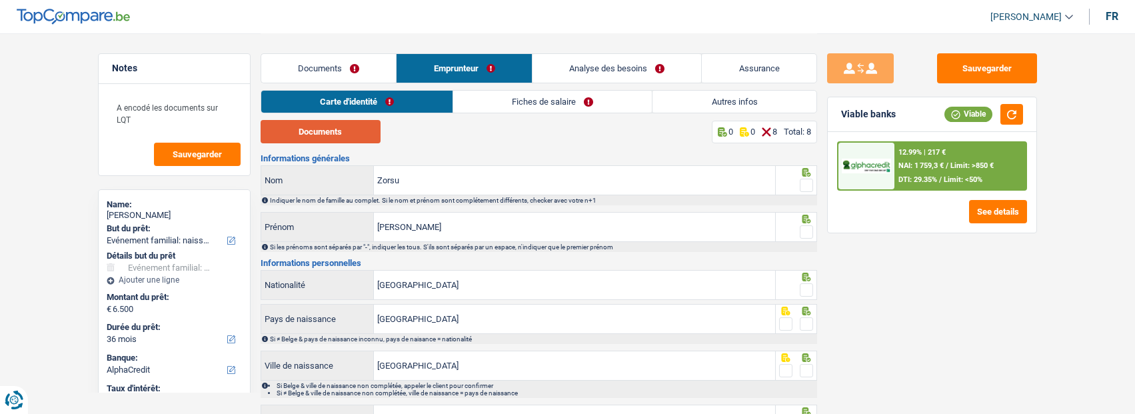
click at [355, 139] on button "Documents" at bounding box center [321, 131] width 120 height 23
click at [800, 177] on div at bounding box center [806, 185] width 13 height 17
click at [802, 180] on span at bounding box center [806, 185] width 13 height 13
click at [0, 0] on input "radio" at bounding box center [0, 0] width 0 height 0
click at [442, 222] on input "[PERSON_NAME]" at bounding box center [574, 227] width 401 height 29
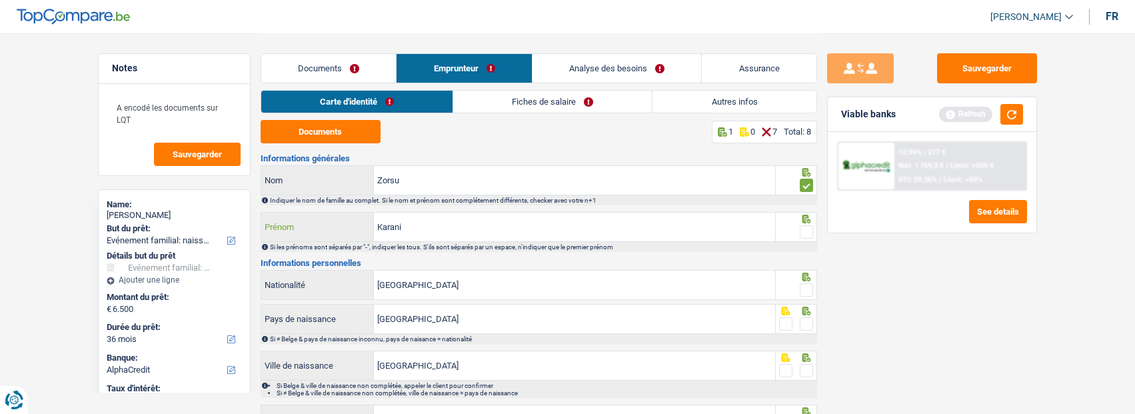
type input "Karani"
click at [807, 229] on span at bounding box center [806, 231] width 13 height 13
click at [0, 0] on input "radio" at bounding box center [0, 0] width 0 height 0
click at [812, 290] on span at bounding box center [806, 289] width 13 height 13
click at [0, 0] on input "radio" at bounding box center [0, 0] width 0 height 0
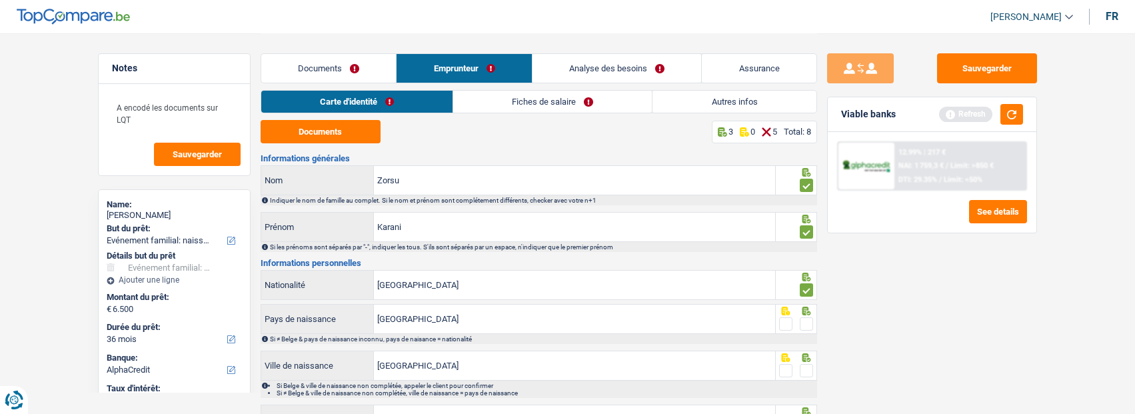
click at [804, 324] on span at bounding box center [806, 323] width 13 height 13
click at [0, 0] on input "radio" at bounding box center [0, 0] width 0 height 0
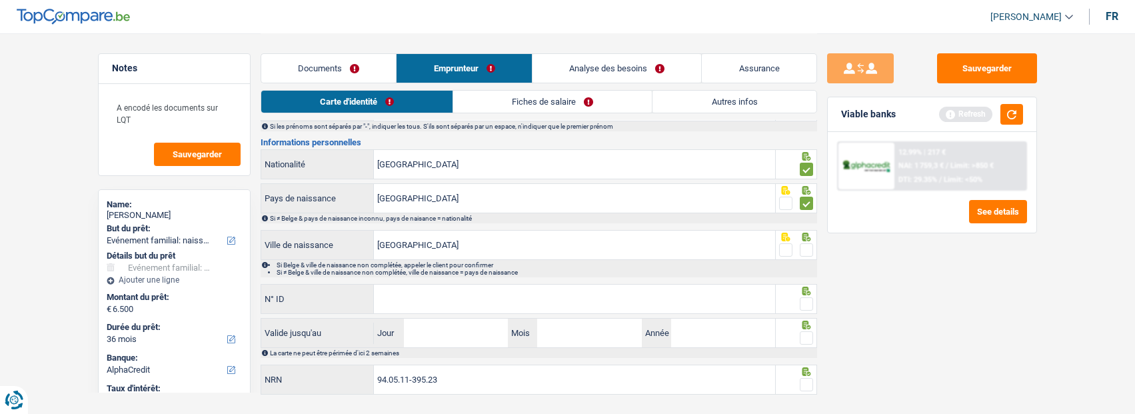
scroll to position [133, 0]
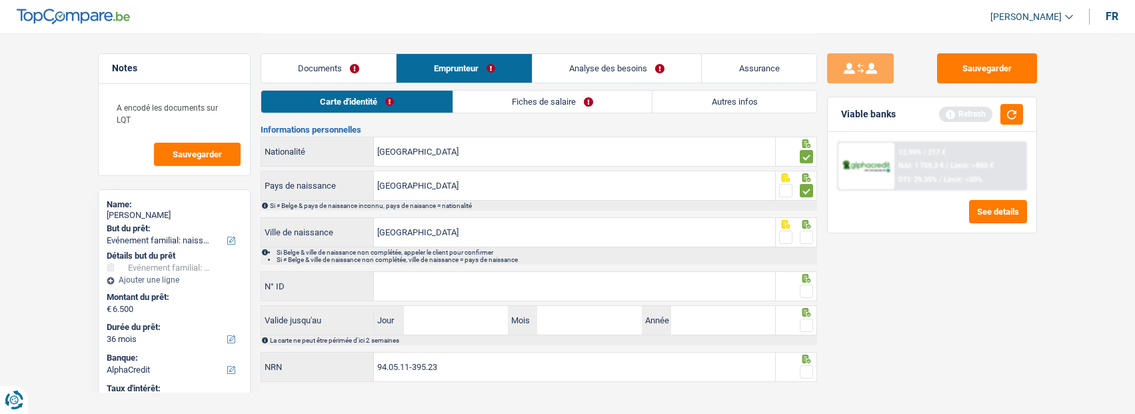
click at [811, 231] on span at bounding box center [806, 237] width 13 height 13
click at [0, 0] on input "radio" at bounding box center [0, 0] width 0 height 0
click at [621, 280] on input "N° ID" at bounding box center [574, 286] width 401 height 29
type input "[PHONE_NUMBER]"
click at [809, 285] on span at bounding box center [806, 291] width 13 height 13
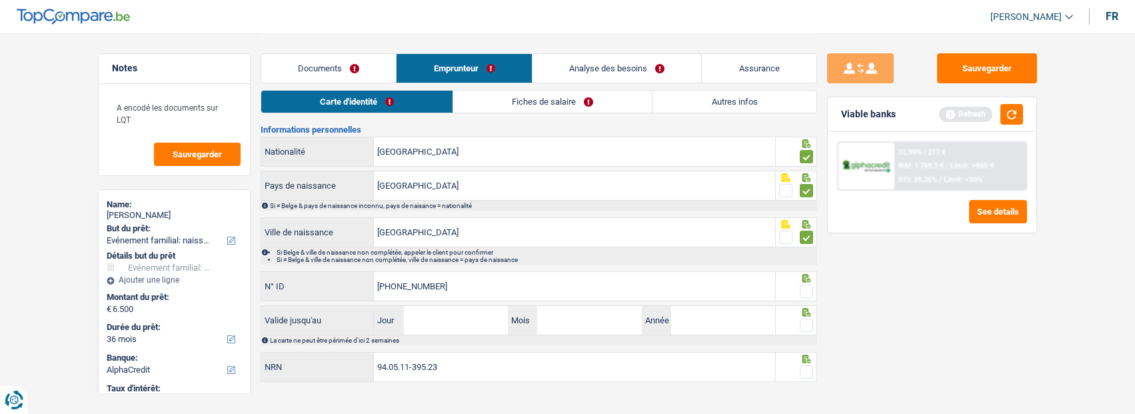
click at [0, 0] on input "radio" at bounding box center [0, 0] width 0 height 0
click at [477, 317] on input "Jour" at bounding box center [456, 320] width 104 height 29
type input "28"
type input "01"
type input "2026"
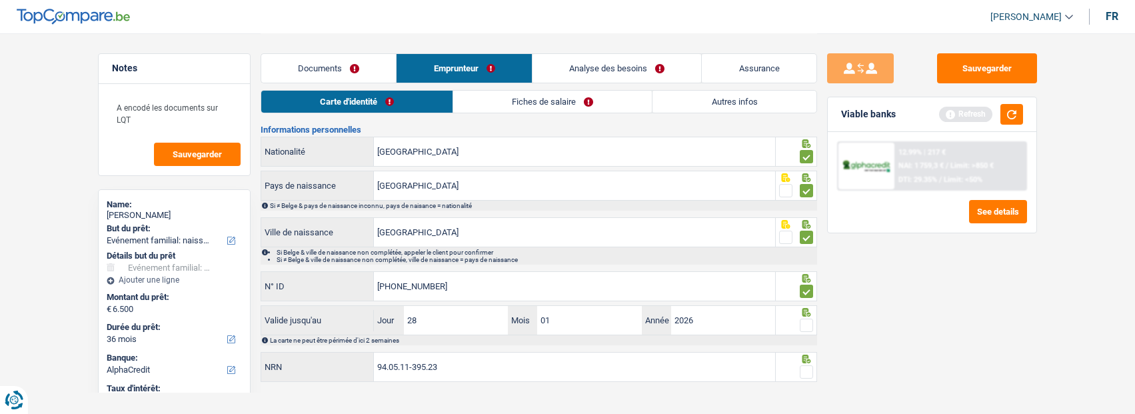
click at [803, 324] on span at bounding box center [806, 325] width 13 height 13
click at [0, 0] on input "radio" at bounding box center [0, 0] width 0 height 0
click at [806, 365] on span at bounding box center [806, 371] width 13 height 13
click at [0, 0] on input "radio" at bounding box center [0, 0] width 0 height 0
click at [586, 105] on link "Fiches de salaire" at bounding box center [553, 102] width 199 height 22
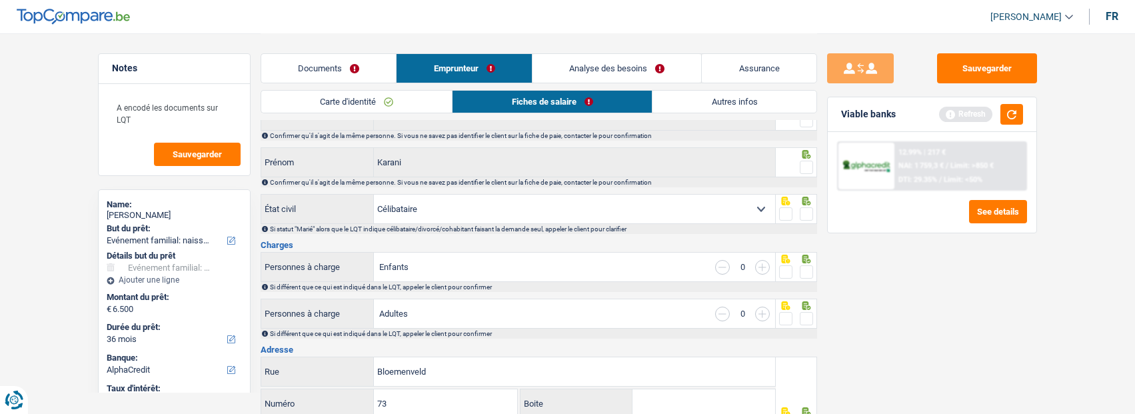
scroll to position [0, 0]
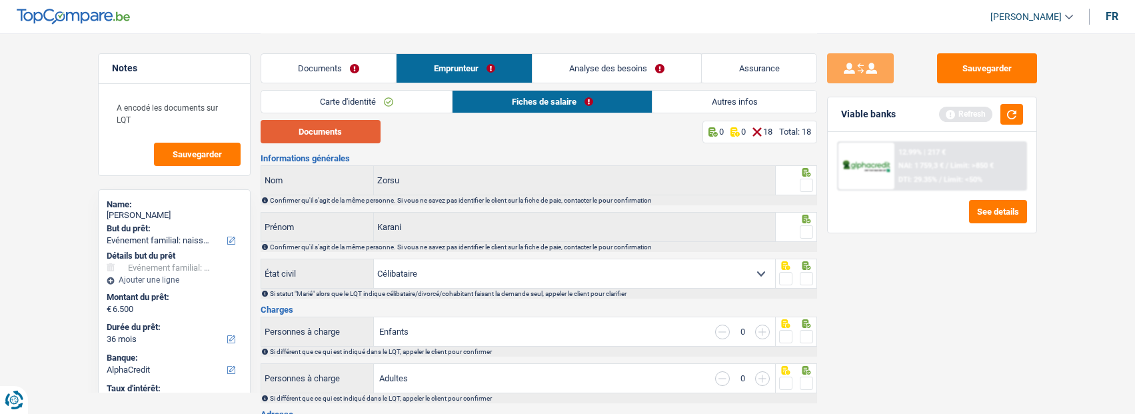
click at [326, 127] on button "Documents" at bounding box center [321, 131] width 120 height 23
click at [812, 179] on span at bounding box center [806, 185] width 13 height 13
click at [0, 0] on input "radio" at bounding box center [0, 0] width 0 height 0
click at [809, 229] on span at bounding box center [806, 231] width 13 height 13
click at [0, 0] on input "radio" at bounding box center [0, 0] width 0 height 0
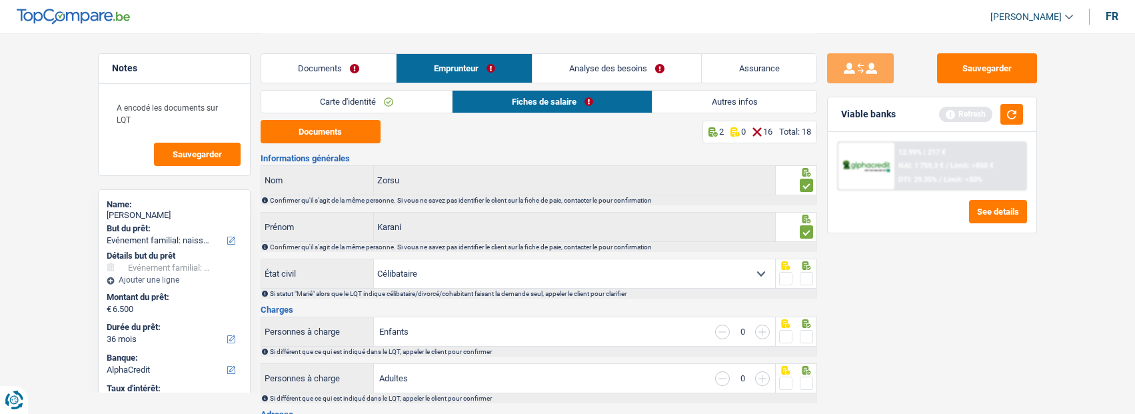
click at [812, 277] on span at bounding box center [806, 278] width 13 height 13
click at [0, 0] on input "radio" at bounding box center [0, 0] width 0 height 0
click at [806, 335] on span at bounding box center [806, 336] width 13 height 13
click at [0, 0] on input "radio" at bounding box center [0, 0] width 0 height 0
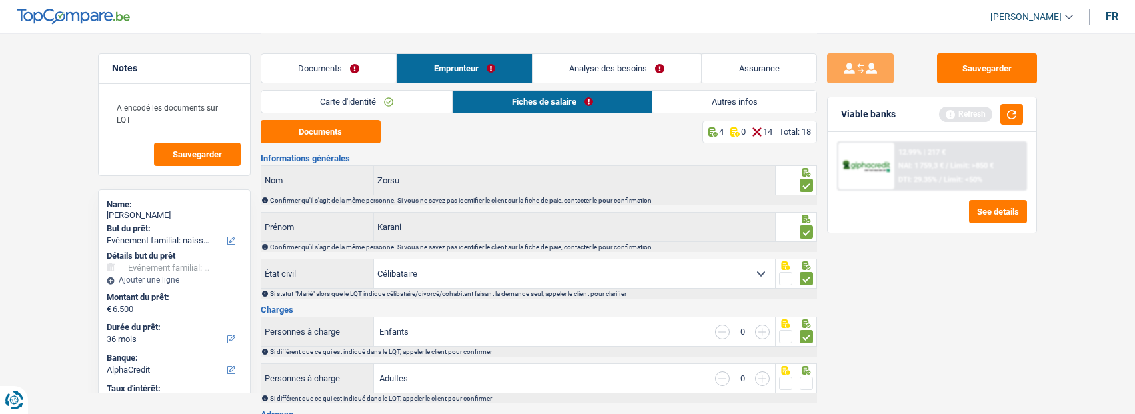
scroll to position [133, 0]
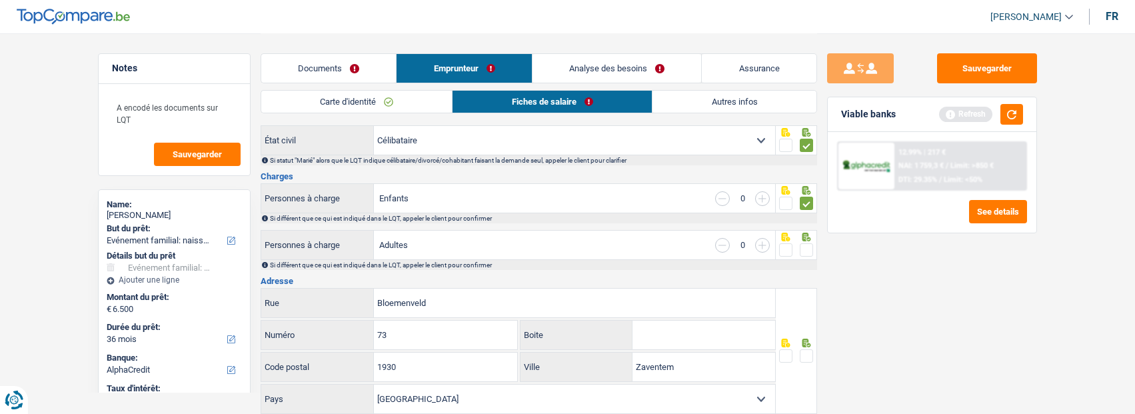
click at [805, 239] on icon at bounding box center [806, 237] width 9 height 9
click at [808, 249] on span at bounding box center [806, 249] width 13 height 13
click at [0, 0] on input "radio" at bounding box center [0, 0] width 0 height 0
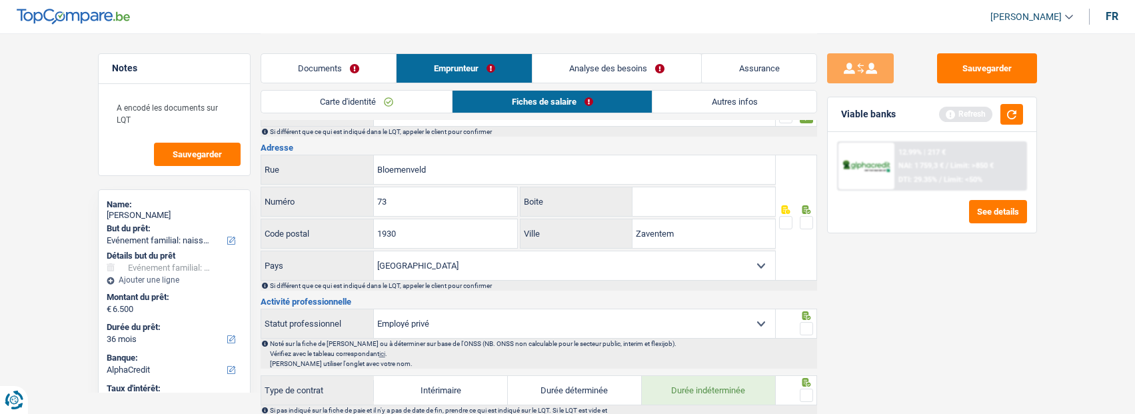
scroll to position [200, 0]
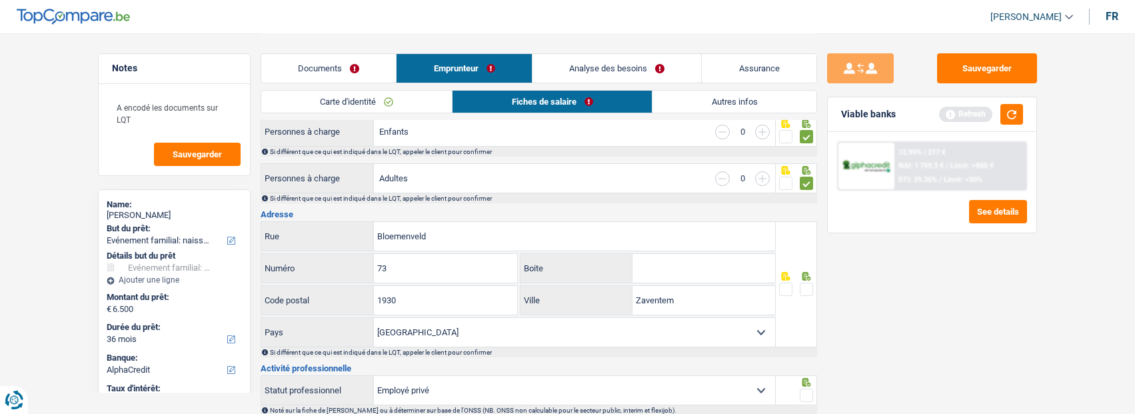
click at [802, 283] on span at bounding box center [806, 289] width 13 height 13
click at [0, 0] on input "radio" at bounding box center [0, 0] width 0 height 0
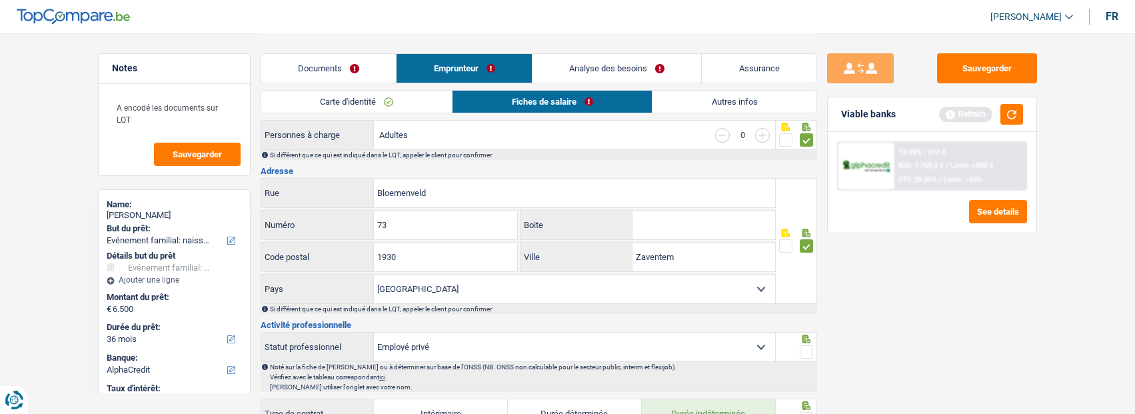
scroll to position [267, 0]
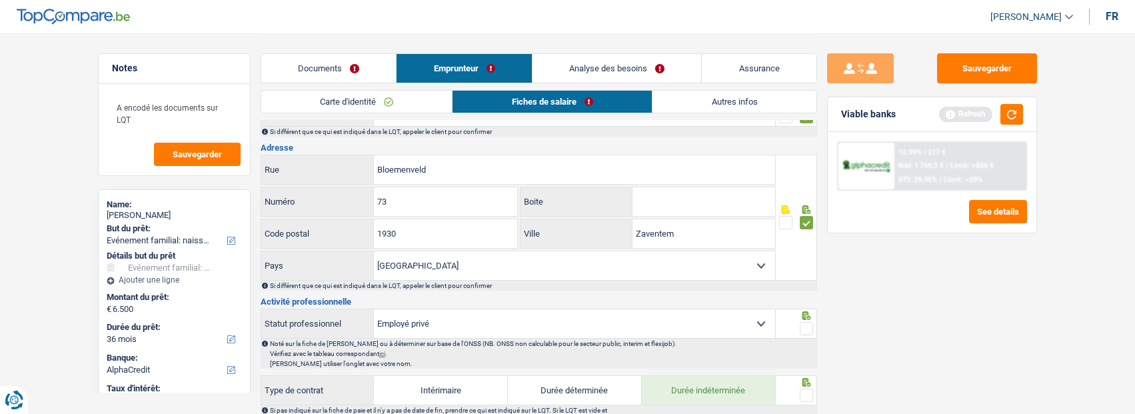
click at [803, 322] on span at bounding box center [806, 328] width 13 height 13
click at [0, 0] on input "radio" at bounding box center [0, 0] width 0 height 0
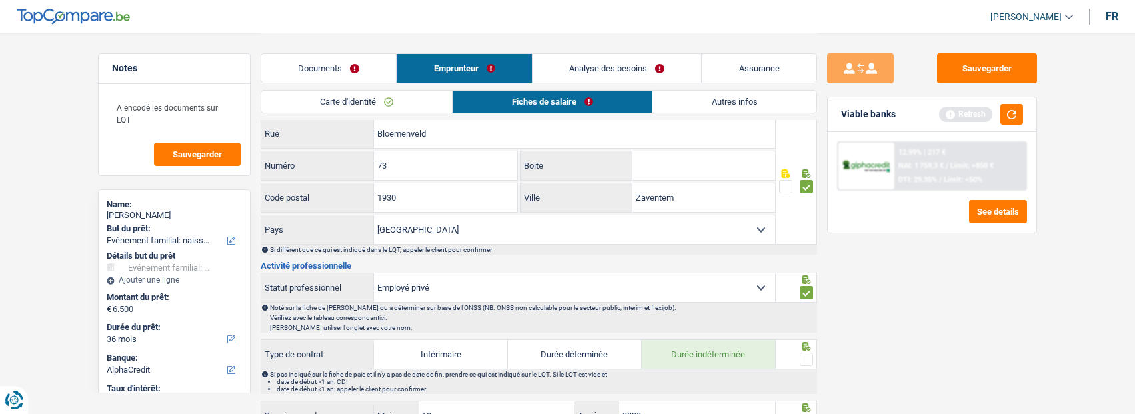
scroll to position [333, 0]
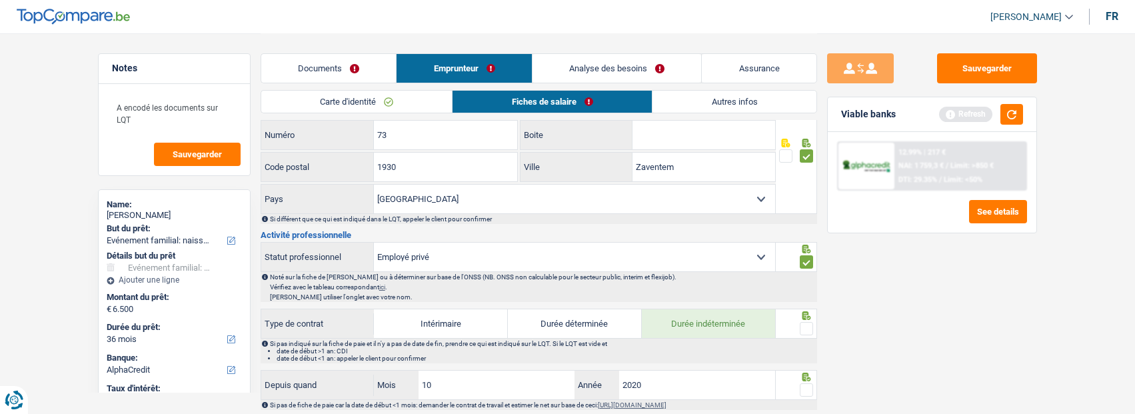
click at [806, 327] on span at bounding box center [806, 328] width 13 height 13
click at [0, 0] on input "radio" at bounding box center [0, 0] width 0 height 0
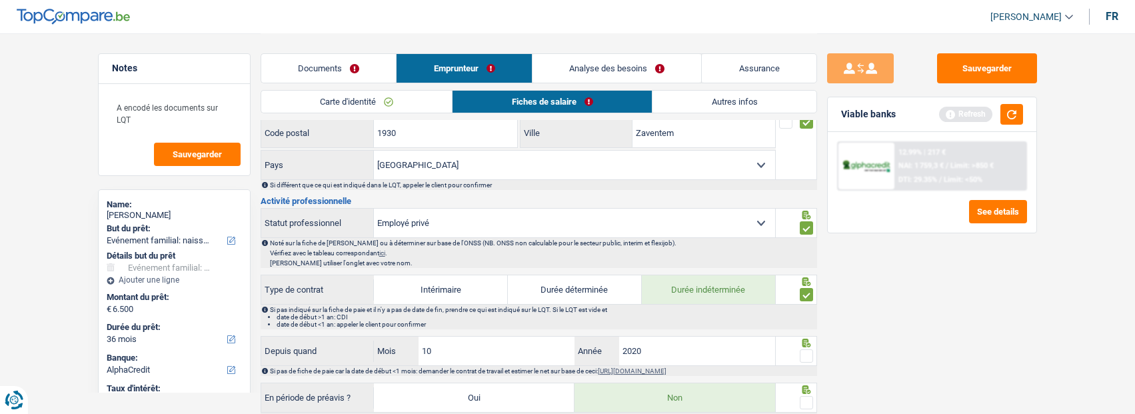
scroll to position [400, 0]
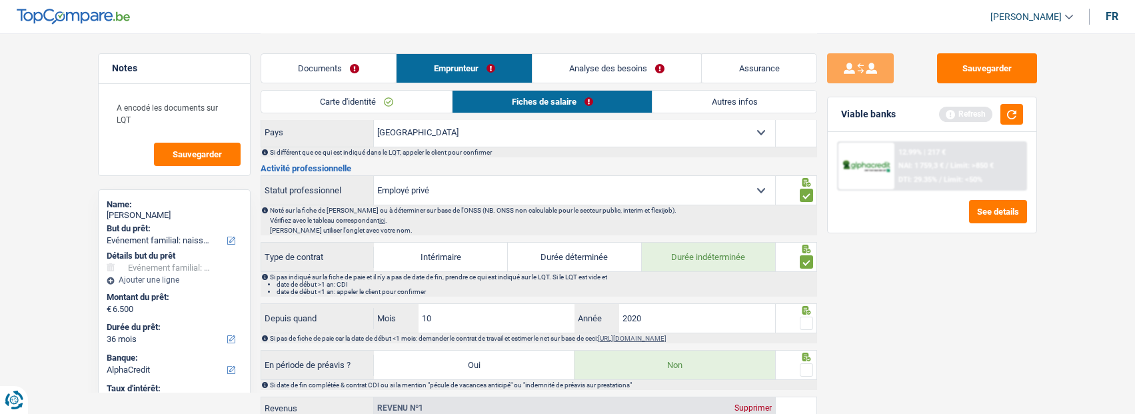
click at [808, 320] on span at bounding box center [806, 323] width 13 height 13
click at [0, 0] on input "radio" at bounding box center [0, 0] width 0 height 0
click at [808, 368] on span at bounding box center [806, 369] width 13 height 13
click at [0, 0] on input "radio" at bounding box center [0, 0] width 0 height 0
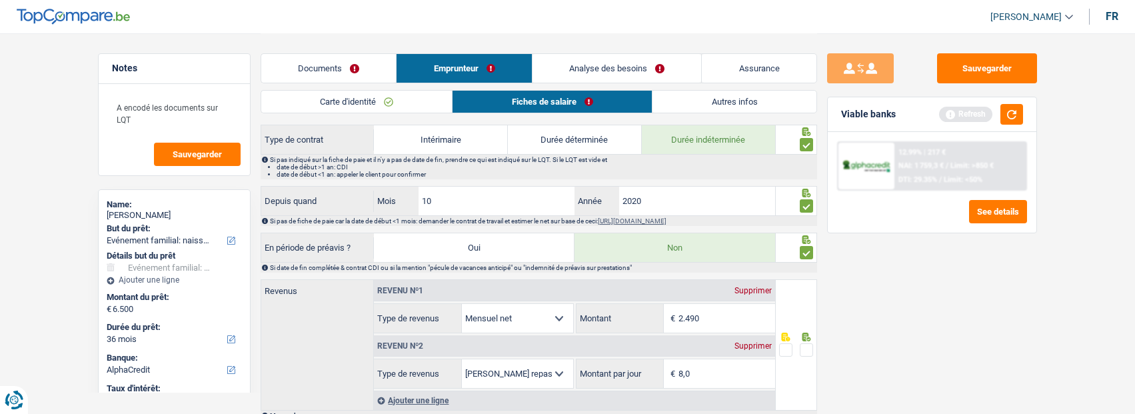
scroll to position [533, 0]
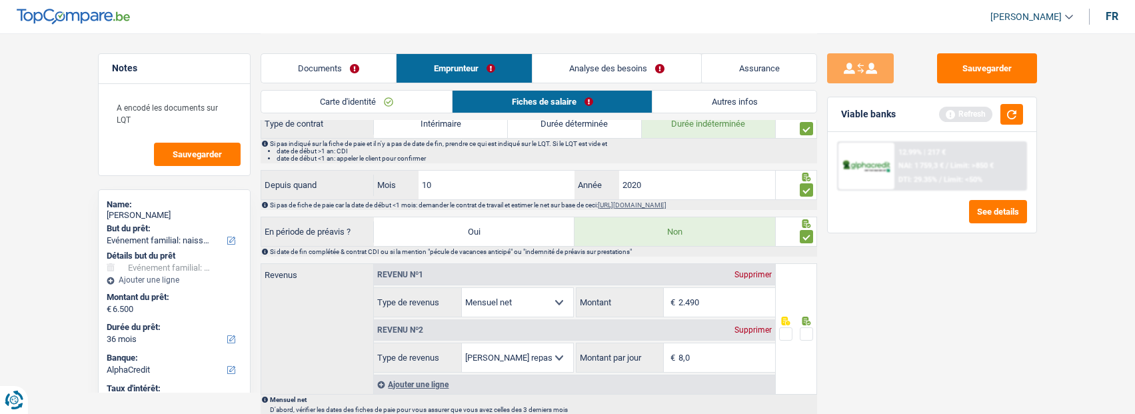
click at [806, 333] on span at bounding box center [806, 333] width 13 height 13
click at [0, 0] on input "radio" at bounding box center [0, 0] width 0 height 0
drag, startPoint x: 736, startPoint y: 293, endPoint x: 652, endPoint y: 301, distance: 85.0
click at [652, 301] on div "2.490 € Montant" at bounding box center [676, 302] width 199 height 29
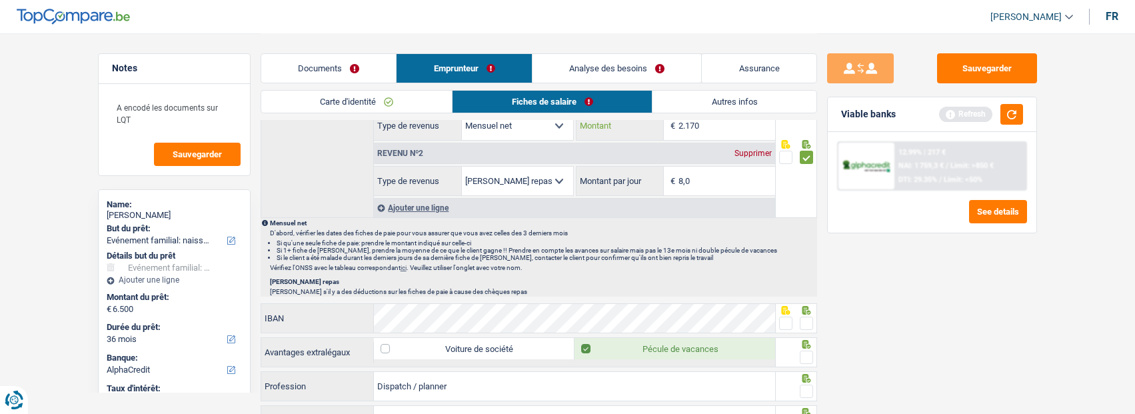
scroll to position [733, 0]
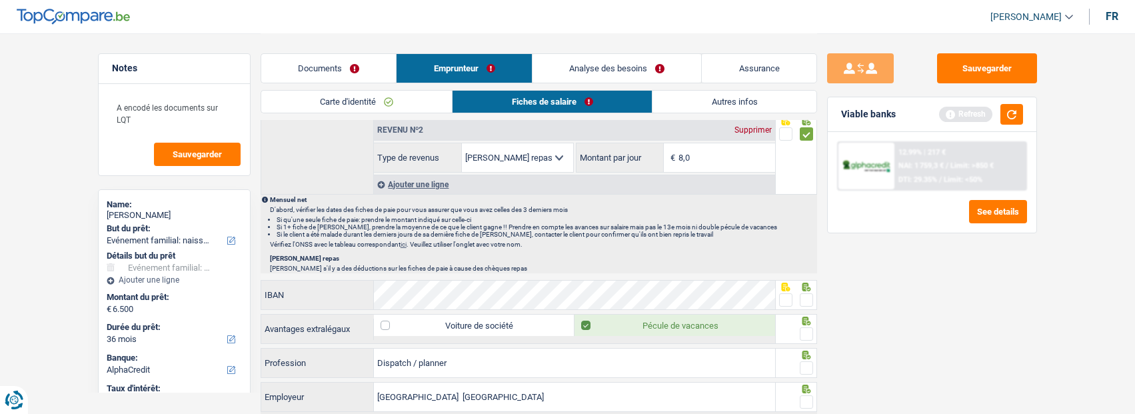
type input "2.170"
click at [805, 297] on span at bounding box center [806, 299] width 13 height 13
click at [0, 0] on input "radio" at bounding box center [0, 0] width 0 height 0
click at [810, 333] on span at bounding box center [806, 333] width 13 height 13
click at [0, 0] on input "radio" at bounding box center [0, 0] width 0 height 0
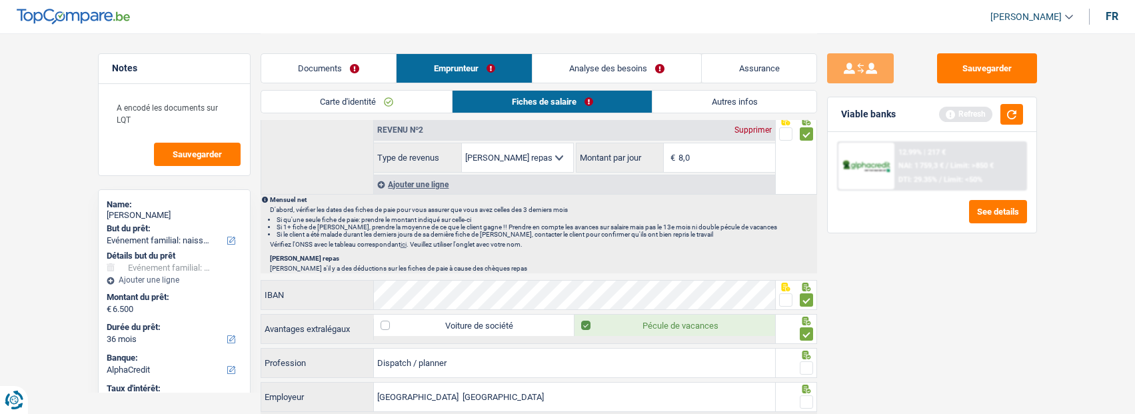
click at [810, 365] on span at bounding box center [806, 367] width 13 height 13
click at [0, 0] on input "radio" at bounding box center [0, 0] width 0 height 0
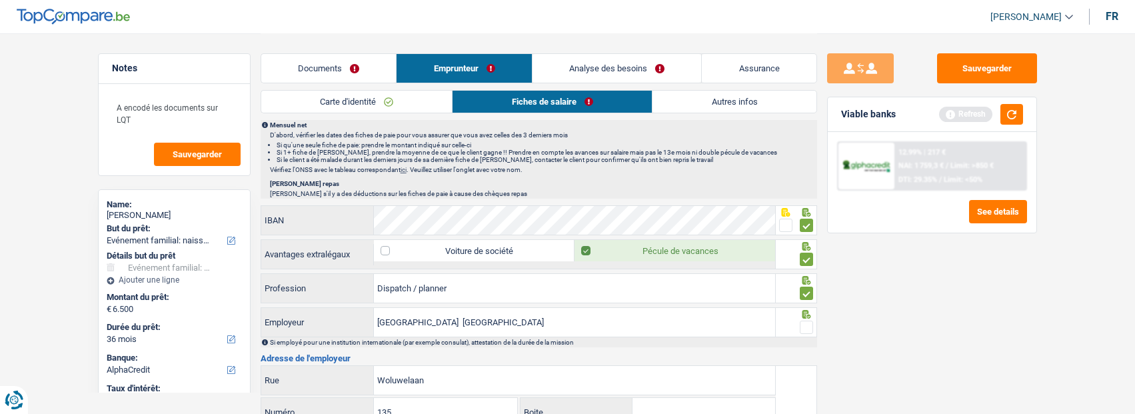
scroll to position [866, 0]
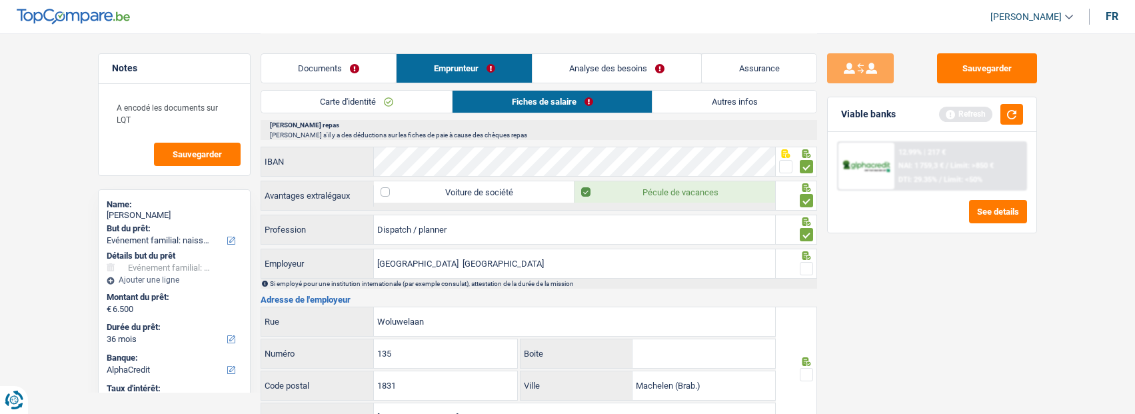
click at [803, 268] on span at bounding box center [806, 268] width 13 height 13
click at [0, 0] on input "radio" at bounding box center [0, 0] width 0 height 0
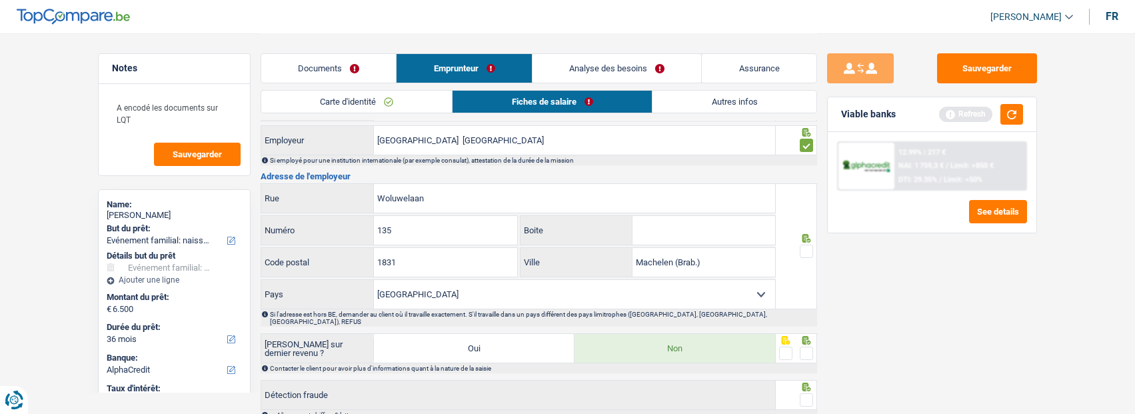
scroll to position [1000, 0]
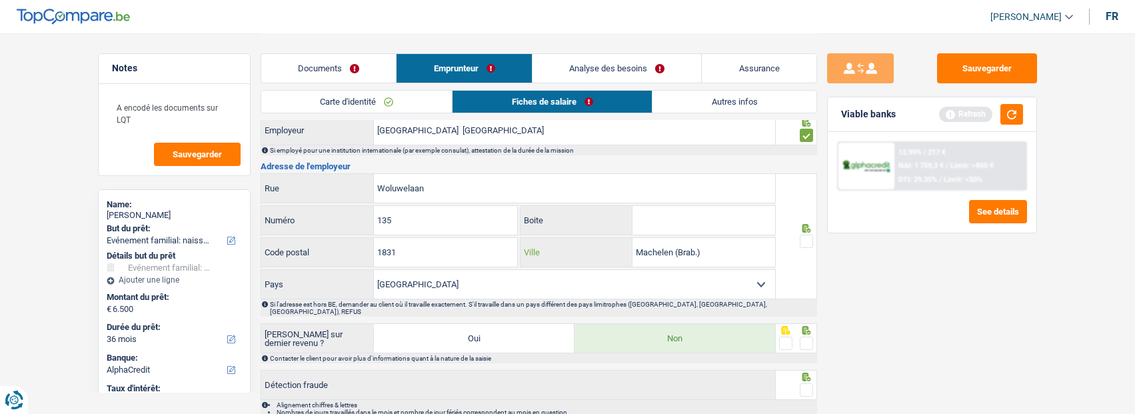
click at [706, 247] on input "Machelen (Brab.)" at bounding box center [704, 252] width 143 height 29
type input "Machelen"
click at [802, 239] on span at bounding box center [806, 241] width 13 height 13
click at [0, 0] on input "radio" at bounding box center [0, 0] width 0 height 0
drag, startPoint x: 806, startPoint y: 336, endPoint x: 805, endPoint y: 347, distance: 10.7
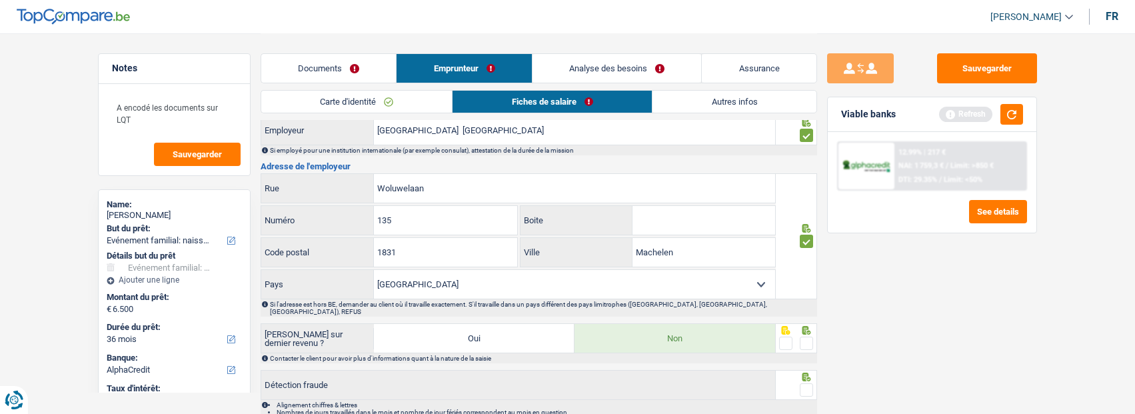
click at [806, 337] on span at bounding box center [806, 343] width 13 height 13
click at [0, 0] on input "radio" at bounding box center [0, 0] width 0 height 0
click at [808, 383] on span at bounding box center [806, 389] width 13 height 13
click at [0, 0] on input "radio" at bounding box center [0, 0] width 0 height 0
click at [742, 101] on link "Autres infos" at bounding box center [734, 102] width 163 height 22
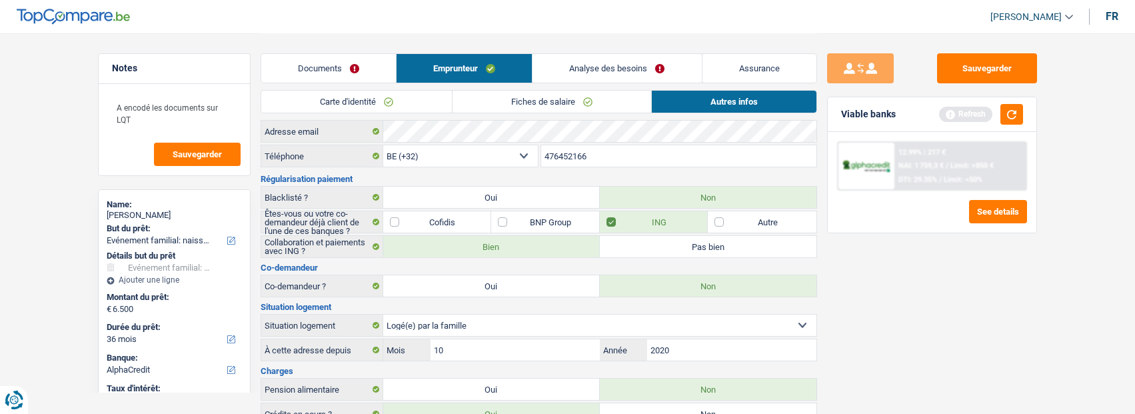
scroll to position [0, 0]
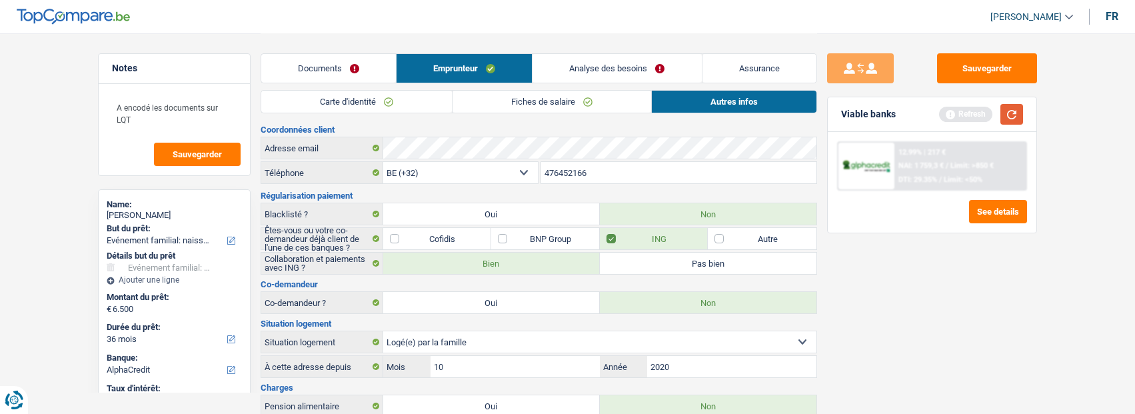
click at [1012, 115] on button "button" at bounding box center [1011, 114] width 23 height 21
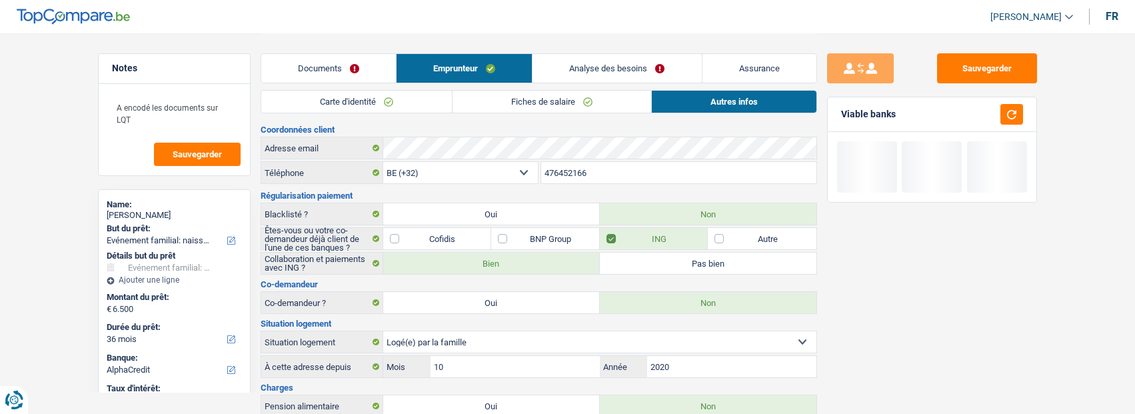
click at [615, 65] on link "Analyse des besoins" at bounding box center [617, 68] width 169 height 29
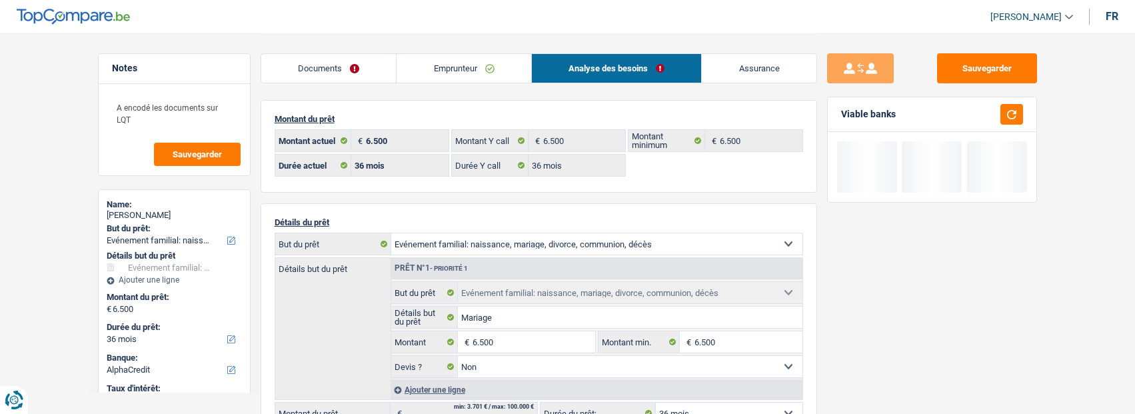
click at [357, 68] on link "Documents" at bounding box center [328, 68] width 135 height 29
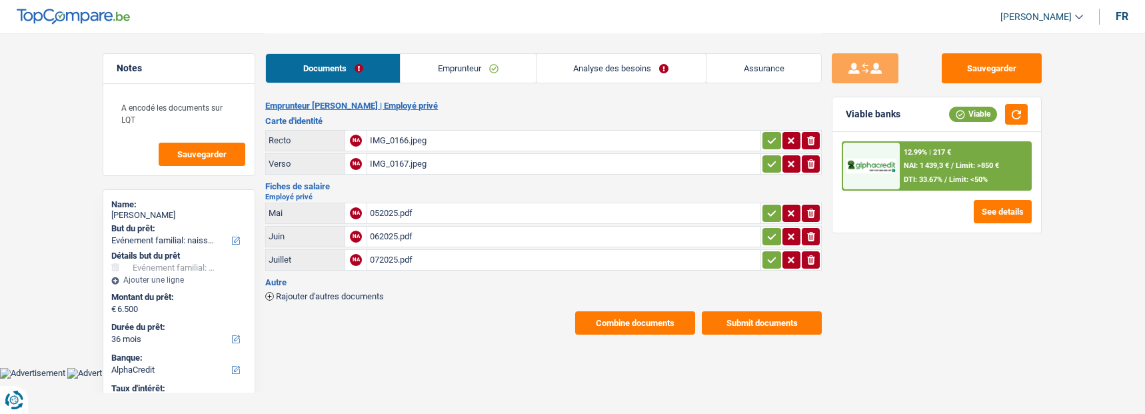
drag, startPoint x: 766, startPoint y: 135, endPoint x: 767, endPoint y: 157, distance: 22.0
click at [766, 139] on icon "button" at bounding box center [771, 140] width 11 height 13
drag, startPoint x: 767, startPoint y: 159, endPoint x: 762, endPoint y: 197, distance: 38.4
click at [767, 161] on icon "button" at bounding box center [771, 163] width 11 height 13
click at [777, 203] on td "ionicons-v5-e" at bounding box center [790, 213] width 61 height 21
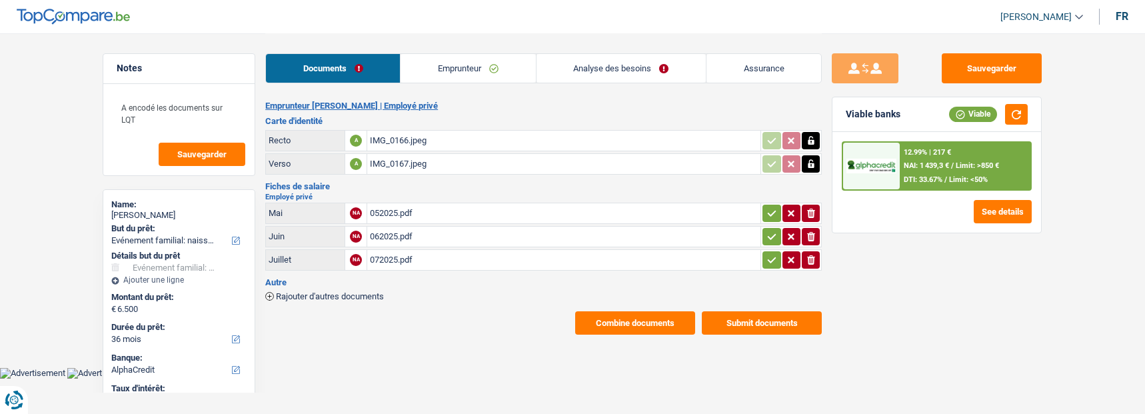
click at [774, 207] on icon "button" at bounding box center [771, 213] width 11 height 13
click at [767, 230] on icon "button" at bounding box center [771, 236] width 11 height 13
drag, startPoint x: 768, startPoint y: 251, endPoint x: 769, endPoint y: 231, distance: 20.0
click at [769, 251] on button "button" at bounding box center [771, 259] width 18 height 17
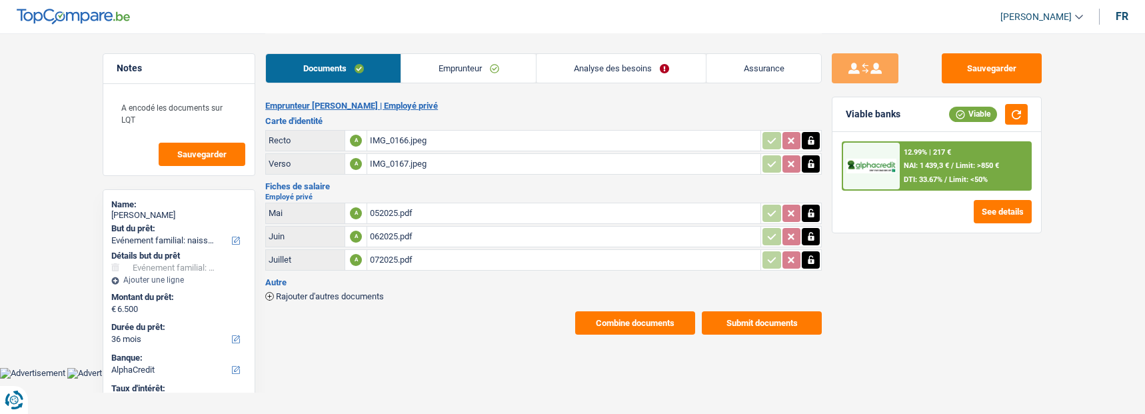
click at [652, 71] on link "Analyse des besoins" at bounding box center [621, 68] width 169 height 29
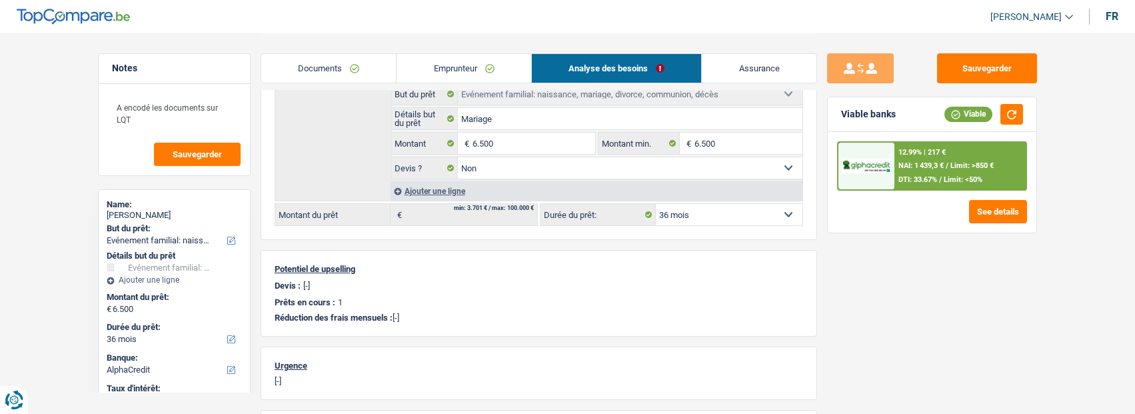
scroll to position [200, 0]
click at [475, 140] on input "6.500" at bounding box center [534, 141] width 122 height 21
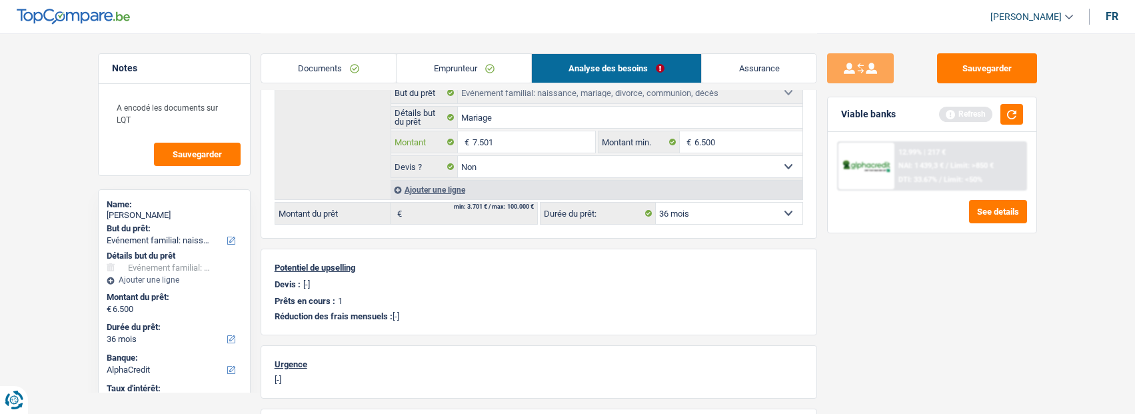
type input "7.501"
select select "48"
type input "7.501"
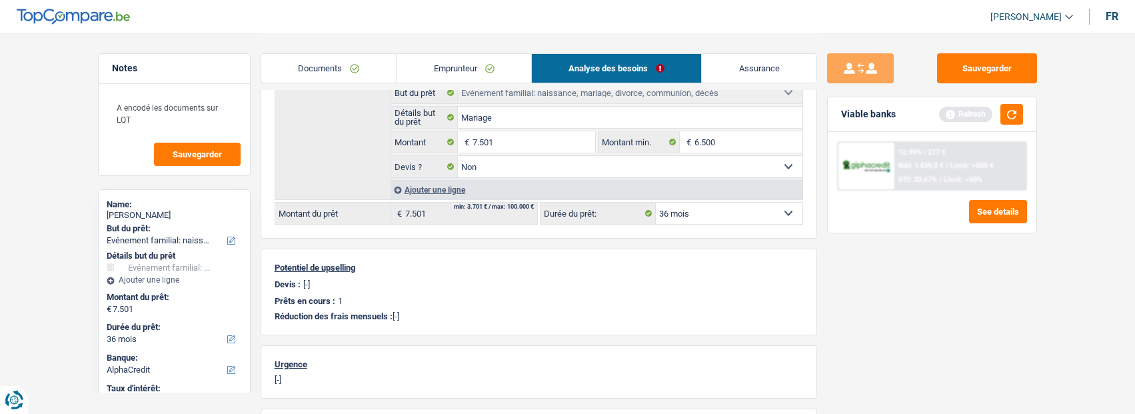
select select "48"
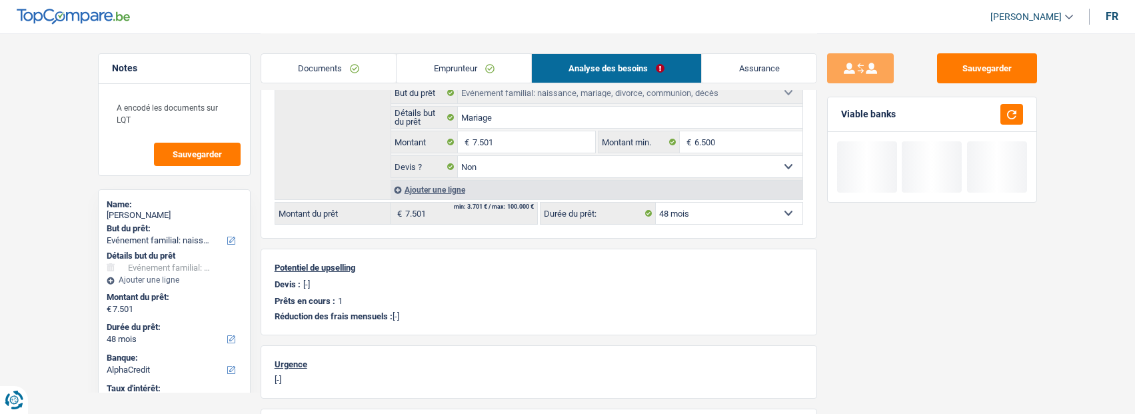
click at [887, 261] on div "Sauvegarder Viable banks" at bounding box center [932, 222] width 230 height 339
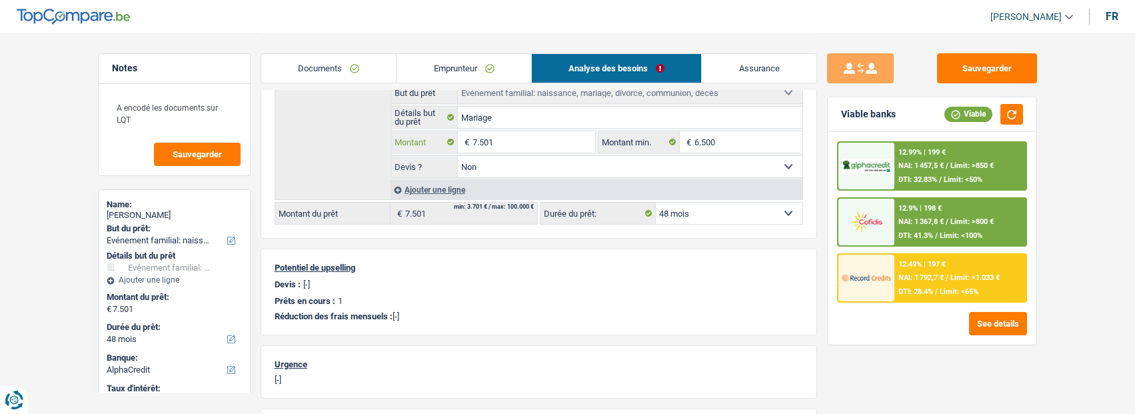
click at [499, 138] on input "7.501" at bounding box center [534, 141] width 122 height 21
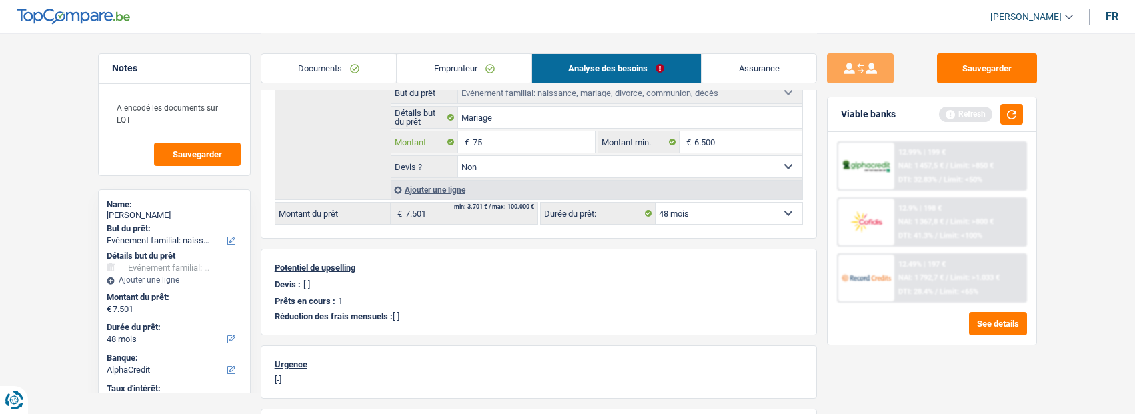
type input "7"
type input "8.000"
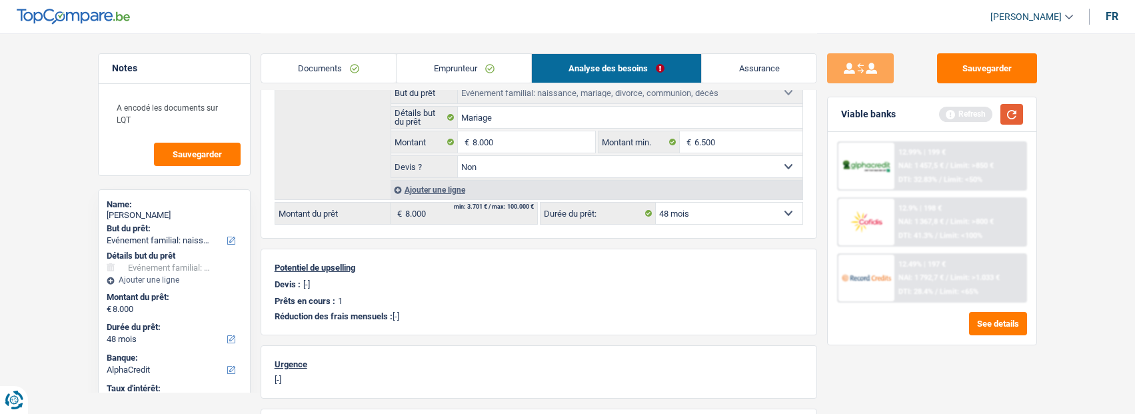
click at [1003, 117] on button "button" at bounding box center [1011, 114] width 23 height 21
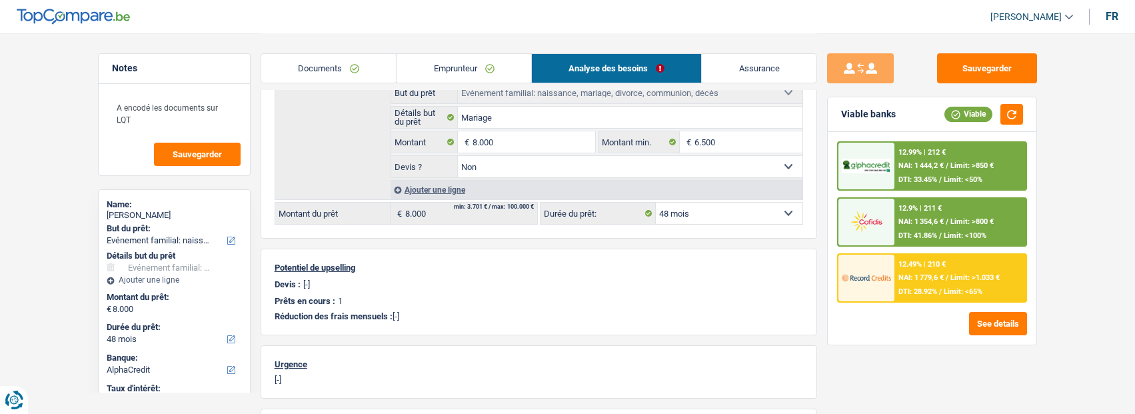
click at [952, 270] on div "12.49% | 210 € NAI: 1 779,6 € / Limit: >1.033 € DTI: 28.92% / Limit: <65%" at bounding box center [959, 278] width 131 height 47
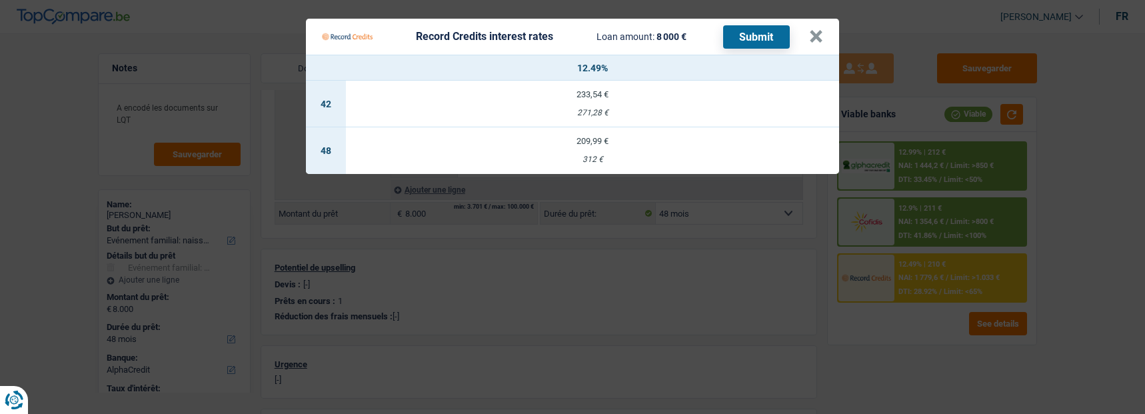
click at [577, 138] on div "209,99 €" at bounding box center [592, 141] width 493 height 9
select select "record credits"
type input "12,49"
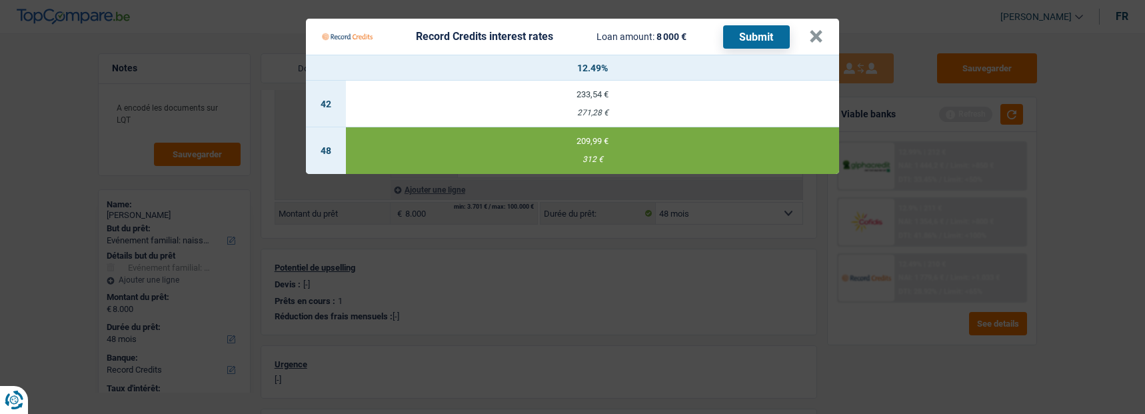
click at [752, 27] on button "Submit" at bounding box center [756, 36] width 67 height 23
click at [820, 30] on button "×" at bounding box center [816, 36] width 14 height 13
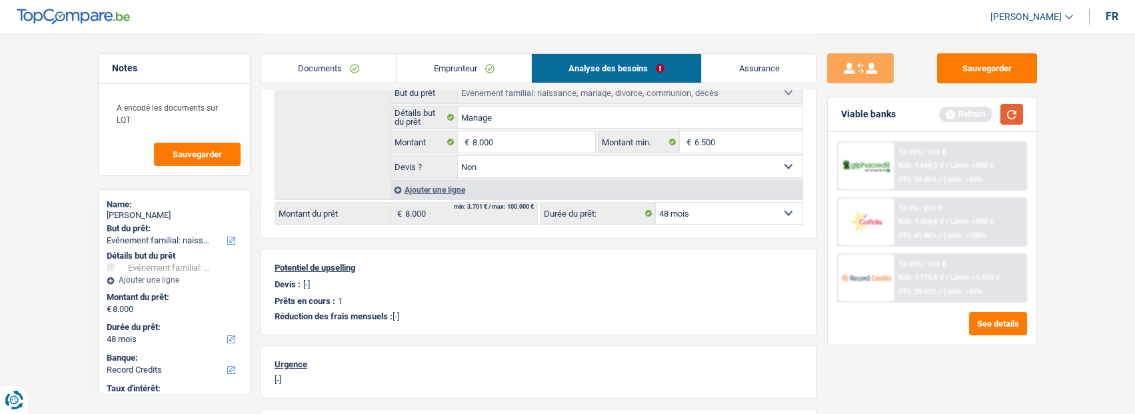
click at [1003, 119] on button "button" at bounding box center [1011, 114] width 23 height 21
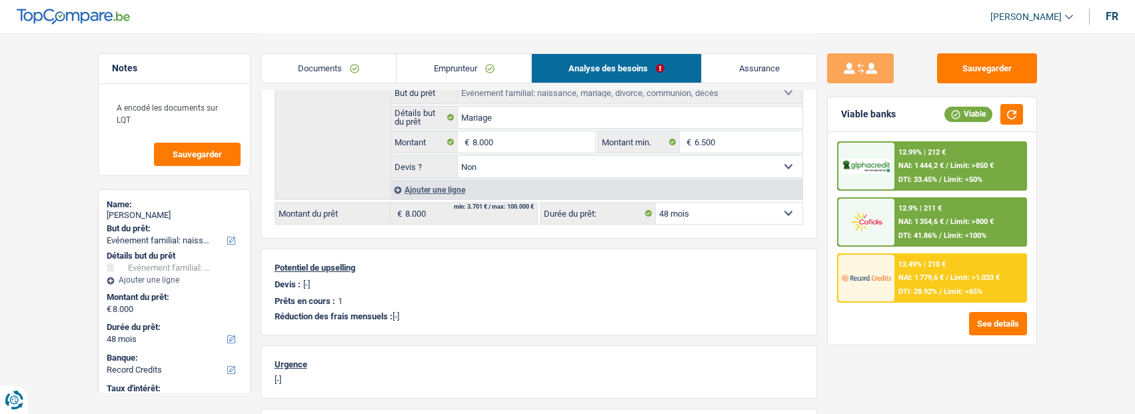
click at [959, 210] on div "12.9% | 211 € NAI: 1 354,6 € / Limit: >800 € DTI: 41.86% / Limit: <100%" at bounding box center [959, 222] width 131 height 47
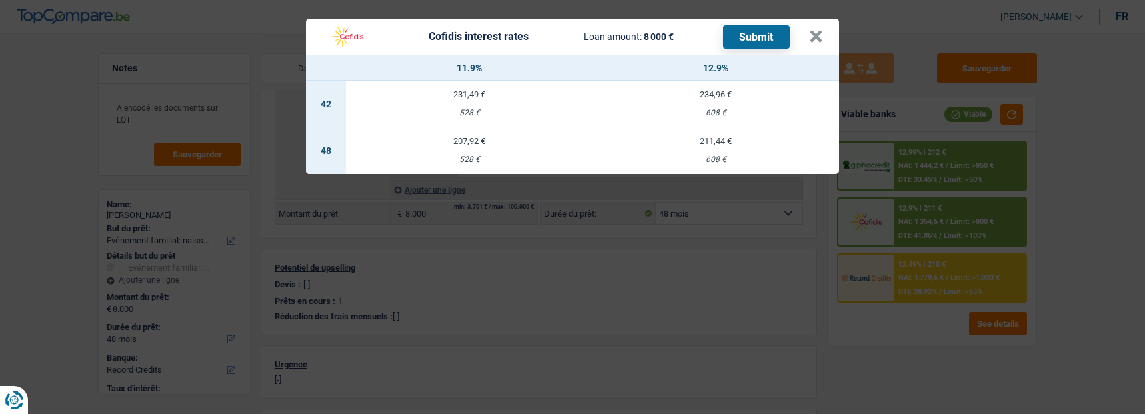
click at [463, 137] on div "207,92 €" at bounding box center [469, 141] width 247 height 9
select select "cofidis"
type input "11,90"
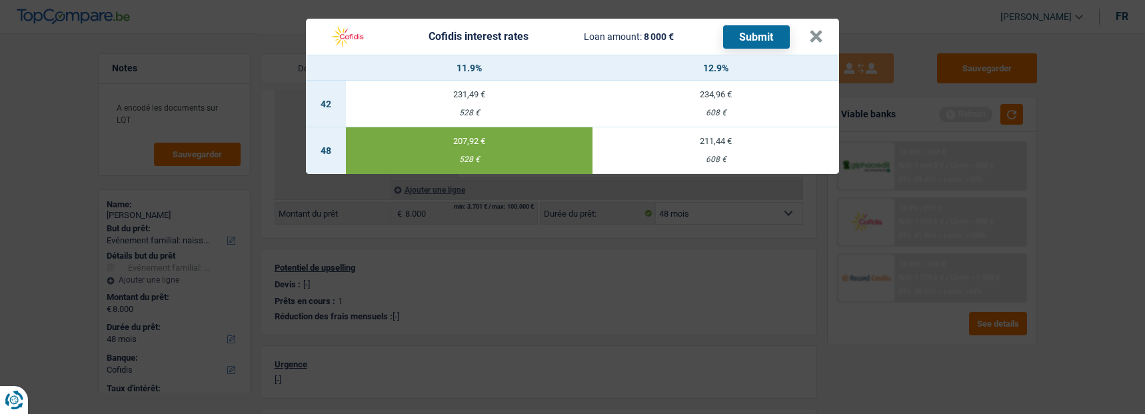
click at [760, 32] on button "Submit" at bounding box center [756, 36] width 67 height 23
click at [822, 30] on button "×" at bounding box center [816, 36] width 14 height 13
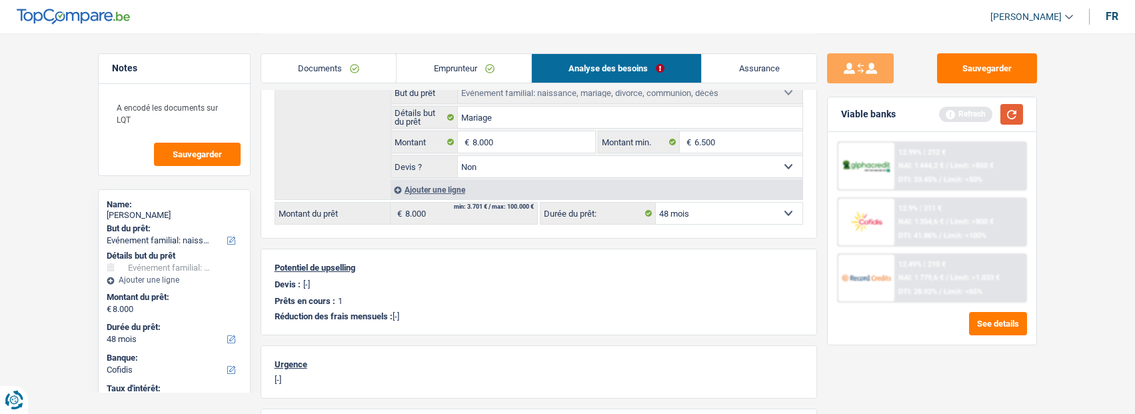
click at [1020, 115] on button "button" at bounding box center [1011, 114] width 23 height 21
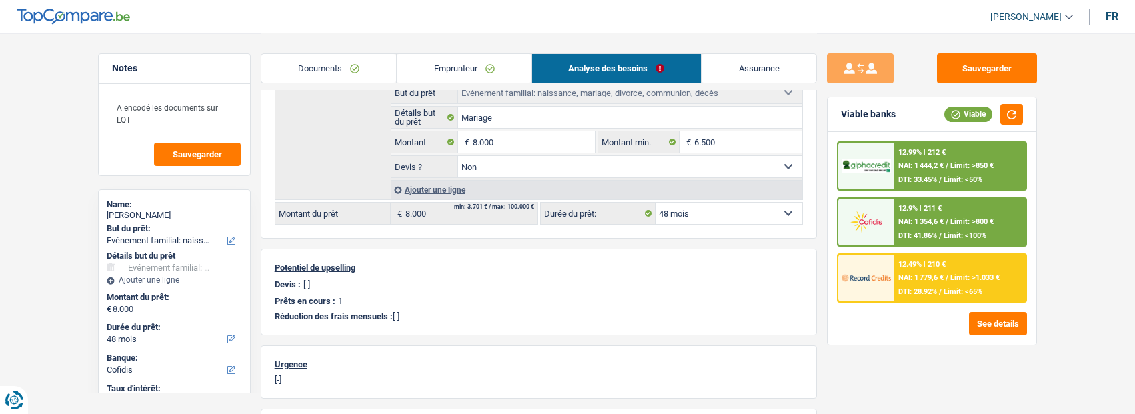
click at [950, 162] on span "Limit: >850 €" at bounding box center [971, 165] width 43 height 9
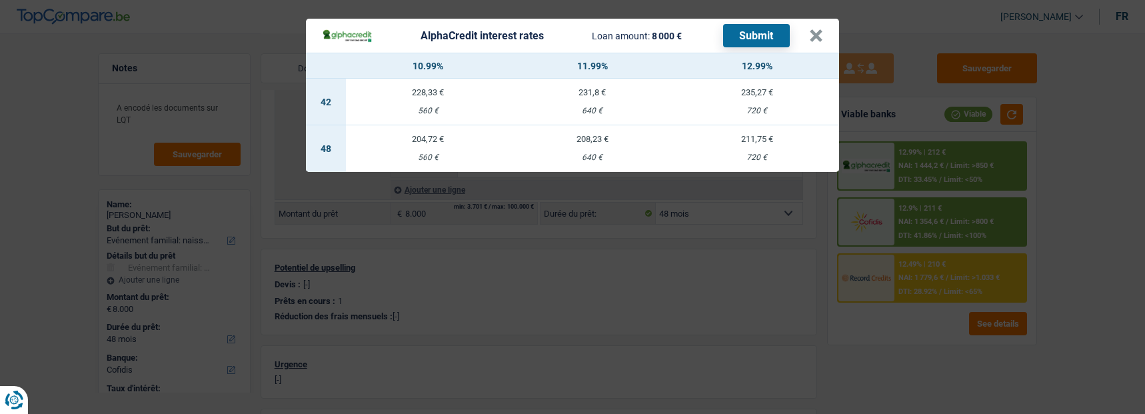
click at [416, 142] on td "204,72 € 560 €" at bounding box center [428, 148] width 165 height 47
select select "alphacredit"
type input "10,99"
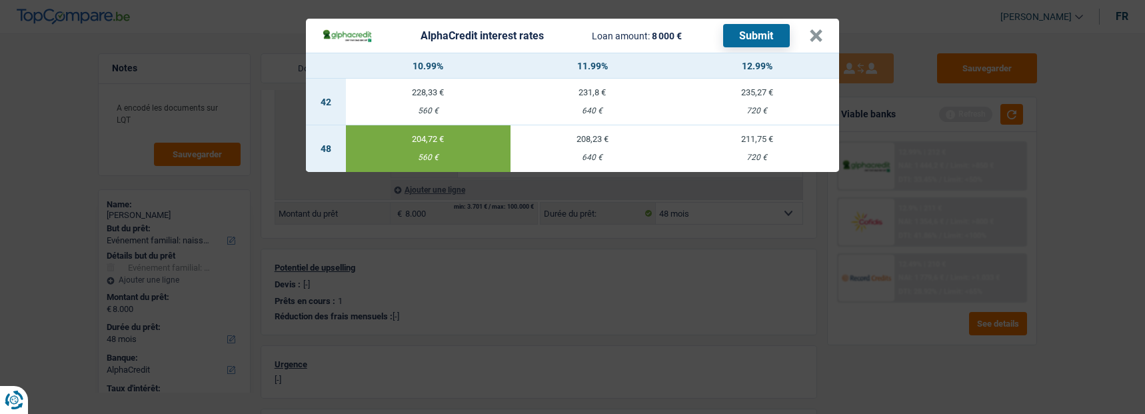
click at [758, 35] on button "Submit" at bounding box center [756, 35] width 67 height 23
click at [823, 29] on button "×" at bounding box center [816, 35] width 14 height 13
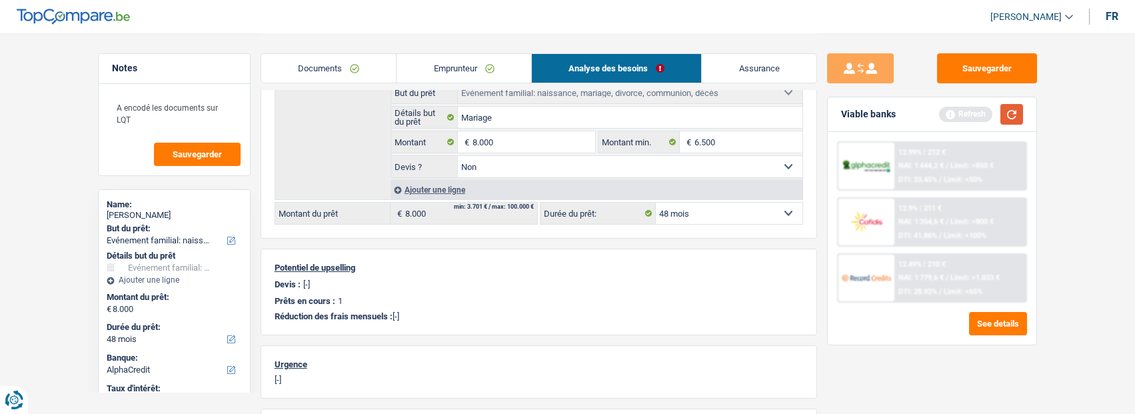
click at [1010, 116] on button "button" at bounding box center [1011, 114] width 23 height 21
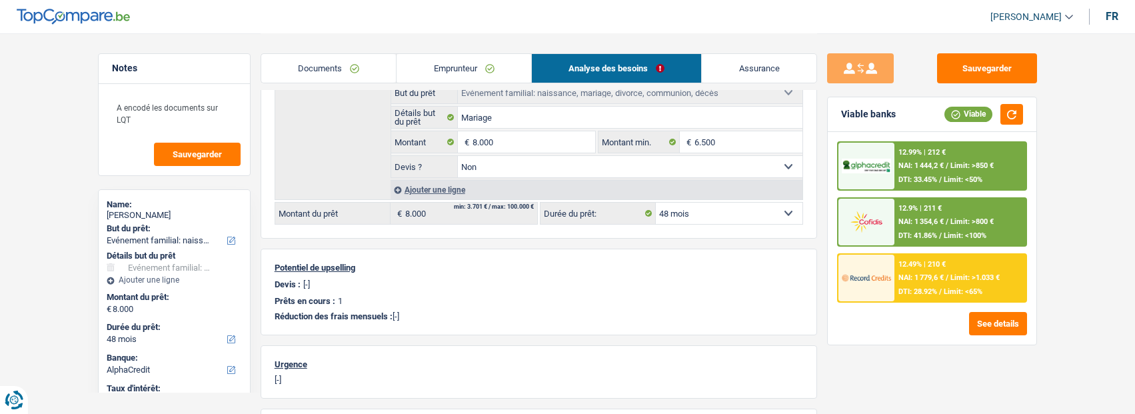
click at [327, 65] on link "Documents" at bounding box center [328, 68] width 135 height 29
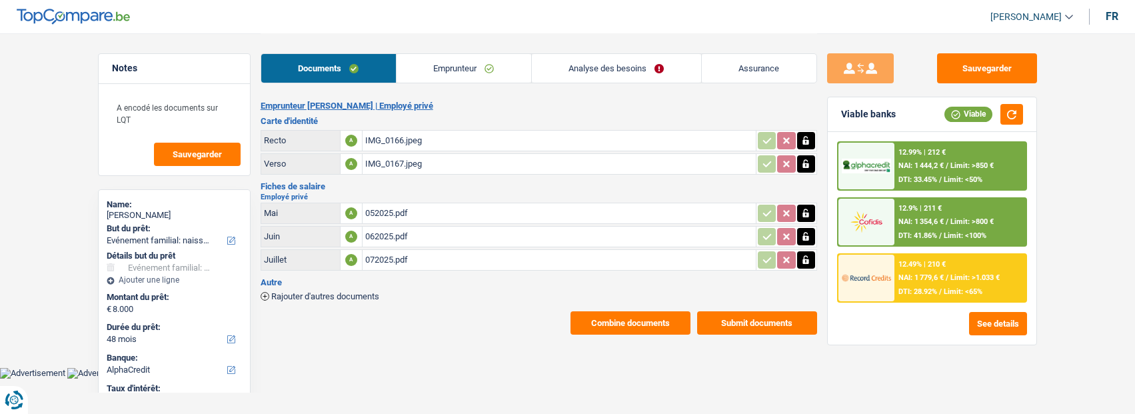
scroll to position [0, 0]
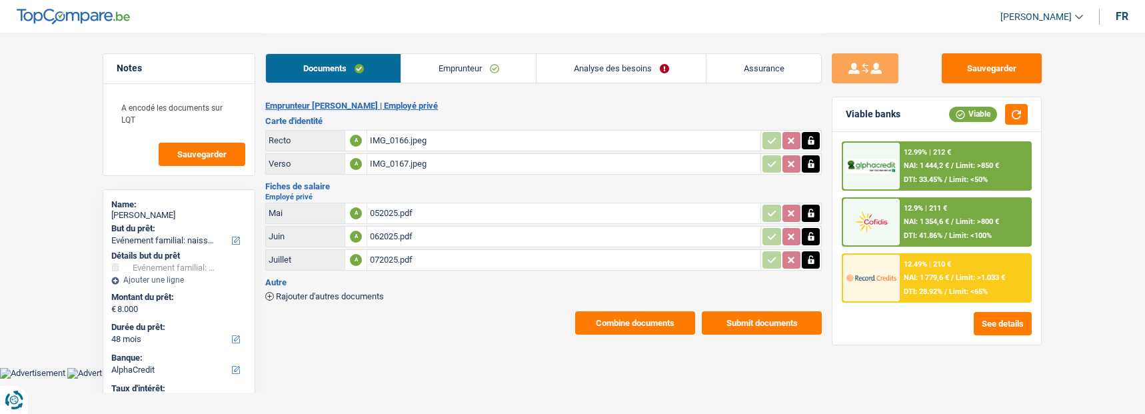
click at [661, 315] on button "Combine documents" at bounding box center [635, 322] width 120 height 23
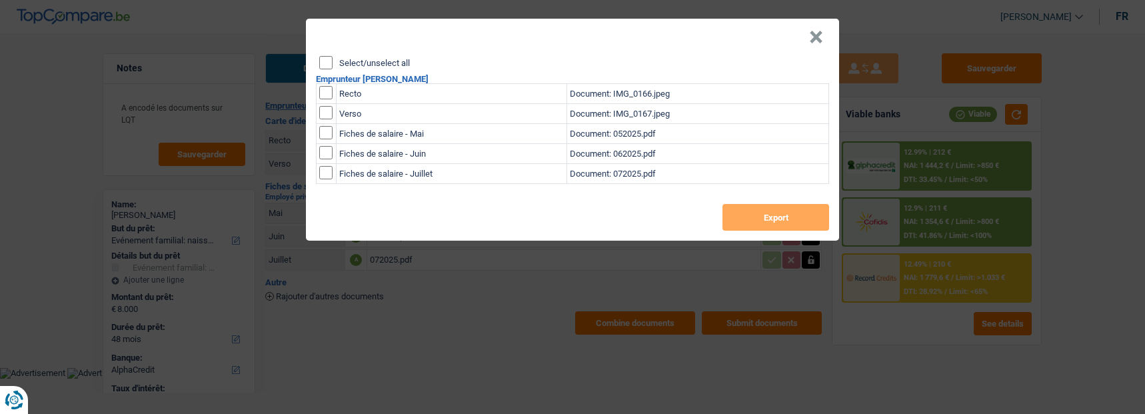
drag, startPoint x: 325, startPoint y: 59, endPoint x: 347, endPoint y: 64, distance: 22.6
click at [325, 59] on input "Select/unselect all" at bounding box center [325, 62] width 13 height 13
checkbox input "true"
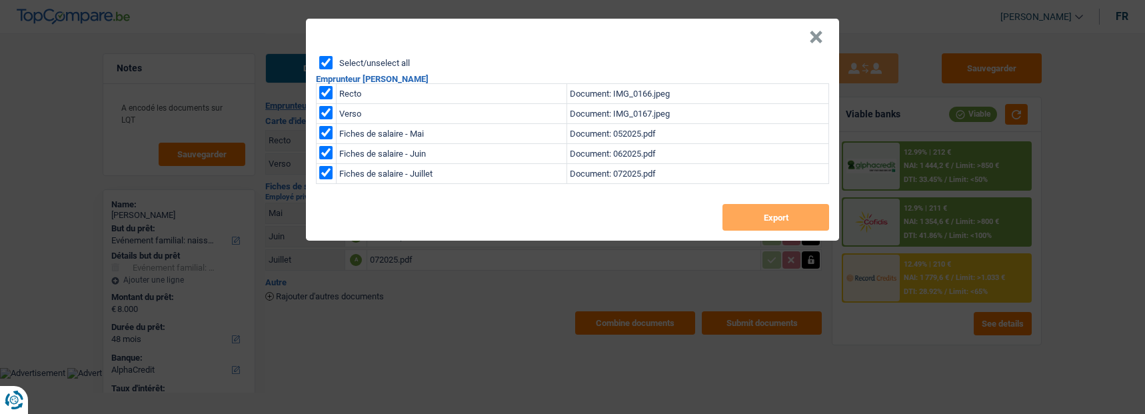
checkbox input "true"
click at [752, 206] on button "Export" at bounding box center [775, 217] width 107 height 27
click at [818, 34] on button "×" at bounding box center [816, 37] width 14 height 13
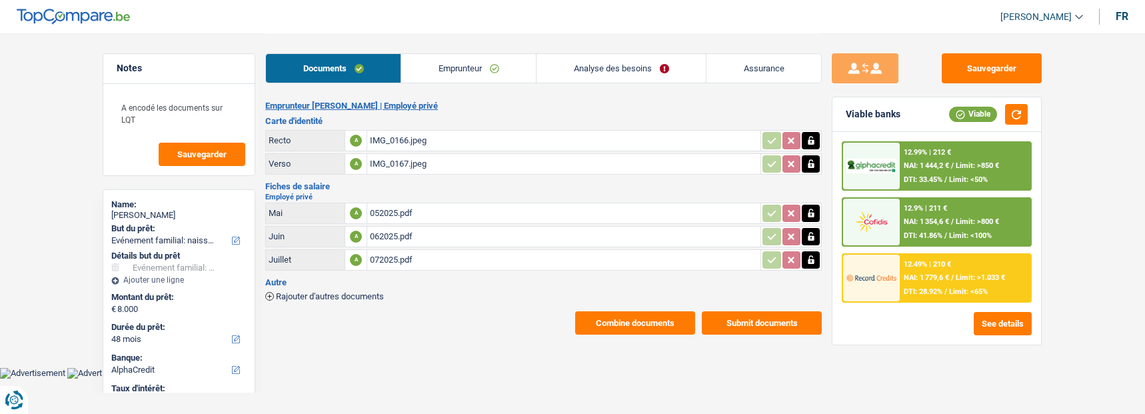
click at [604, 75] on link "Analyse des besoins" at bounding box center [621, 68] width 169 height 29
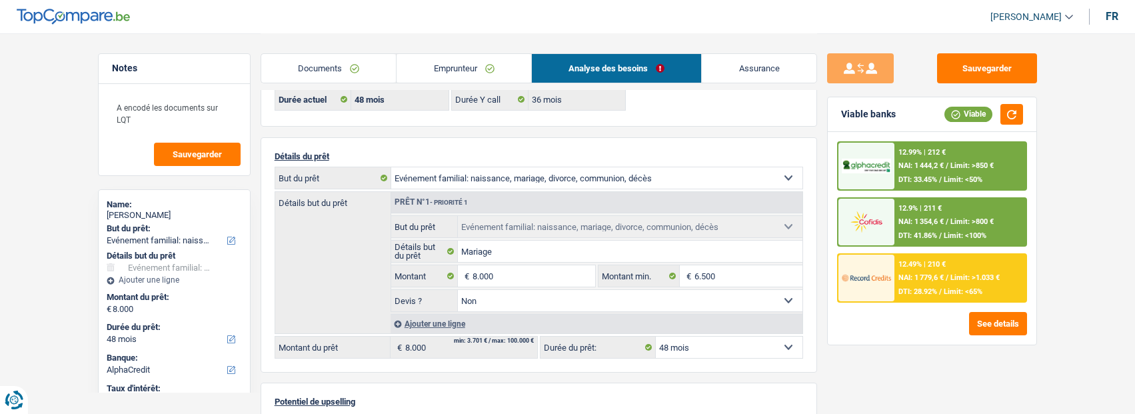
scroll to position [67, 0]
click at [483, 63] on link "Emprunteur" at bounding box center [464, 68] width 135 height 29
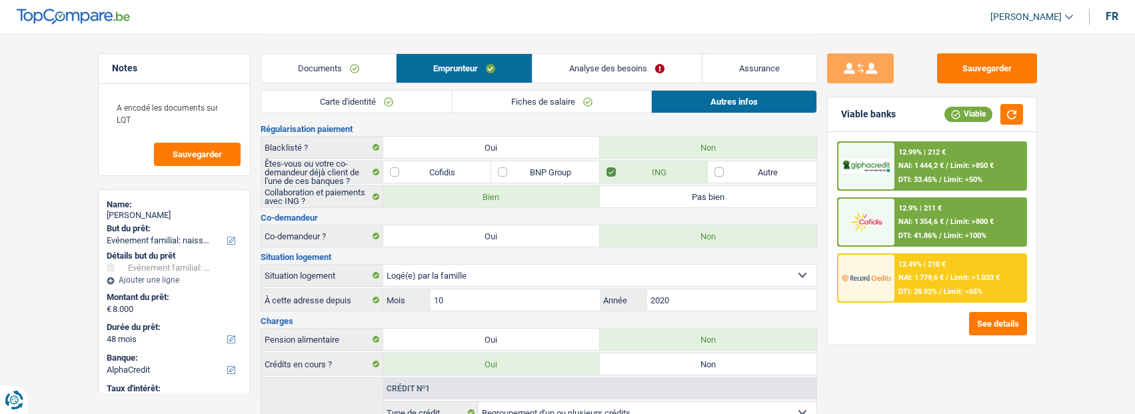
click at [396, 100] on link "Carte d'identité" at bounding box center [356, 102] width 191 height 22
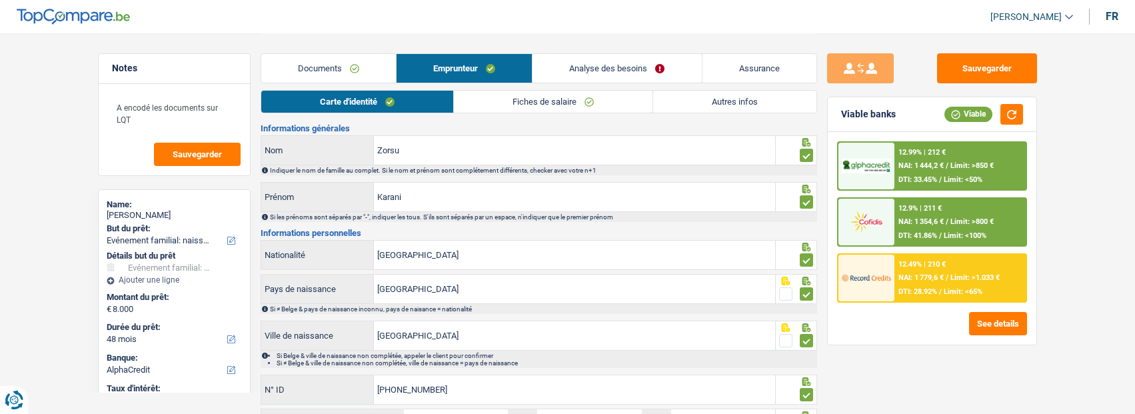
scroll to position [0, 0]
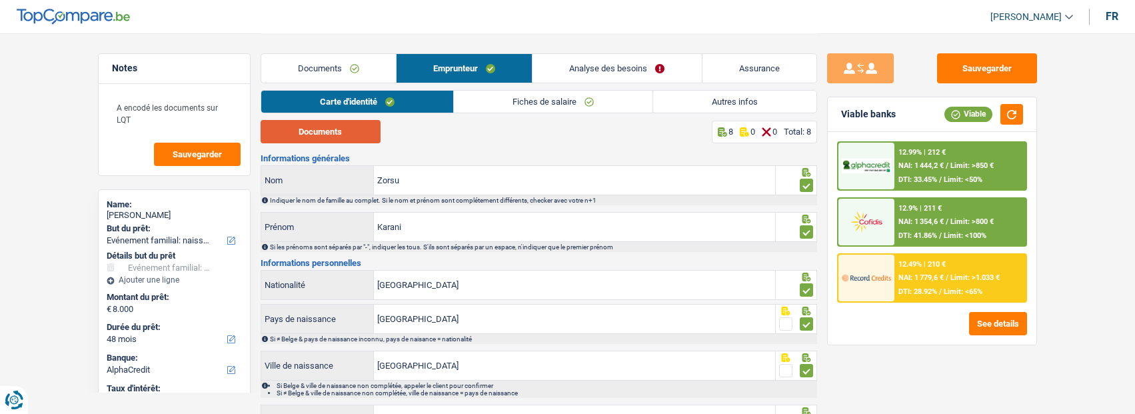
click at [351, 125] on button "Documents" at bounding box center [321, 131] width 120 height 23
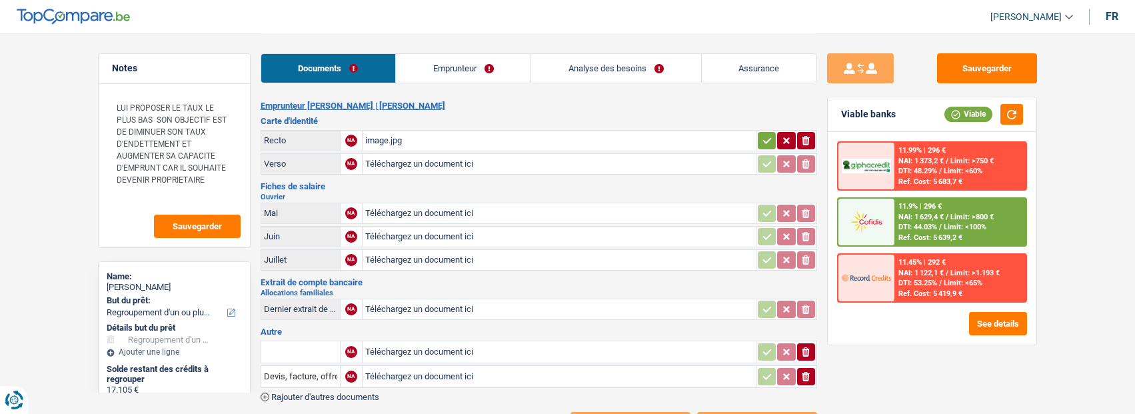
select select "refinancing"
select select "84"
select select "cofidis"
click at [402, 136] on div "image.jpg" at bounding box center [559, 141] width 388 height 20
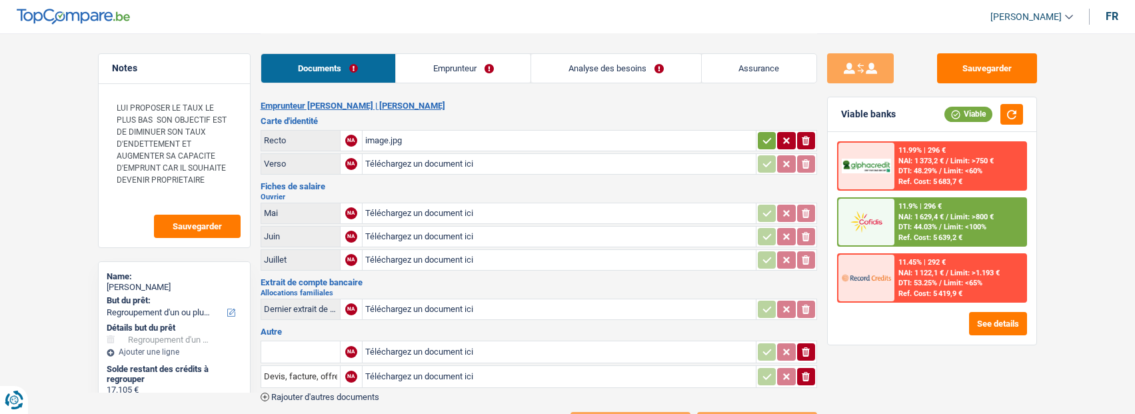
click at [439, 204] on input "Téléchargez un document ici" at bounding box center [559, 213] width 388 height 20
type input "C:\fakepath\FPMai Mbodj.pdf"
click at [407, 238] on input "Téléchargez un document ici" at bounding box center [559, 237] width 388 height 20
type input "C:\fakepath\FPJuin Mbodj.pdf"
click at [438, 255] on input "Téléchargez un document ici" at bounding box center [559, 260] width 388 height 20
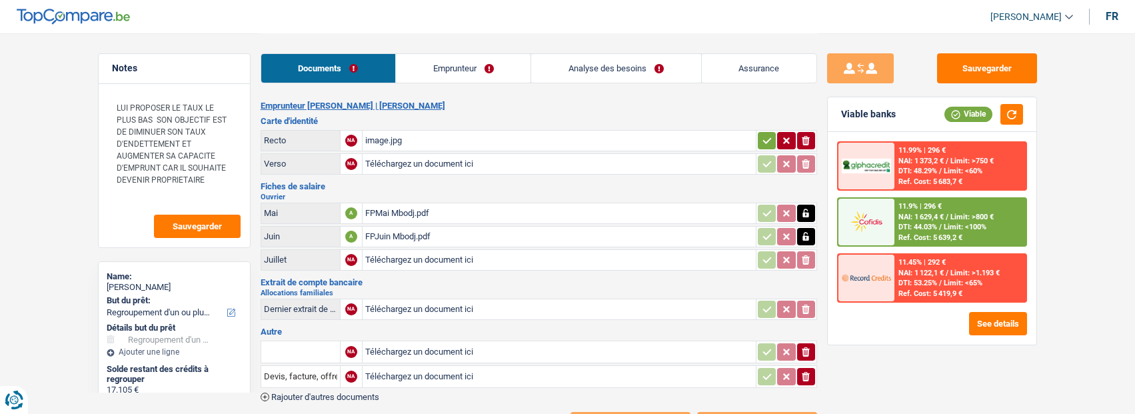
type input "C:\fakepath\FPJuillet Mbodj.pdf"
click at [501, 61] on link "Emprunteur" at bounding box center [463, 68] width 135 height 29
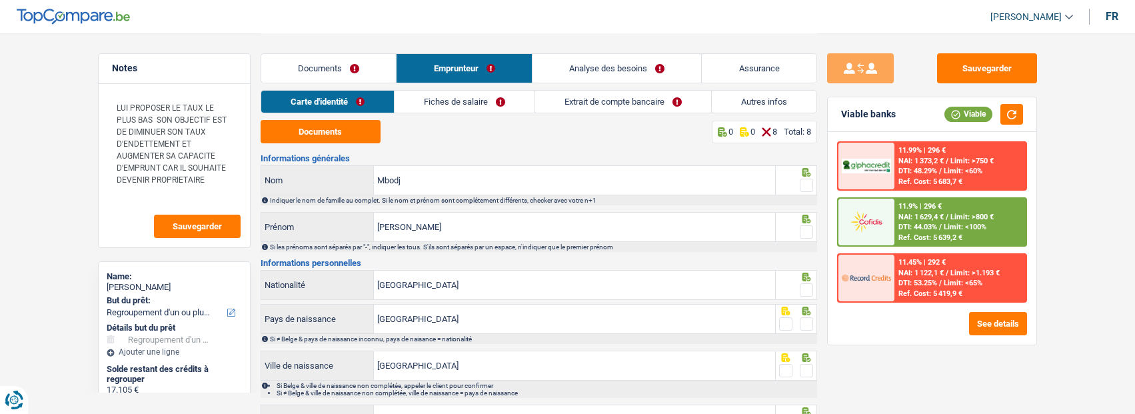
click at [592, 92] on link "Extrait de compte bancaire" at bounding box center [623, 102] width 176 height 22
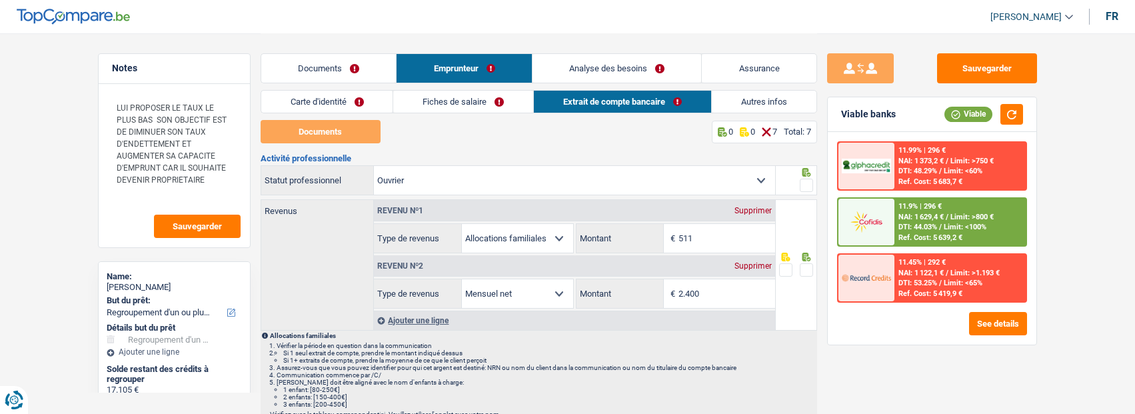
click at [343, 60] on link "Documents" at bounding box center [328, 68] width 135 height 29
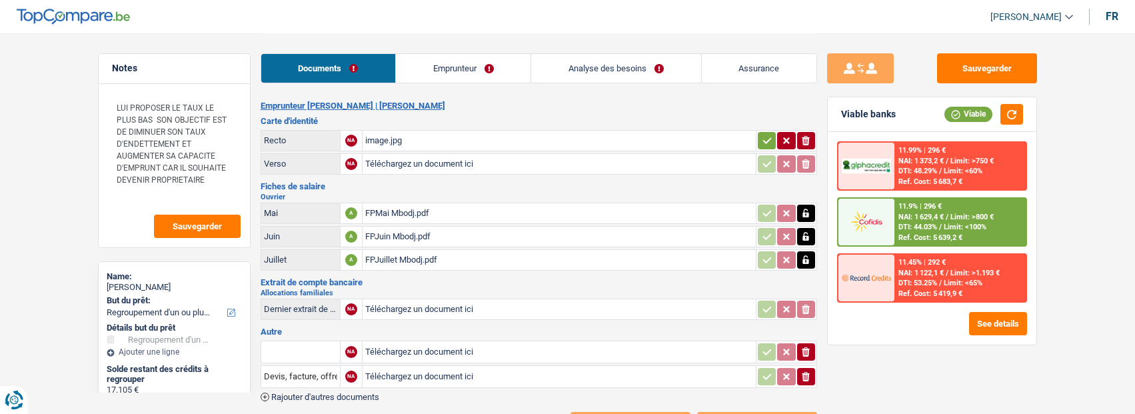
click at [480, 78] on link "Emprunteur" at bounding box center [463, 68] width 135 height 29
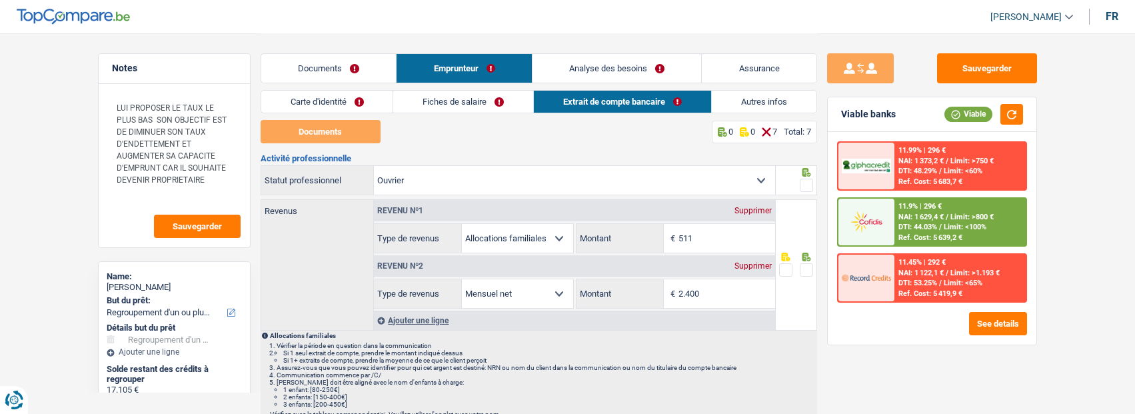
click at [472, 102] on link "Fiches de salaire" at bounding box center [463, 102] width 140 height 22
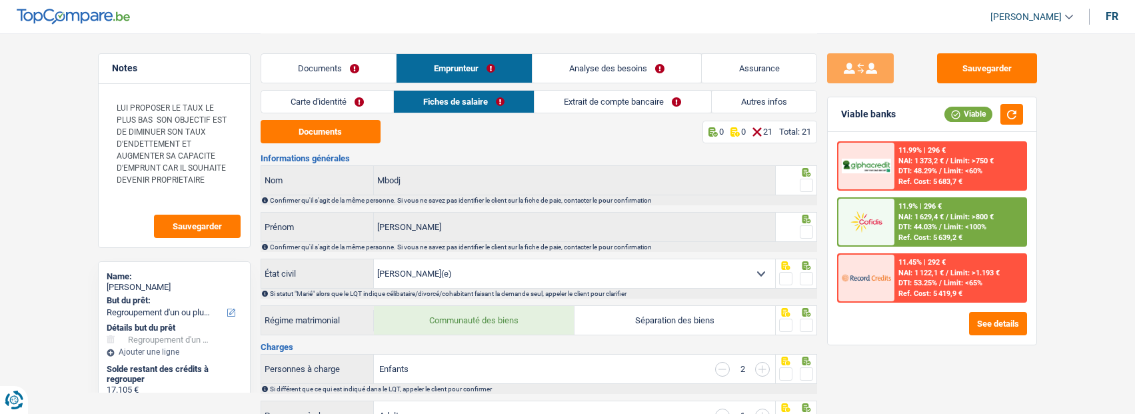
click at [336, 63] on link "Documents" at bounding box center [328, 68] width 135 height 29
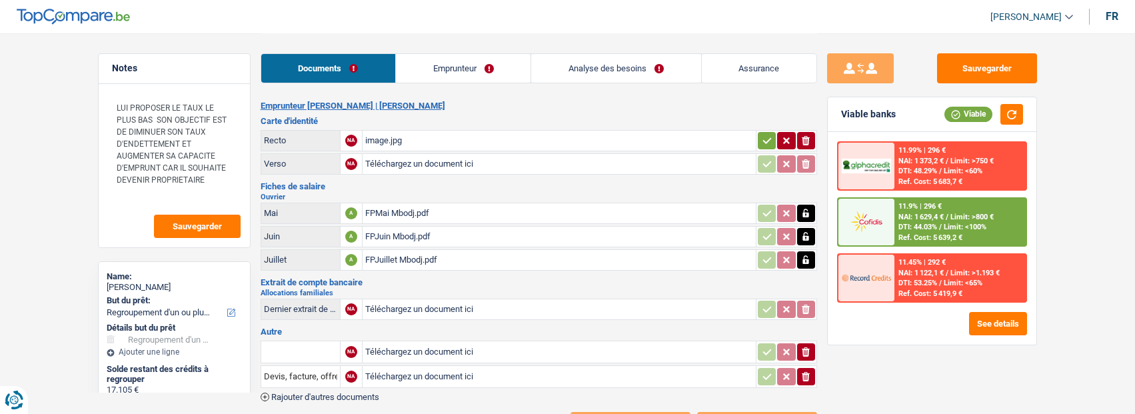
click at [756, 133] on td "ionicons-v5-e" at bounding box center [786, 140] width 61 height 21
click at [764, 134] on icon "button" at bounding box center [767, 140] width 11 height 13
click at [613, 74] on link "Analyse des besoins" at bounding box center [615, 68] width 169 height 29
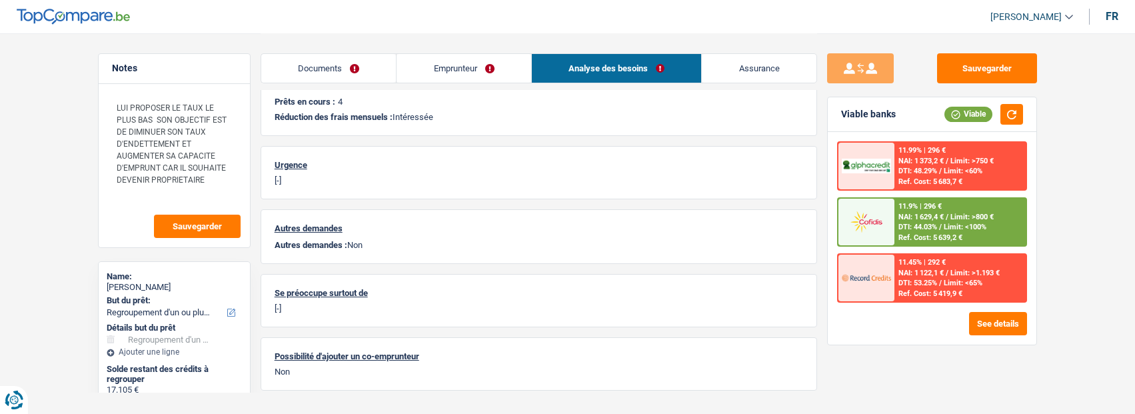
scroll to position [437, 0]
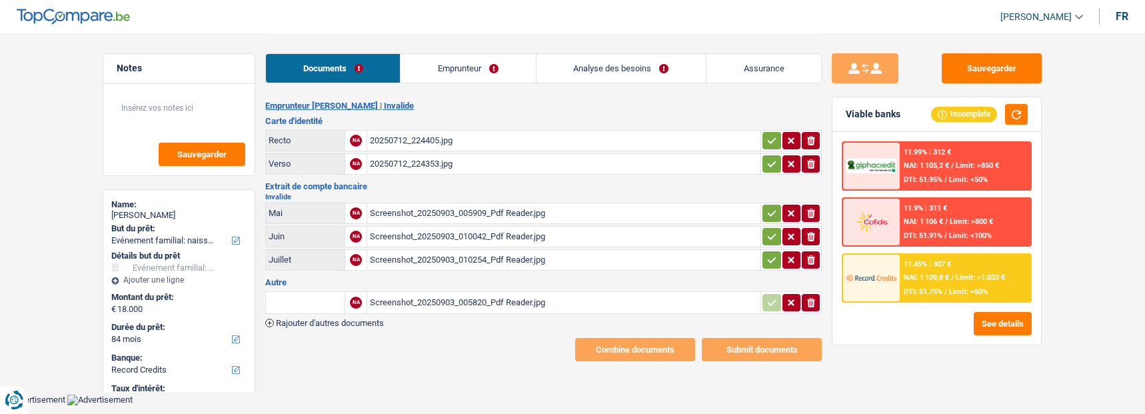
select select "familyEvent"
select select "84"
select select "record credits"
click at [462, 68] on link "Emprunteur" at bounding box center [468, 68] width 135 height 29
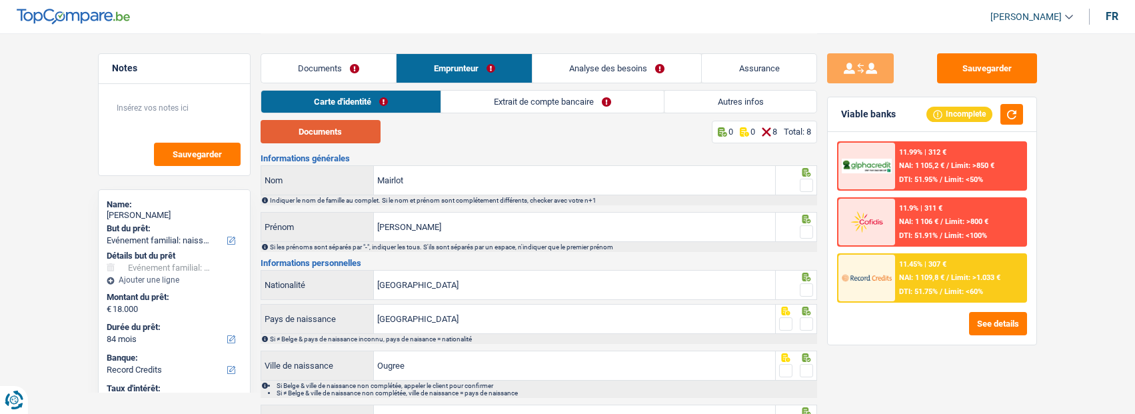
click at [330, 133] on button "Documents" at bounding box center [321, 131] width 120 height 23
click at [804, 184] on span at bounding box center [806, 185] width 13 height 13
click at [0, 0] on input "radio" at bounding box center [0, 0] width 0 height 0
click at [804, 230] on span at bounding box center [806, 231] width 13 height 13
click at [0, 0] on input "radio" at bounding box center [0, 0] width 0 height 0
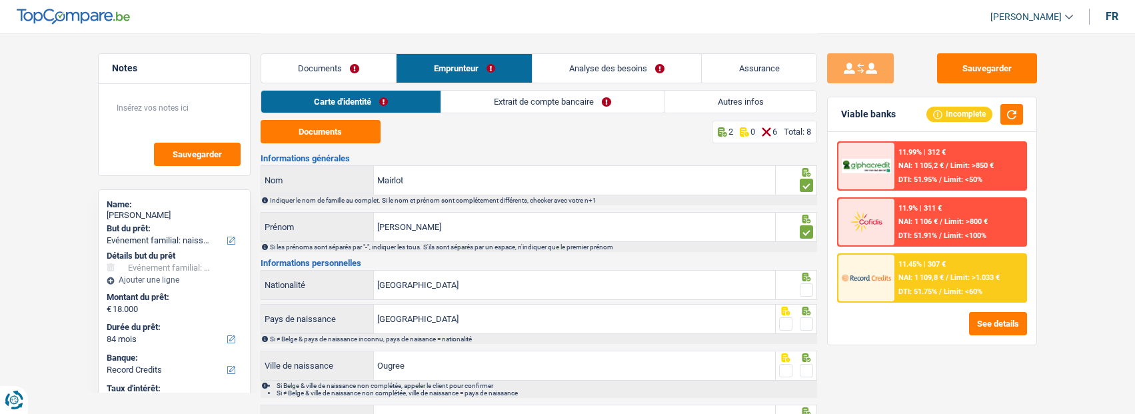
click at [802, 287] on span at bounding box center [806, 289] width 13 height 13
click at [0, 0] on input "radio" at bounding box center [0, 0] width 0 height 0
click at [806, 320] on span at bounding box center [806, 323] width 13 height 13
click at [0, 0] on input "radio" at bounding box center [0, 0] width 0 height 0
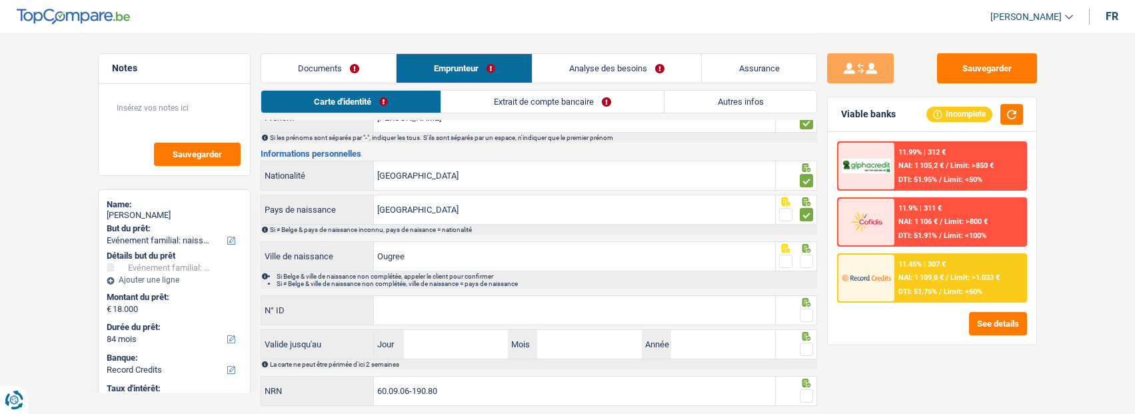
scroll to position [133, 0]
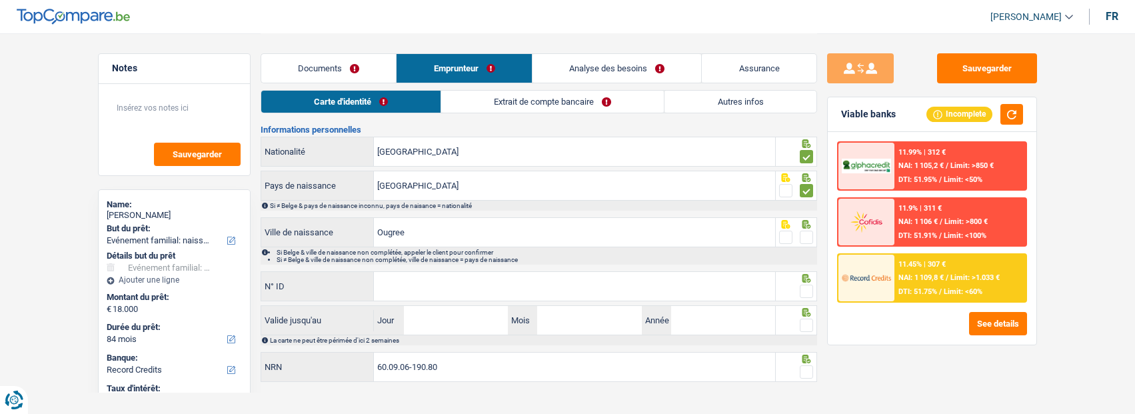
click at [804, 237] on span at bounding box center [806, 237] width 13 height 13
click at [0, 0] on input "radio" at bounding box center [0, 0] width 0 height 0
click at [692, 286] on input "N° ID" at bounding box center [574, 286] width 401 height 29
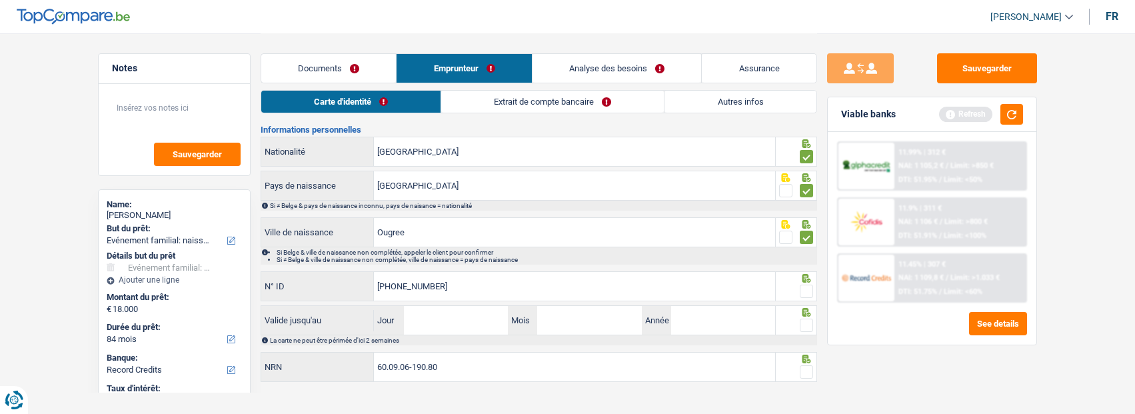
type input "[PHONE_NUMBER]"
click at [806, 287] on span at bounding box center [806, 291] width 13 height 13
click at [0, 0] on input "radio" at bounding box center [0, 0] width 0 height 0
click at [439, 319] on input "Jour" at bounding box center [456, 320] width 104 height 29
type input "03"
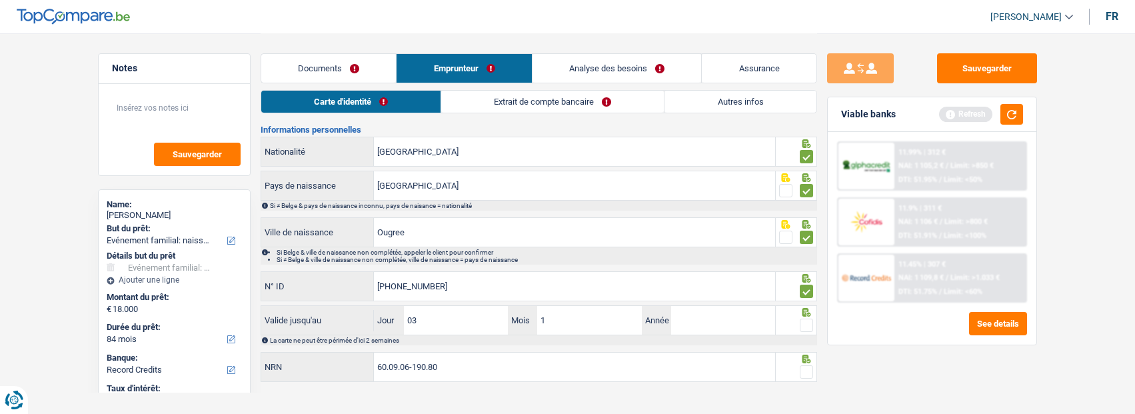
type input "12"
type input "2028"
drag, startPoint x: 808, startPoint y: 321, endPoint x: 807, endPoint y: 343, distance: 22.0
click at [808, 323] on span at bounding box center [806, 325] width 13 height 13
click at [0, 0] on input "radio" at bounding box center [0, 0] width 0 height 0
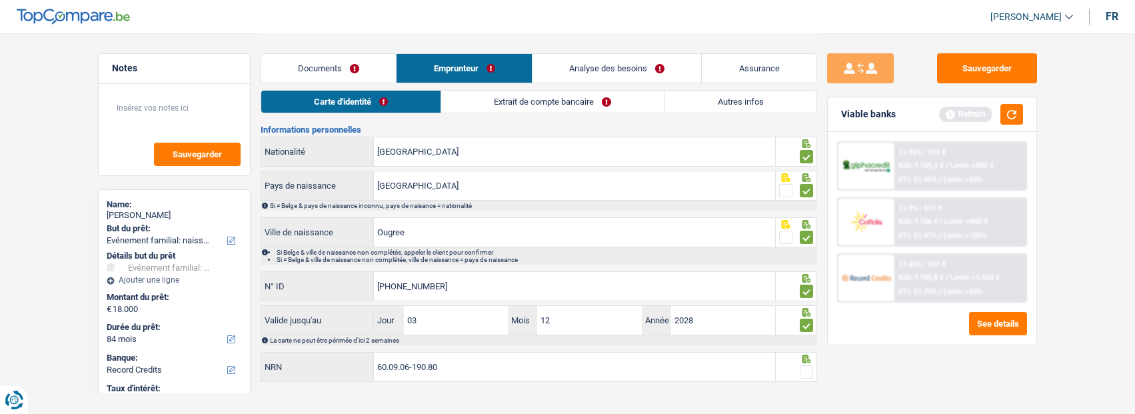
click at [807, 373] on span at bounding box center [806, 371] width 13 height 13
click at [0, 0] on input "radio" at bounding box center [0, 0] width 0 height 0
click at [549, 102] on link "Extrait de compte bancaire" at bounding box center [553, 102] width 223 height 22
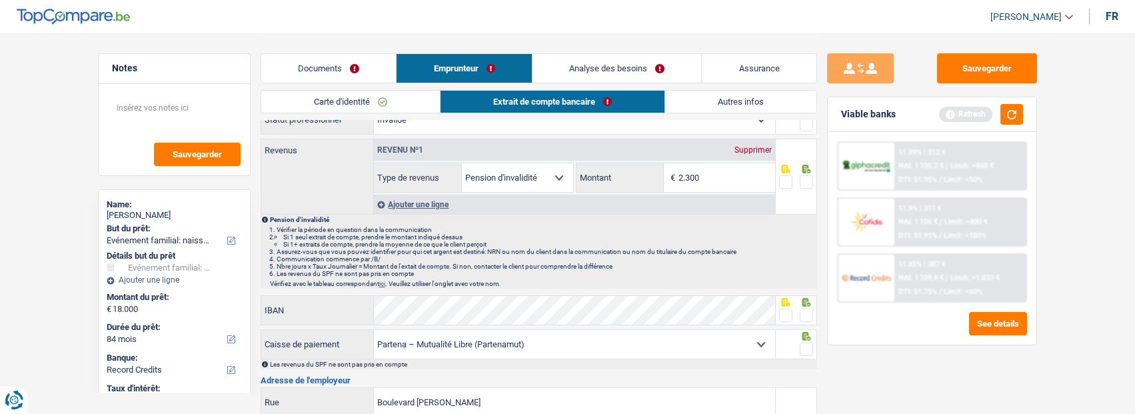
scroll to position [0, 0]
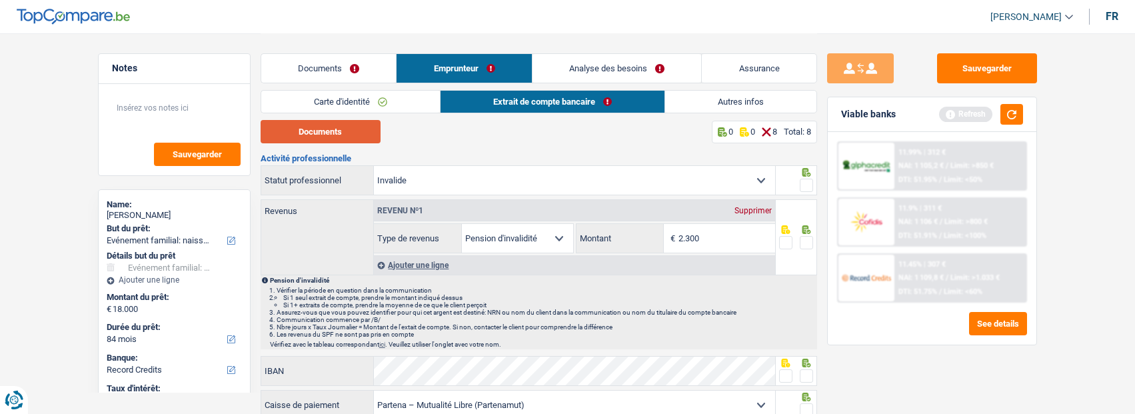
click at [371, 133] on button "Documents" at bounding box center [321, 131] width 120 height 23
click at [321, 132] on button "Documents" at bounding box center [321, 131] width 120 height 23
click at [334, 71] on link "Documents" at bounding box center [328, 68] width 135 height 29
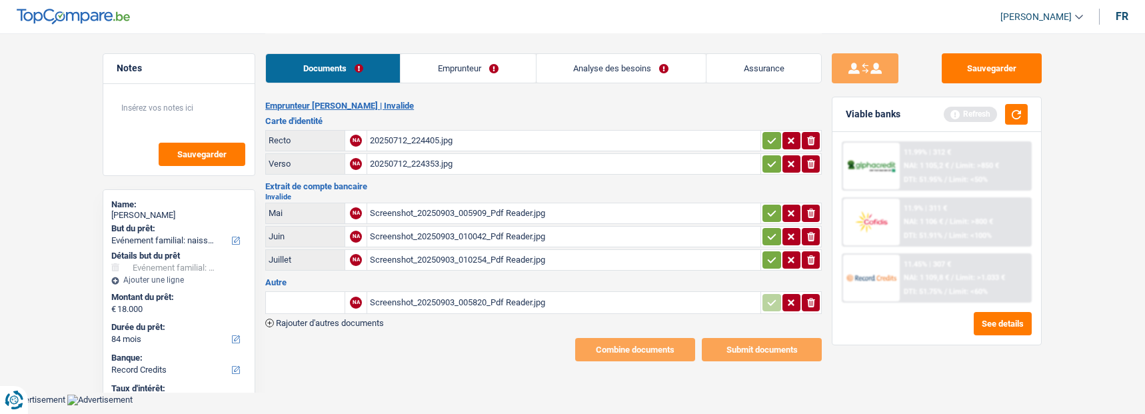
click at [445, 207] on div "Screenshot_20250903_005909_Pdf Reader.jpg" at bounding box center [564, 213] width 388 height 20
click at [625, 67] on link "Analyse des besoins" at bounding box center [621, 68] width 169 height 29
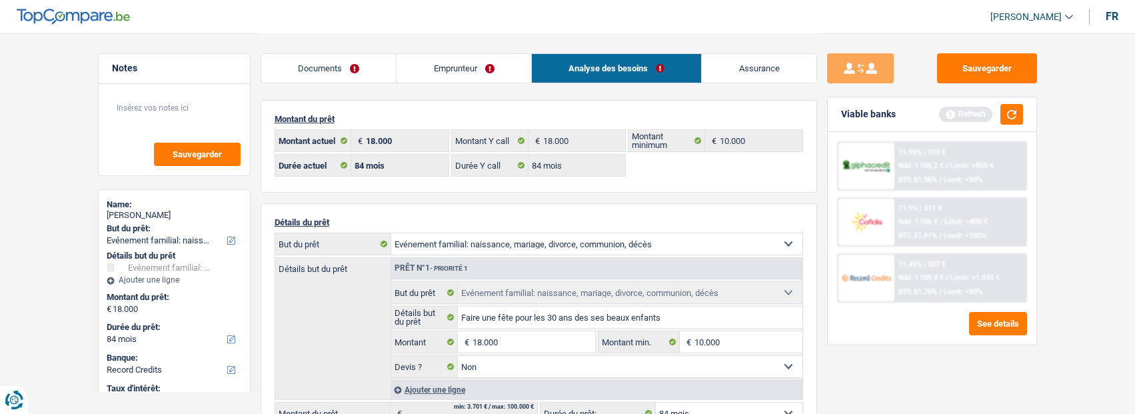
click at [487, 74] on link "Emprunteur" at bounding box center [464, 68] width 135 height 29
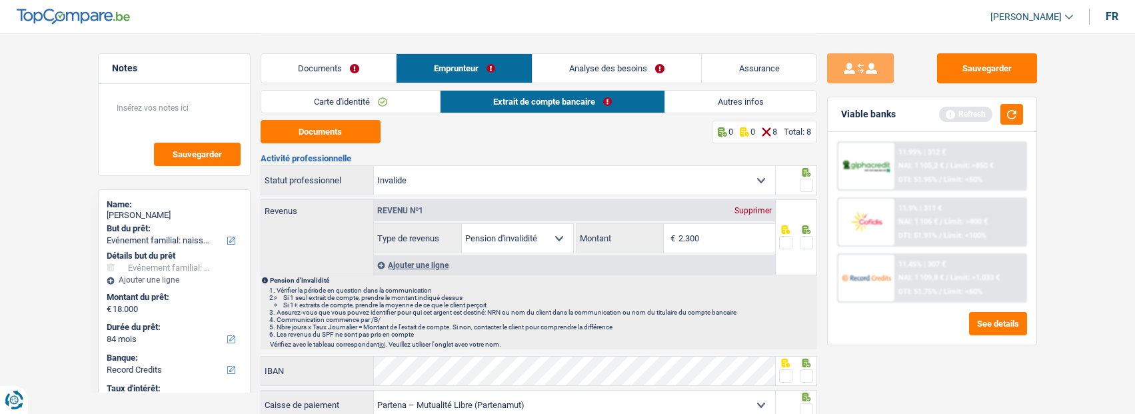
click at [341, 70] on link "Documents" at bounding box center [328, 68] width 135 height 29
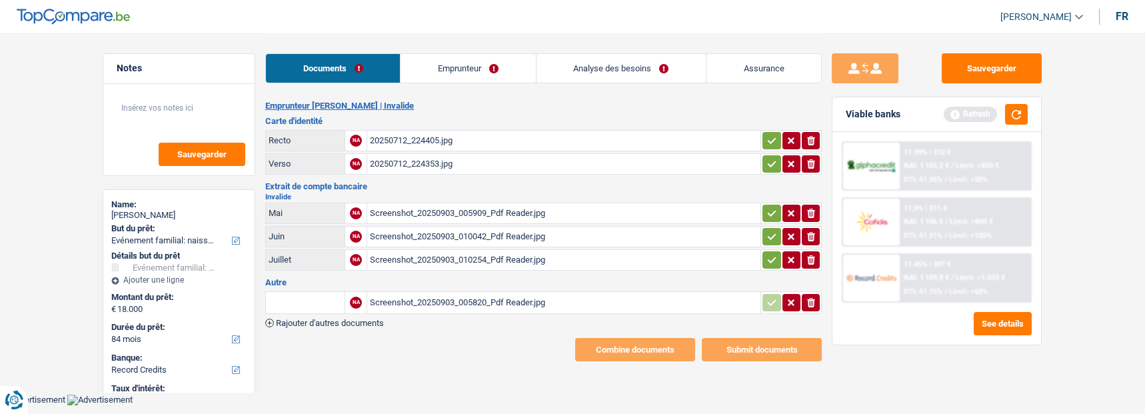
click at [812, 209] on icon "button" at bounding box center [811, 213] width 8 height 9
click at [816, 231] on icon "ionicons-v5-e" at bounding box center [811, 236] width 11 height 13
click at [818, 251] on button "ionicons-v5-e" at bounding box center [811, 259] width 18 height 17
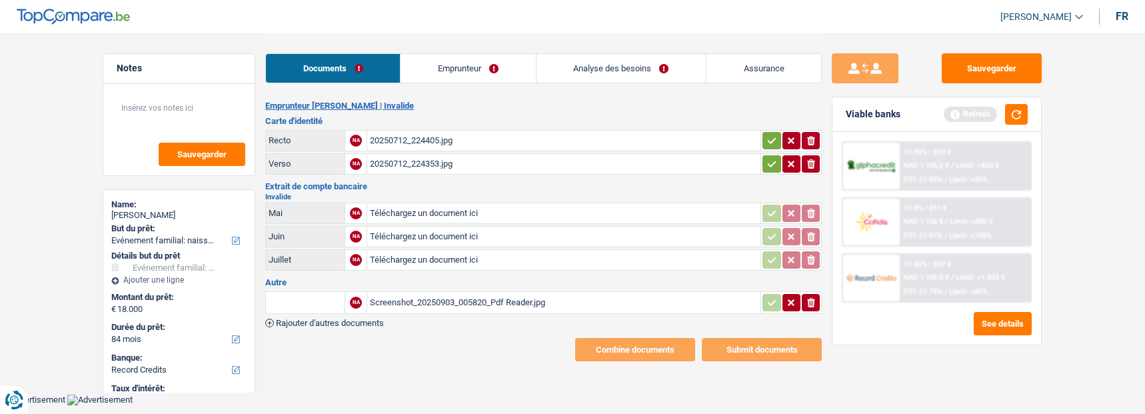
type input "C:\fakepath\inval05.jpg"
click at [396, 237] on input "Téléchargez un document ici" at bounding box center [564, 237] width 388 height 20
type input "C:\fakepath\inval06.jpg"
type input "C:\fakepath\inval07.jpg"
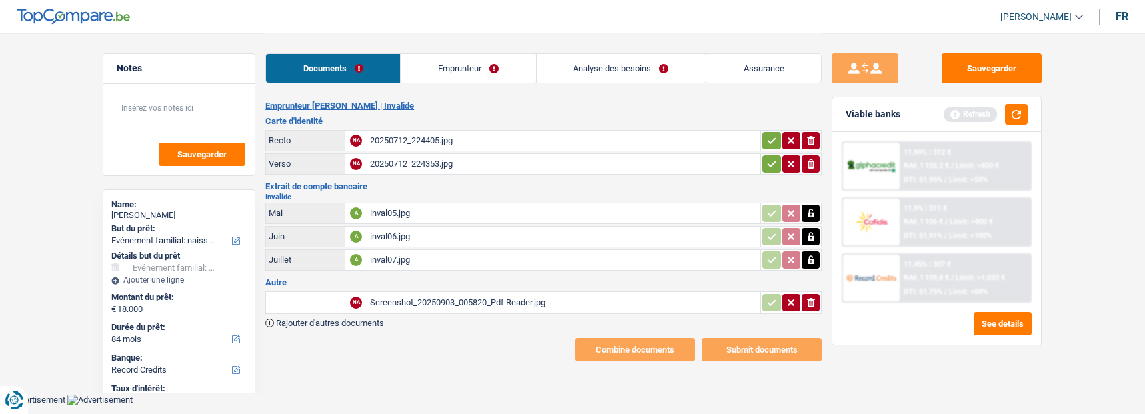
click at [773, 134] on icon "button" at bounding box center [771, 140] width 11 height 13
click at [770, 157] on icon "button" at bounding box center [771, 163] width 11 height 13
click at [441, 293] on div "Screenshot_20250903_005820_Pdf Reader.jpg" at bounding box center [564, 303] width 388 height 20
click at [814, 301] on icon "ionicons-v5-e" at bounding box center [811, 302] width 11 height 13
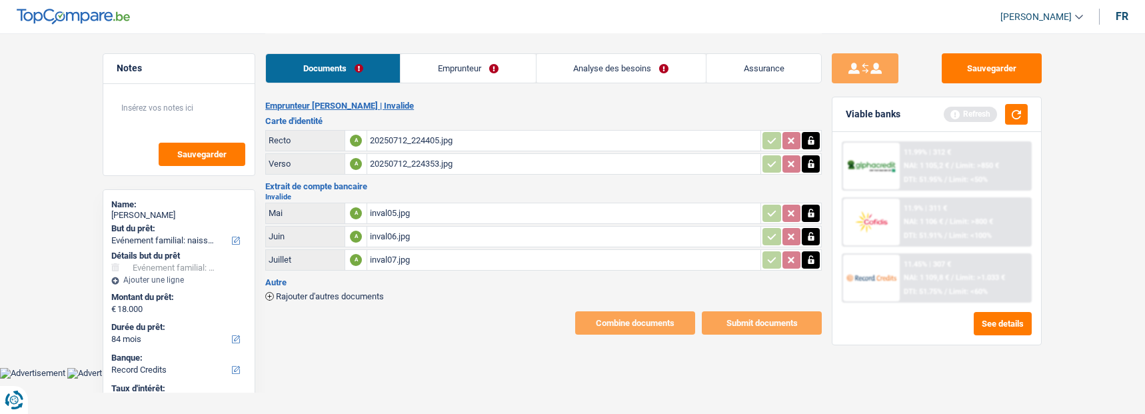
click at [267, 292] on icon "button" at bounding box center [269, 296] width 9 height 9
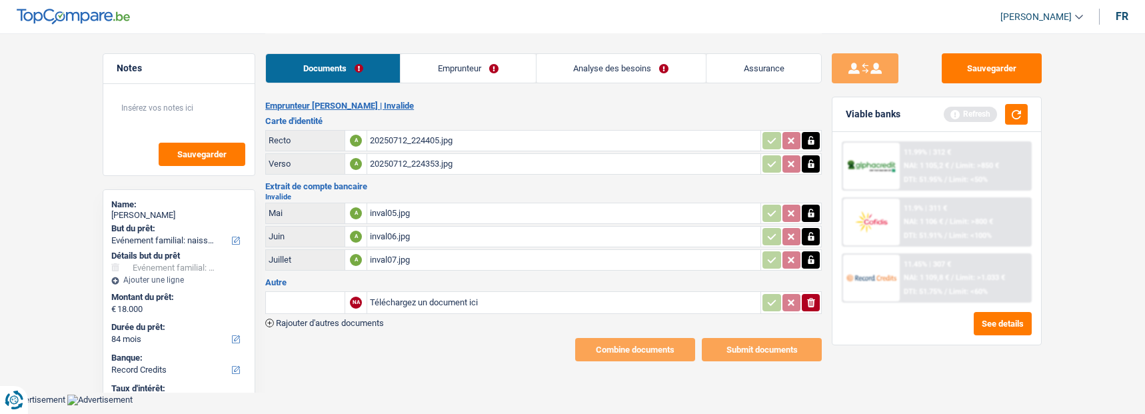
type input "C:\fakepath\1000022749.jpg"
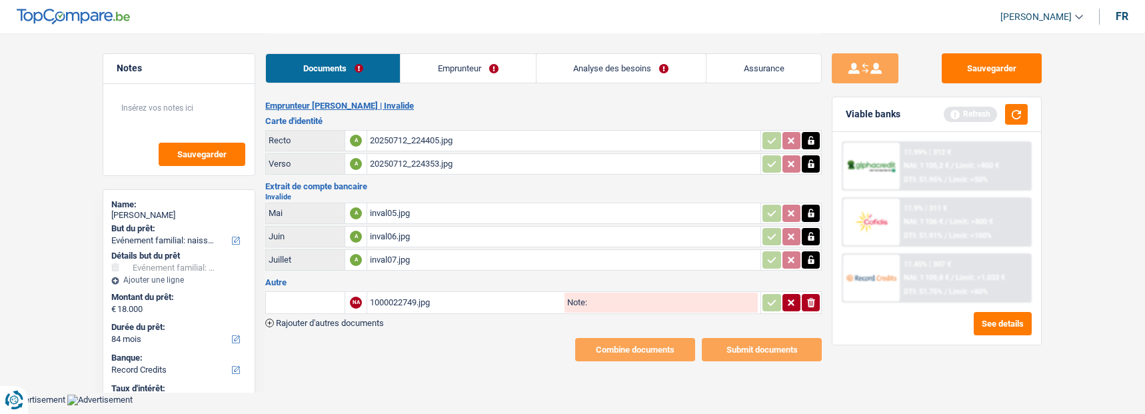
click at [309, 292] on input "text" at bounding box center [305, 302] width 73 height 21
click at [356, 321] on li "Attestation d'invalidité" at bounding box center [341, 329] width 137 height 17
type input "Attestation d'invalidité"
click at [777, 294] on button "button" at bounding box center [771, 302] width 18 height 17
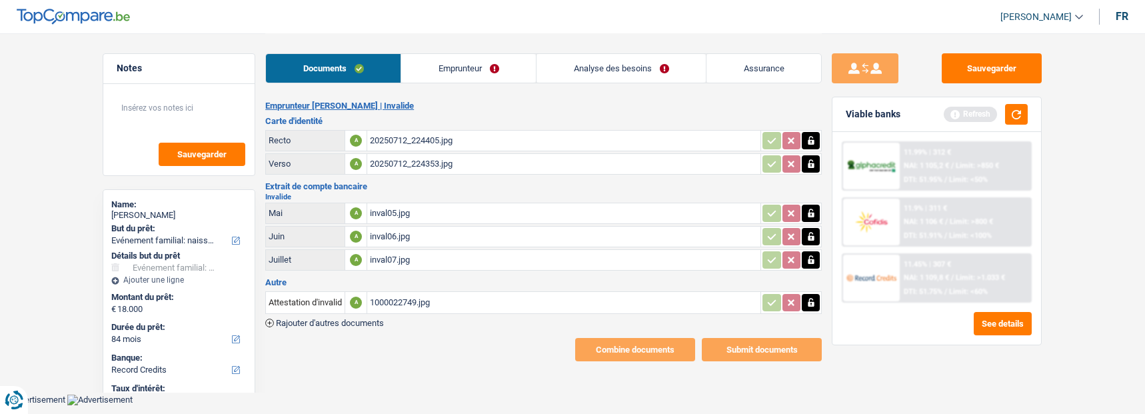
click at [464, 64] on link "Emprunteur" at bounding box center [468, 68] width 135 height 29
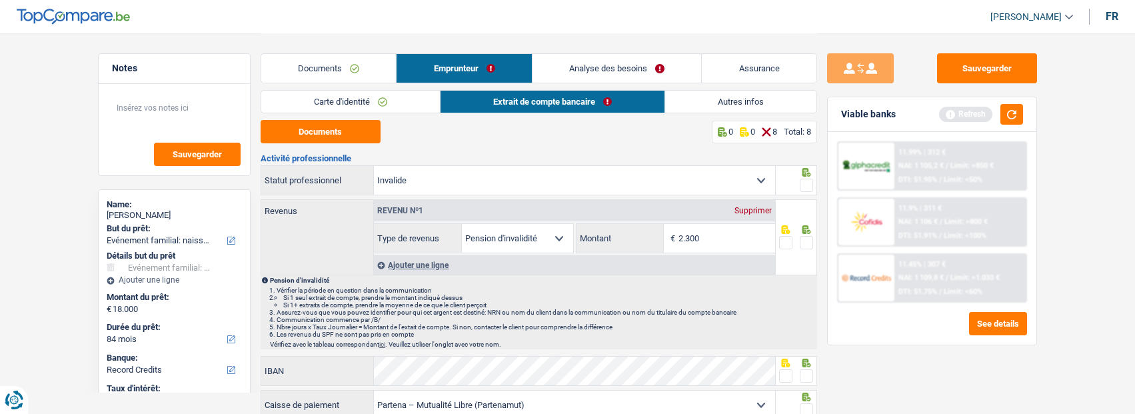
click at [801, 180] on span at bounding box center [806, 185] width 13 height 13
click at [0, 0] on input "radio" at bounding box center [0, 0] width 0 height 0
click at [348, 128] on button "Documents" at bounding box center [321, 131] width 120 height 23
drag, startPoint x: 734, startPoint y: 233, endPoint x: 633, endPoint y: 237, distance: 102.1
click at [633, 237] on div "2.300 € Montant" at bounding box center [676, 238] width 199 height 29
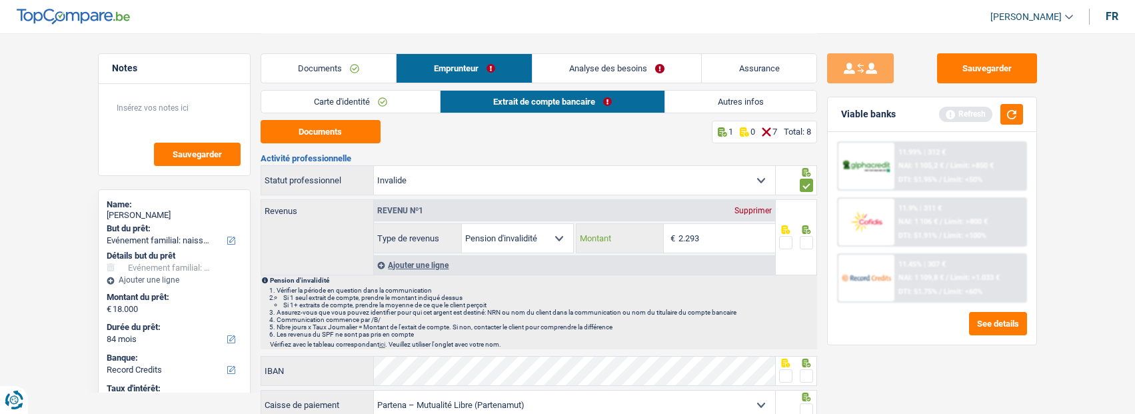
type input "2.293"
click at [810, 238] on span at bounding box center [806, 242] width 13 height 13
click at [0, 0] on input "radio" at bounding box center [0, 0] width 0 height 0
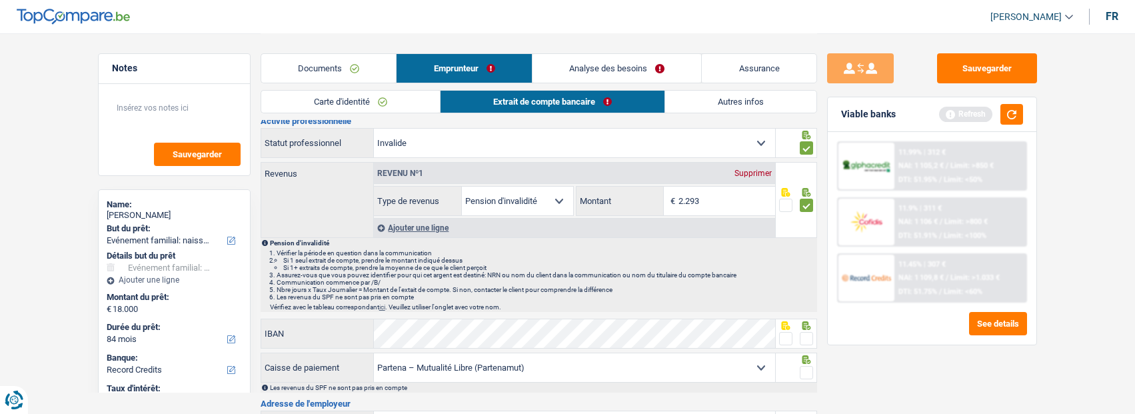
scroll to position [67, 0]
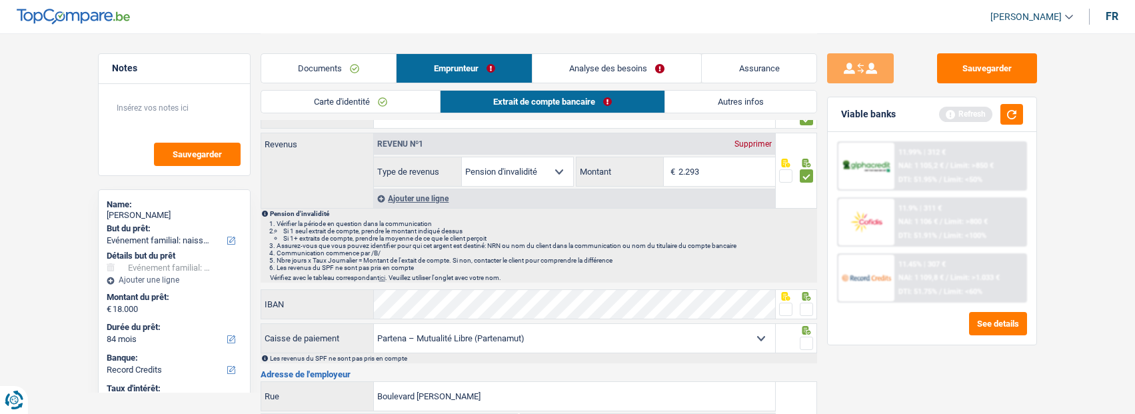
drag, startPoint x: 809, startPoint y: 309, endPoint x: 804, endPoint y: 335, distance: 25.8
click at [808, 311] on span at bounding box center [806, 309] width 13 height 13
click at [0, 0] on input "radio" at bounding box center [0, 0] width 0 height 0
click at [808, 345] on span at bounding box center [806, 343] width 13 height 13
click at [0, 0] on input "radio" at bounding box center [0, 0] width 0 height 0
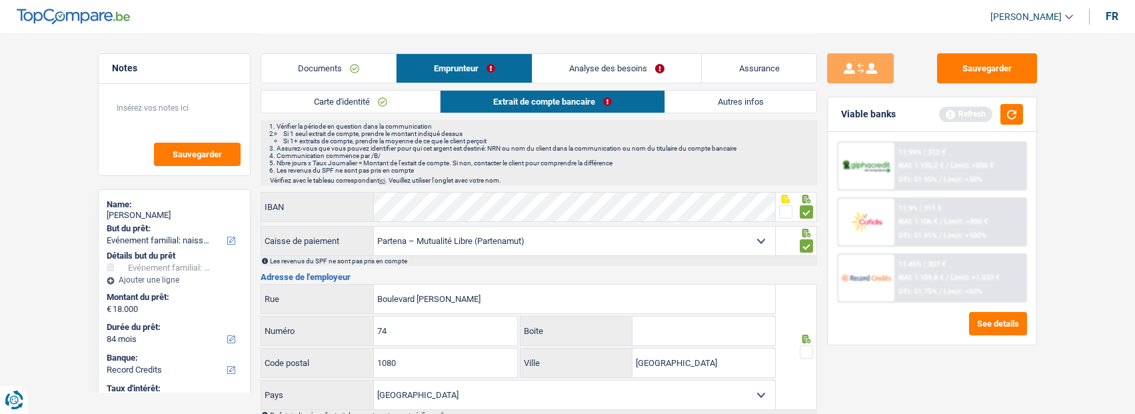
scroll to position [200, 0]
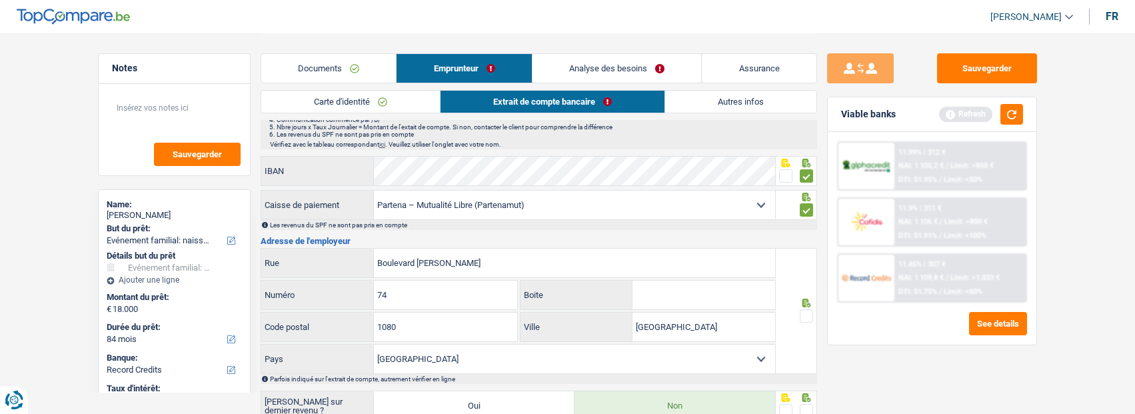
click at [802, 315] on span at bounding box center [806, 315] width 13 height 13
click at [0, 0] on input "radio" at bounding box center [0, 0] width 0 height 0
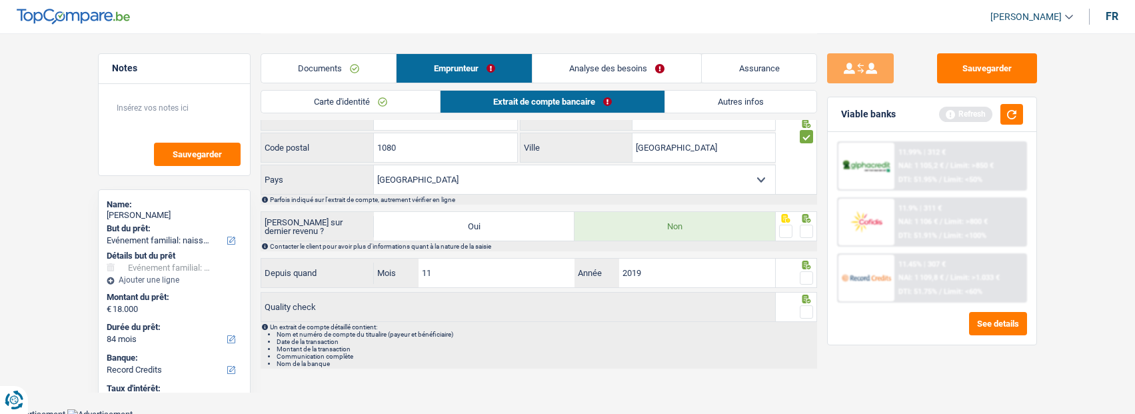
scroll to position [381, 0]
click at [808, 227] on span at bounding box center [806, 229] width 13 height 13
click at [0, 0] on input "radio" at bounding box center [0, 0] width 0 height 0
click at [804, 284] on div "Depuis quand 11 Mois / 2019 Année" at bounding box center [539, 272] width 557 height 32
click at [802, 304] on span at bounding box center [806, 309] width 13 height 13
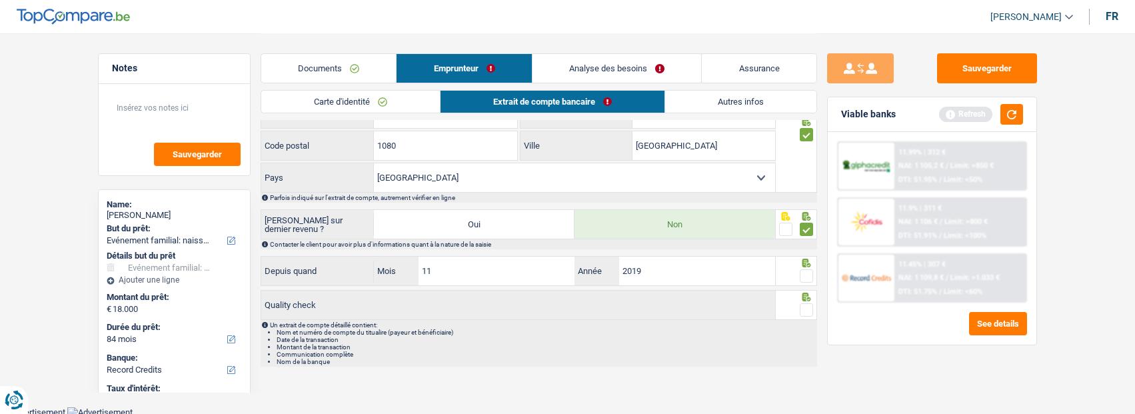
click at [0, 0] on input "radio" at bounding box center [0, 0] width 0 height 0
click at [811, 271] on span at bounding box center [806, 275] width 13 height 13
click at [0, 0] on input "radio" at bounding box center [0, 0] width 0 height 0
click at [1020, 113] on button "button" at bounding box center [1011, 114] width 23 height 21
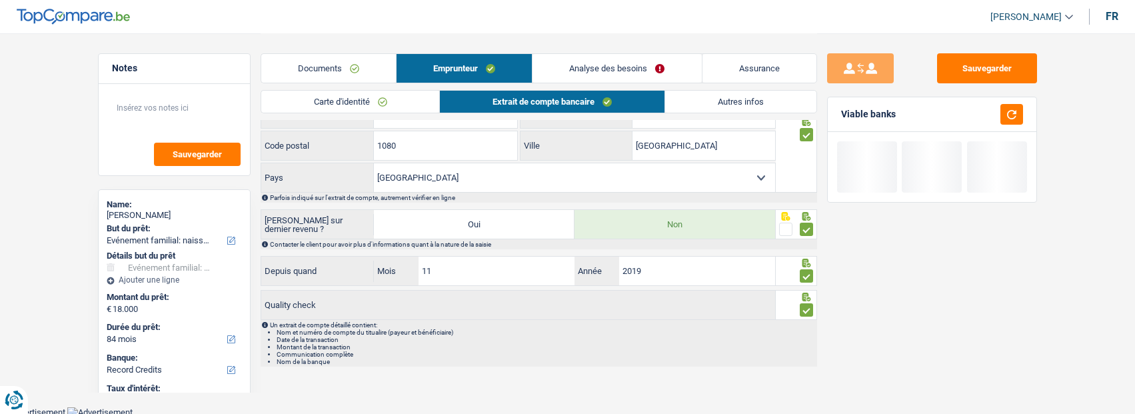
click at [719, 98] on link "Autres infos" at bounding box center [740, 102] width 151 height 22
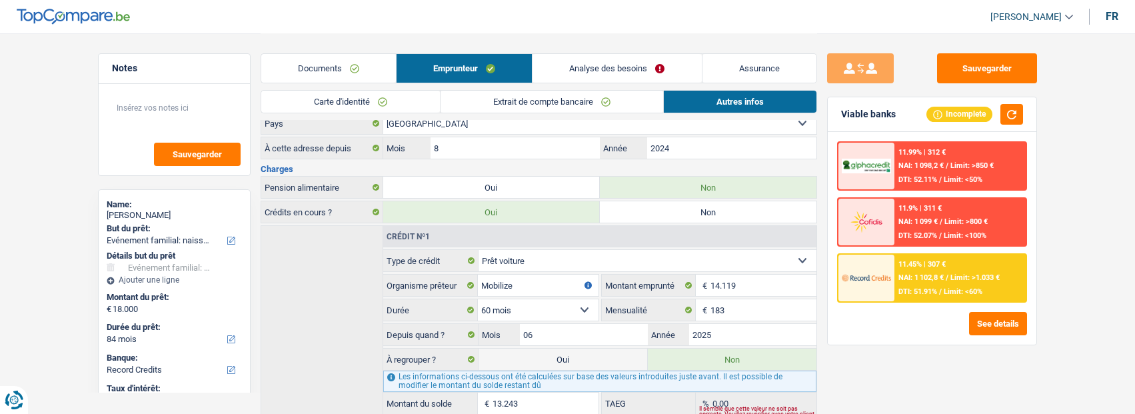
click at [627, 70] on link "Analyse des besoins" at bounding box center [617, 68] width 169 height 29
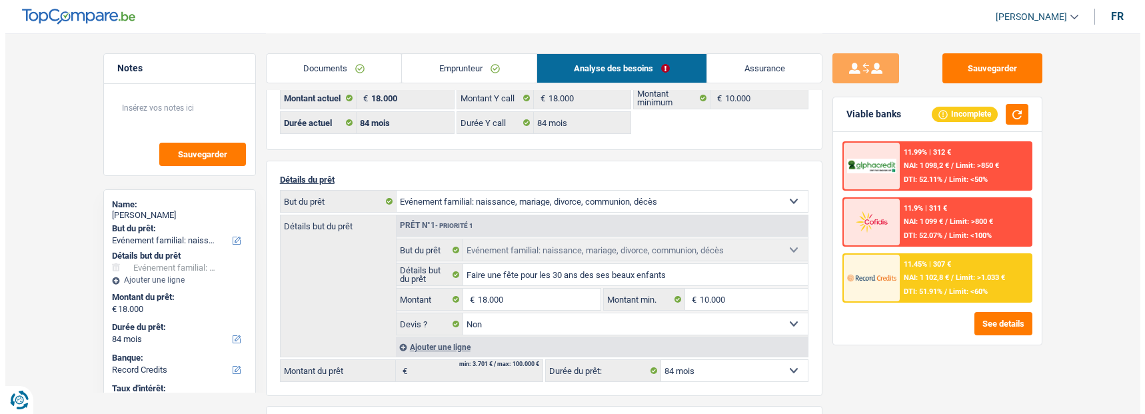
scroll to position [67, 0]
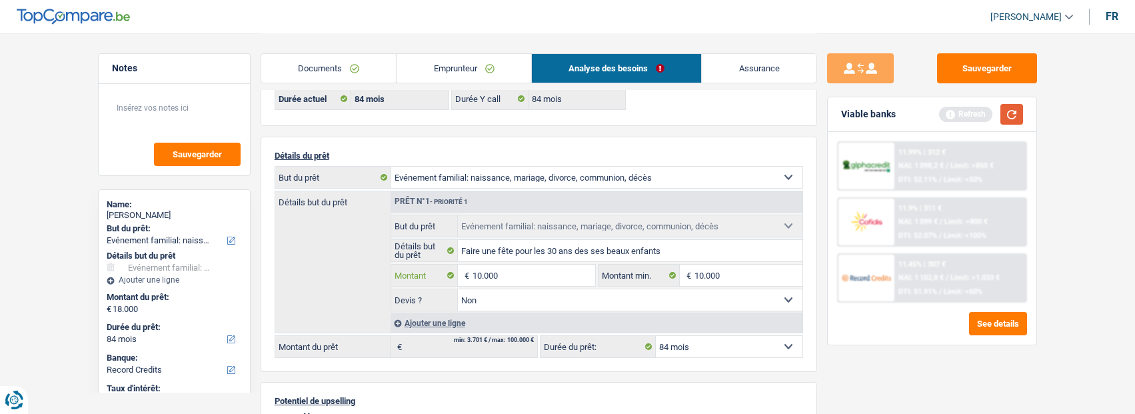
type input "10.000"
select select "48"
type input "10.000"
select select "48"
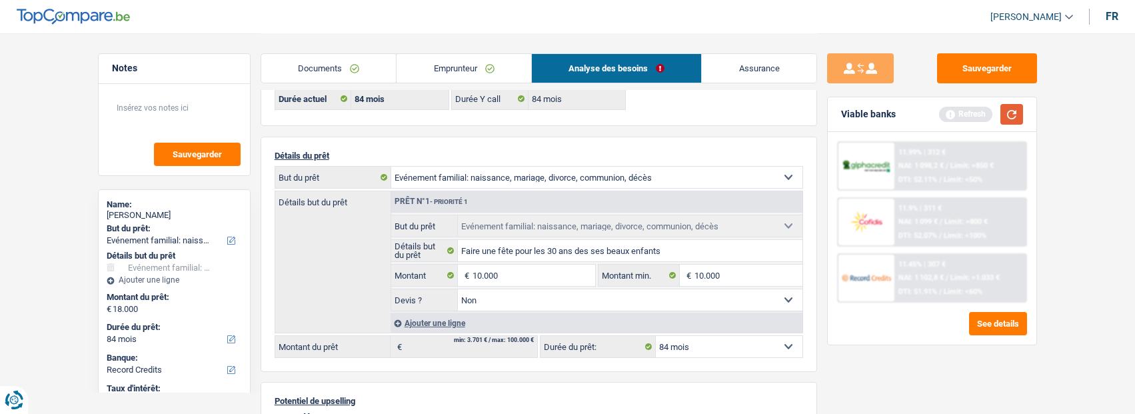
type input "10.000"
select select "48"
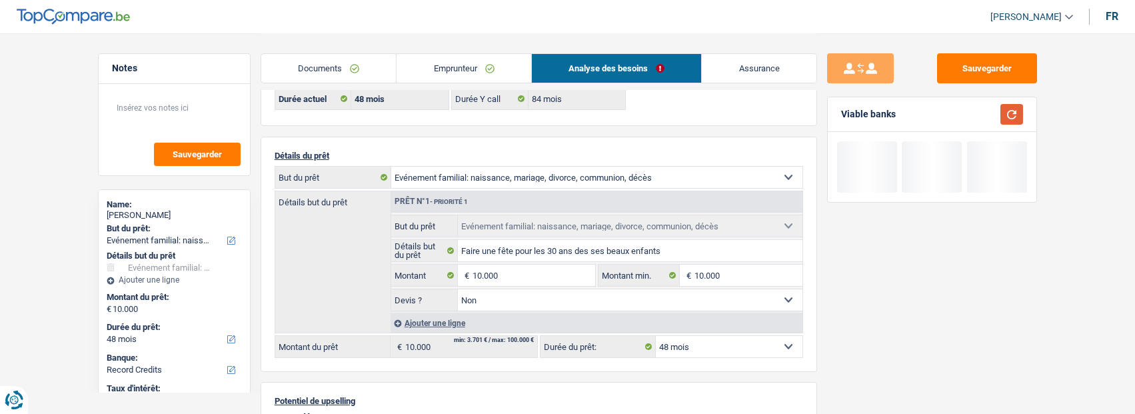
click at [1012, 120] on button "button" at bounding box center [1011, 114] width 23 height 21
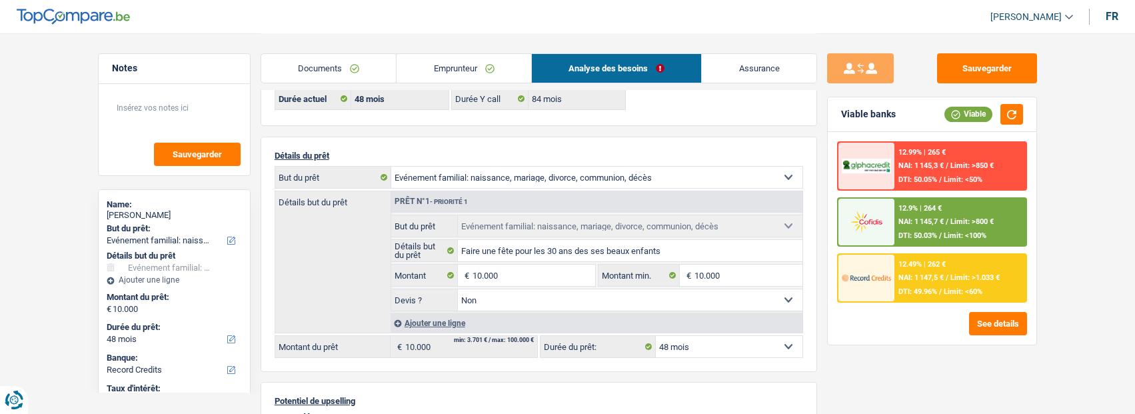
click at [964, 275] on span "Limit: >1.033 €" at bounding box center [974, 277] width 49 height 9
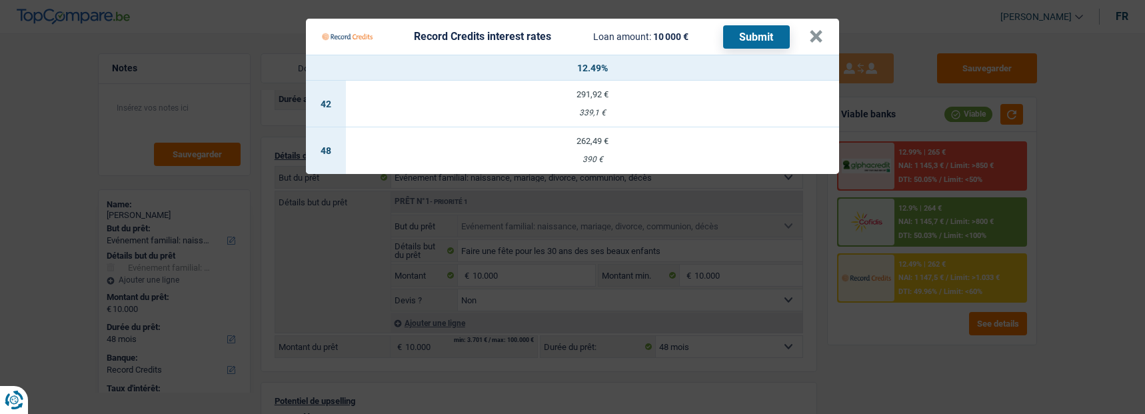
click at [576, 141] on td "262,49 € 390 €" at bounding box center [592, 150] width 493 height 47
type input "12,49"
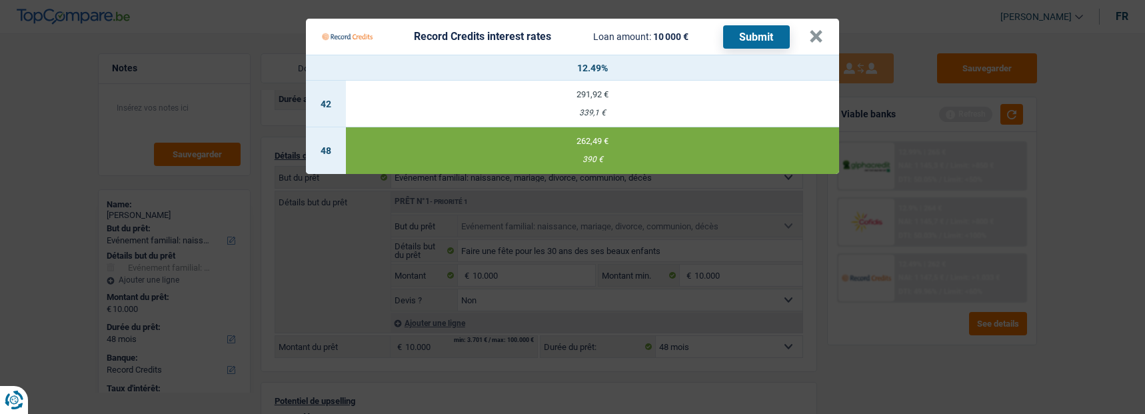
click at [760, 29] on button "Submit" at bounding box center [756, 36] width 67 height 23
click at [822, 30] on button "×" at bounding box center [816, 36] width 14 height 13
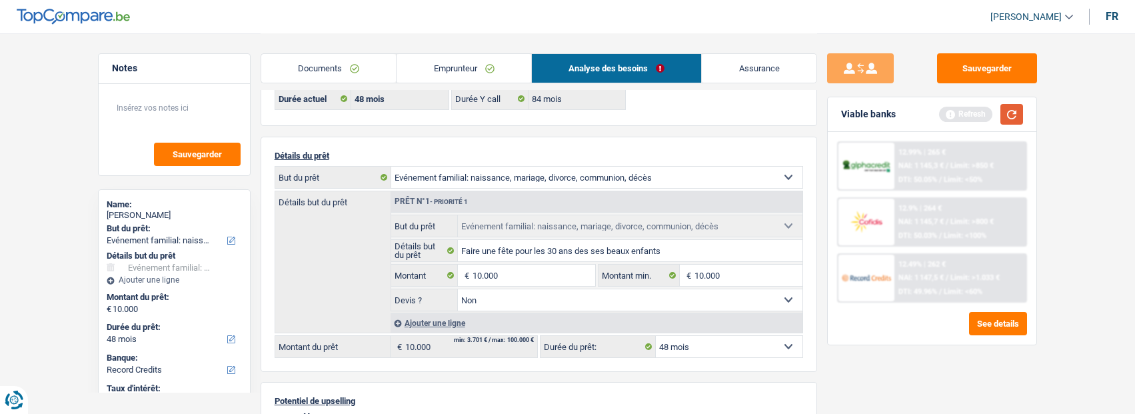
click at [1020, 103] on div "Viable banks Refresh" at bounding box center [932, 114] width 209 height 35
click at [1013, 114] on button "button" at bounding box center [1011, 114] width 23 height 21
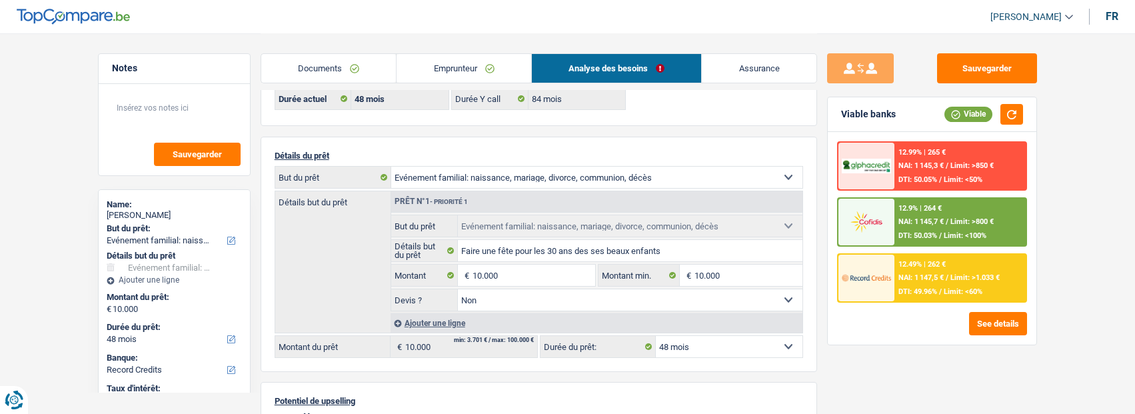
click at [950, 225] on span "Limit: >800 €" at bounding box center [971, 221] width 43 height 9
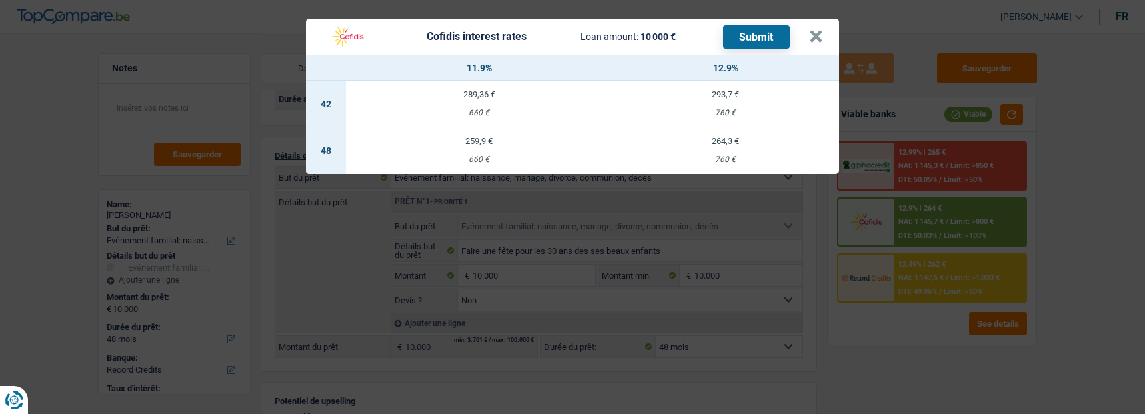
click at [468, 141] on td "259,9 € 660 €" at bounding box center [479, 150] width 266 height 47
select select "cofidis"
type input "11,90"
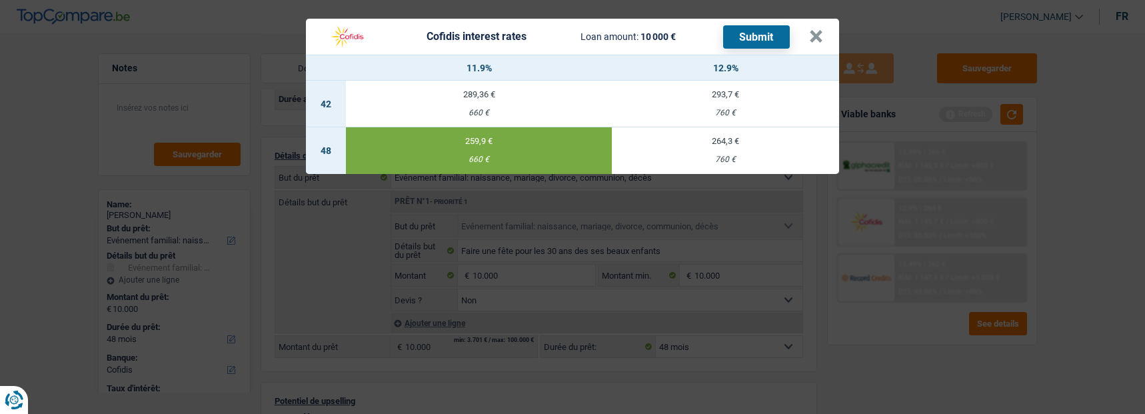
click at [745, 31] on button "Submit" at bounding box center [756, 36] width 67 height 23
drag, startPoint x: 826, startPoint y: 33, endPoint x: 814, endPoint y: 37, distance: 13.3
click at [823, 35] on button "×" at bounding box center [816, 36] width 14 height 13
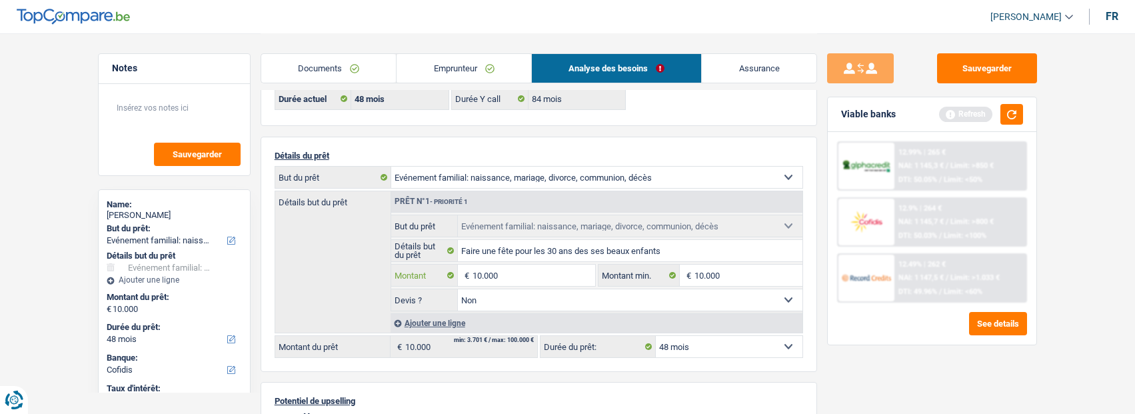
click at [511, 272] on input "10.000" at bounding box center [534, 275] width 122 height 21
click at [1008, 119] on button "button" at bounding box center [1011, 114] width 23 height 21
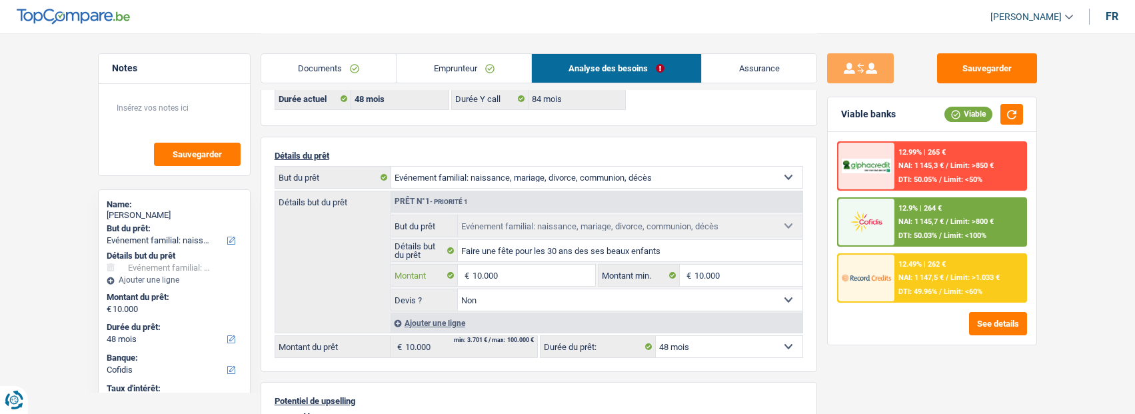
click at [503, 265] on input "10.000" at bounding box center [534, 275] width 122 height 21
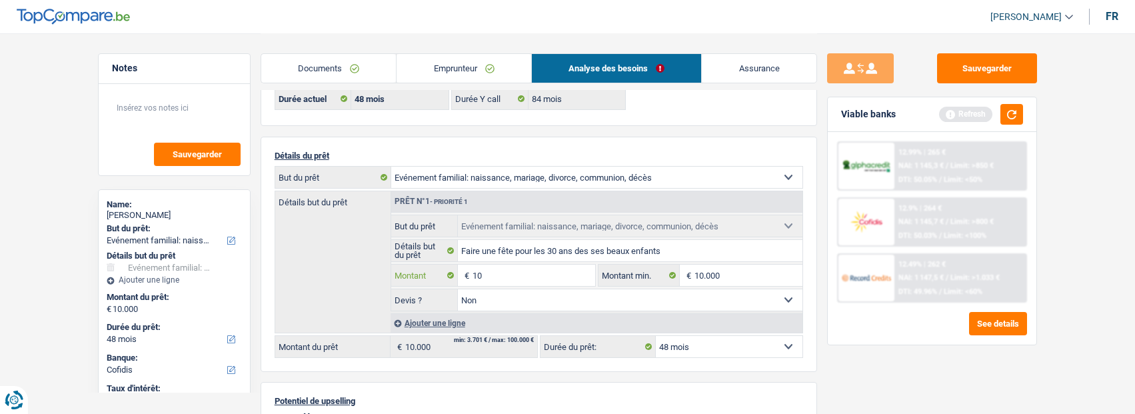
type input "1"
type input "8.000"
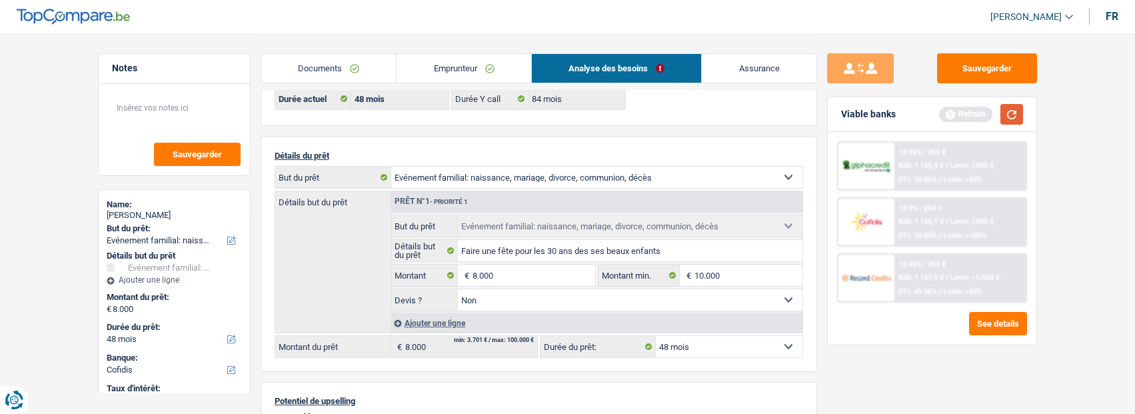
click at [1012, 115] on button "button" at bounding box center [1011, 114] width 23 height 21
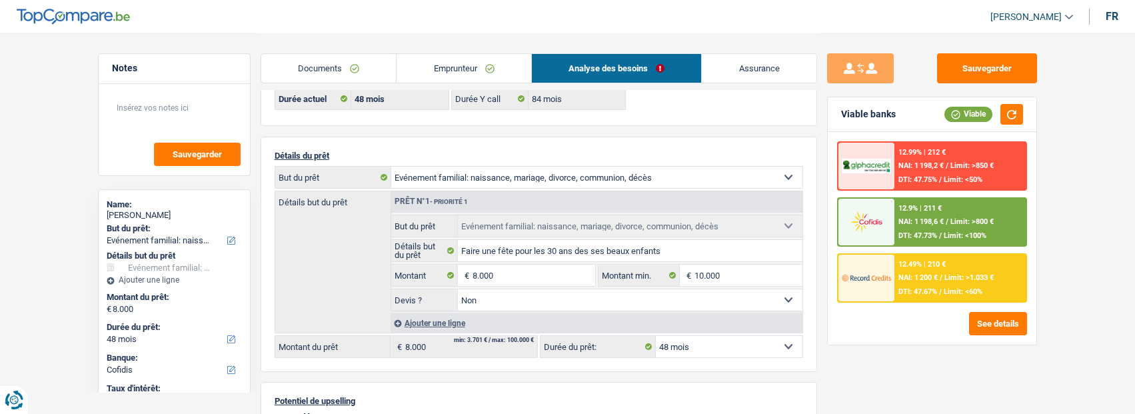
click at [958, 211] on div "12.9% | 211 € NAI: 1 198,6 € / Limit: >800 € DTI: 47.73% / Limit: <100%" at bounding box center [959, 222] width 131 height 47
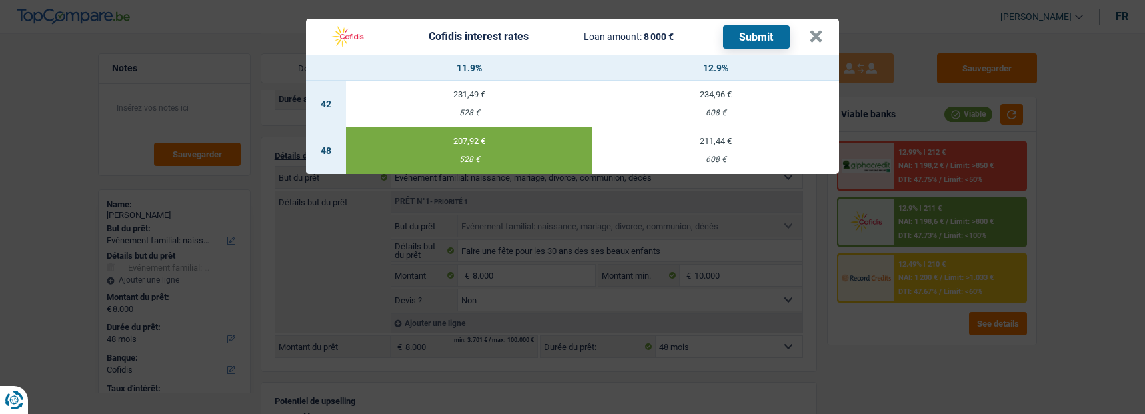
click at [757, 30] on button "Submit" at bounding box center [756, 36] width 67 height 23
click at [814, 30] on button "×" at bounding box center [816, 36] width 14 height 13
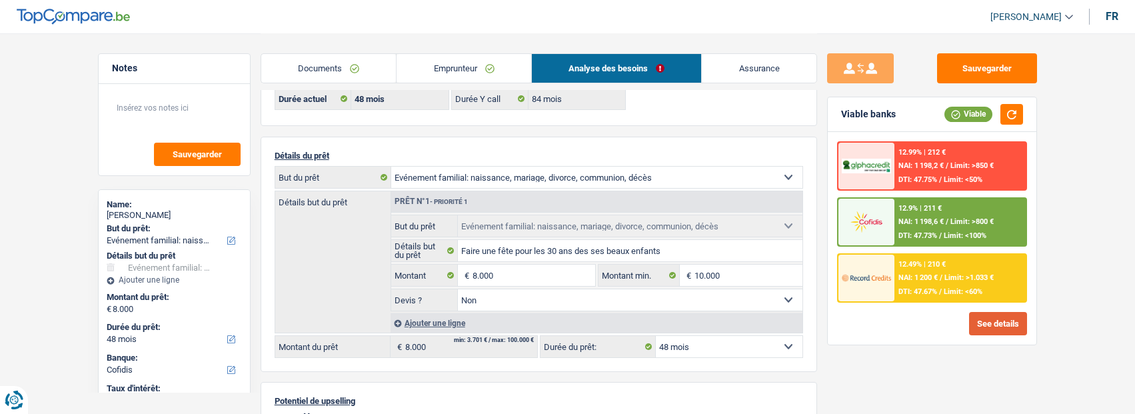
click at [995, 325] on button "See details" at bounding box center [998, 323] width 58 height 23
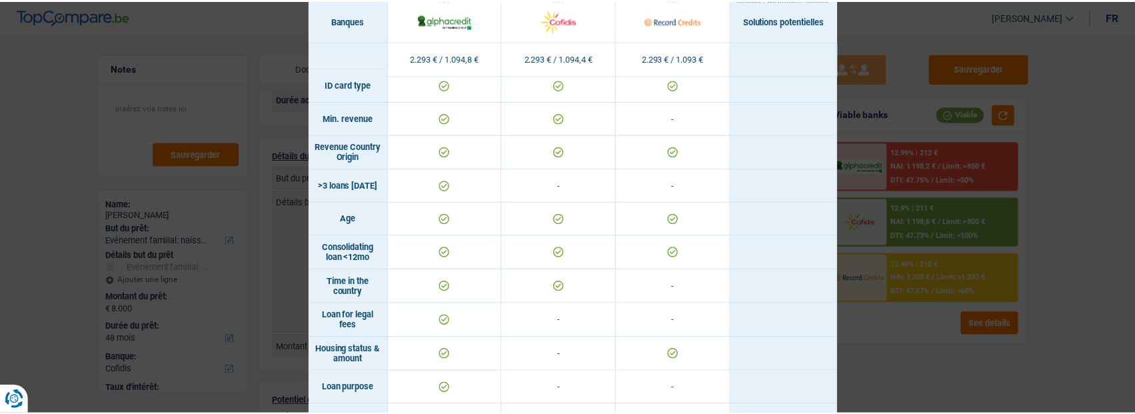
scroll to position [0, 0]
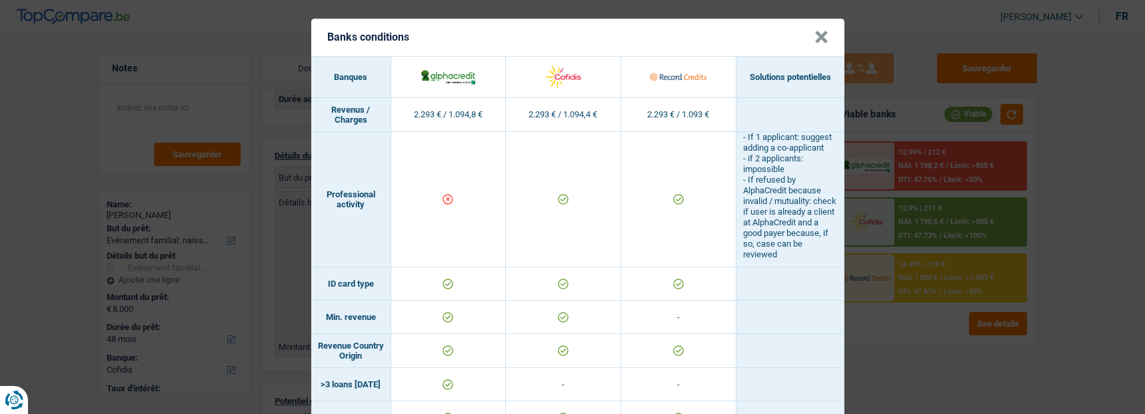
click at [816, 33] on button "×" at bounding box center [821, 37] width 14 height 13
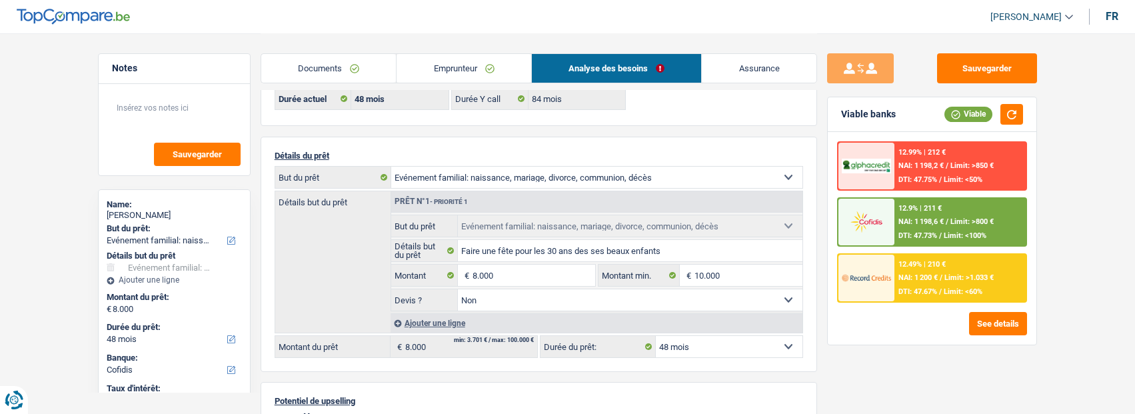
click at [825, 343] on div "Sauvegarder Viable banks Viable 12.99% | 212 € NAI: 1 198,2 € / Limit: >850 € D…" at bounding box center [932, 222] width 230 height 339
click at [457, 65] on link "Emprunteur" at bounding box center [464, 68] width 135 height 29
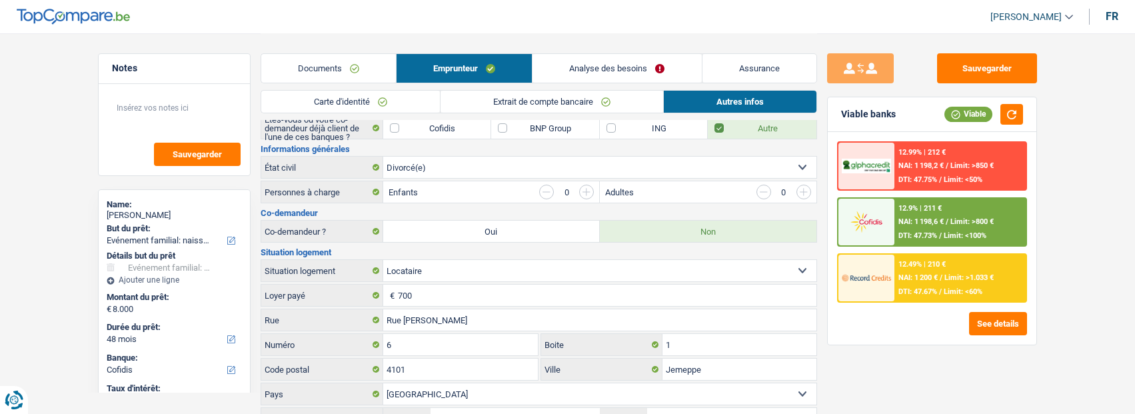
scroll to position [133, 0]
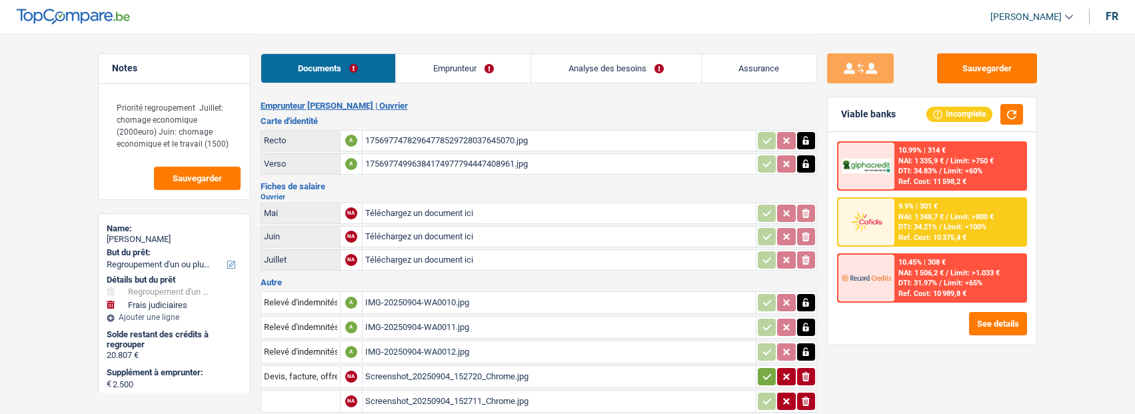
select select "refinancing"
select select "judicial"
select select "120"
select select "record credits"
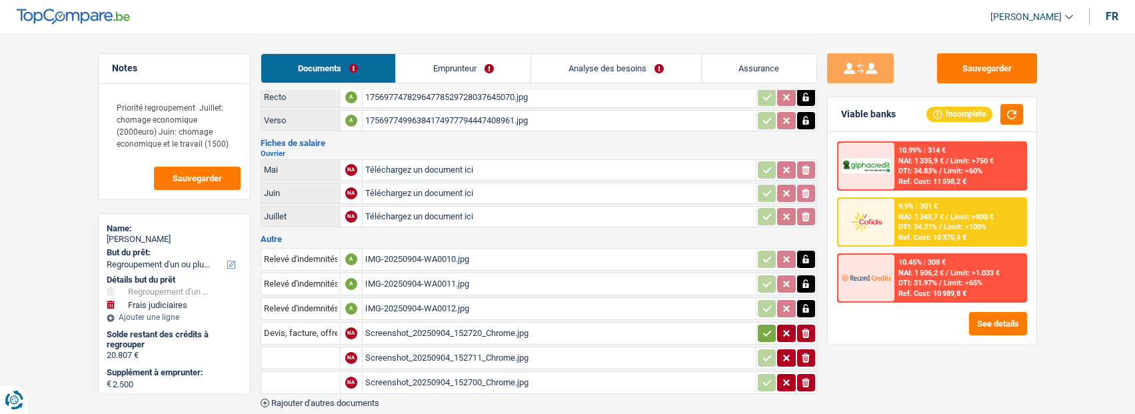
scroll to position [67, 0]
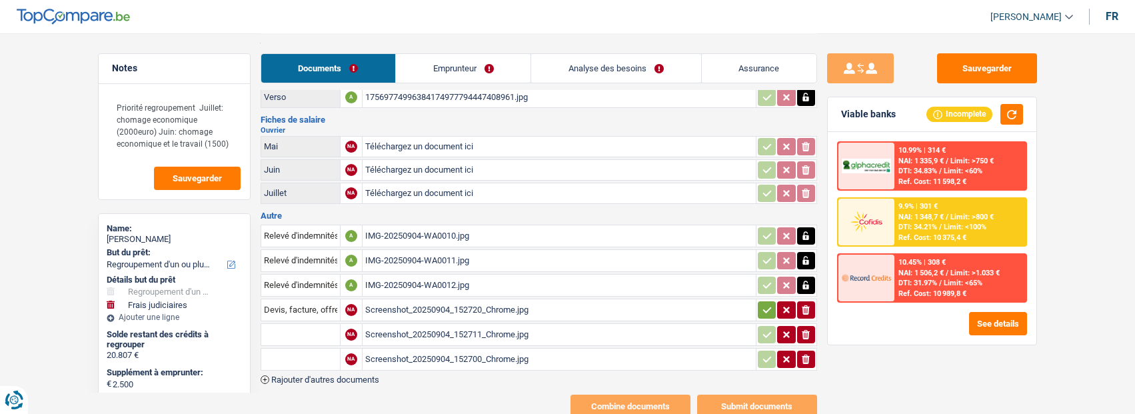
click at [431, 305] on div "Screenshot_20250904_152720_Chrome.jpg" at bounding box center [559, 310] width 388 height 20
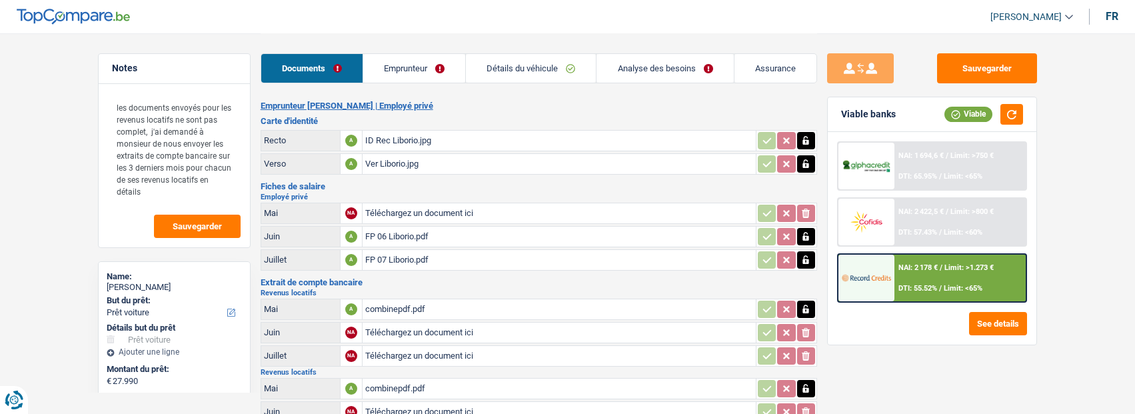
select select "car"
select select "60"
click at [948, 229] on span "Limit: <60%" at bounding box center [963, 232] width 39 height 9
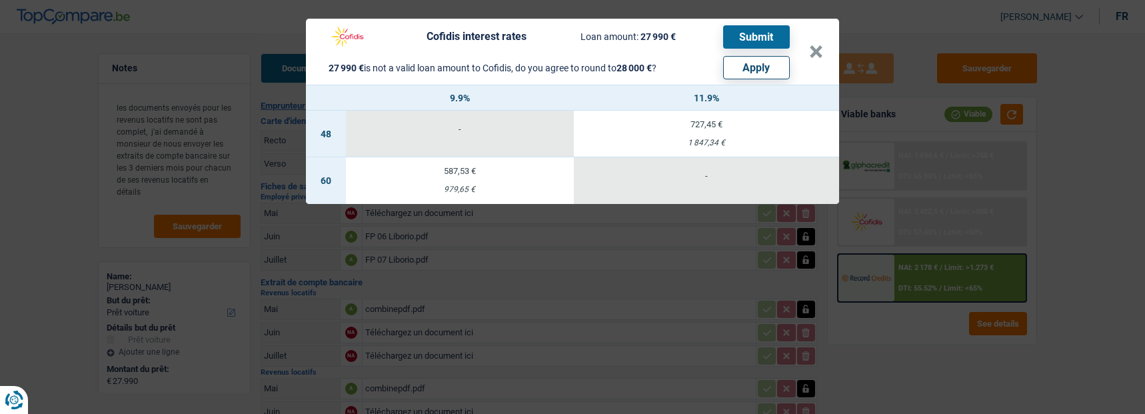
click at [469, 177] on td "587,53 € 979,65 €" at bounding box center [460, 180] width 228 height 47
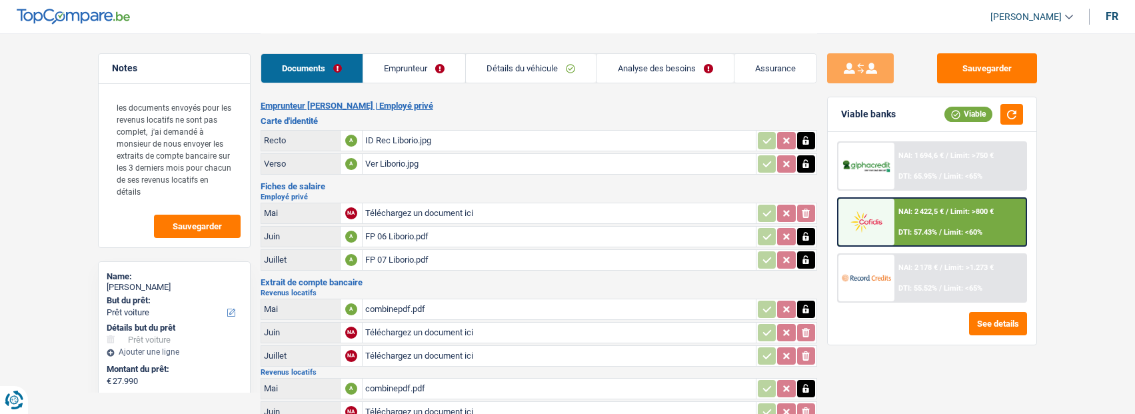
click at [944, 229] on span "Limit: <60%" at bounding box center [963, 232] width 39 height 9
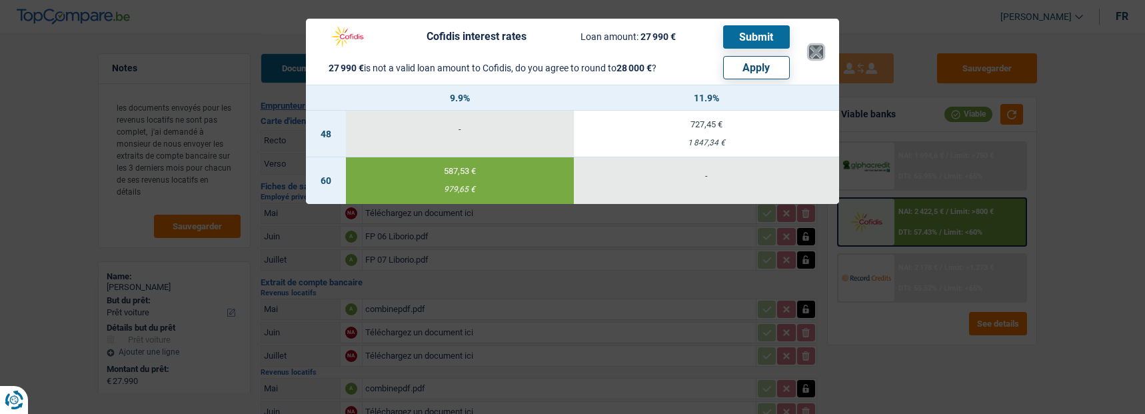
click at [819, 45] on button "×" at bounding box center [816, 51] width 14 height 13
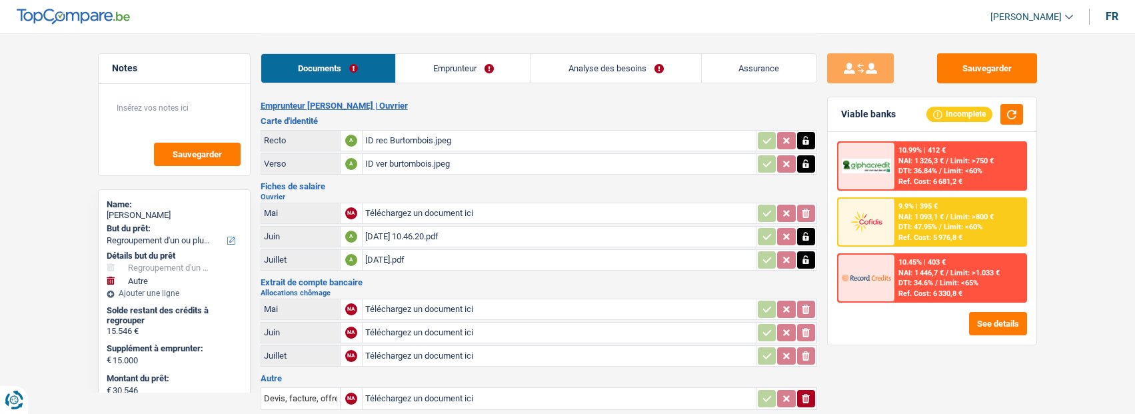
select select "refinancing"
select select "other"
select select "120"
click at [412, 231] on div "[DATE] 10.46.20.pdf" at bounding box center [559, 237] width 388 height 20
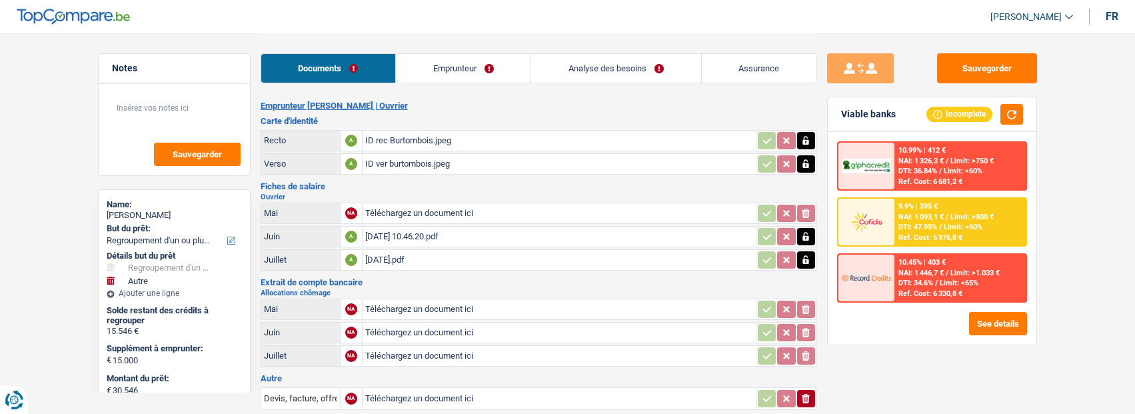
click at [398, 261] on div "[DATE].pdf" at bounding box center [559, 260] width 388 height 20
click at [489, 71] on link "Emprunteur" at bounding box center [463, 68] width 135 height 29
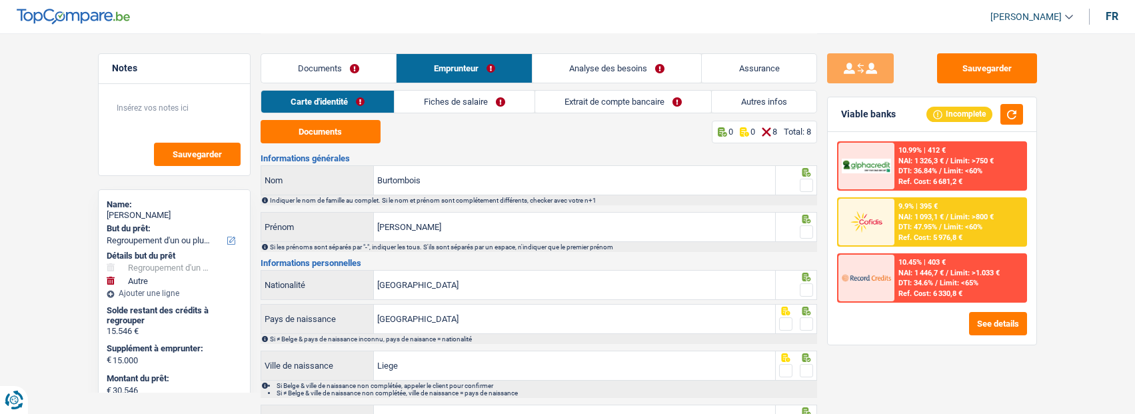
click at [609, 103] on link "Extrait de compte bancaire" at bounding box center [623, 102] width 176 height 22
